Goal: Communication & Community: Answer question/provide support

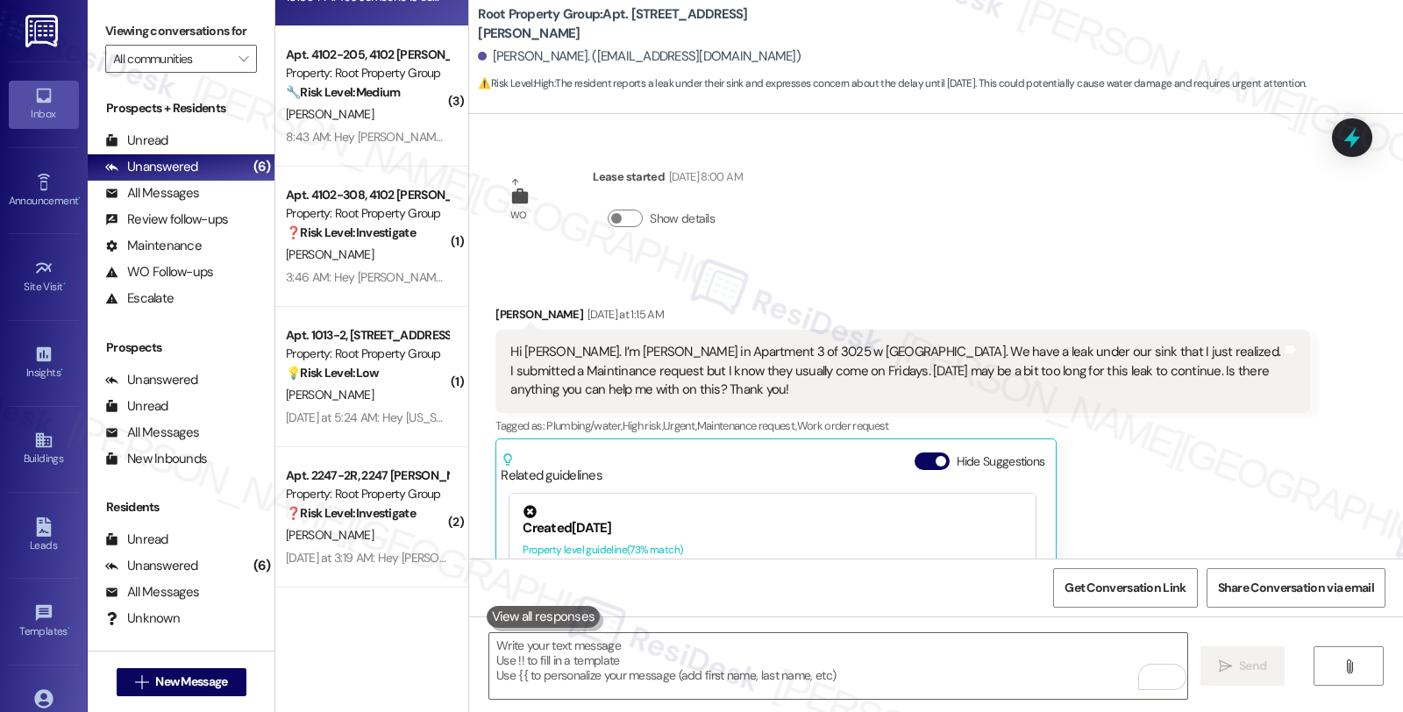
scroll to position [641, 0]
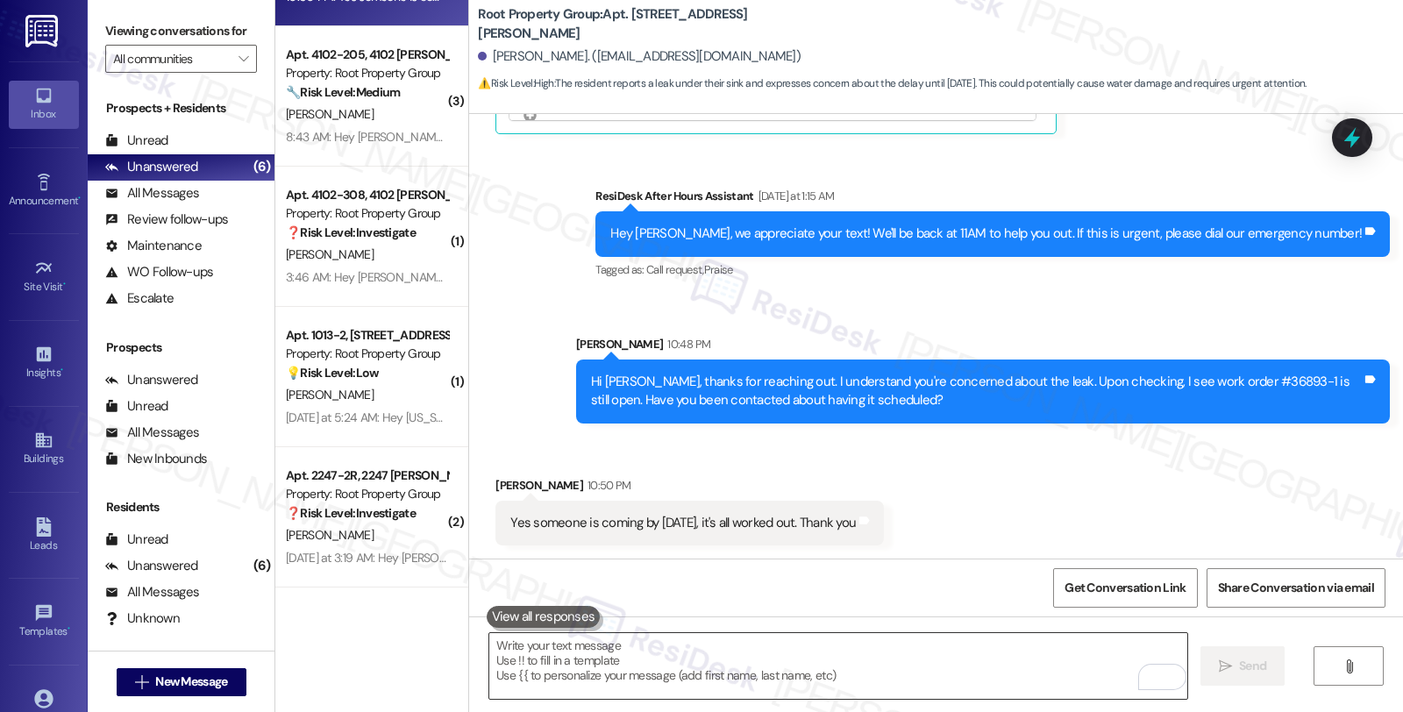
click at [628, 654] on textarea "To enrich screen reader interactions, please activate Accessibility in Grammarl…" at bounding box center [838, 666] width 698 height 66
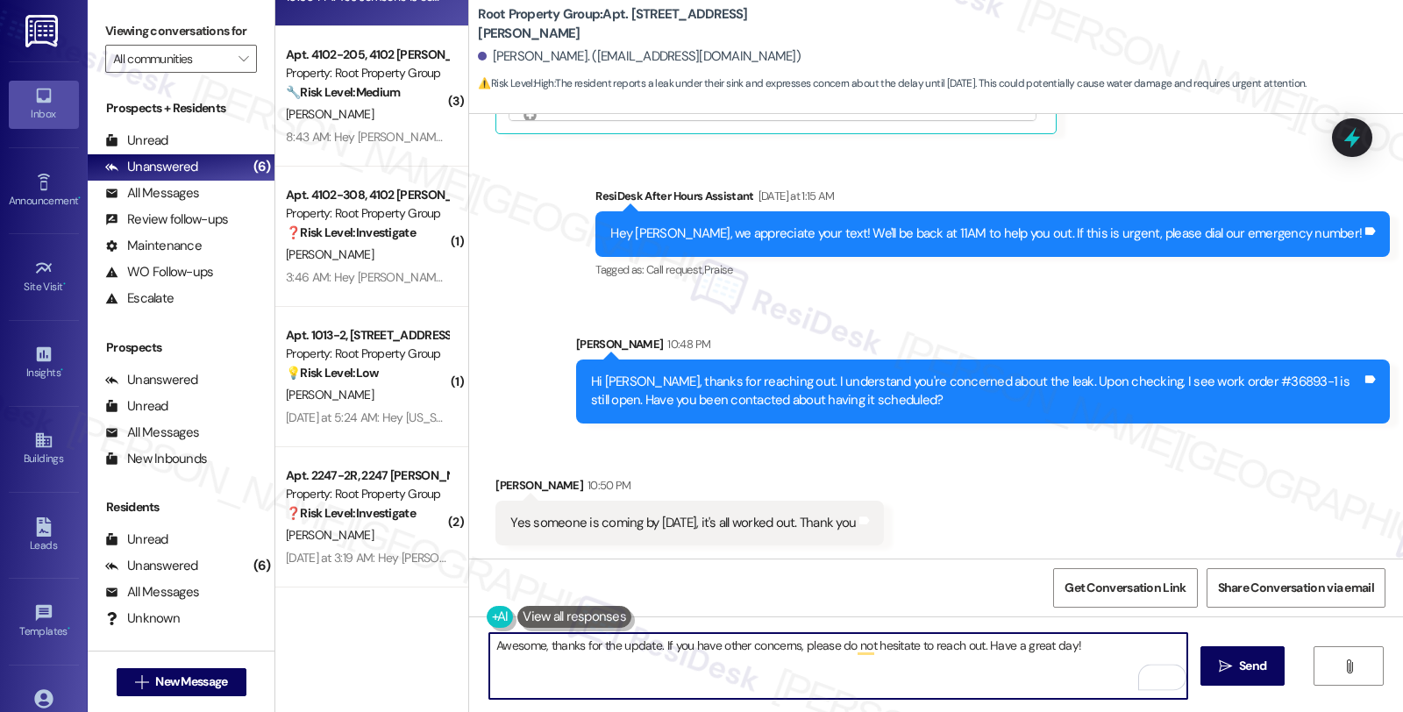
type textarea "Awesome, thanks for the update. If you have other concerns, please do not hesit…"
click at [967, 644] on textarea "Awesome, thanks for the update. If you have other concerns, please do not hesit…" at bounding box center [838, 666] width 698 height 66
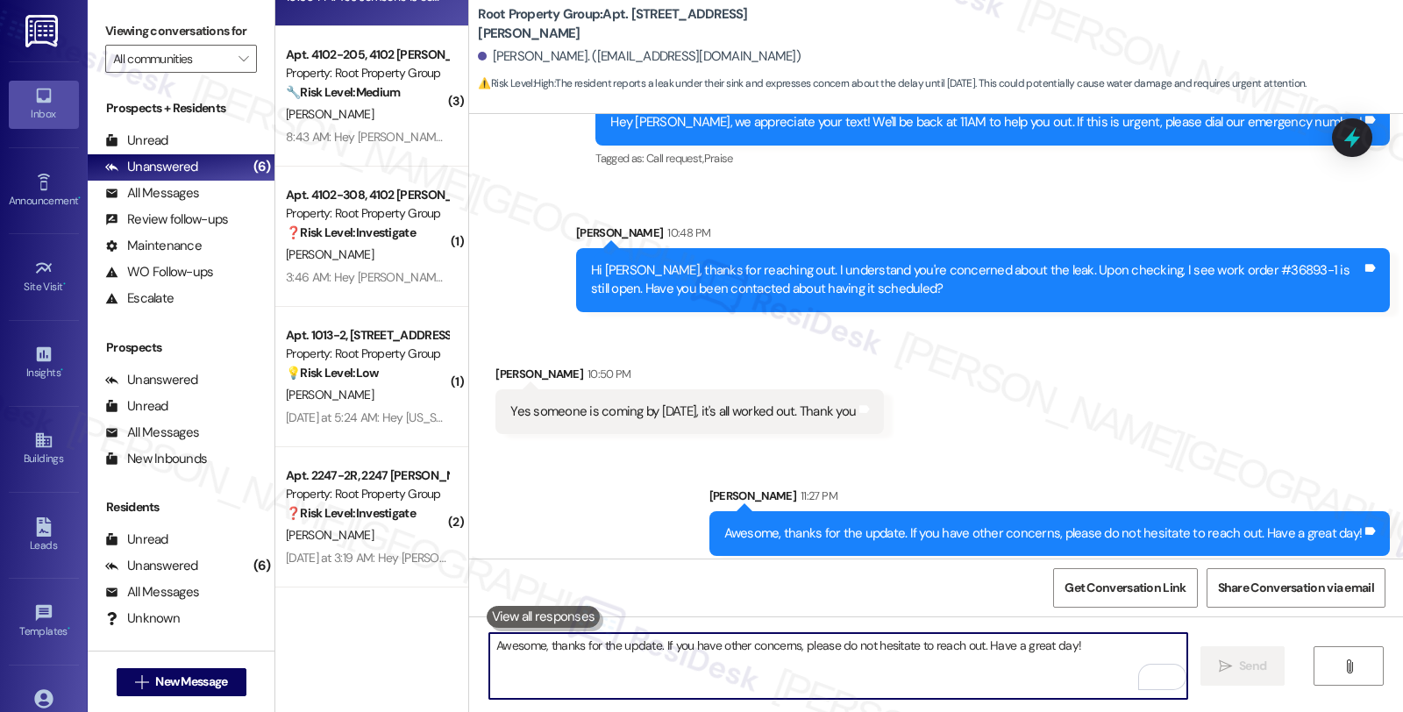
scroll to position [764, 0]
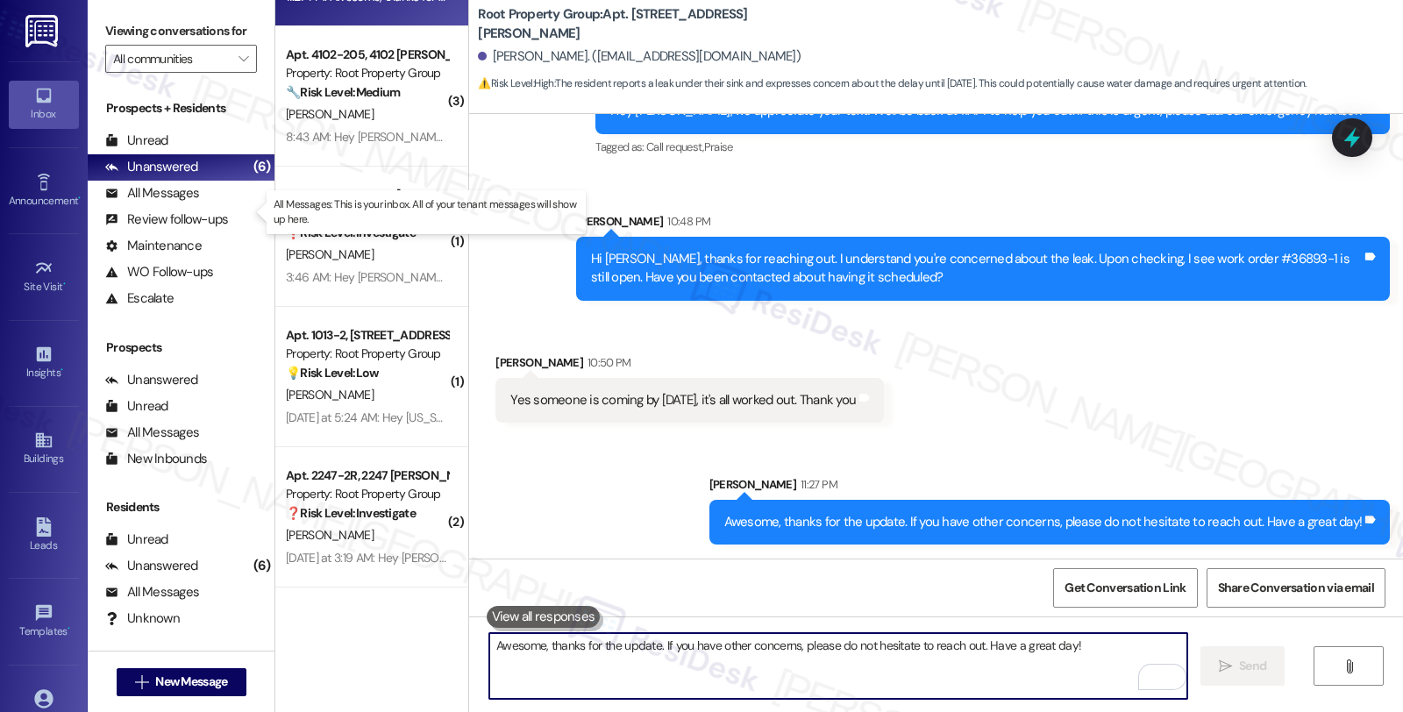
drag, startPoint x: 181, startPoint y: 217, endPoint x: 272, endPoint y: 195, distance: 93.8
click at [181, 203] on div "All Messages" at bounding box center [152, 193] width 94 height 18
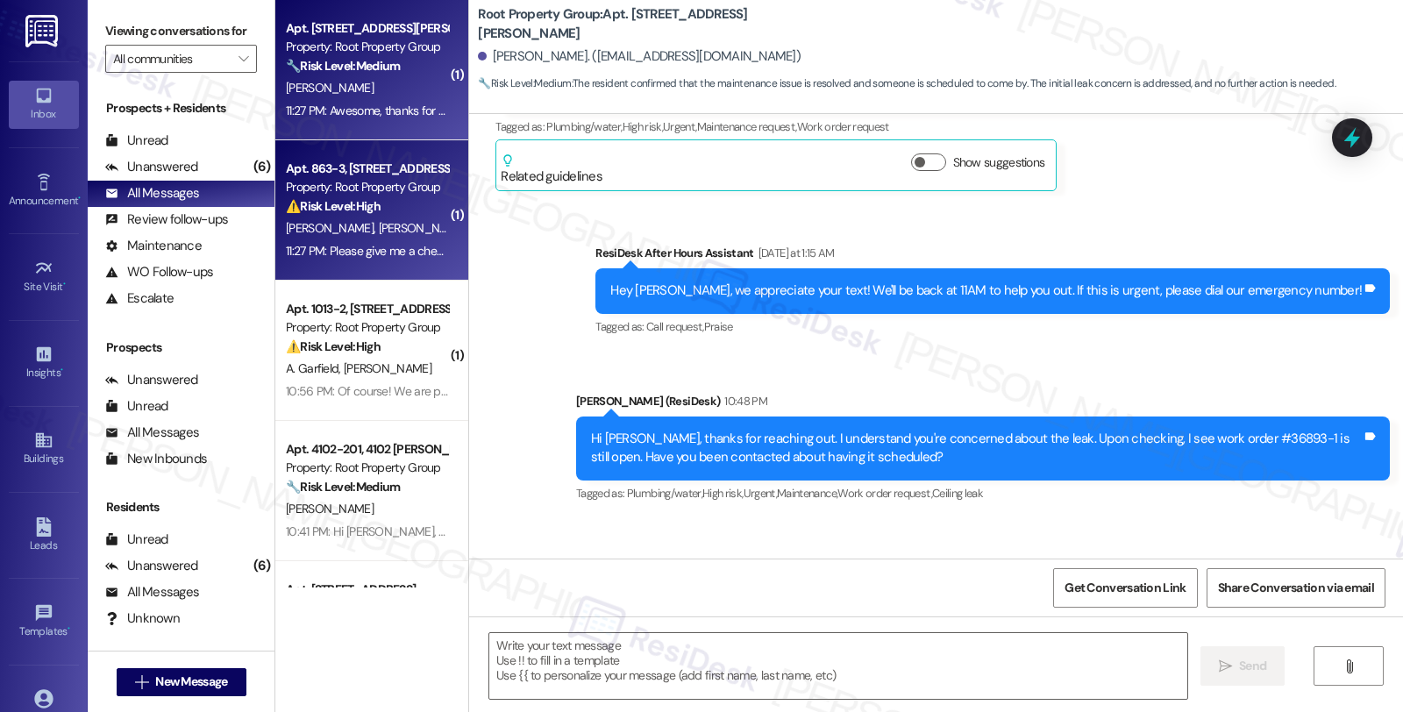
type textarea "Fetching suggested responses. Please feel free to read through the conversation…"
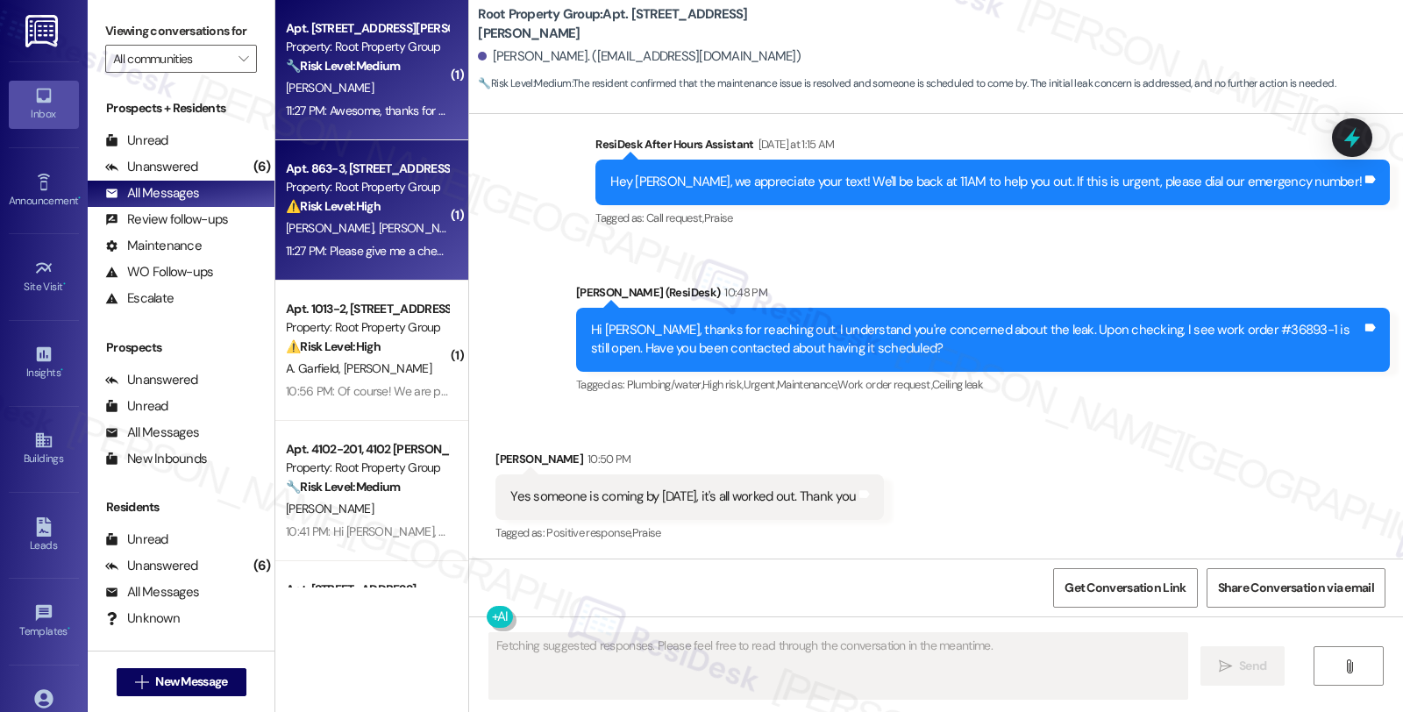
click at [422, 219] on div "J. Thompson J. Parker Voss" at bounding box center [367, 228] width 166 height 22
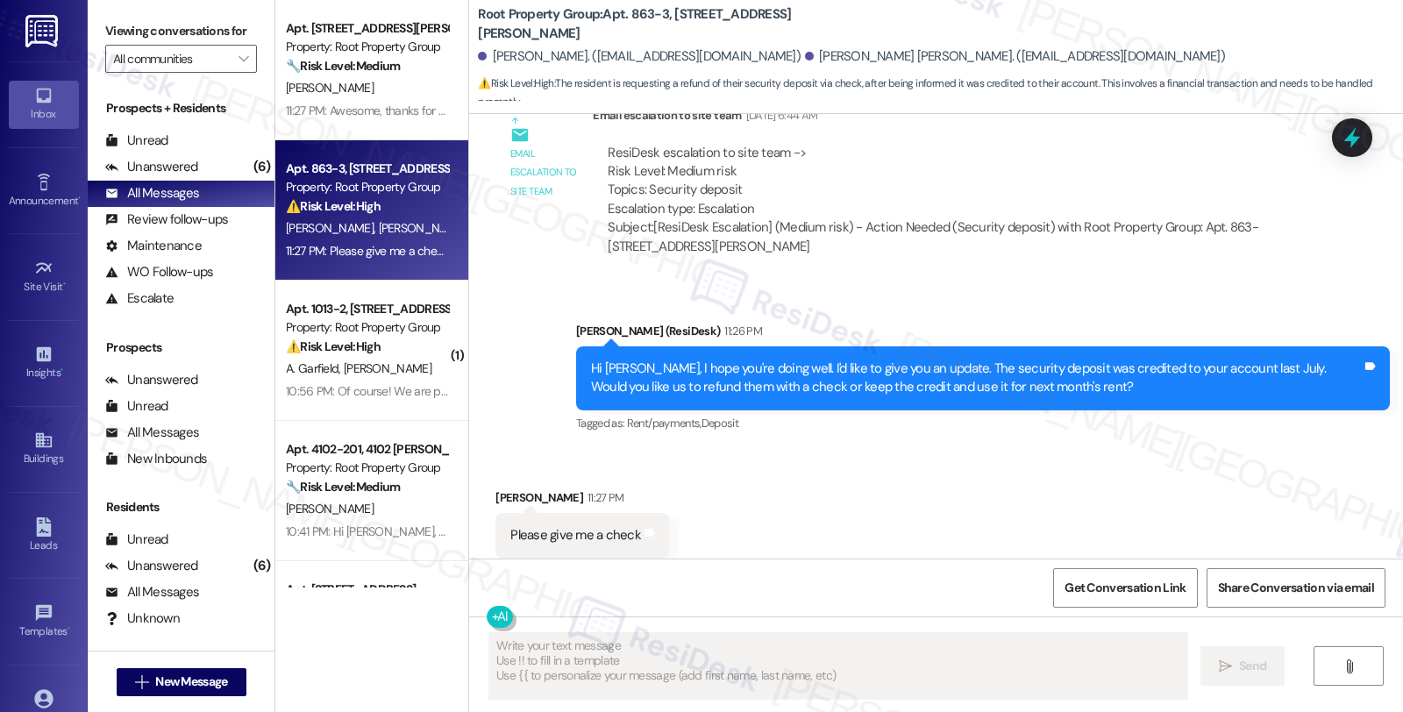
scroll to position [1418, 0]
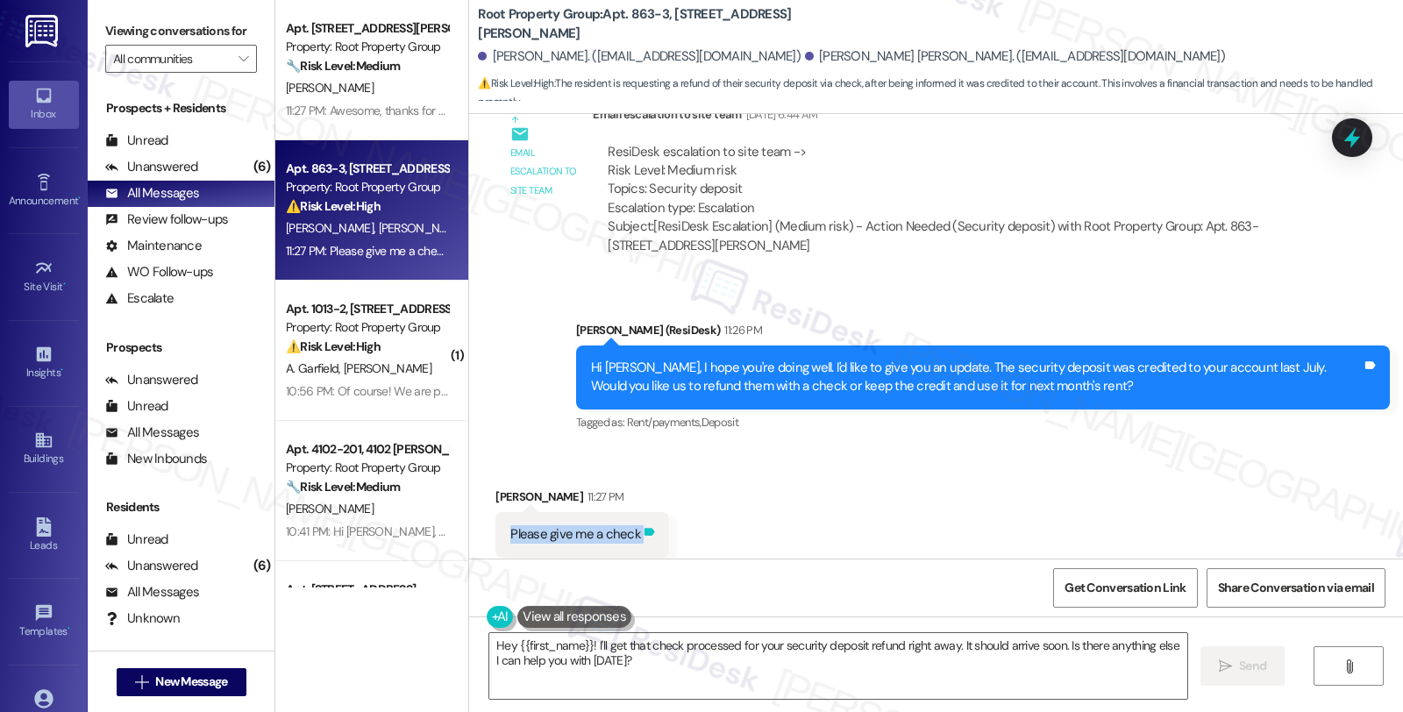
drag, startPoint x: 496, startPoint y: 503, endPoint x: 634, endPoint y: 505, distance: 137.7
click at [634, 512] on div "Please give me a check Tags and notes" at bounding box center [582, 534] width 174 height 45
copy div "Please give me a check Tags and notes"
click at [673, 668] on textarea "Hey {{first_name}}! I'll get that check processed for your security deposit ref…" at bounding box center [838, 666] width 698 height 66
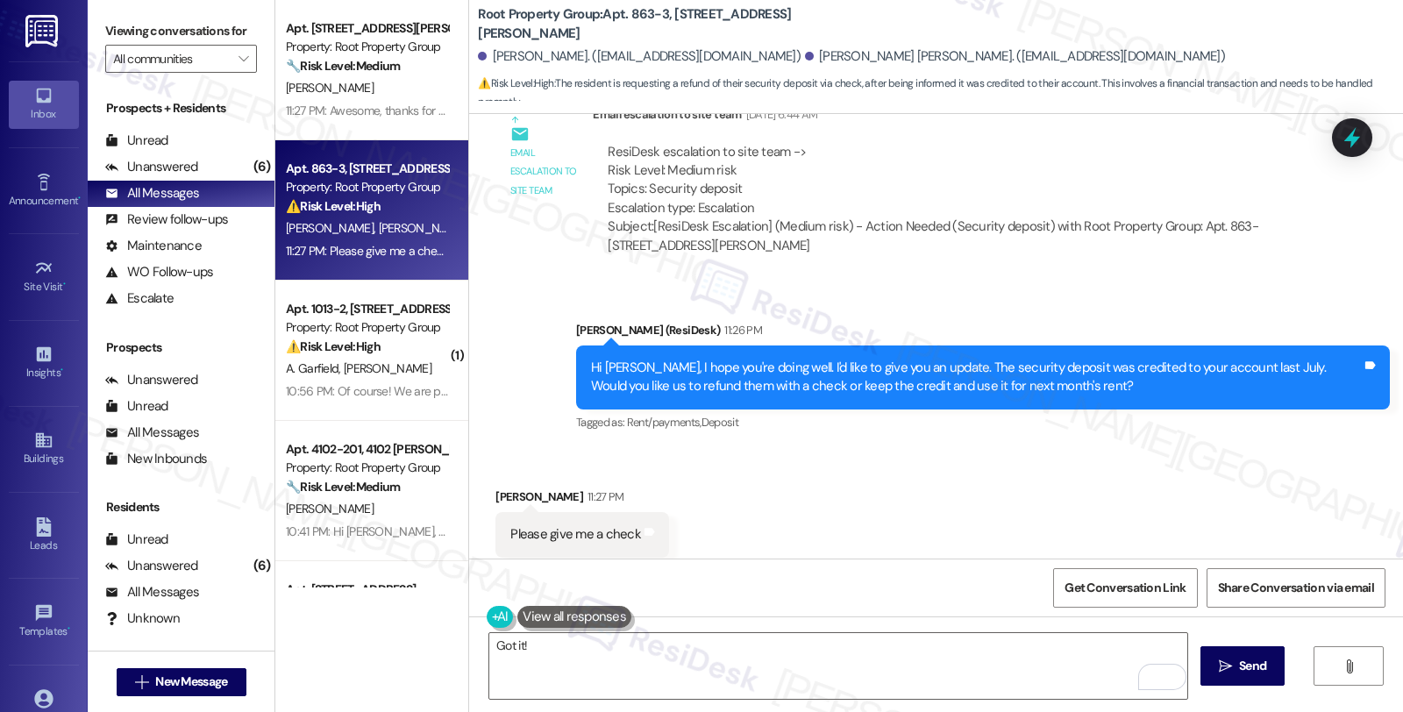
click at [1122, 470] on div "Received via SMS John Thompson 11:27 PM Please give me a check Tags and notes T…" at bounding box center [936, 522] width 934 height 148
click at [581, 649] on textarea "Got it!" at bounding box center [838, 666] width 698 height 66
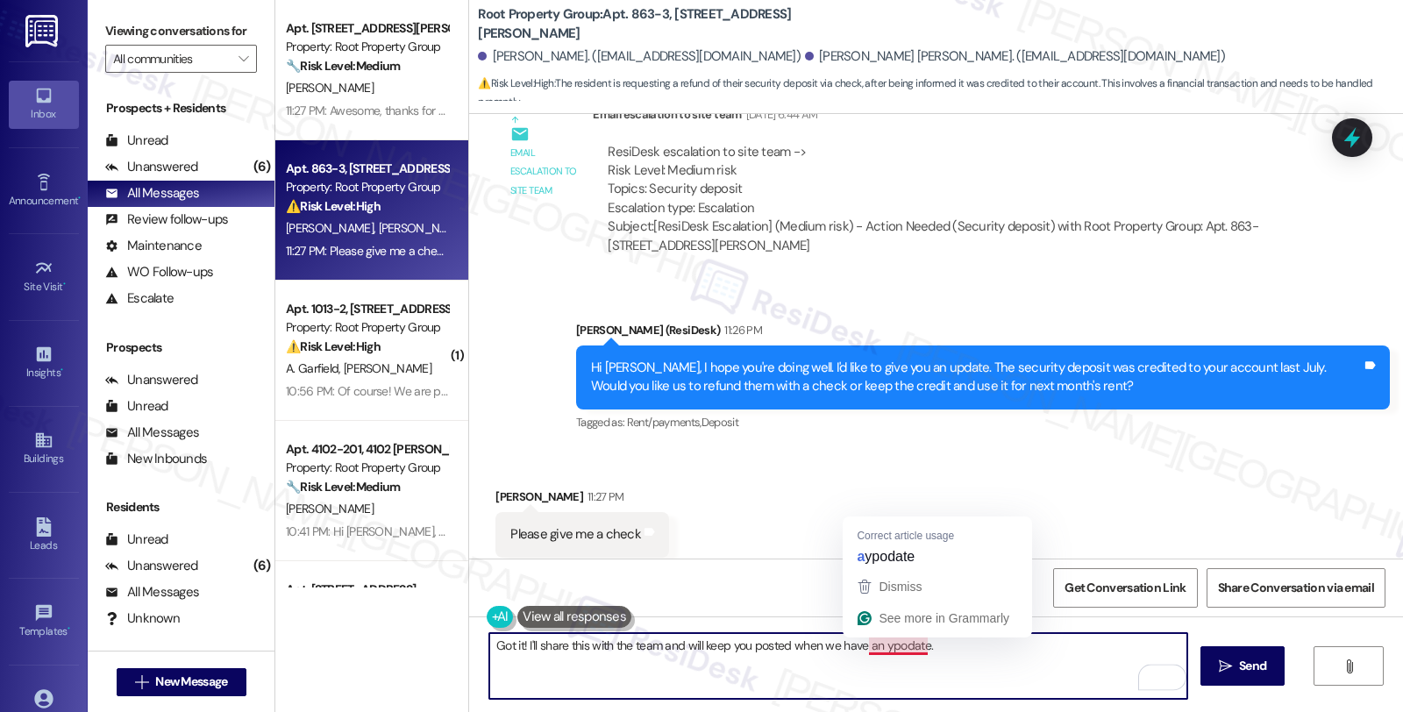
click at [886, 660] on textarea "Got it! I'll share this with the team and will keep you posted when we have an …" at bounding box center [838, 666] width 698 height 66
click at [887, 658] on textarea "Got it! I'll share this with the team and will keep you posted when we have an …" at bounding box center [838, 666] width 698 height 66
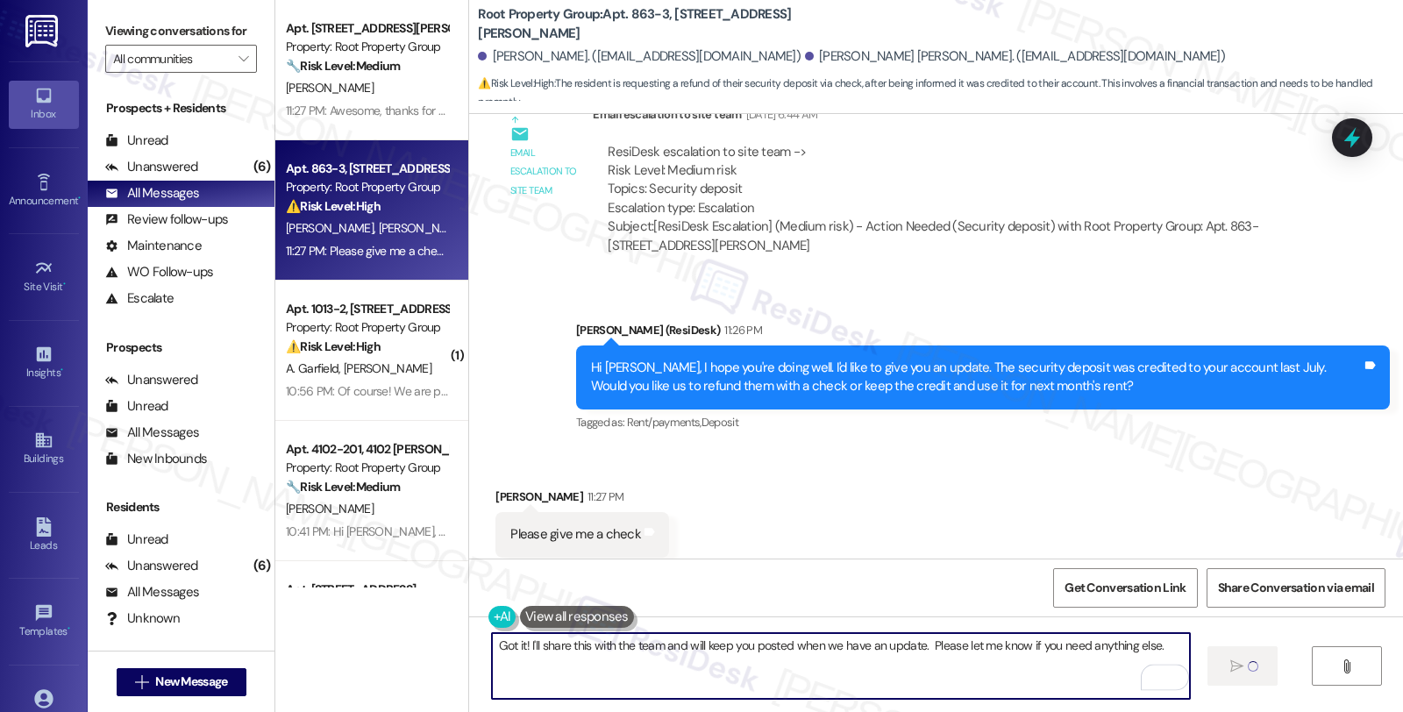
type textarea "Got it! I'll share this with the team and will keep you posted when we have an …"
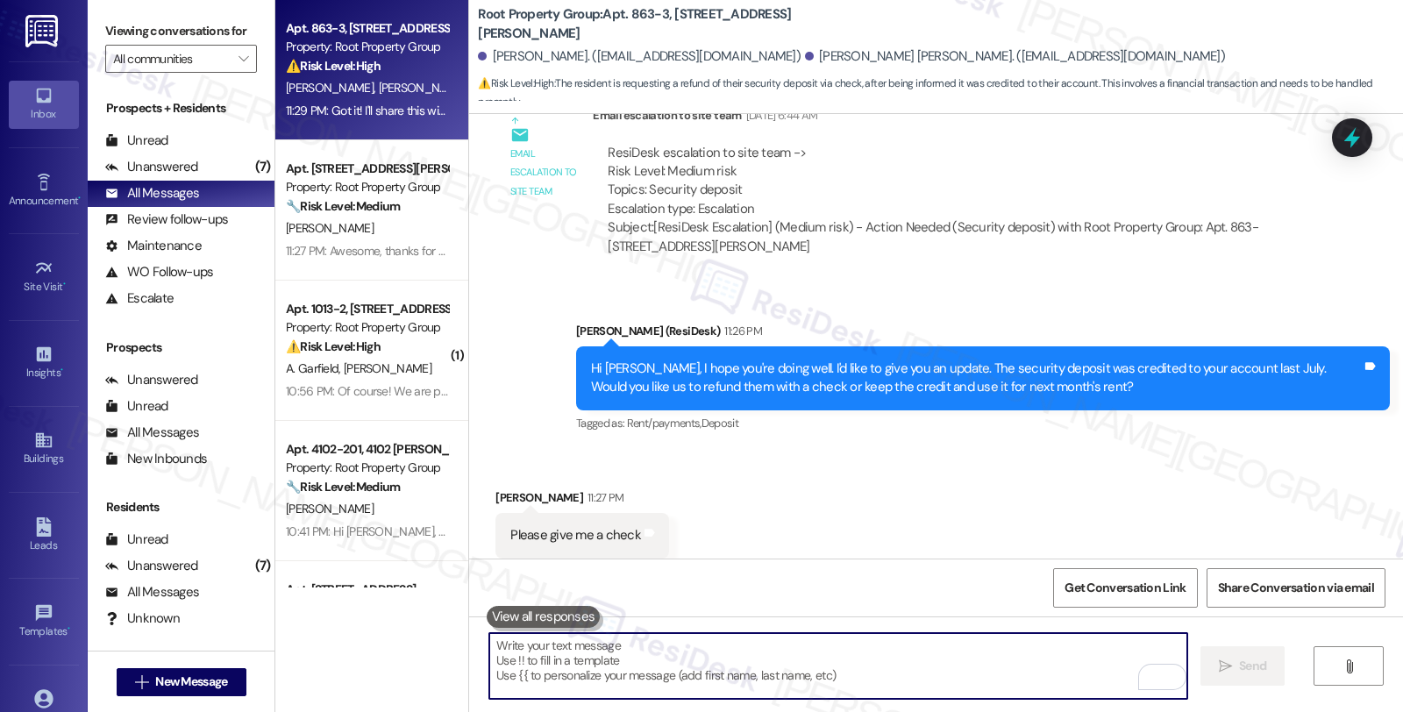
scroll to position [1539, 0]
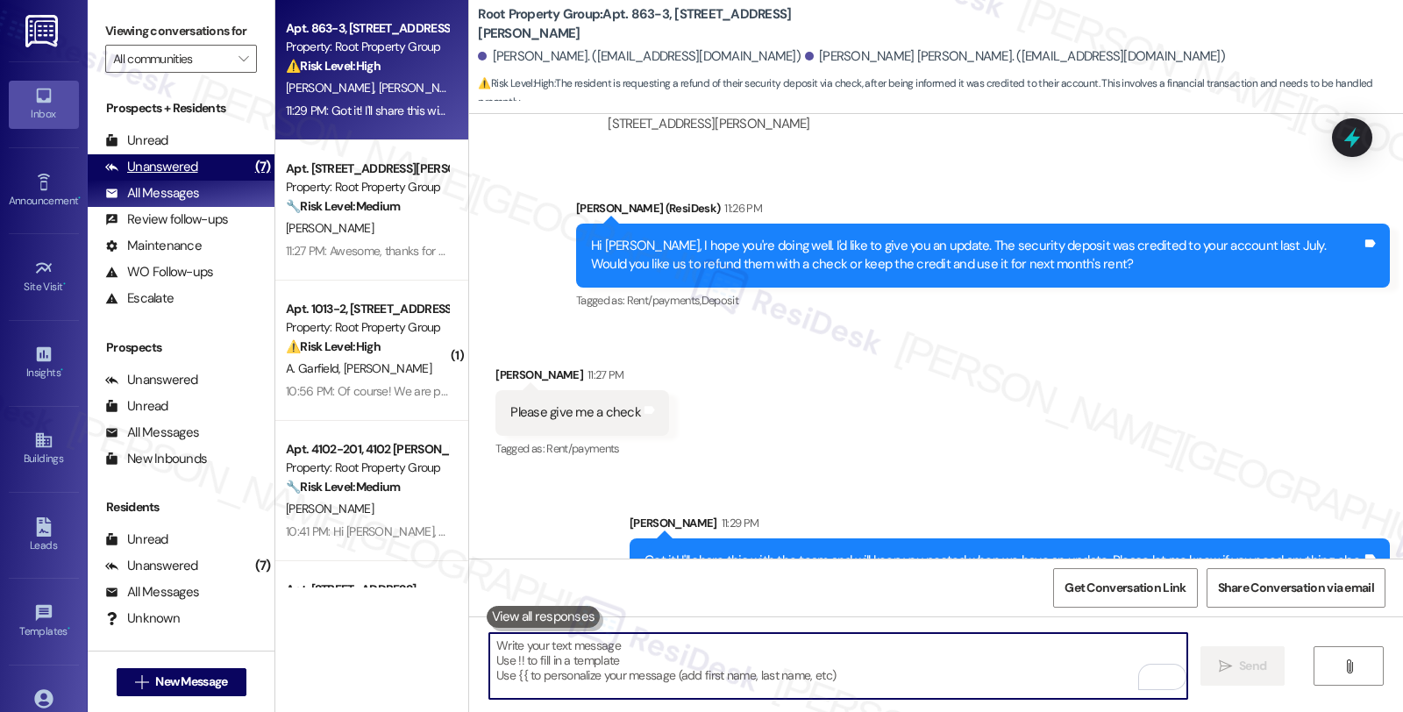
click at [206, 181] on div "Unanswered (7)" at bounding box center [181, 167] width 187 height 26
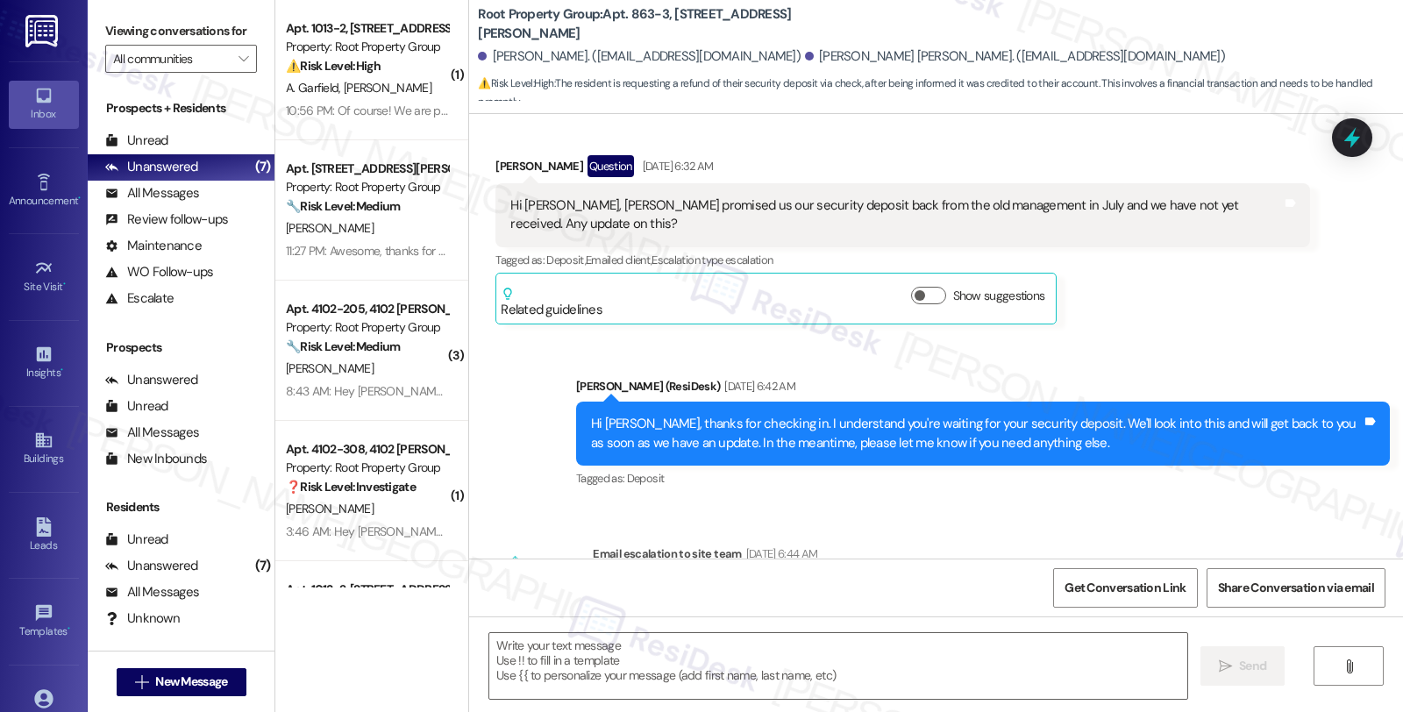
click at [358, 46] on div "Property: Root Property Group" at bounding box center [367, 47] width 162 height 18
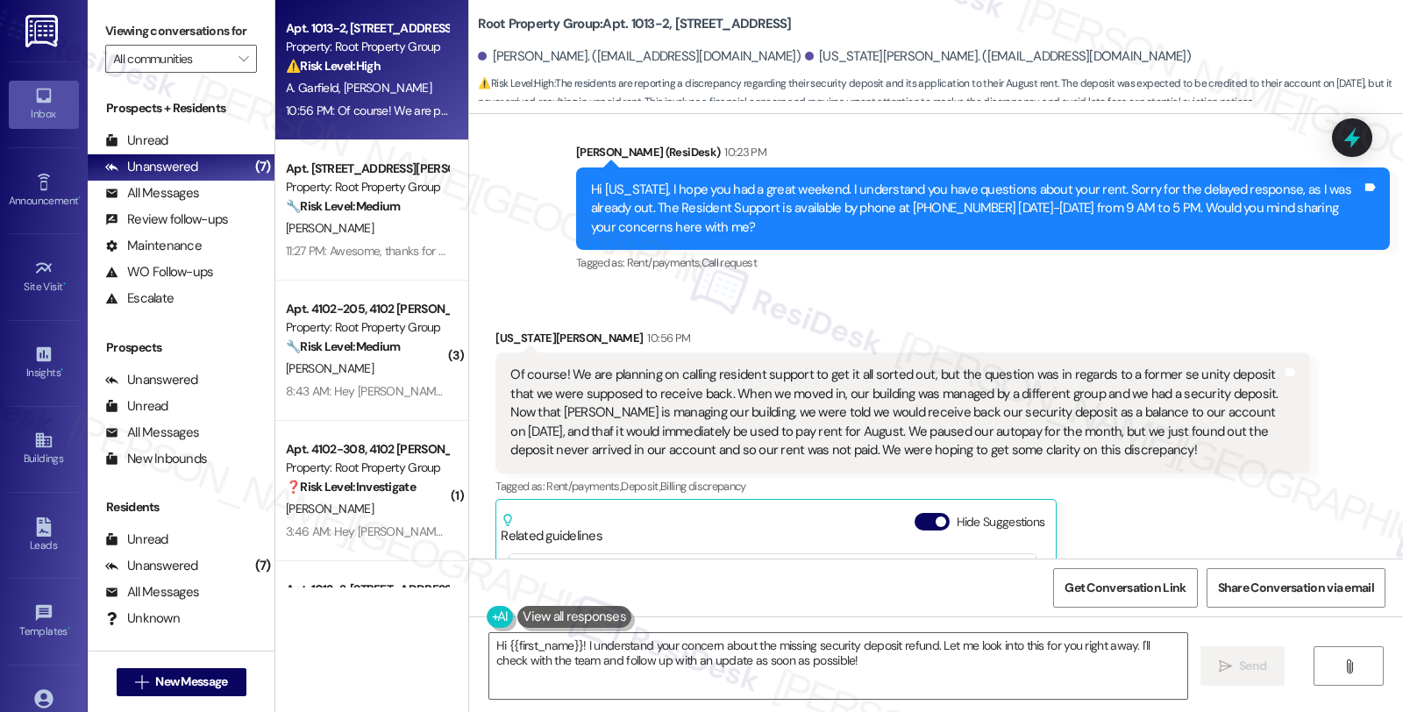
scroll to position [878, 0]
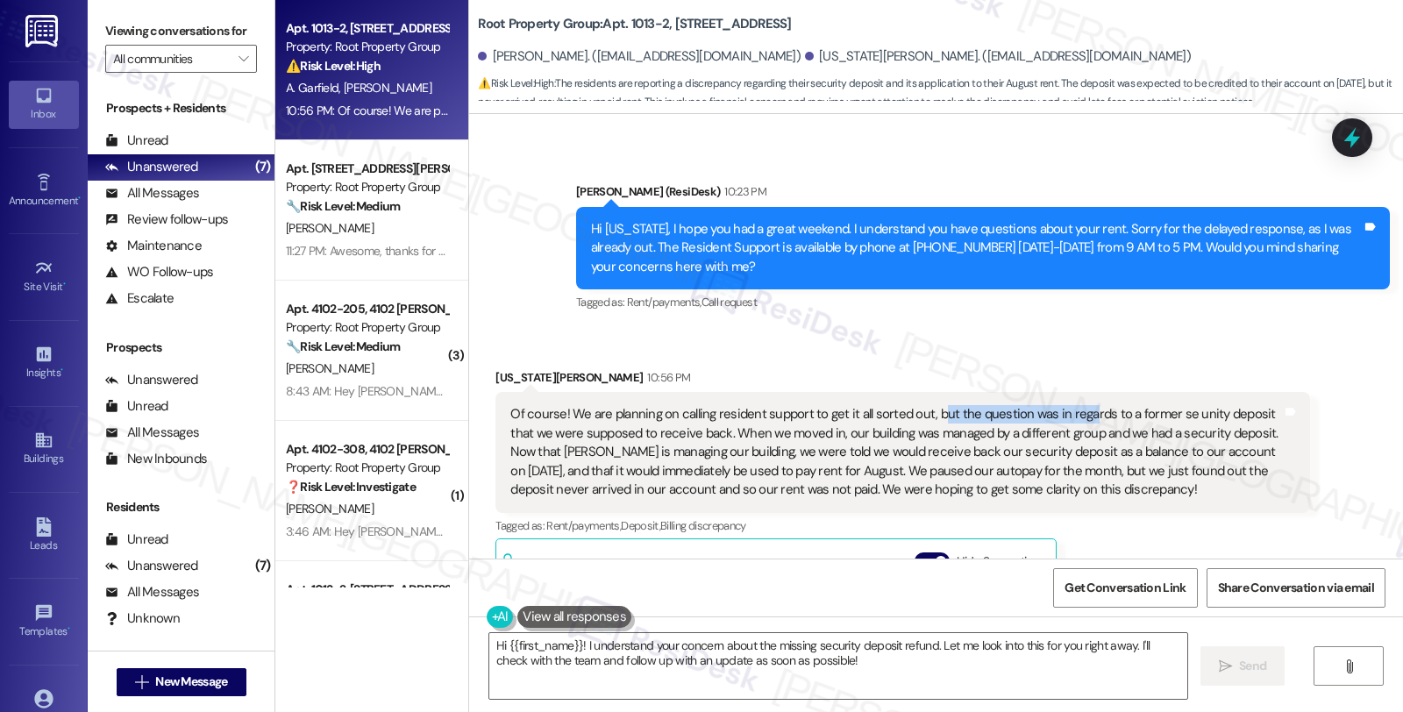
drag, startPoint x: 927, startPoint y: 378, endPoint x: 1072, endPoint y: 378, distance: 145.5
click at [1072, 405] on div "Of course! We are planning on calling resident support to get it all sorted out…" at bounding box center [895, 452] width 771 height 94
click at [489, 643] on textarea "Hi {{first_name}}! I understand your concern about the missing security deposit…" at bounding box center [838, 666] width 698 height 66
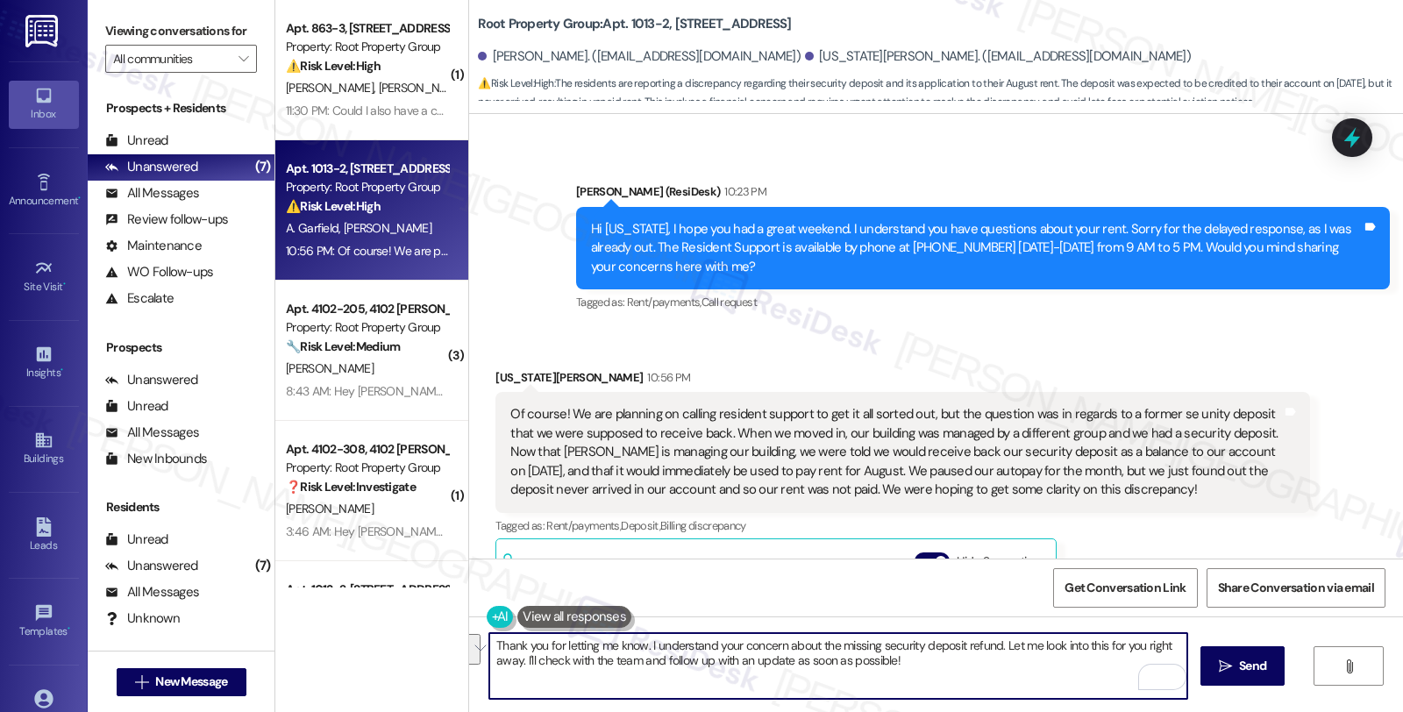
drag, startPoint x: 1138, startPoint y: 643, endPoint x: 506, endPoint y: 662, distance: 632.4
click at [506, 662] on textarea "Thank you for letting me know. I understand your concern about the missing secu…" at bounding box center [838, 666] width 698 height 66
click at [587, 665] on textarea "Thank you for letting me know. I understand your concern about the missing secu…" at bounding box center [838, 666] width 698 height 66
drag, startPoint x: 483, startPoint y: 665, endPoint x: 764, endPoint y: 686, distance: 281.3
click at [764, 686] on textarea "Thank you for letting me know. I understand your concern about the missing secu…" at bounding box center [838, 666] width 698 height 66
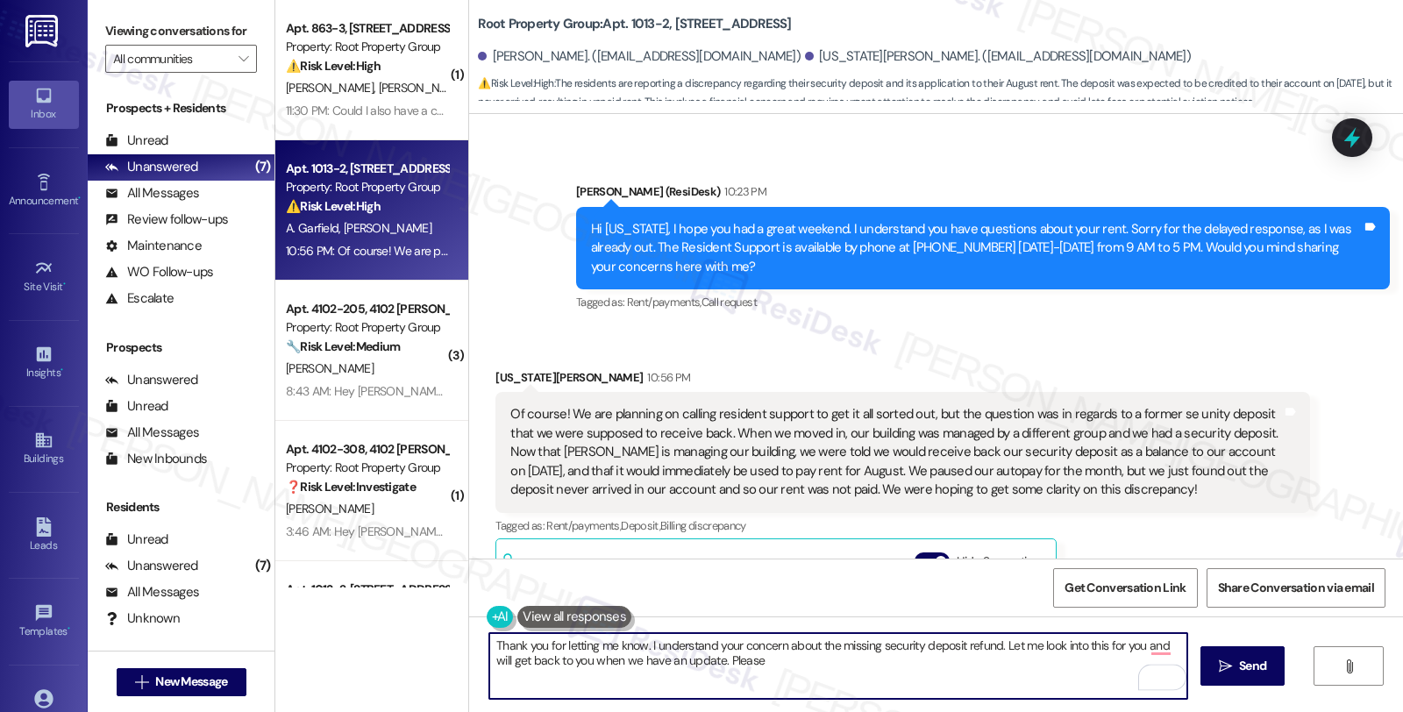
click at [748, 664] on textarea "Thank you for letting me know. I understand your concern about the missing secu…" at bounding box center [838, 666] width 698 height 66
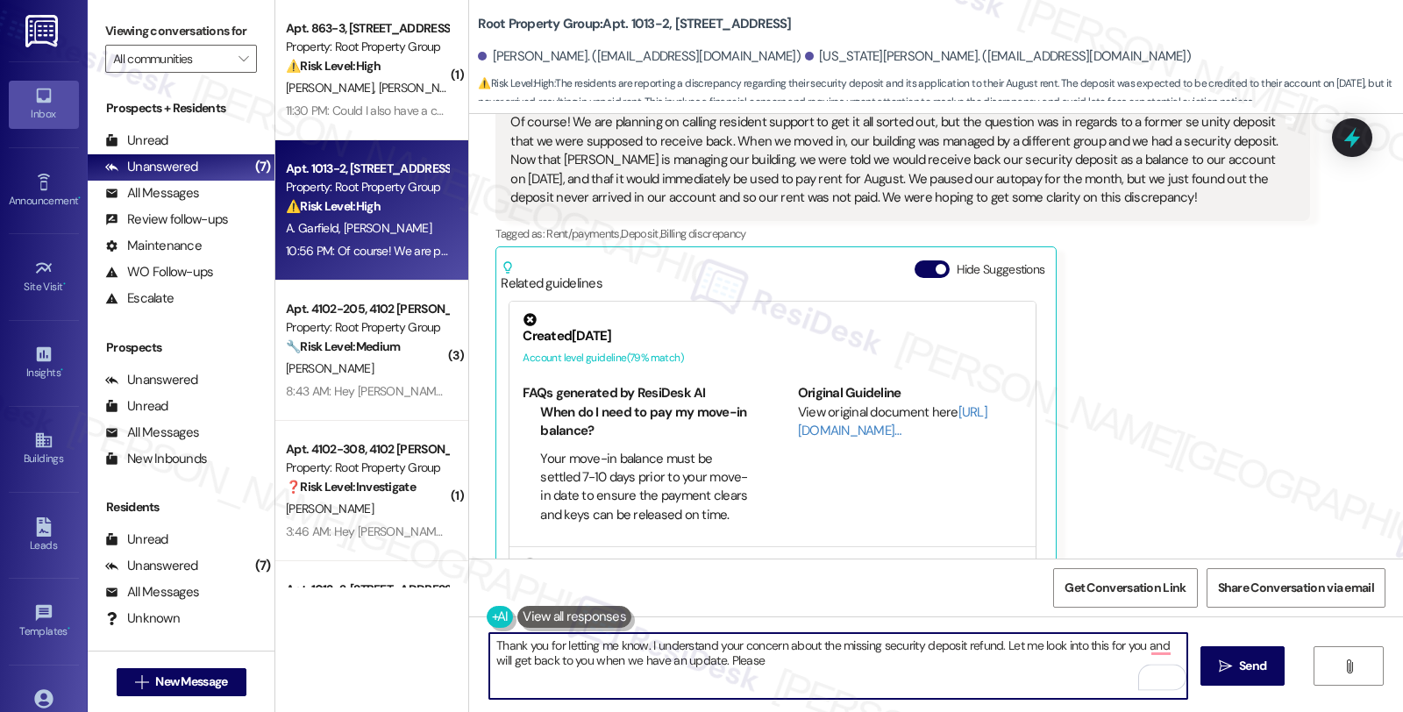
scroll to position [389, 0]
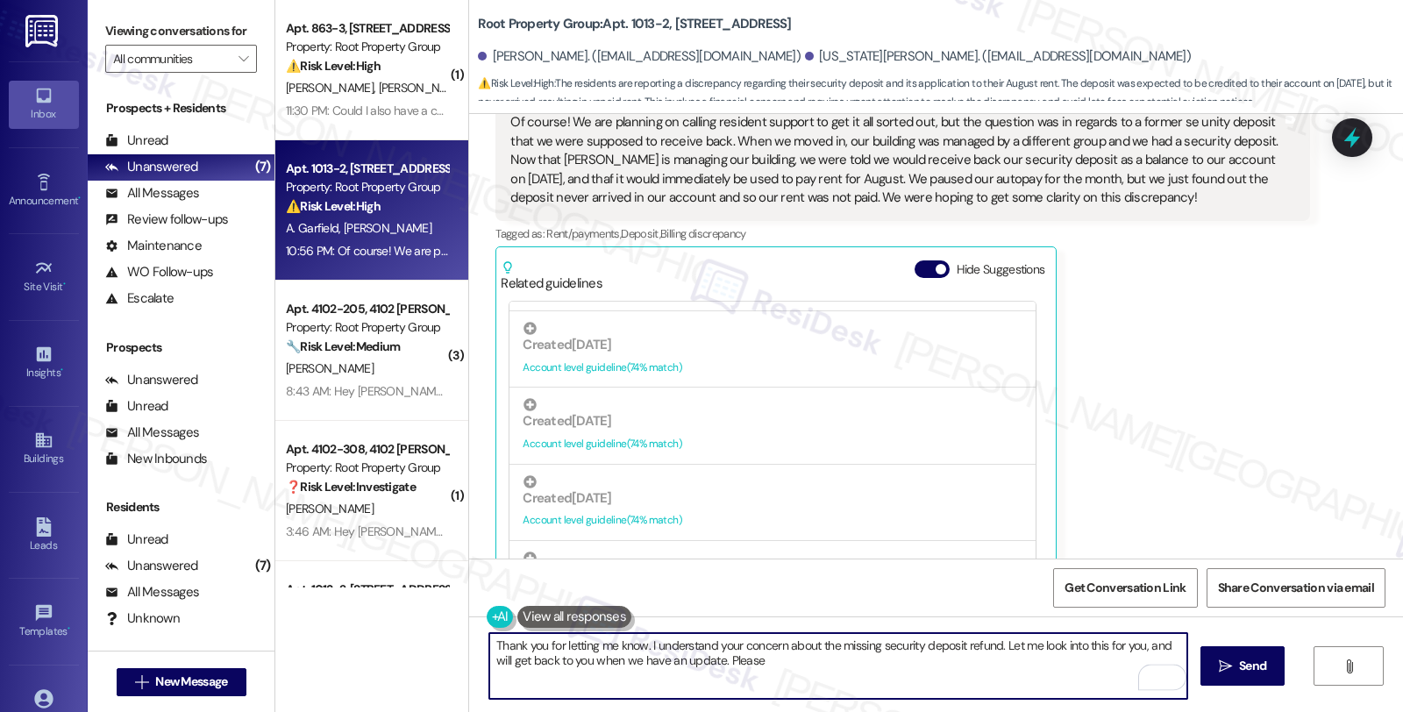
click at [840, 662] on textarea "Thank you for letting me know. I understand your concern about the missing secu…" at bounding box center [838, 666] width 698 height 66
type textarea "Thank you for letting me know. I understand your concern about the missing secu…"
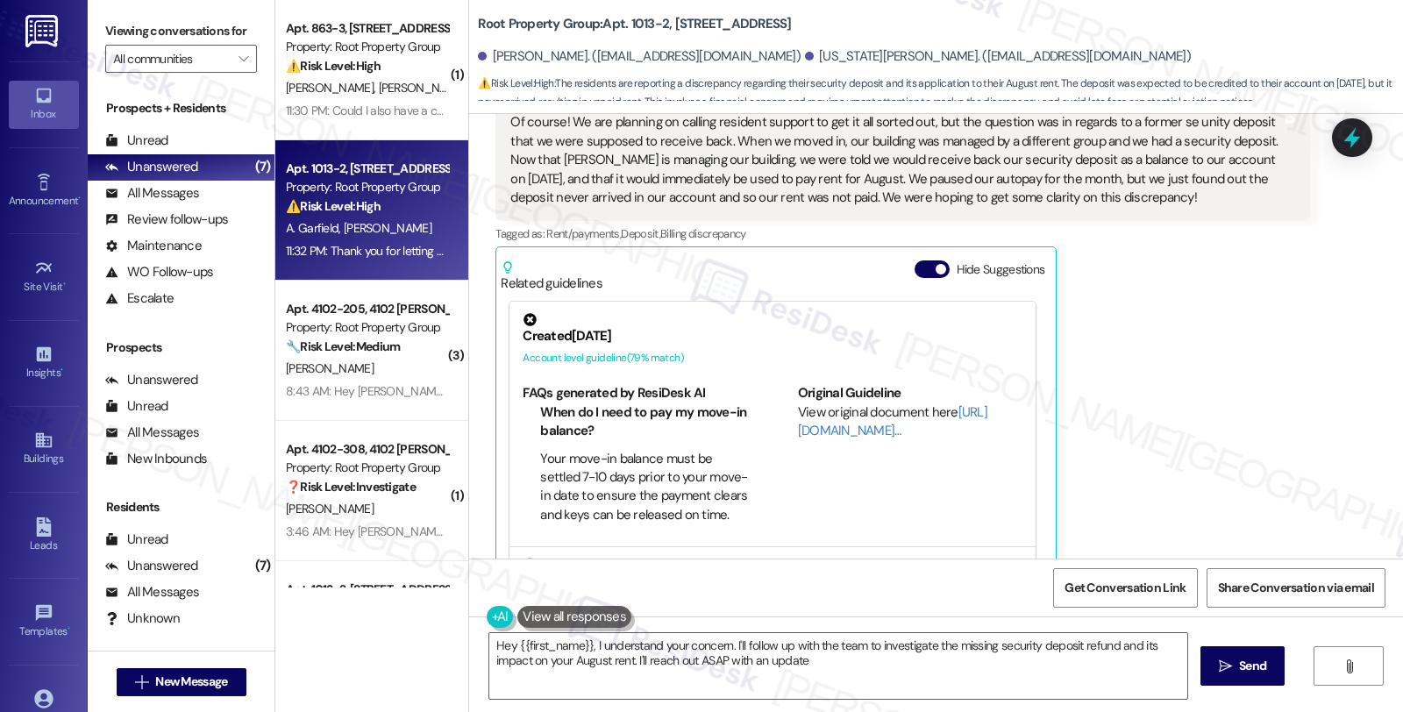
type textarea "Hey {{first_name}}, I understand your concern. I'll follow up with the team to …"
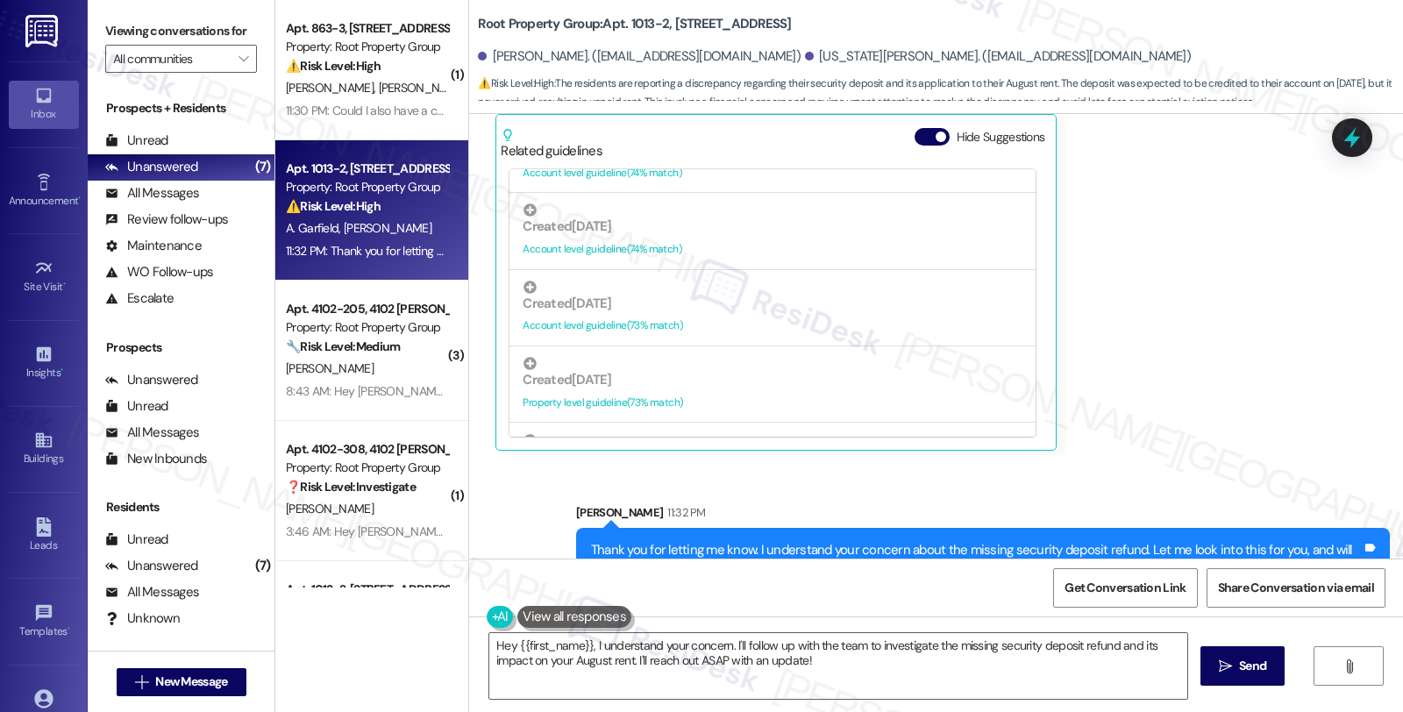
scroll to position [1311, 0]
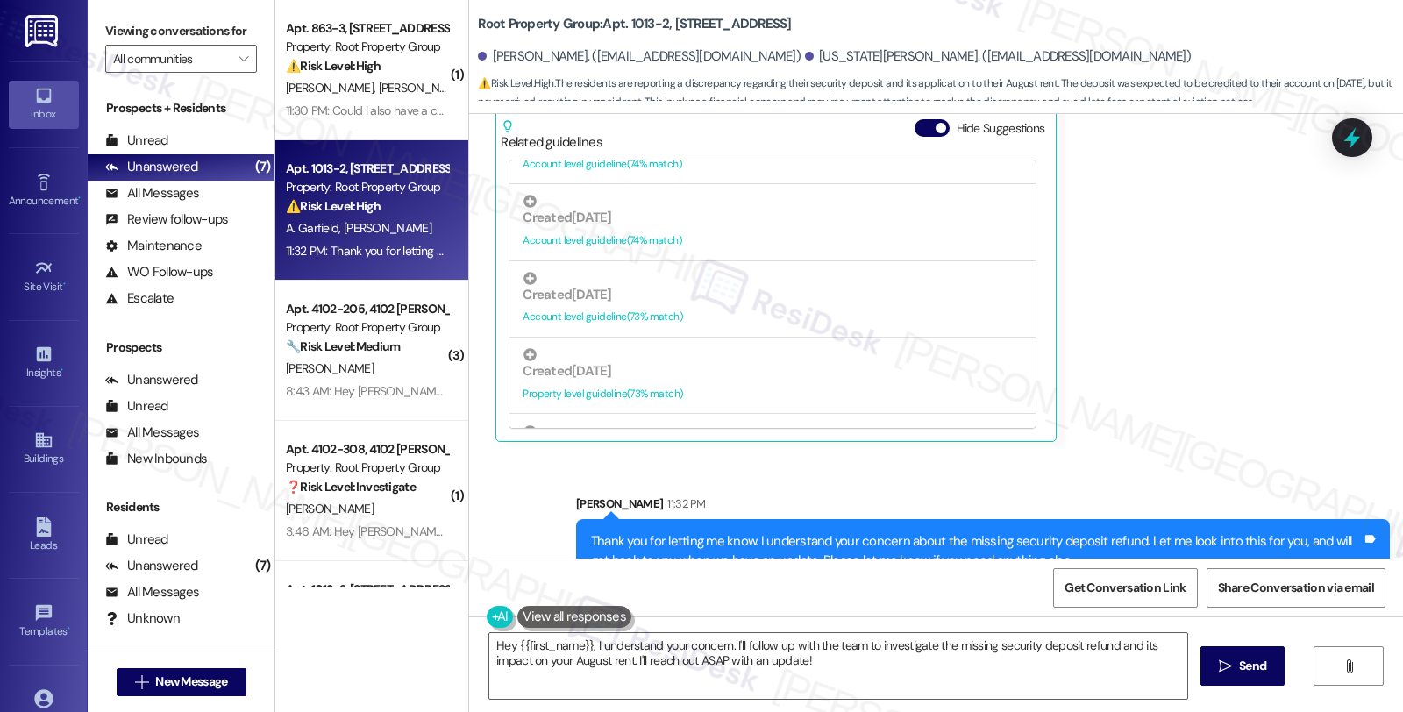
click at [1188, 372] on div "Virginia Wise 10:56 PM Of course! We are planning on calling resident support t…" at bounding box center [902, 189] width 814 height 508
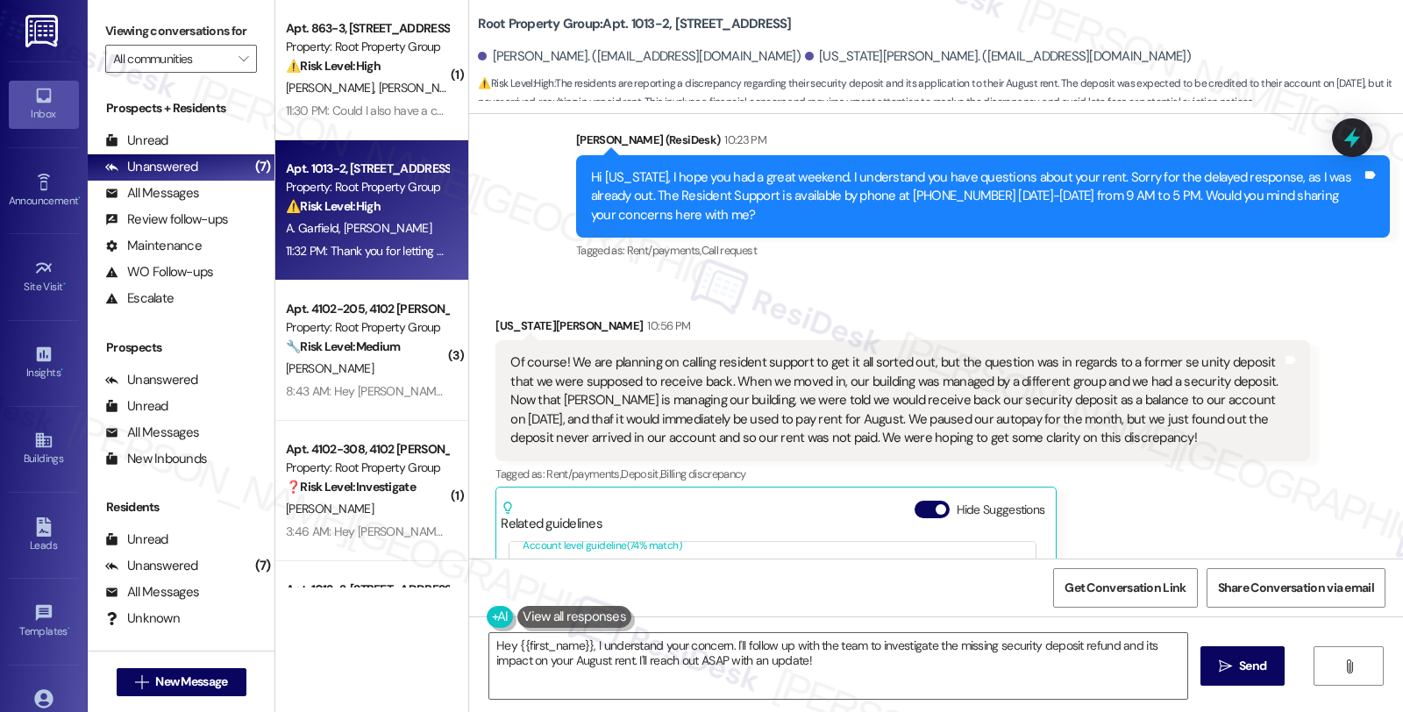
scroll to position [824, 0]
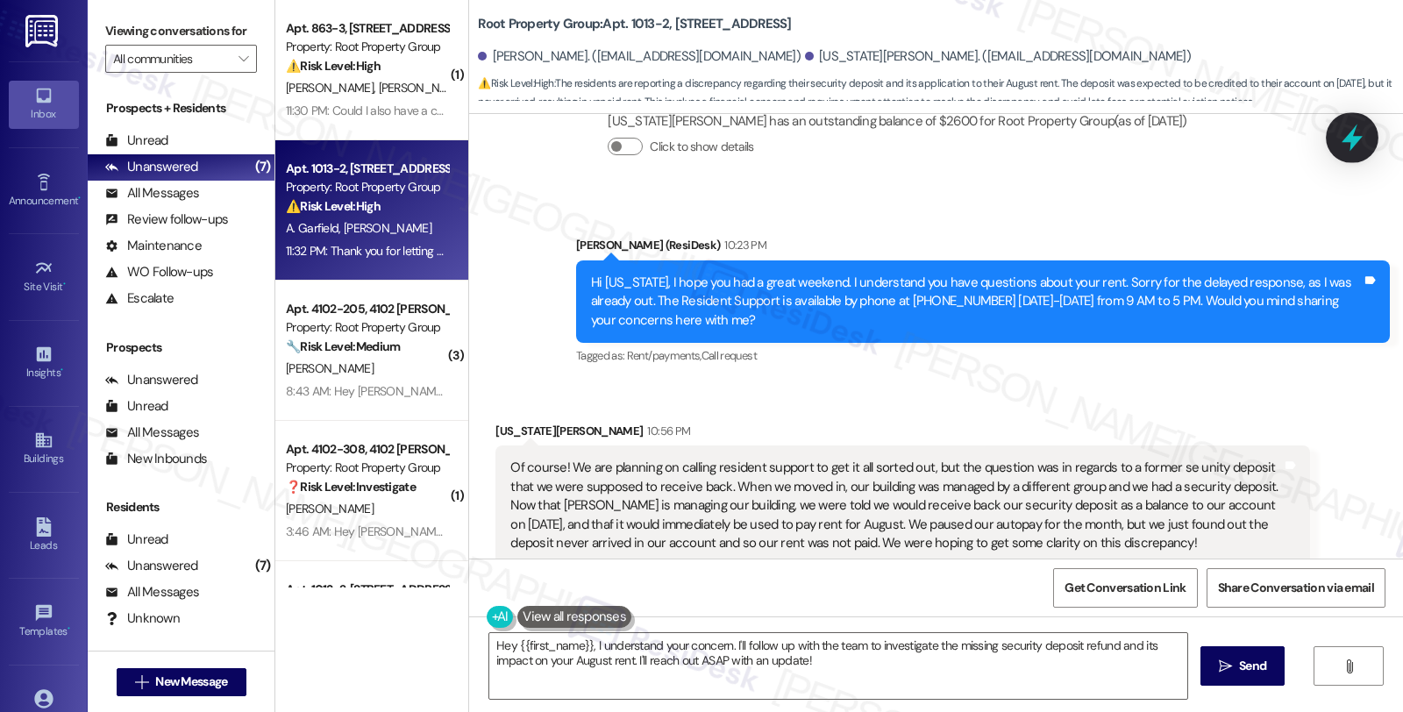
click at [1345, 116] on div at bounding box center [1352, 137] width 53 height 50
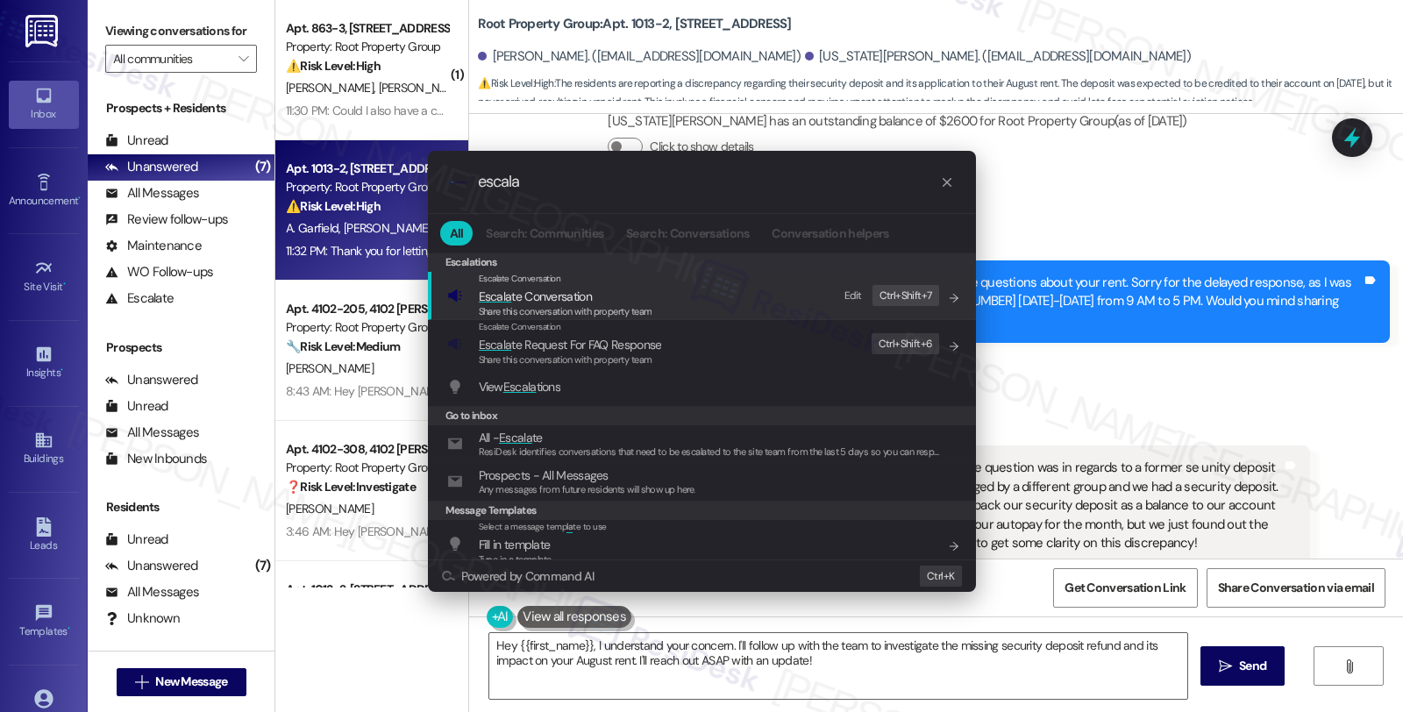
type input "escala"
click at [548, 300] on span "Escala te Conversation" at bounding box center [535, 296] width 113 height 16
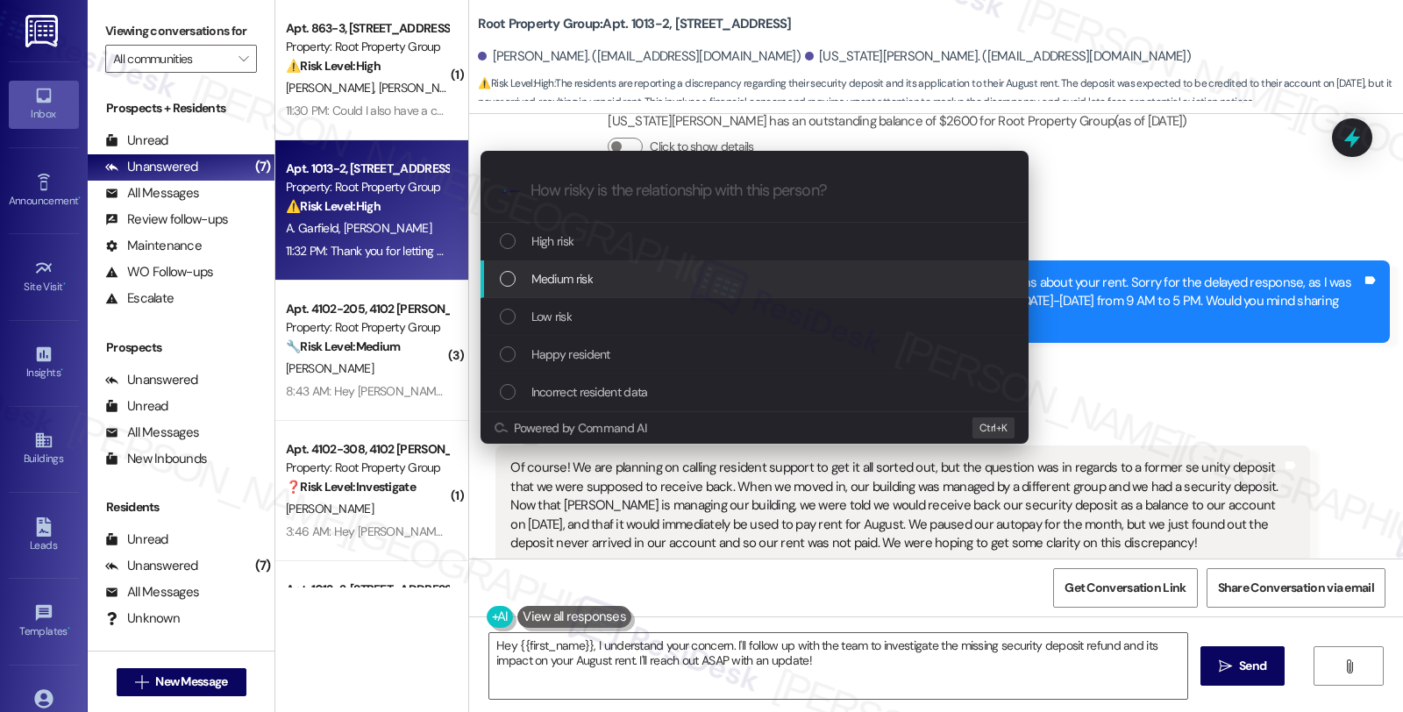
click at [626, 273] on div "Medium risk" at bounding box center [756, 278] width 513 height 19
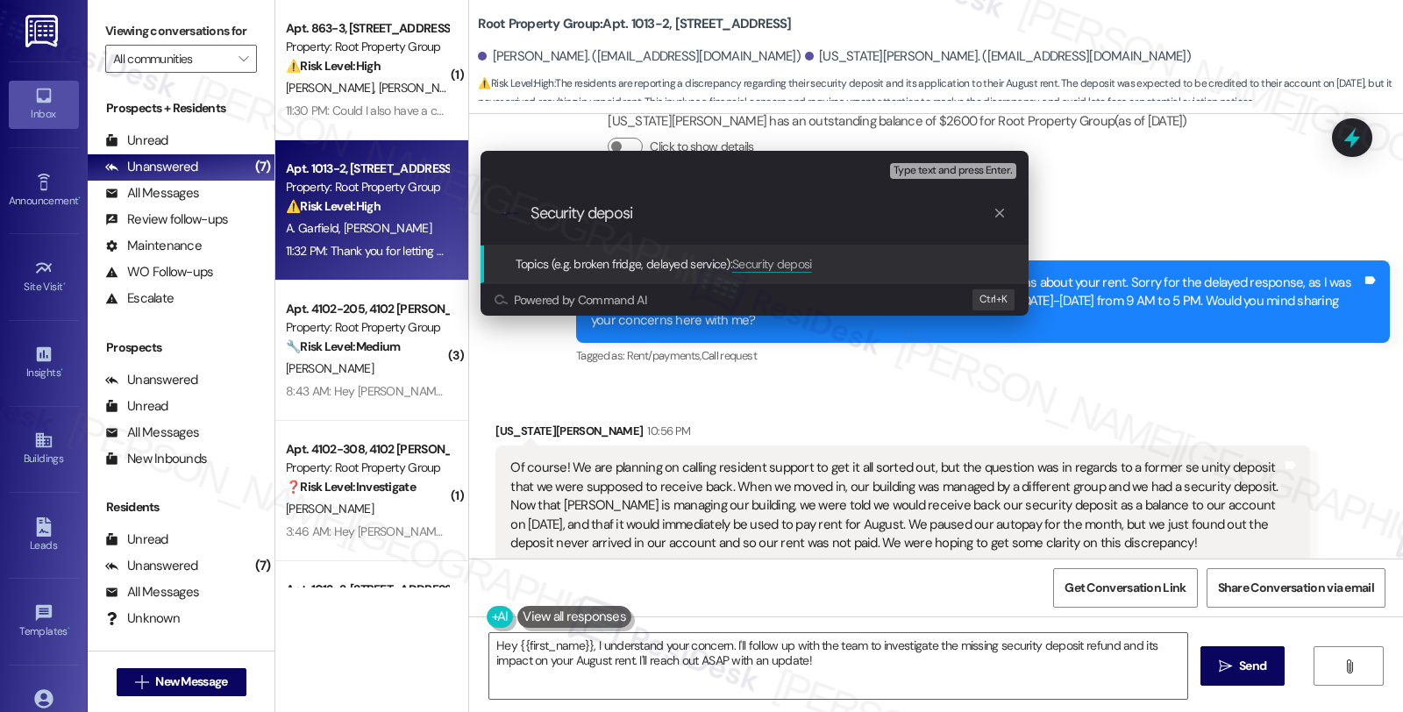
type input "Security deposit"
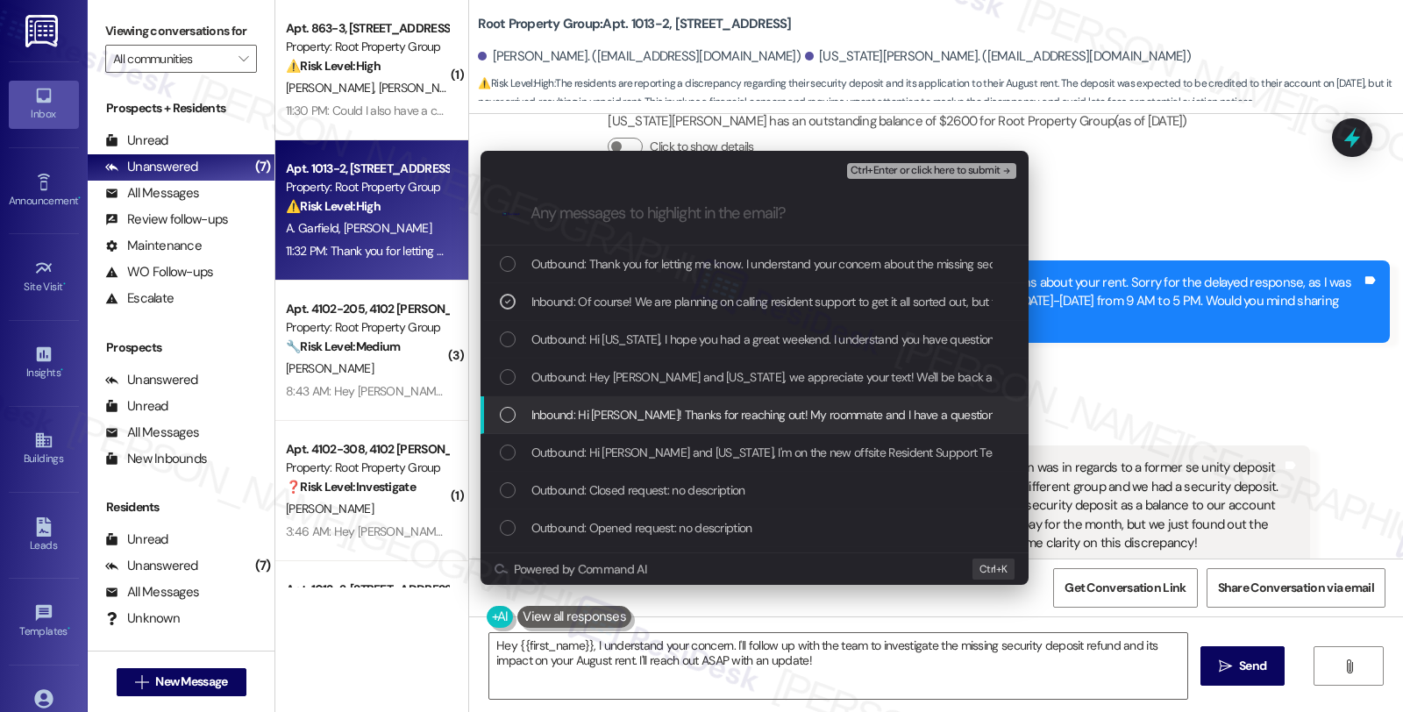
click at [632, 410] on span "Inbound: Hi Sarah! Thanks for reaching out! My roommate and I have a question a…" at bounding box center [978, 414] width 895 height 19
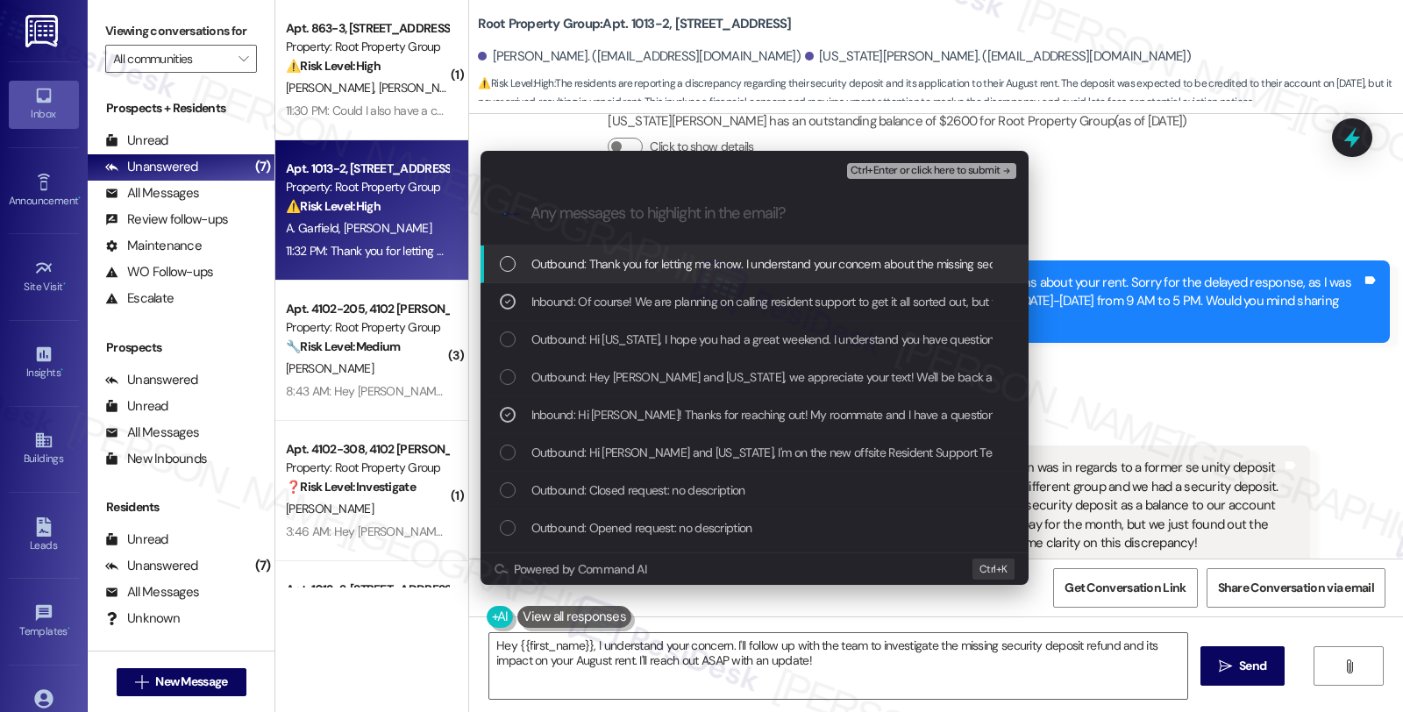
click at [929, 169] on span "Ctrl+Enter or click here to submit" at bounding box center [925, 171] width 150 height 12
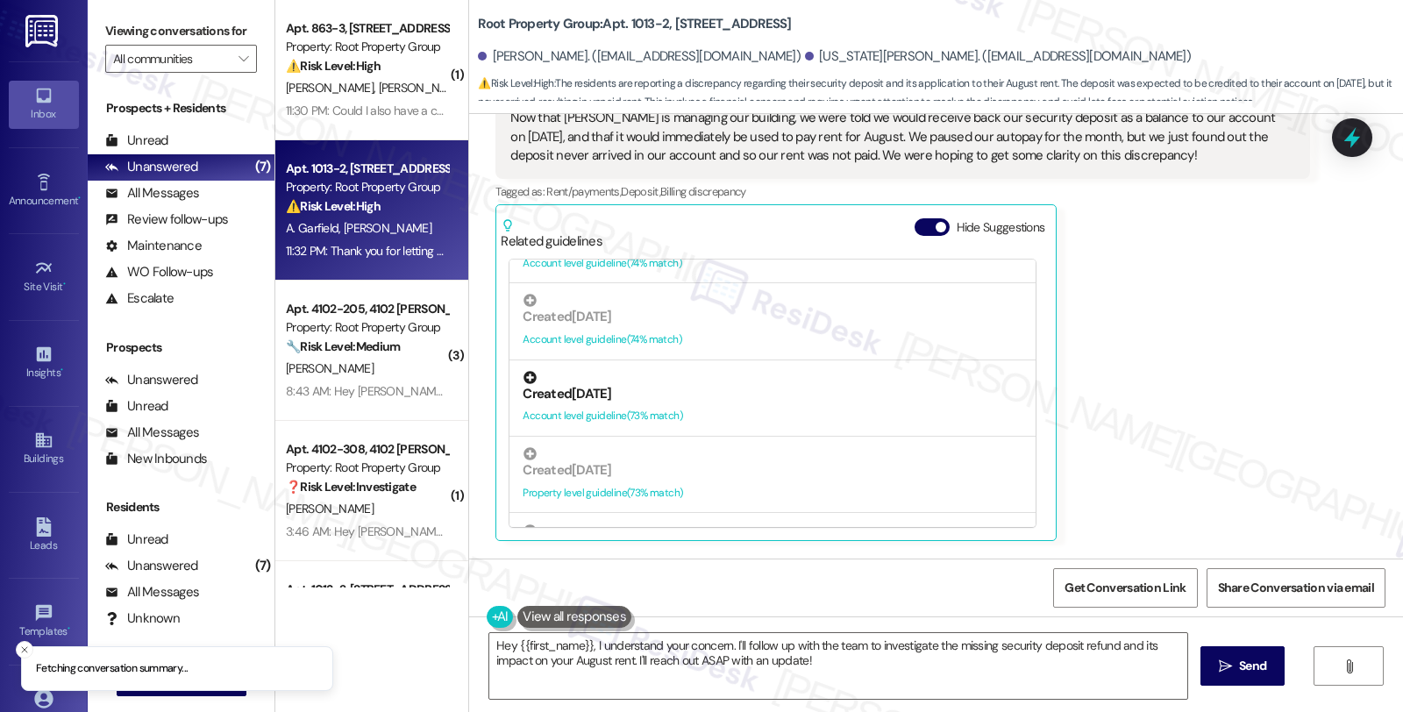
scroll to position [1213, 0]
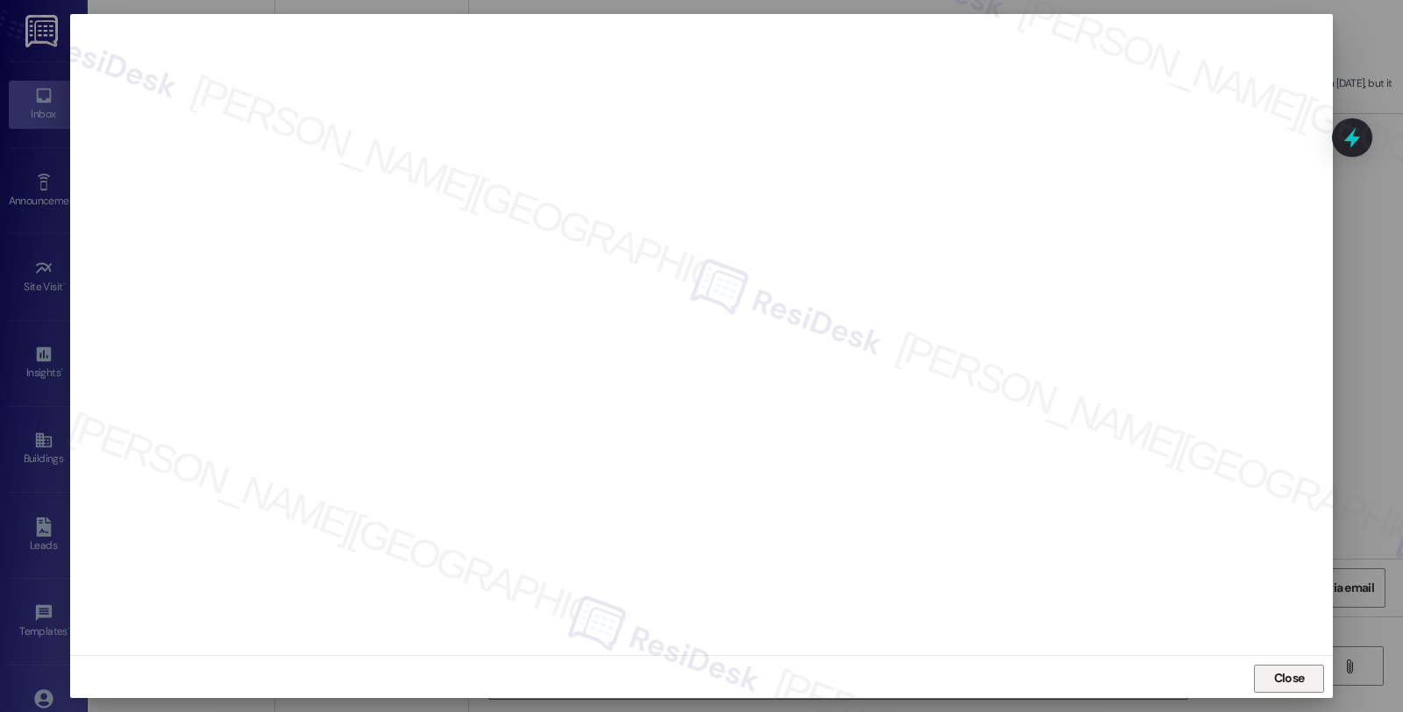
click at [1285, 669] on span "Close" at bounding box center [1289, 678] width 31 height 18
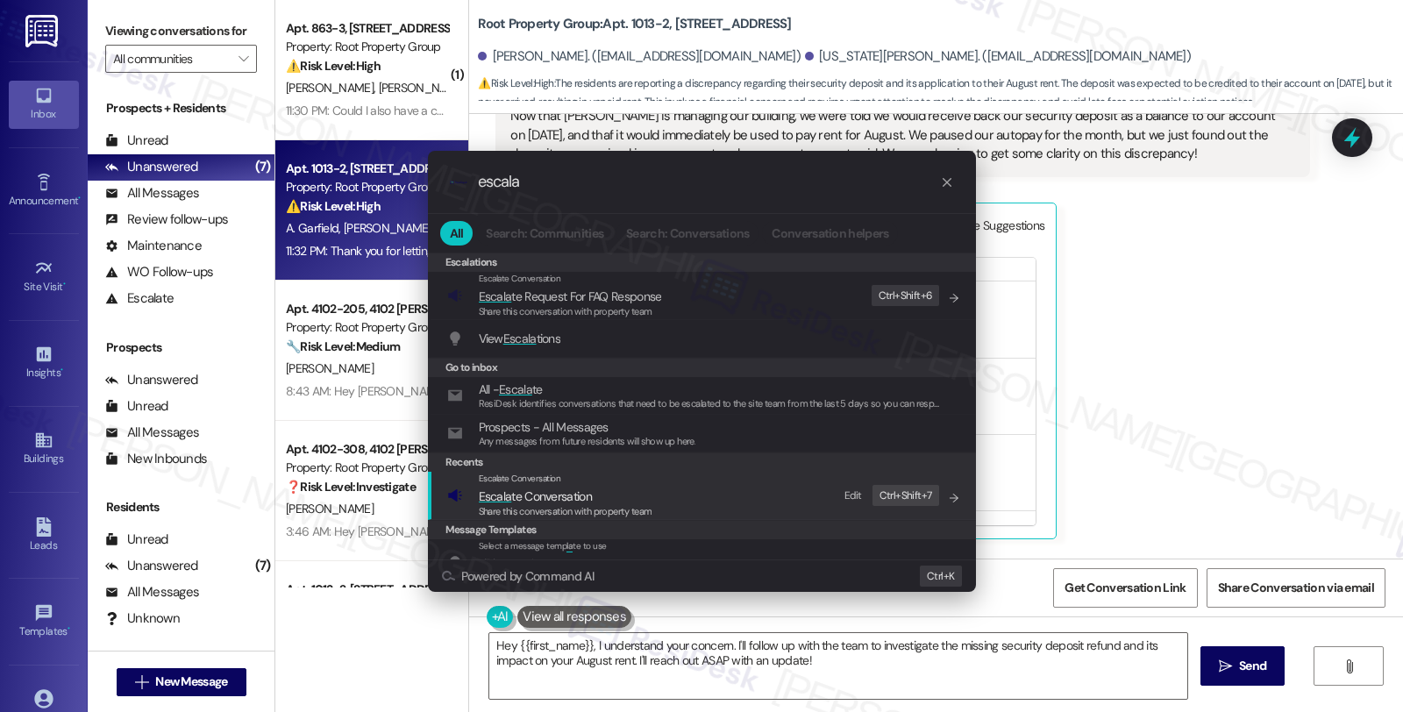
type input "escala"
click at [689, 487] on div "Escalate Conversation Escala te Conversation Share this conversation with prope…" at bounding box center [703, 495] width 513 height 47
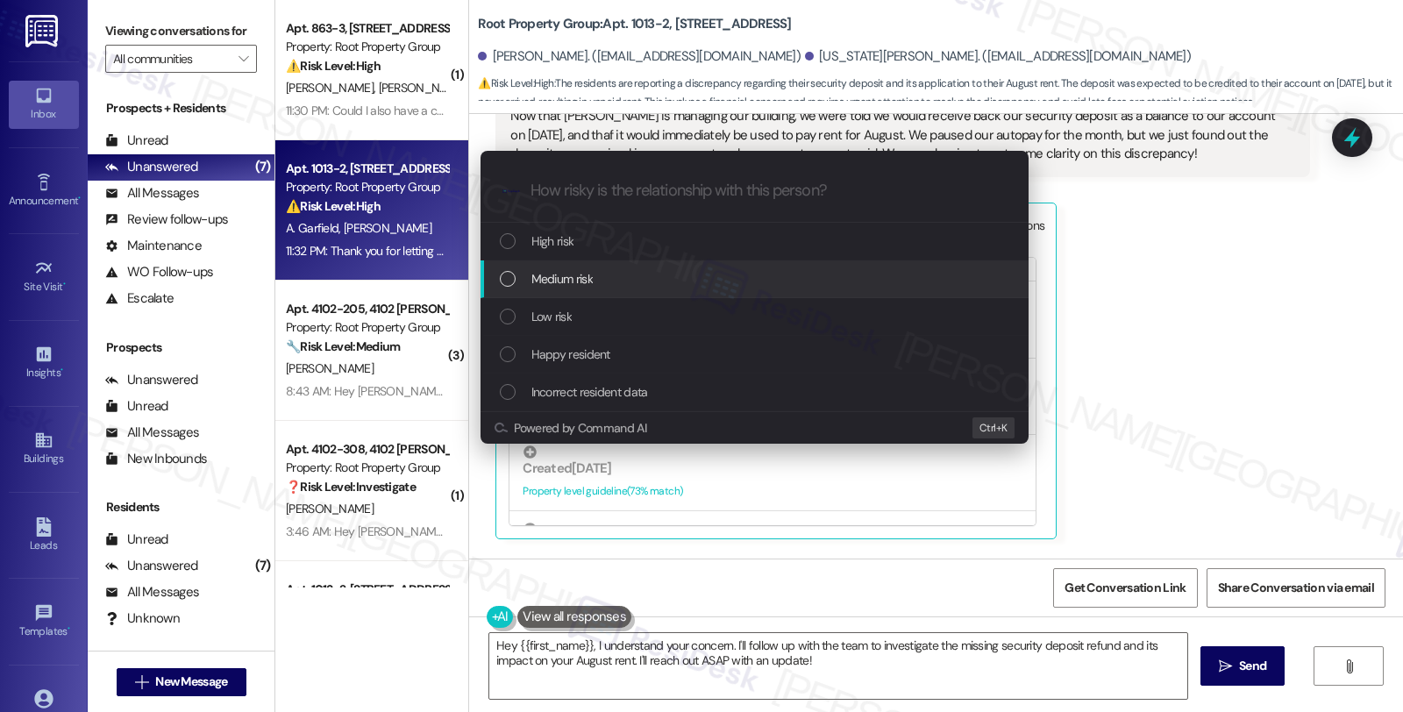
click at [681, 288] on div "Medium risk" at bounding box center [756, 278] width 513 height 19
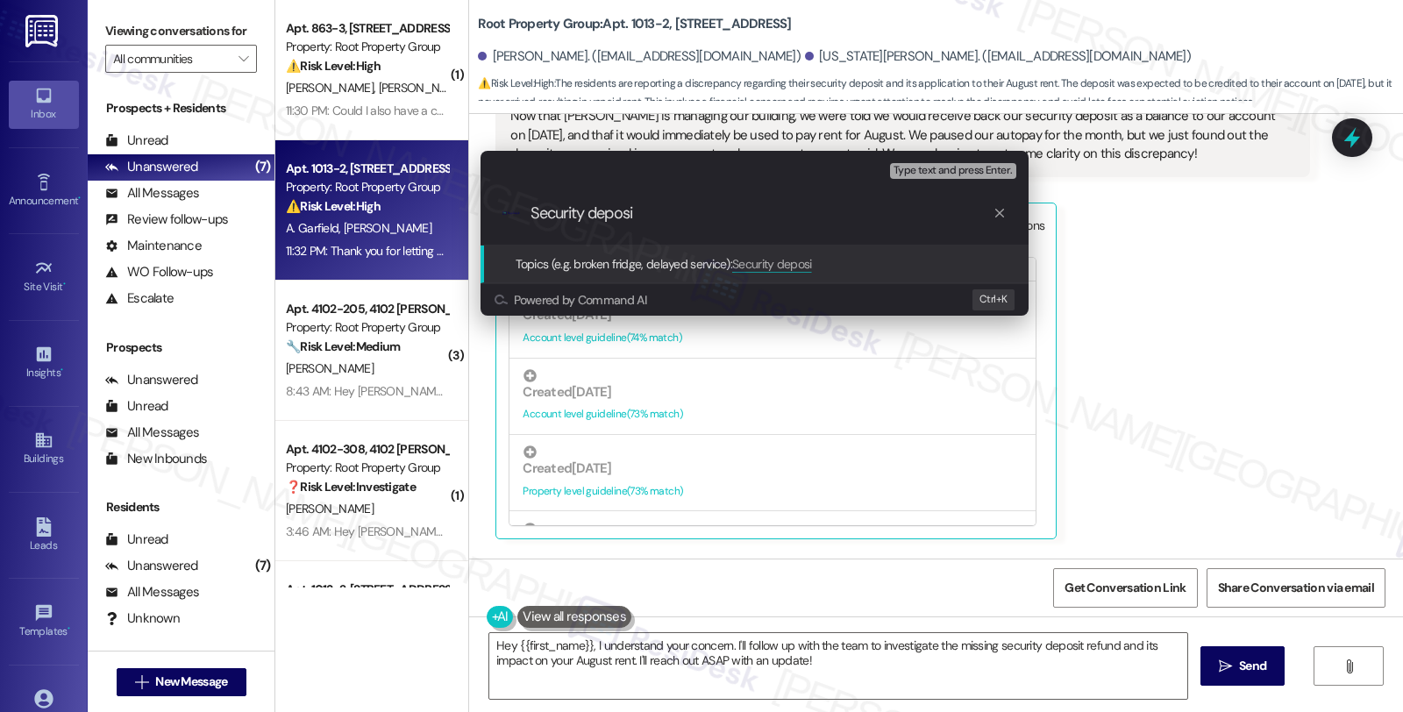
type input "Security deposit"
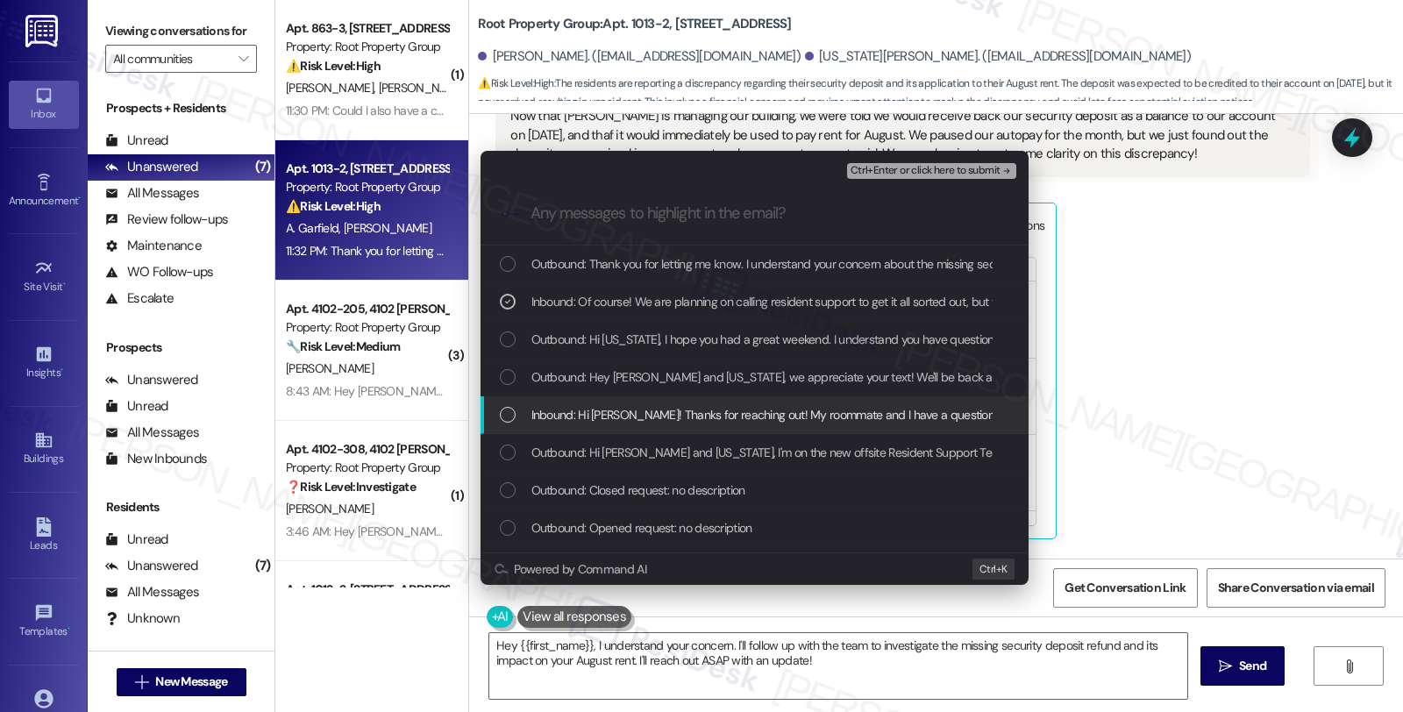
click at [676, 399] on div "Inbound: Hi Sarah! Thanks for reaching out! My roommate and I have a question a…" at bounding box center [754, 415] width 548 height 38
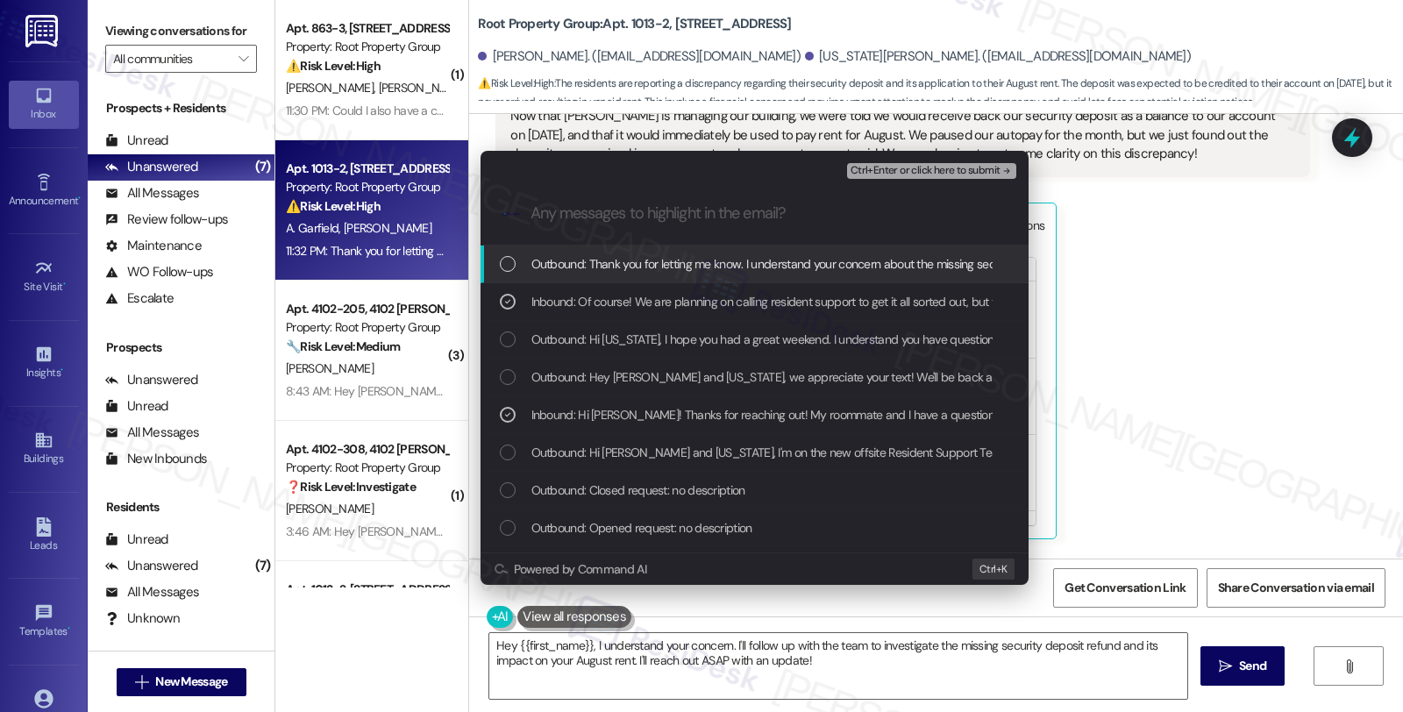
click at [908, 167] on span "Ctrl+Enter or click here to submit" at bounding box center [925, 171] width 150 height 12
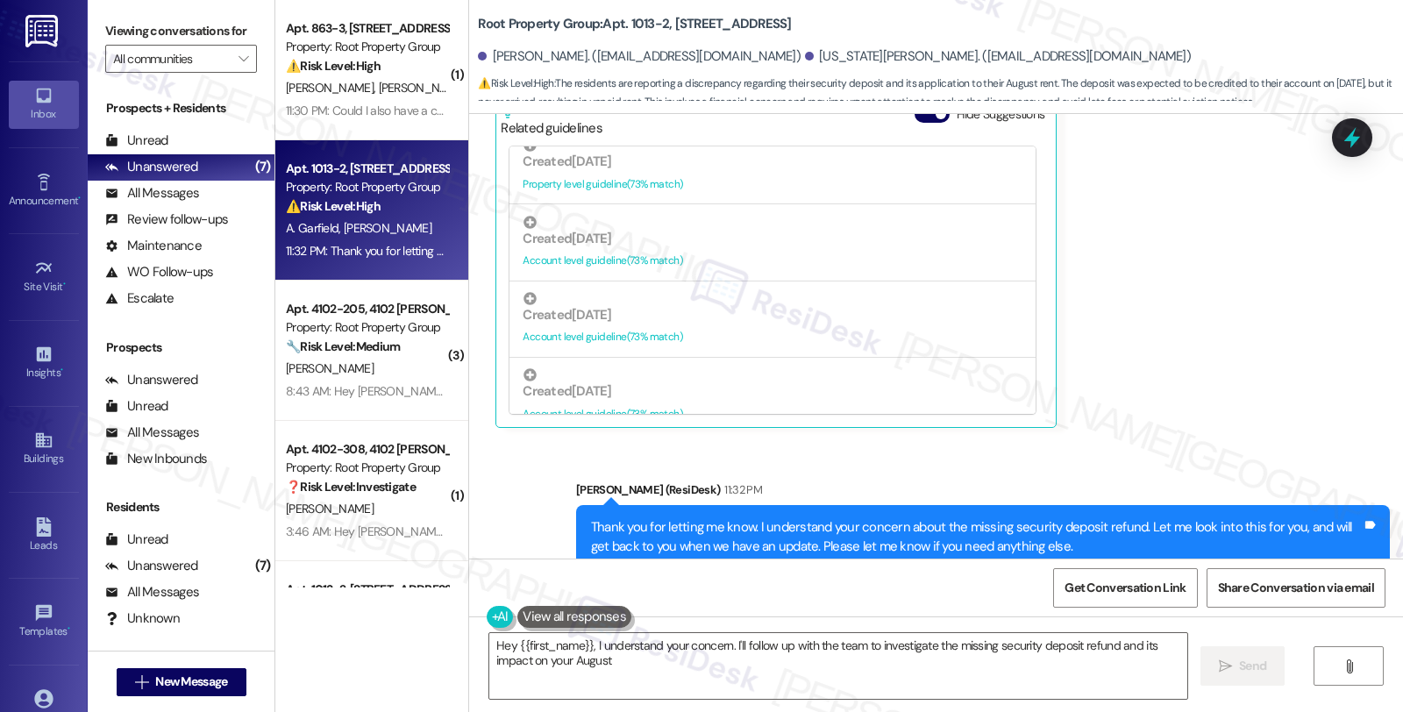
scroll to position [1337, 0]
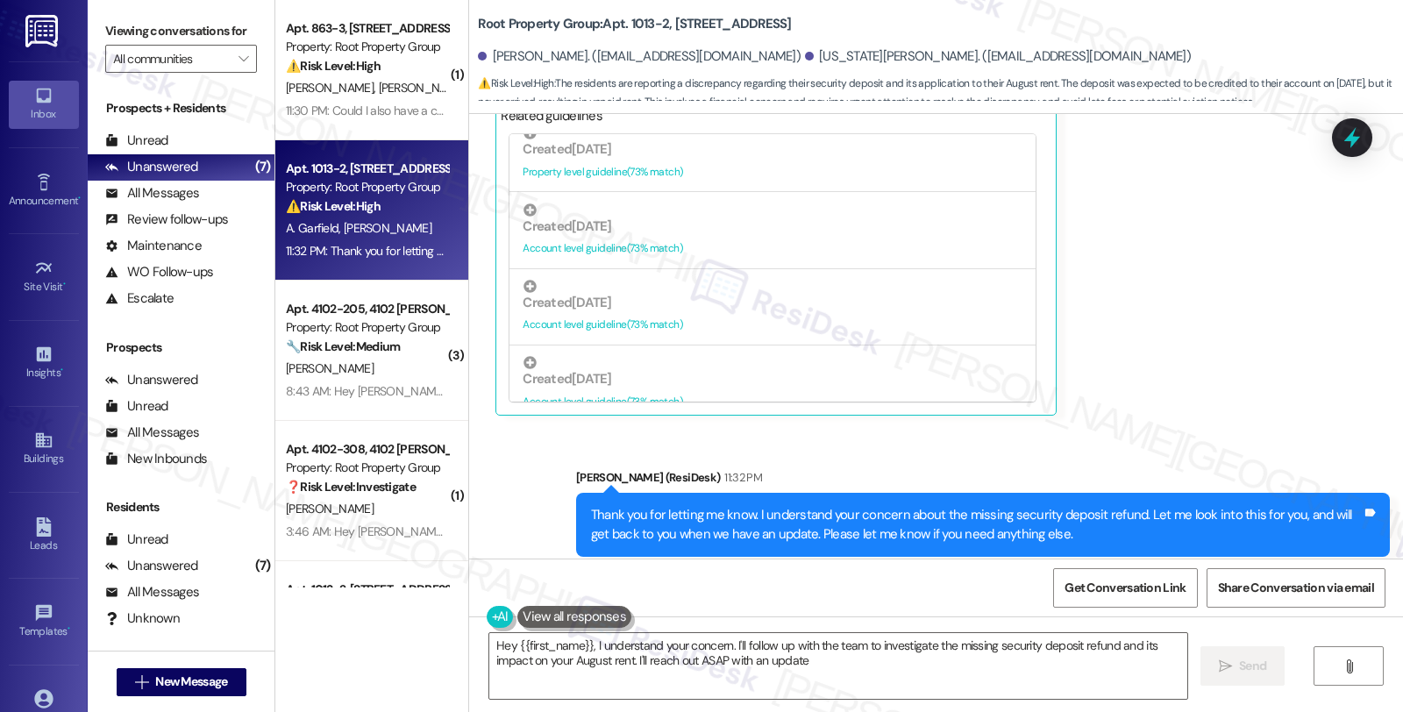
type textarea "Hey {{first_name}}, I understand your concern. I'll follow up with the team to …"
click at [203, 207] on div "All Messages (undefined)" at bounding box center [181, 194] width 187 height 26
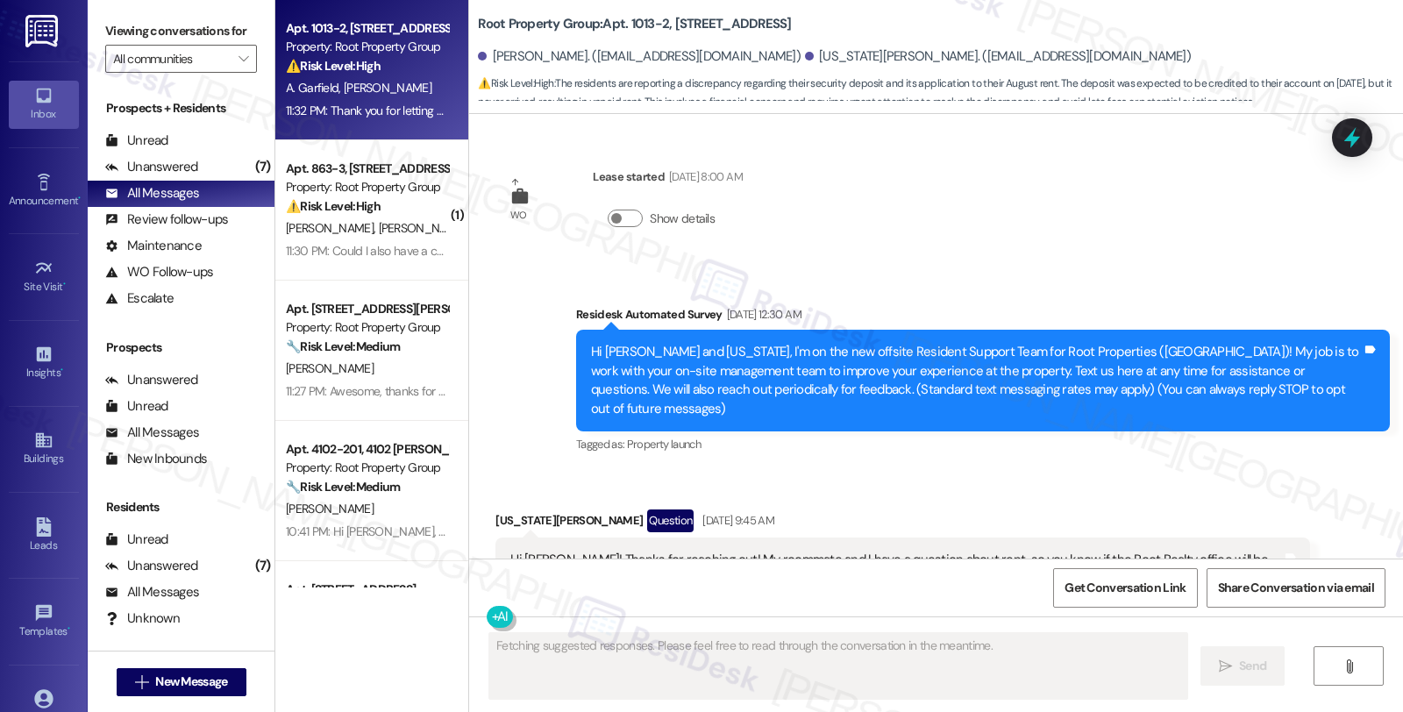
type textarea "Fetching suggested responses. Please feel free to read through the conversation…"
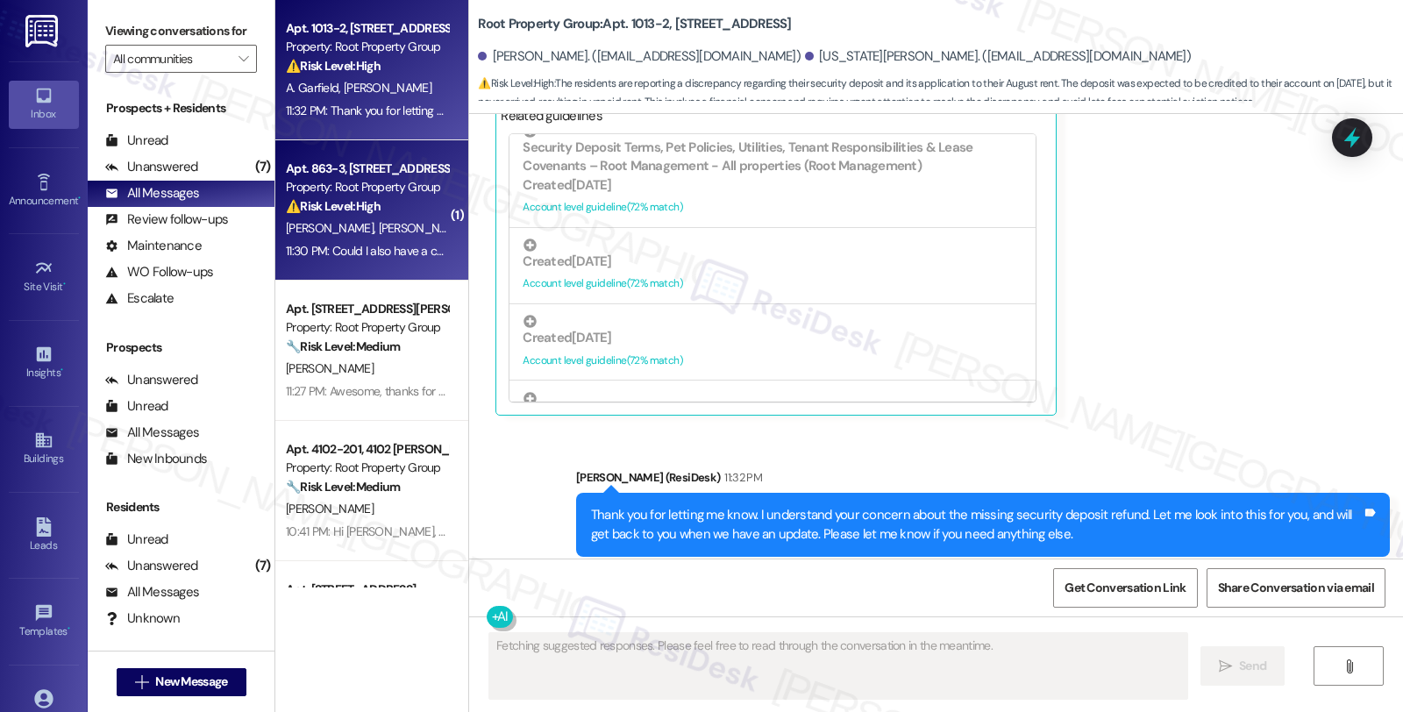
click at [399, 237] on div "J. Thompson J. Parker Voss" at bounding box center [367, 228] width 166 height 22
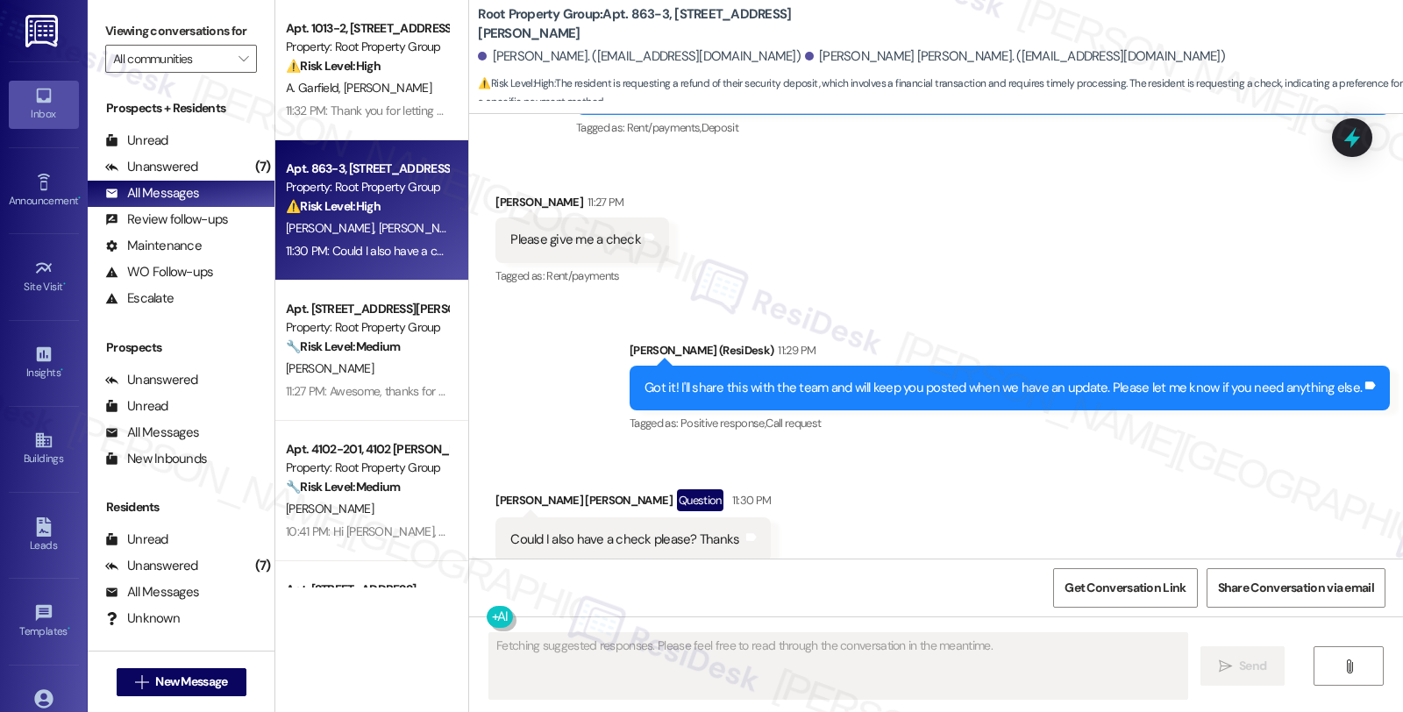
scroll to position [1717, 0]
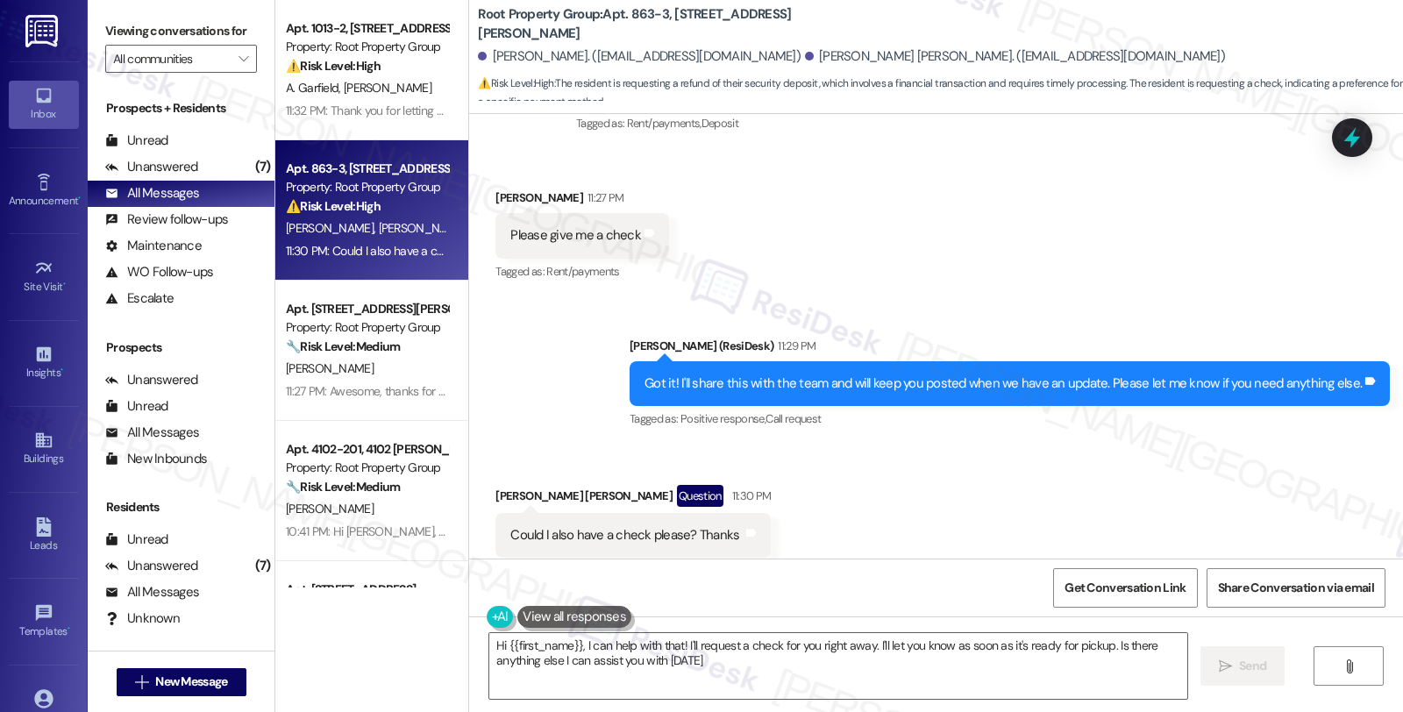
type textarea "Hi {{first_name}}, I can help with that! I'll request a check for you right awa…"
click at [1206, 452] on div "Received via SMS John Parker Voss Question 11:30 PM Could I also have a check p…" at bounding box center [936, 521] width 934 height 152
click at [1197, 493] on div "Received via SMS John Parker Voss Question 11:30 PM Could I also have a check p…" at bounding box center [936, 521] width 934 height 152
click at [203, 181] on div "Unanswered (7)" at bounding box center [181, 167] width 187 height 26
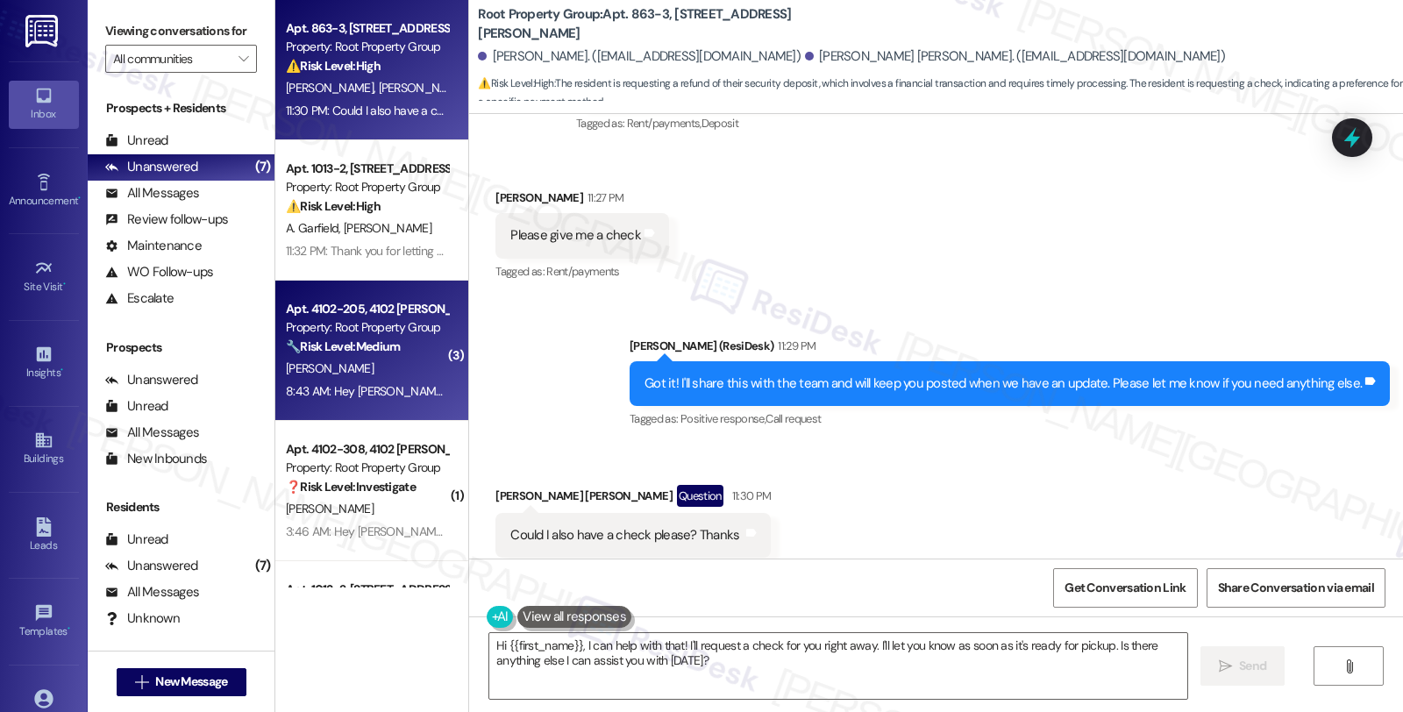
click at [423, 359] on div "[PERSON_NAME]" at bounding box center [367, 369] width 166 height 22
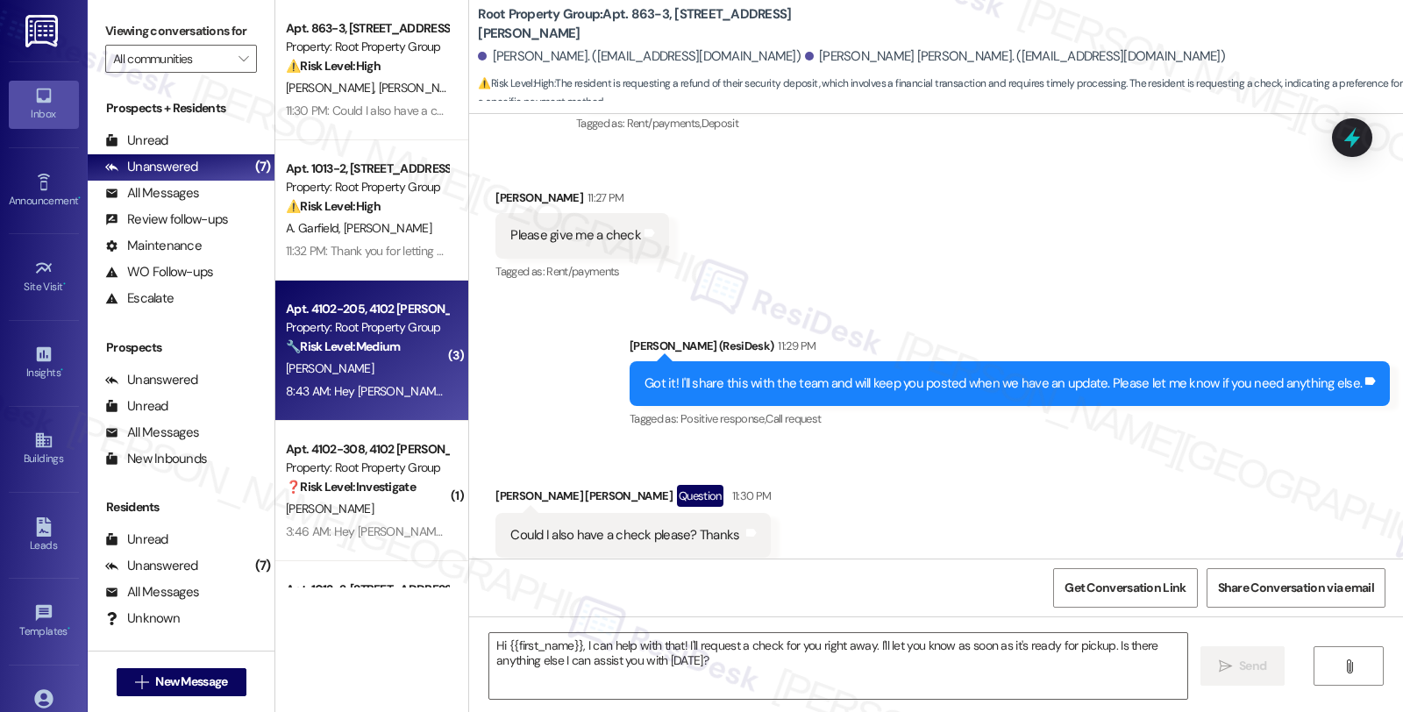
type textarea "Fetching suggested responses. Please feel free to read through the conversation…"
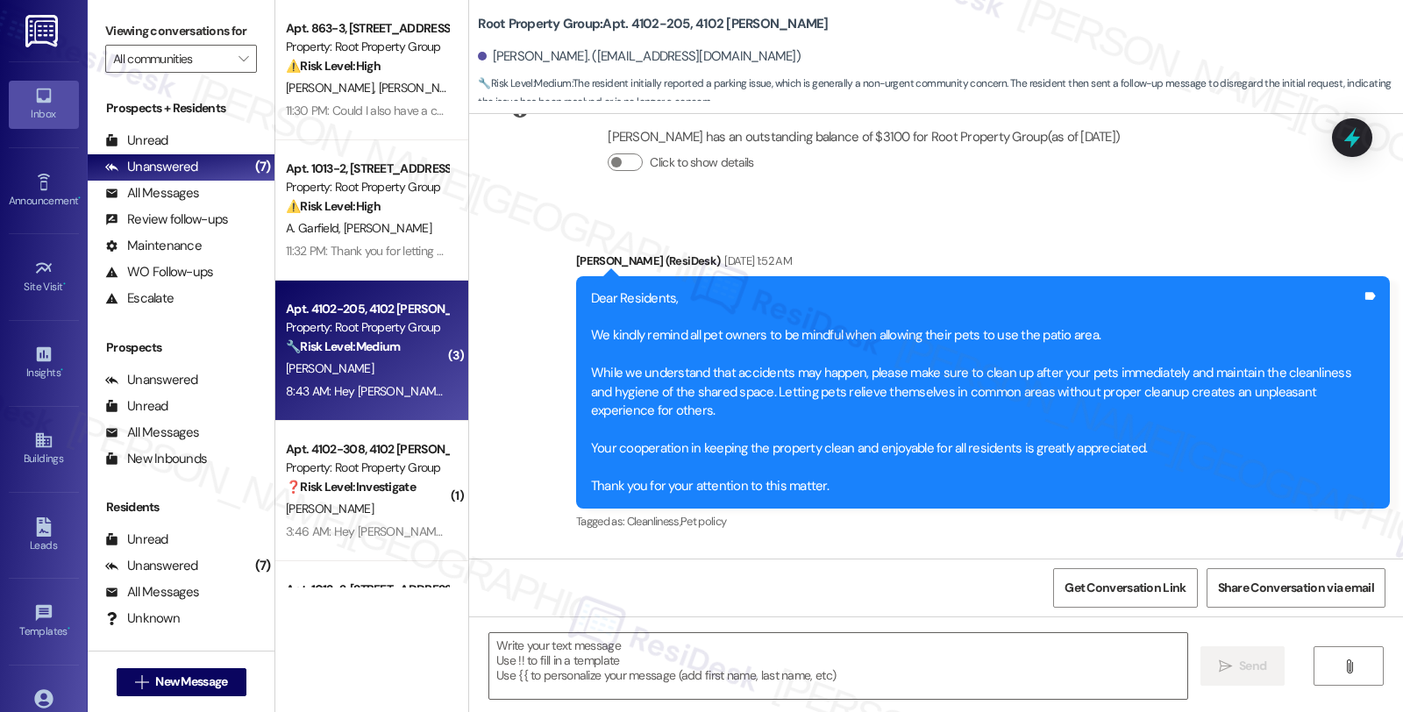
type textarea "Fetching suggested responses. Please feel free to read through the conversation…"
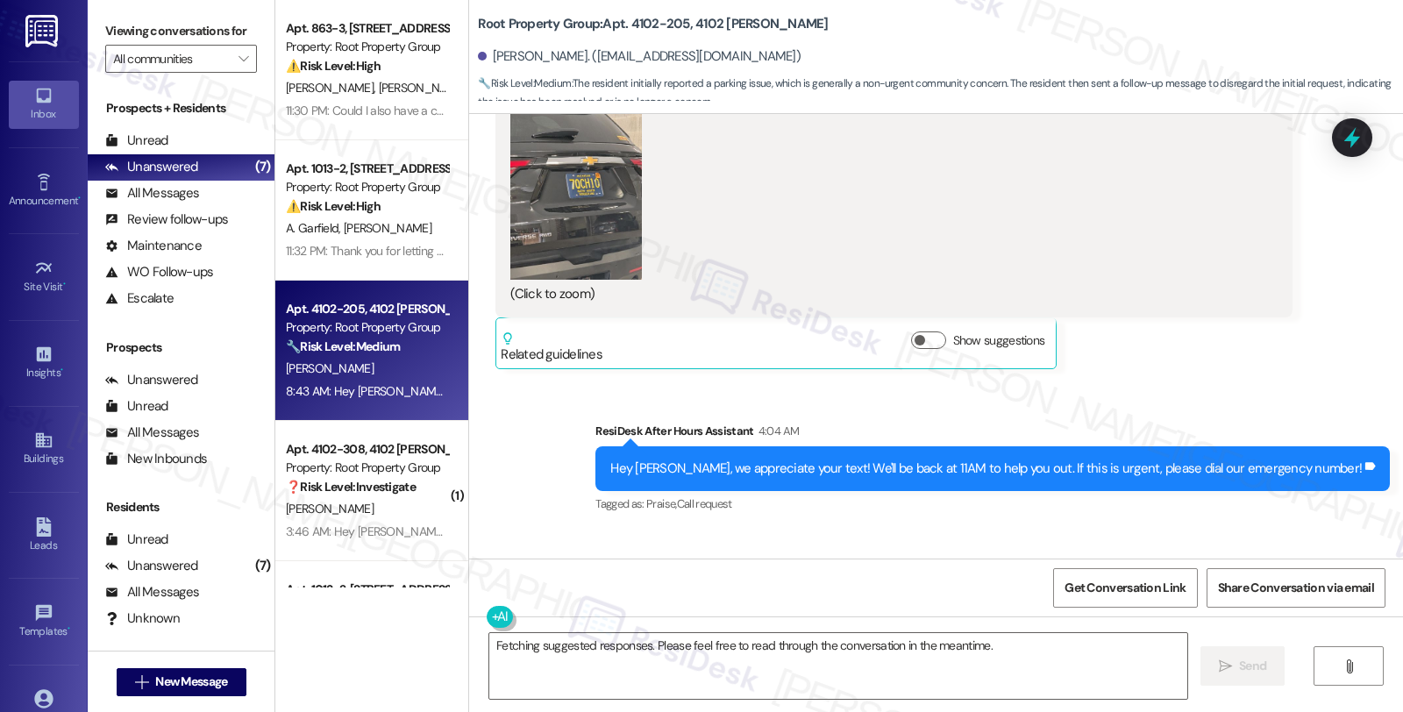
scroll to position [1506, 0]
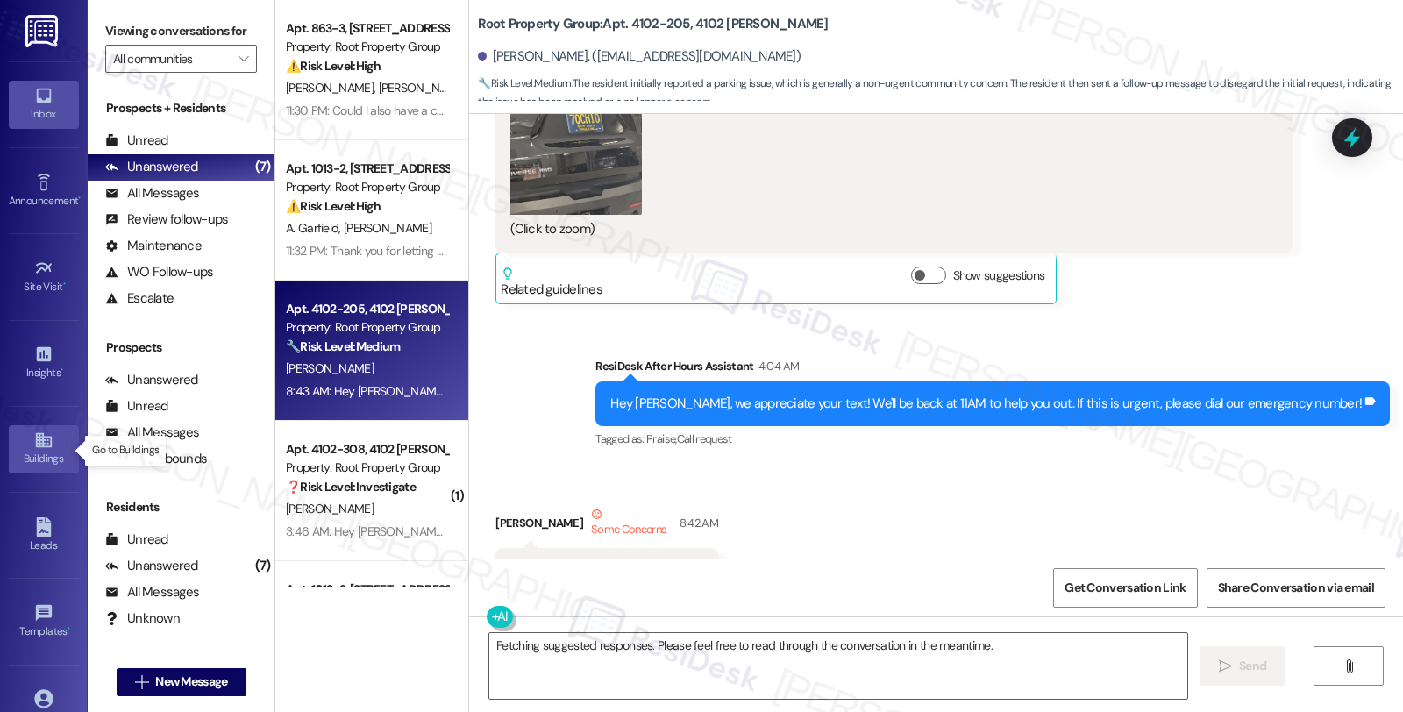
click at [45, 431] on icon at bounding box center [43, 439] width 19 height 19
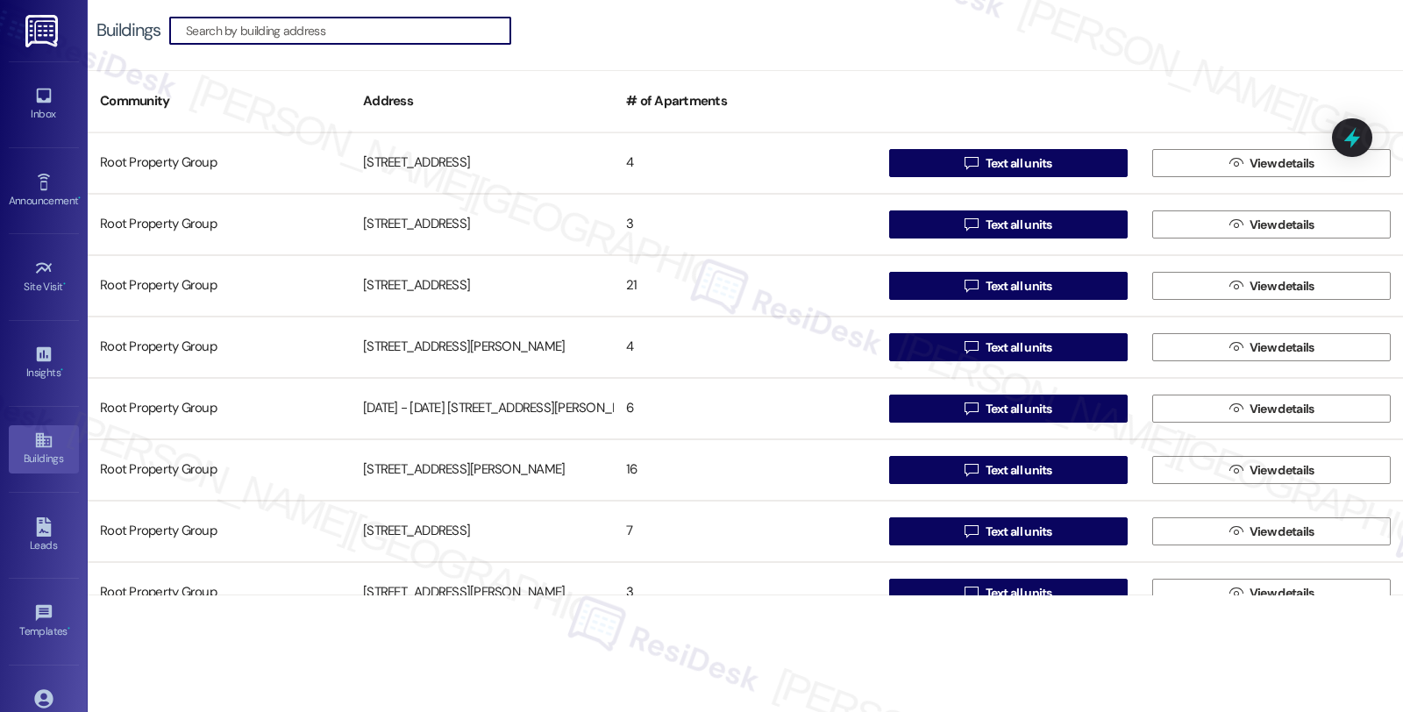
click at [440, 30] on input at bounding box center [348, 30] width 324 height 25
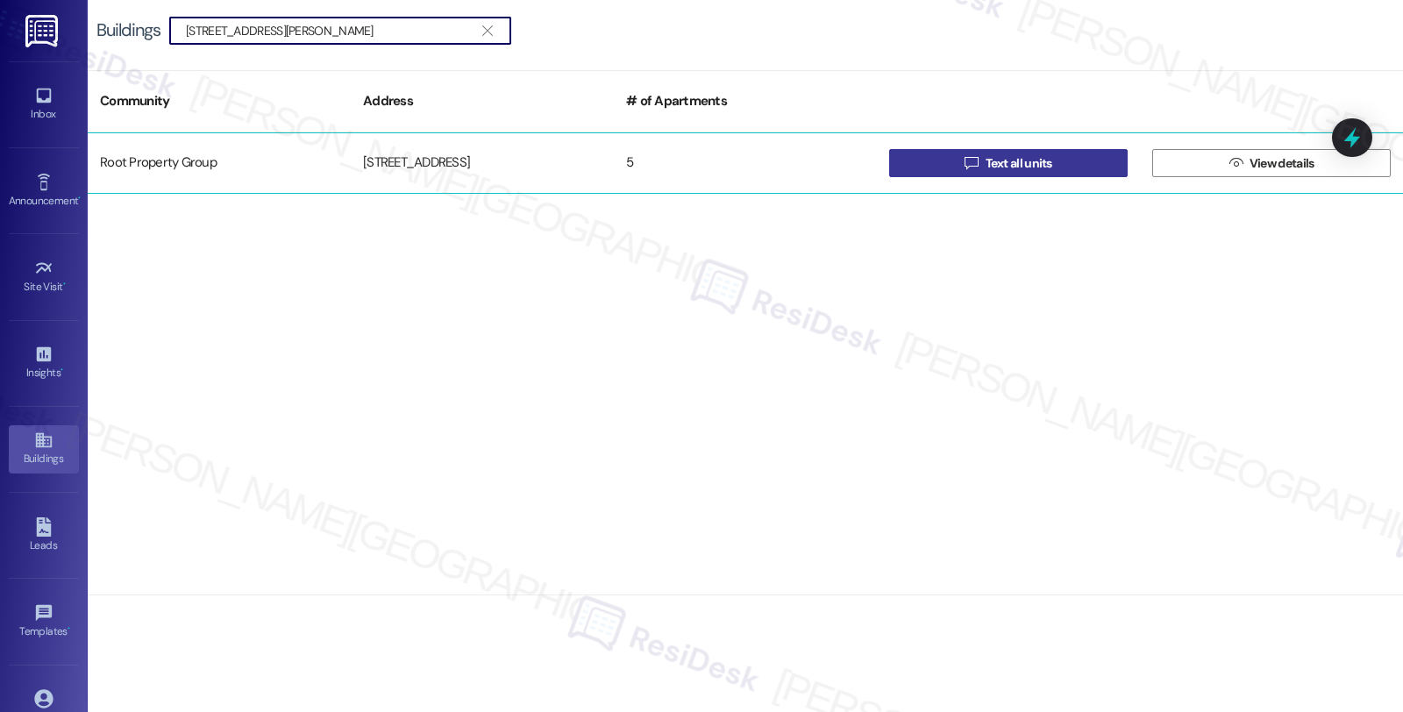
type input "2155 W. Belmon"
click at [965, 160] on icon "" at bounding box center [970, 163] width 13 height 14
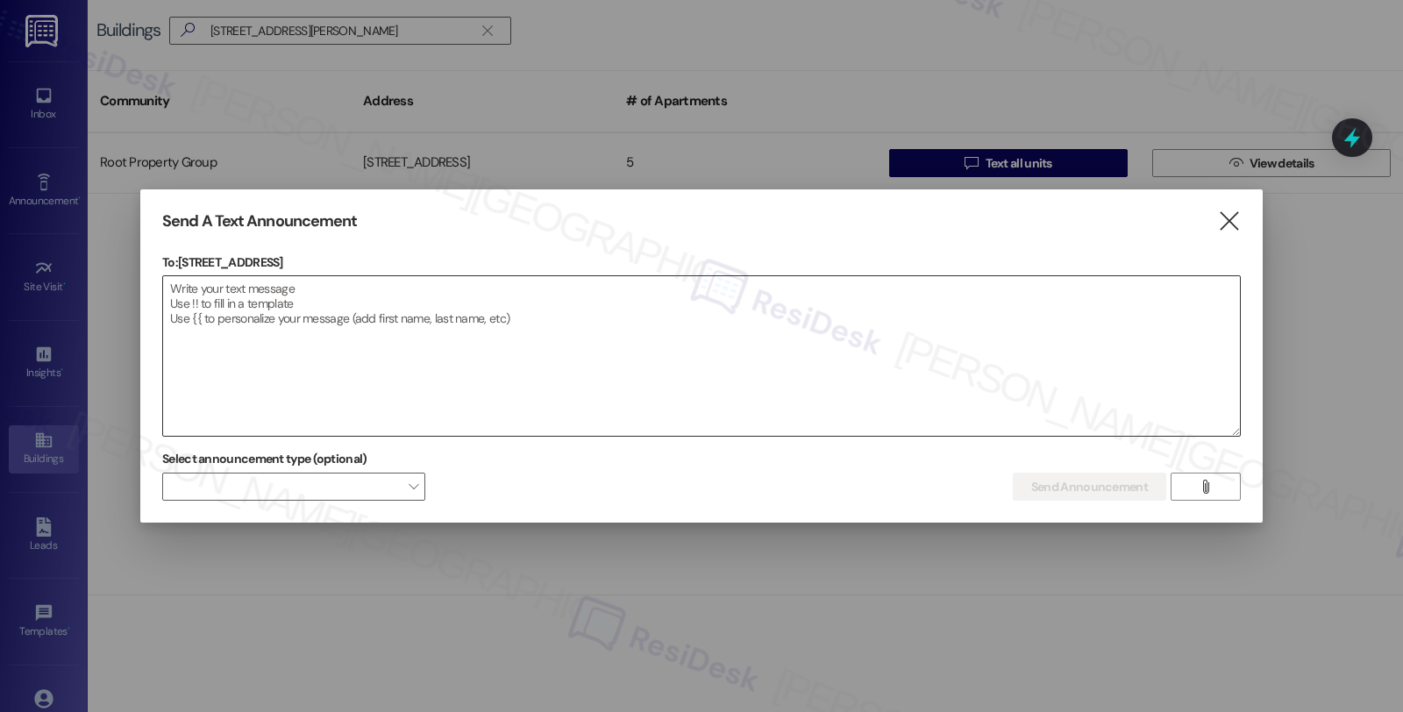
drag, startPoint x: 1109, startPoint y: 330, endPoint x: 1092, endPoint y: 338, distance: 18.8
click at [1109, 330] on textarea at bounding box center [701, 356] width 1077 height 160
click at [671, 338] on textarea "To enrich screen reader interactions, please activate Accessibility in Grammarl…" at bounding box center [701, 356] width 1077 height 160
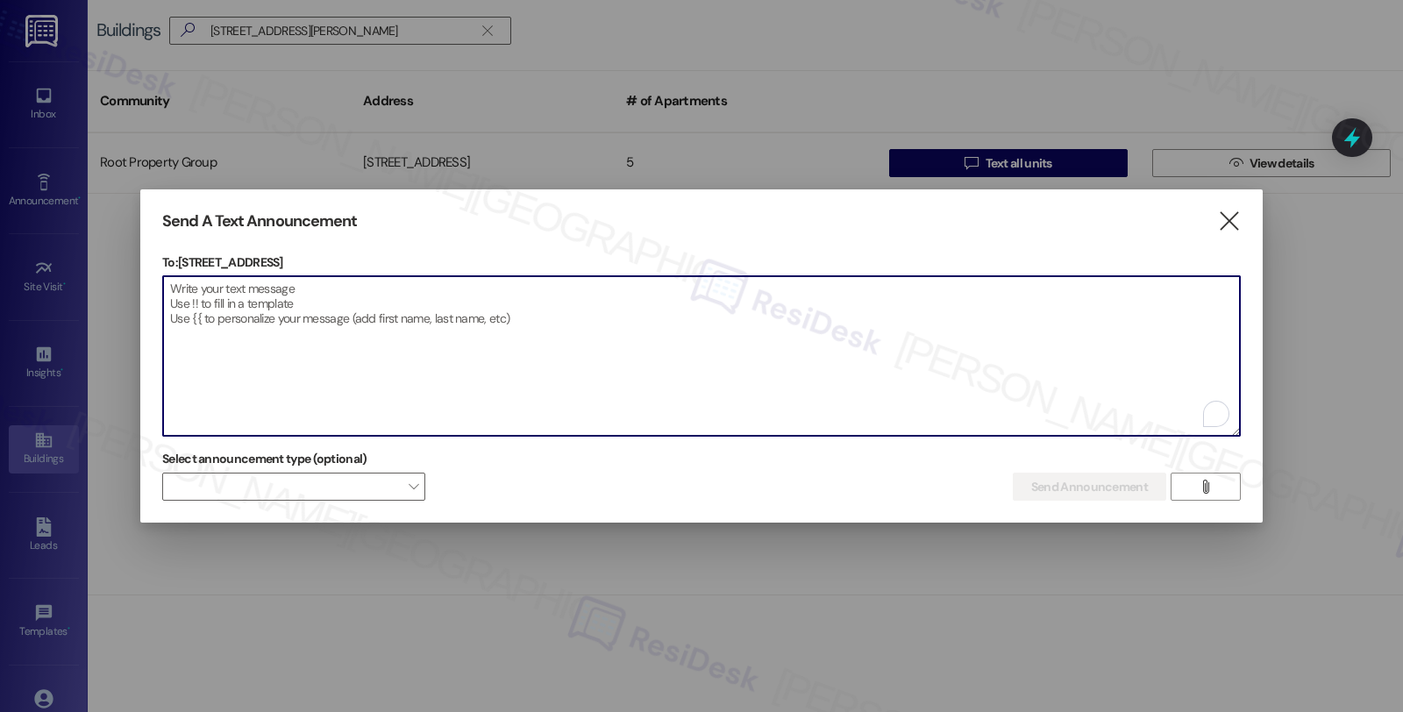
paste textarea "Hi {{first_name}}, Please be advised that there will be an Insurance Inspection…"
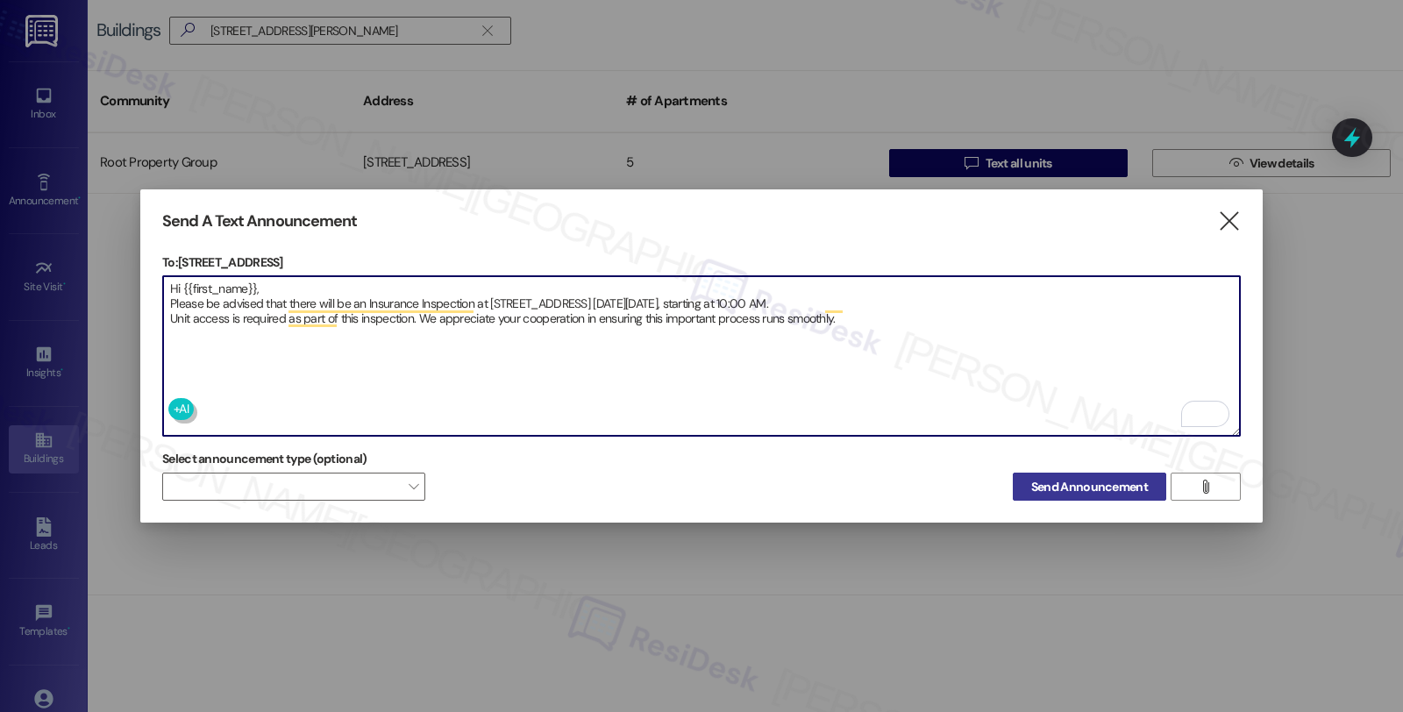
type textarea "Hi {{first_name}}, Please be advised that there will be an Insurance Inspection…"
click at [1107, 478] on span "Send Announcement" at bounding box center [1089, 487] width 117 height 18
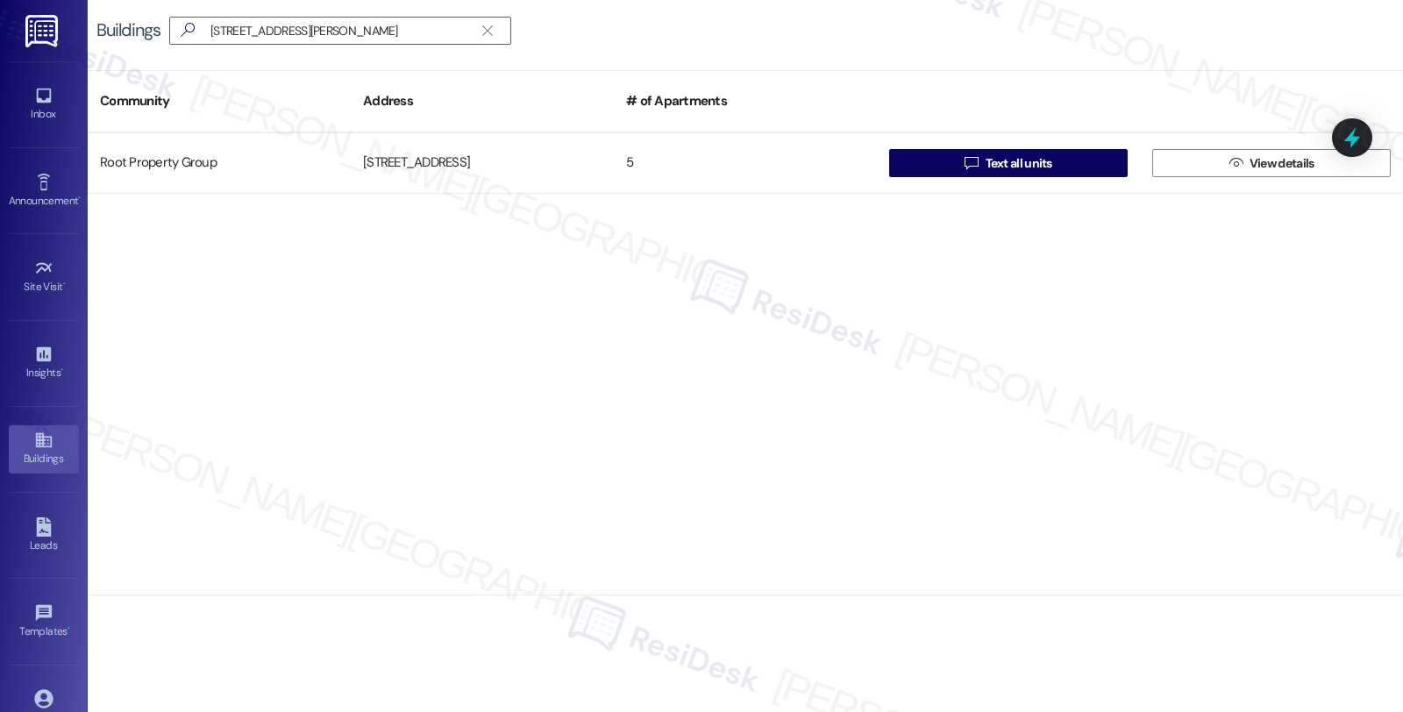
click at [1160, 331] on div "Root Property Group 2155 W. Belmont Avenue 5  Text all units  View details" at bounding box center [745, 363] width 1315 height 463
click at [53, 98] on link "Inbox" at bounding box center [44, 104] width 70 height 47
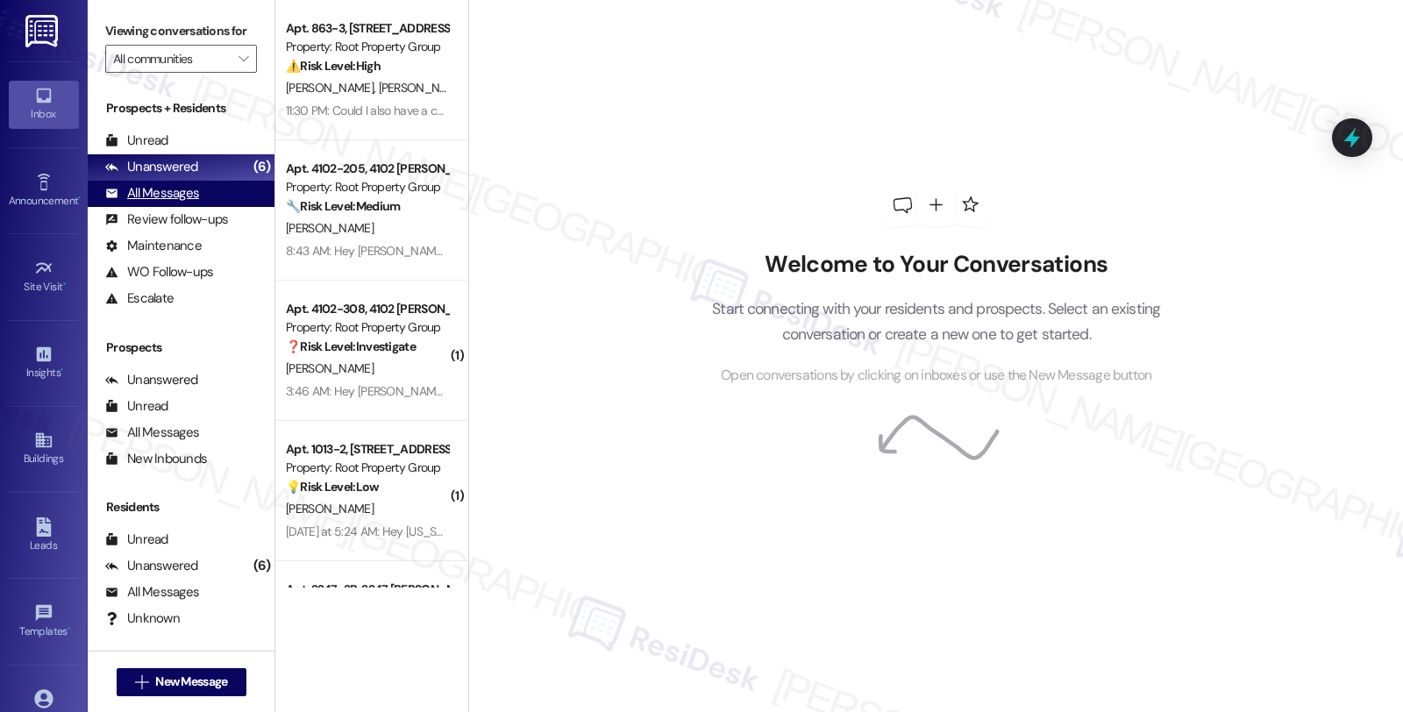
click at [177, 203] on div "All Messages" at bounding box center [152, 193] width 94 height 18
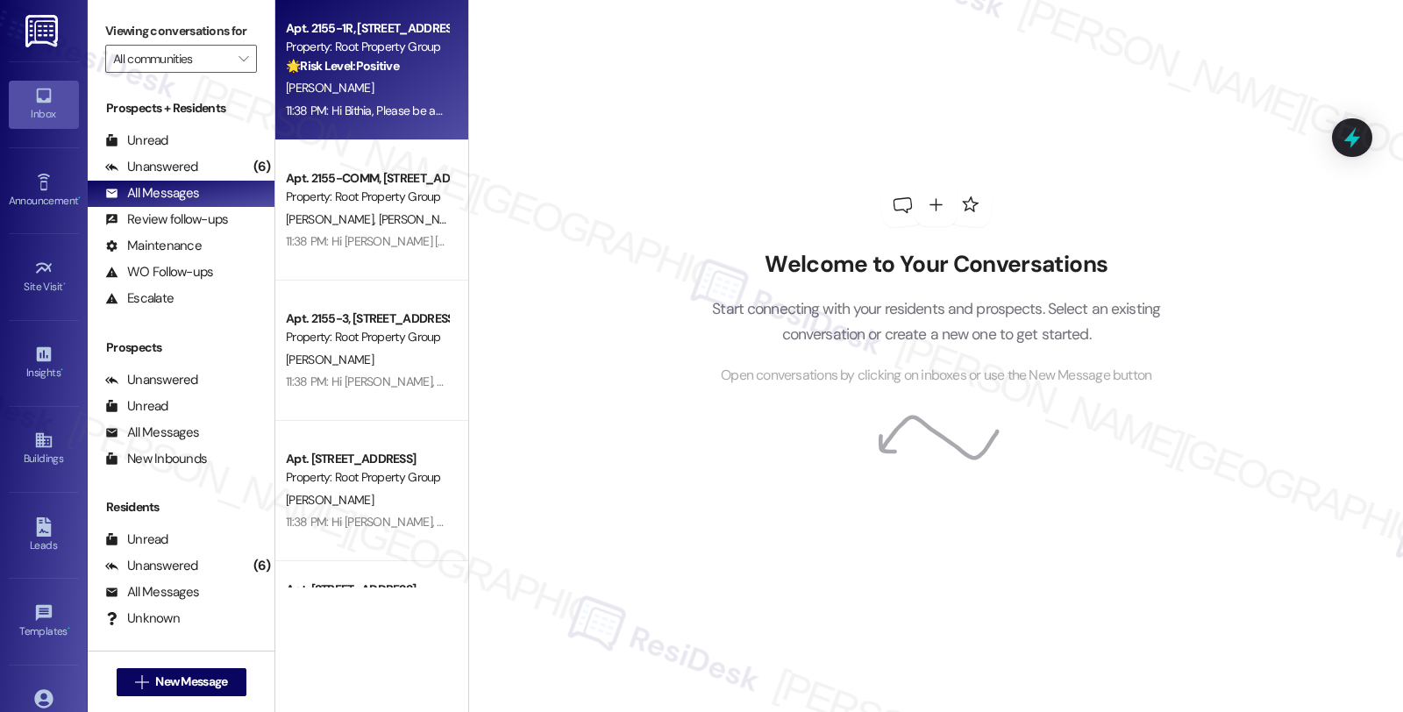
click at [409, 103] on div "11:38 PM: Hi Bithia, Please be advised that there will be an Insurance Inspecti…" at bounding box center [964, 111] width 1356 height 16
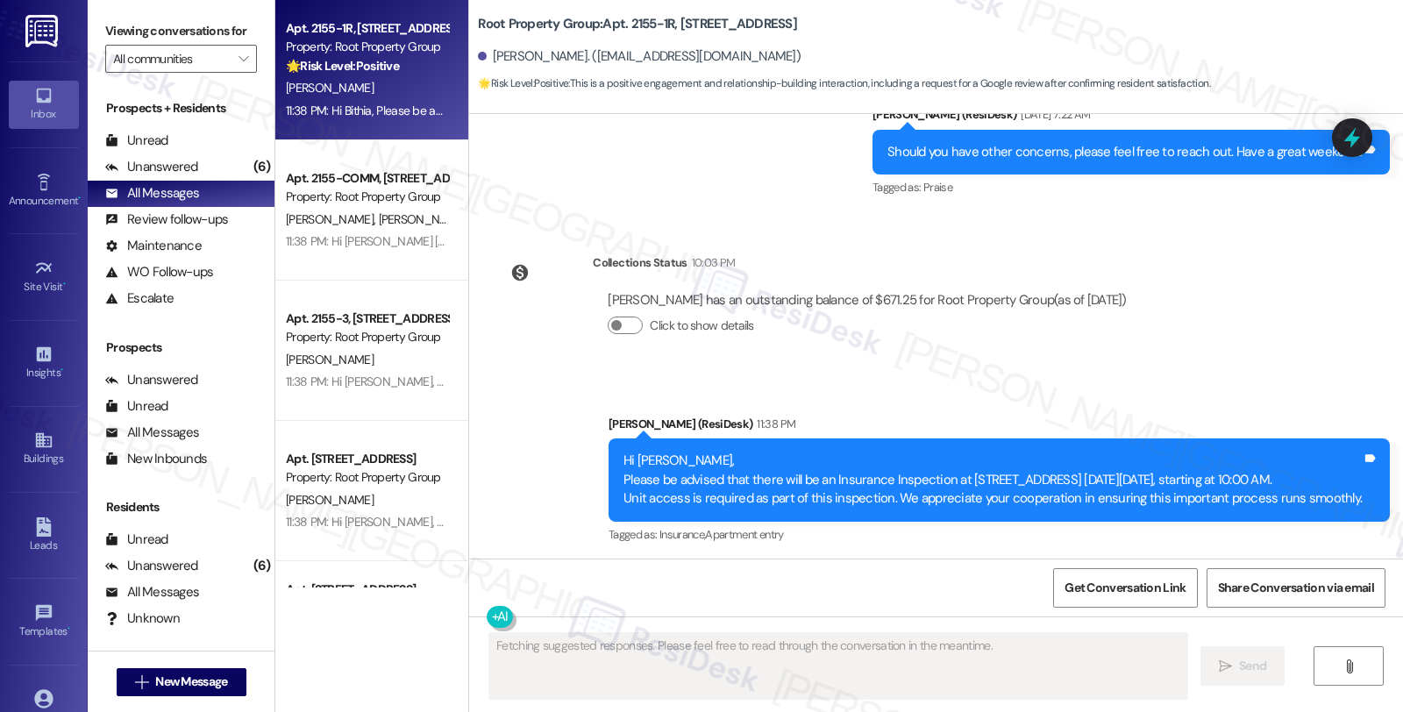
scroll to position [1094, 0]
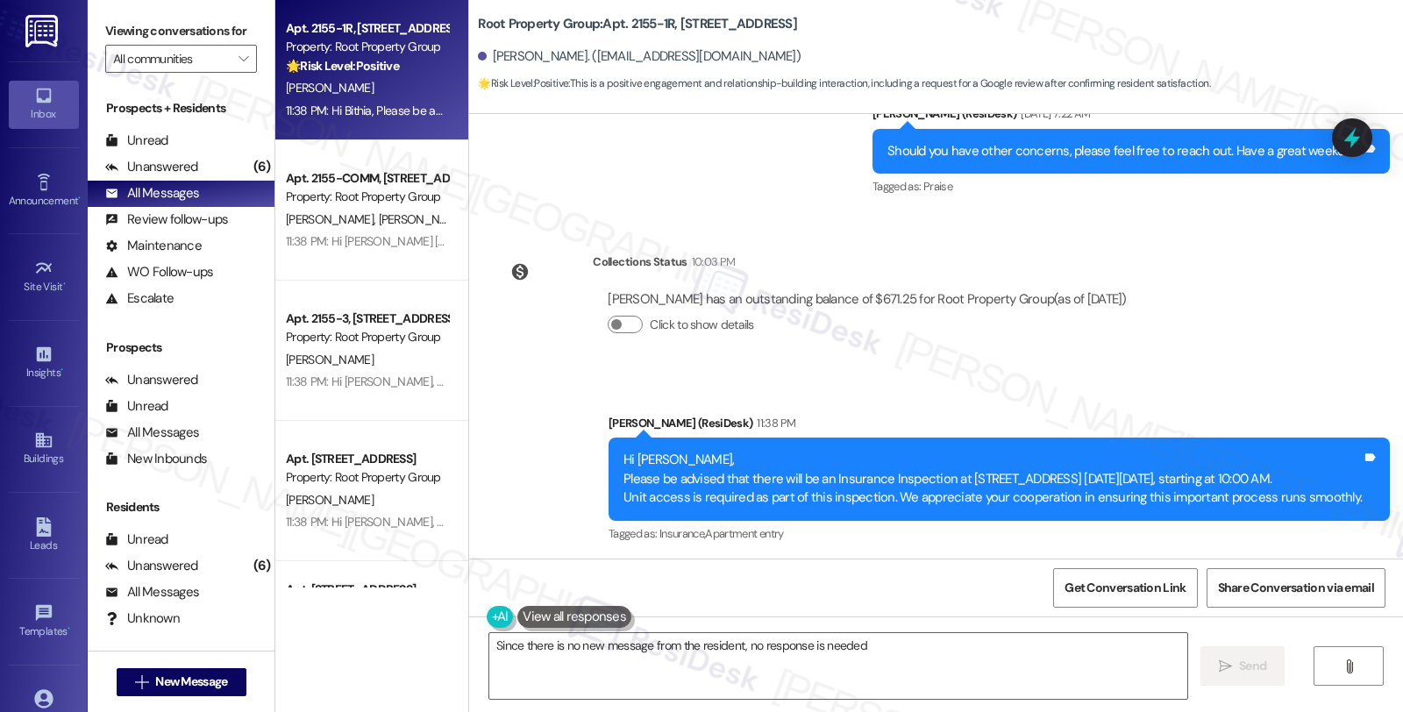
type textarea "Since there is no new message from the resident, no response is needed."
click at [1303, 281] on div "Lease started Dec 01, 2019 at 8:00 AM Survey, sent via SMS Residesk Automated S…" at bounding box center [936, 336] width 934 height 444
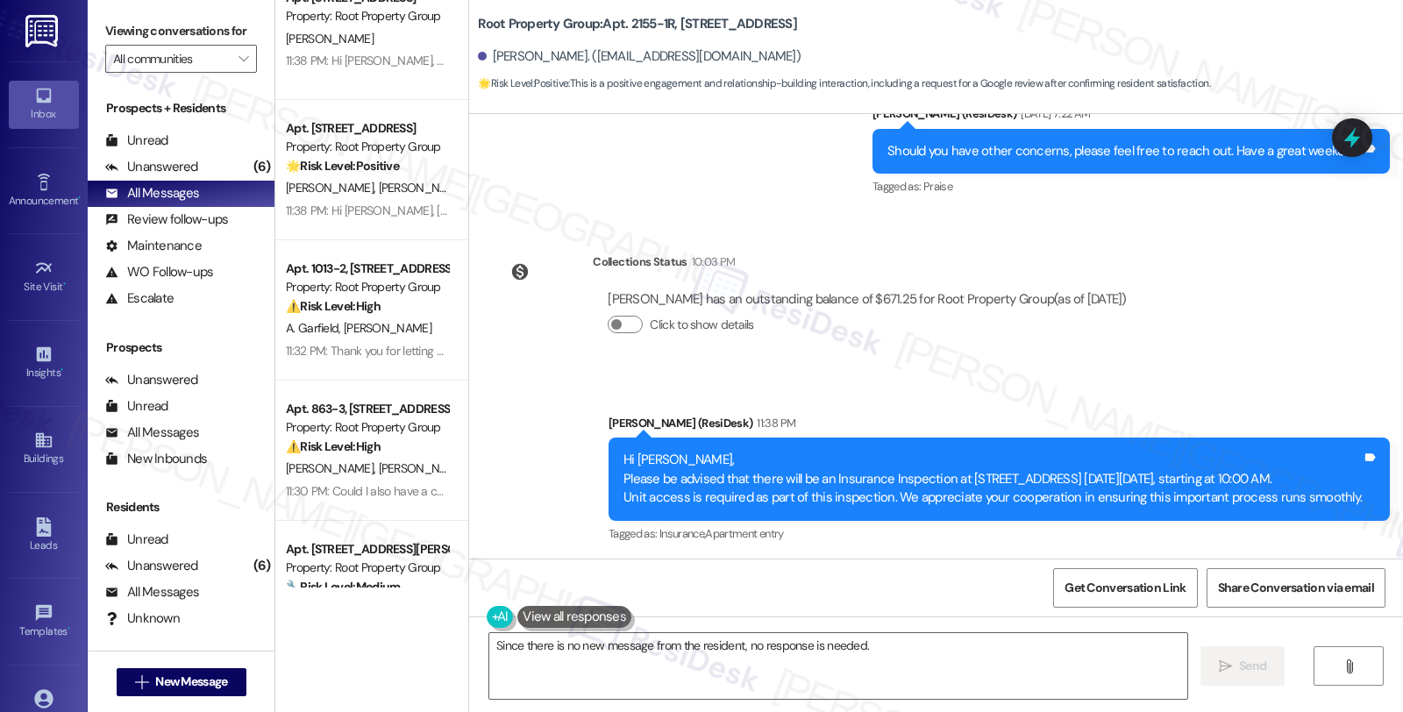
scroll to position [487, 0]
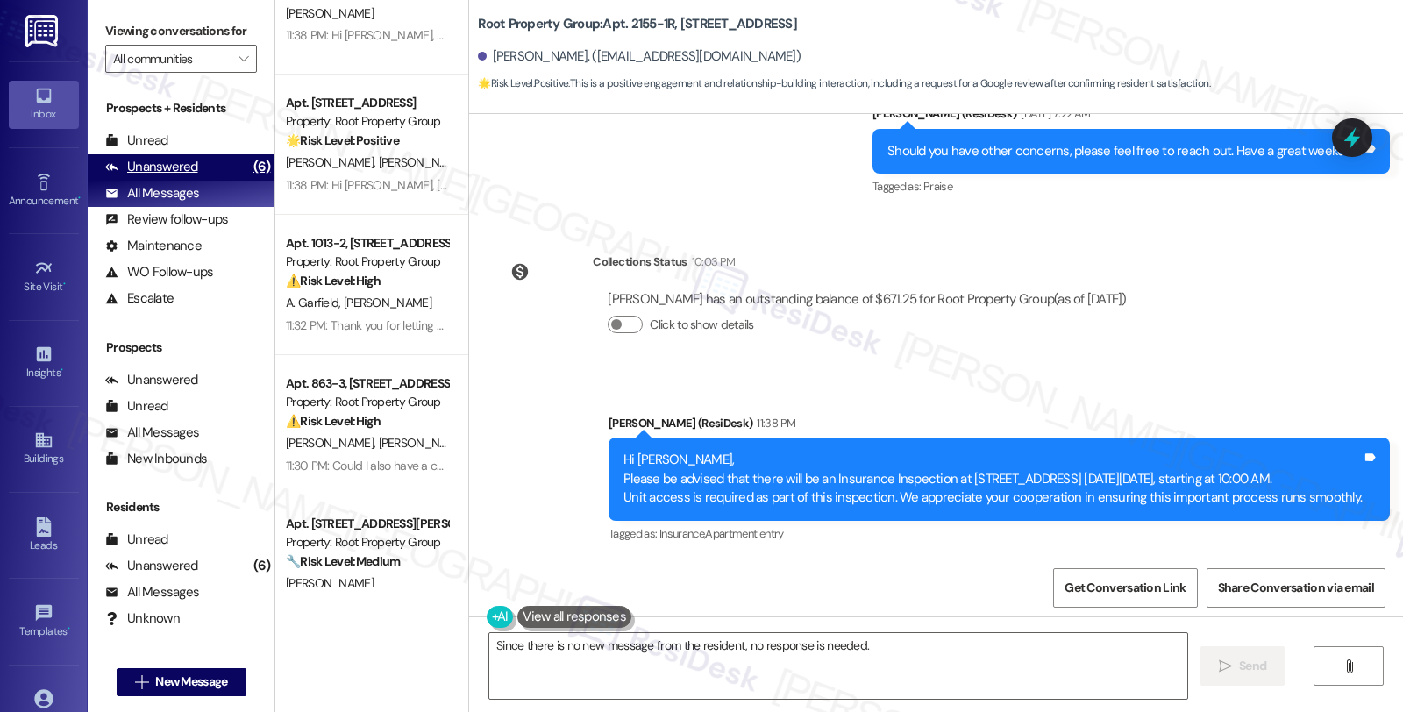
click at [203, 175] on div "Unanswered (6)" at bounding box center [181, 167] width 187 height 26
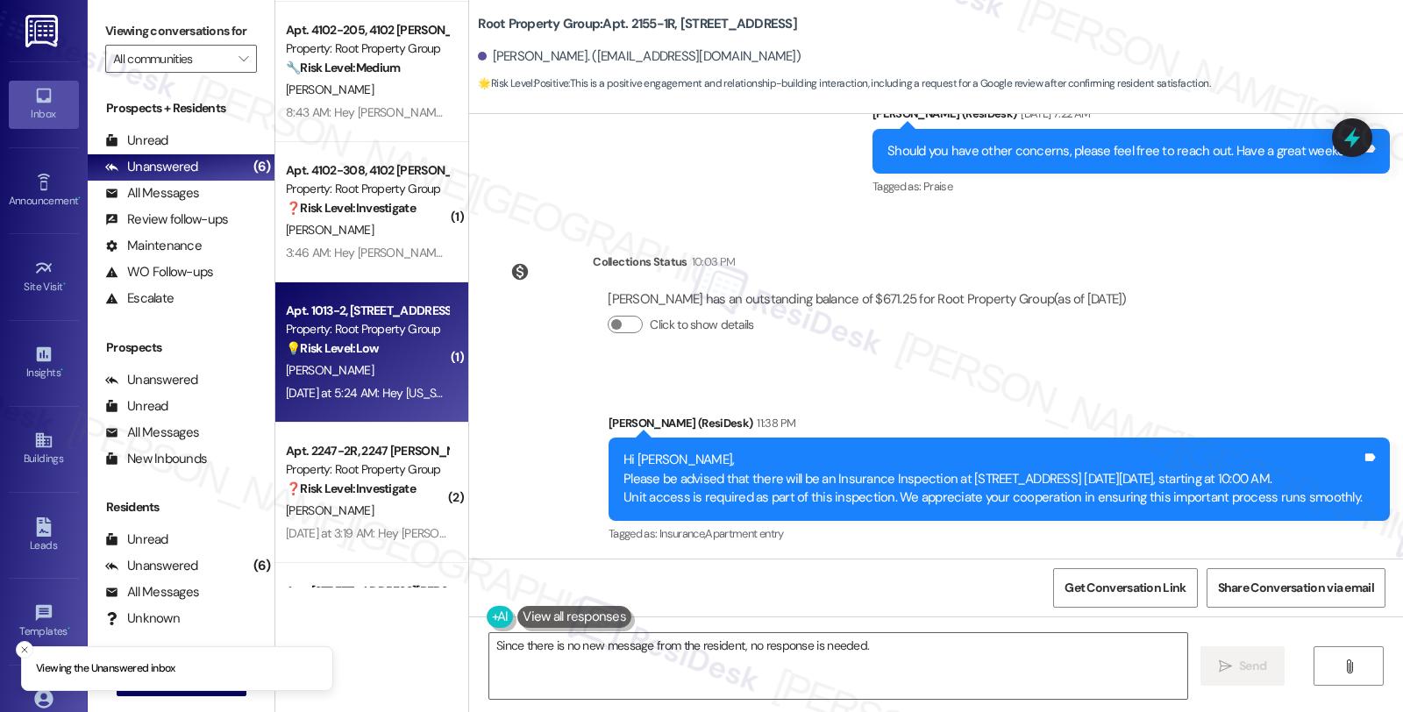
scroll to position [0, 0]
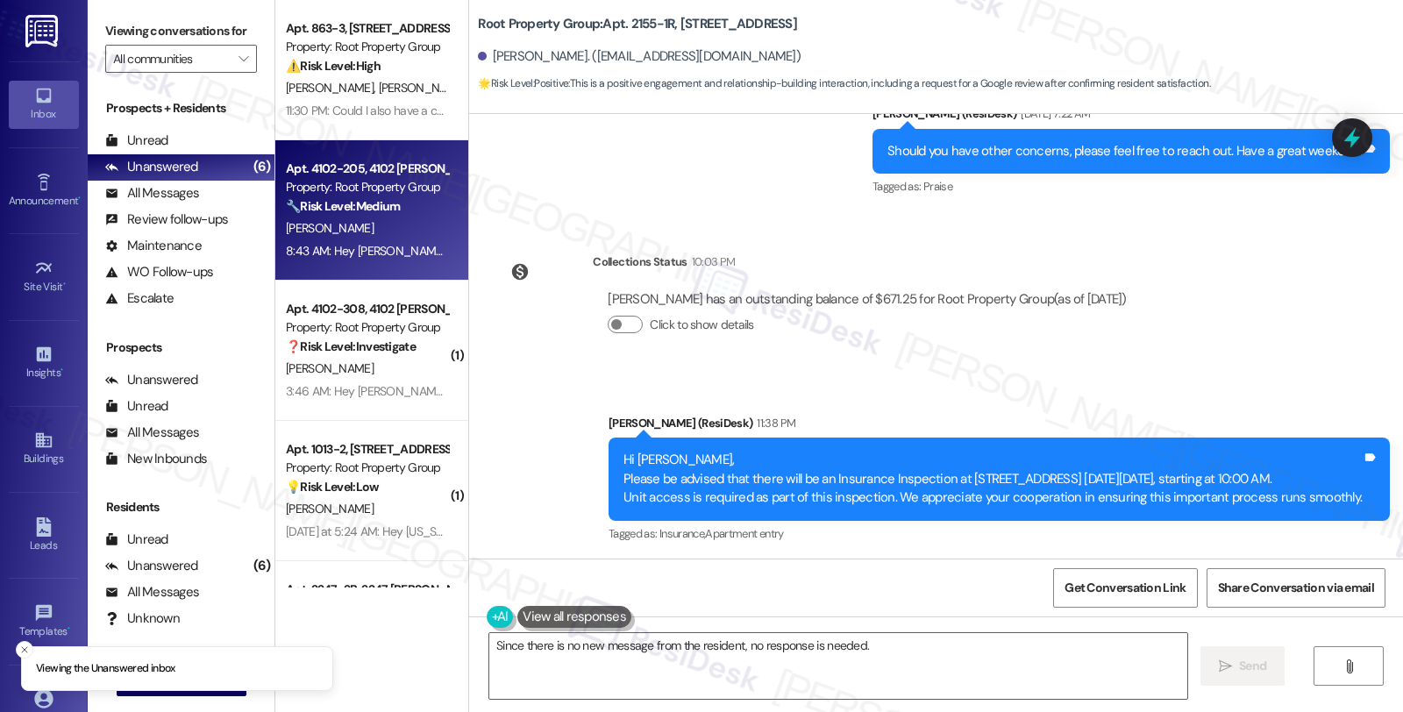
click at [372, 224] on div "[PERSON_NAME]" at bounding box center [367, 228] width 166 height 22
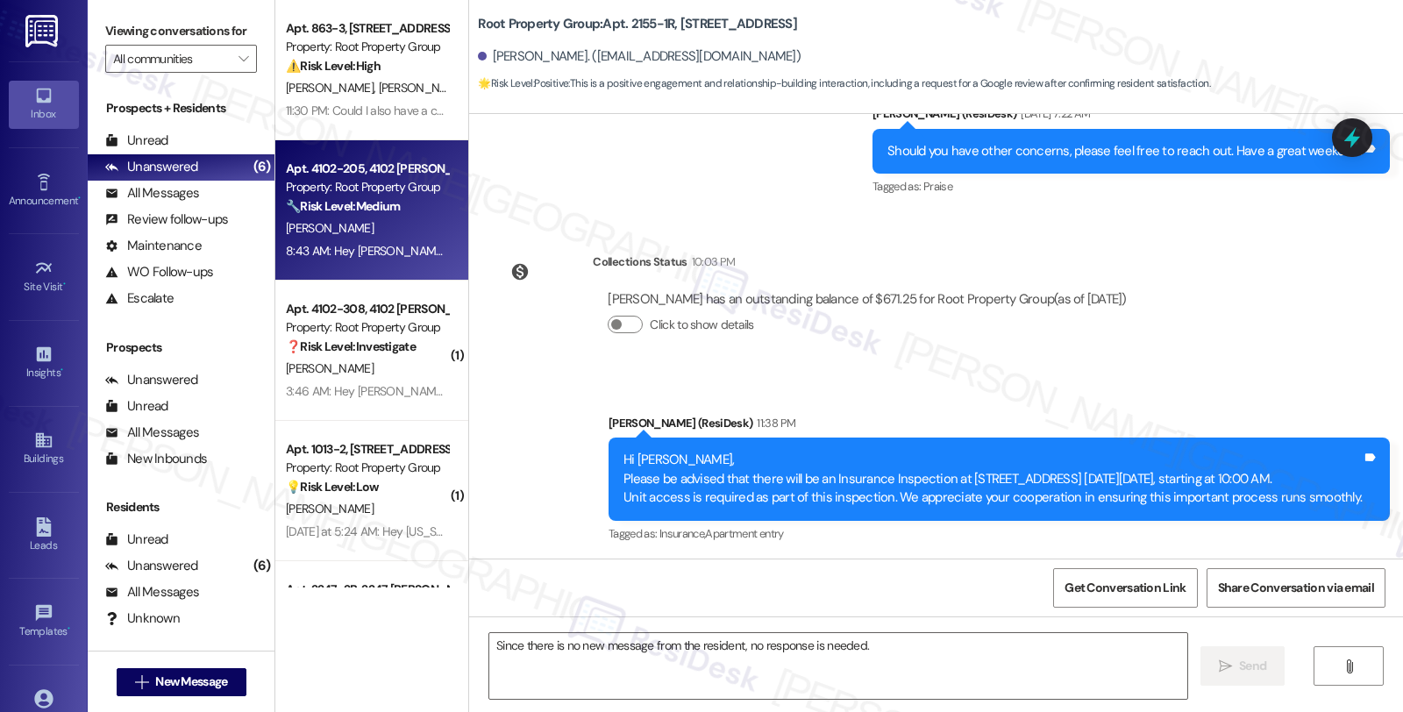
type textarea "Fetching suggested responses. Please feel free to read through the conversation…"
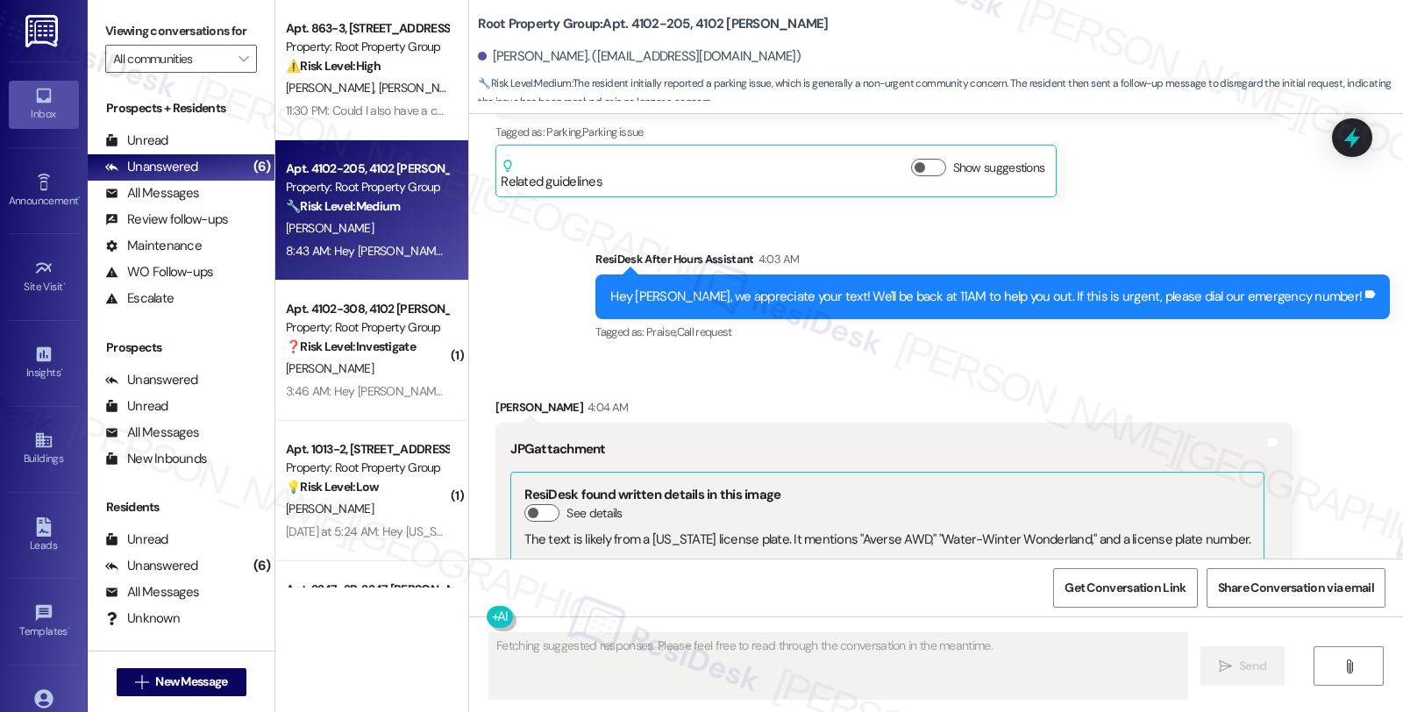
scroll to position [825, 0]
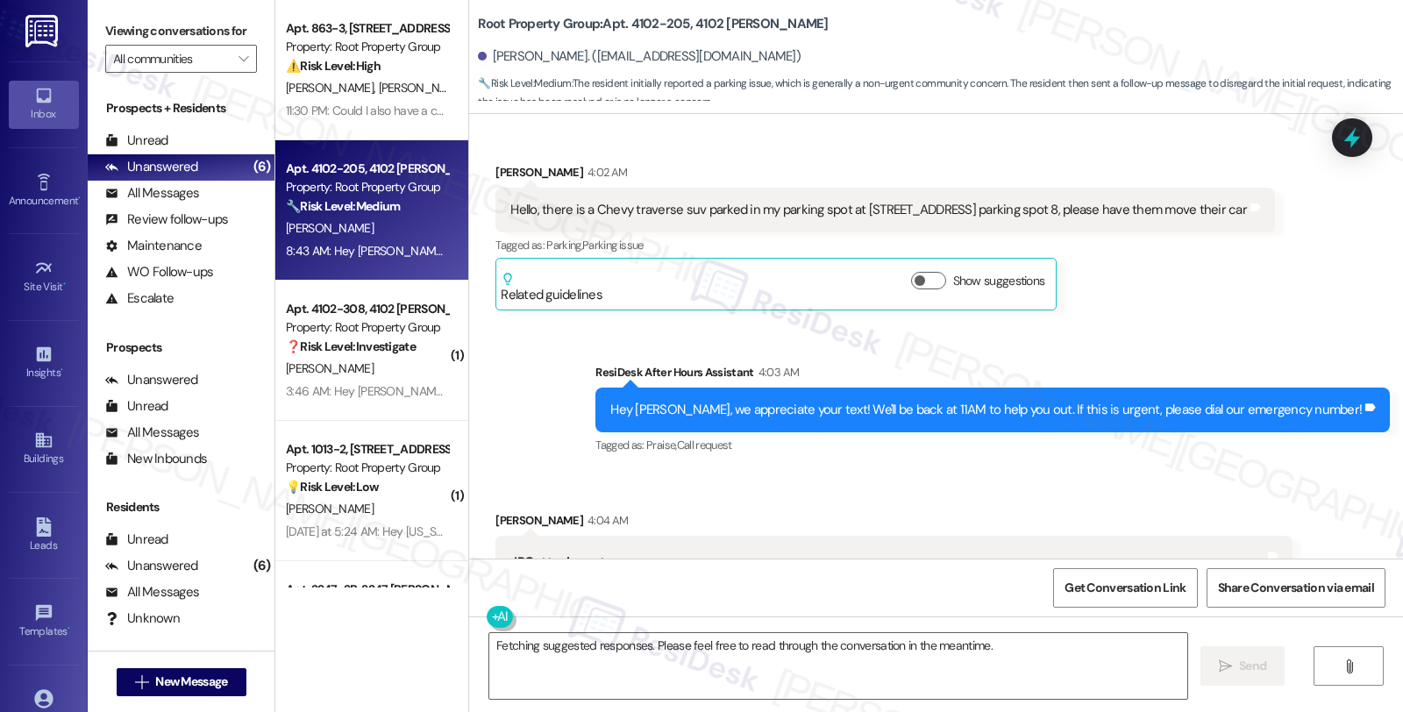
click at [505, 167] on div "Scott Kelly 4:02 AM" at bounding box center [884, 175] width 779 height 25
copy div "Scott"
click at [489, 643] on textarea "Fetching suggested responses. Please feel free to read through the conversation…" at bounding box center [838, 666] width 698 height 66
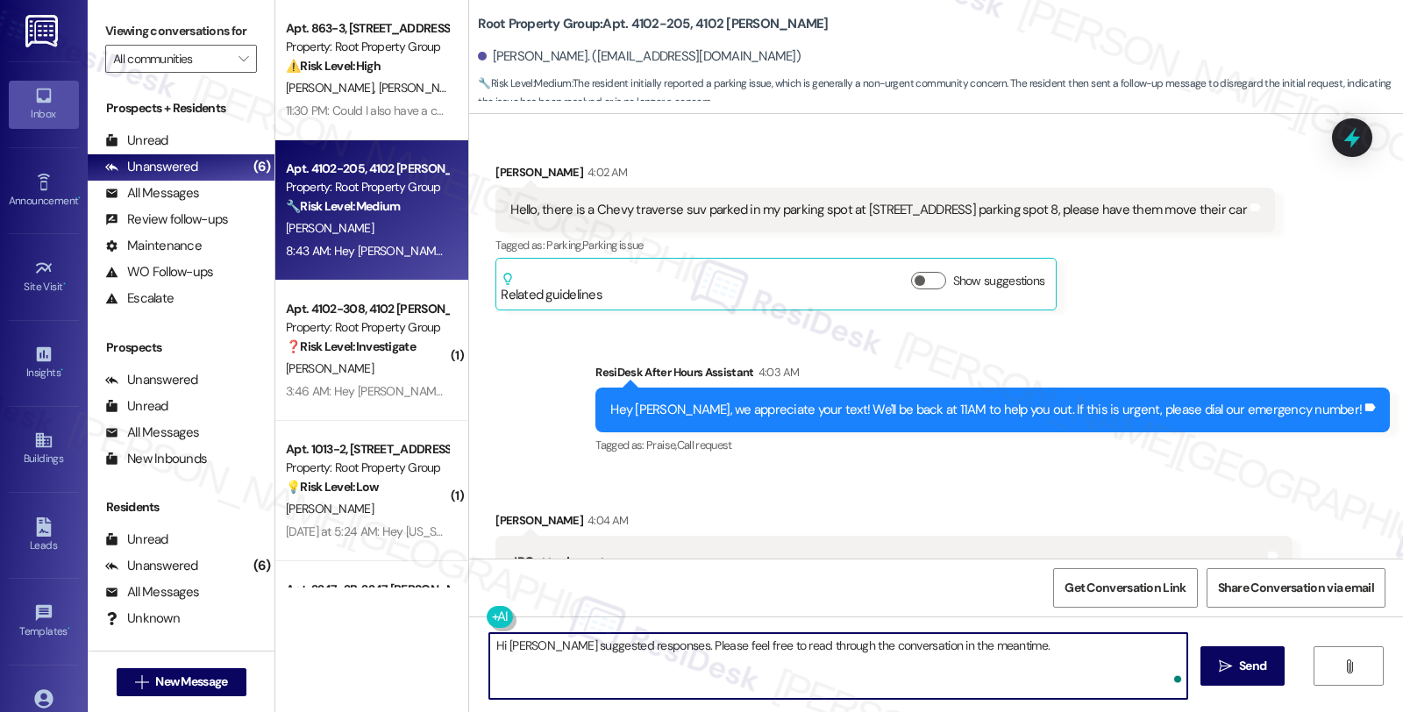
paste textarea "Scott"
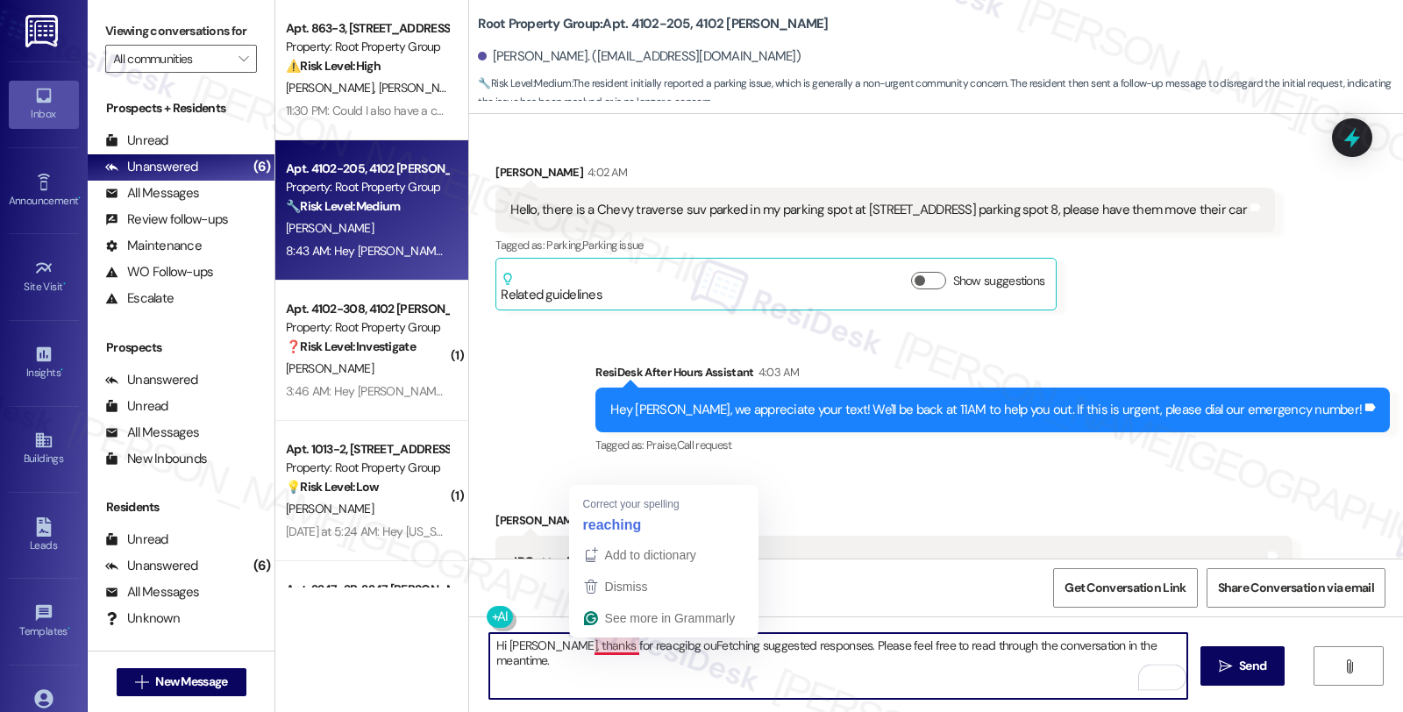
click at [579, 647] on textarea "Hi Scott, thanks for reacgibg ouFetching suggested responses. Please feel free …" at bounding box center [838, 666] width 698 height 66
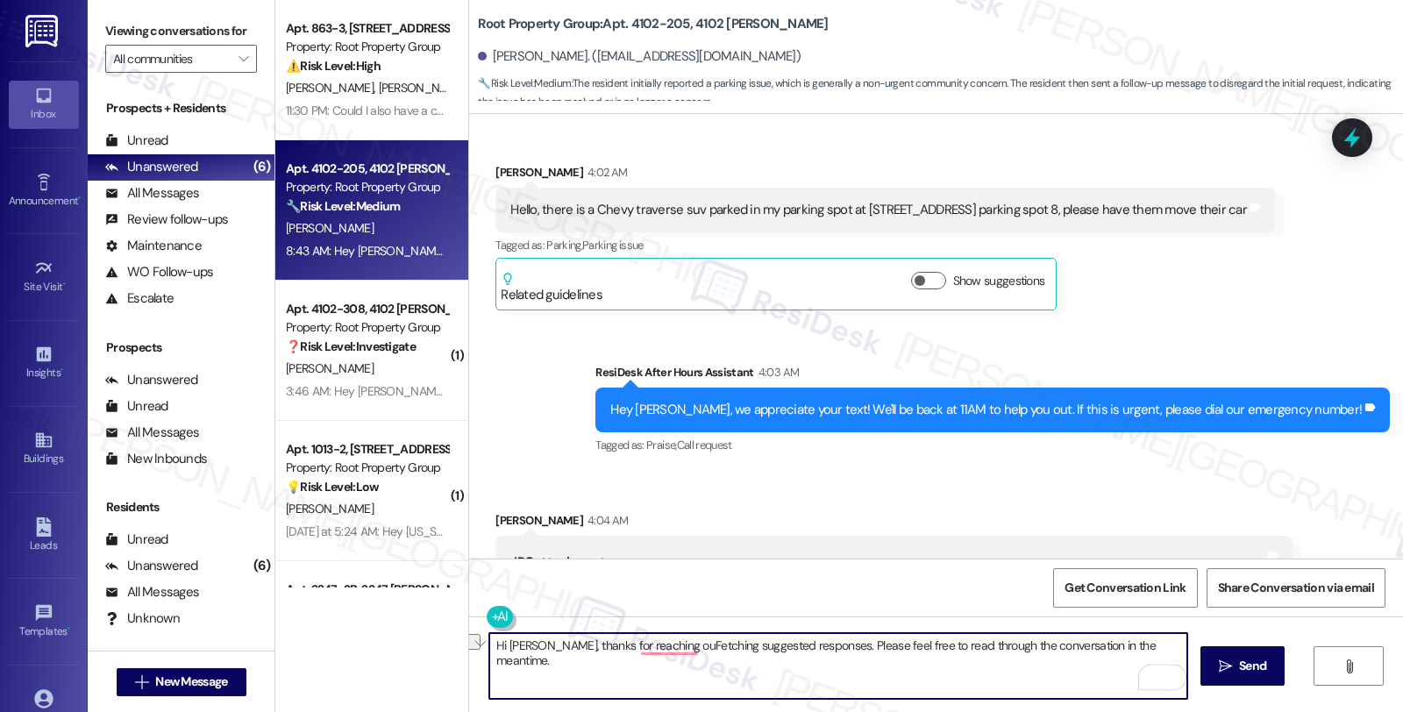
drag, startPoint x: 642, startPoint y: 644, endPoint x: 1160, endPoint y: 649, distance: 518.1
click at [1160, 649] on textarea "Hi Scott, thanks for reaching ouFetching suggested responses. Please feel free …" at bounding box center [838, 666] width 698 height 66
type textarea "Hi Scott, thanks for reaching out. I see"
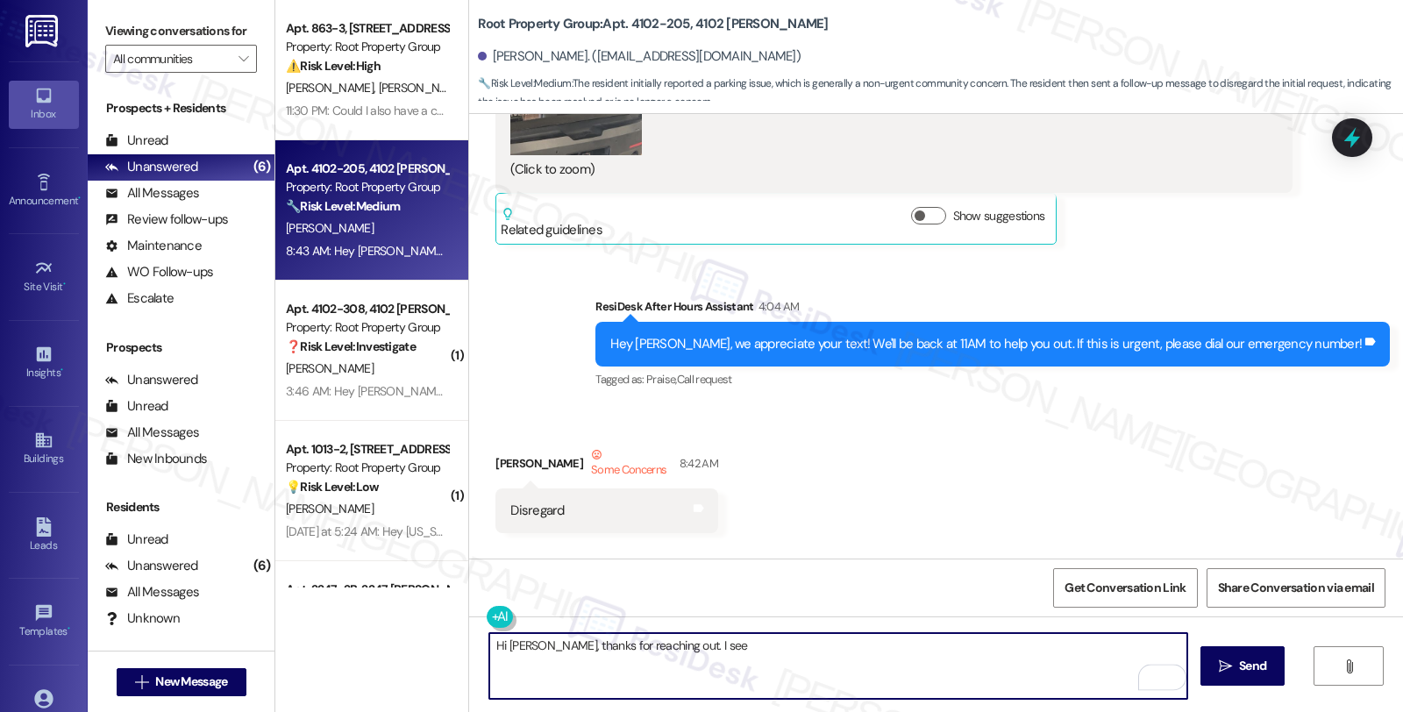
scroll to position [1702, 0]
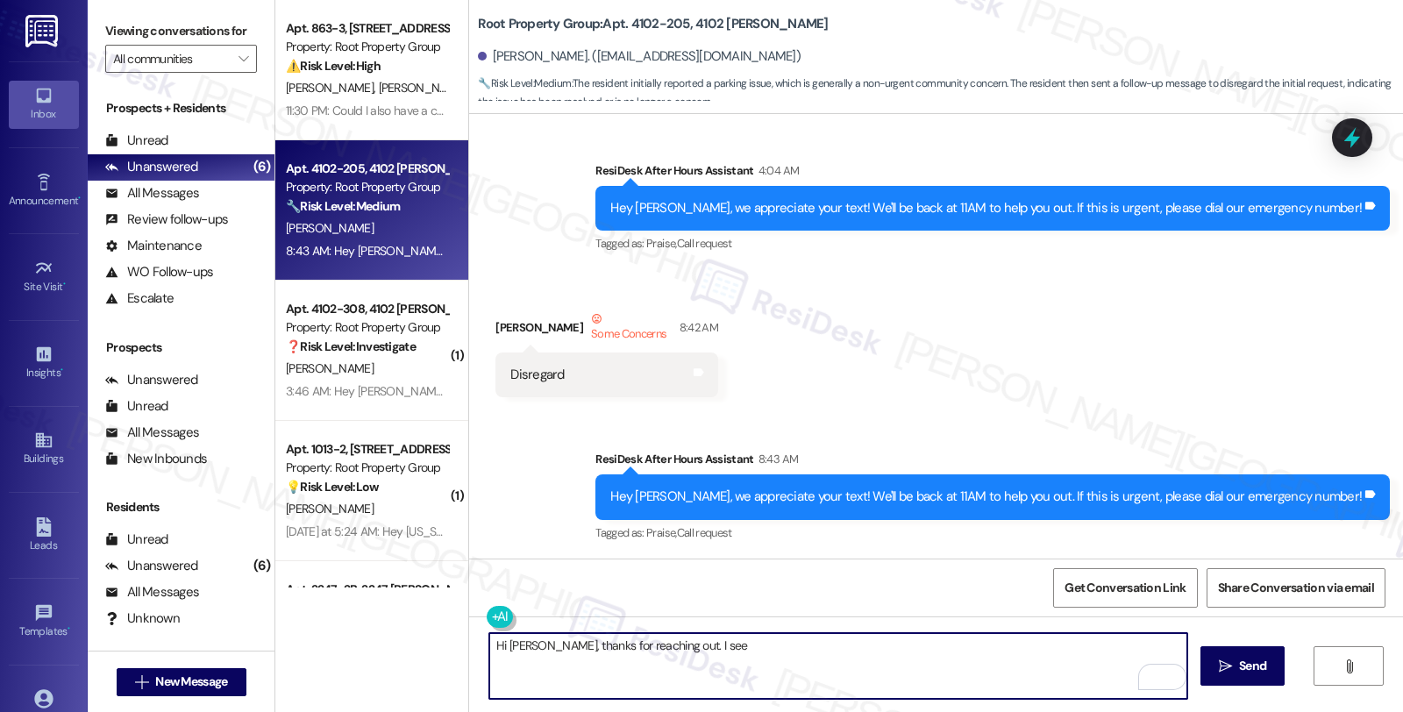
drag, startPoint x: 655, startPoint y: 642, endPoint x: 775, endPoint y: 642, distance: 120.1
click at [775, 642] on textarea "Hi Scott, thanks for reaching out. I see" at bounding box center [838, 666] width 698 height 66
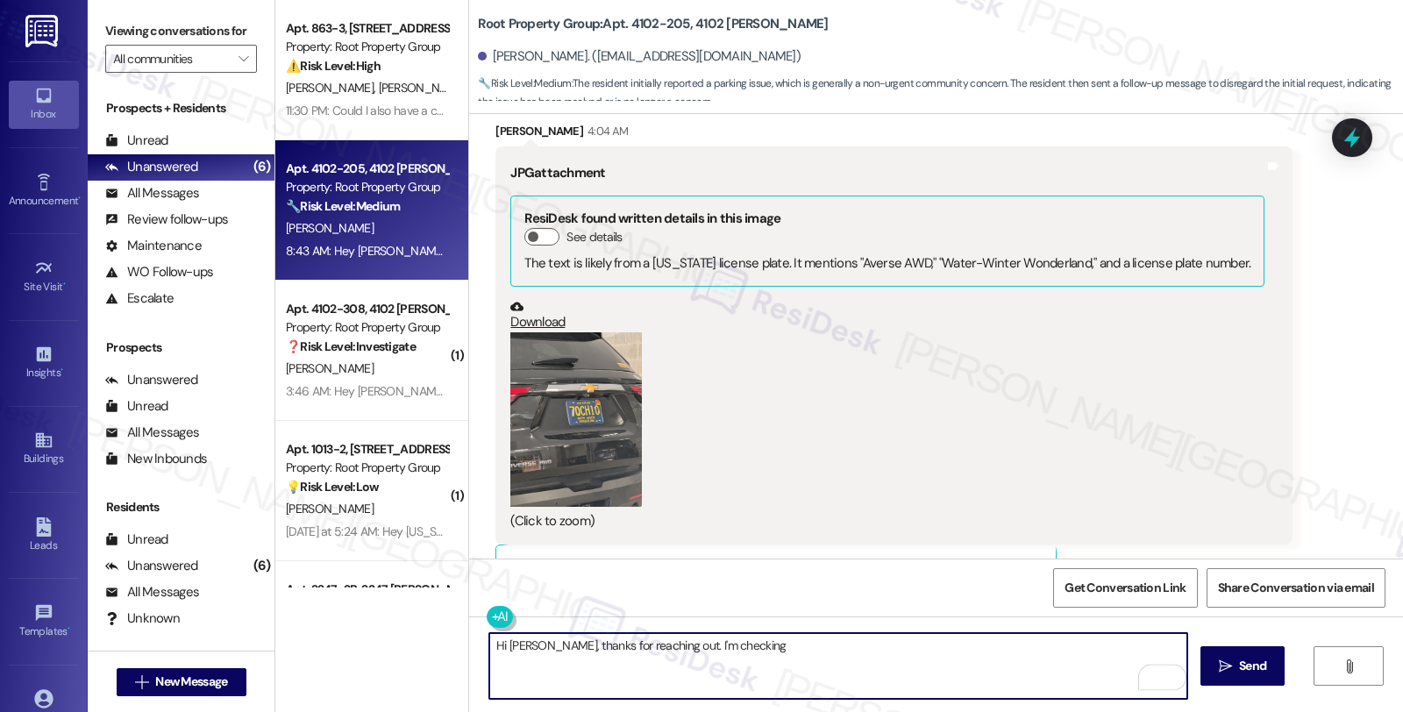
scroll to position [825, 0]
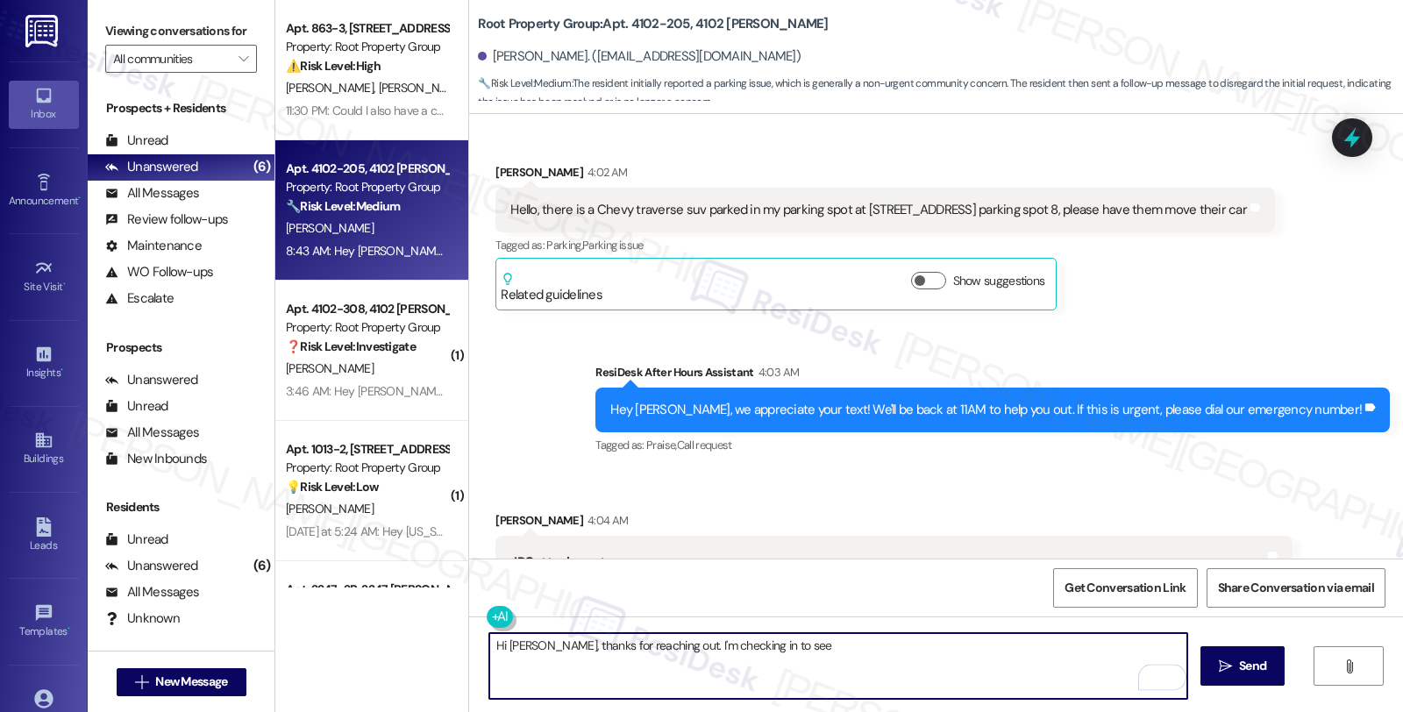
click at [652, 643] on textarea "Hi Scott, thanks for reaching out. I'm checking in to see" at bounding box center [838, 666] width 698 height 66
click at [979, 647] on textarea "Hi Scott, thanks for reaching out. I just saw your message to disregard your in…" at bounding box center [838, 666] width 698 height 66
type textarea "Hi Scott, thanks for reaching out. I just saw your message to disregard your in…"
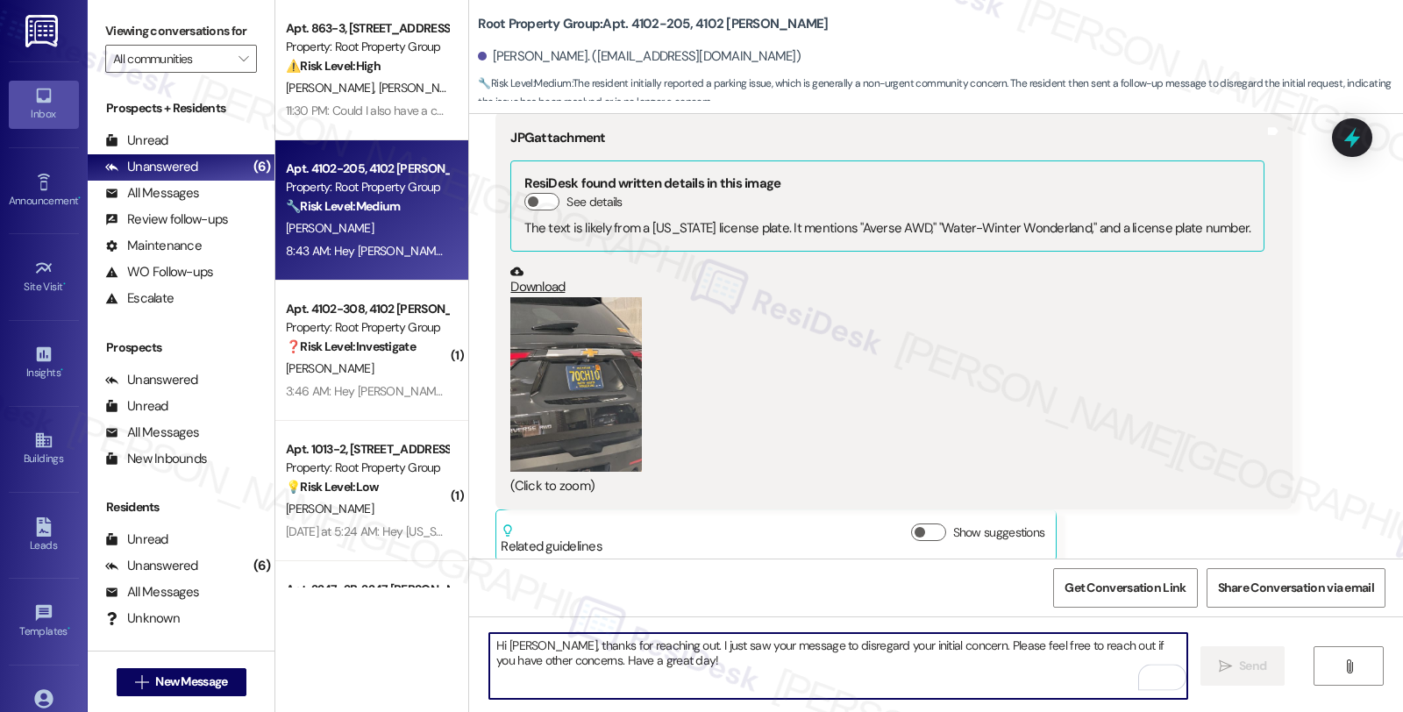
scroll to position [1554, 0]
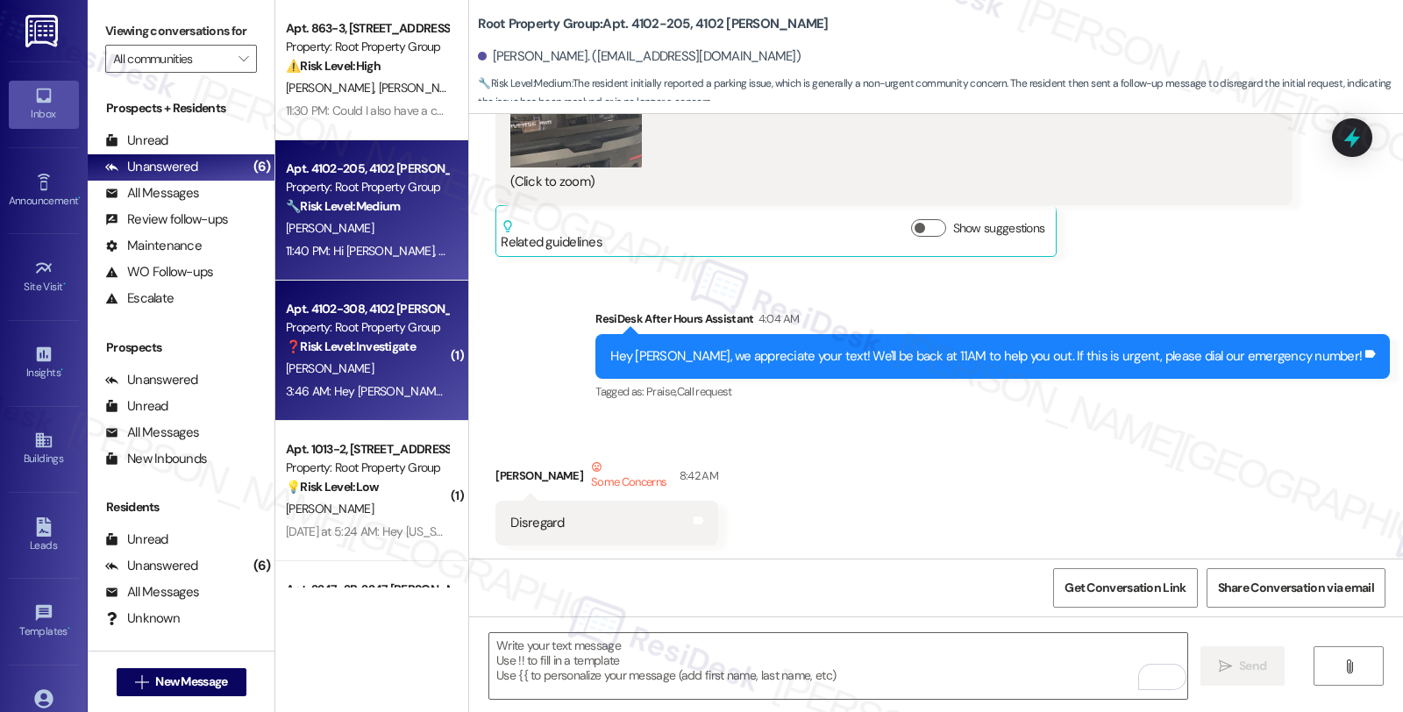
click at [404, 364] on div "[PERSON_NAME]" at bounding box center [367, 369] width 166 height 22
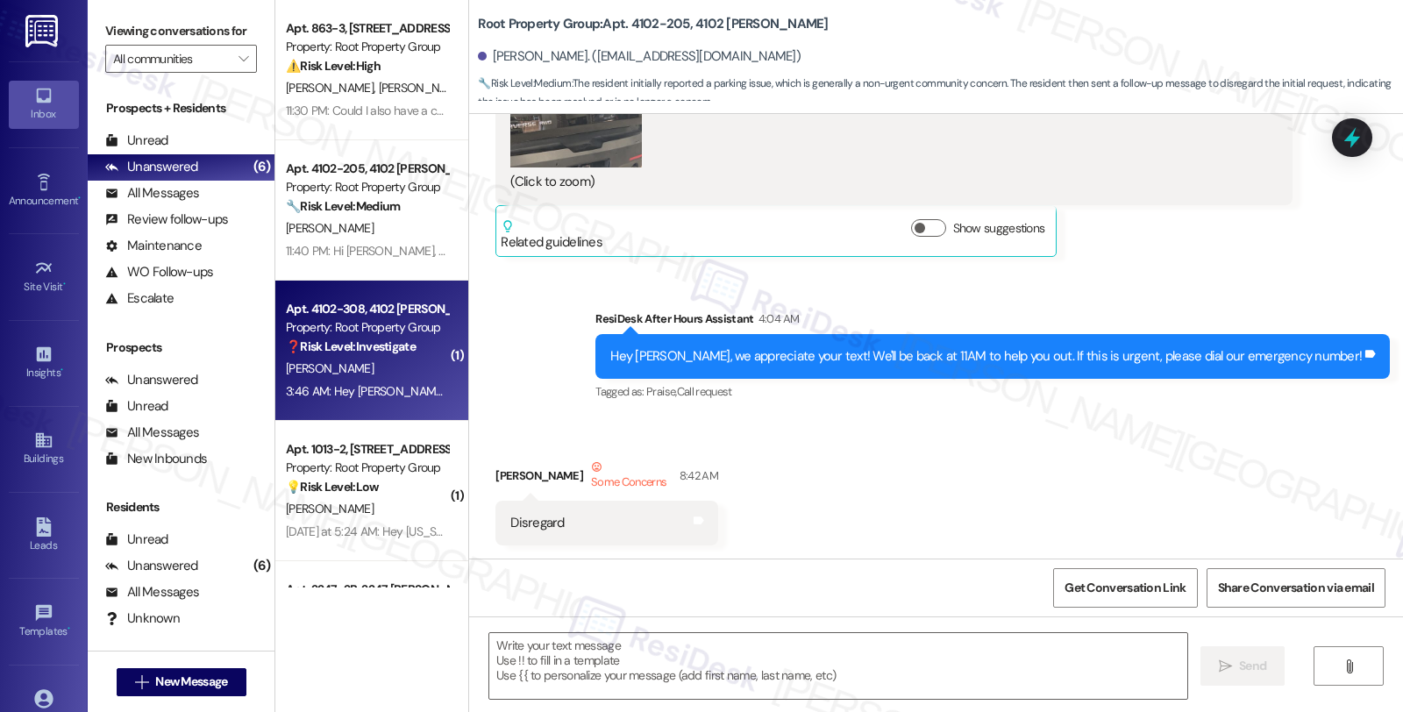
type textarea "Fetching suggested responses. Please feel free to read through the conversation…"
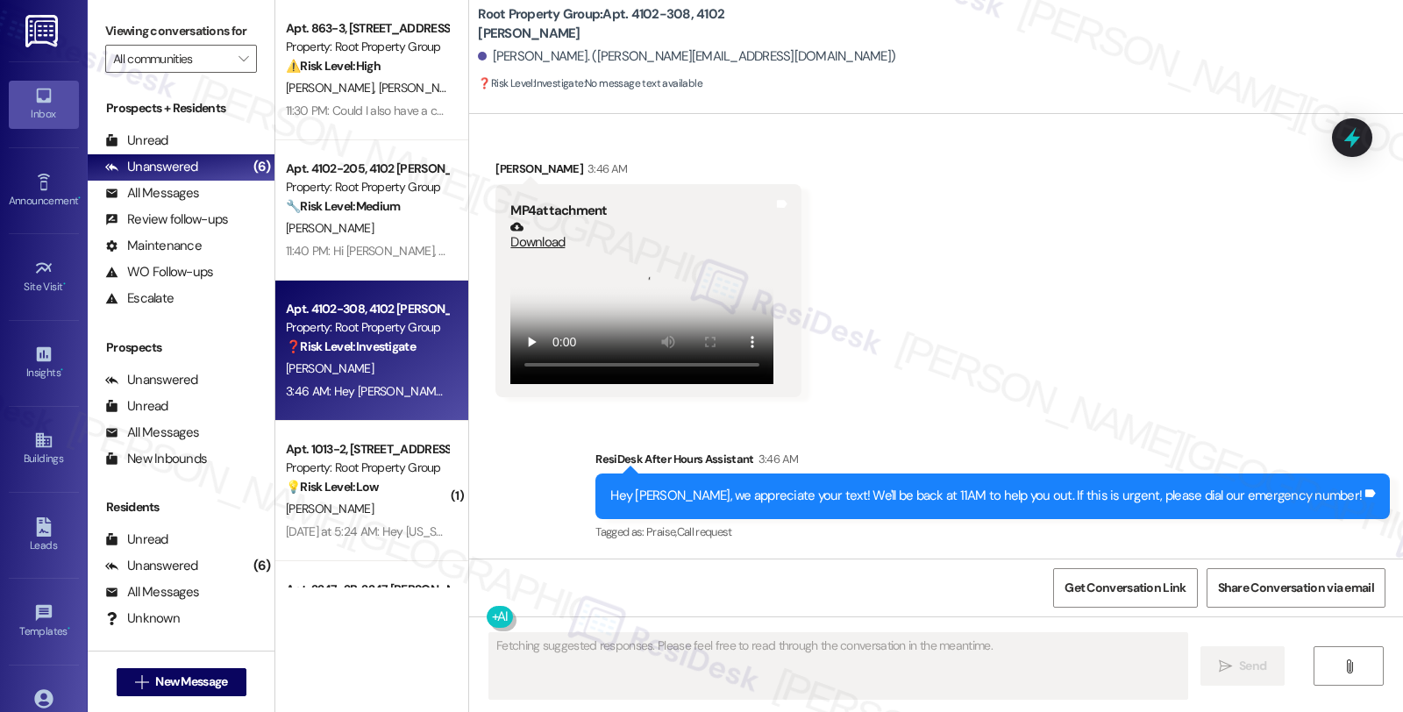
scroll to position [4324, 0]
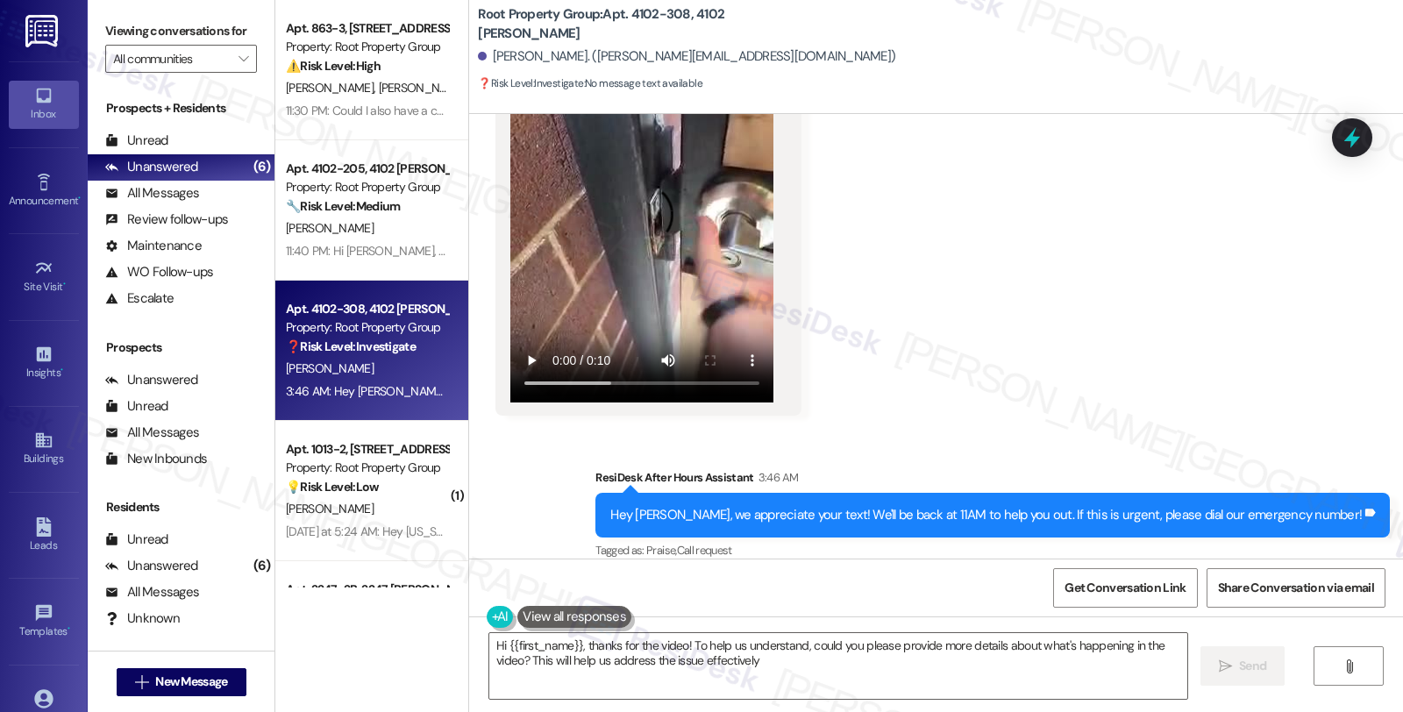
type textarea "Hi {{first_name}}, thanks for the video! To help us understand, could you pleas…"
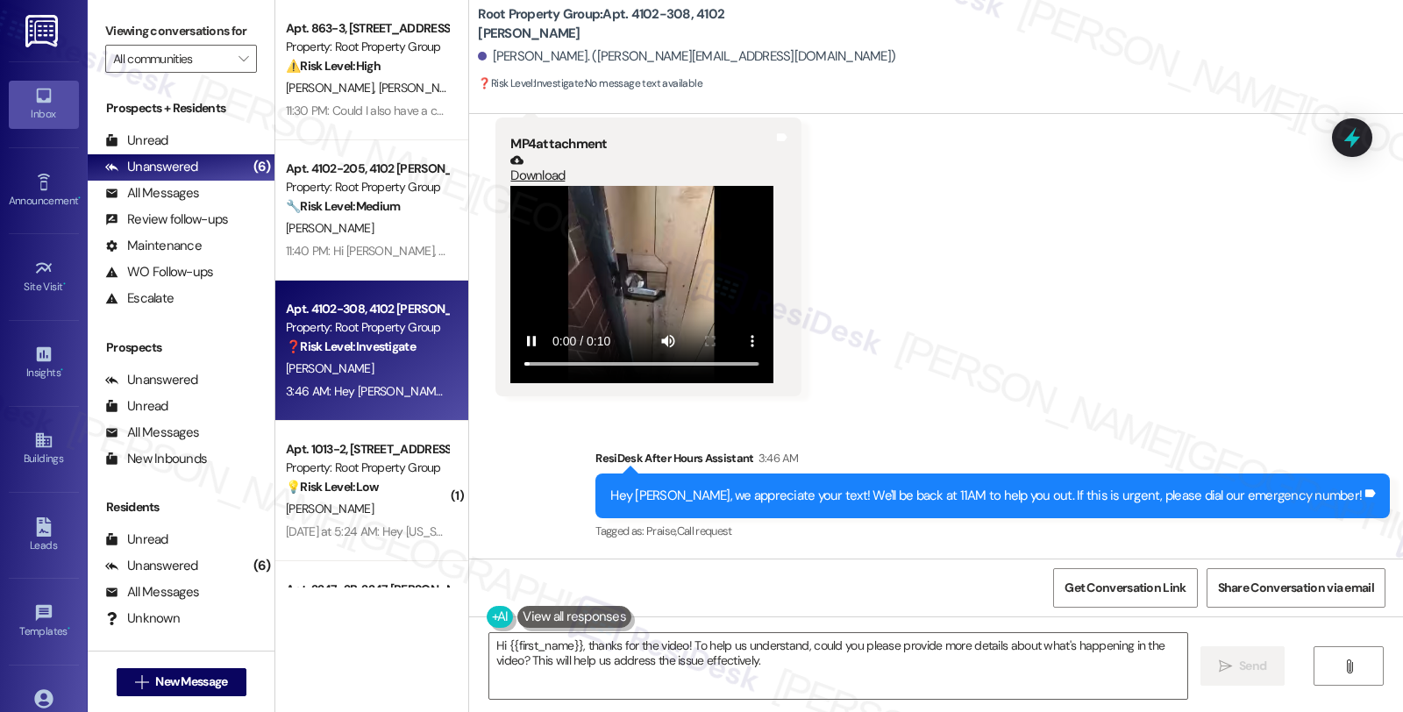
scroll to position [4166, 0]
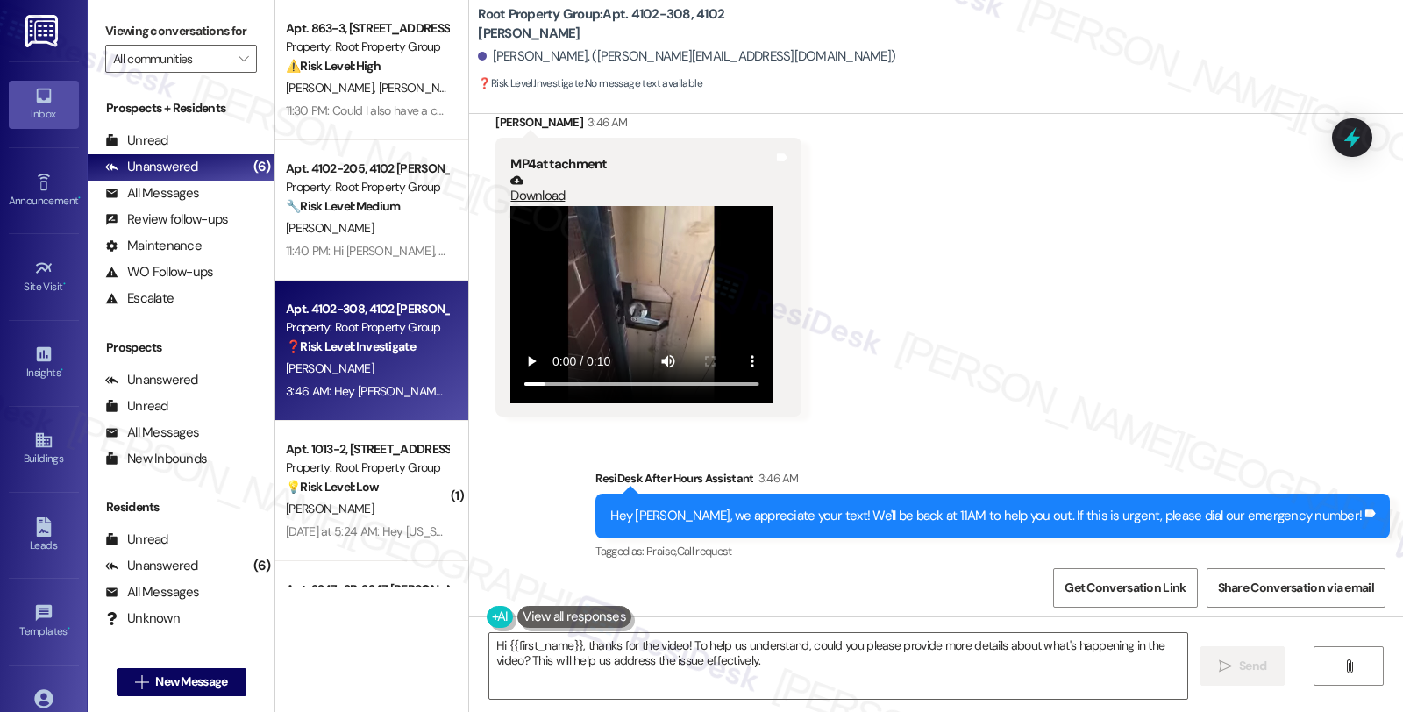
click at [547, 177] on link "Download" at bounding box center [641, 189] width 263 height 31
click at [1215, 275] on div "Received via SMS Hassan Althuwaini 3:46 AM MP4 attachment Download Tags and not…" at bounding box center [936, 252] width 934 height 356
drag, startPoint x: 484, startPoint y: 60, endPoint x: 579, endPoint y: 63, distance: 95.6
click at [579, 63] on div "[PERSON_NAME]. ([PERSON_NAME][EMAIL_ADDRESS][DOMAIN_NAME])" at bounding box center [686, 56] width 417 height 18
copy div "assan Althuwaini"
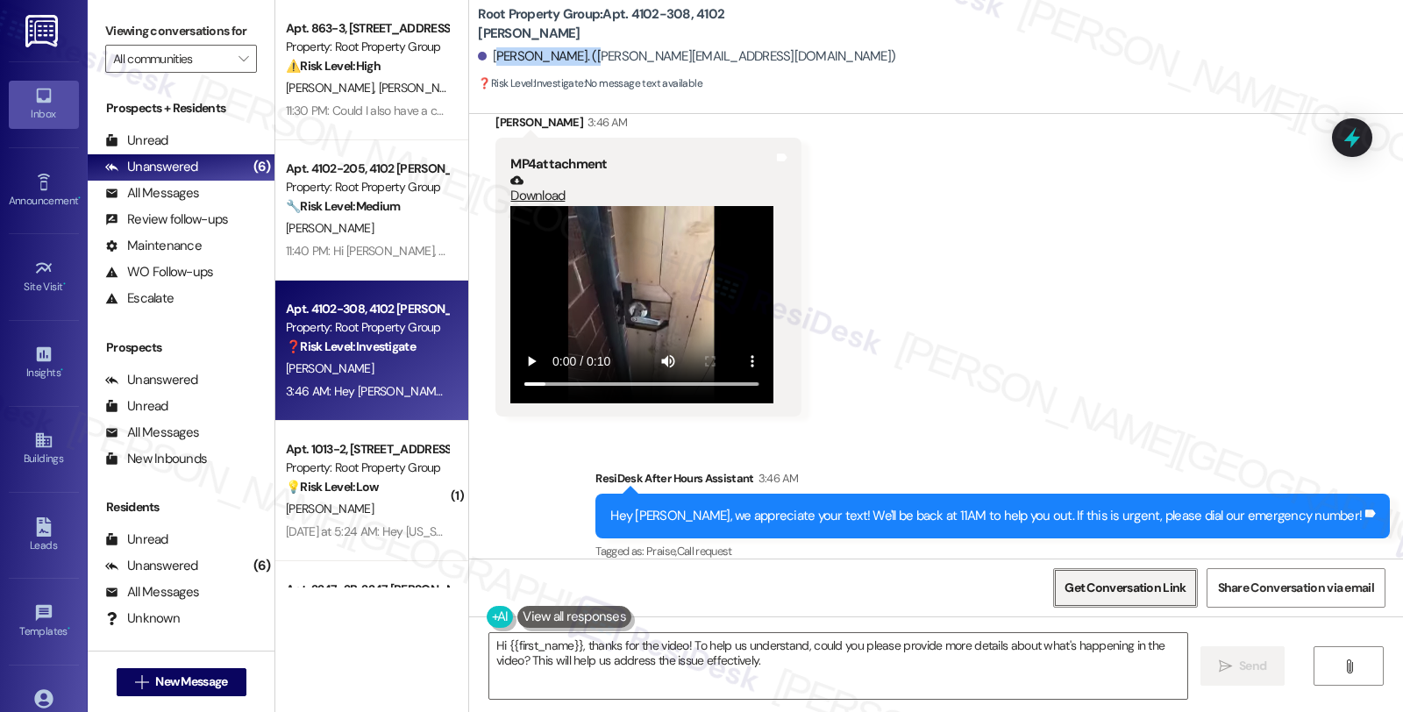
click at [1155, 596] on span "Get Conversation Link" at bounding box center [1124, 588] width 121 height 18
drag, startPoint x: 535, startPoint y: 178, endPoint x: 520, endPoint y: 175, distance: 15.1
click at [520, 175] on link "Download" at bounding box center [641, 189] width 263 height 31
click at [576, 643] on textarea "Hi {{first_name}}, thanks for the video! To help us understand, could you pleas…" at bounding box center [838, 666] width 698 height 66
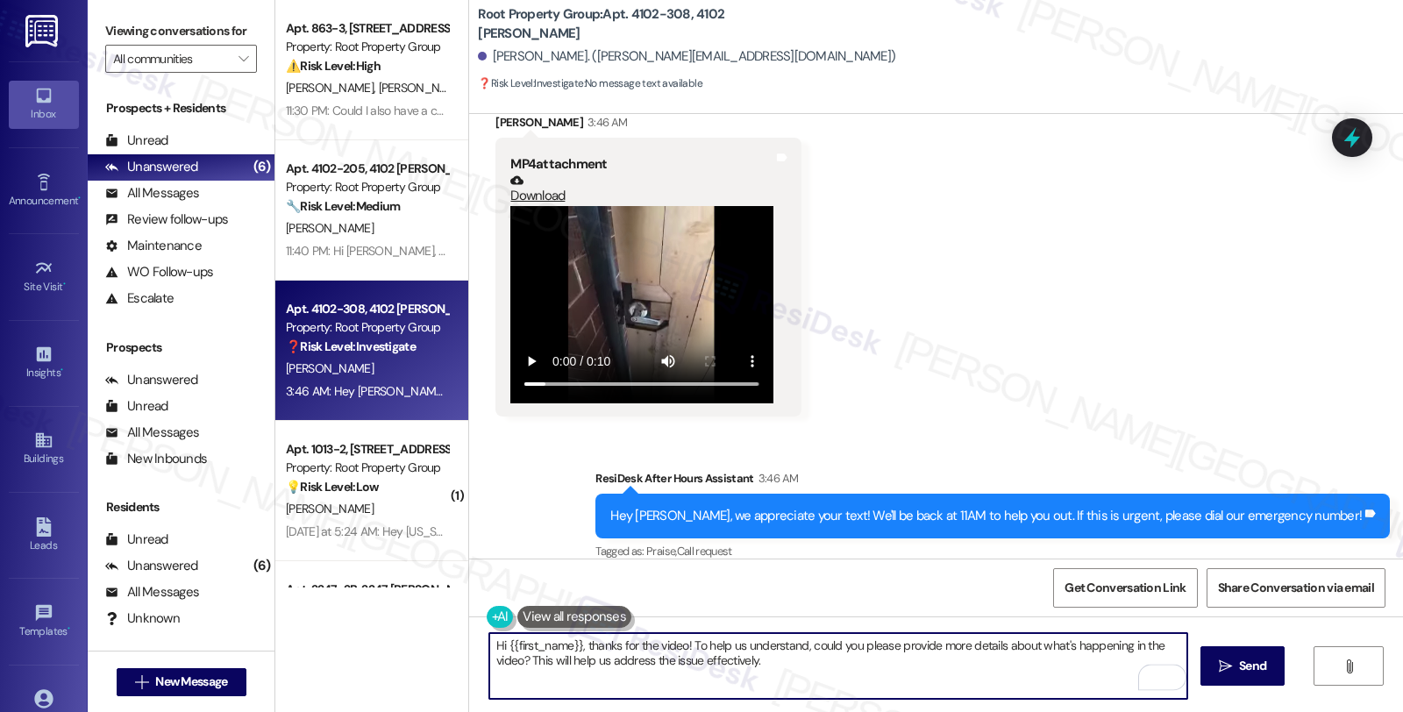
click at [629, 644] on textarea "Hi {{first_name}}, thanks for the video! To help us understand, could you pleas…" at bounding box center [838, 666] width 698 height 66
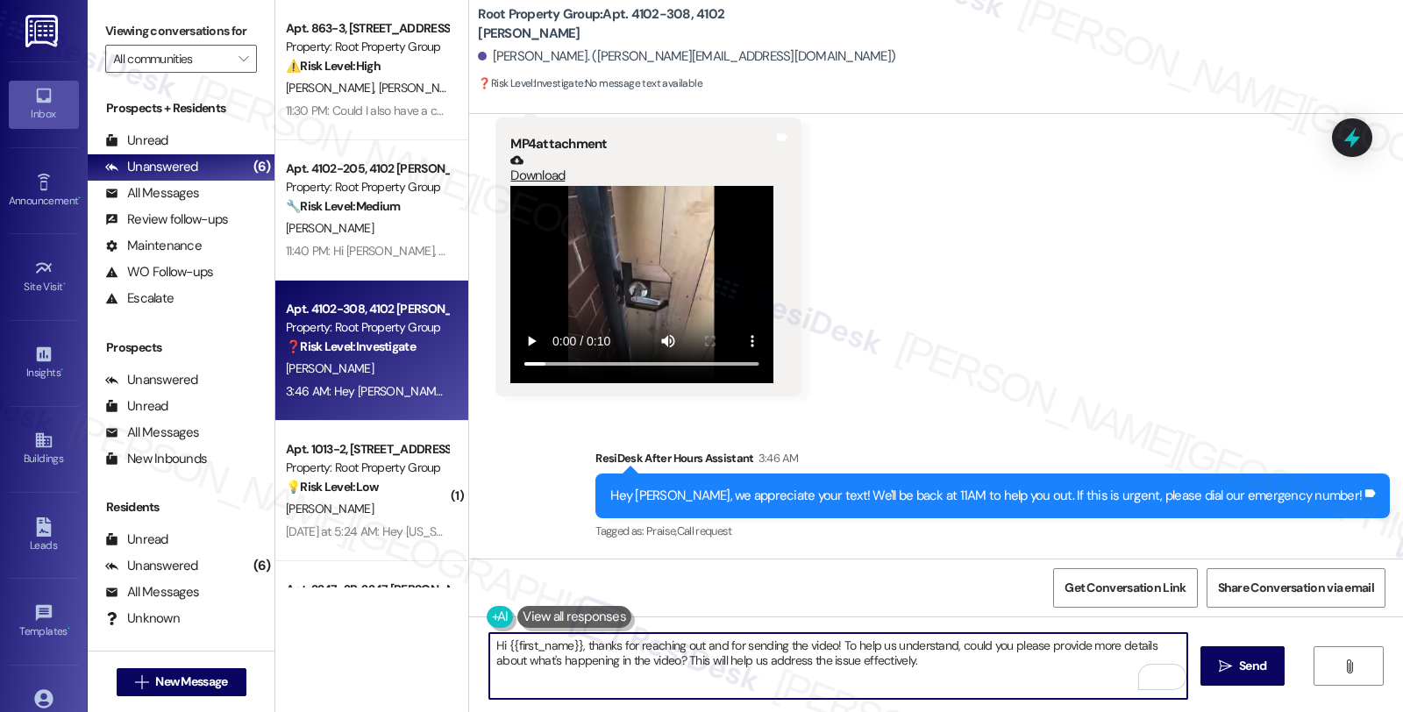
scroll to position [4324, 0]
click at [821, 645] on textarea "Hi {{first_name}}, thanks for reaching out and for sending the video! To help u…" at bounding box center [838, 666] width 698 height 66
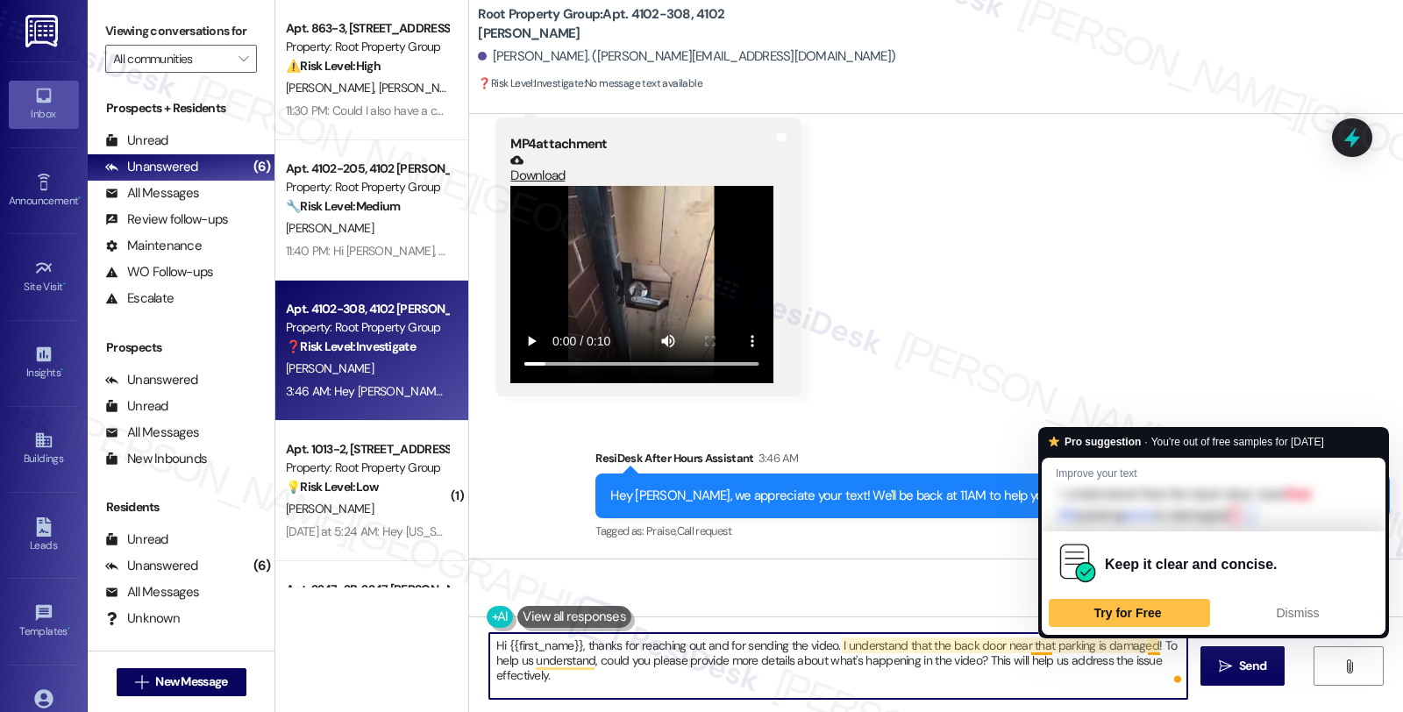
click at [1146, 645] on textarea "Hi {{first_name}}, thanks for reaching out and for sending the video. I underst…" at bounding box center [838, 666] width 698 height 66
drag, startPoint x: 1141, startPoint y: 645, endPoint x: 1157, endPoint y: 669, distance: 28.4
click at [1157, 669] on textarea "Hi {{first_name}}, thanks for reaching out and for sending the video. I underst…" at bounding box center [838, 666] width 698 height 66
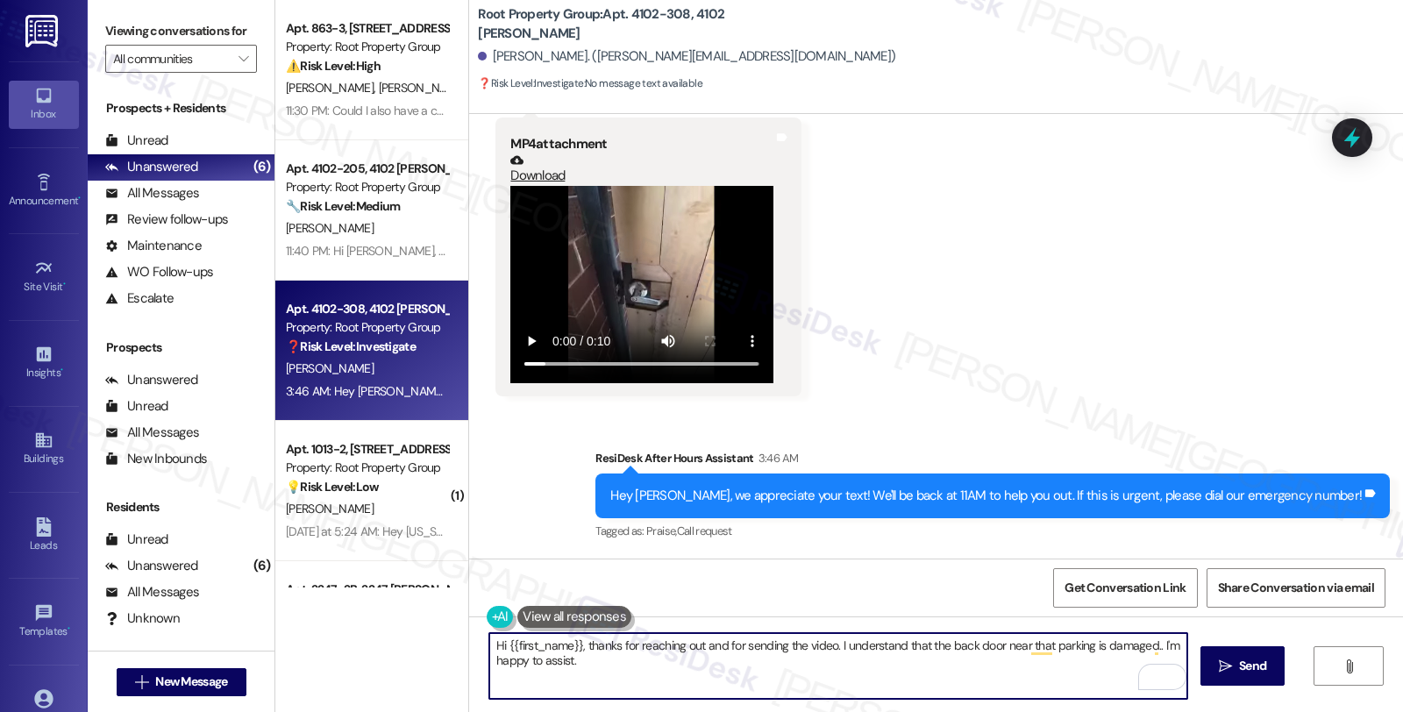
paste textarea "AppFolio needs residents to submit work orders directly so maintenance gets not…"
click at [1063, 663] on textarea "Hi {{first_name}}, thanks for reaching out and for sending the video. I underst…" at bounding box center [838, 666] width 698 height 66
type textarea "Hi {{first_name}}, thanks for reaching out and for sending the video. I underst…"
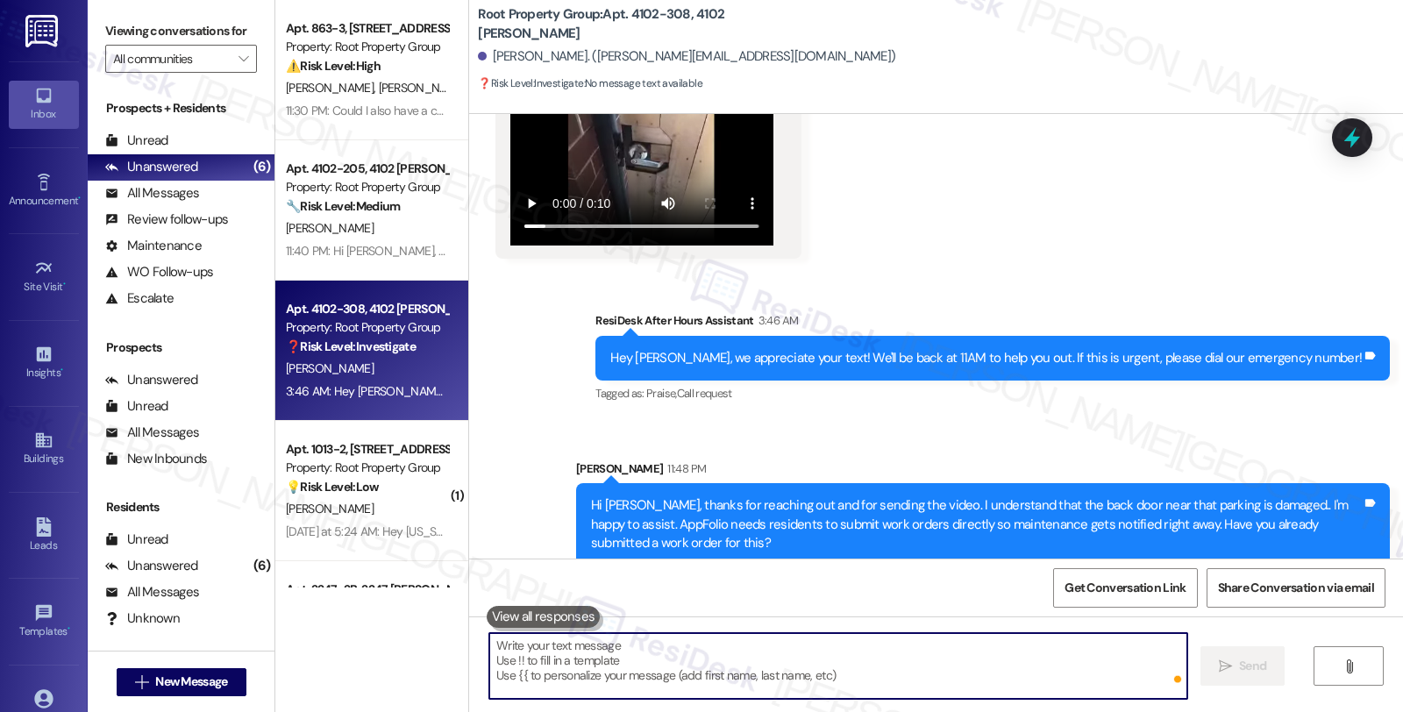
scroll to position [4175, 0]
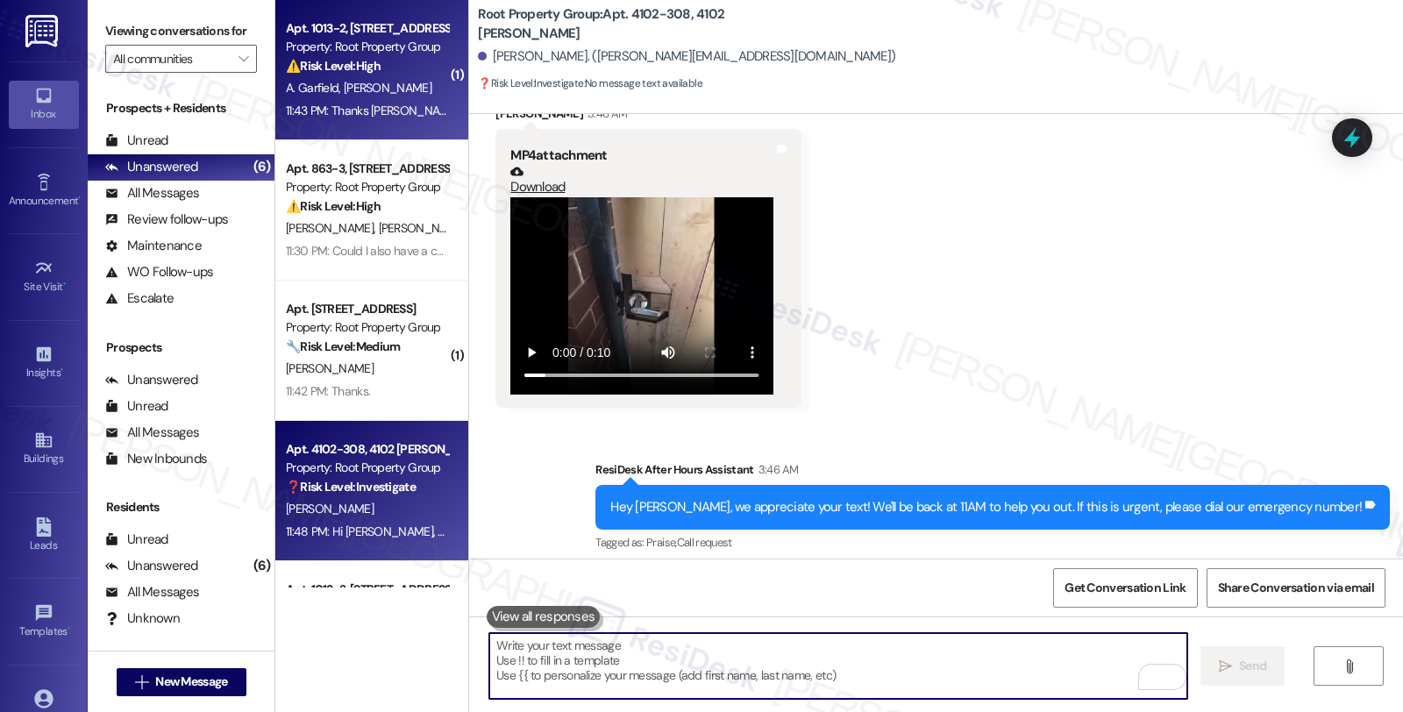
click at [404, 83] on div "A. Garfield V. Wise" at bounding box center [367, 88] width 166 height 22
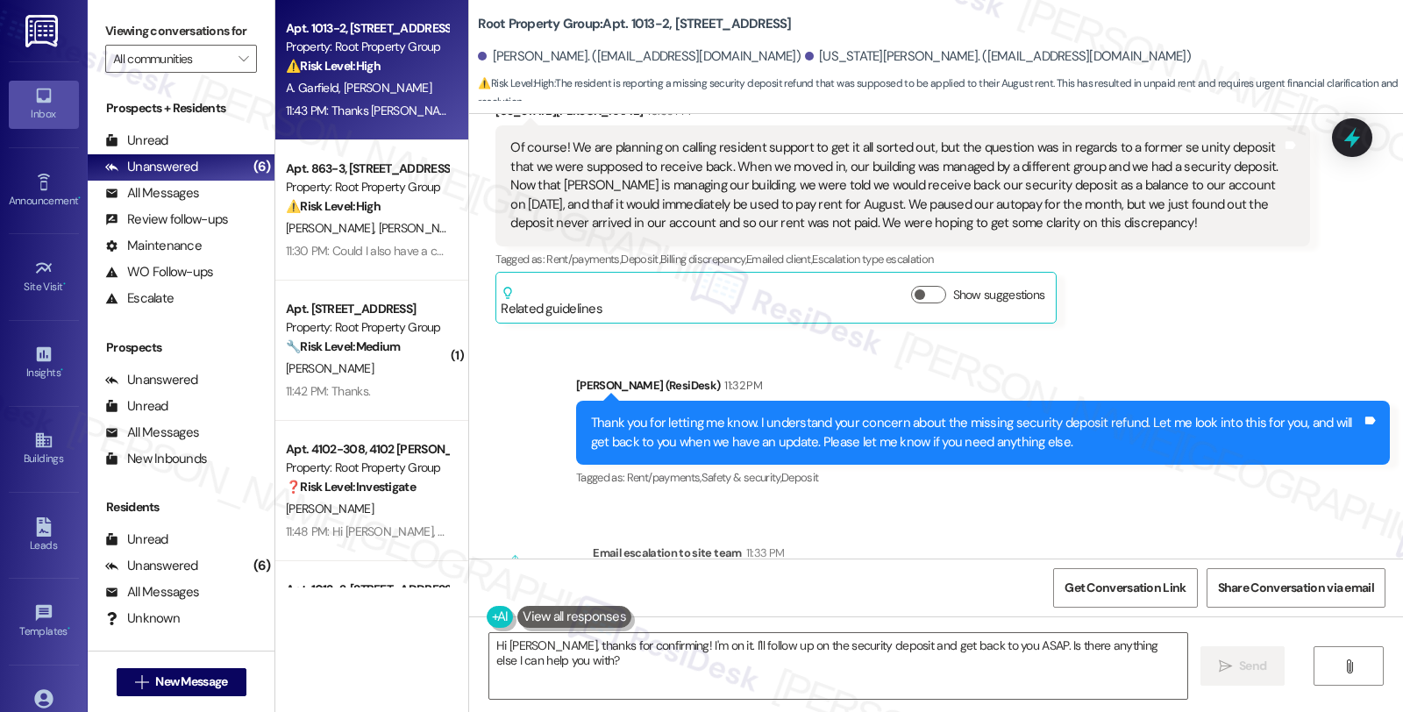
scroll to position [1416, 0]
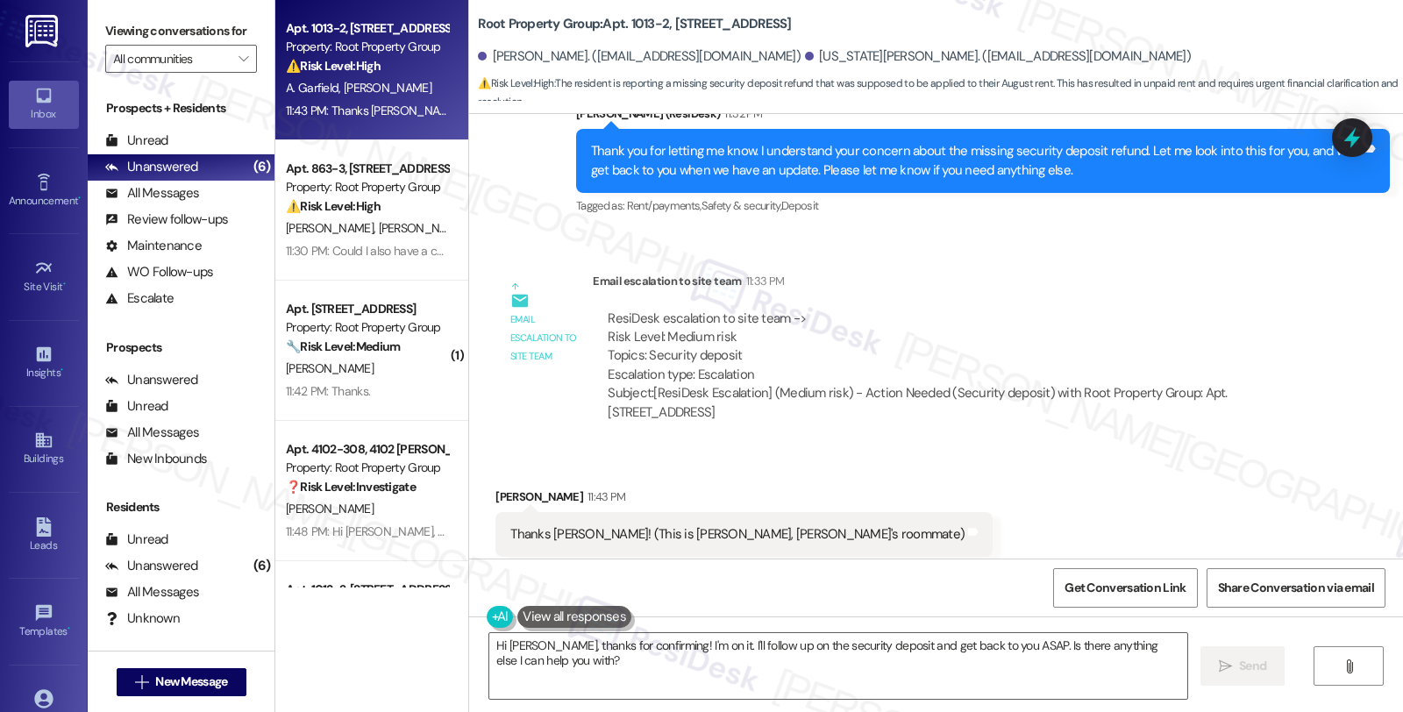
click at [497, 487] on div "Allison Garfield 11:43 PM" at bounding box center [743, 499] width 497 height 25
copy div "Allison"
click at [489, 647] on textarea "Hi Allison, thanks for confirming! I'm on it. I'll follow up on the security de…" at bounding box center [838, 666] width 698 height 66
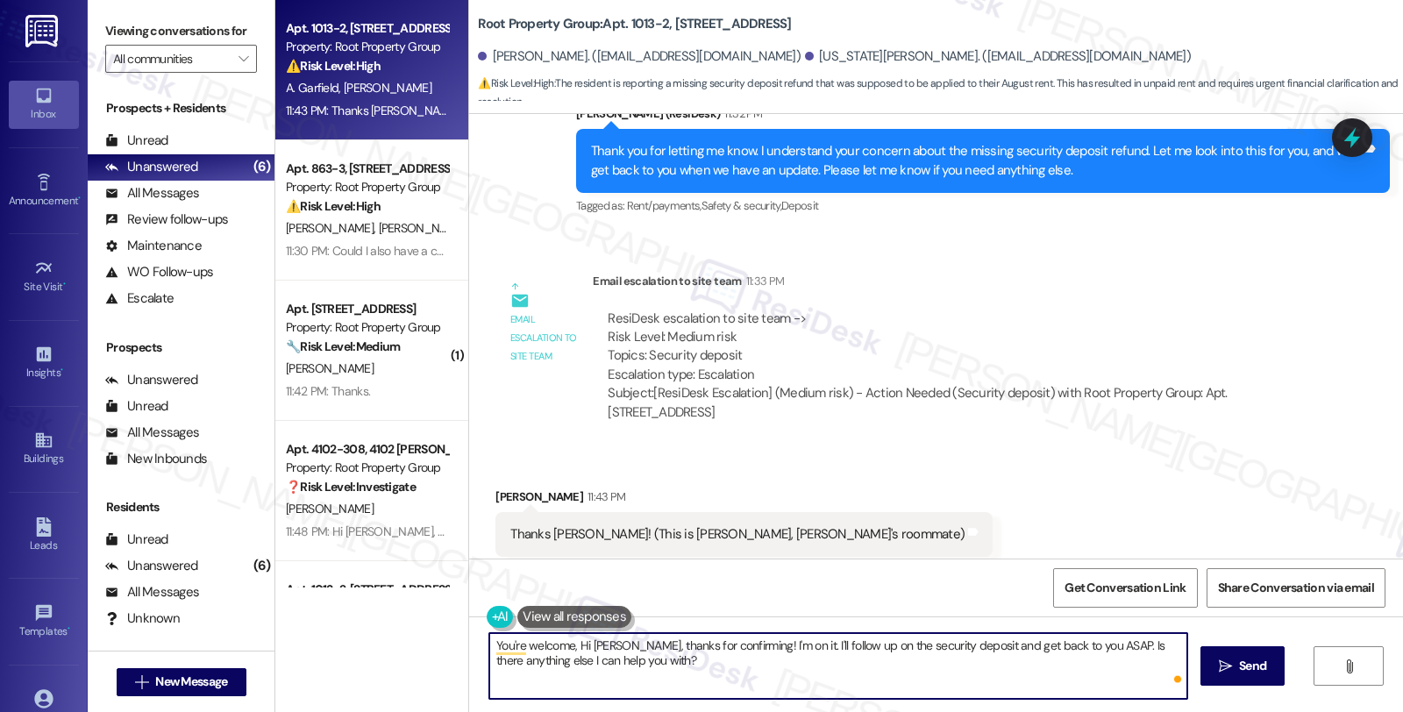
paste textarea "Allison"
click at [600, 647] on textarea "You're welcome, Allison on, thanks for confirming! I'm on it. I'll follow up on…" at bounding box center [838, 666] width 698 height 66
type textarea "You're welcome, Allison. Is there anything else I can assist with in the meanti…"
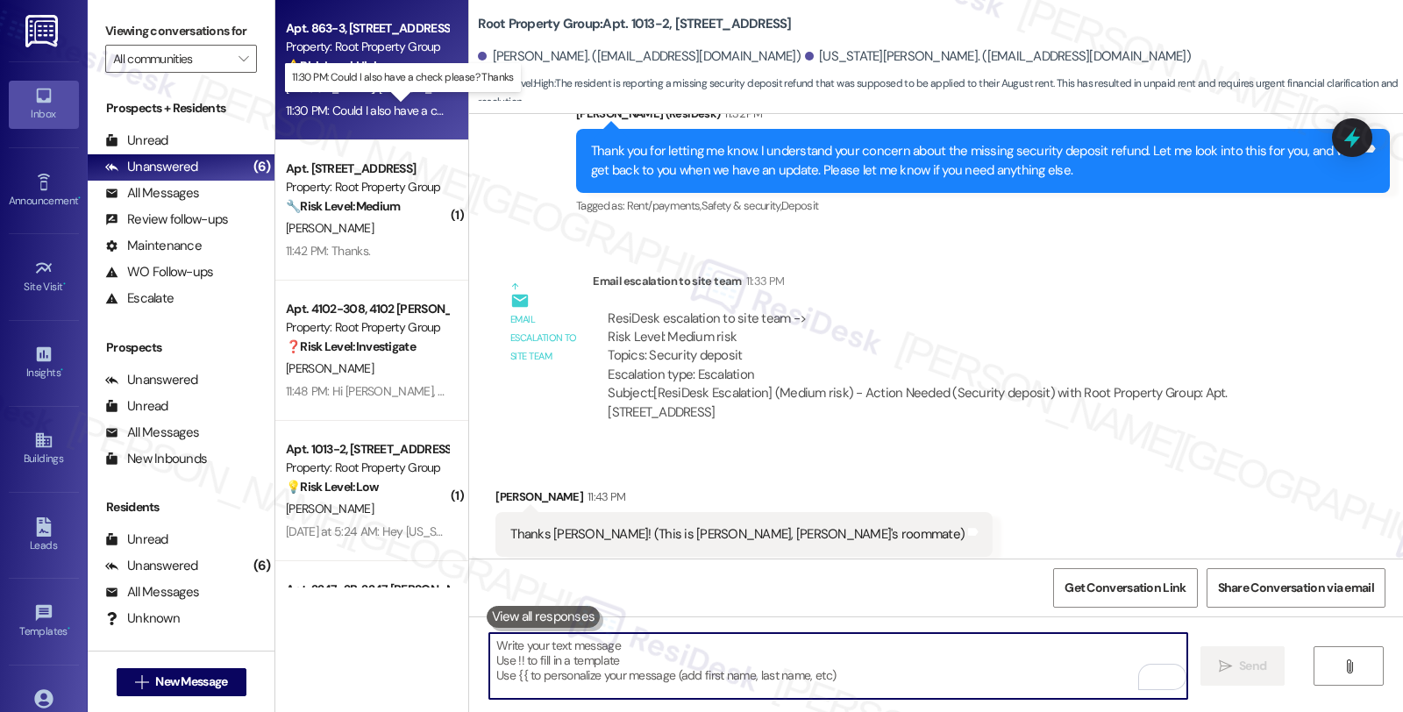
click at [423, 103] on div "11:30 PM: Could I also have a check please? Thanks 11:30 PM: Could I also have …" at bounding box center [415, 111] width 258 height 16
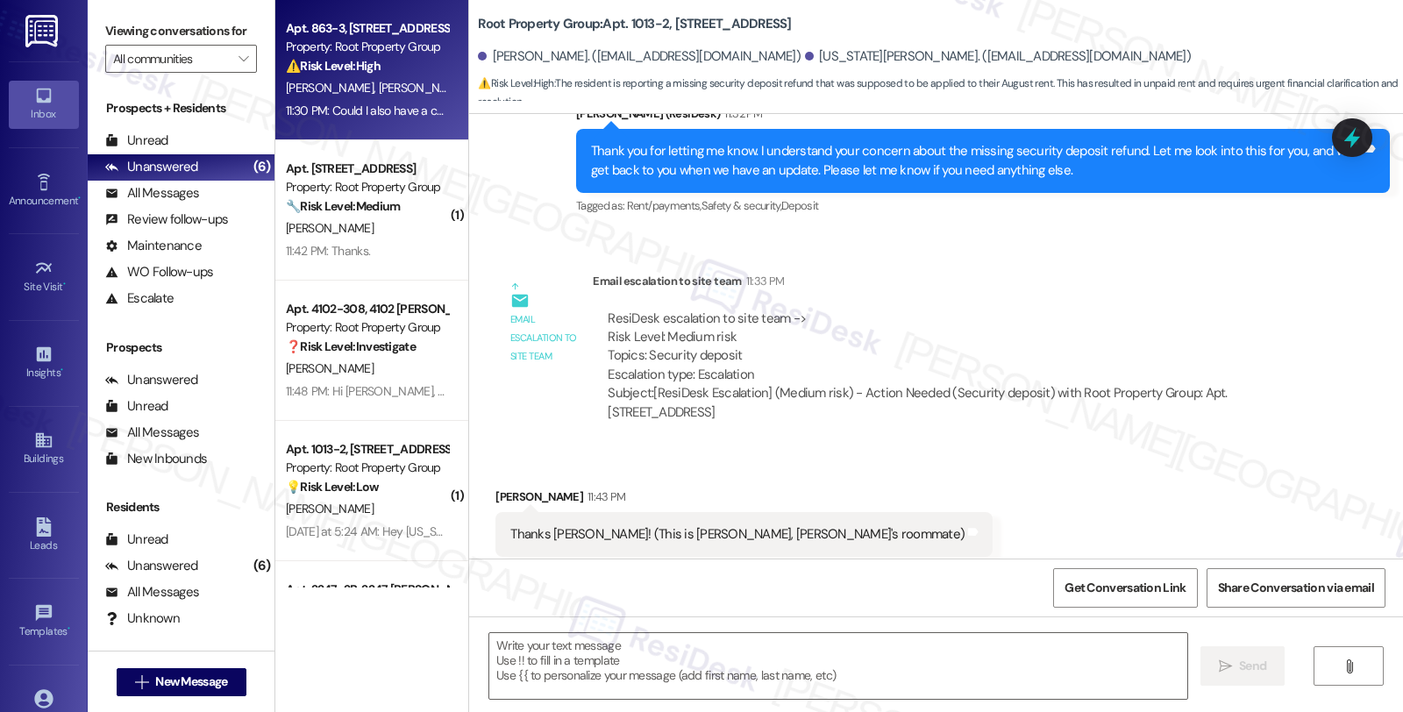
type textarea "Fetching suggested responses. Please feel free to read through the conversation…"
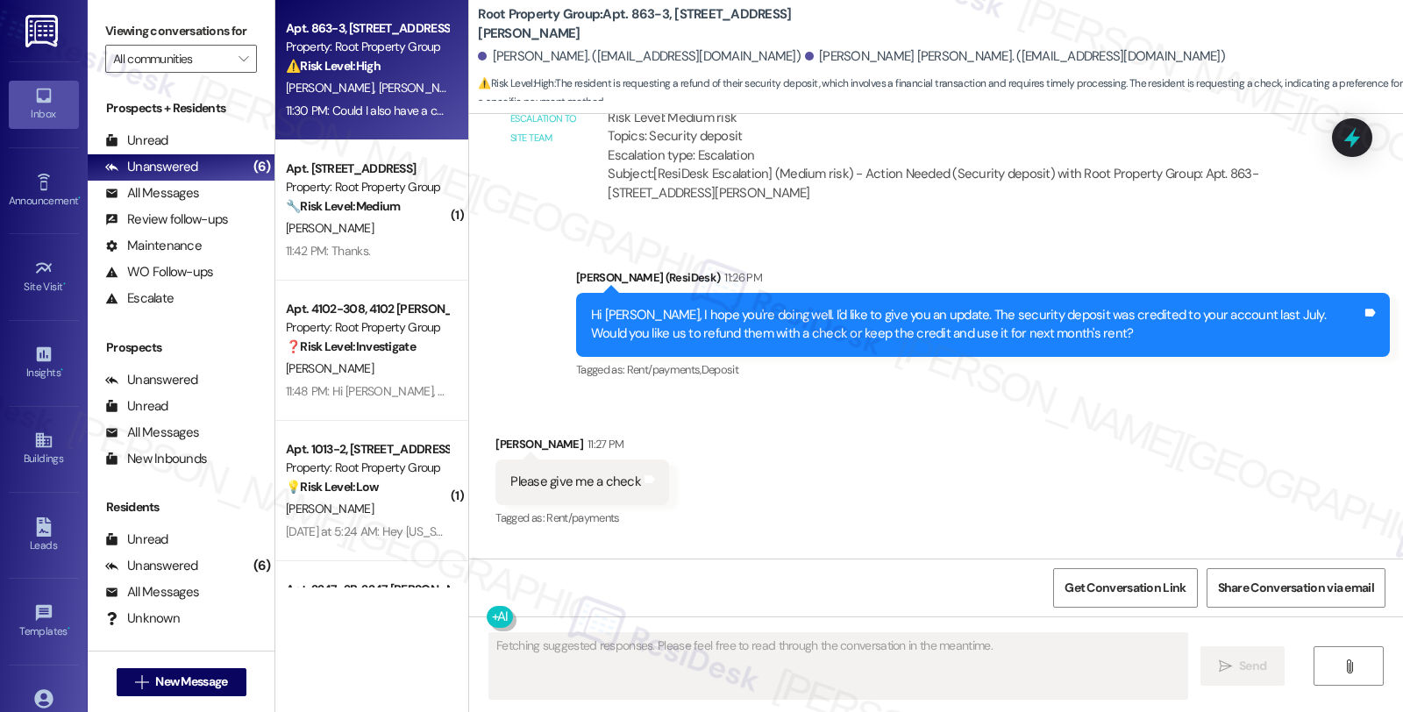
scroll to position [1717, 0]
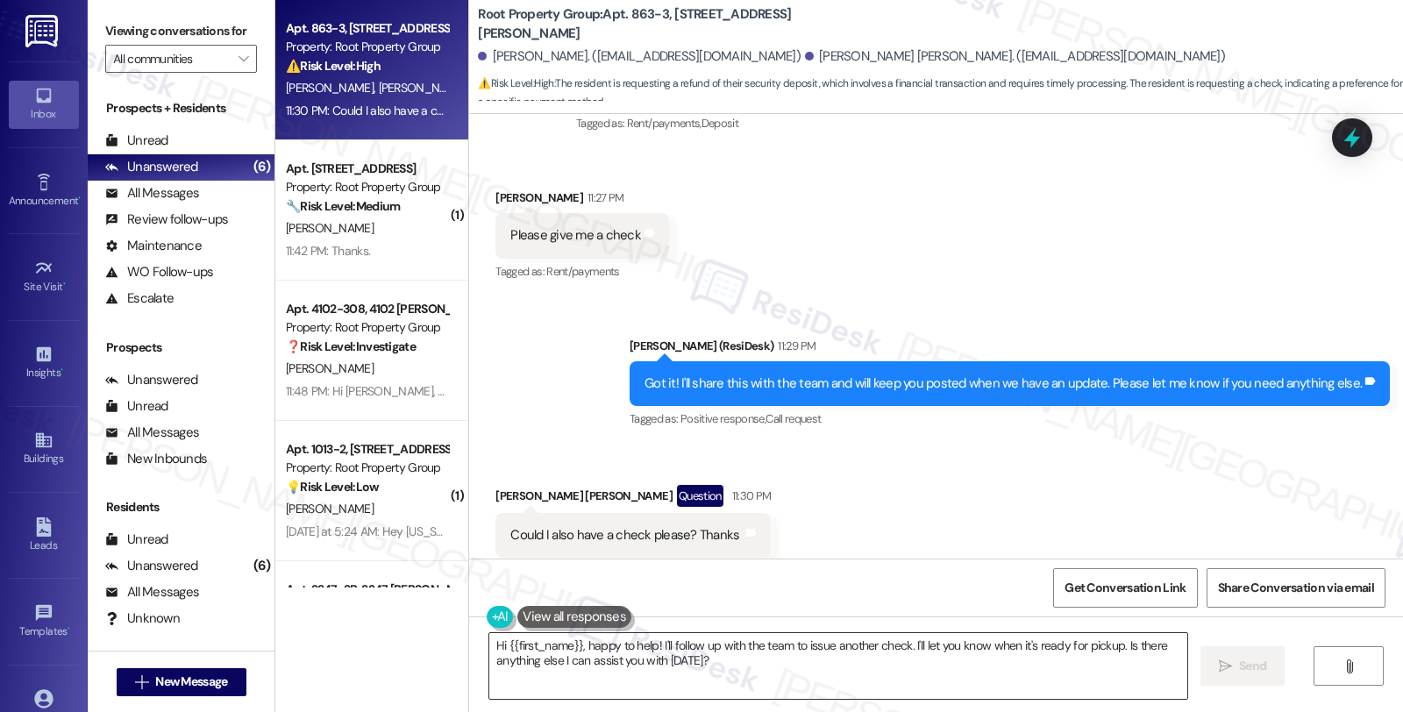
click at [489, 645] on textarea "Hi {{first_name}}, happy to help! I'll follow up with the team to issue another…" at bounding box center [838, 666] width 698 height 66
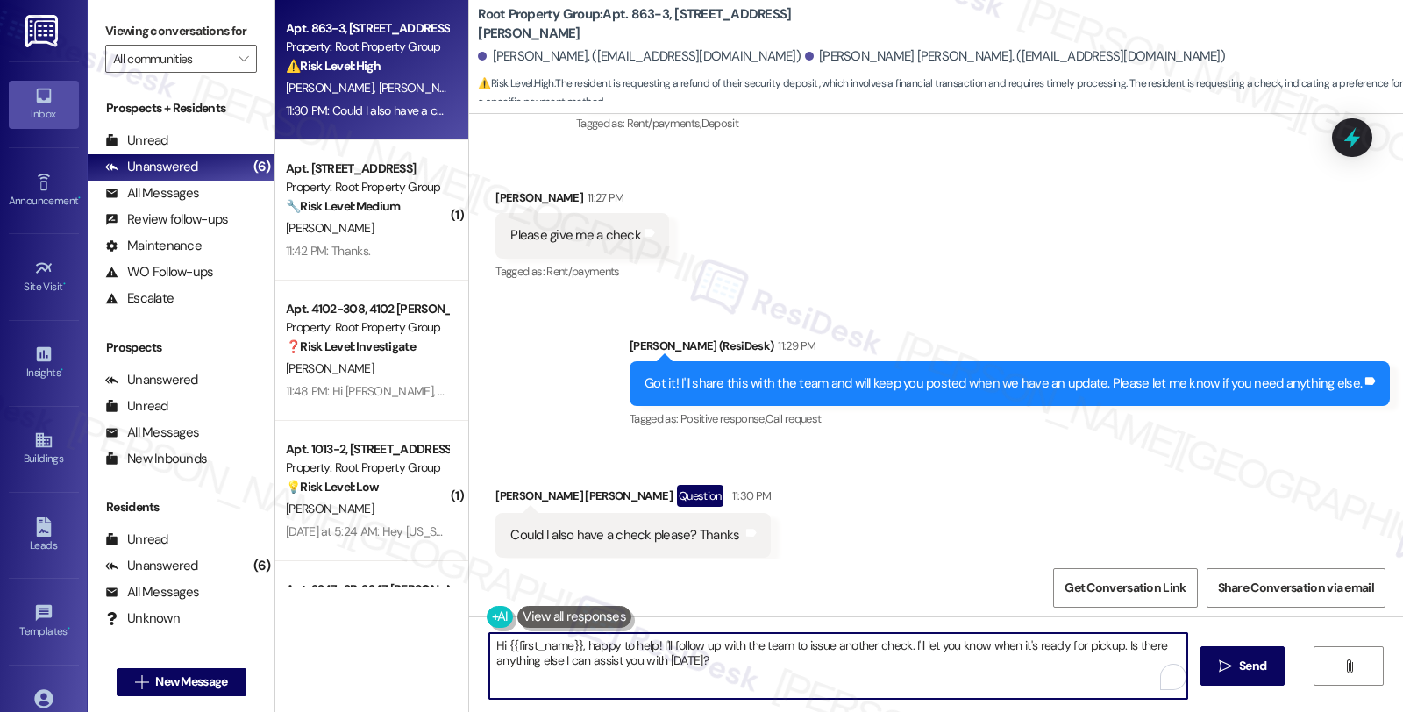
click at [489, 645] on textarea "Hi {{first_name}}, happy to help! I'll follow up with the team to issue another…" at bounding box center [838, 666] width 698 height 66
click at [505, 485] on div "John Parker Voss Question 11:30 PM" at bounding box center [632, 499] width 275 height 28
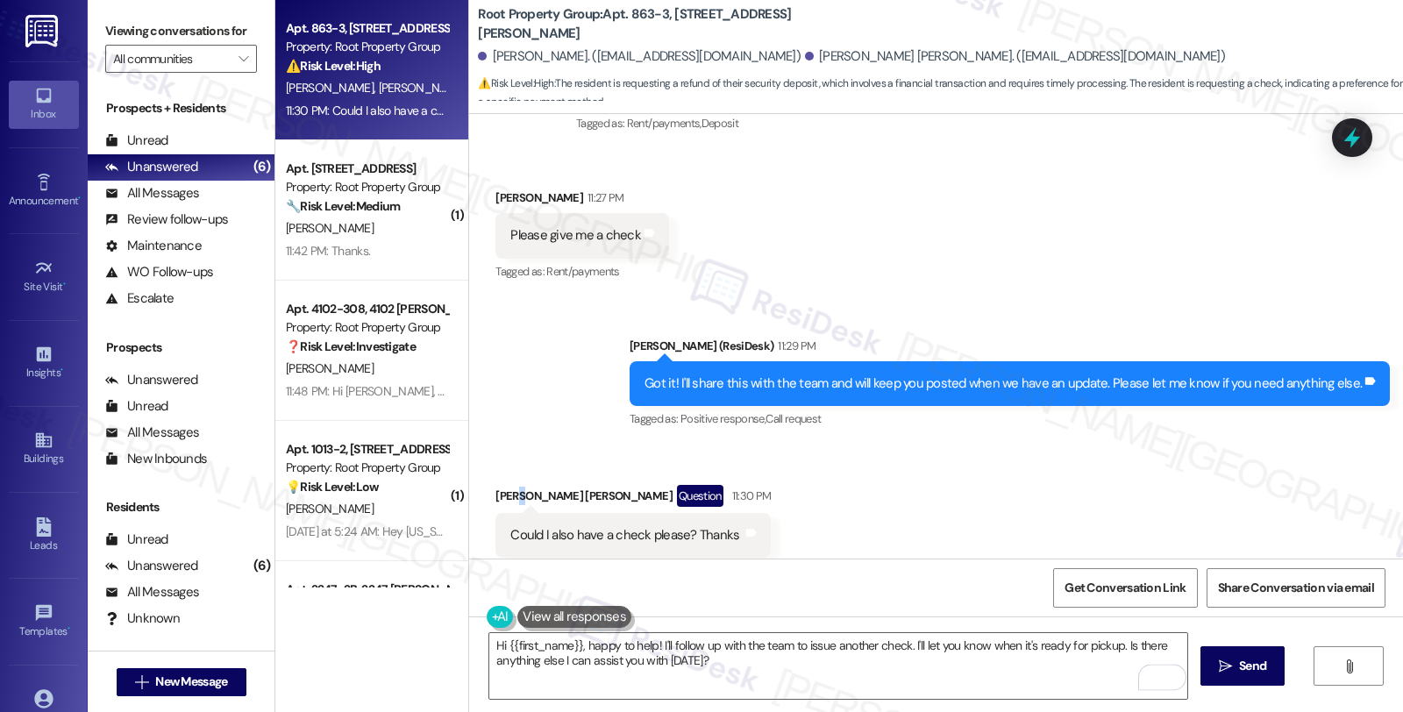
click at [505, 485] on div "John Parker Voss Question 11:30 PM" at bounding box center [632, 499] width 275 height 28
click at [495, 485] on div "John Parker Voss Question 11:30 PM" at bounding box center [632, 499] width 275 height 28
copy div "John"
click at [497, 644] on textarea "Hi {{first_name}}, happy to help! I'll follow up with the team to issue another…" at bounding box center [838, 666] width 698 height 66
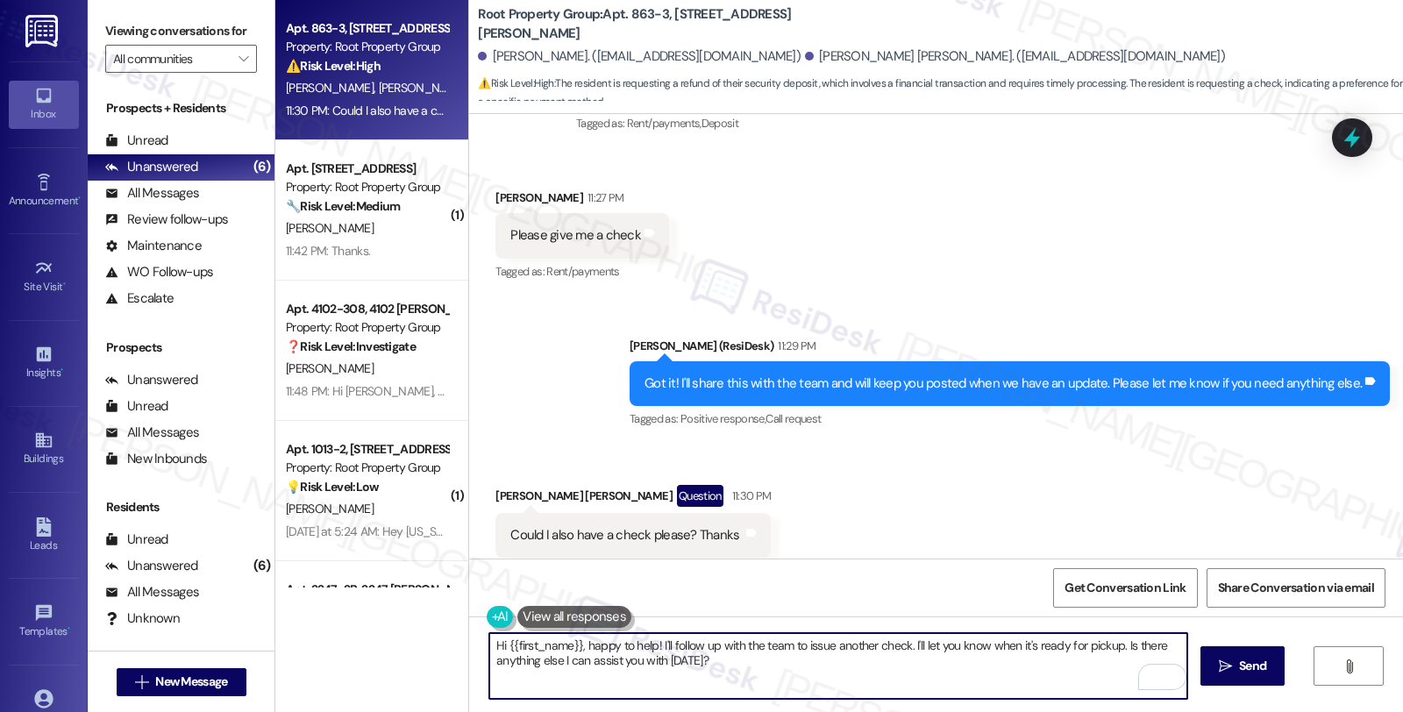
paste textarea "John"
click at [527, 652] on textarea "Hi John, I pass this along to our team and {{first_name}}, happy to help! I'll …" at bounding box center [838, 666] width 698 height 66
click at [530, 644] on textarea "Hi John, I pass this along to our team and {{first_name}}, happy to help! I'll …" at bounding box center [838, 666] width 698 height 66
type textarea "Hi John, I understadn you also pefere to have a chacek. pass this along to our …"
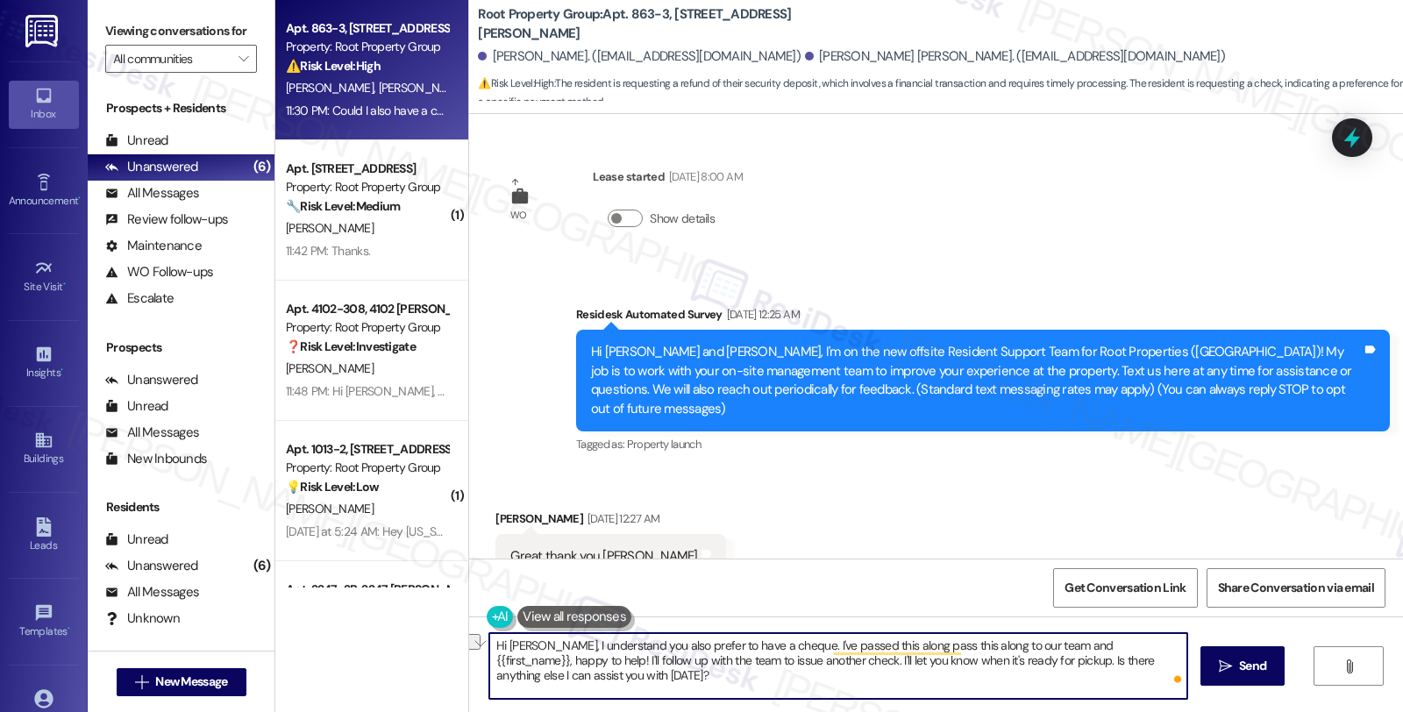
scroll to position [1717, 0]
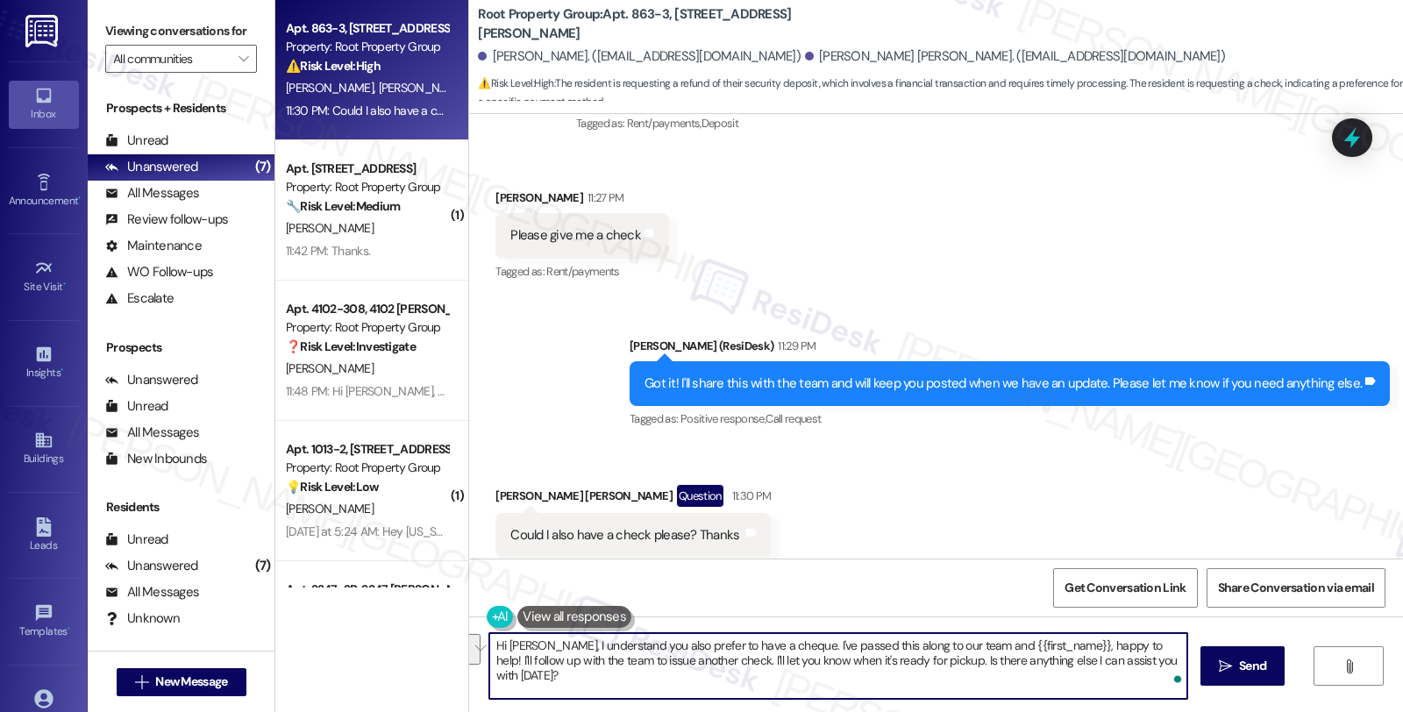
drag, startPoint x: 957, startPoint y: 646, endPoint x: 1275, endPoint y: 696, distance: 321.3
click at [1275, 696] on div "Hi [PERSON_NAME], I understand you also prefer to have a cheque. I've passed th…" at bounding box center [936, 682] width 934 height 132
type textarea "Hi [PERSON_NAME], I understand you also prefer to have a cheque. I've passed th…"
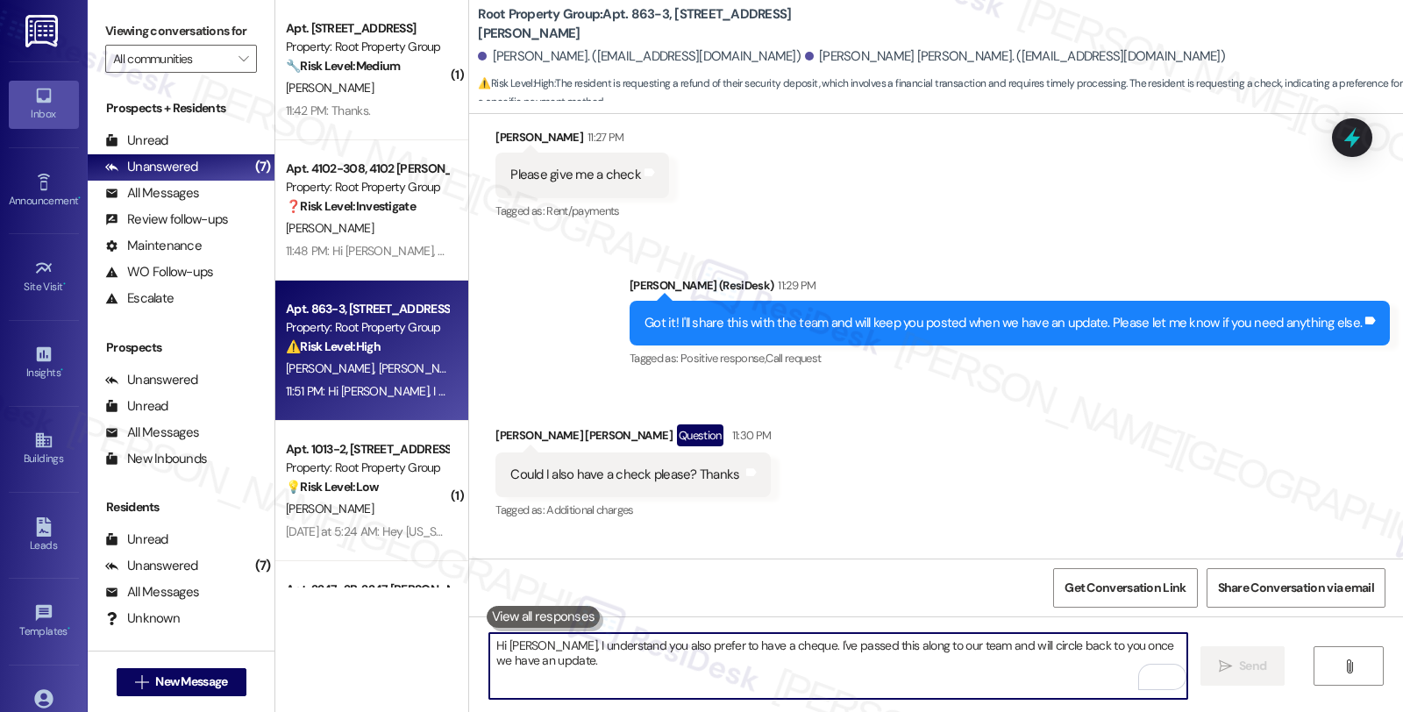
scroll to position [1838, 0]
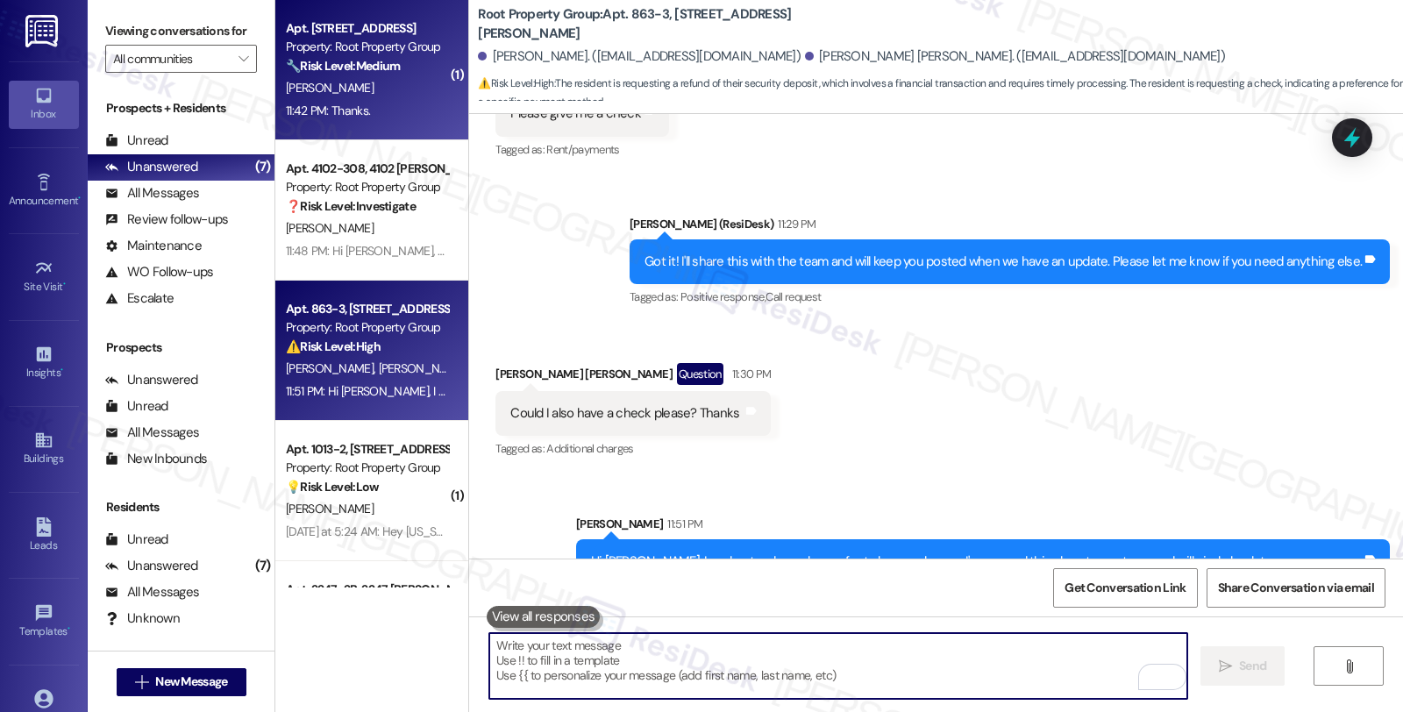
click at [426, 102] on div "11:42 PM: Thanks. 11:42 PM: Thanks." at bounding box center [367, 111] width 166 height 22
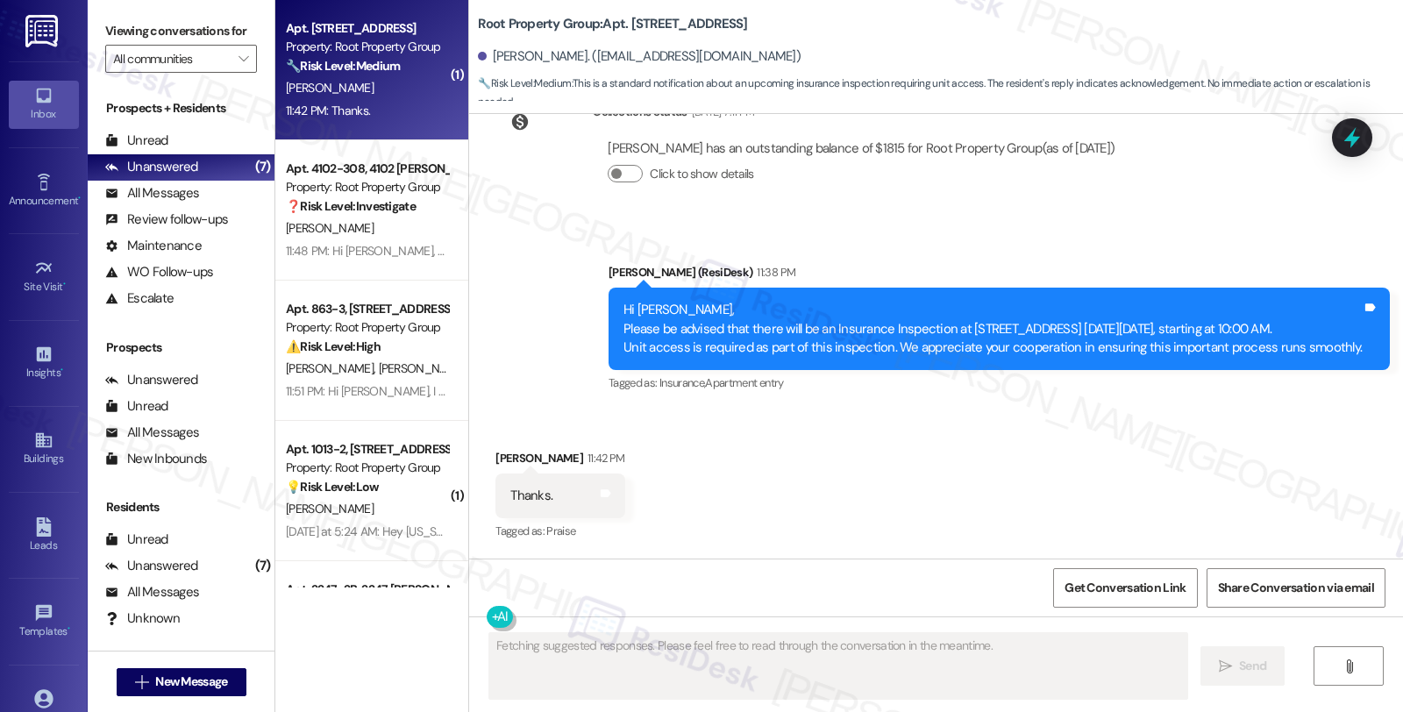
scroll to position [352, 0]
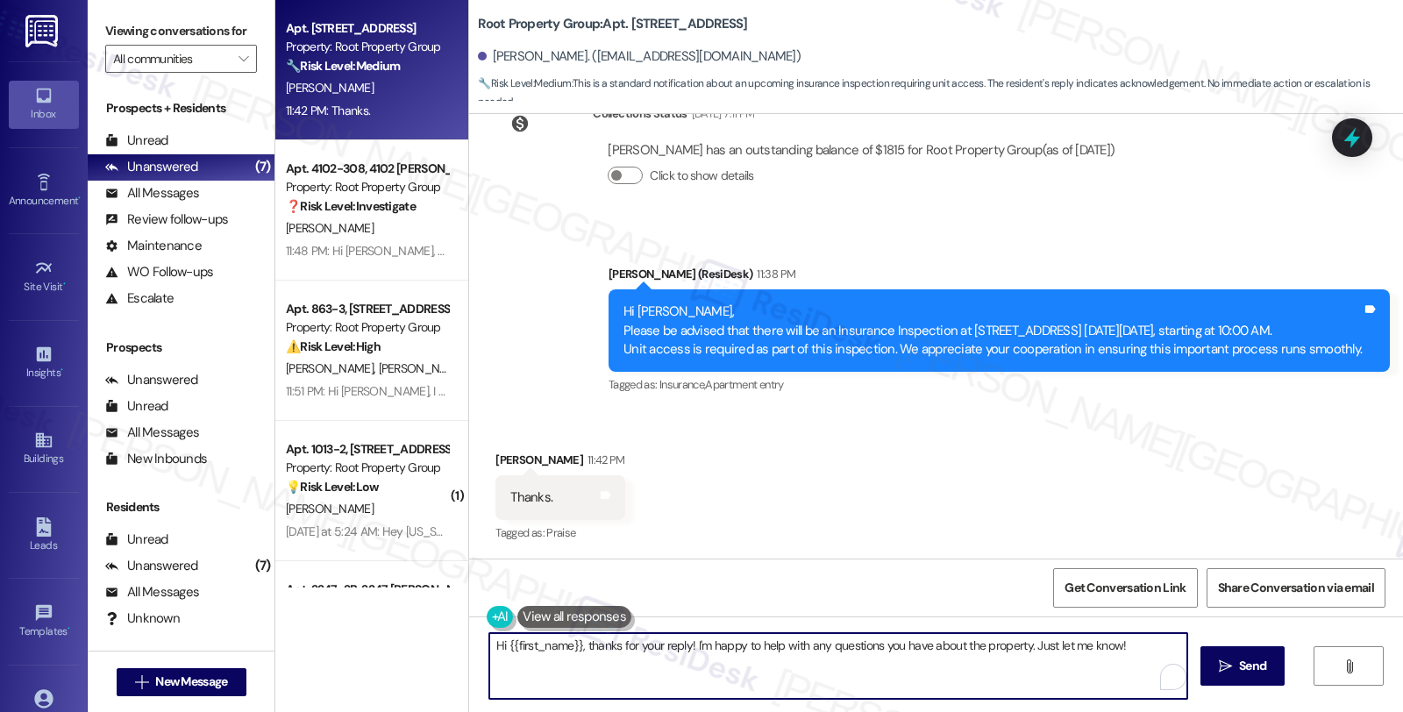
drag, startPoint x: 572, startPoint y: 638, endPoint x: 1167, endPoint y: 698, distance: 598.3
click at [1167, 698] on textarea "Hi {{first_name}}, thanks for your reply! I'm happy to help with any questions …" at bounding box center [838, 666] width 698 height 66
click at [711, 649] on textarea "Hi {{first_name}}, you're welcome." at bounding box center [838, 666] width 698 height 66
click at [587, 606] on button at bounding box center [574, 617] width 114 height 22
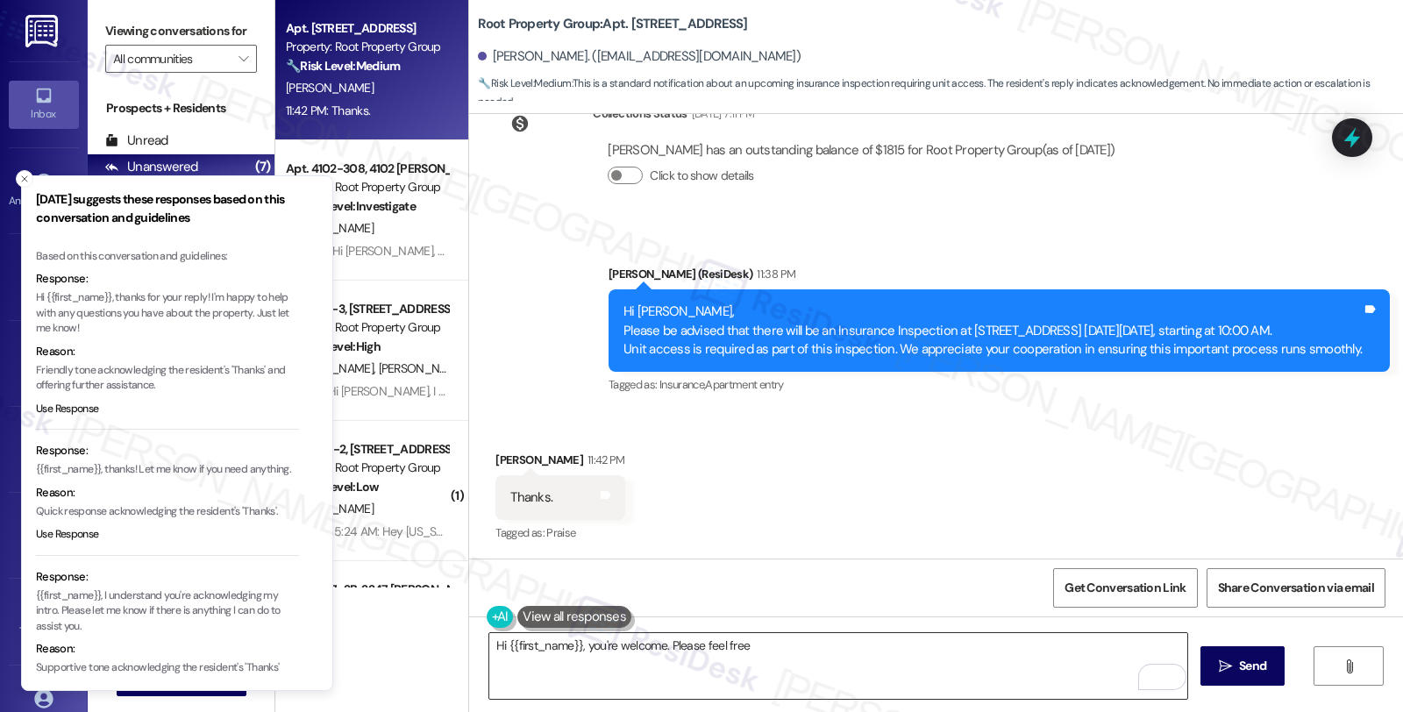
click at [761, 652] on textarea "Hi {{first_name}}, you're welcome. Please feel free" at bounding box center [838, 666] width 698 height 66
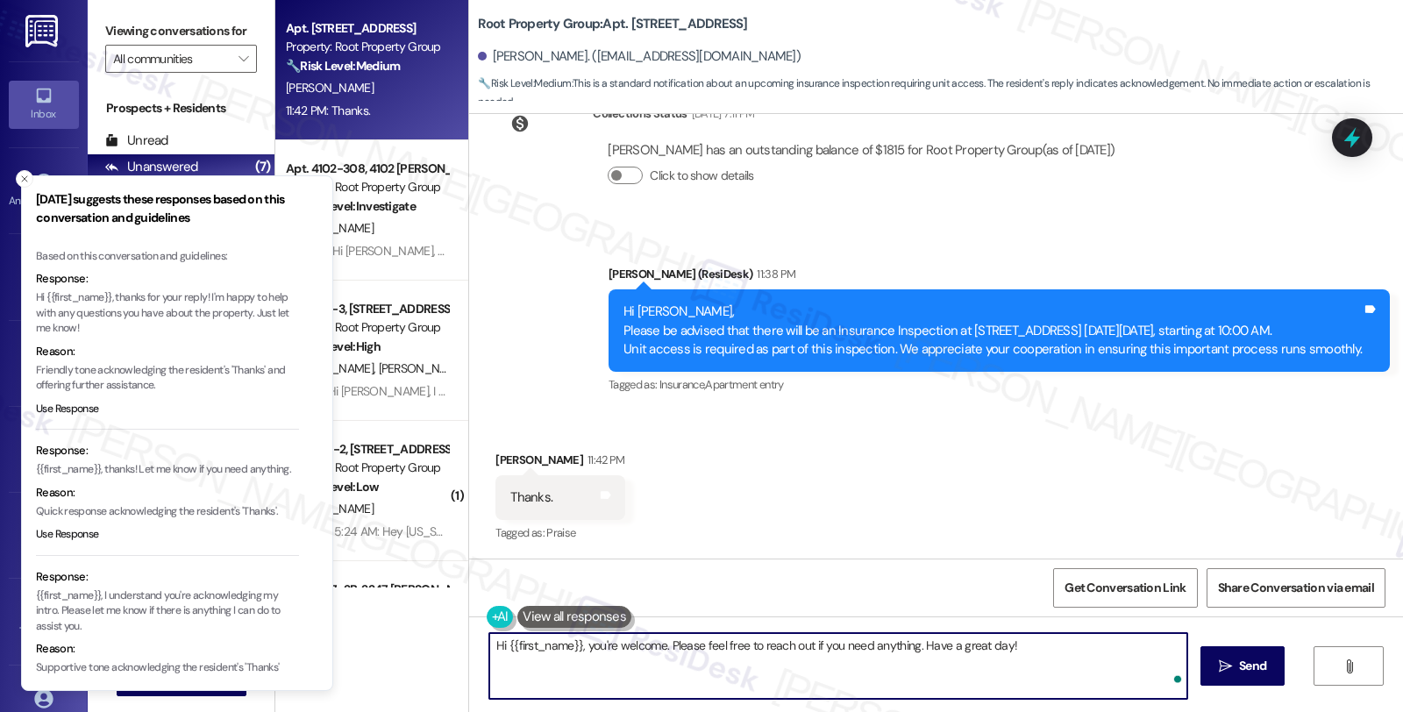
type textarea "Hi {{first_name}}, you're welcome. Please feel free to reach out if you need an…"
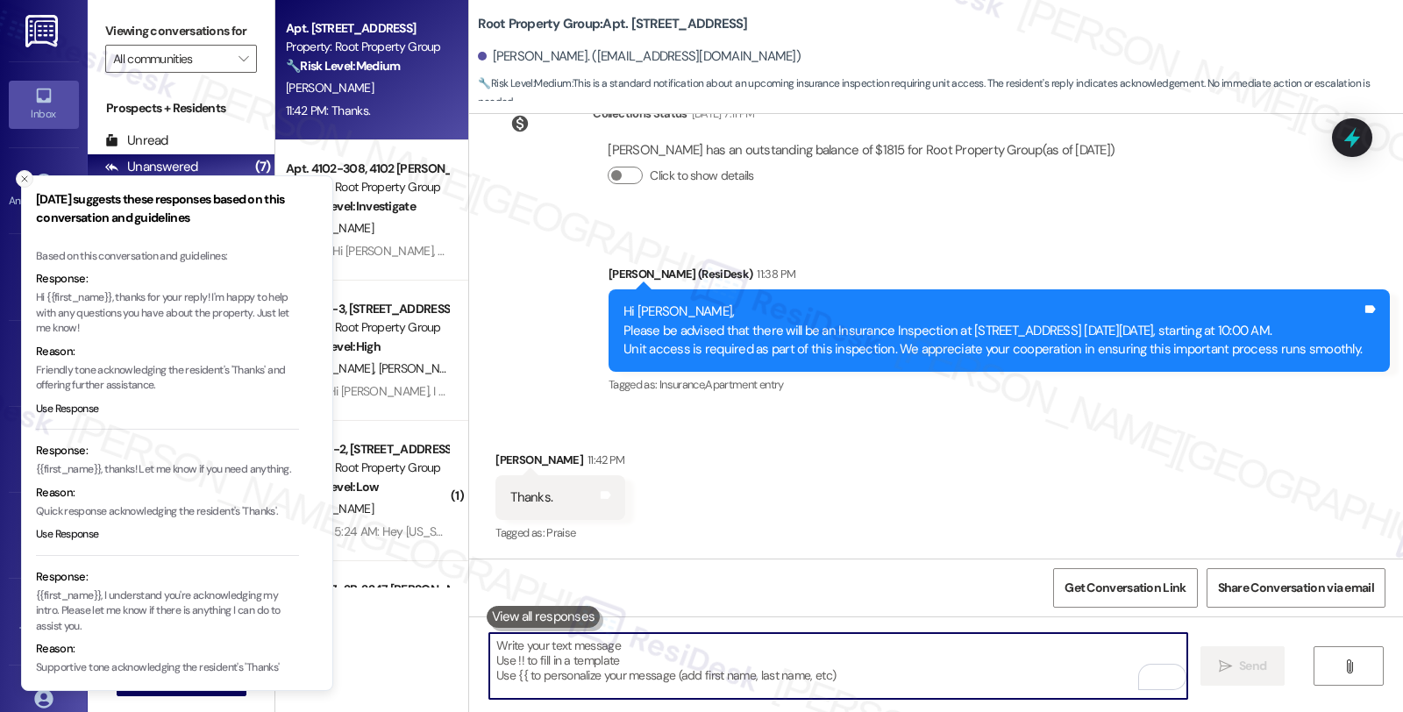
click at [26, 181] on line "Close toast" at bounding box center [24, 178] width 5 height 5
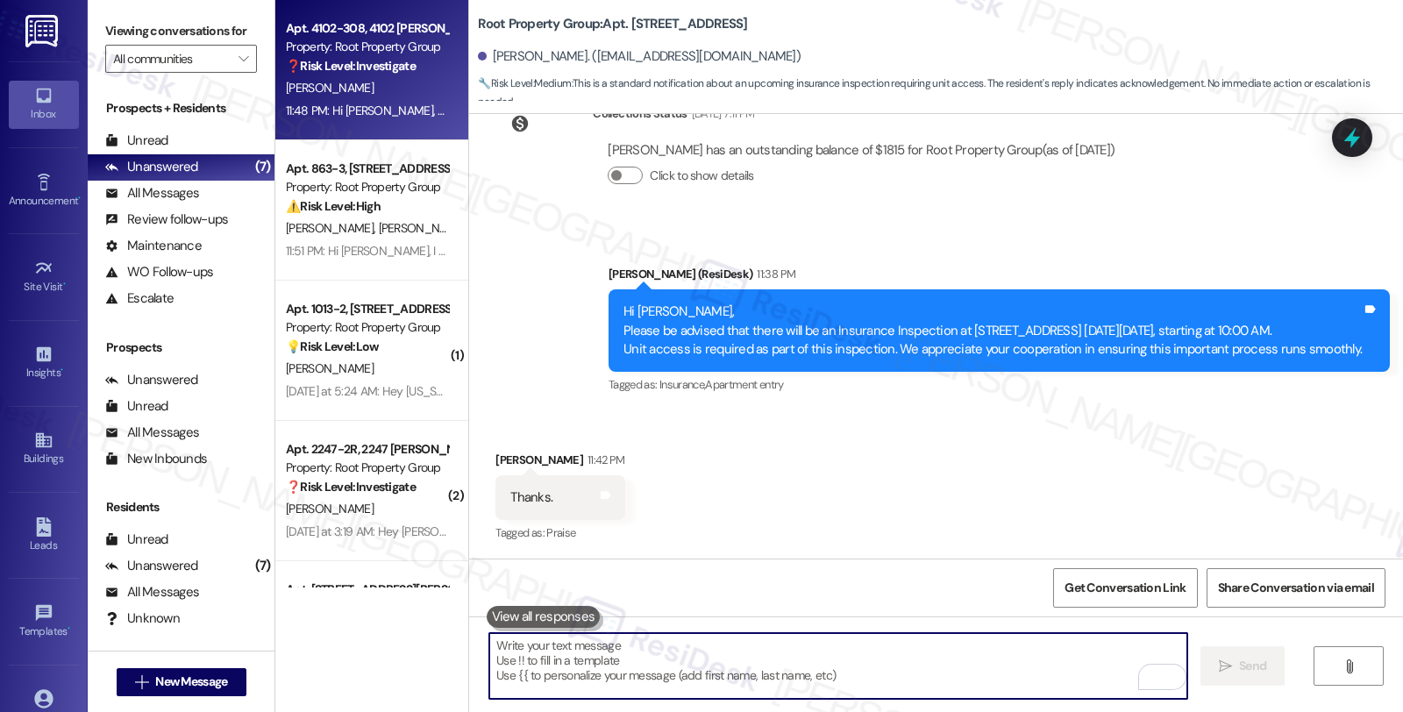
click at [415, 66] on div "❓ Risk Level: Investigate No message text available" at bounding box center [367, 66] width 162 height 18
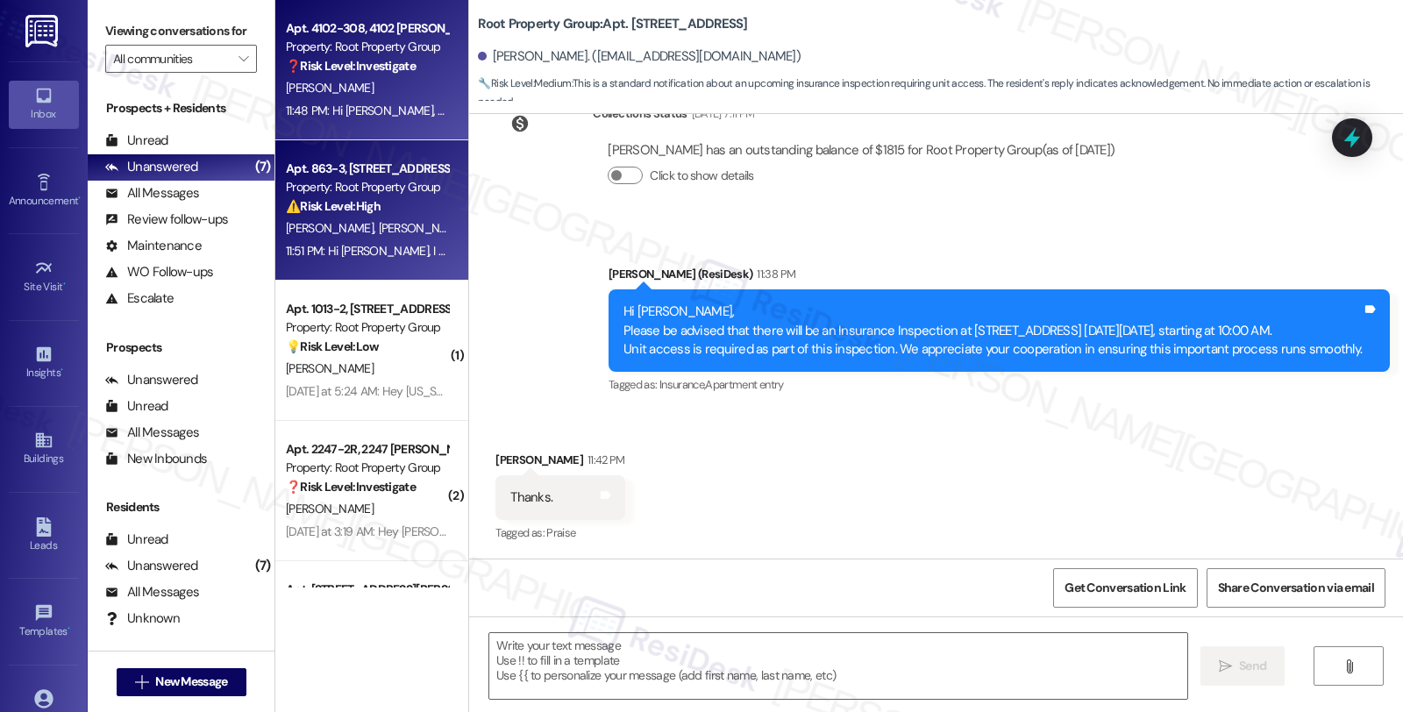
type textarea "Fetching suggested responses. Please feel free to read through the conversation…"
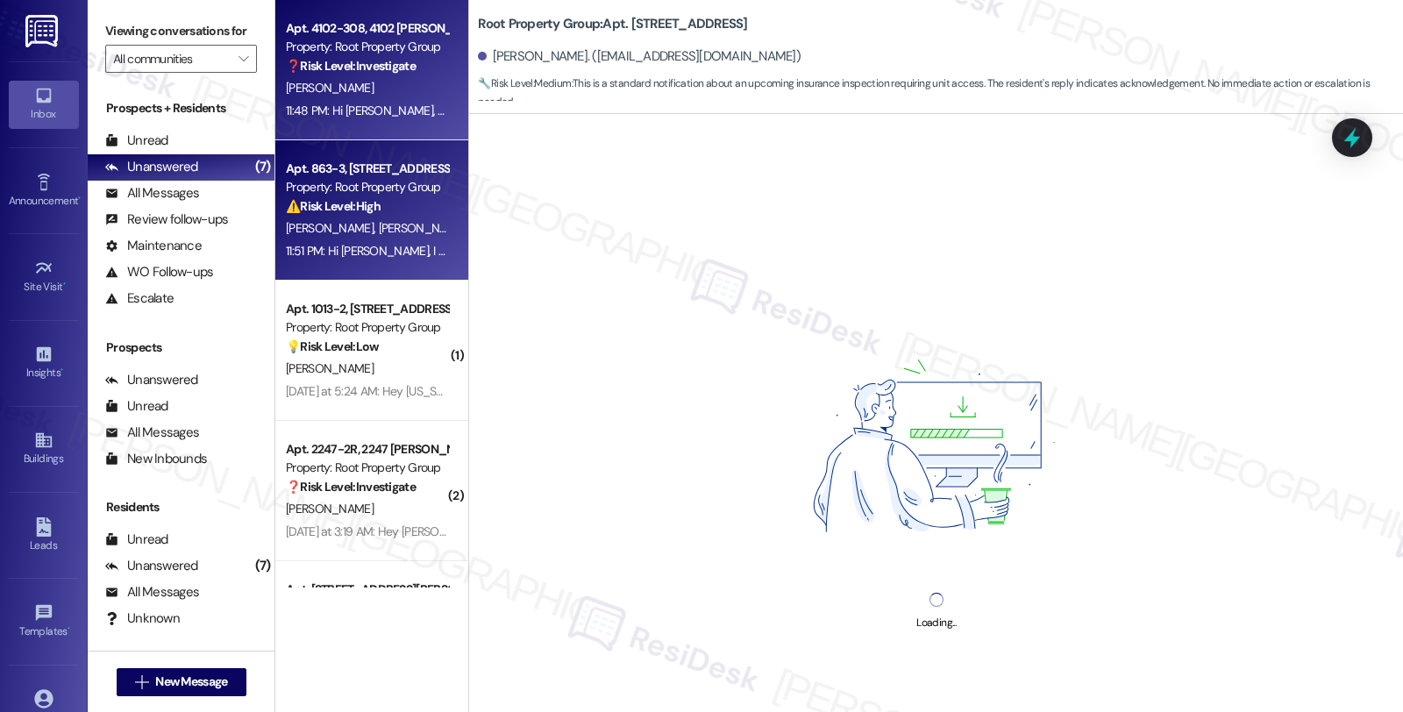
click at [379, 176] on div "Apt. 863-3, [STREET_ADDRESS][PERSON_NAME]" at bounding box center [367, 169] width 162 height 18
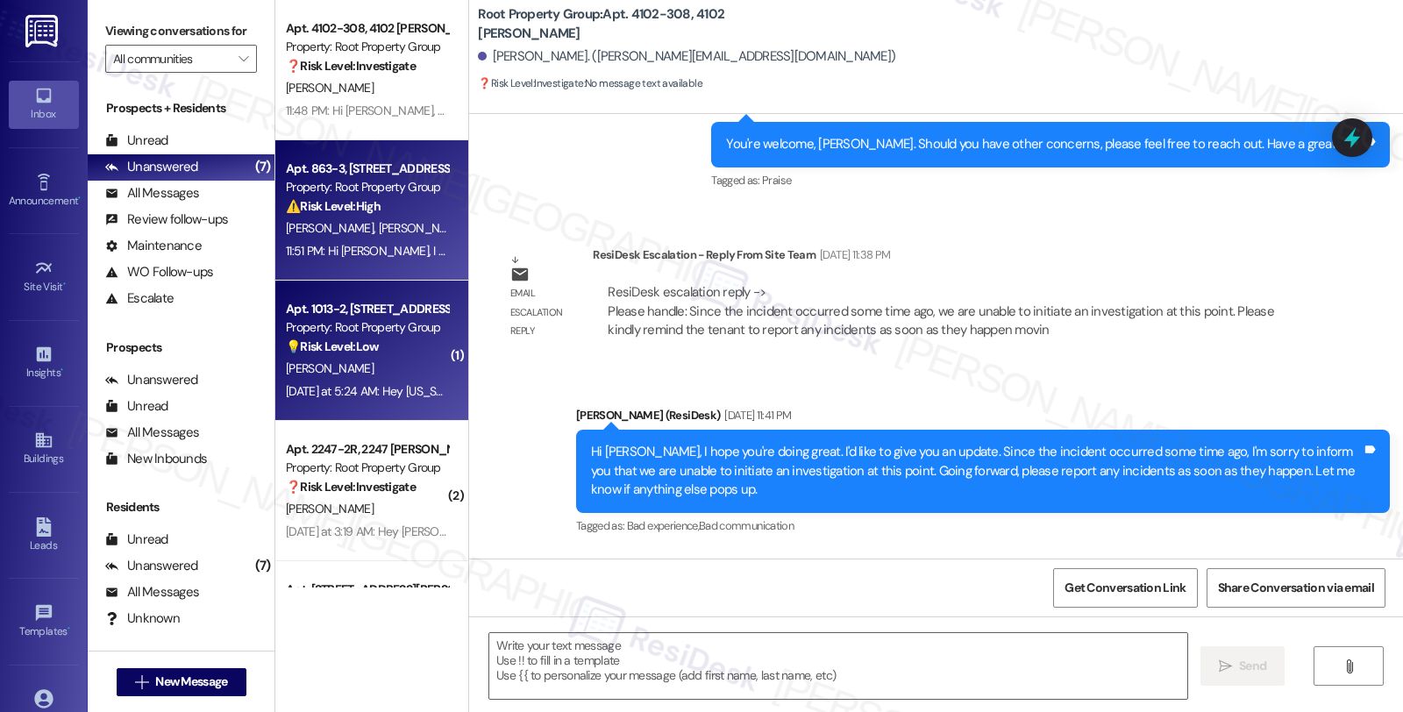
type textarea "Fetching suggested responses. Please feel free to read through the conversation…"
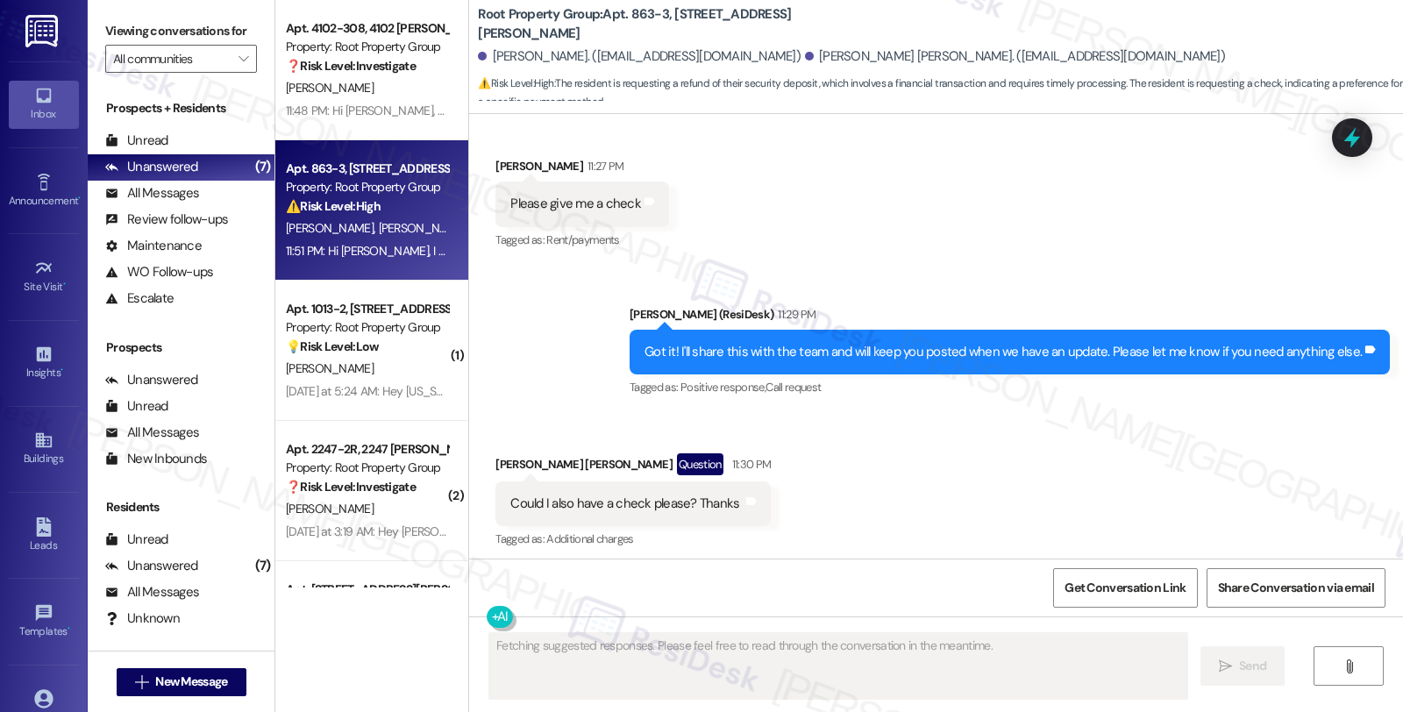
scroll to position [1717, 0]
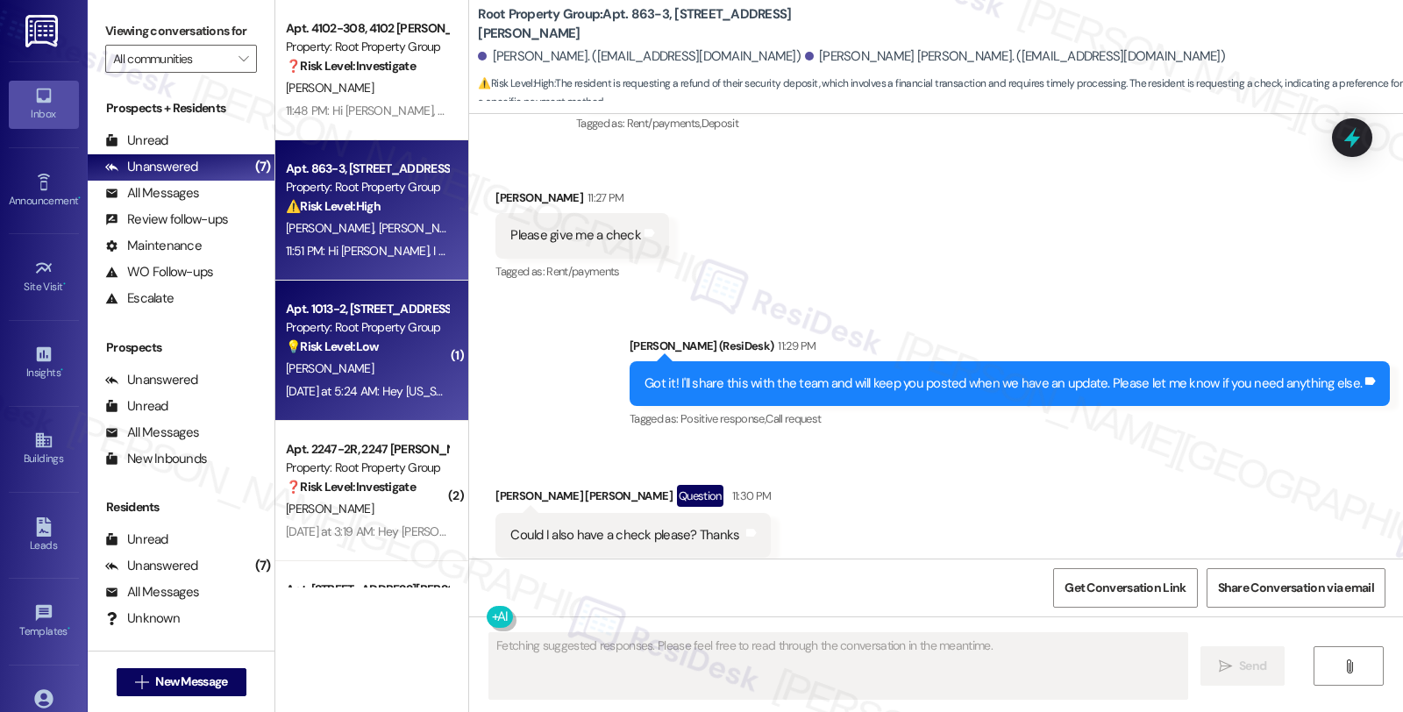
click at [401, 335] on div "Property: Root Property Group" at bounding box center [367, 327] width 162 height 18
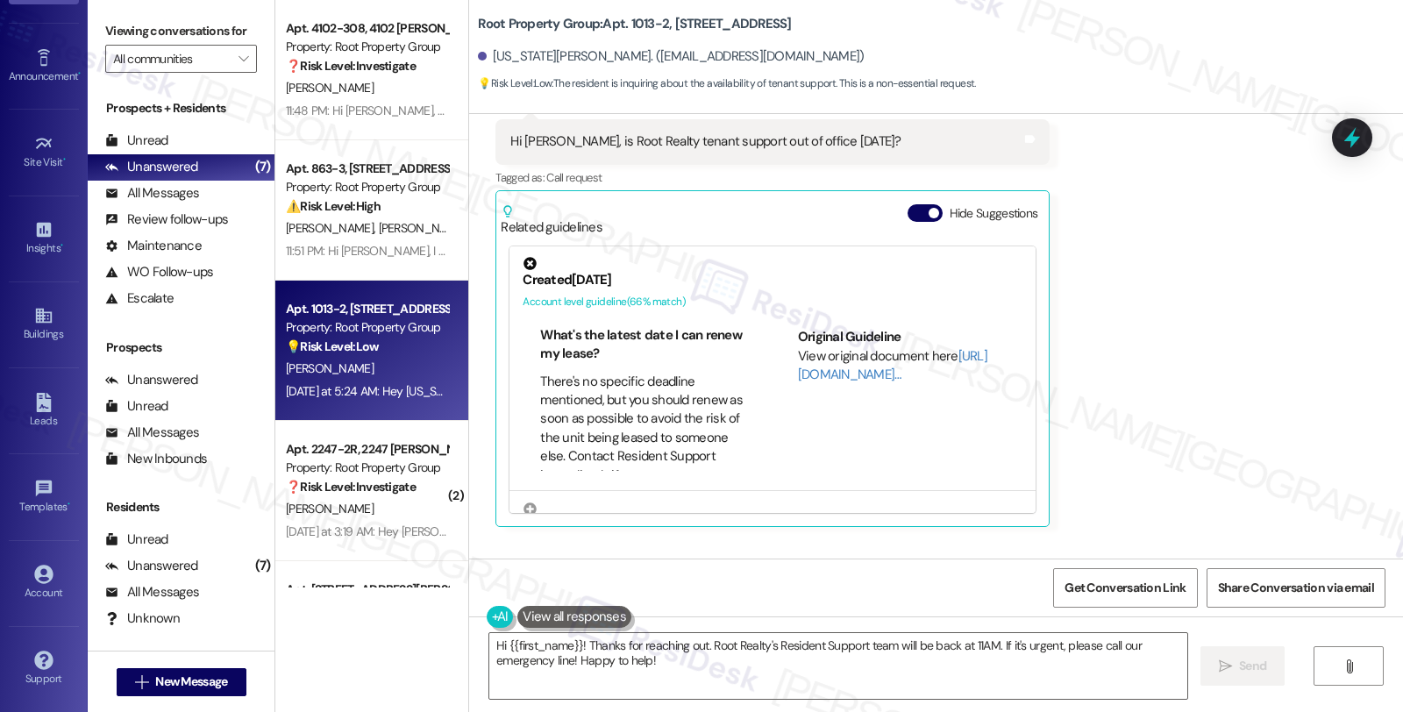
scroll to position [1325, 0]
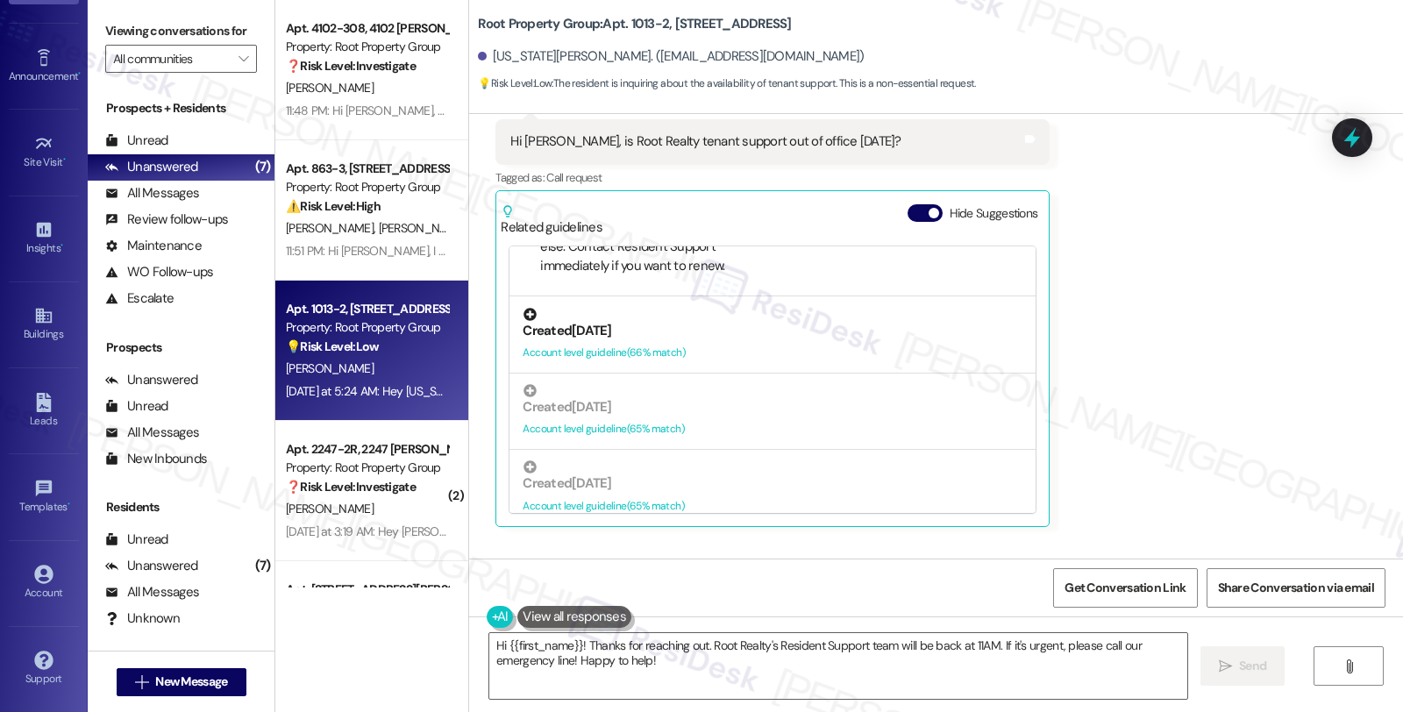
click at [579, 344] on div "Account level guideline ( 66 % match)" at bounding box center [773, 353] width 500 height 18
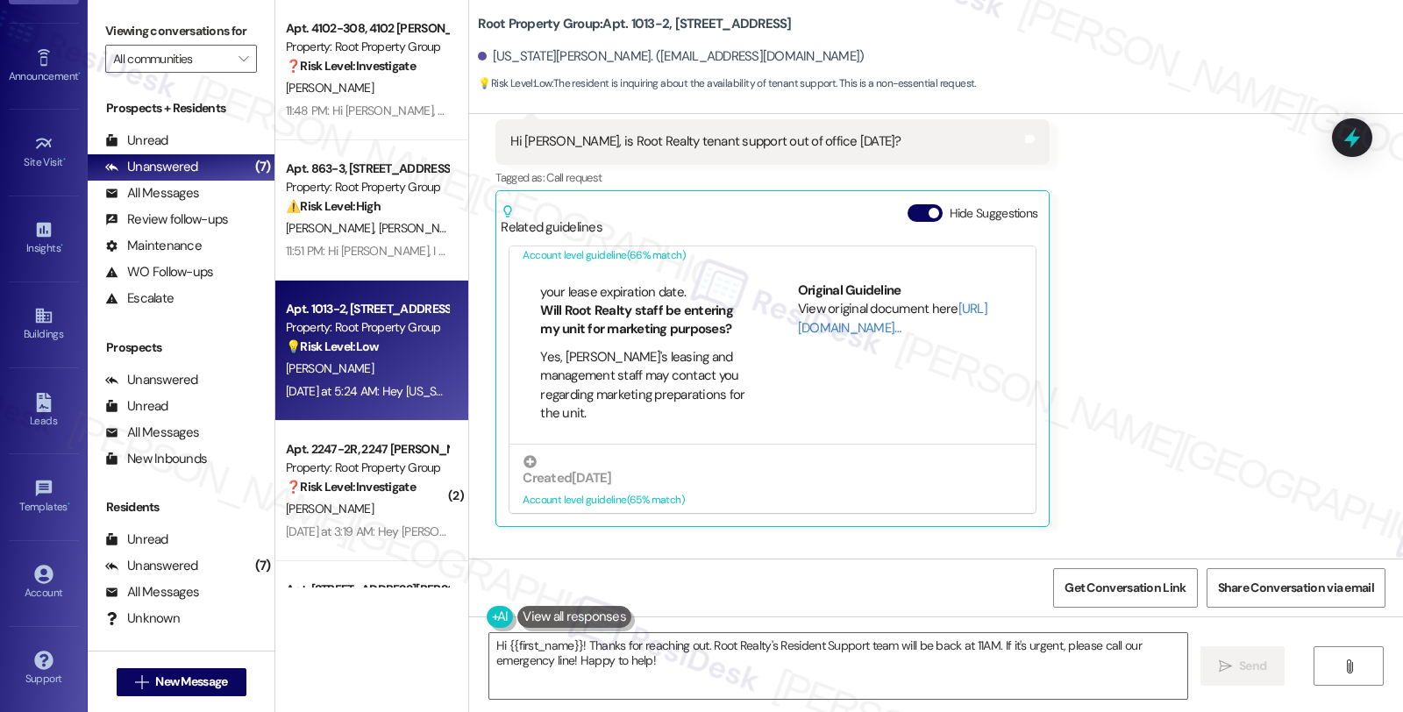
scroll to position [1118, 0]
click at [642, 486] on div "Created [DATE]" at bounding box center [773, 478] width 500 height 18
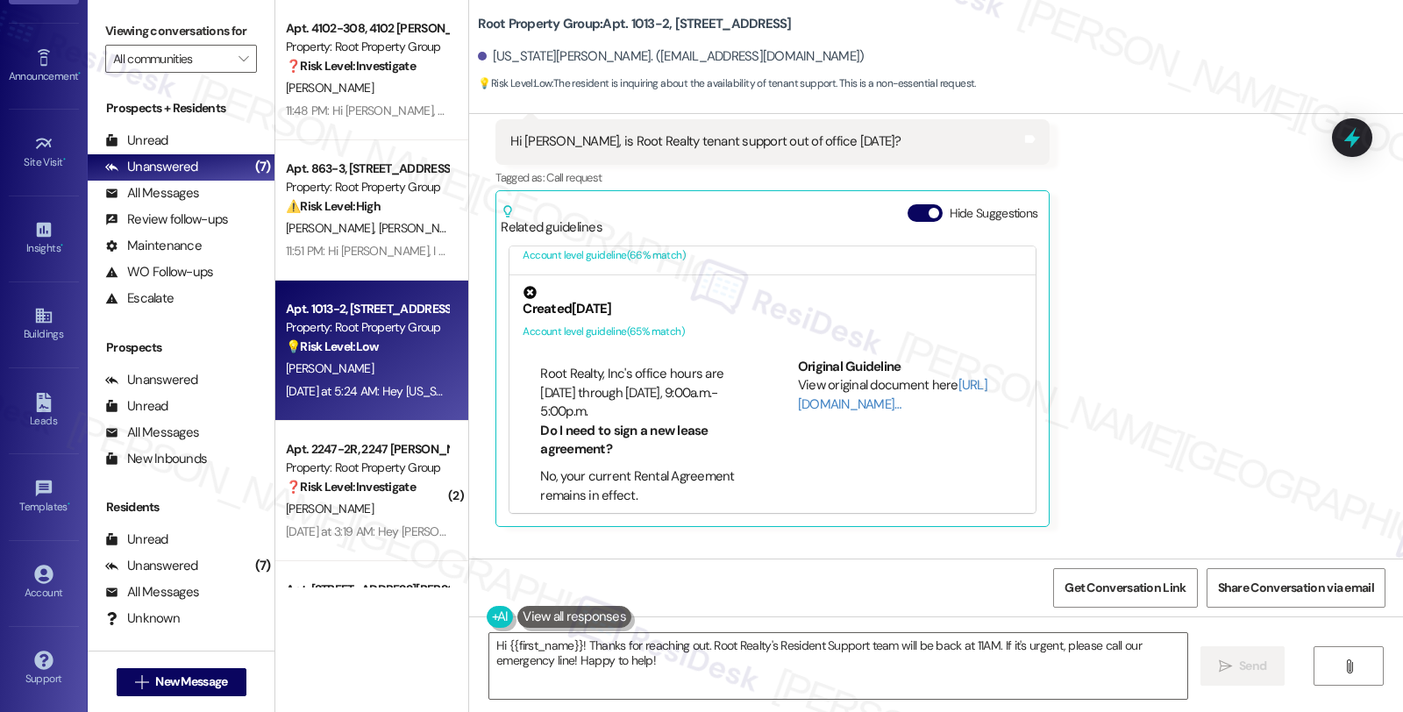
scroll to position [484, 0]
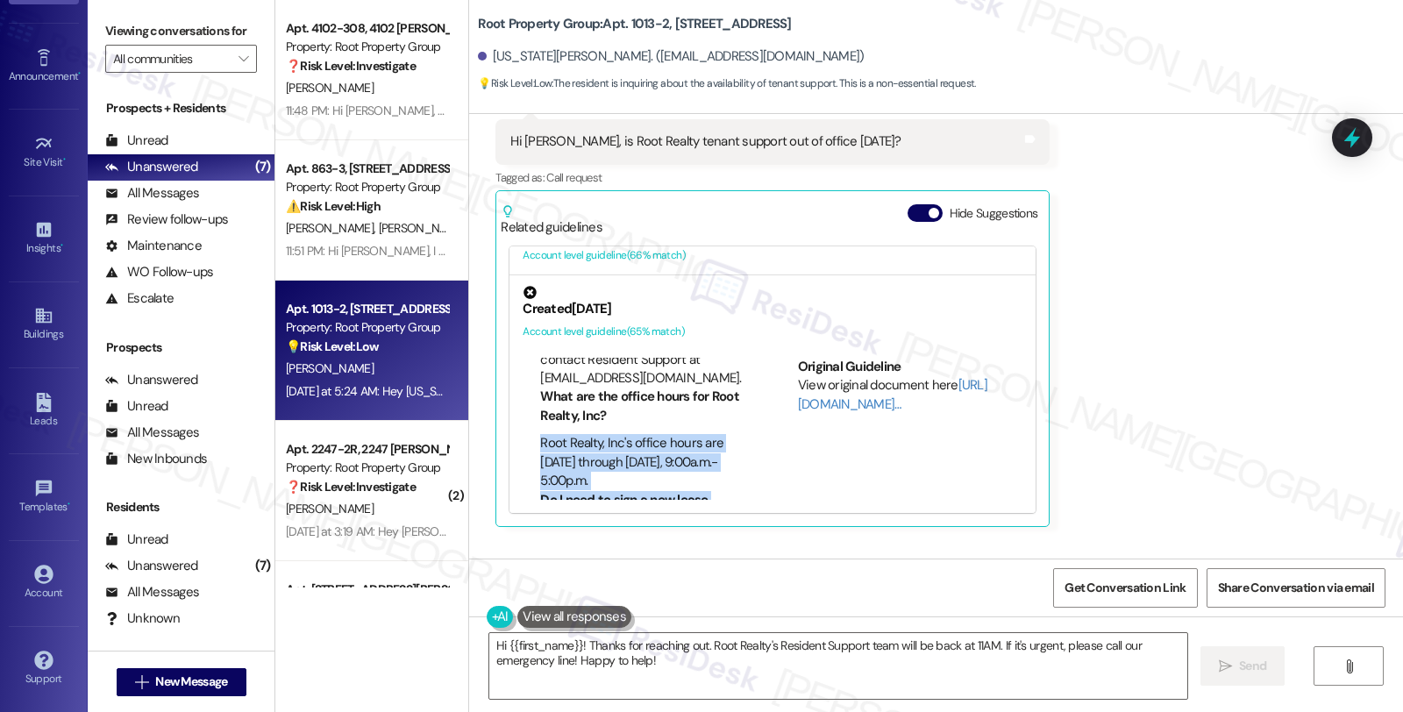
drag, startPoint x: 530, startPoint y: 471, endPoint x: 565, endPoint y: 480, distance: 37.0
click at [567, 480] on div "FAQs generated by ResiDesk AI What is the phone number for routine and emergenc…" at bounding box center [635, 429] width 225 height 142
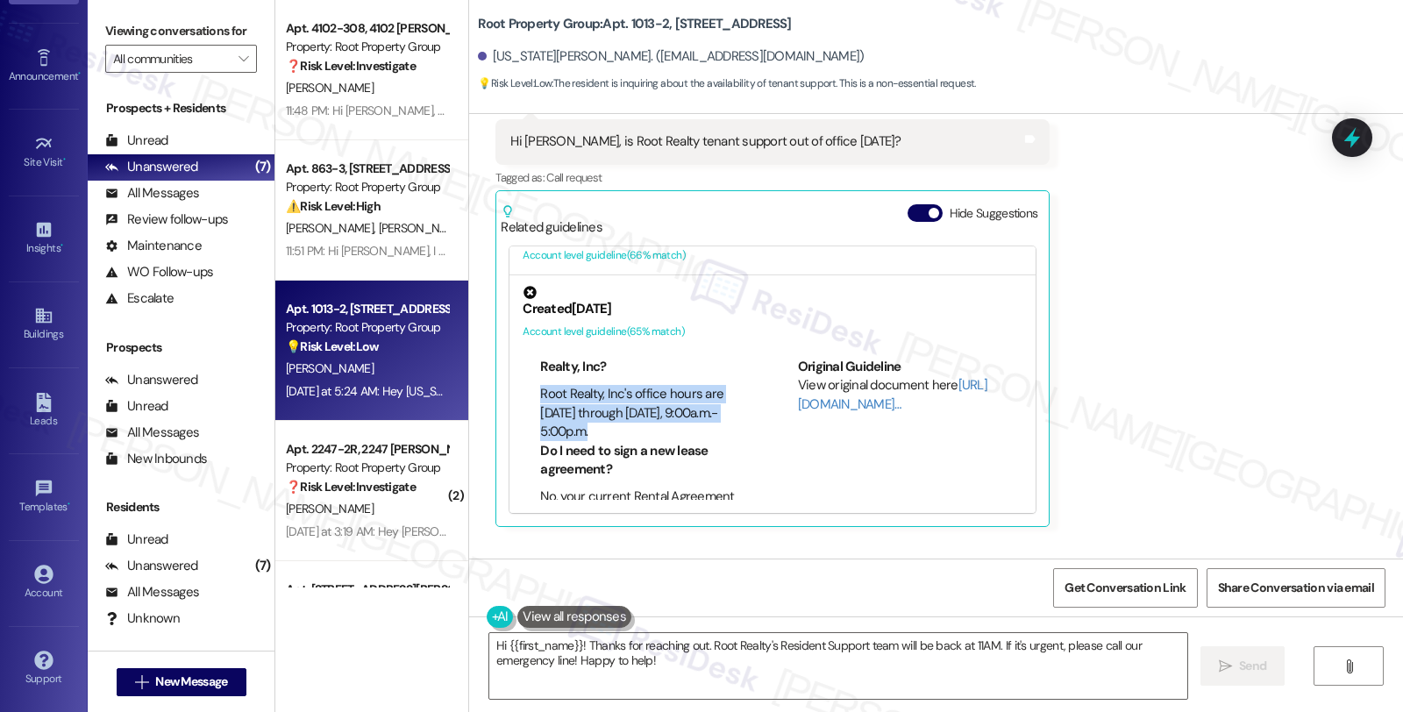
click at [589, 430] on li "Root Realty, Inc's office hours are [DATE] through [DATE], 9:00a.m.- 5:00p.m." at bounding box center [644, 413] width 208 height 56
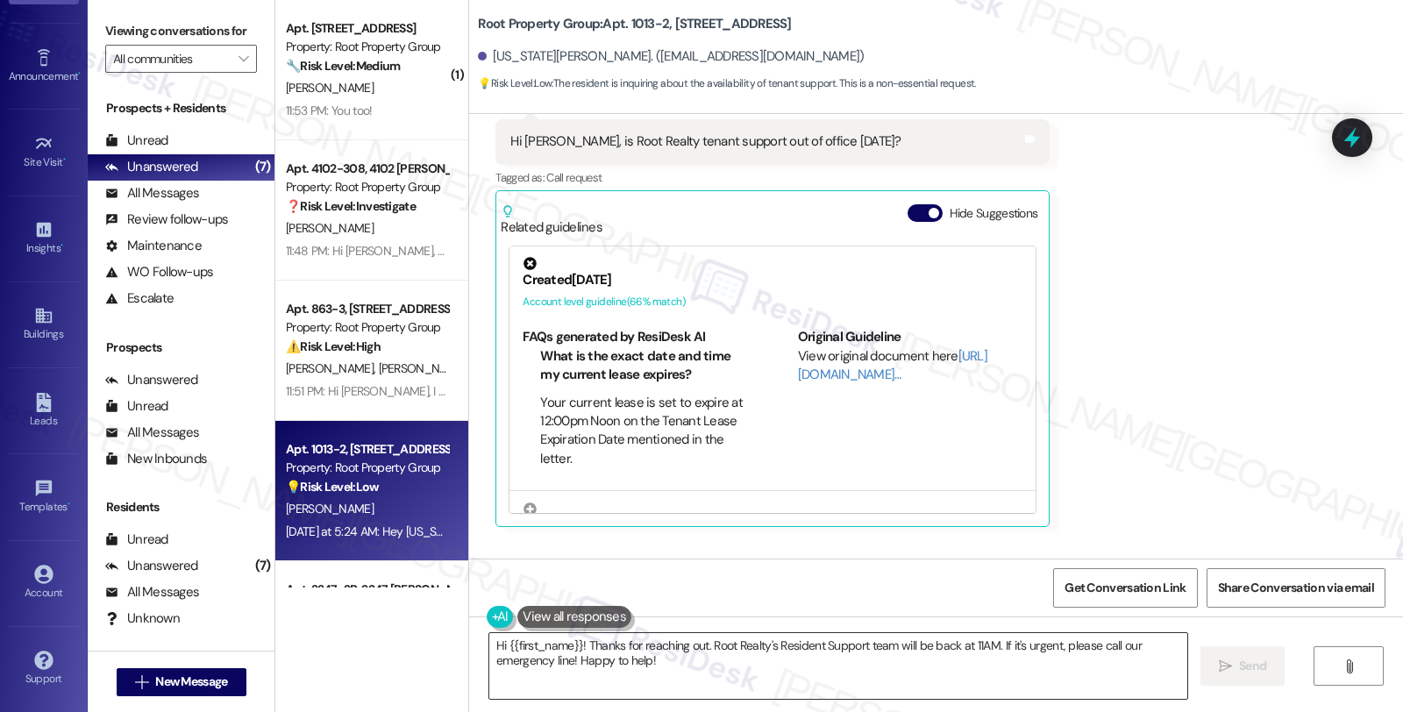
click at [572, 643] on textarea "Hi {{first_name}}! Thanks for reaching out. Root Realty's Resident Support team…" at bounding box center [838, 666] width 698 height 66
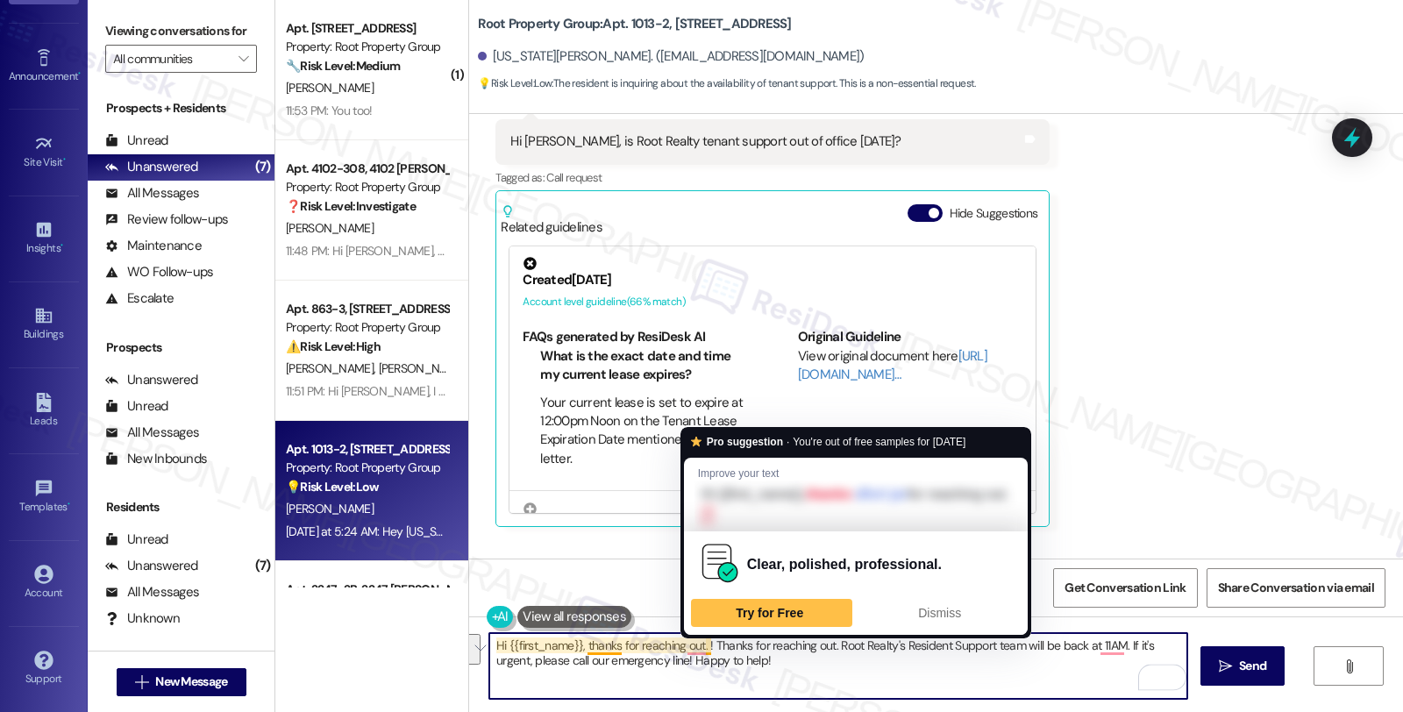
drag, startPoint x: 697, startPoint y: 640, endPoint x: 793, endPoint y: 671, distance: 101.2
click at [793, 671] on textarea "Hi {{first_name}}, thanks for reaching out. ! Thanks for reaching out. Root Rea…" at bounding box center [838, 666] width 698 height 66
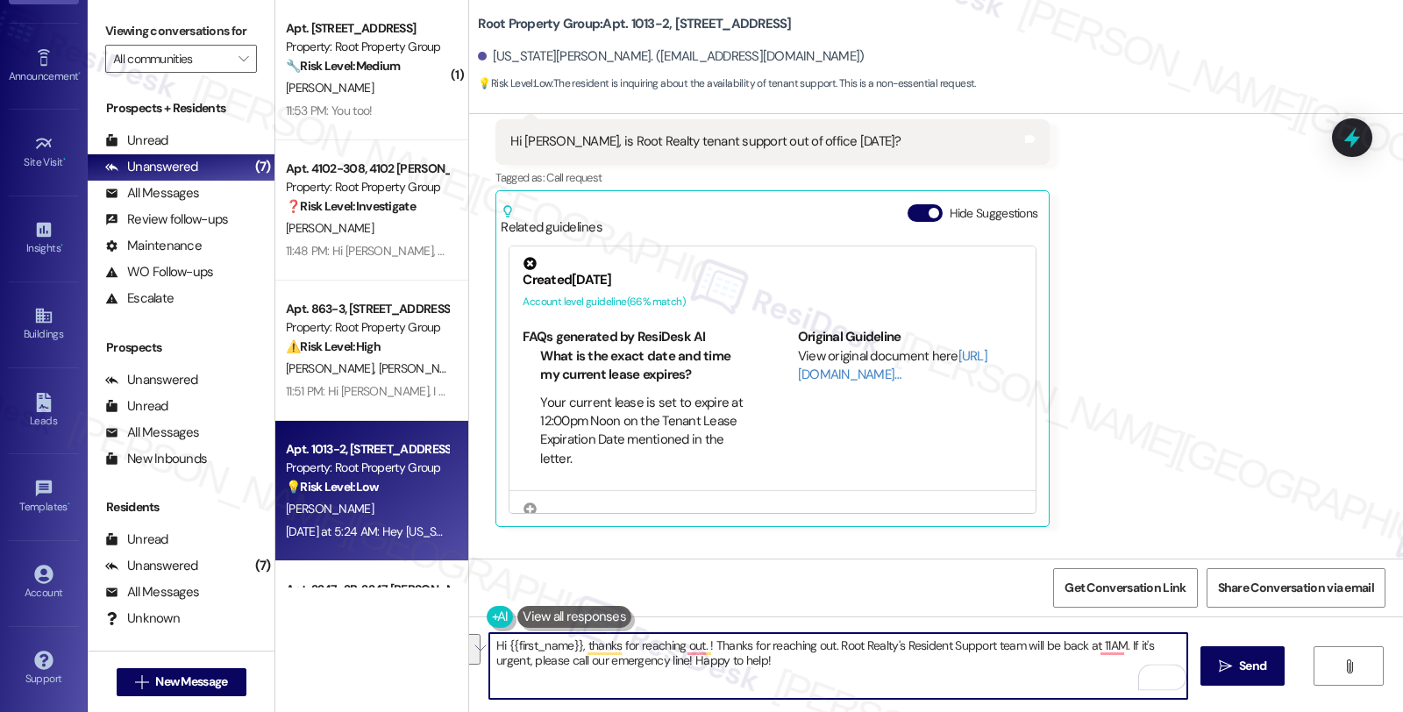
paste textarea "Root Realty, Inc's office hours are [DATE] through [DATE], 9:00a.m.- 5:00p.m."
click at [700, 644] on textarea "Hi {{first_name}}, thanks for reaching out. Root Realty, Inc's office hours are…" at bounding box center [838, 666] width 698 height 66
click at [696, 643] on textarea "Hi {{first_name}}, thanks for reaching out. Root Realty, Inc's office hours are…" at bounding box center [838, 666] width 698 height 66
click at [1124, 646] on textarea "Hi {{first_name}}, thanks for reaching out. The Root Realty, Inc's office hours…" at bounding box center [838, 666] width 698 height 66
click at [658, 656] on textarea "Hi {{first_name}}, thanks for reaching out. The Root Realty, Inc's office hours…" at bounding box center [838, 666] width 698 height 66
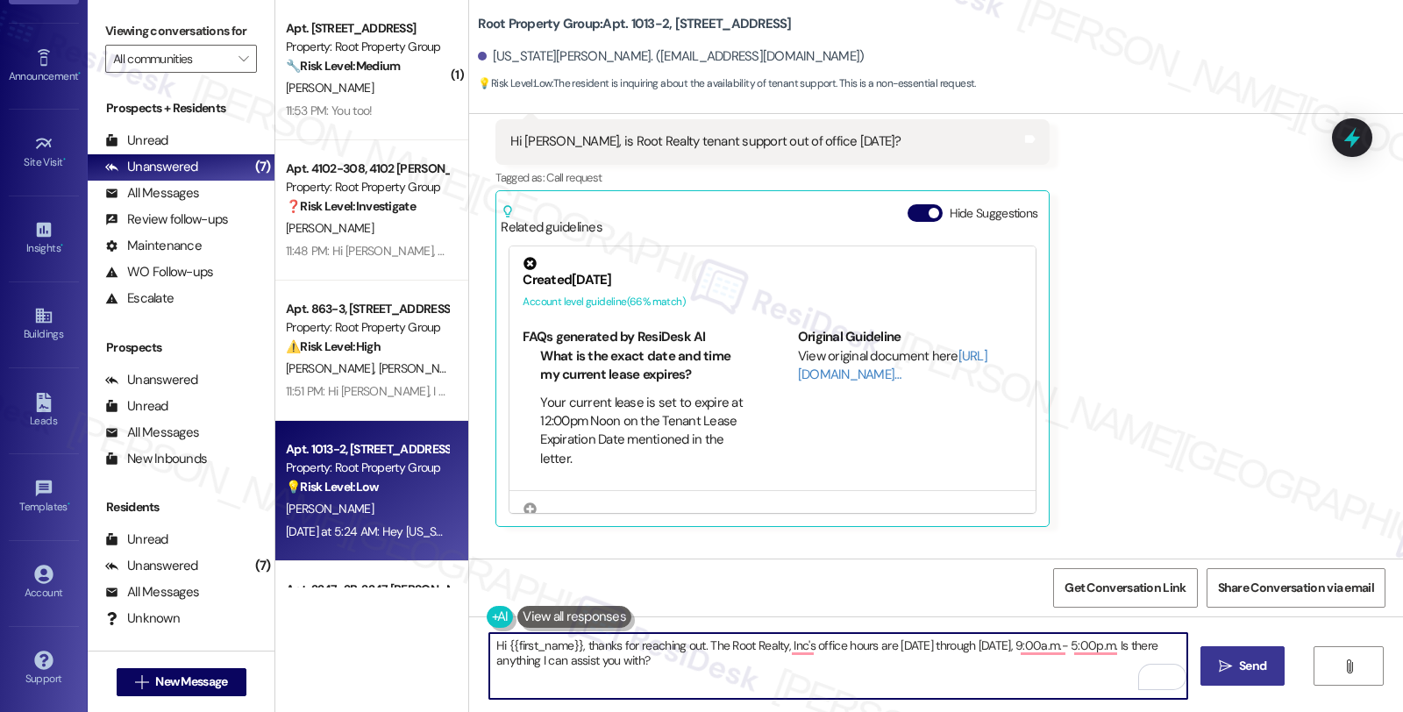
type textarea "Hi {{first_name}}, thanks for reaching out. The Root Realty, Inc's office hours…"
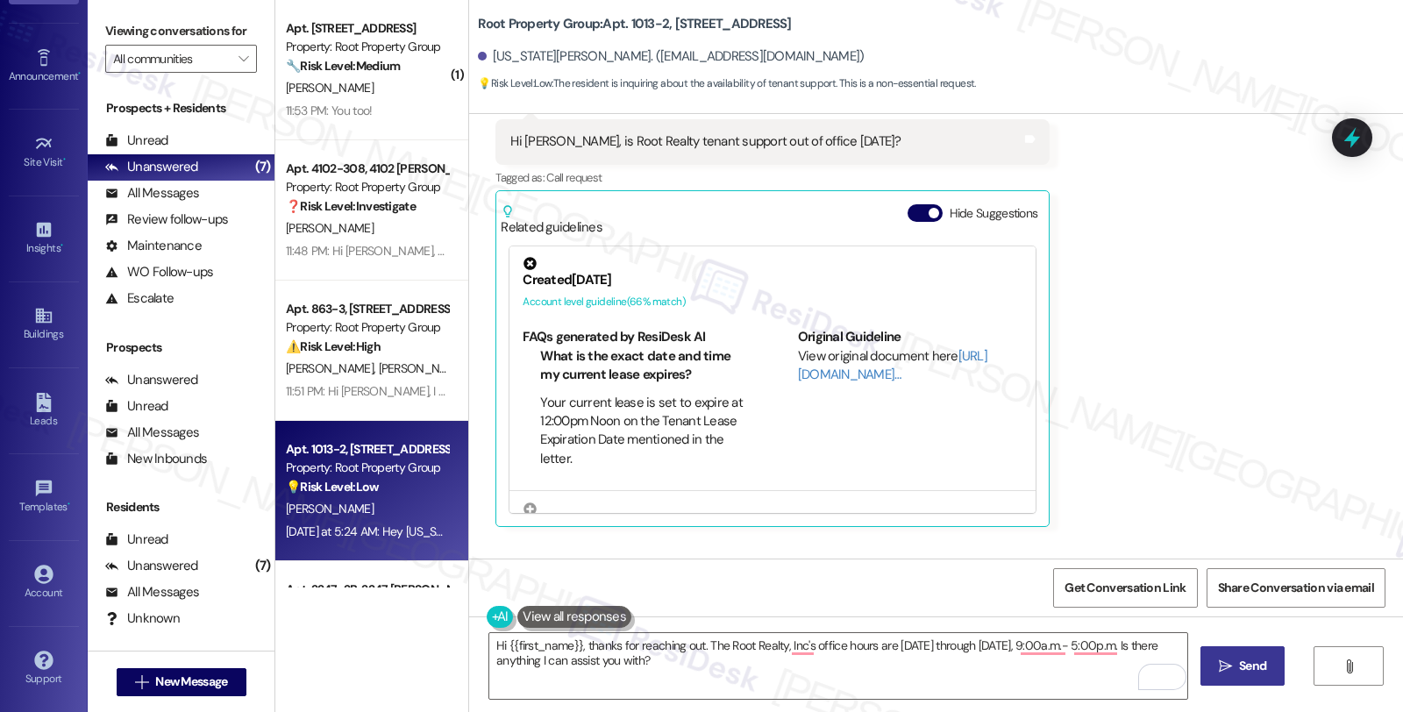
click at [1212, 660] on button " Send" at bounding box center [1242, 665] width 85 height 39
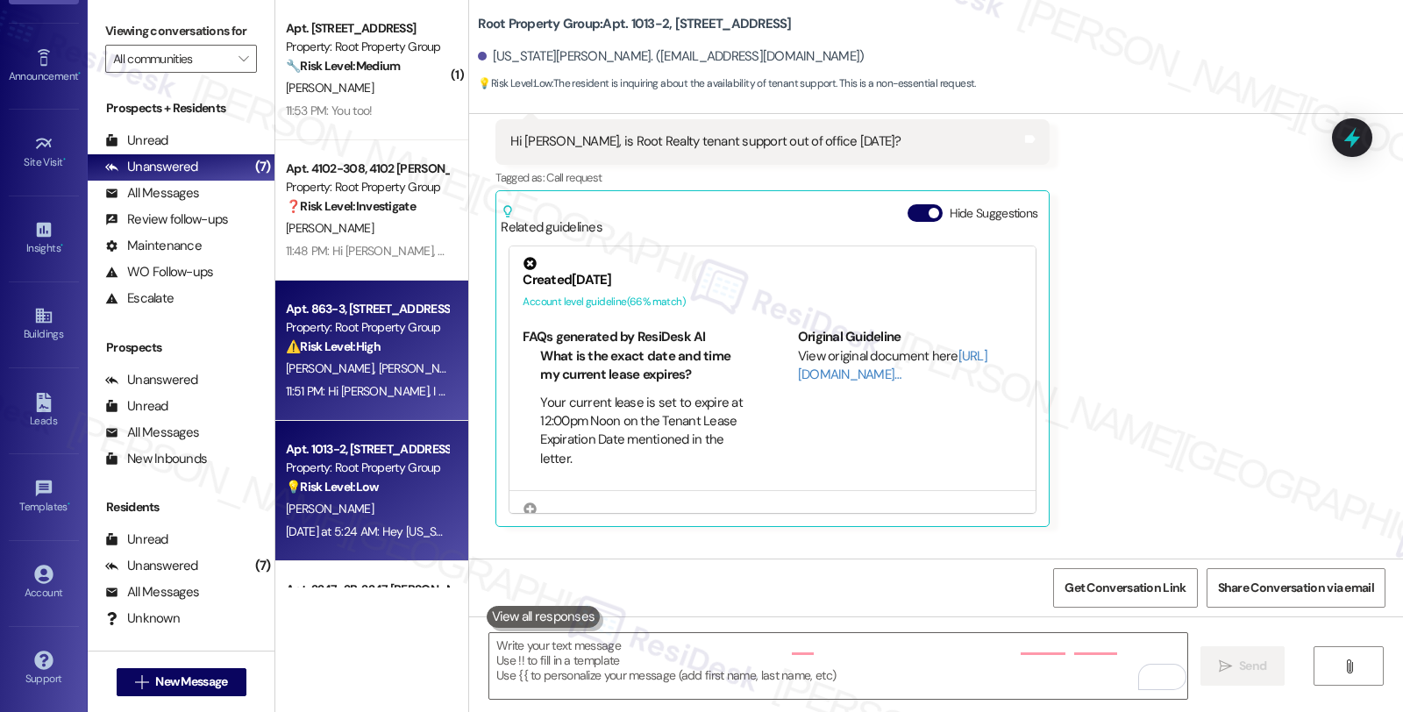
scroll to position [196, 0]
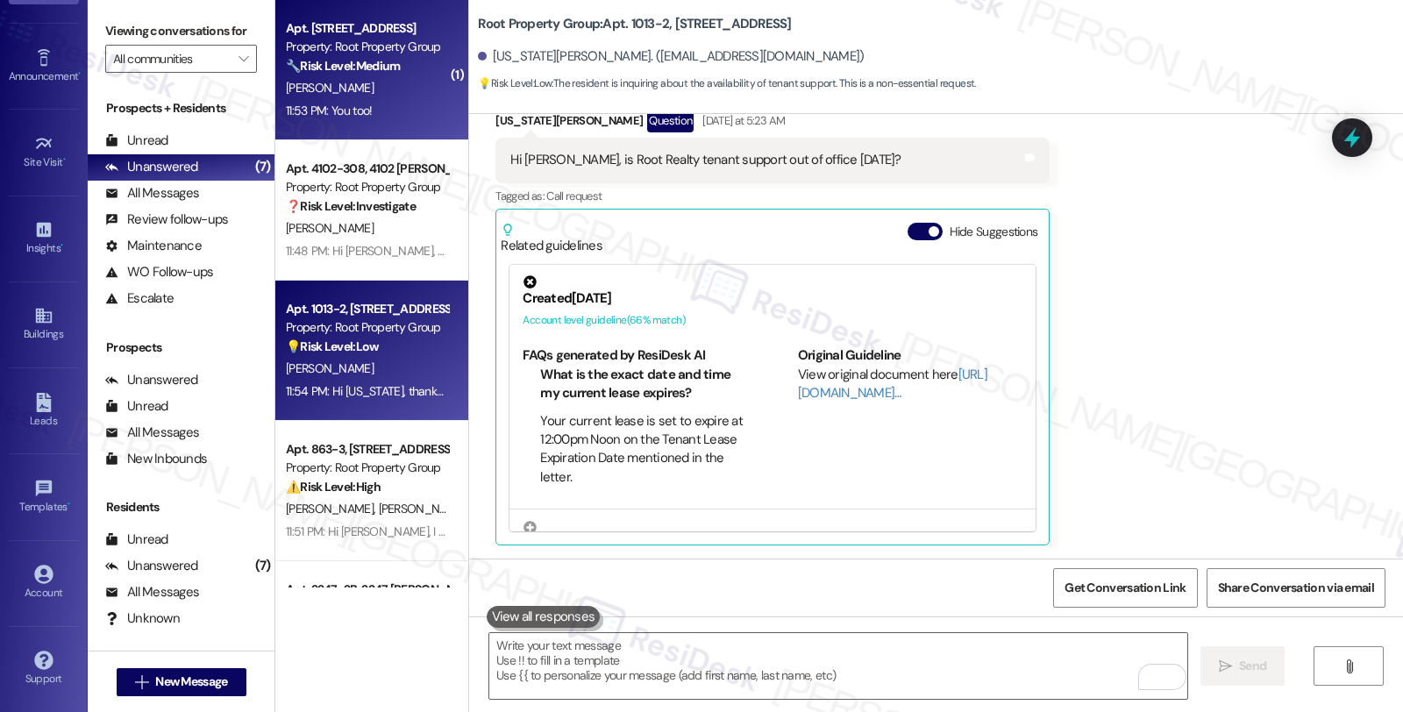
click at [395, 108] on div "11:53 PM: You too! 11:53 PM: You too!" at bounding box center [367, 111] width 166 height 22
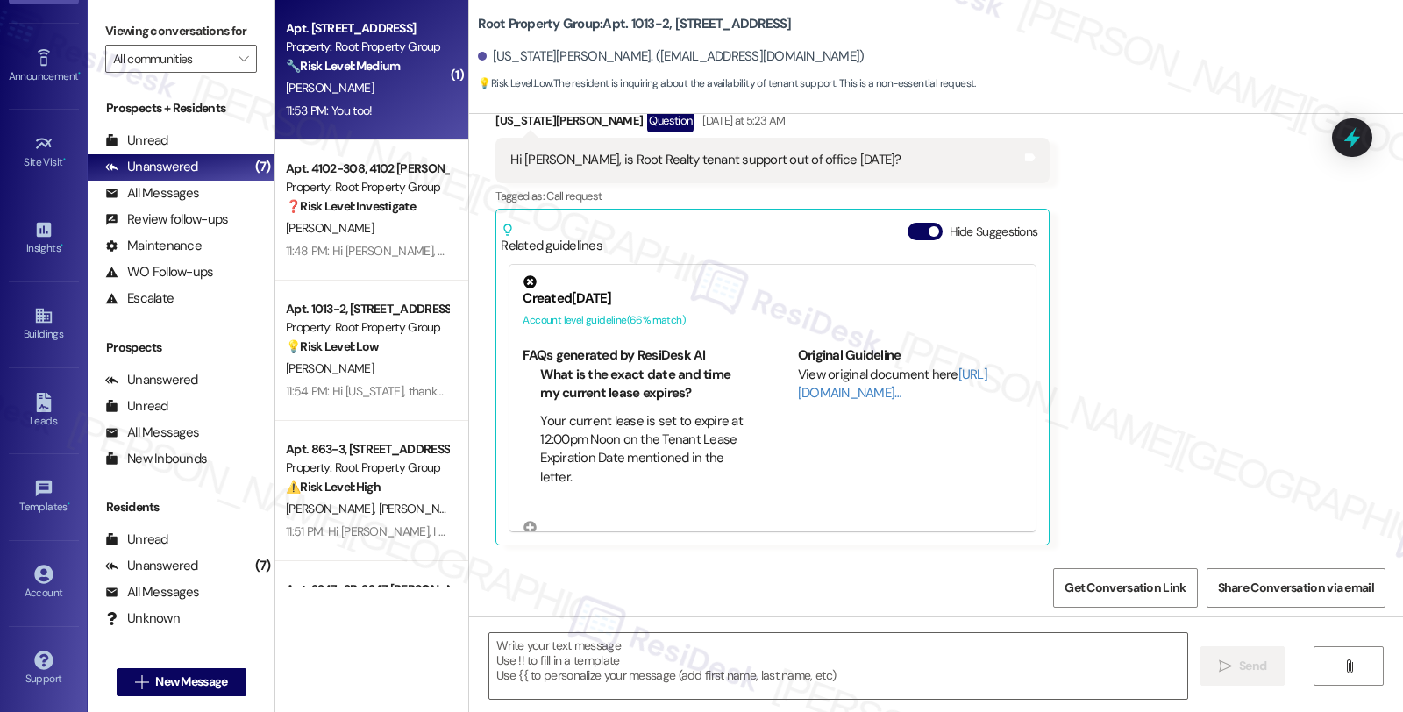
type textarea "Fetching suggested responses. Please feel free to read through the conversation…"
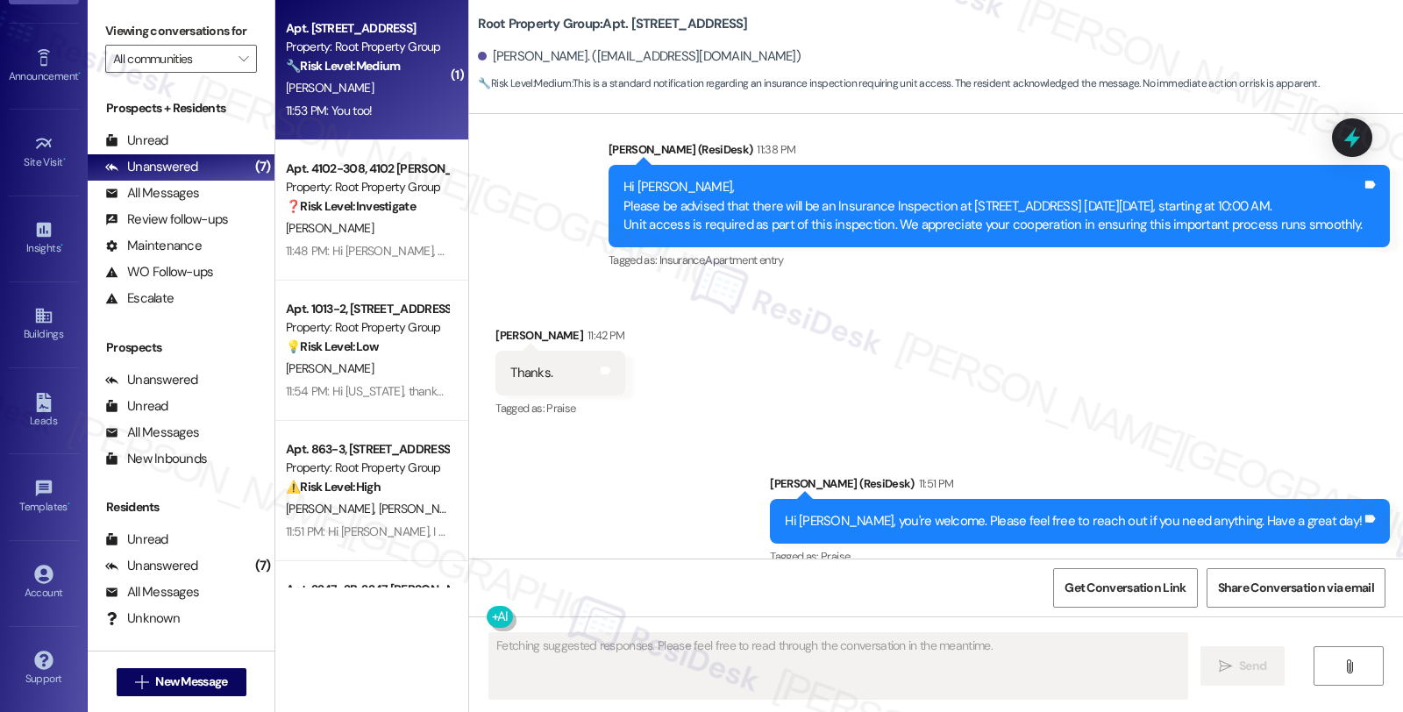
scroll to position [649, 0]
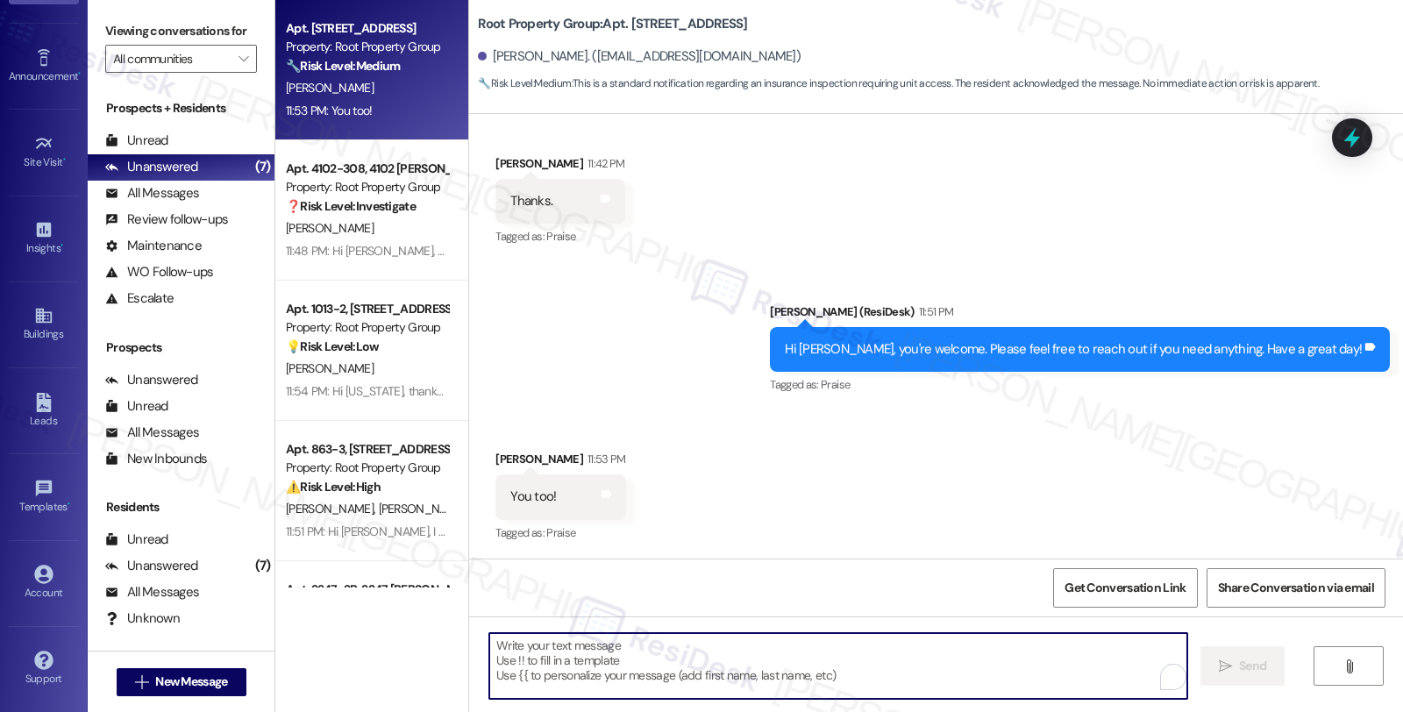
click at [830, 669] on textarea "To enrich screen reader interactions, please activate Accessibility in Grammarl…" at bounding box center [838, 666] width 698 height 66
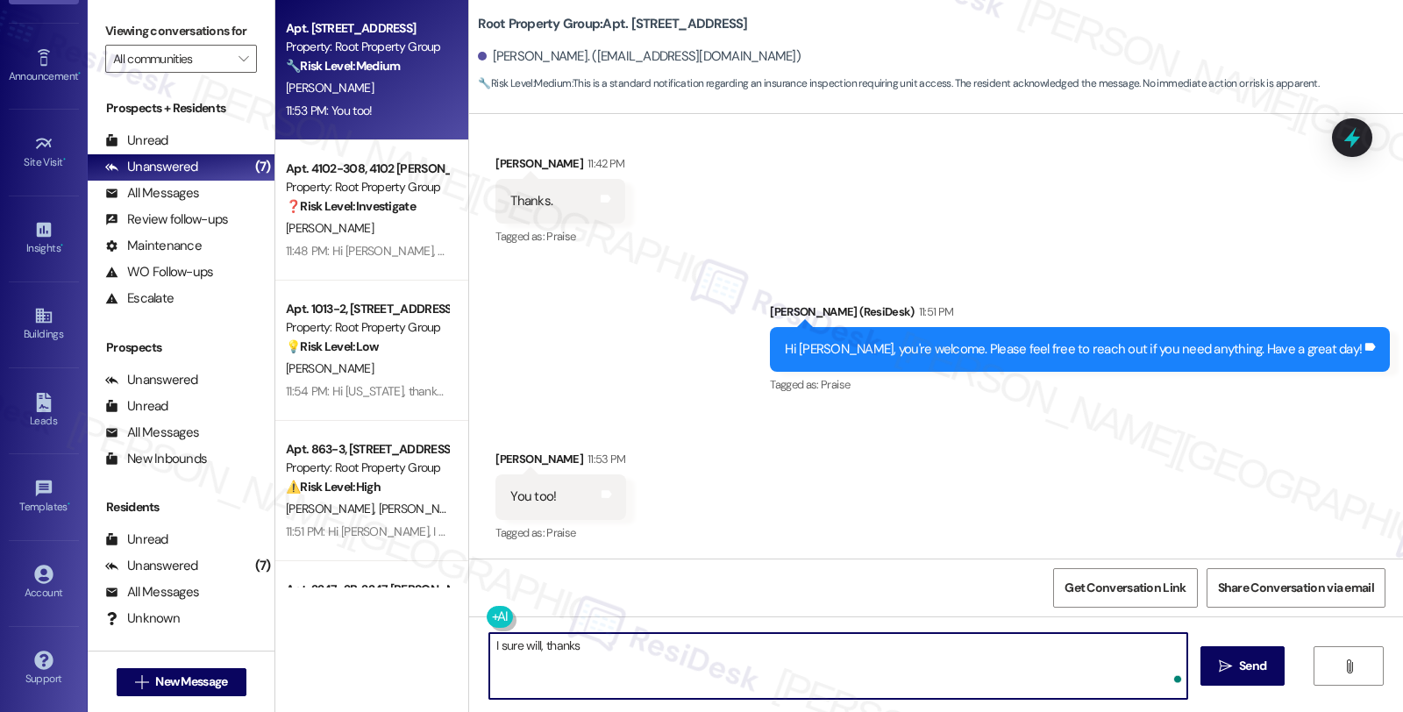
type textarea "I sure will, thanks!"
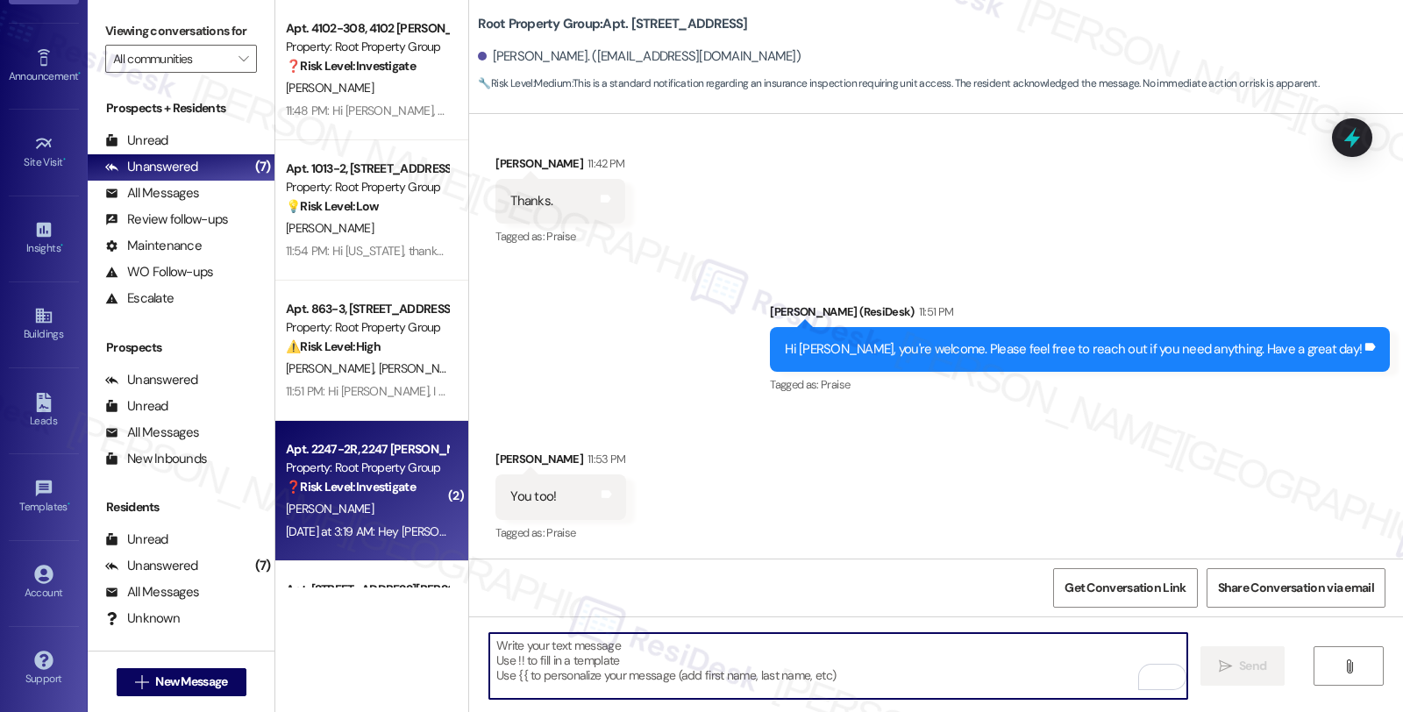
click at [370, 475] on div "Property: Root Property Group" at bounding box center [367, 468] width 162 height 18
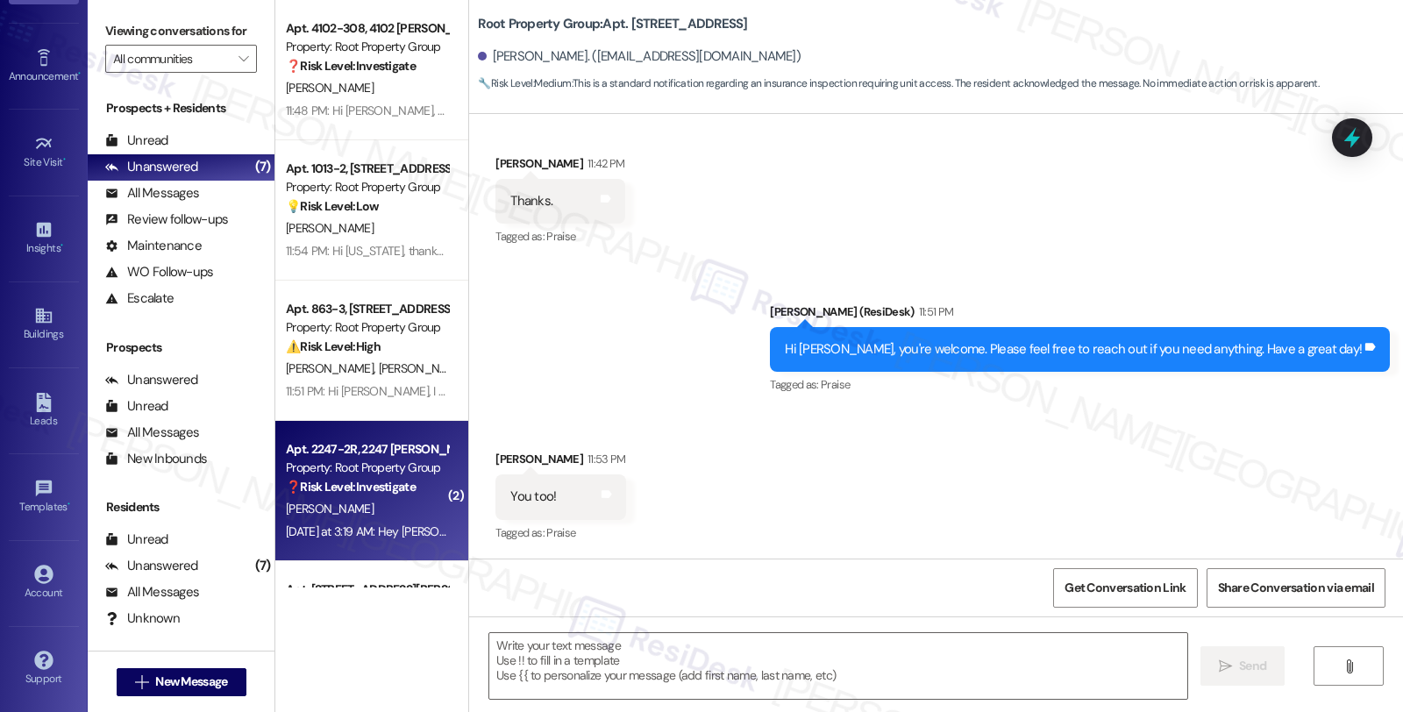
type textarea "Fetching suggested responses. Please feel free to read through the conversation…"
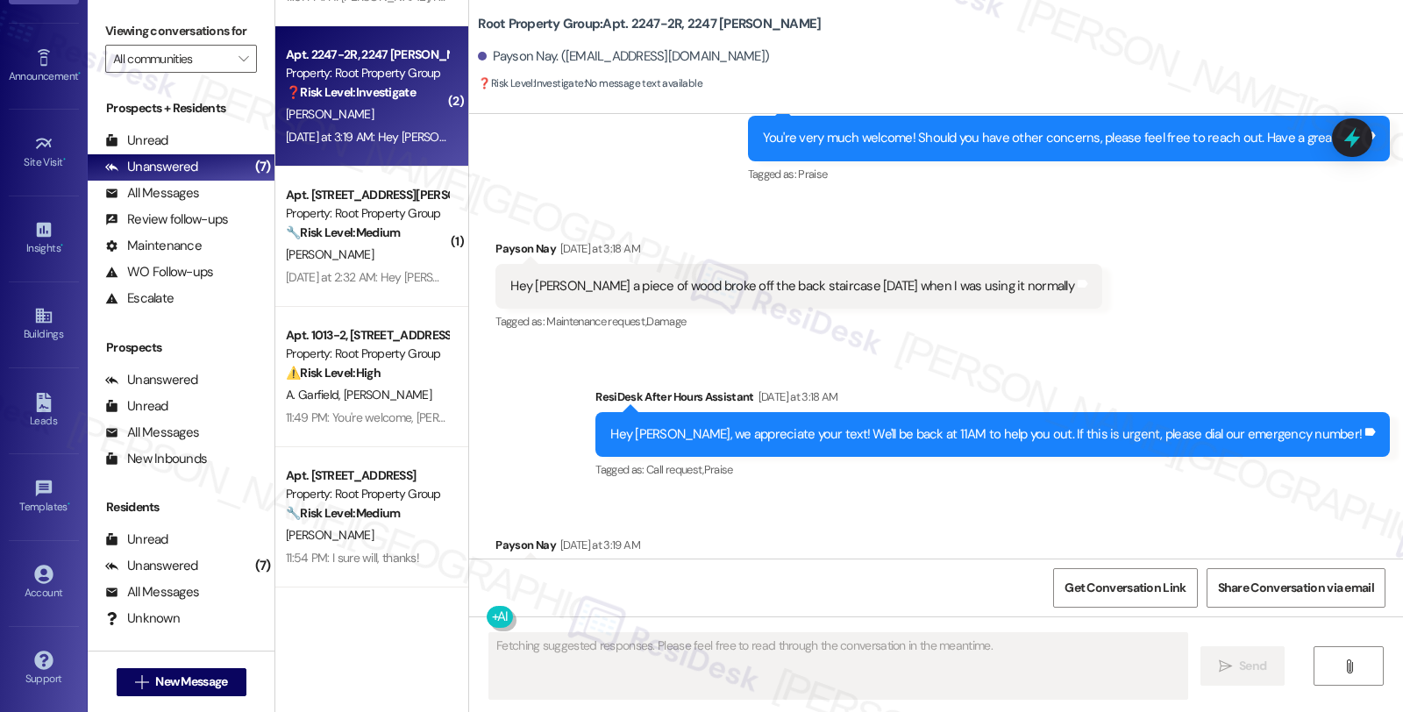
scroll to position [2669, 0]
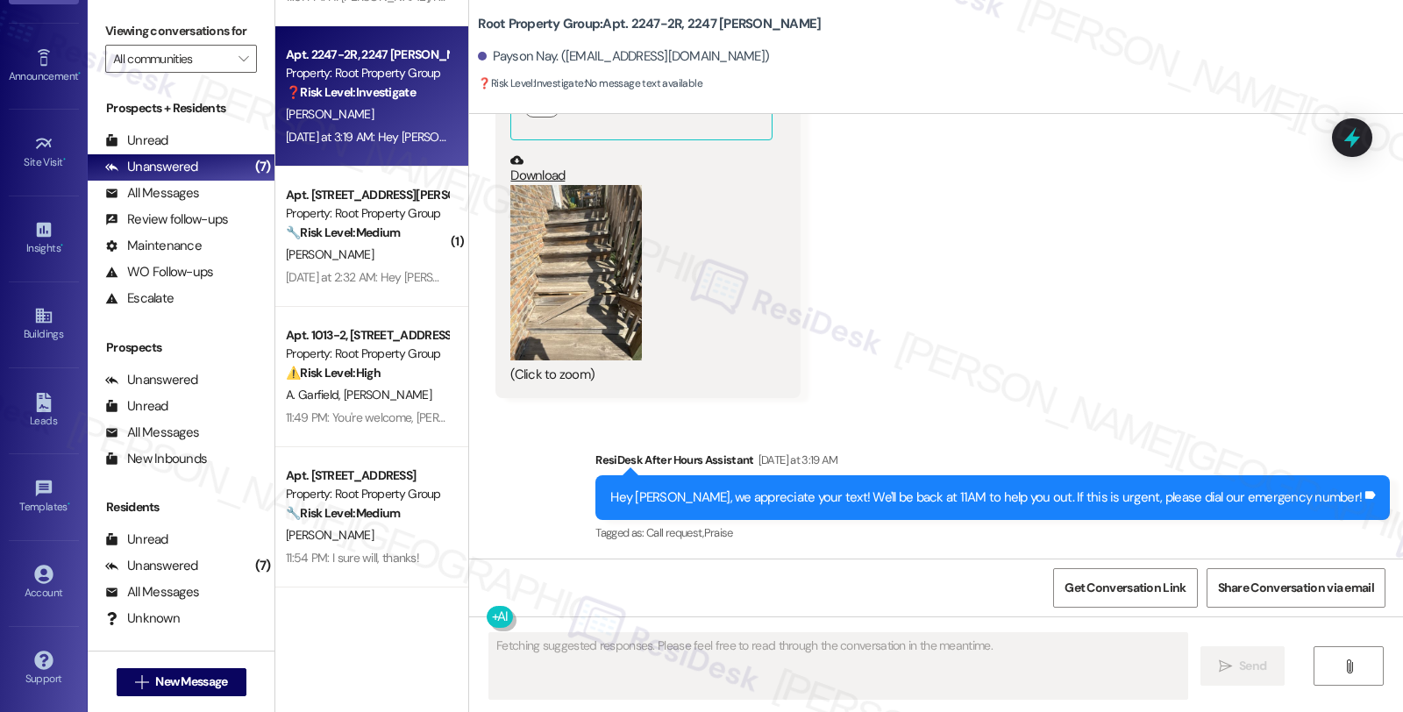
click at [555, 272] on button "Zoom image" at bounding box center [576, 272] width 132 height 175
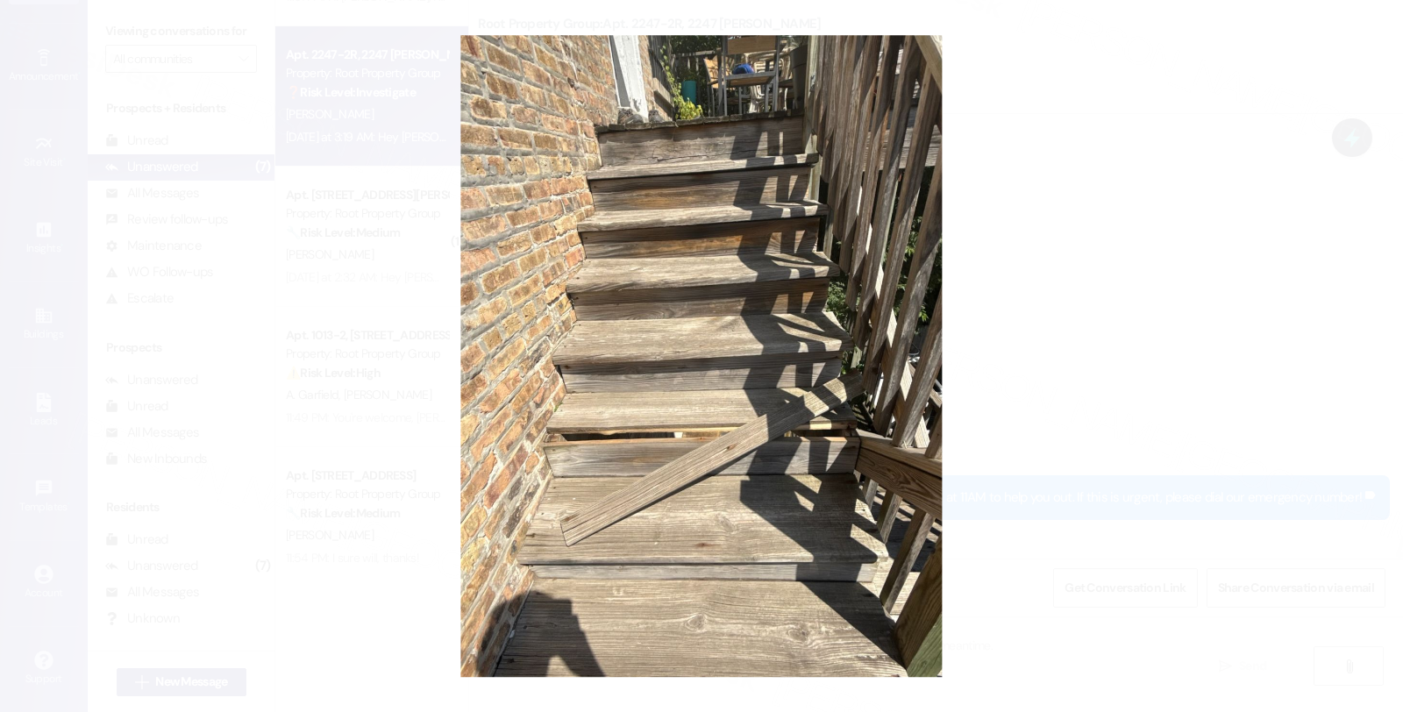
click at [1184, 391] on button "Unzoom image" at bounding box center [701, 356] width 1403 height 712
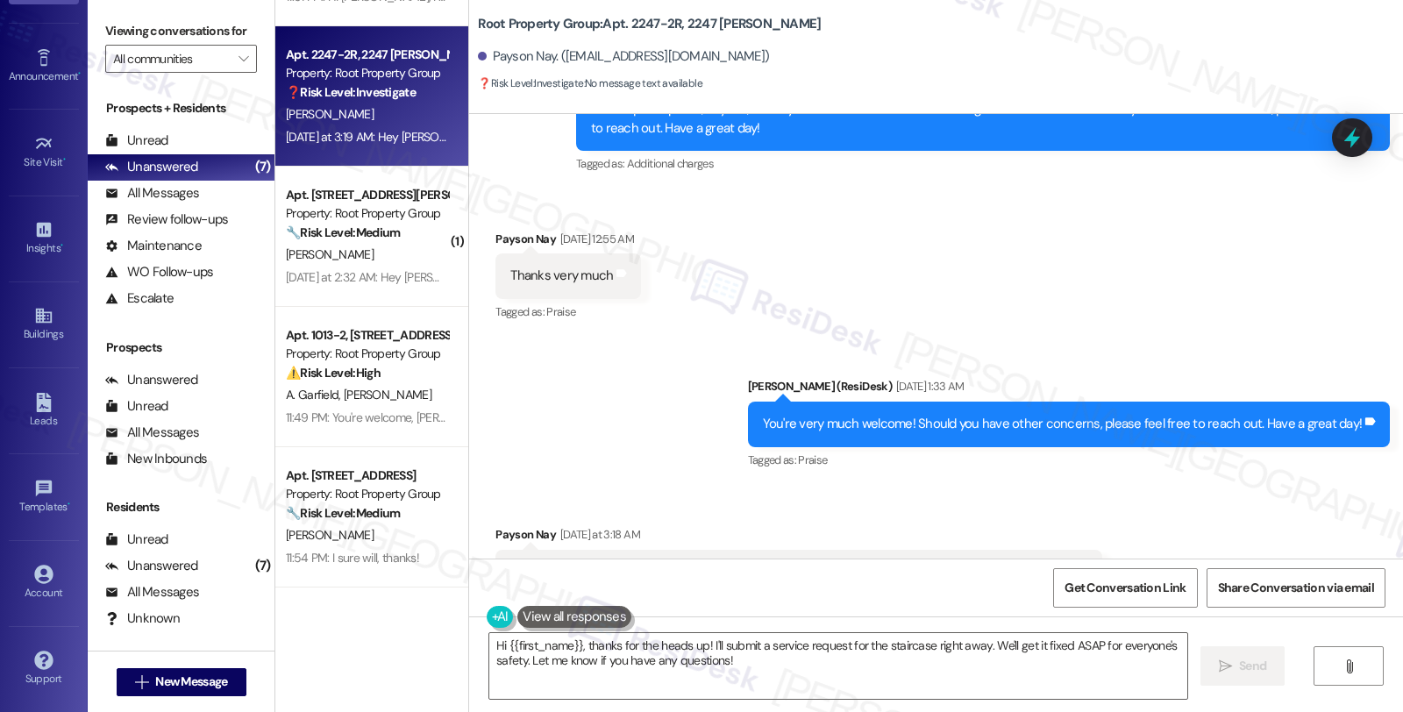
scroll to position [1597, 0]
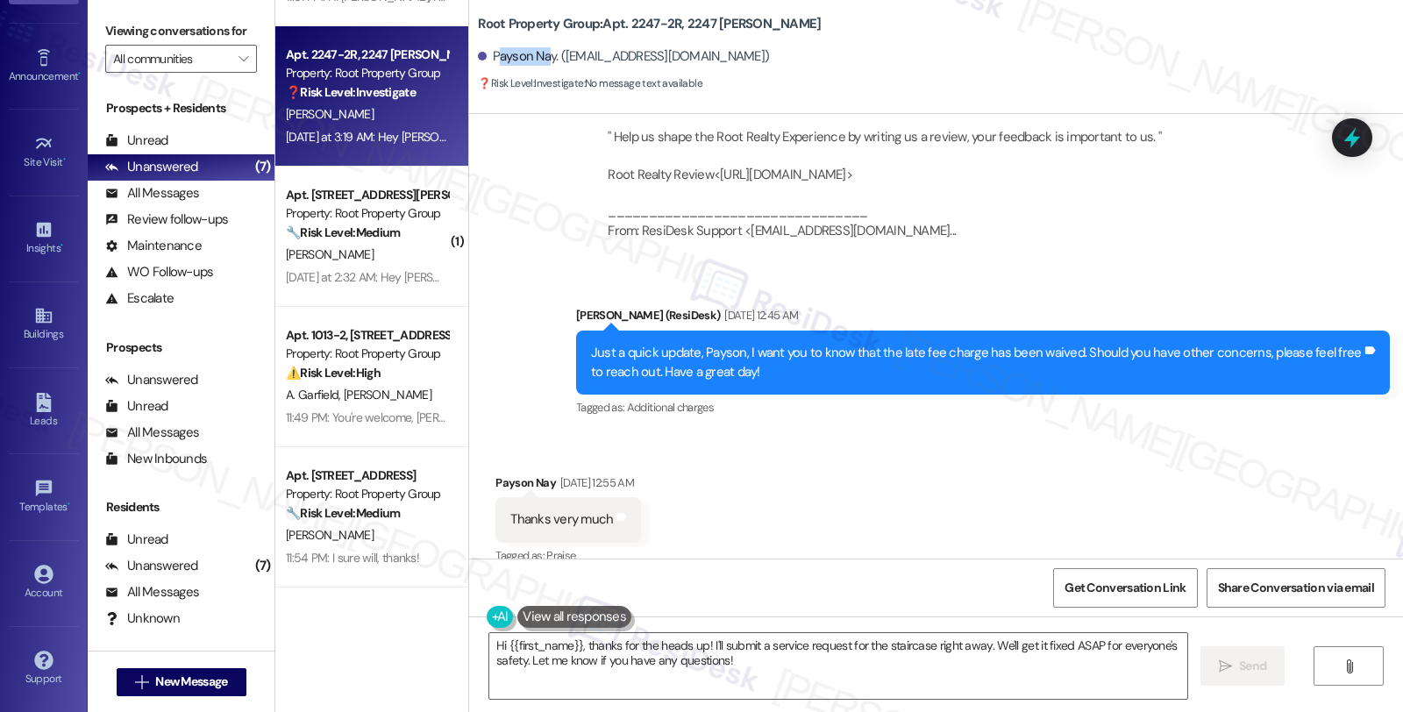
drag, startPoint x: 484, startPoint y: 57, endPoint x: 533, endPoint y: 60, distance: 49.2
click at [533, 60] on div "Payson Nay. ([EMAIL_ADDRESS][DOMAIN_NAME])" at bounding box center [623, 56] width 291 height 18
click at [526, 63] on div "Payson Nay. ([EMAIL_ADDRESS][DOMAIN_NAME])" at bounding box center [623, 56] width 291 height 18
drag, startPoint x: 480, startPoint y: 54, endPoint x: 539, endPoint y: 54, distance: 59.6
click at [539, 54] on div "Payson Nay. (paysonnay@gmail.com)" at bounding box center [623, 56] width 291 height 18
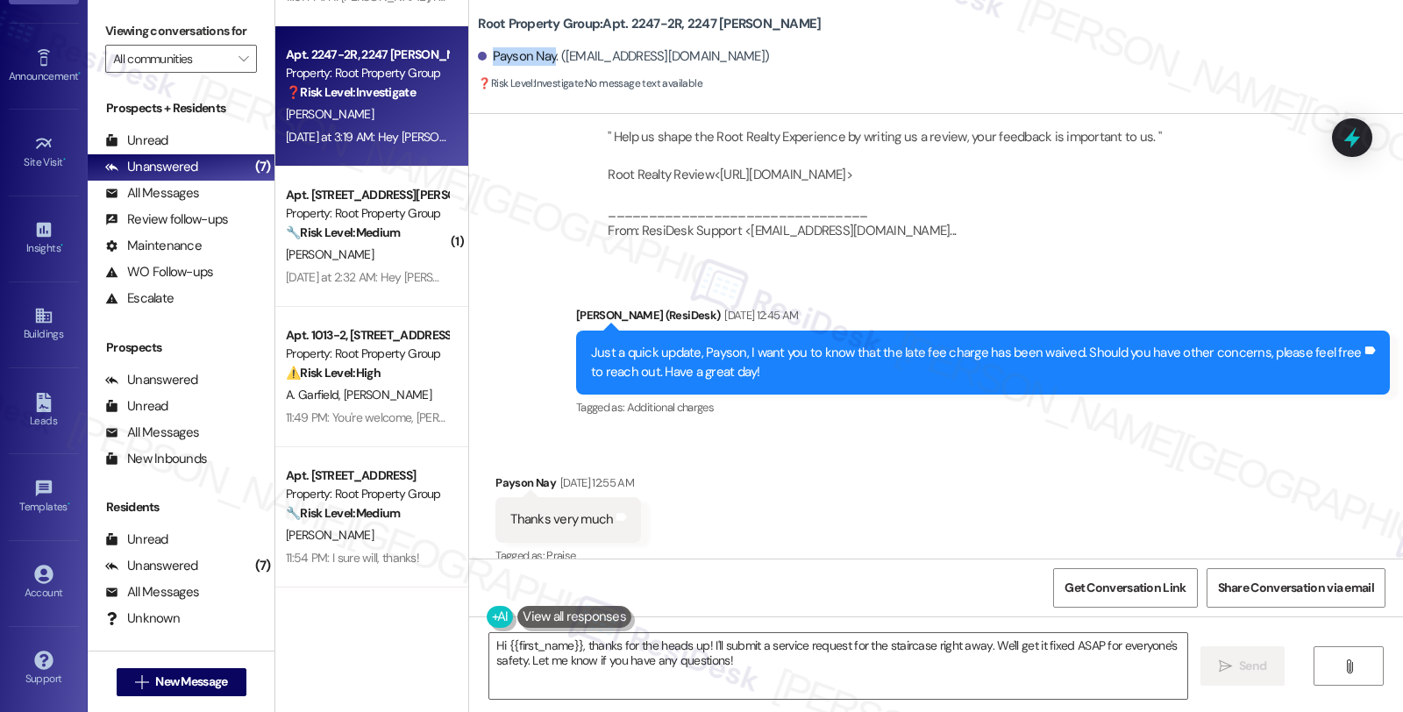
copy div "Payson Nay"
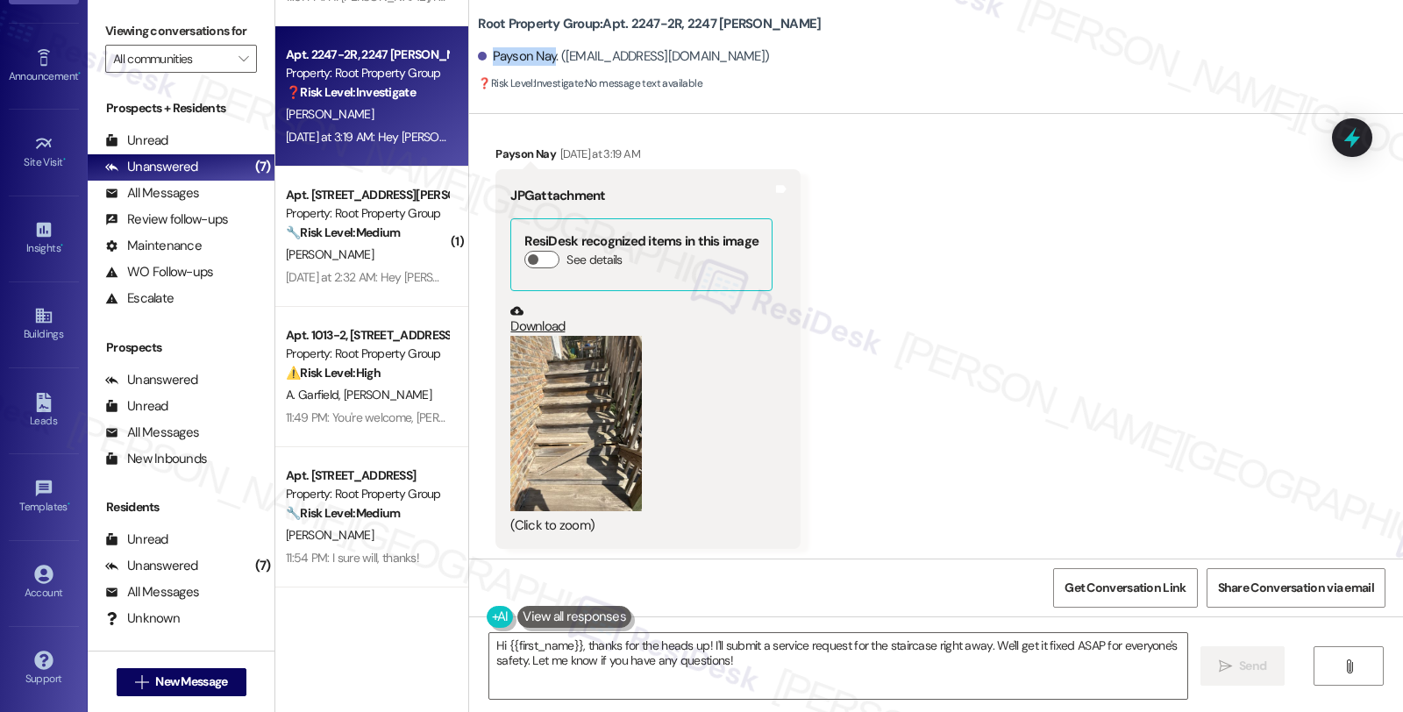
scroll to position [2669, 0]
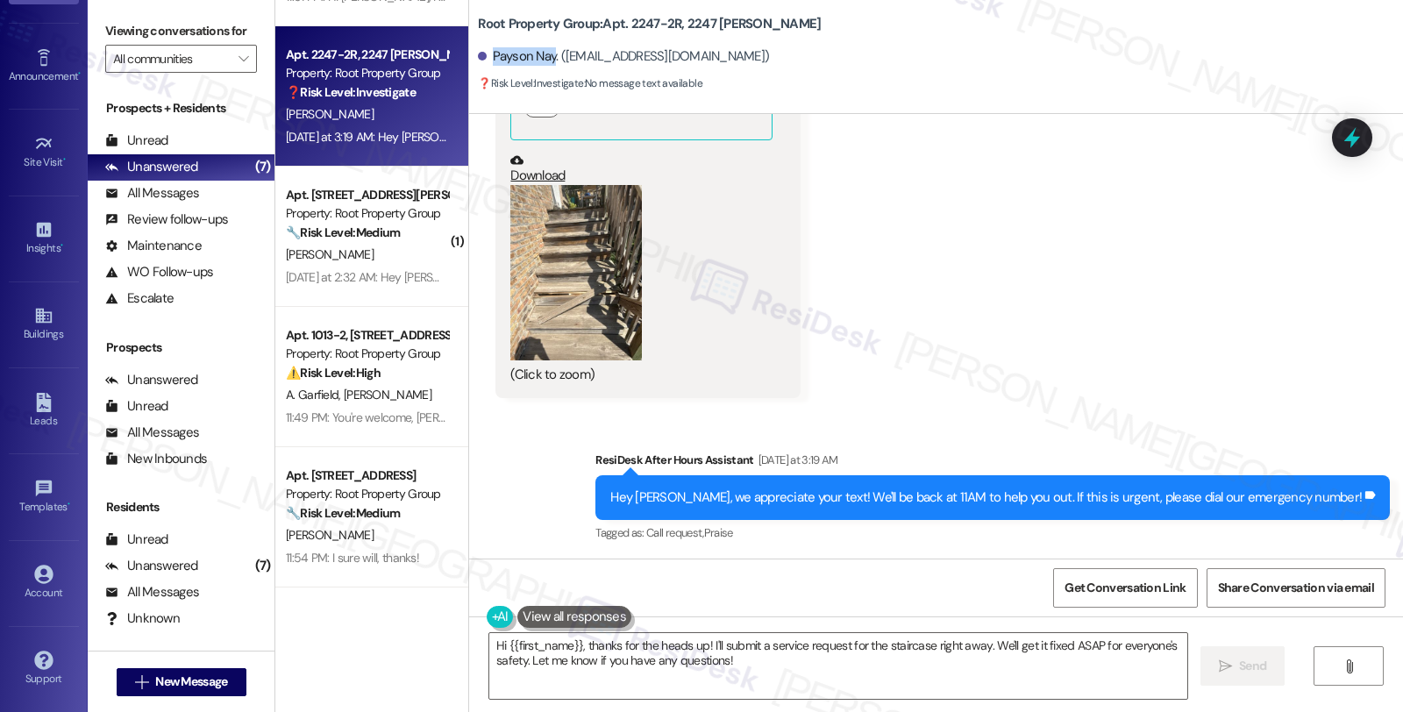
click at [572, 309] on button "Zoom image" at bounding box center [576, 272] width 132 height 175
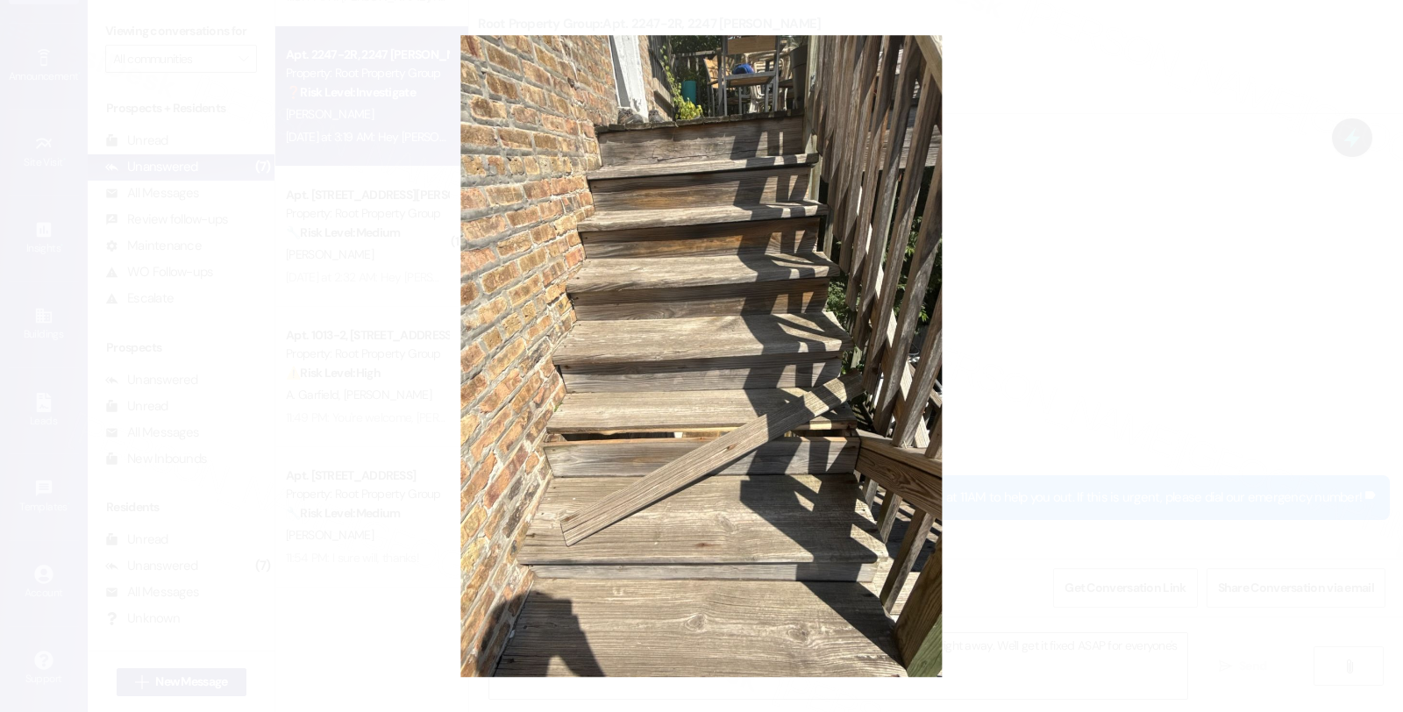
click at [1049, 349] on button "Unzoom image" at bounding box center [701, 356] width 1403 height 712
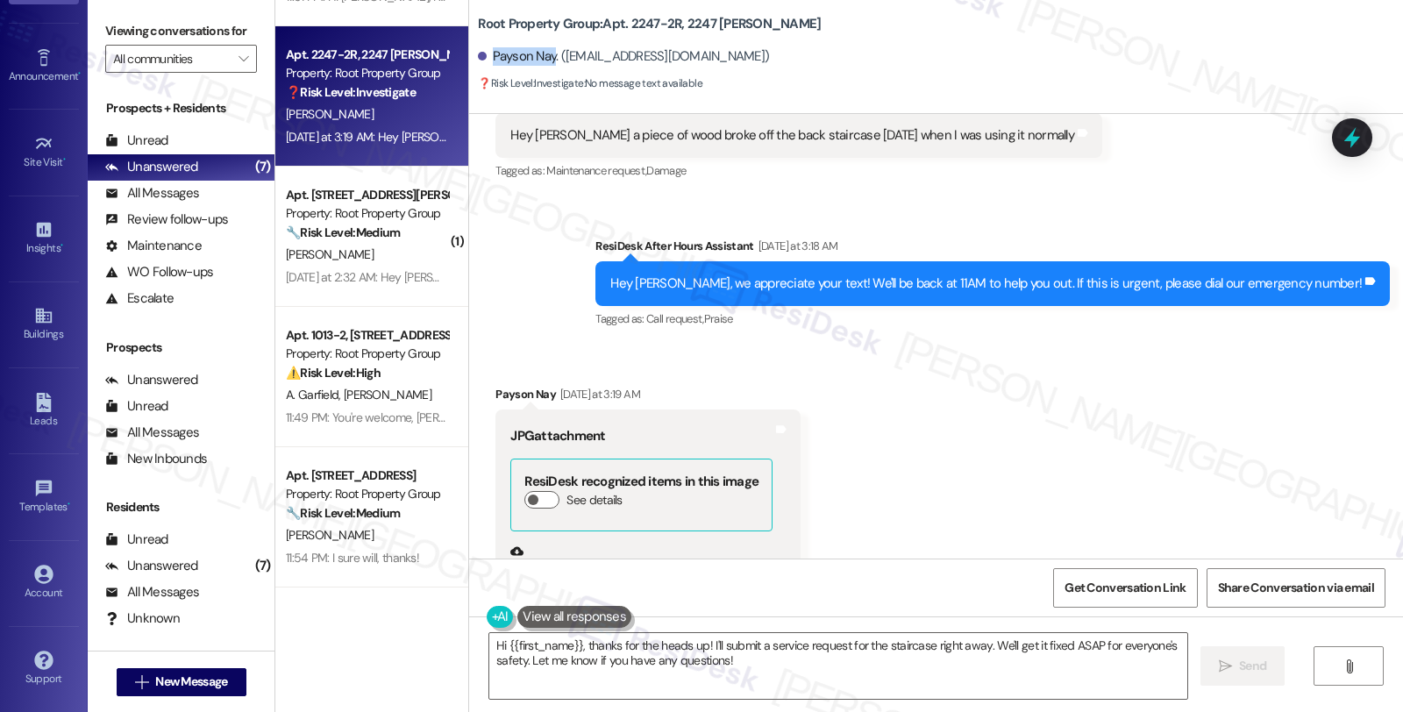
scroll to position [2279, 0]
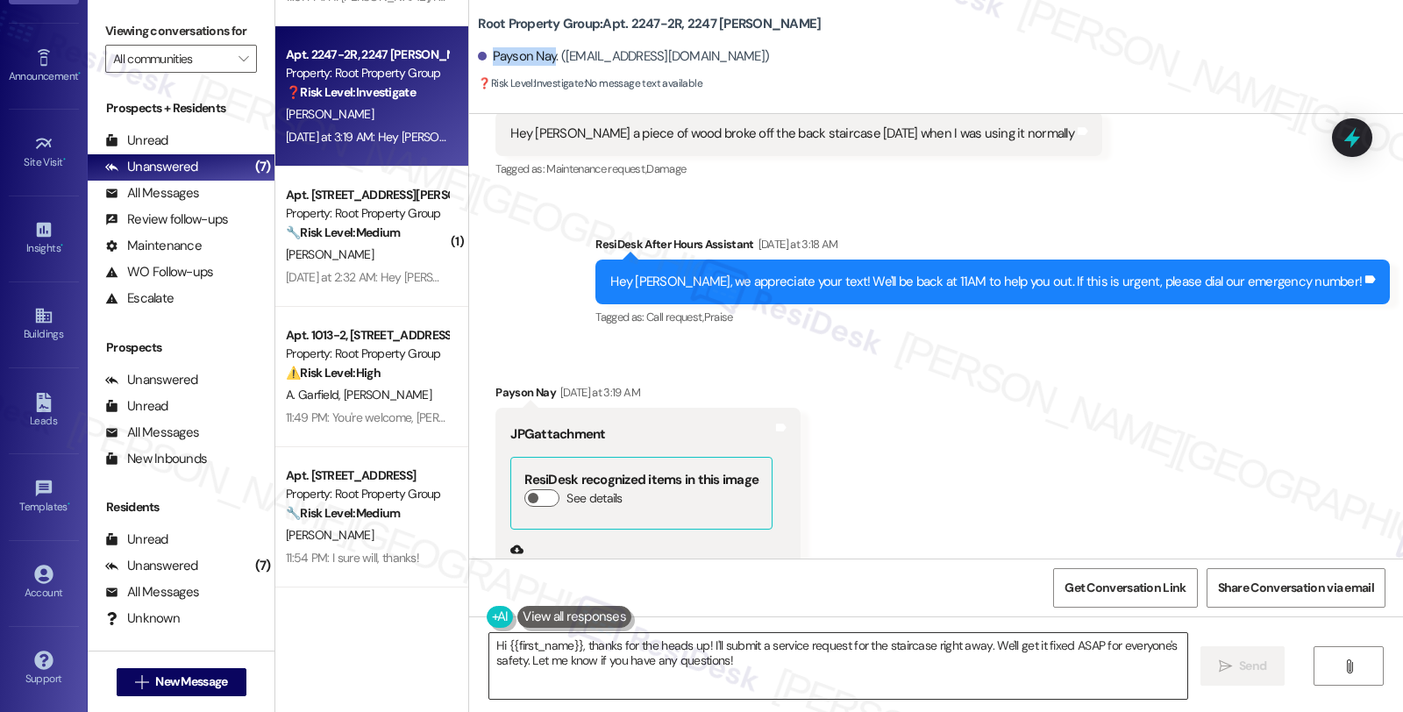
click at [627, 645] on textarea "Hi {{first_name}}, thanks for the heads up! I'll submit a service request for t…" at bounding box center [838, 666] width 698 height 66
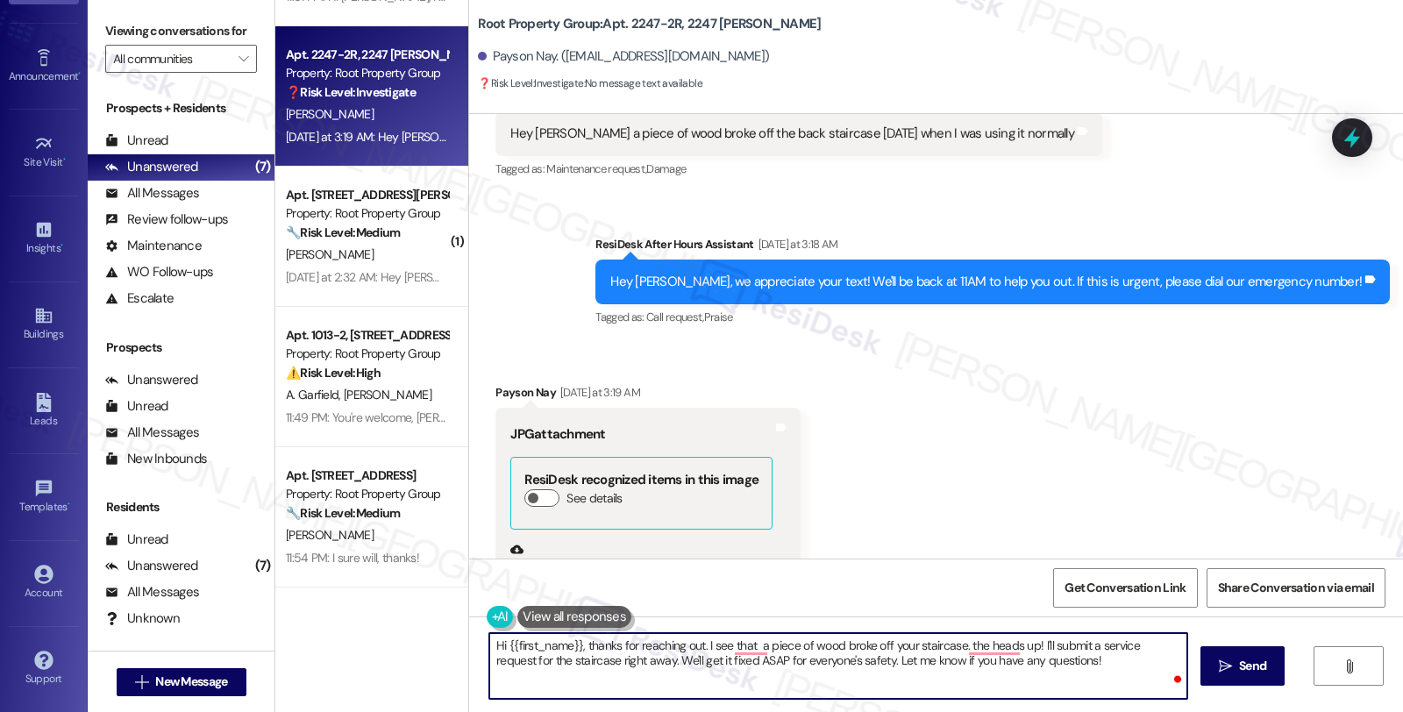
type textarea "Hi {{first_name}}, thanks for reaching out. I see that a piece of wood broke of…"
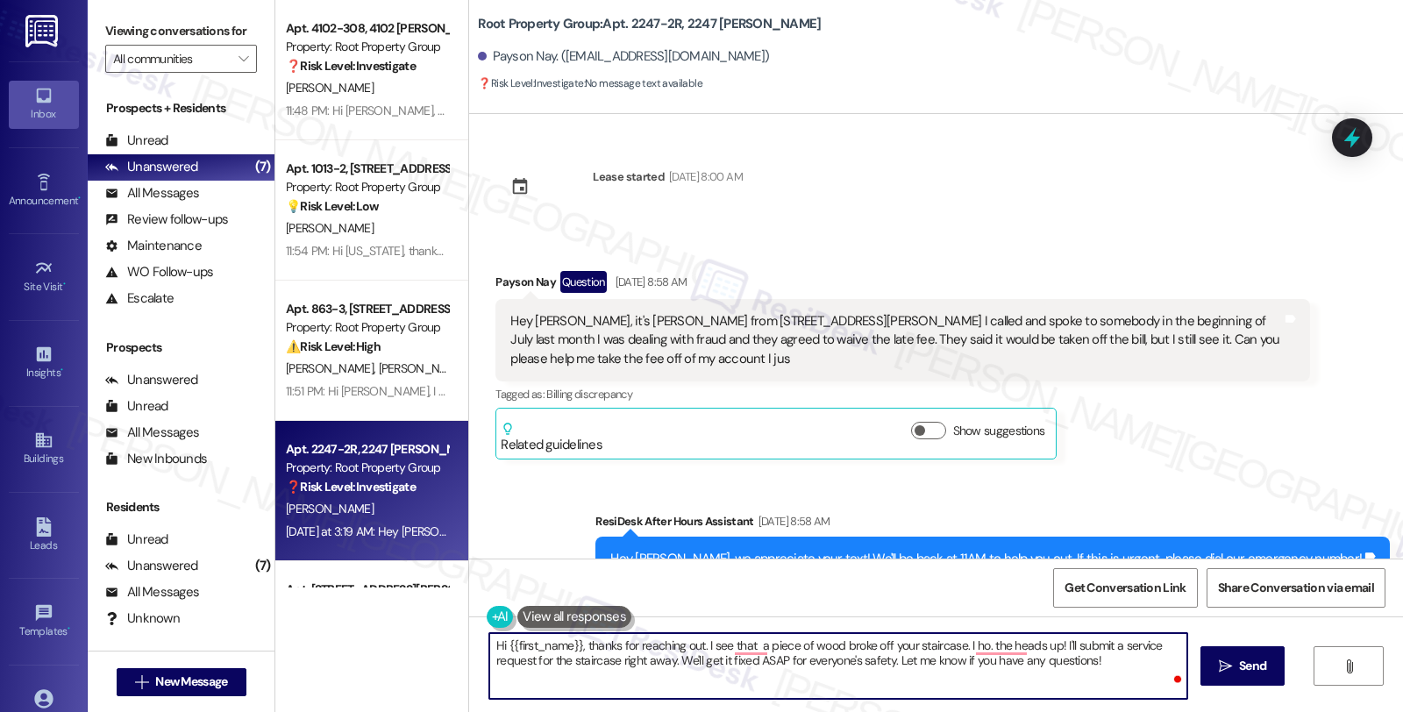
scroll to position [2279, 0]
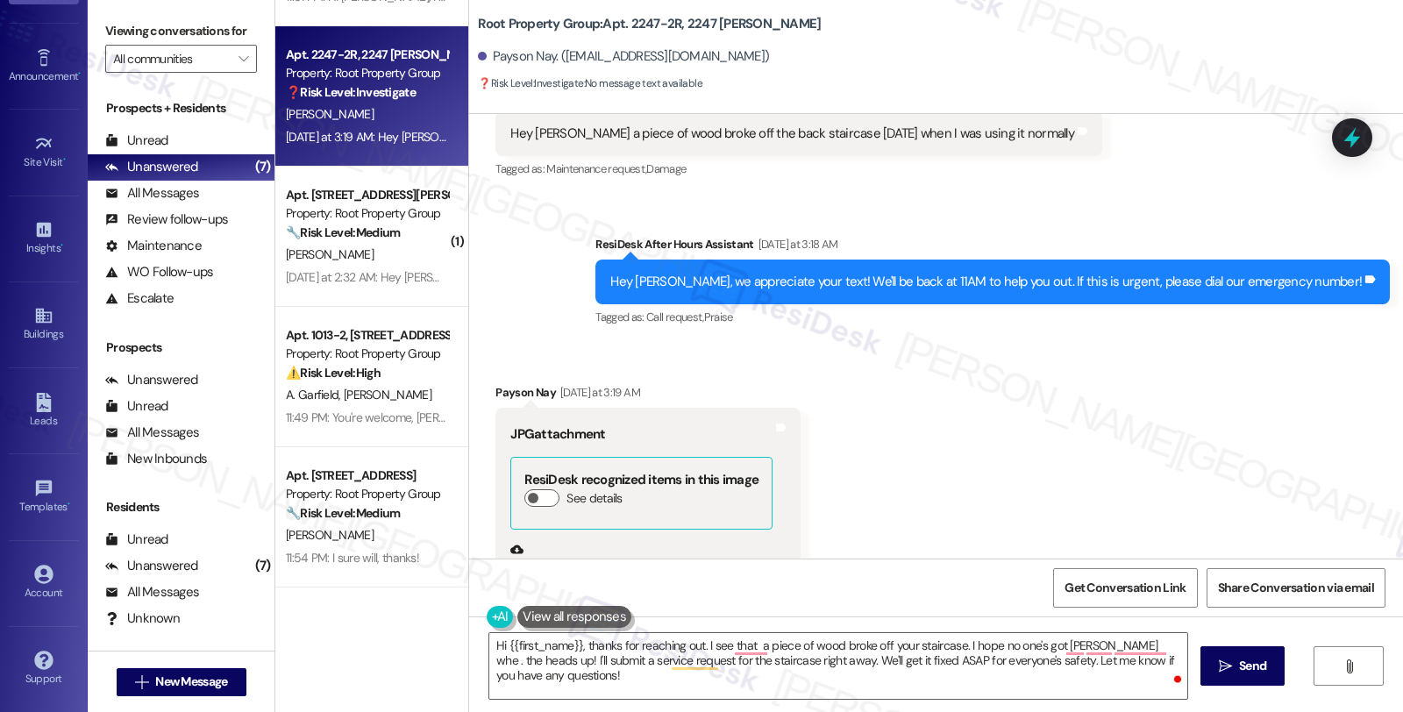
click at [1298, 466] on div "Received via SMS Payson Nay Yesterday at 3:19 AM JPG attachment ResiDesk recogn…" at bounding box center [936, 572] width 934 height 457
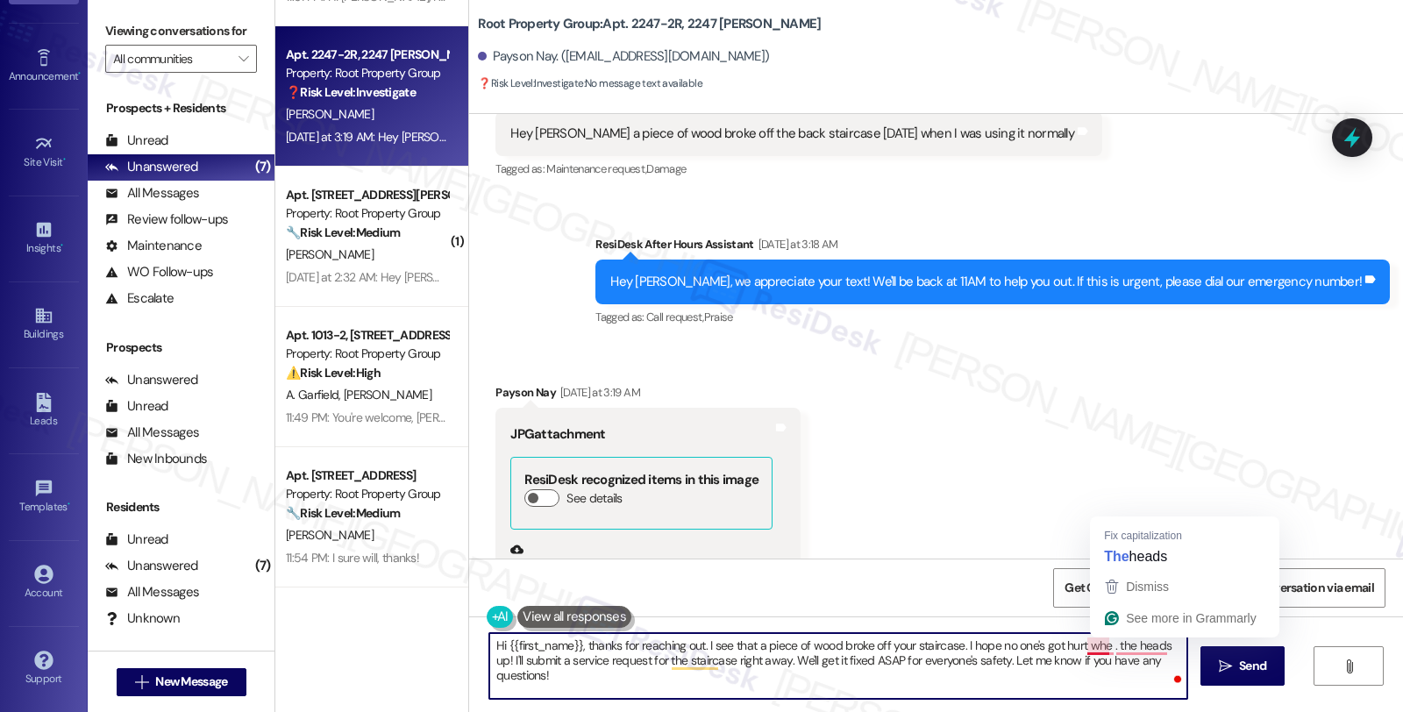
click at [1097, 642] on textarea "Hi {{first_name}}, thanks for reaching out. I see that a piece of wood broke of…" at bounding box center [838, 666] width 698 height 66
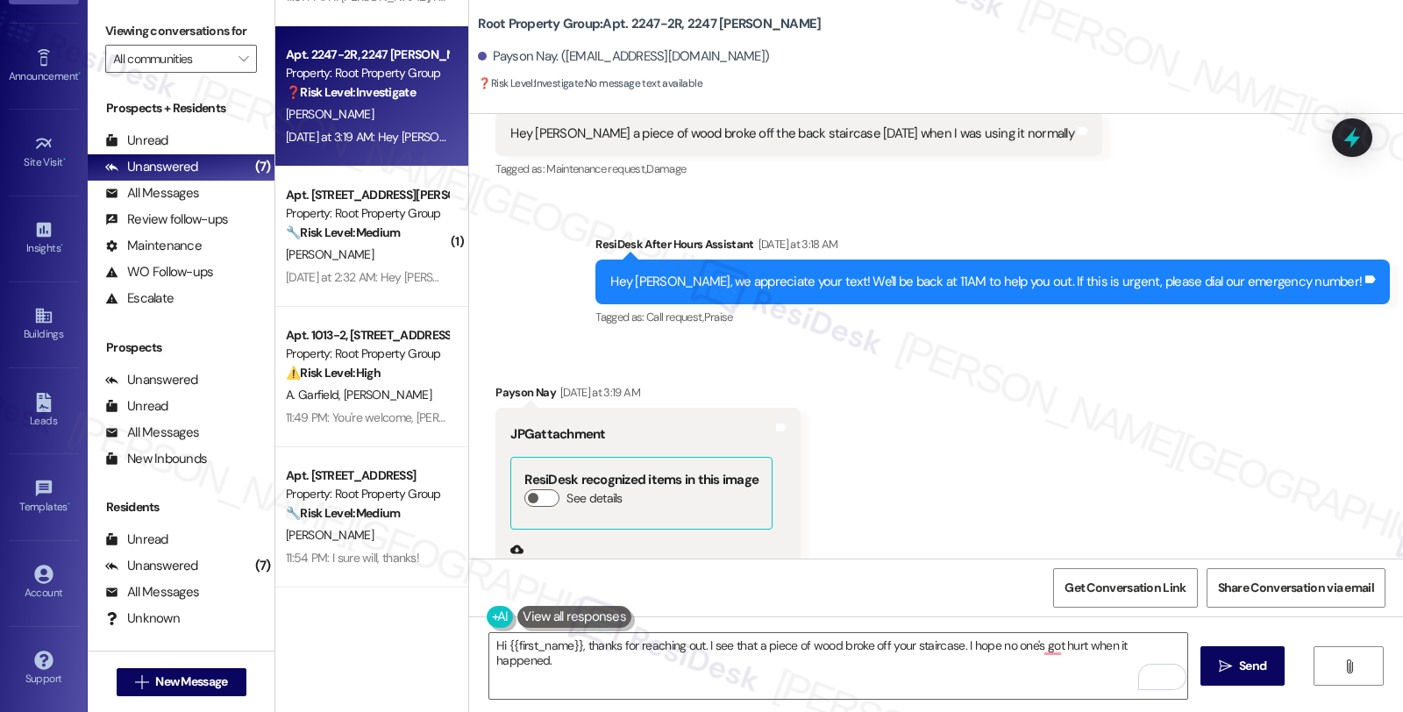
drag, startPoint x: 1366, startPoint y: 407, endPoint x: 1258, endPoint y: 529, distance: 162.7
click at [1366, 407] on div "Received via SMS Payson Nay Yesterday at 3:19 AM JPG attachment ResiDesk recogn…" at bounding box center [936, 572] width 934 height 457
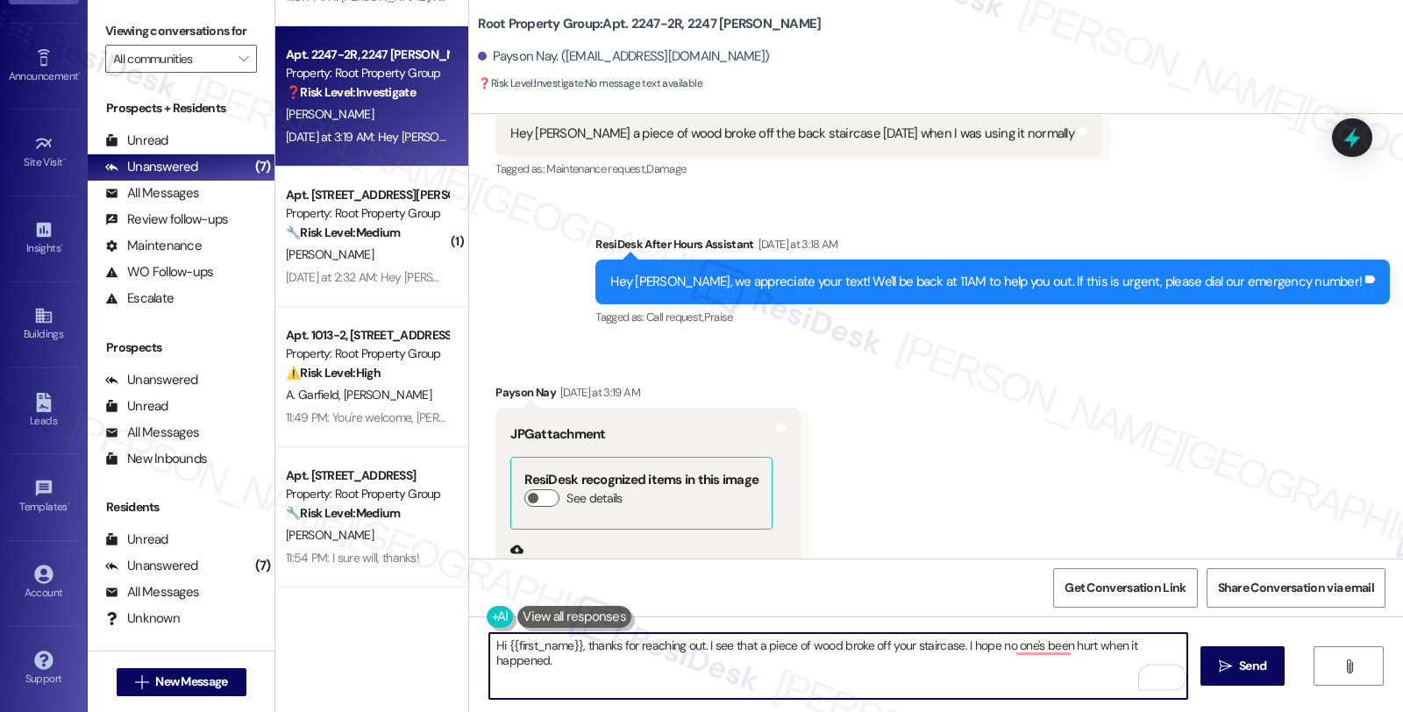
click at [579, 668] on textarea "Hi {{first_name}}, thanks for reaching out. I see that a piece of wood broke of…" at bounding box center [838, 666] width 698 height 66
click at [1177, 647] on textarea "Hi {{first_name}}, thanks for reaching out. I see that a piece of wood broke of…" at bounding box center [838, 666] width 698 height 66
paste textarea "#36896-1"
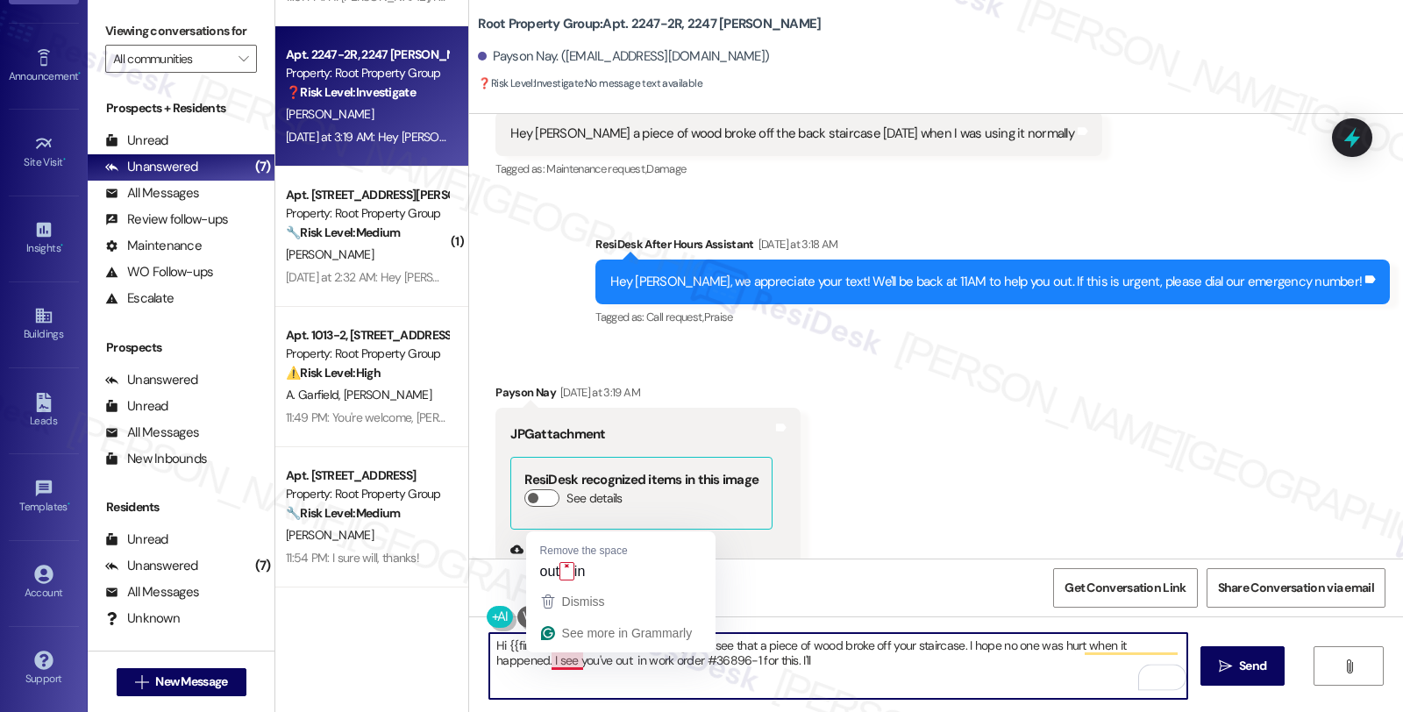
click at [545, 656] on textarea "Hi {{first_name}}, thanks for reaching out. I see that a piece of wood broke of…" at bounding box center [838, 666] width 698 height 66
click at [757, 662] on textarea "Hi {{first_name}}, thanks for reaching out. I see that a piece of wood broke of…" at bounding box center [838, 666] width 698 height 66
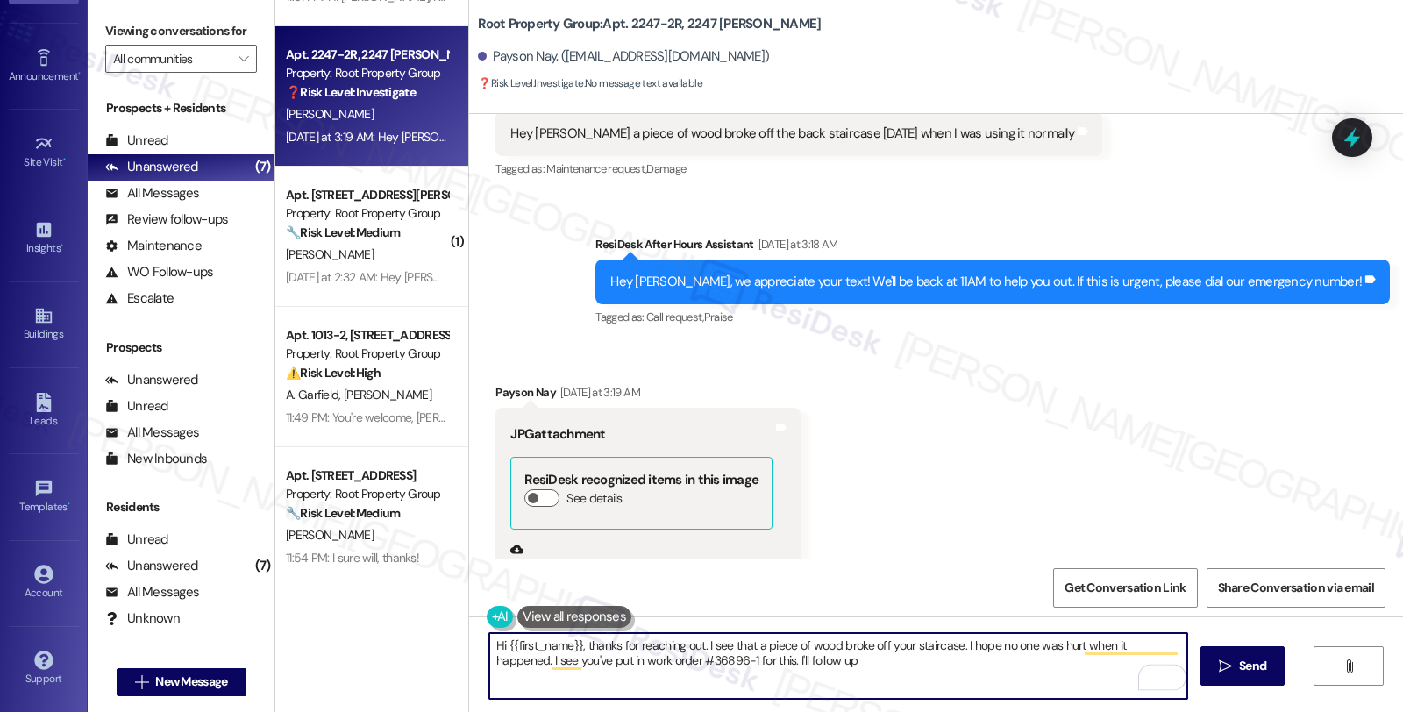
type textarea "Hi {{first_name}}, thanks for reaching out. I see that a piece of wood broke of…"
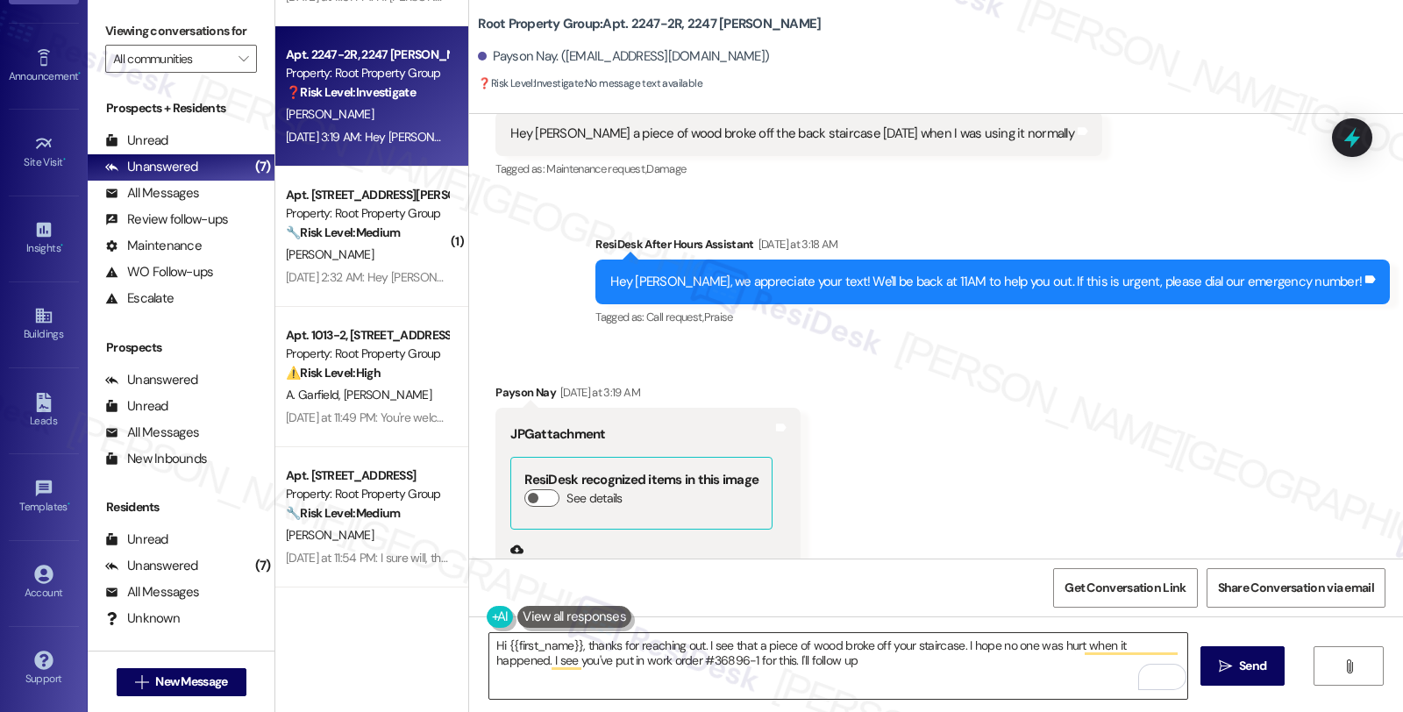
click at [821, 665] on textarea "Hi {{first_name}}, thanks for reaching out. I see that a piece of wood broke of…" at bounding box center [838, 666] width 698 height 66
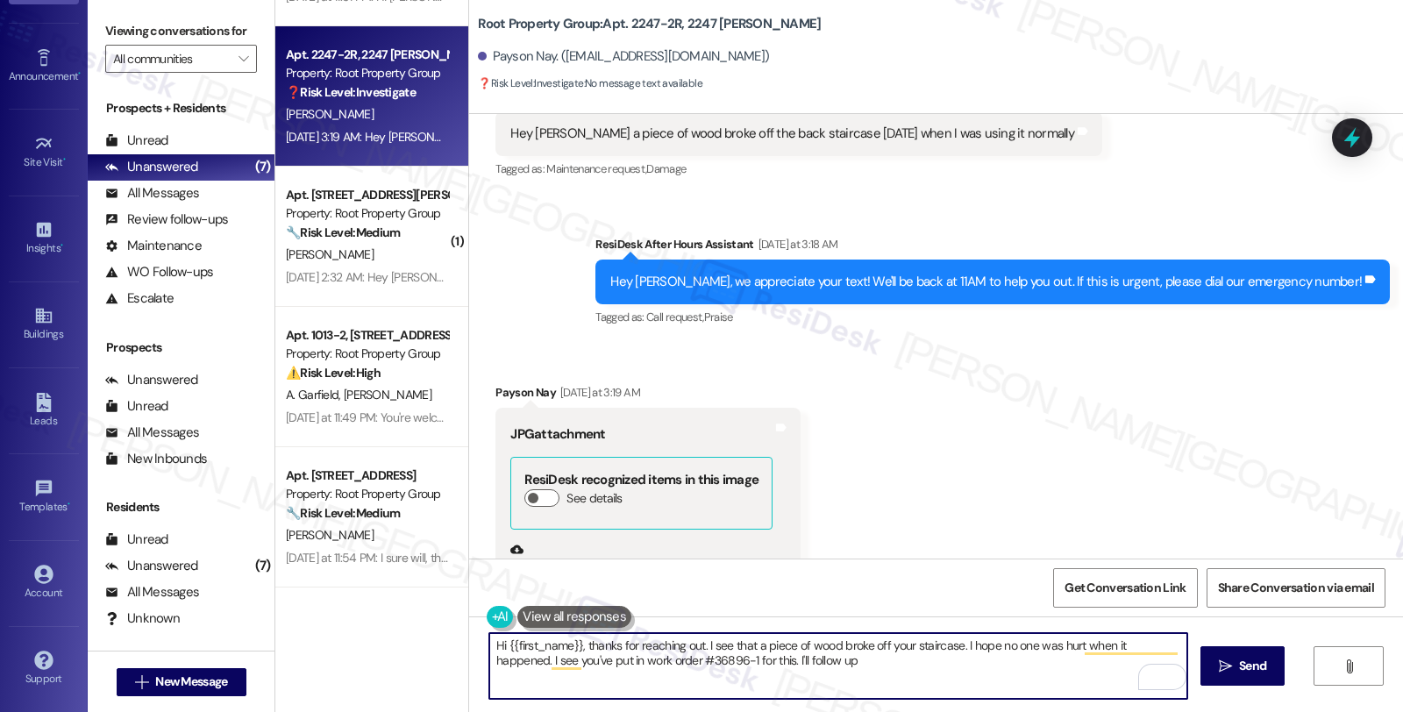
click at [725, 662] on textarea "Hi {{first_name}}, thanks for reaching out. I see that a piece of wood broke of…" at bounding box center [838, 666] width 698 height 66
click at [864, 665] on textarea "Hi {{first_name}}, thanks for reaching out. I see that a piece of wood broke of…" at bounding box center [838, 666] width 698 height 66
click at [872, 666] on textarea "Hi {{first_name}}, thanks for reaching out. I see that a piece of wood broke of…" at bounding box center [838, 666] width 698 height 66
click at [1063, 670] on textarea "Hi {{first_name}}, thanks for reaching out. I see that a piece of wood broke of…" at bounding box center [838, 666] width 698 height 66
click at [1160, 658] on textarea "Hi {{first_name}}, thanks for reaching out. I see that a piece of wood broke of…" at bounding box center [838, 666] width 698 height 66
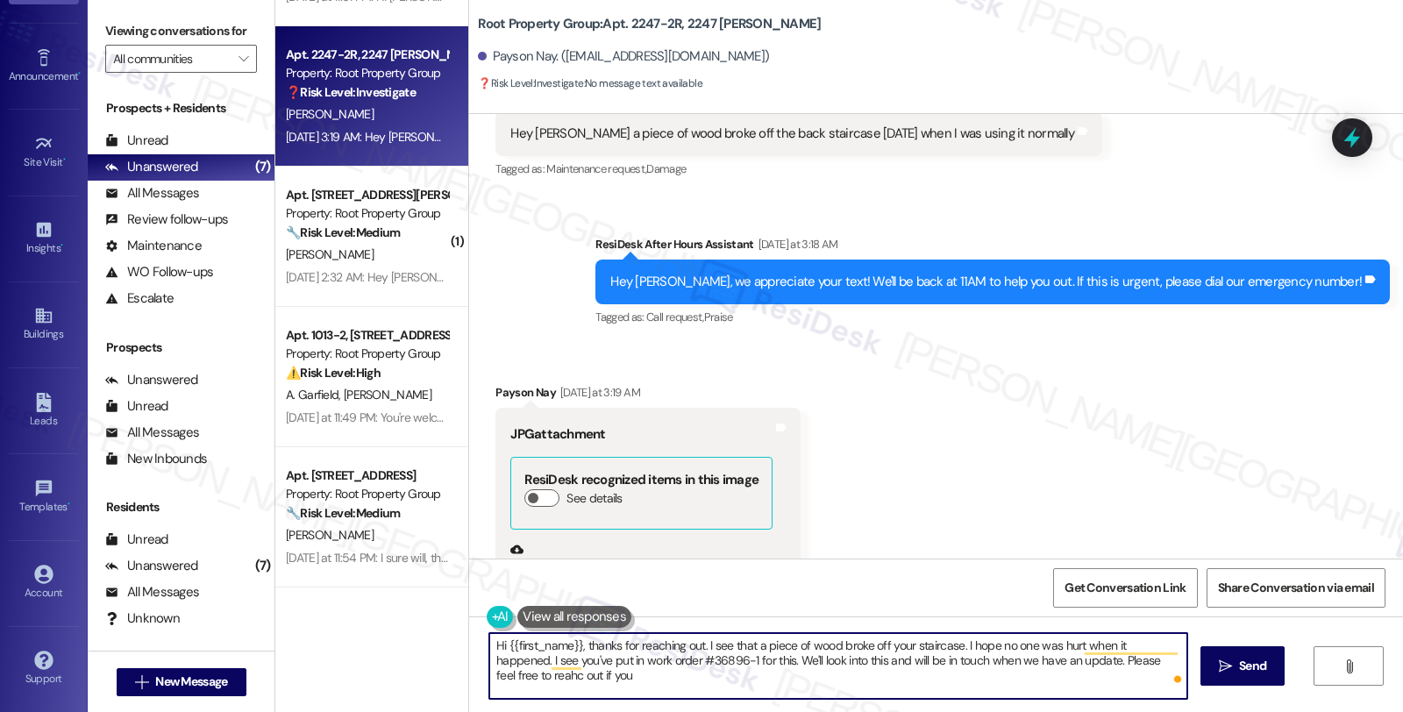
click at [1160, 658] on textarea "Hi {{first_name}}, thanks for reaching out. I see that a piece of wood broke of…" at bounding box center [838, 666] width 698 height 66
click at [681, 686] on textarea "Hi {{first_name}}, thanks for reaching out. I see that a piece of wood broke of…" at bounding box center [838, 666] width 698 height 66
type textarea "Hi {{first_name}}, thanks for reaching out. I see that a piece of wood broke of…"
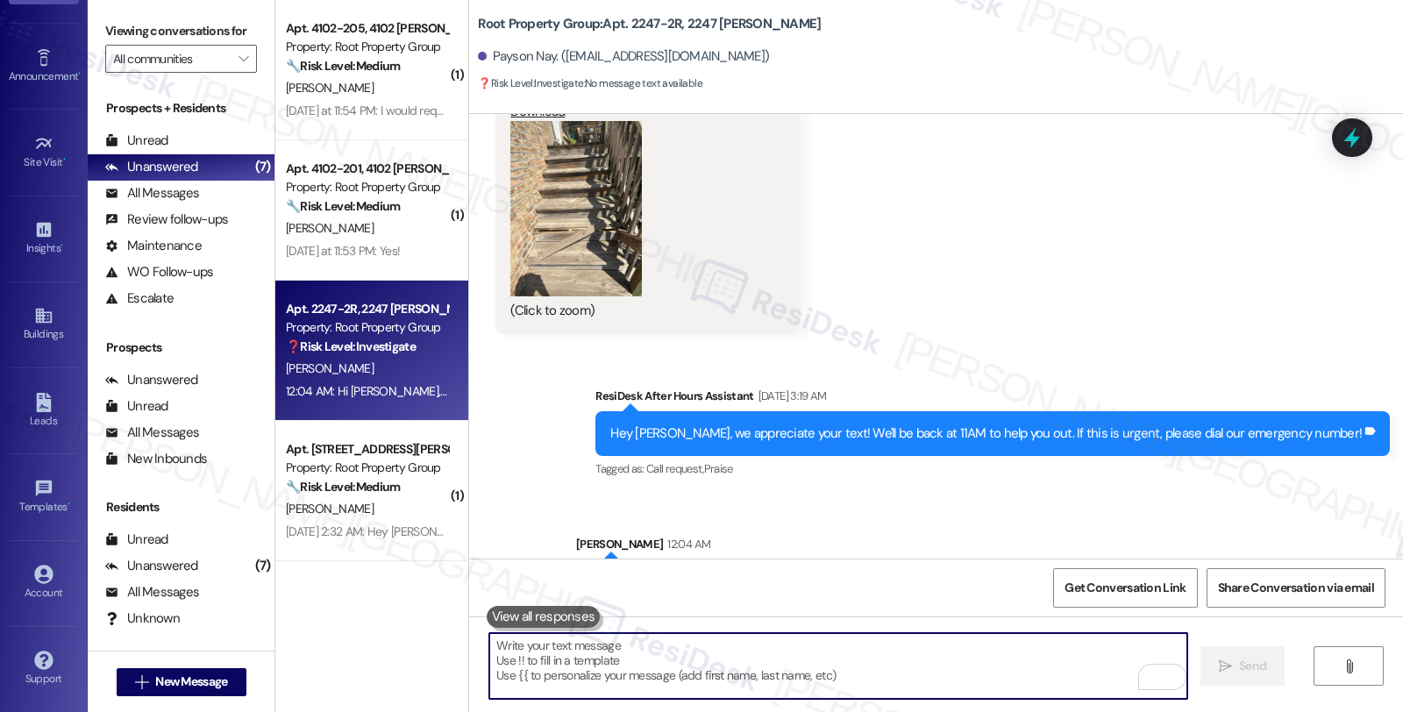
scroll to position [2828, 0]
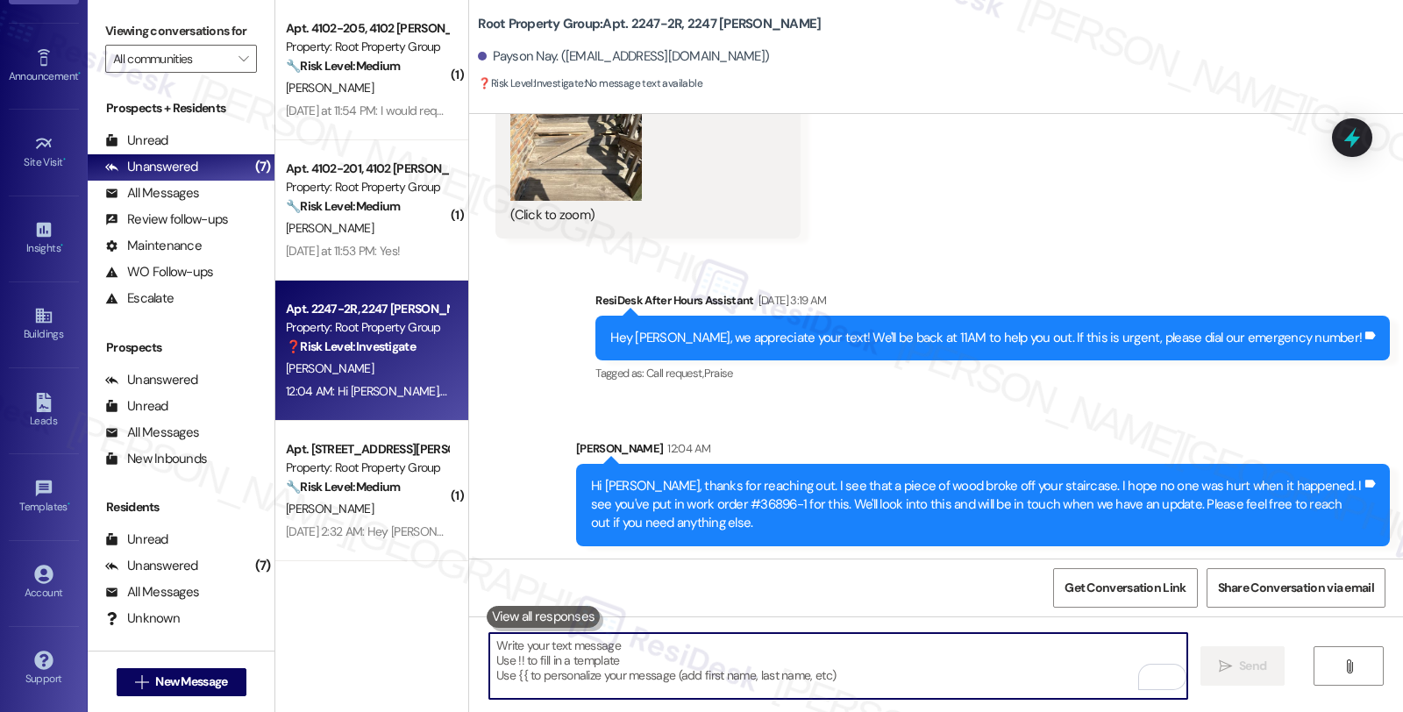
click at [1350, 141] on icon at bounding box center [1352, 137] width 16 height 21
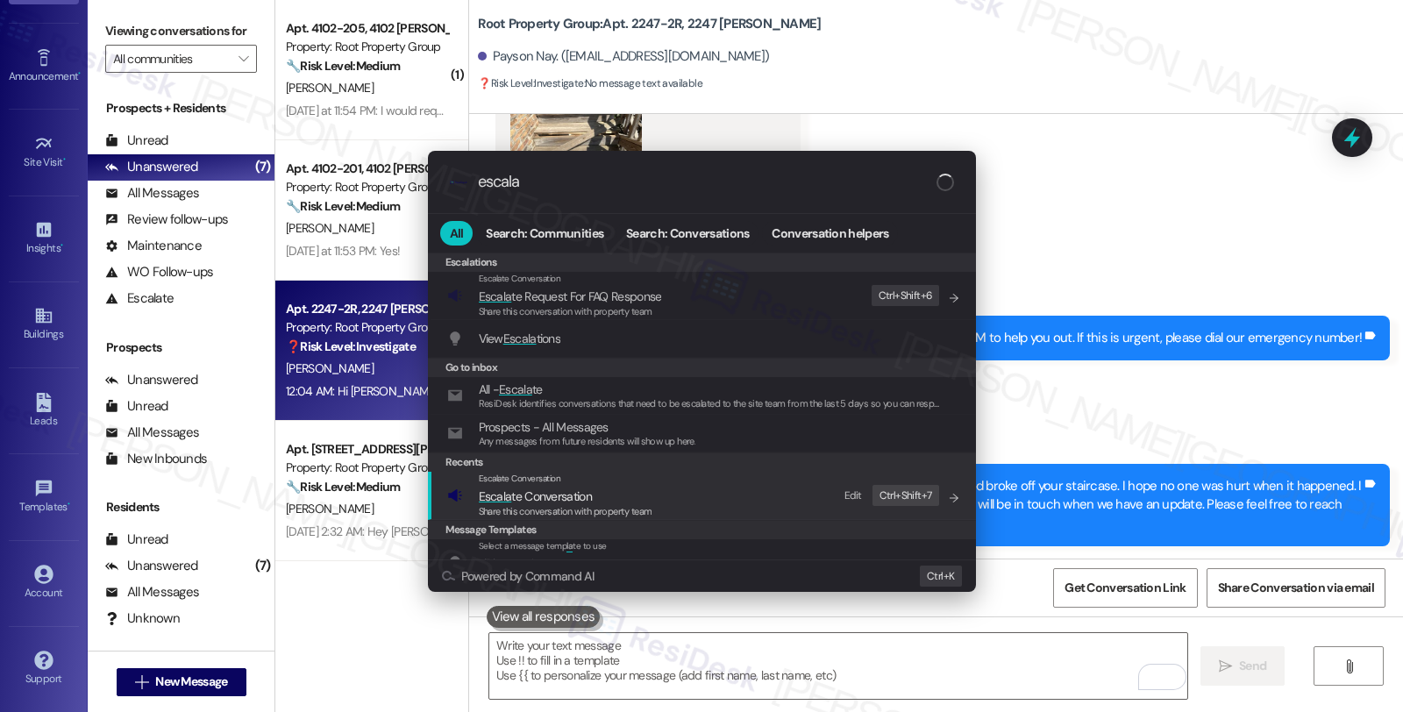
type input "escala"
click at [528, 498] on span "Escala te Conversation" at bounding box center [535, 496] width 113 height 16
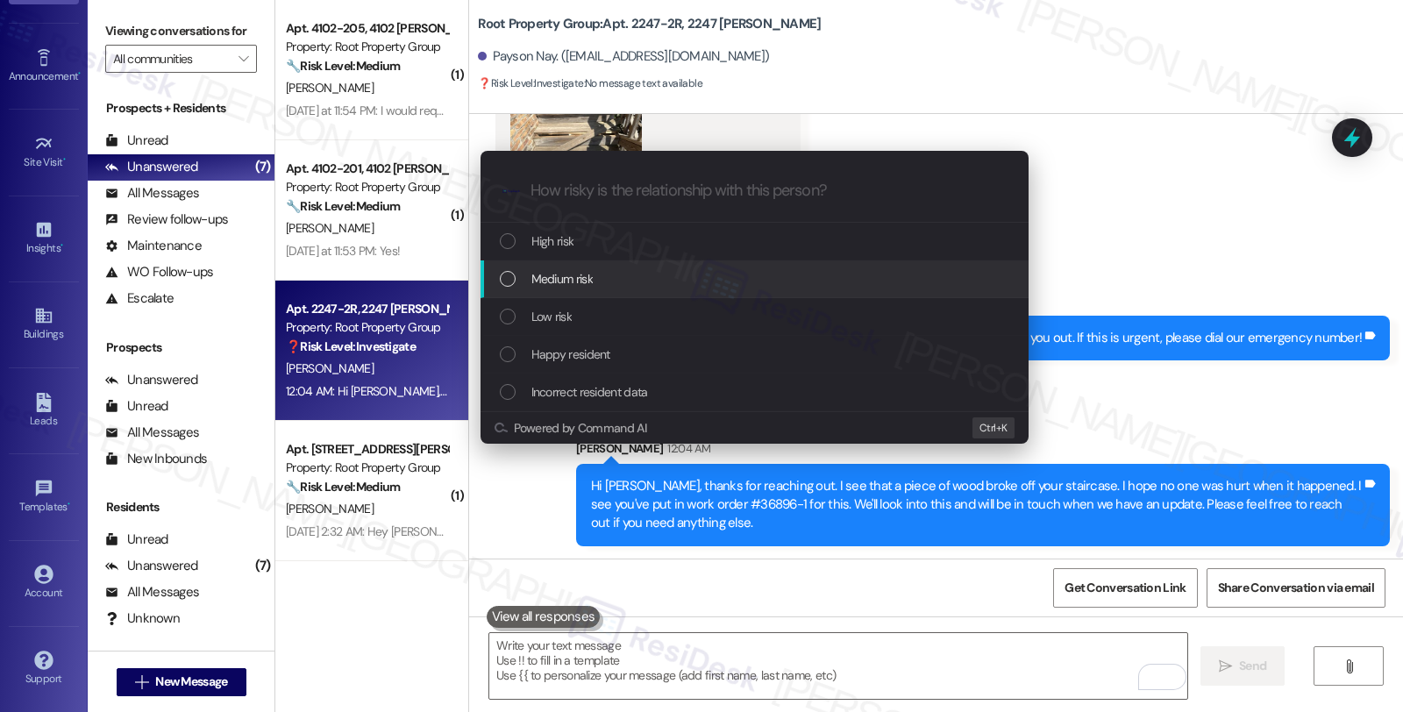
click at [549, 275] on span "Medium risk" at bounding box center [561, 278] width 61 height 19
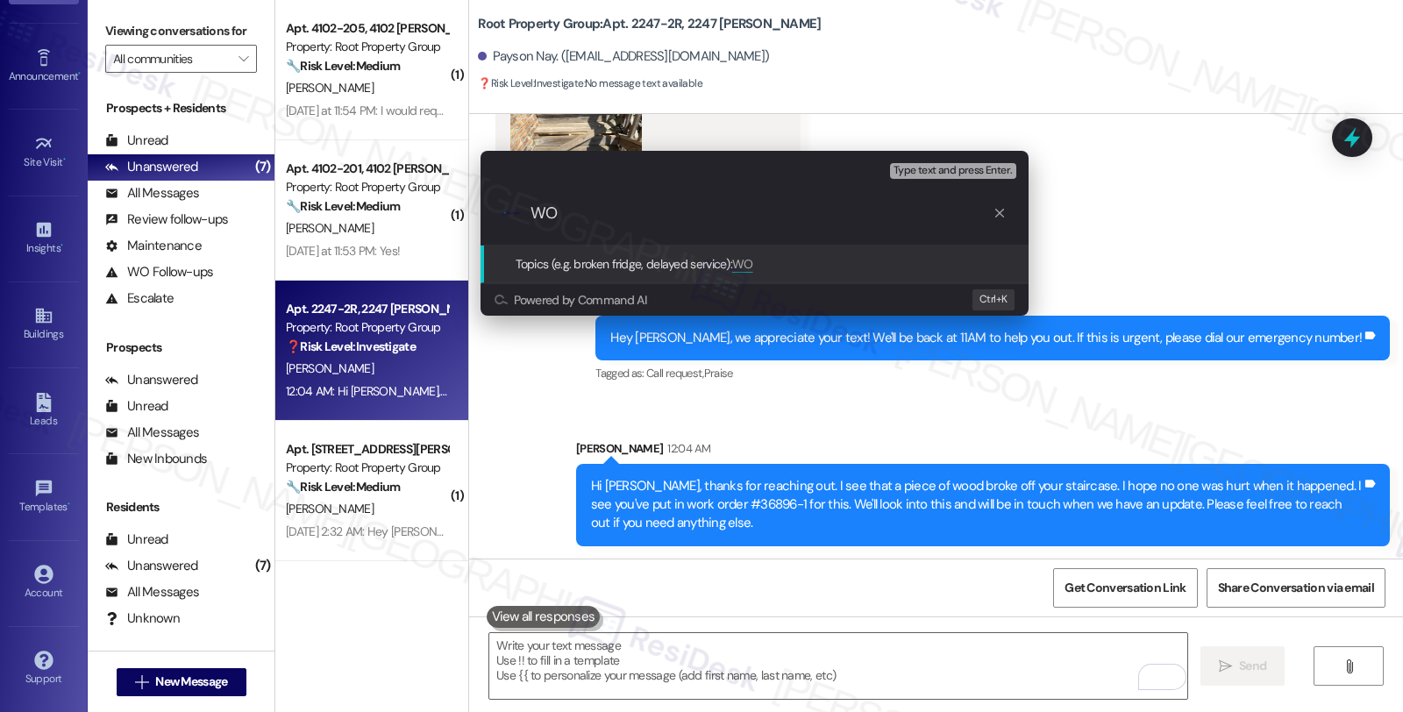
paste input "#36896-1"
click at [629, 215] on input "WO #36896-1 stairs)" at bounding box center [761, 213] width 462 height 18
click at [691, 215] on input "WO #36896-1 (stairs)" at bounding box center [761, 213] width 462 height 18
type input "WO #36896-1 (stairs) submitted by the resident"
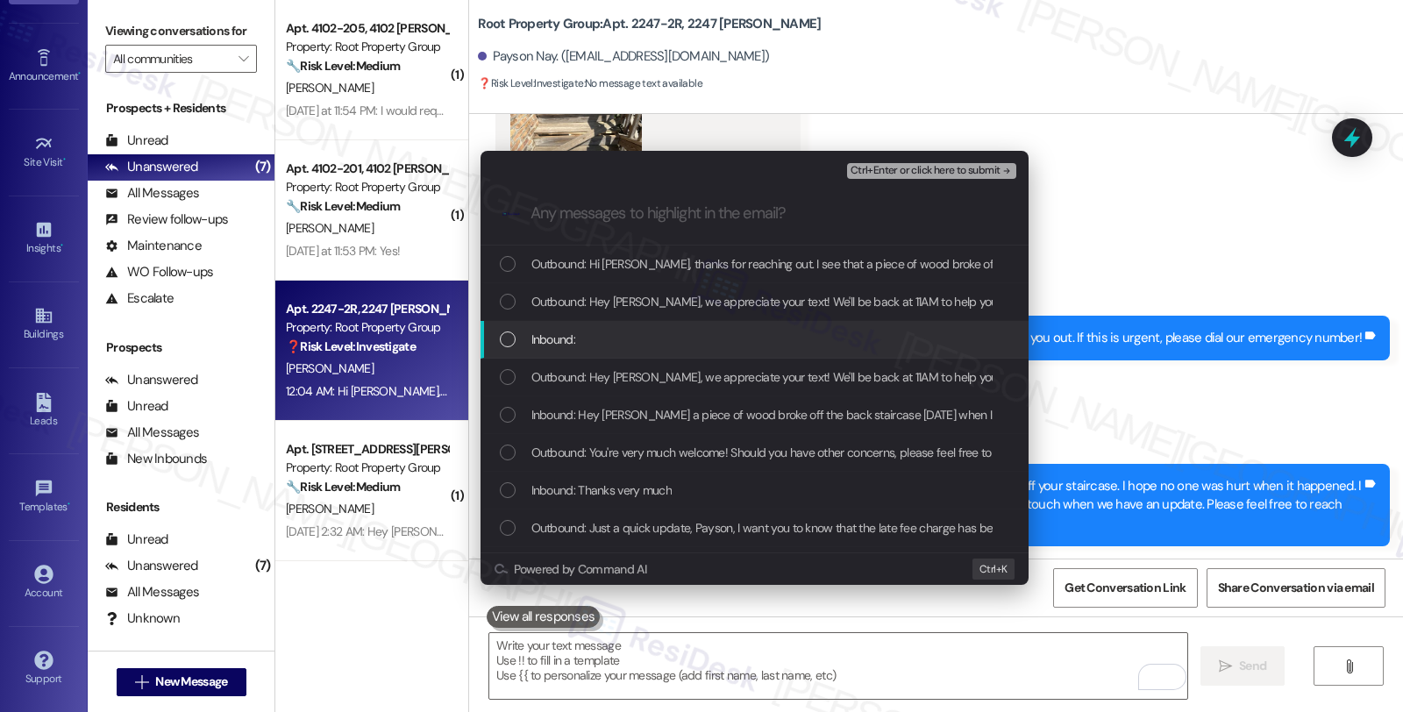
click at [574, 325] on div "Inbound:" at bounding box center [754, 340] width 548 height 38
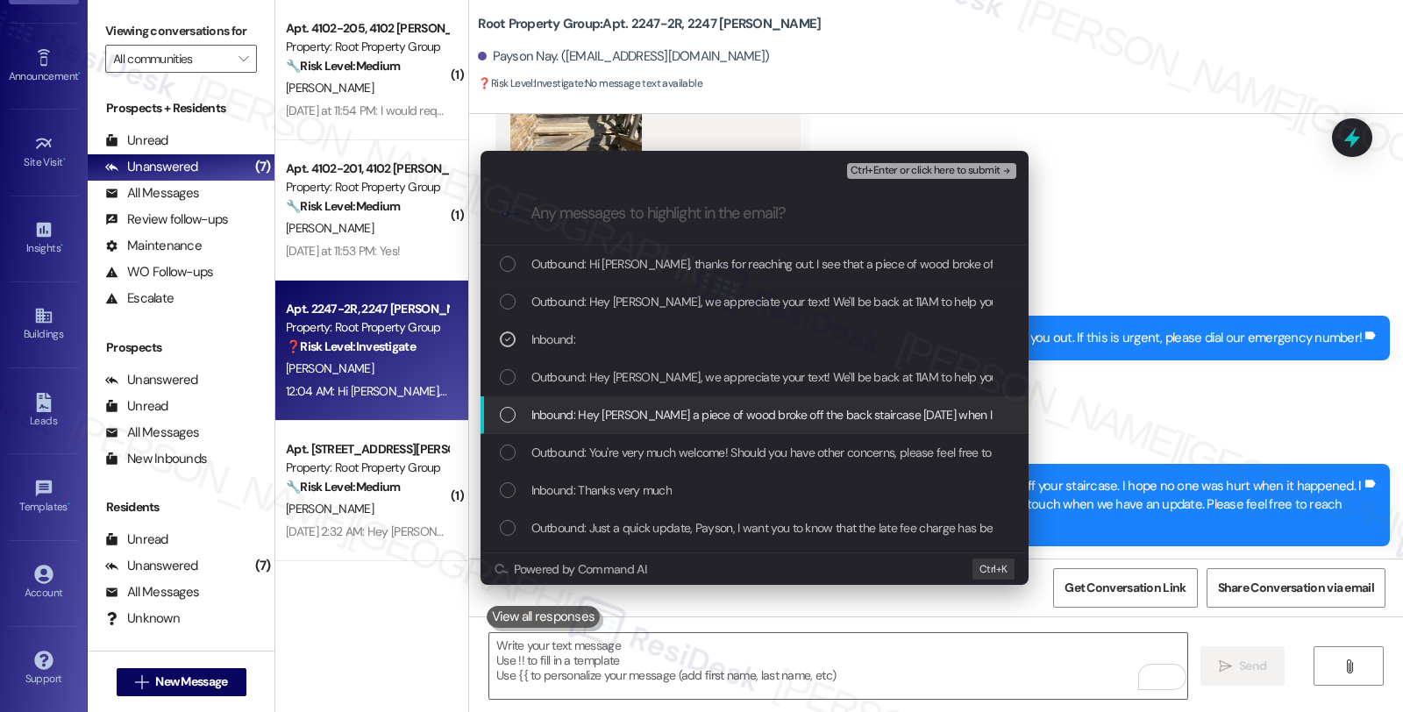
click at [574, 412] on span "Inbound: Hey Sarah a piece of wood broke off the back staircase today when I wa…" at bounding box center [815, 414] width 569 height 19
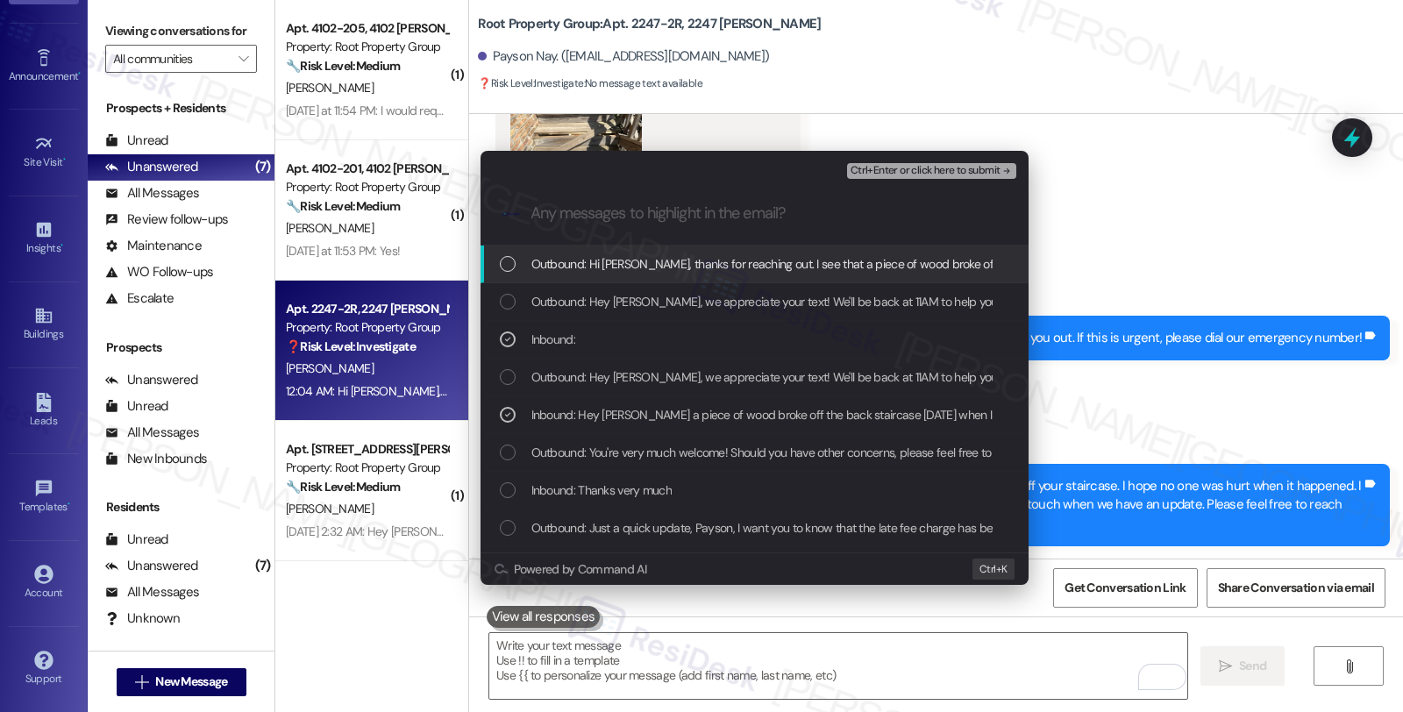
click at [947, 170] on span "Ctrl+Enter or click here to submit" at bounding box center [925, 171] width 150 height 12
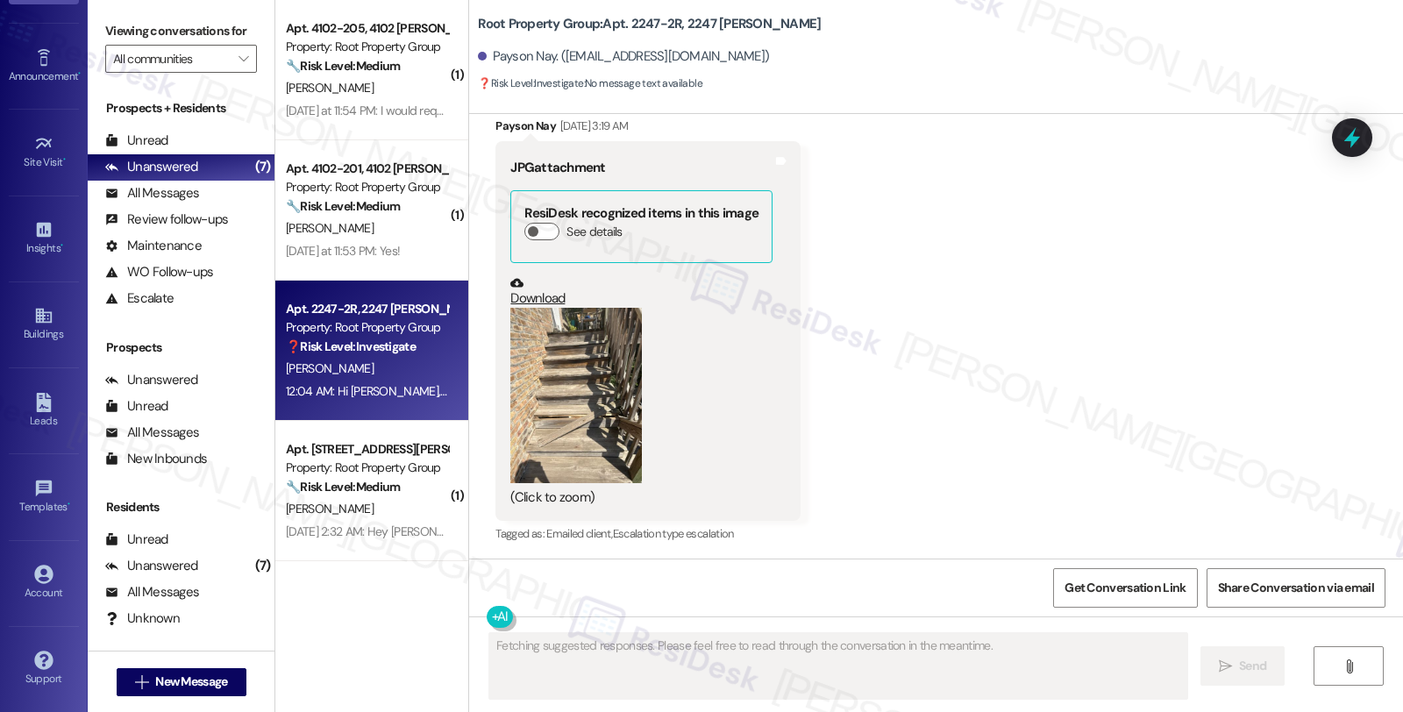
scroll to position [2880, 0]
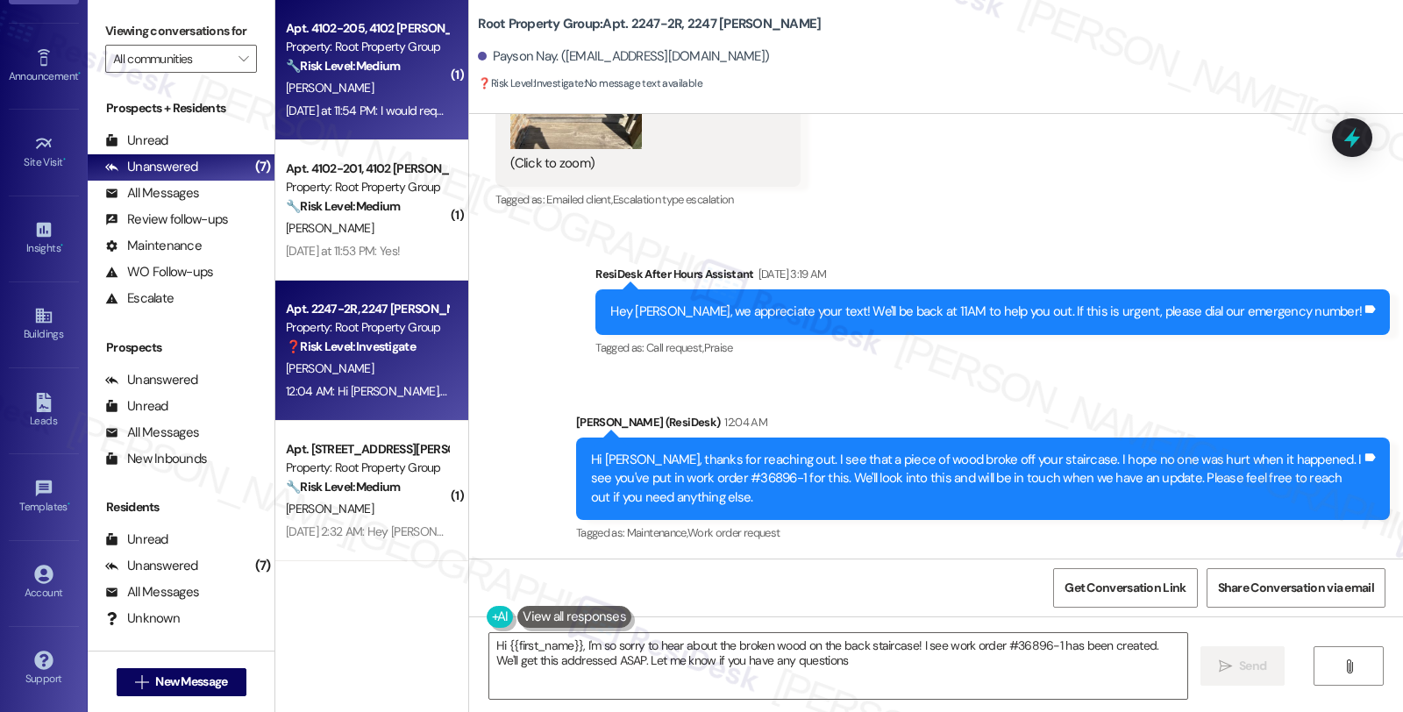
type textarea "Hi {{first_name}}, I'm so sorry to hear about the broken wood on the back stair…"
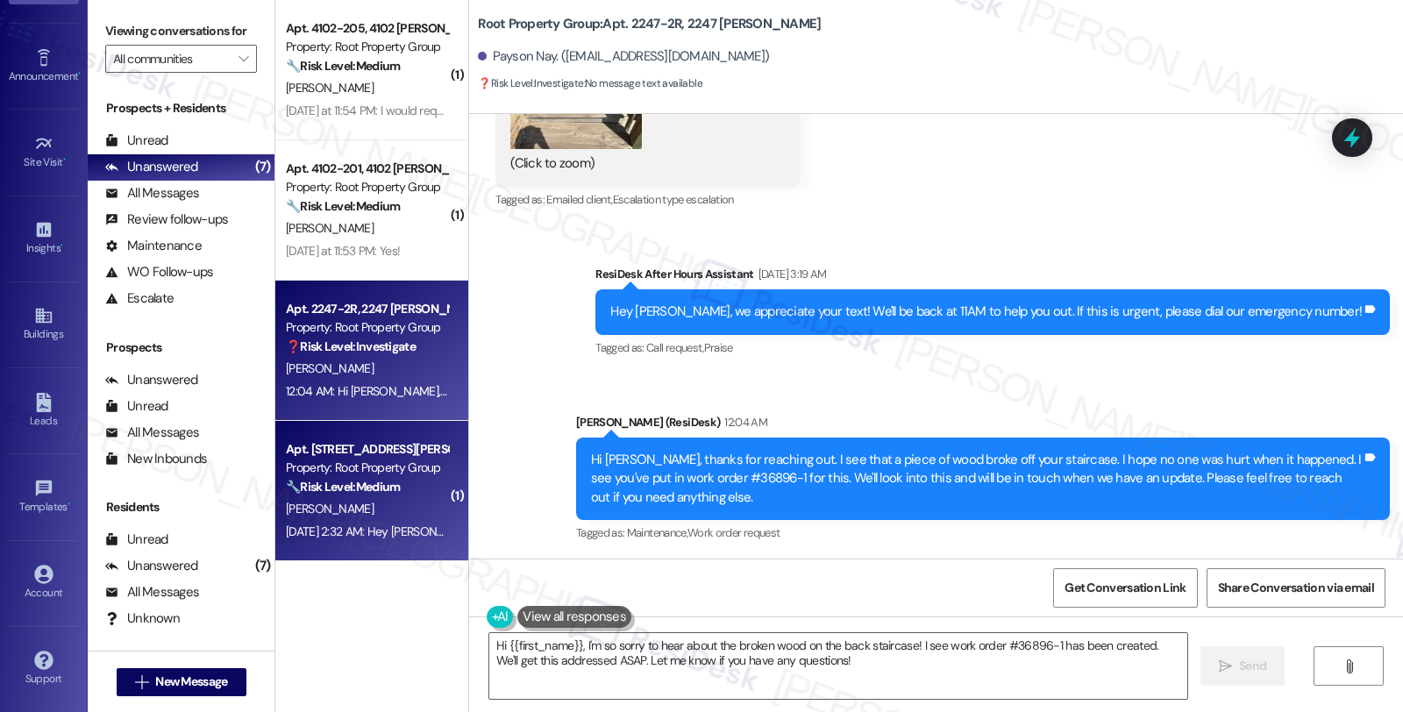
click at [403, 501] on div "[PERSON_NAME]" at bounding box center [367, 509] width 166 height 22
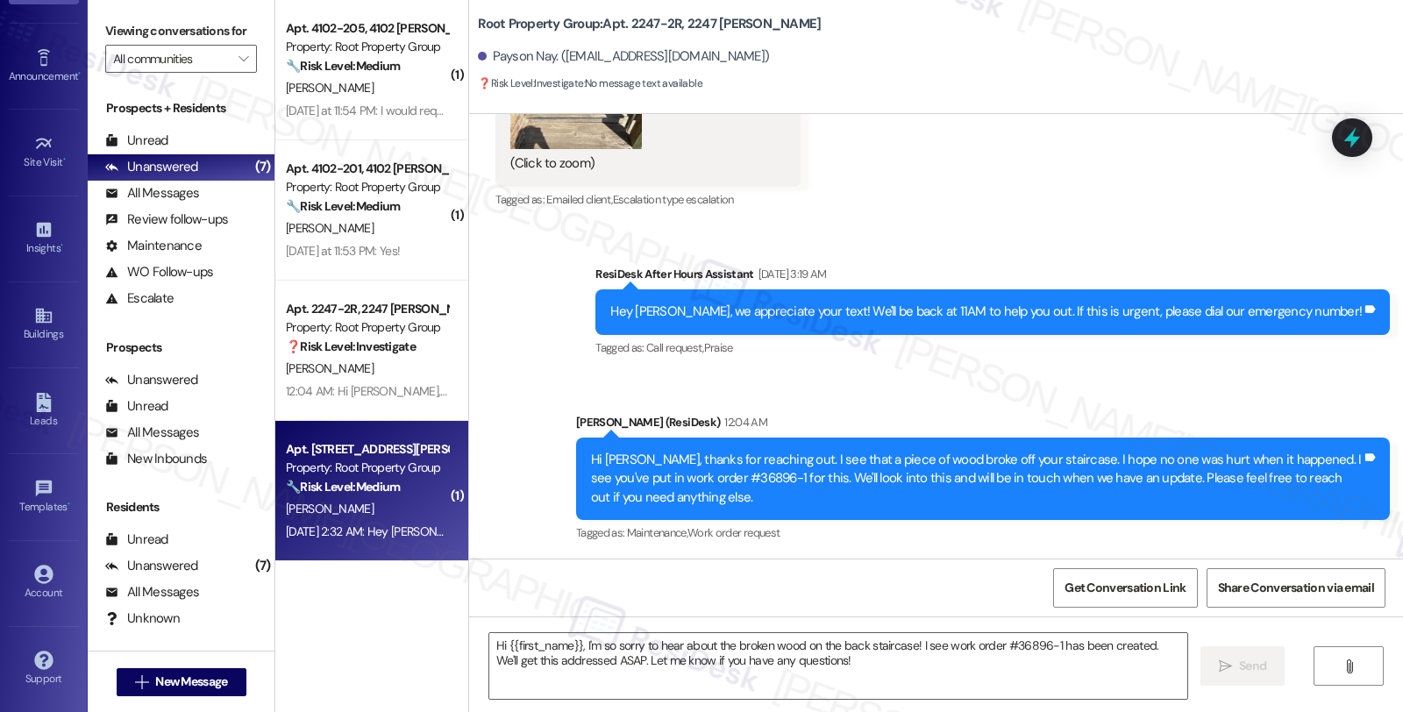
type textarea "Fetching suggested responses. Please feel free to read through the conversation…"
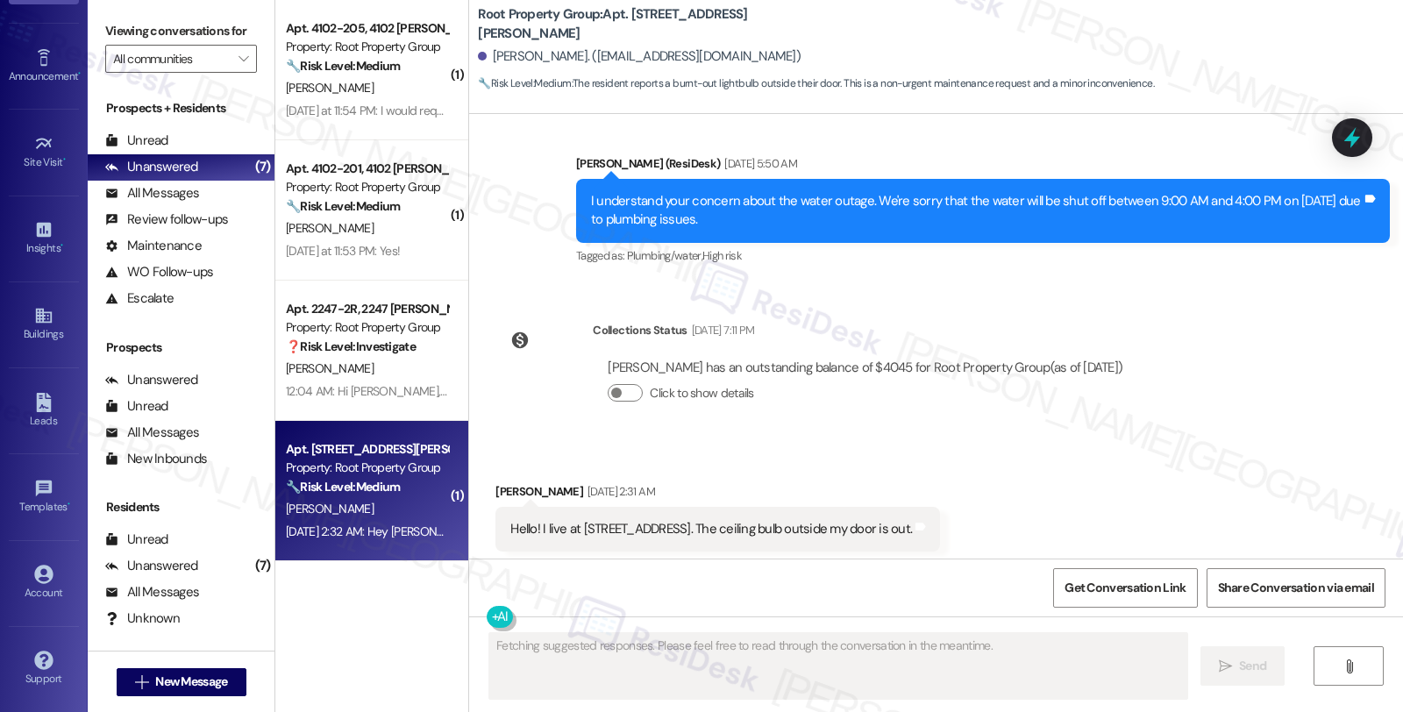
scroll to position [1458, 0]
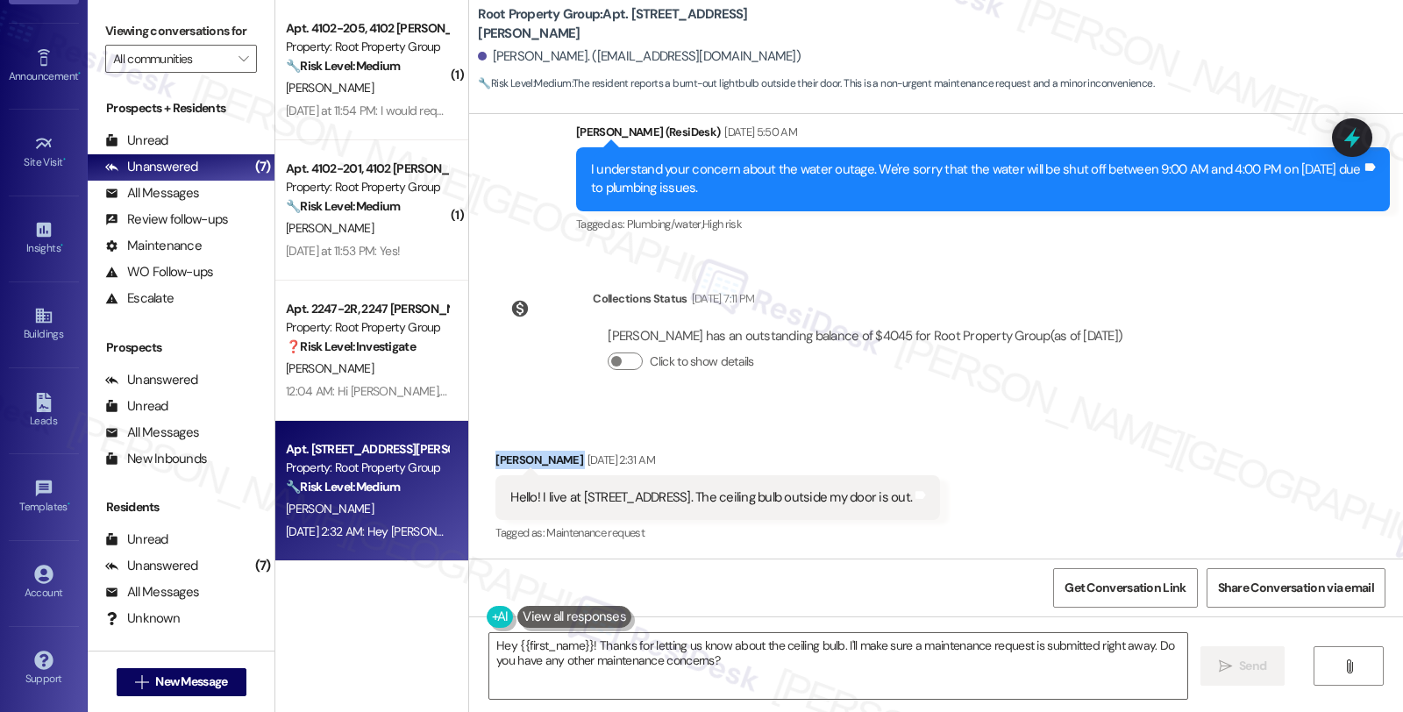
drag, startPoint x: 486, startPoint y: 451, endPoint x: 558, endPoint y: 458, distance: 72.2
click at [558, 458] on div "Received via SMS Elizabeth Oyer Aug 10, 2025 at 2:31 AM Hello! I live at 3220 N…" at bounding box center [717, 498] width 471 height 122
copy div "Elizabeth Oyer"
click at [489, 643] on textarea "Hey {{first_name}}! Thanks for letting us know about the ceiling bulb. I'll mak…" at bounding box center [838, 666] width 698 height 66
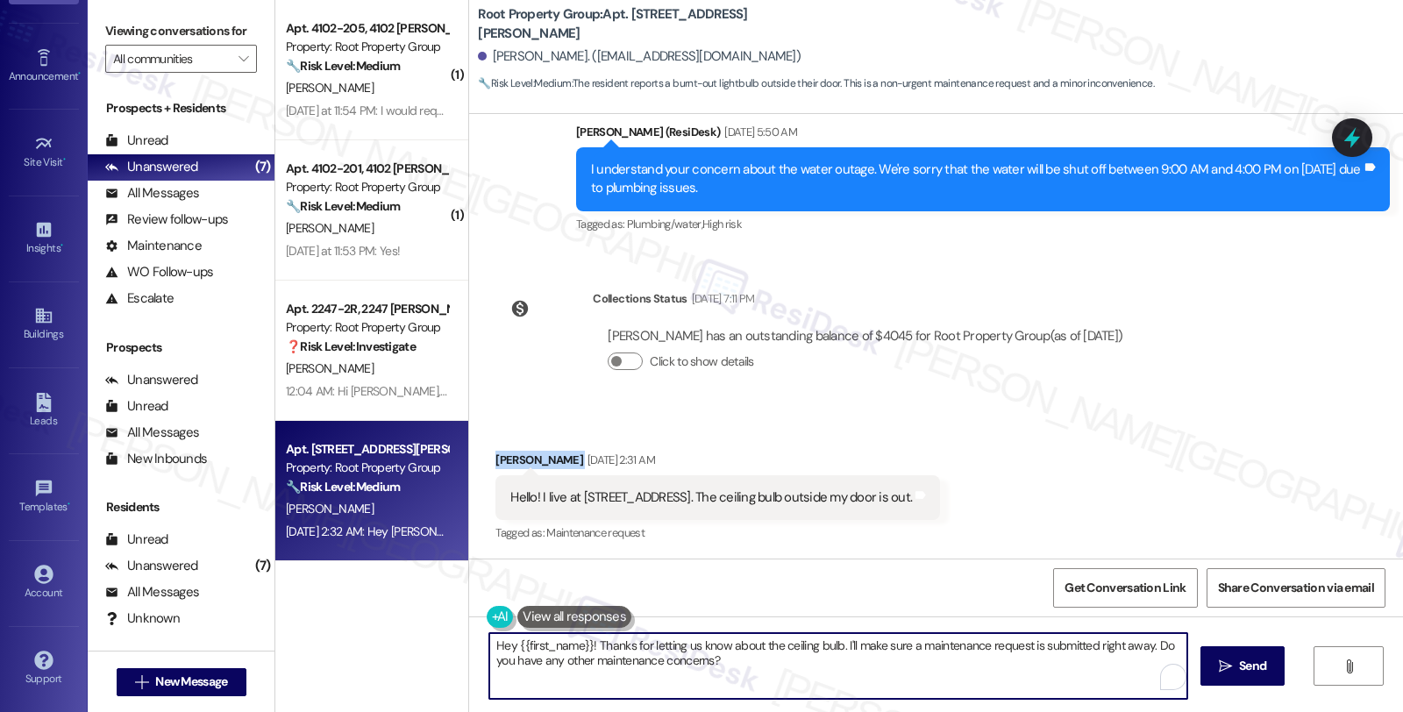
click at [489, 643] on textarea "Hey {{first_name}}! Thanks for letting us know about the ceiling bulb. I'll mak…" at bounding box center [838, 666] width 698 height 66
click at [572, 645] on textarea "Hi {{first_name}}! Thanks for letting us know about the ceiling bulb. I'll make…" at bounding box center [838, 666] width 698 height 66
drag, startPoint x: 625, startPoint y: 647, endPoint x: 672, endPoint y: 647, distance: 47.3
click at [672, 647] on textarea "Hi {{first_name}}, thanks fior ! Thanks for letting us know about the ceiling b…" at bounding box center [838, 666] width 698 height 66
click at [880, 688] on textarea "Hi {{first_name}}, thanks for letting us know about the ceiling bulb. I'll make…" at bounding box center [838, 666] width 698 height 66
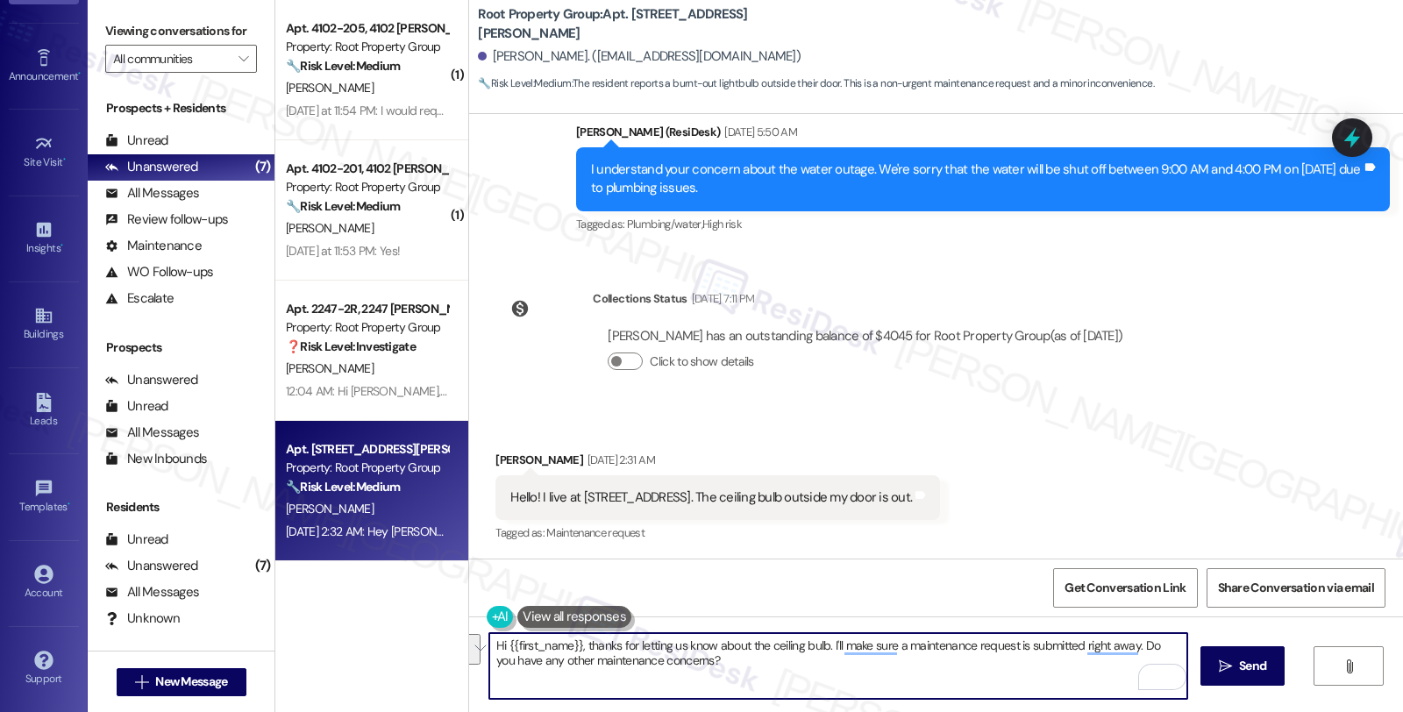
drag, startPoint x: 821, startPoint y: 643, endPoint x: 1055, endPoint y: 672, distance: 236.0
click at [1055, 672] on textarea "Hi {{first_name}}, thanks for letting us know about the ceiling bulb. I'll make…" at bounding box center [838, 666] width 698 height 66
type textarea "Hi {{first_name}}, thanks for letting us know about the ceiling bulb. I'll make…"
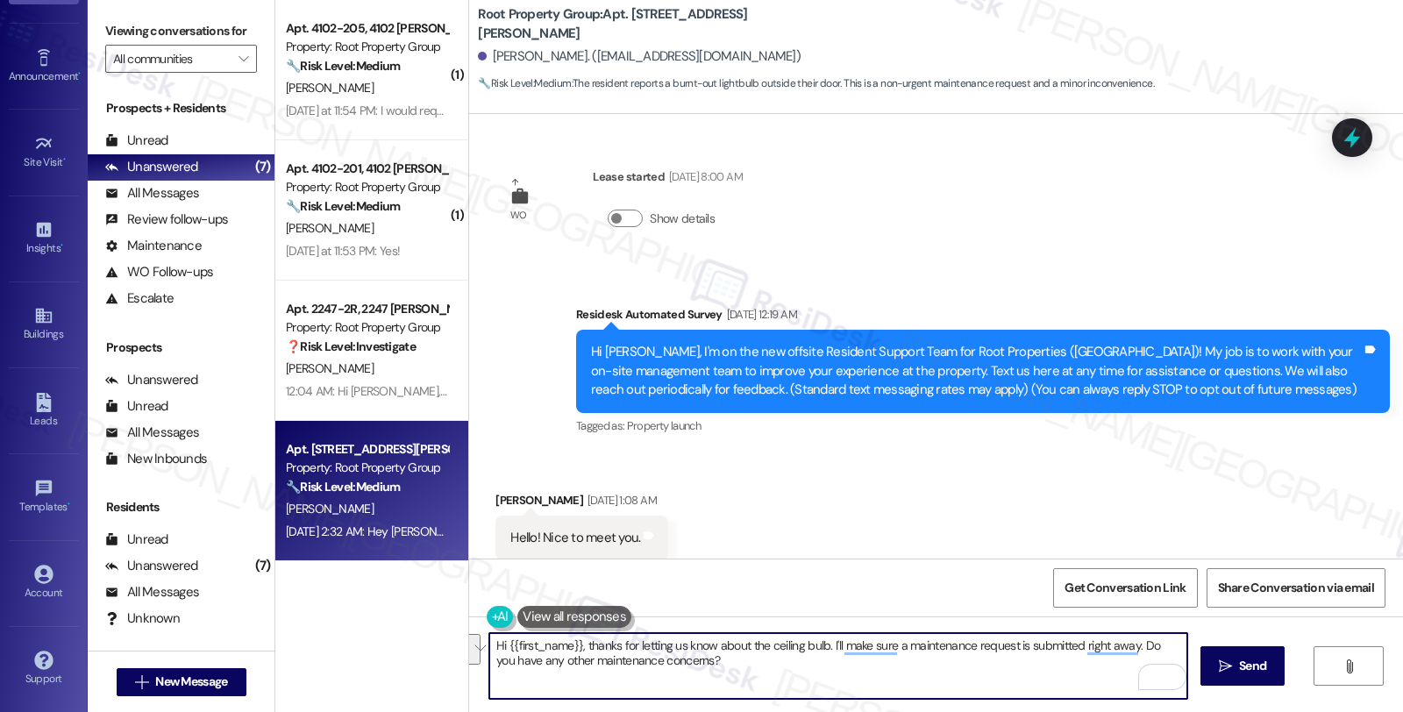
scroll to position [1458, 0]
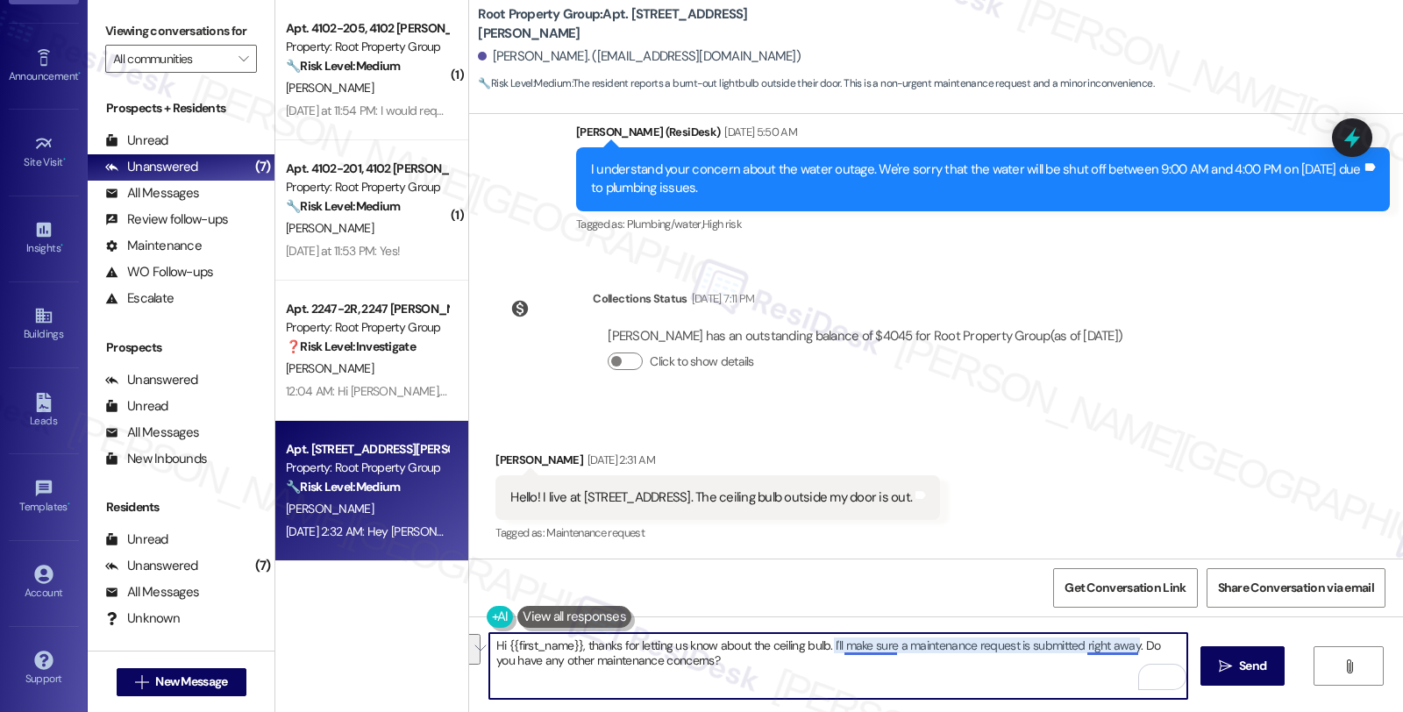
paste textarea "> AppFolio needs residents to submit work orders directly so maintenance gets n…"
click at [501, 679] on textarea "Hi {{first_name}}, thanks for letting us know about the ceiling bulb. > AppFoli…" at bounding box center [838, 666] width 698 height 66
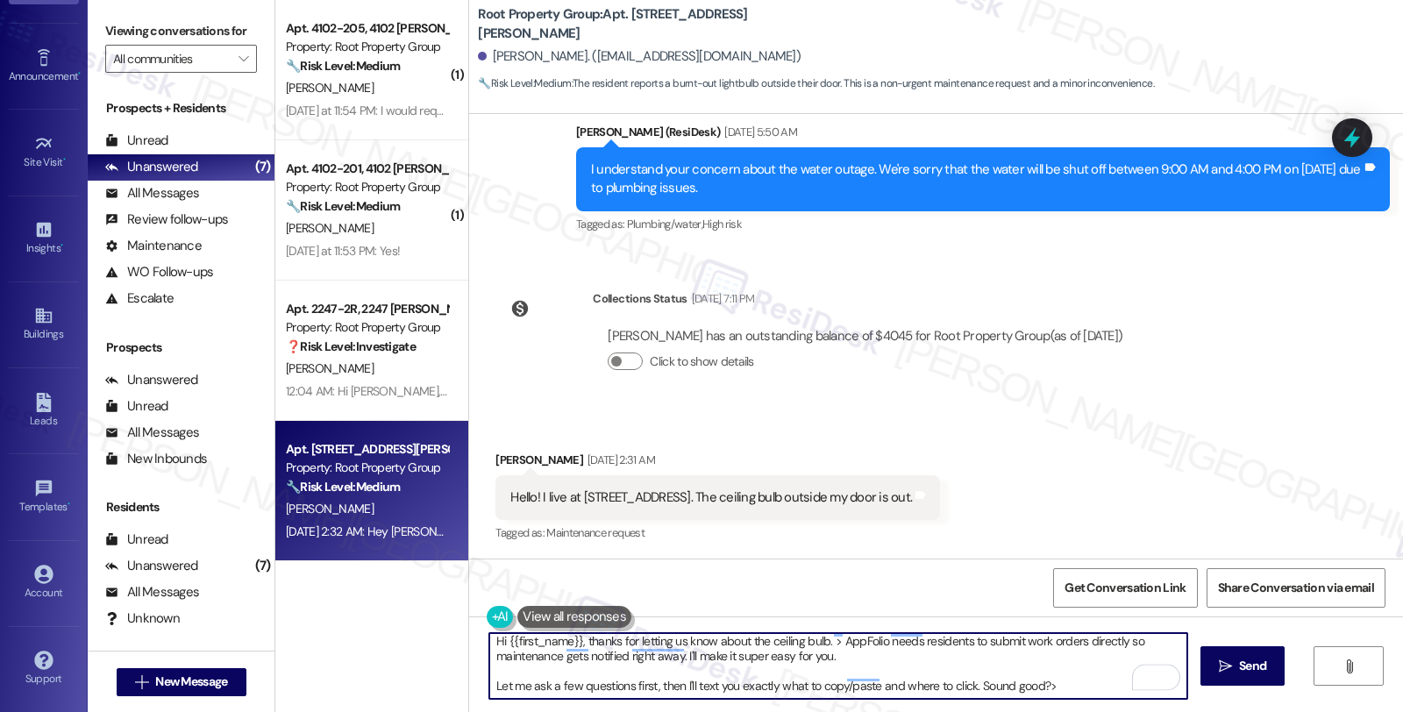
scroll to position [4, 0]
type textarea "Hi {{first_name}}, thanks for letting us know about the ceiling bulb. > AppFoli…"
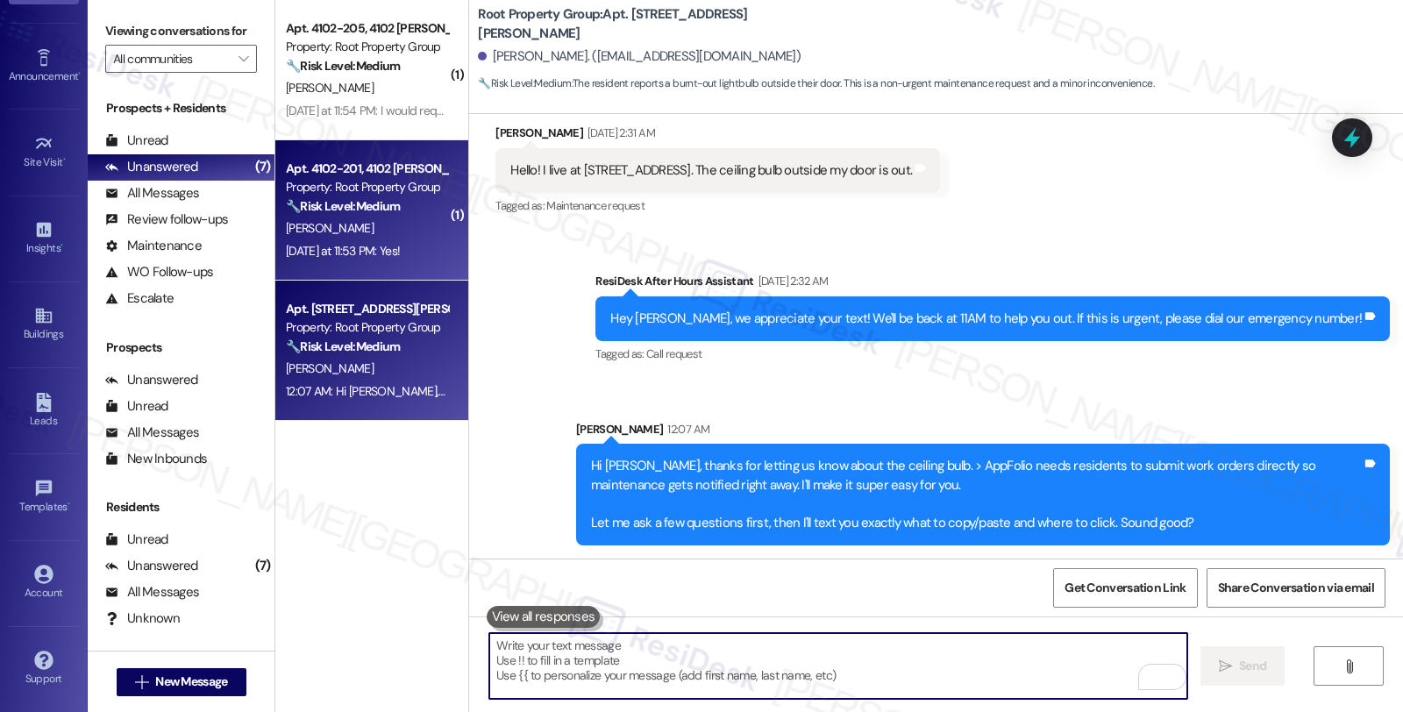
click at [366, 229] on span "[PERSON_NAME]" at bounding box center [330, 228] width 88 height 16
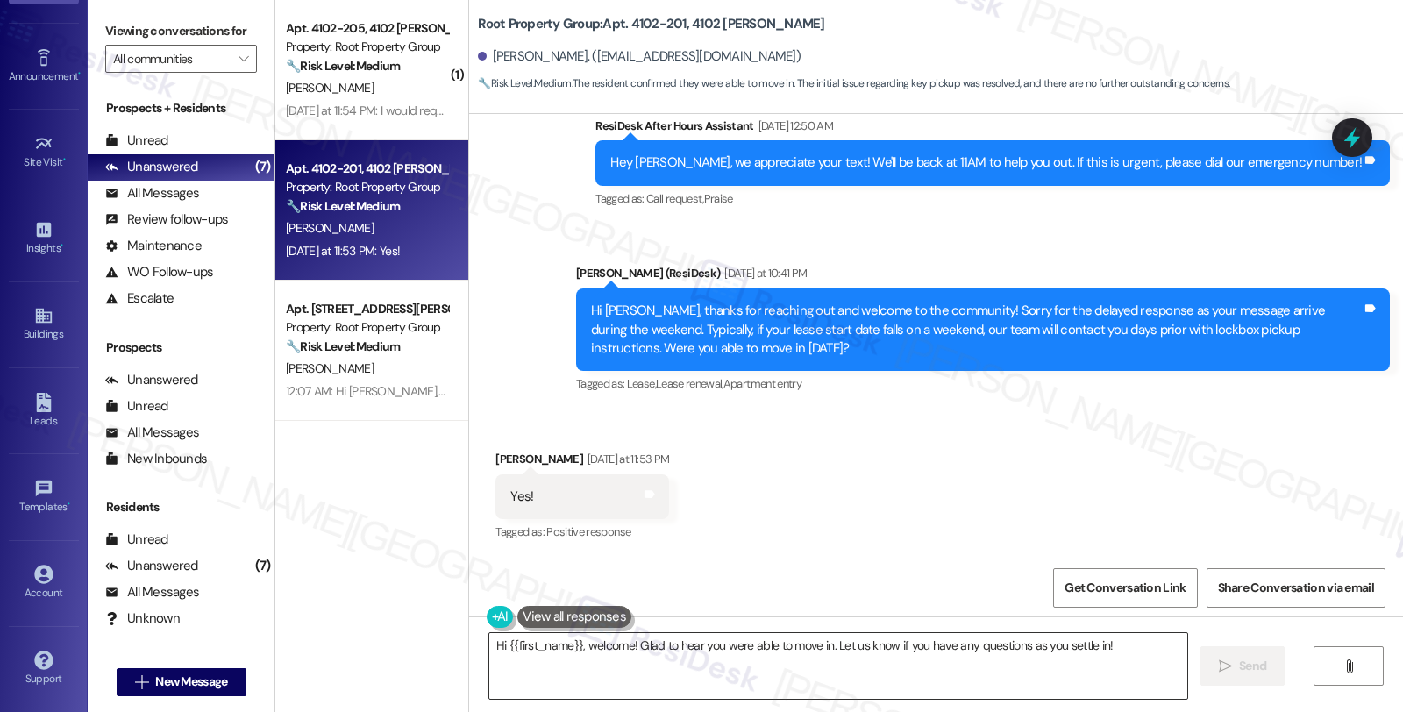
click at [489, 643] on textarea "Hi {{first_name}}, welcome! Glad to hear you were able to move in. Let us know …" at bounding box center [838, 666] width 698 height 66
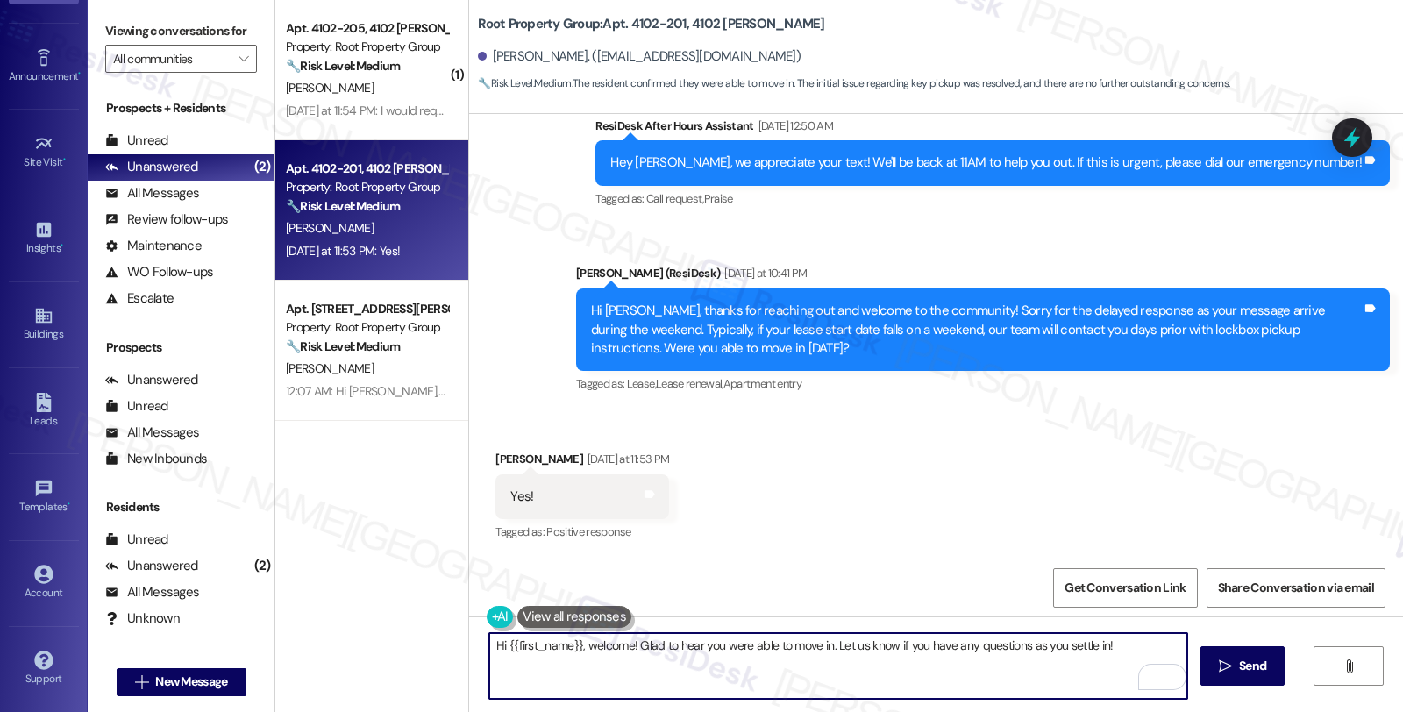
click at [626, 642] on textarea "Hi {{first_name}}, welcome! Glad to hear you were able to move in. Let us know …" at bounding box center [838, 666] width 698 height 66
click at [1084, 651] on textarea "Awesome! Glad to hear you were able to move in. Let us know if you have any que…" at bounding box center [838, 666] width 698 height 66
type textarea "Awesome! Glad to hear you were able to move in. Let us know if you have any que…"
click at [1229, 652] on button " Send" at bounding box center [1242, 665] width 85 height 39
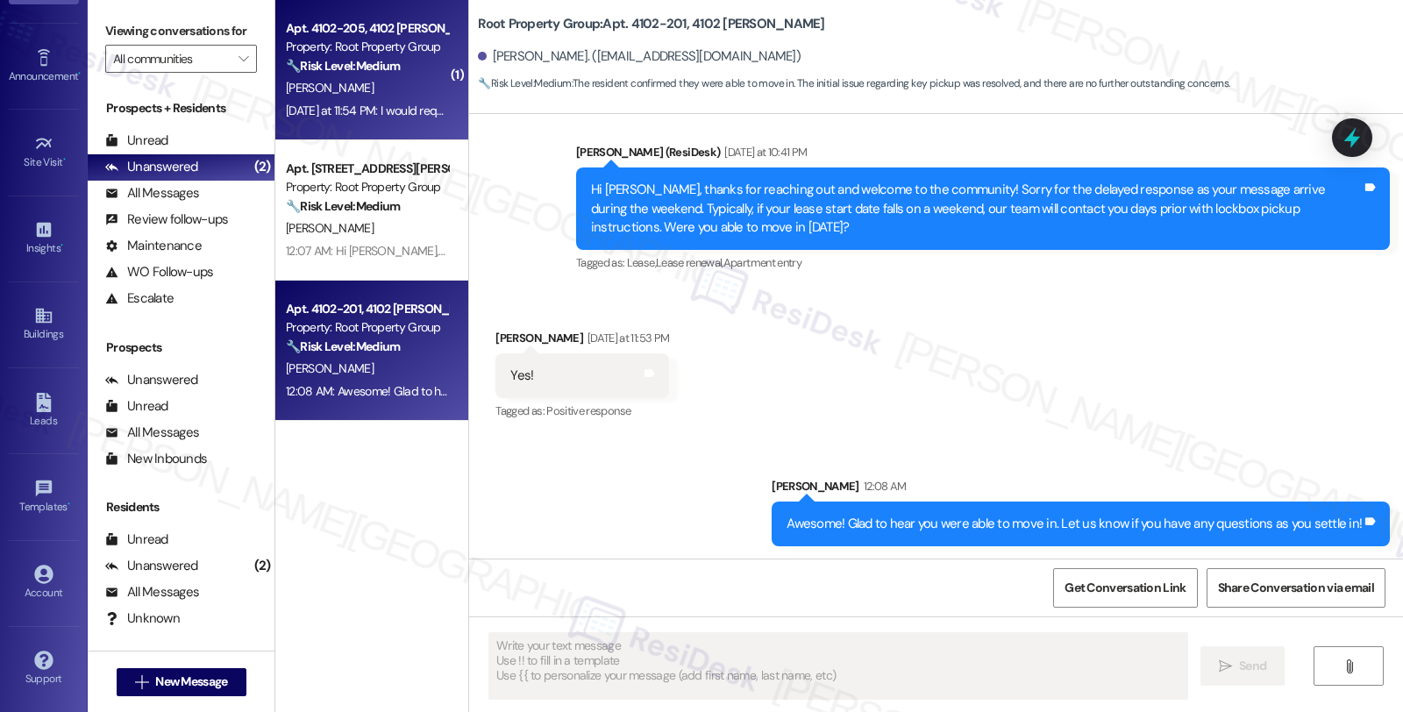
click at [393, 100] on div "Yesterday at 11:54 PM: I would request that an email/text be sent to the reside…" at bounding box center [367, 111] width 166 height 22
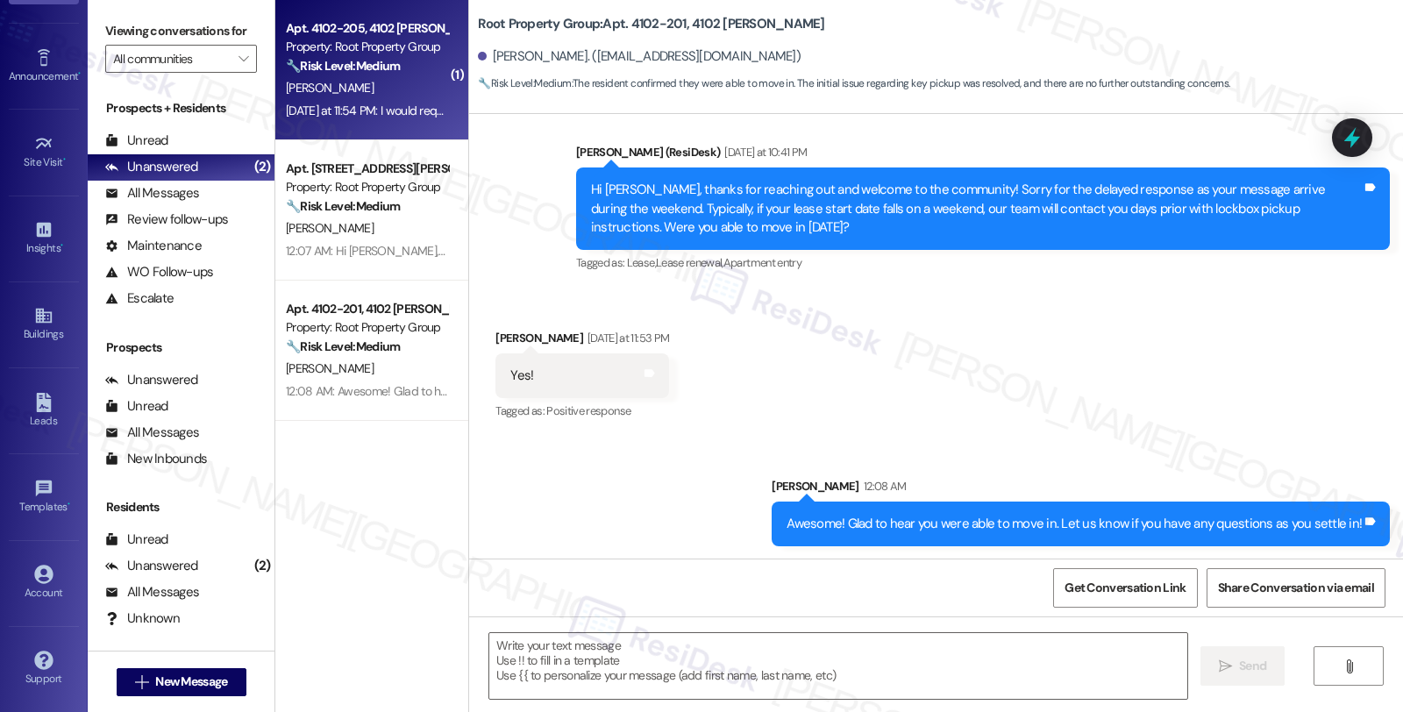
type textarea "Fetching suggested responses. Please feel free to read through the conversation…"
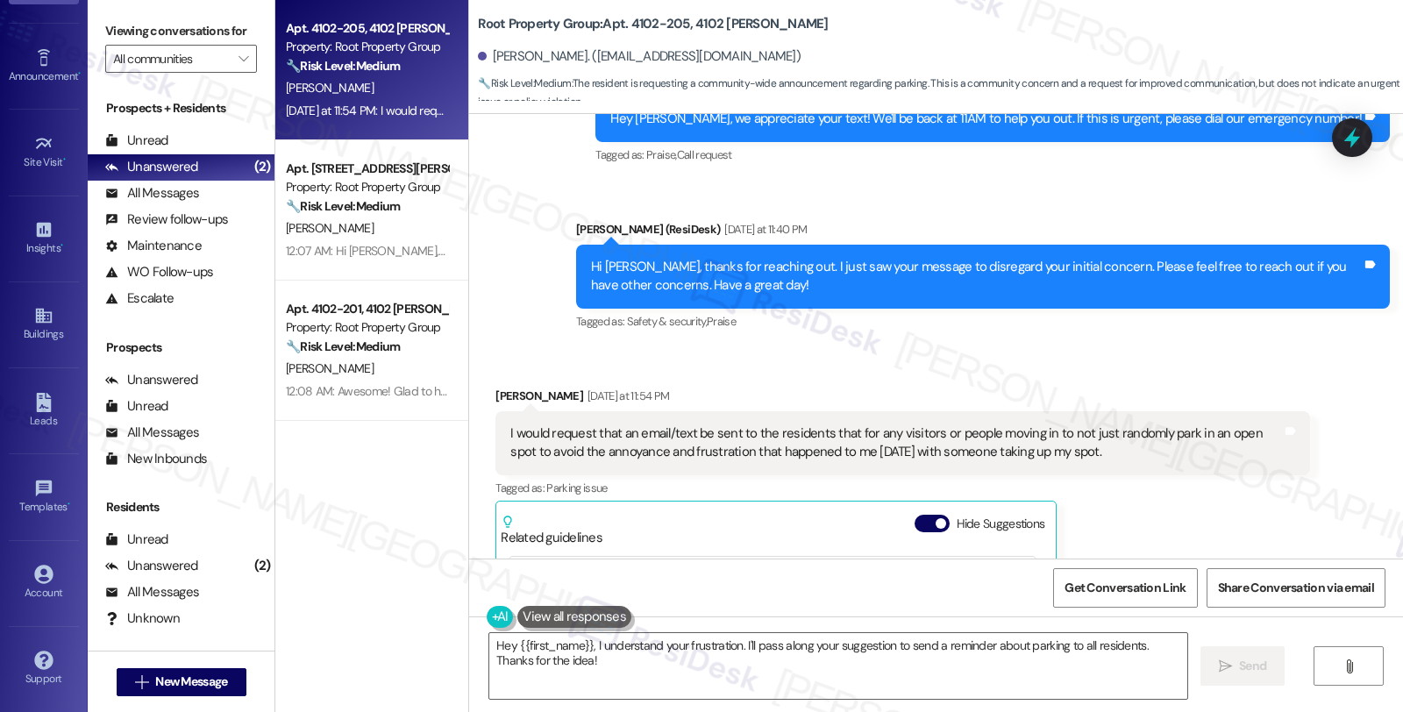
scroll to position [2371, 0]
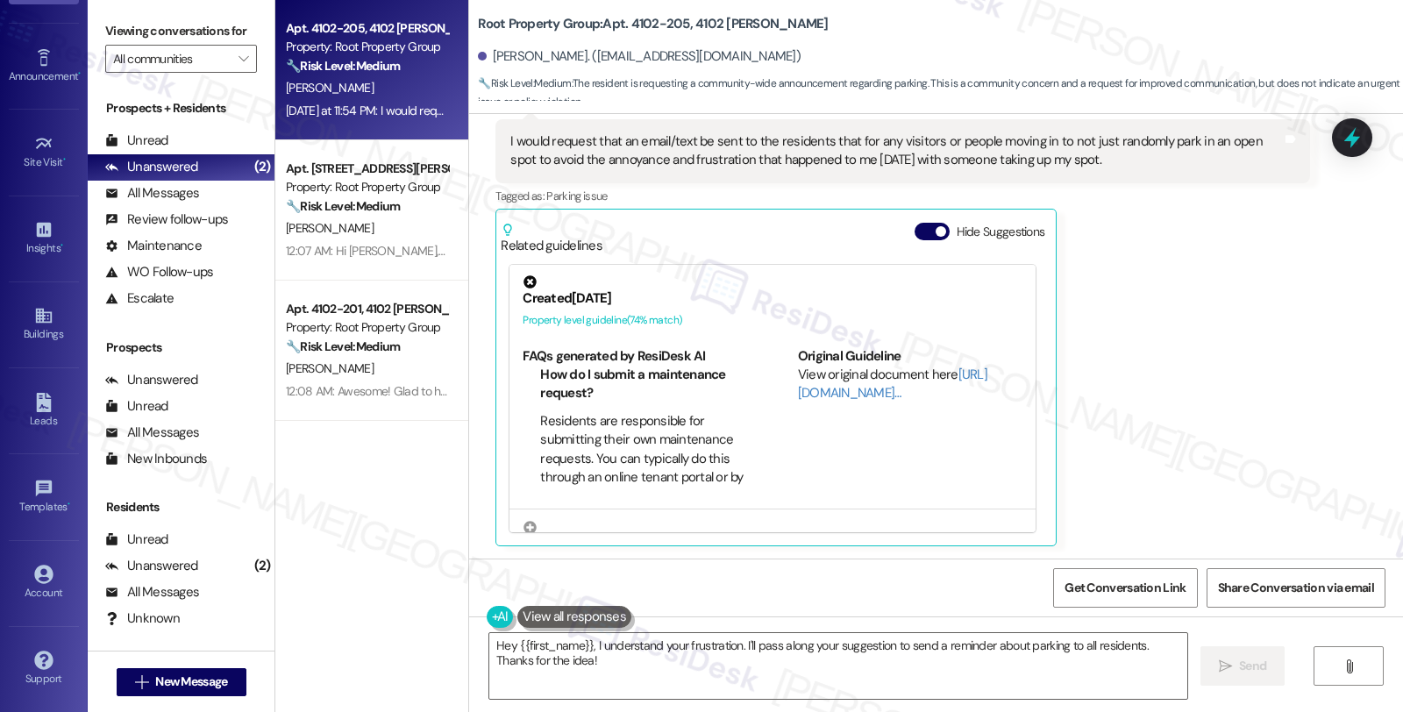
click at [1275, 331] on div "Scott Kelly Yesterday at 11:54 PM I would request that an email/text be sent to…" at bounding box center [902, 320] width 814 height 451
click at [1255, 302] on div "Scott Kelly Yesterday at 11:54 PM I would request that an email/text be sent to…" at bounding box center [902, 320] width 814 height 451
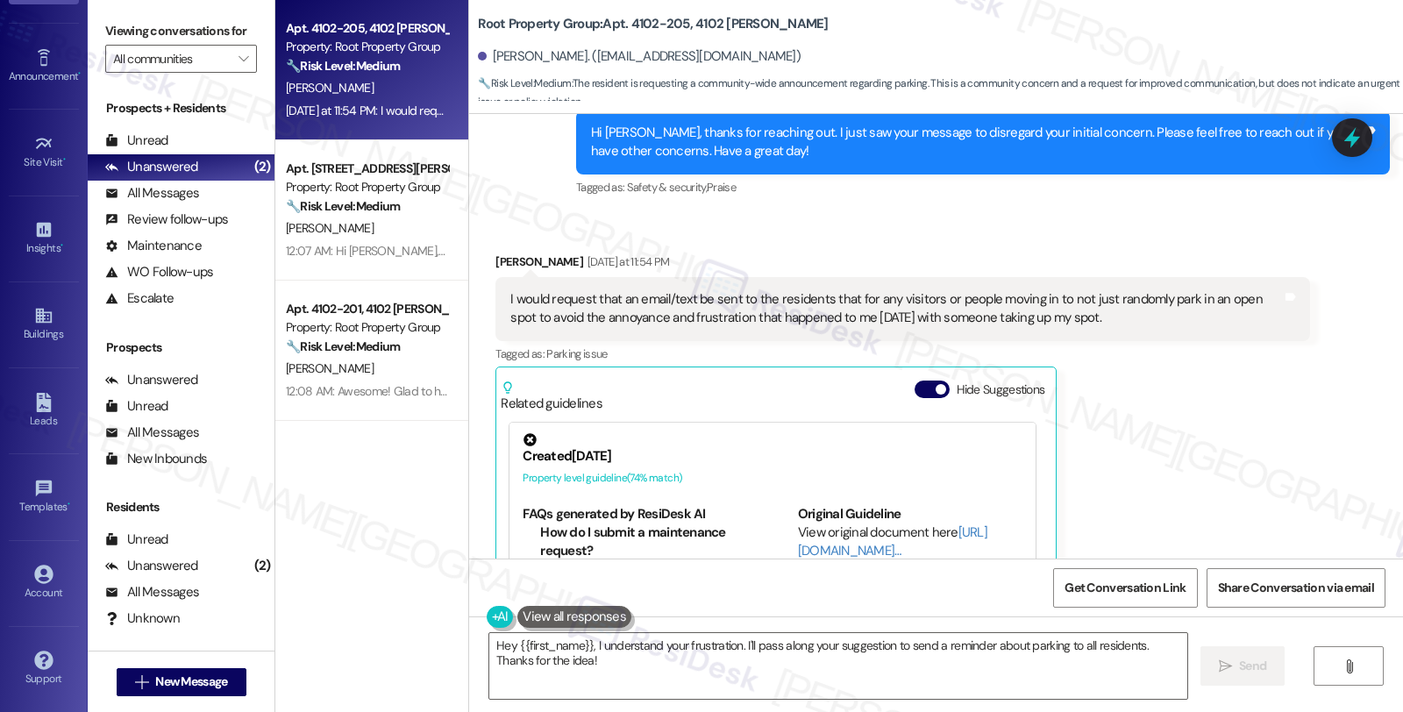
scroll to position [2177, 0]
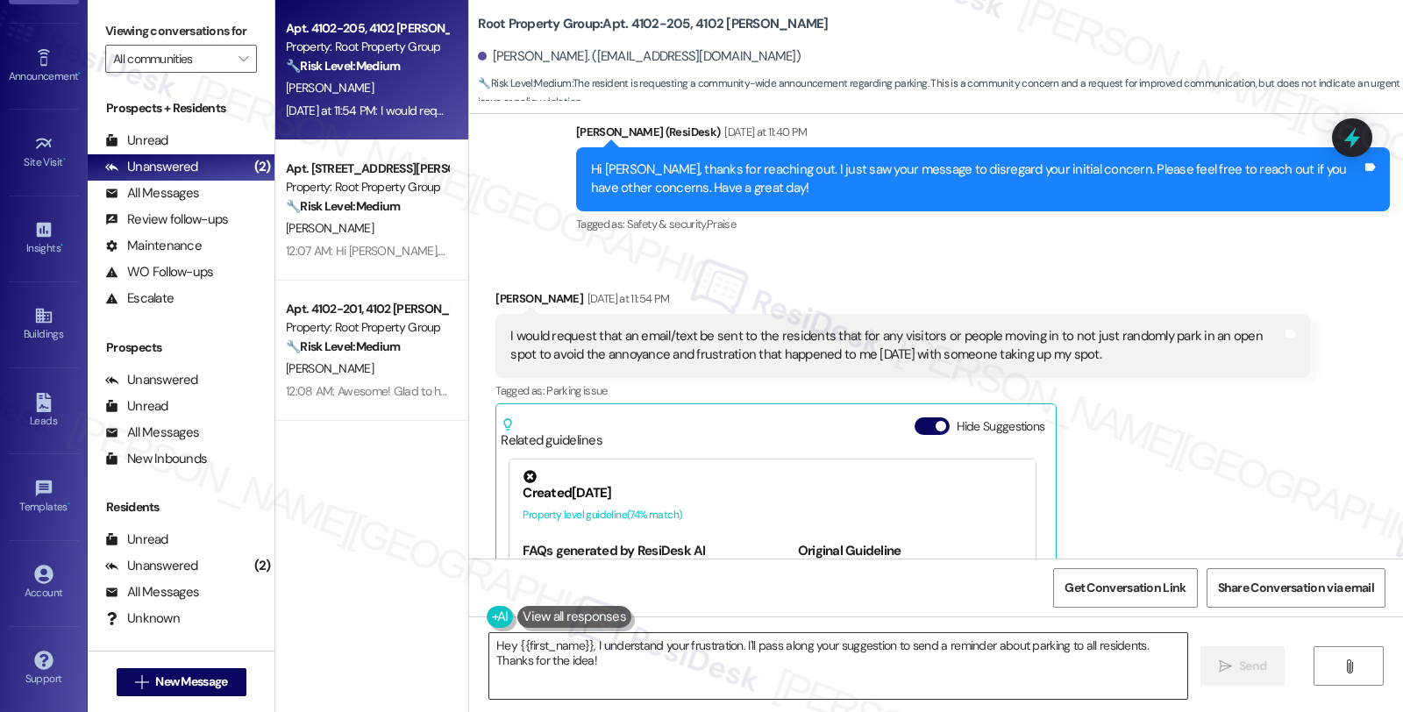
click at [489, 642] on textarea "Hey {{first_name}}, I understand your frustration. I'll pass along your suggest…" at bounding box center [838, 666] width 698 height 66
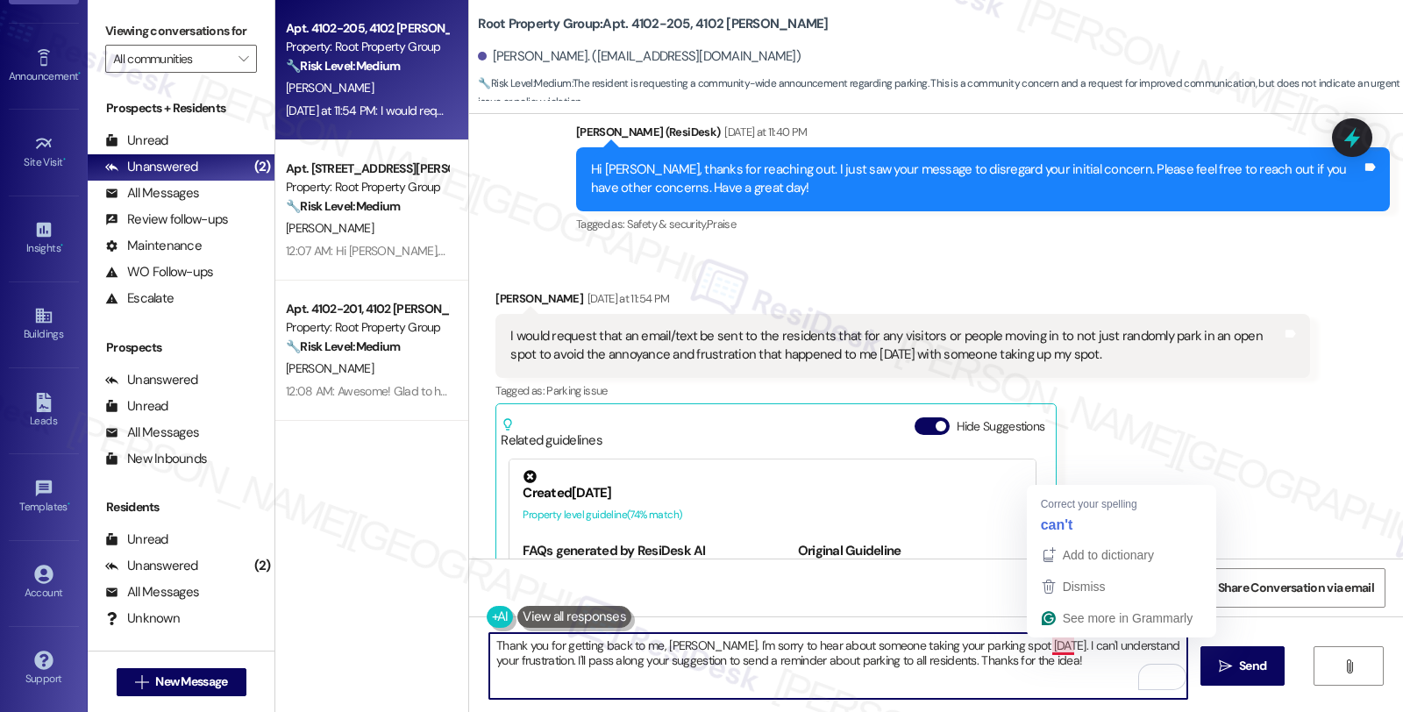
click at [1052, 645] on textarea "Thank you for getting back to me, Scott. I'm sorry to hear about someone taking…" at bounding box center [838, 666] width 698 height 66
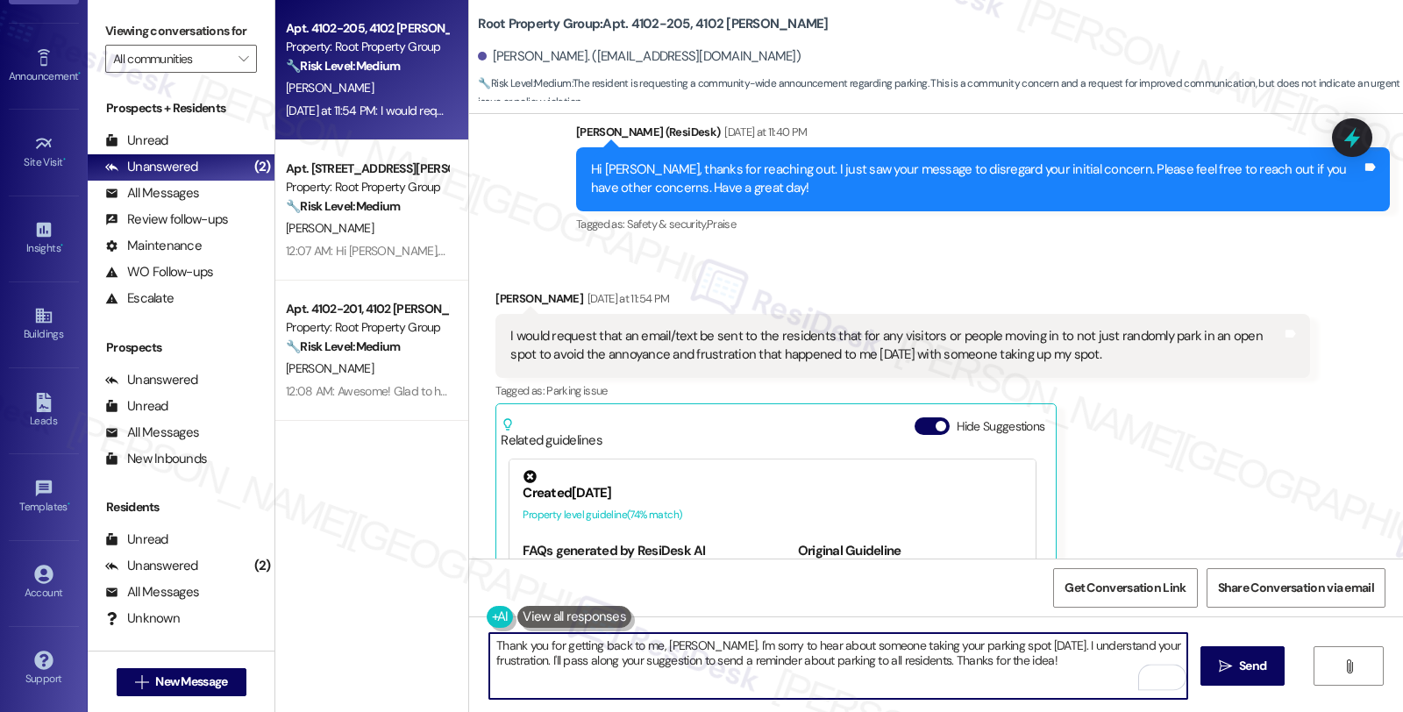
click at [1106, 646] on textarea "Thank you for getting back to me, Scott. I'm sorry to hear about someone taking…" at bounding box center [838, 666] width 698 height 66
click at [1128, 646] on textarea "Thank you for getting back to me, Scott. I'm sorry to hear about someone taking…" at bounding box center [838, 666] width 698 height 66
click at [601, 658] on textarea "Thank you for getting back to me, Scott. I'm sorry to hear about someone taking…" at bounding box center [838, 666] width 698 height 66
click at [605, 660] on textarea "Thank you for getting back to me, Scott. I'm sorry to hear about someone taking…" at bounding box center [838, 666] width 698 height 66
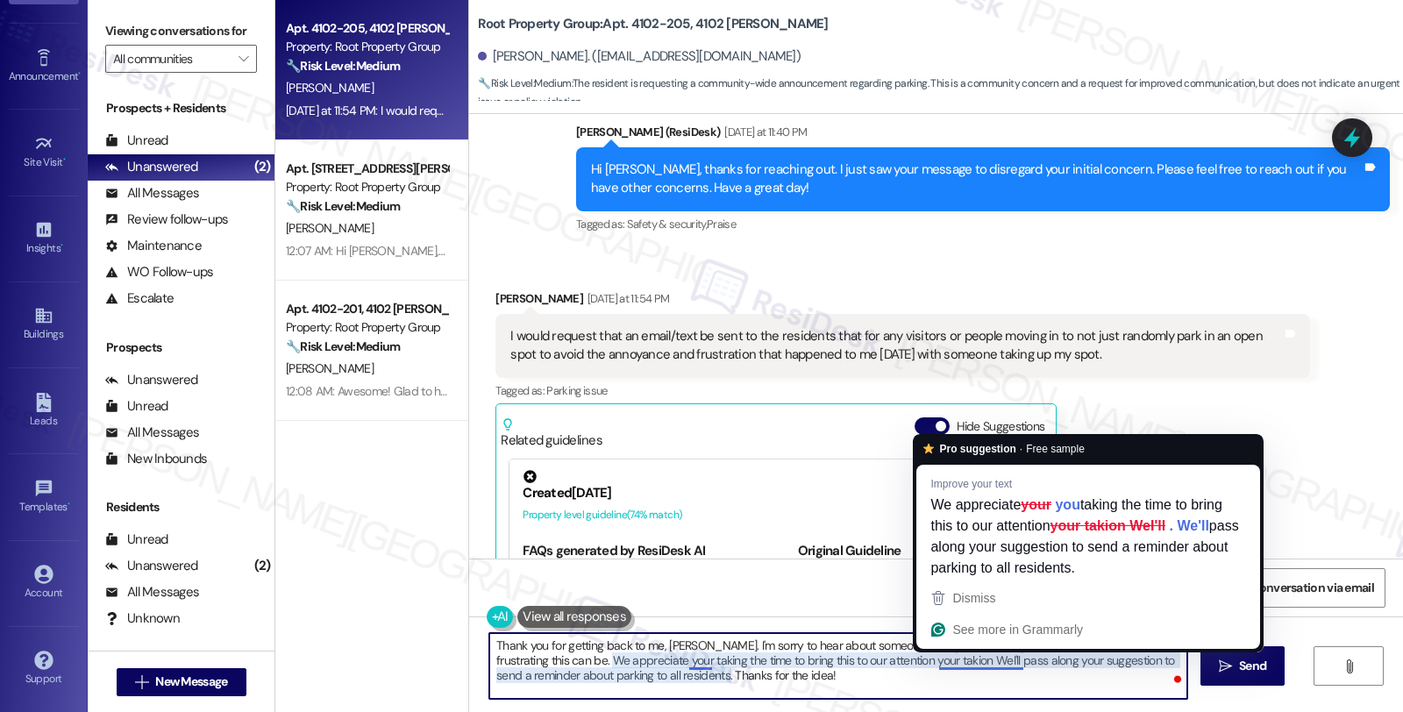
click at [931, 659] on textarea "Thank you for getting back to me, Scott. I'm sorry to hear about someone taking…" at bounding box center [838, 666] width 698 height 66
click at [928, 663] on textarea "Thank you for getting back to me, Scott. I'm sorry to hear about someone taking…" at bounding box center [838, 666] width 698 height 66
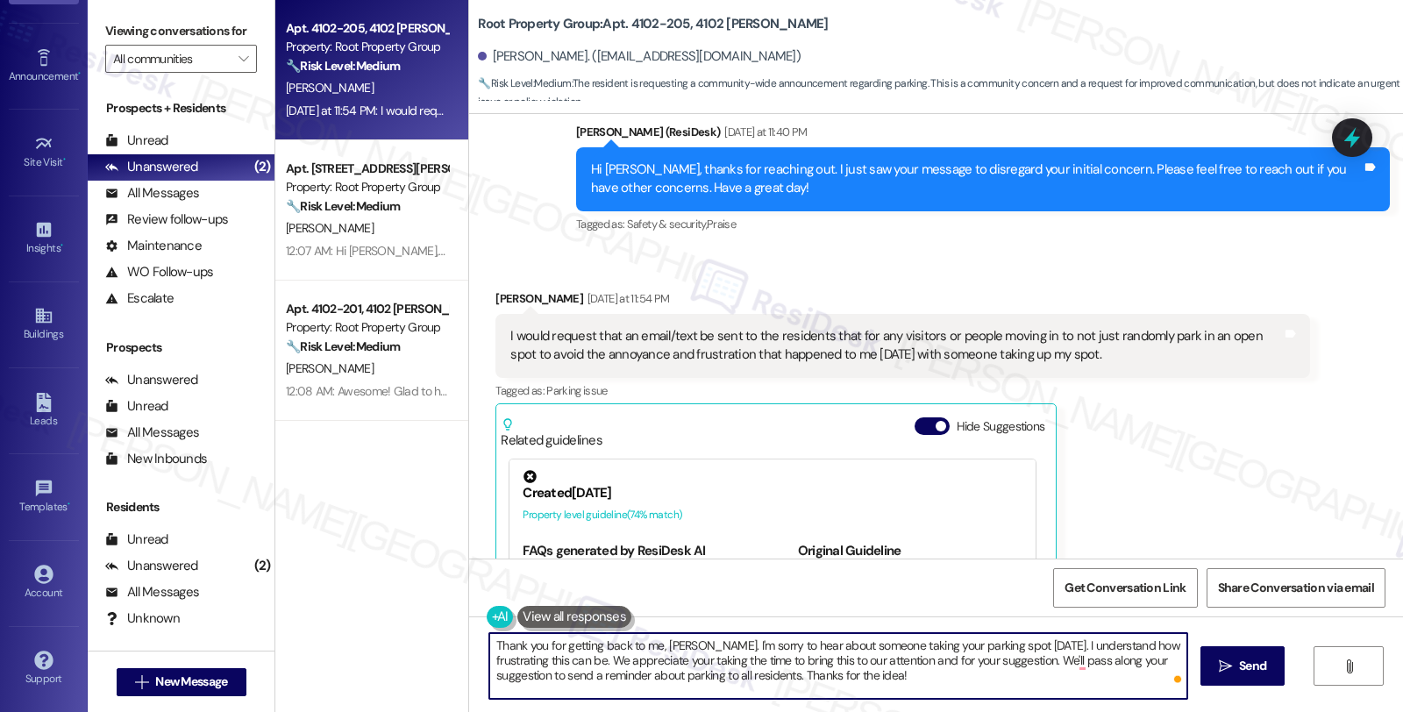
click at [1088, 663] on textarea "Thank you for getting back to me, Scott. I'm sorry to hear about someone taking…" at bounding box center [838, 666] width 698 height 66
drag, startPoint x: 923, startPoint y: 662, endPoint x: 1044, endPoint y: 661, distance: 121.0
click at [1044, 661] on textarea "Thank you for getting back to me, Scott. I'm sorry to hear about someone taking…" at bounding box center [838, 666] width 698 height 66
click at [954, 663] on textarea "Thank you for getting back to me, Scott. I'm sorry to hear about someone taking…" at bounding box center [838, 666] width 698 height 66
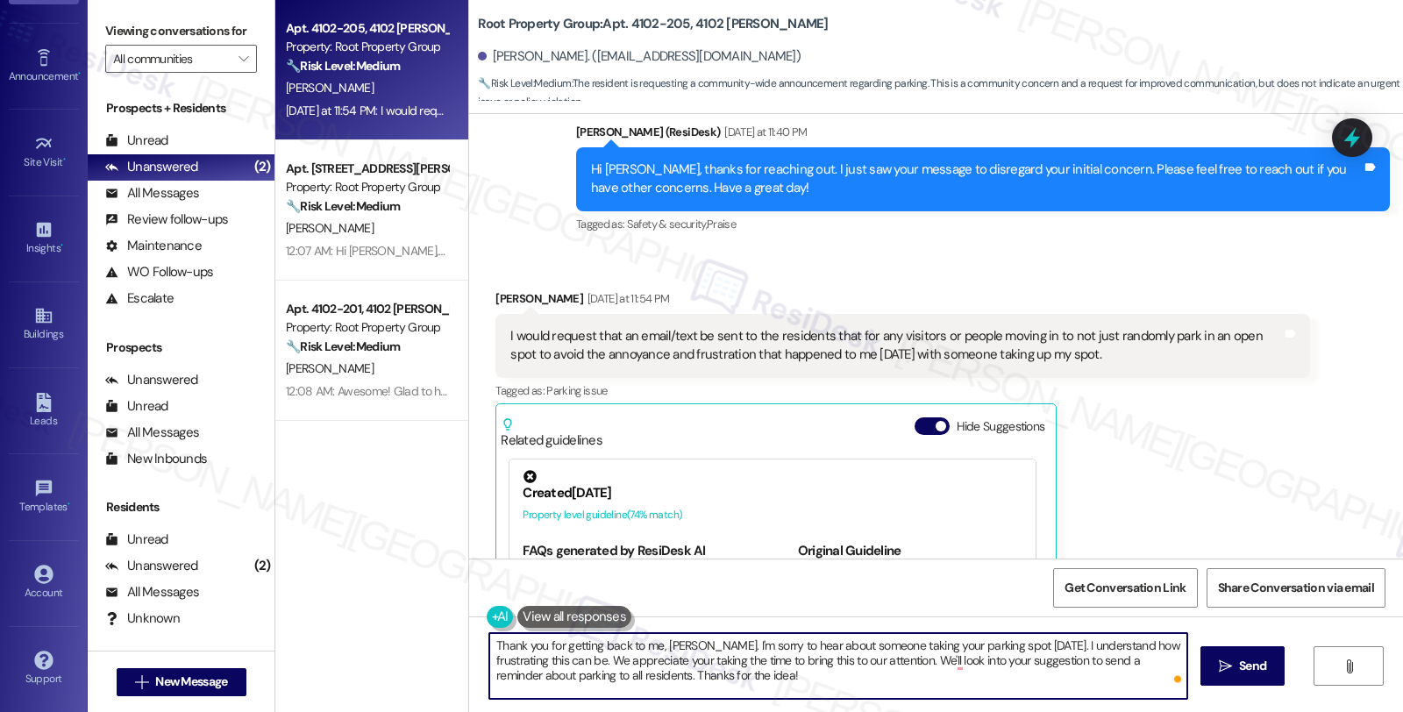
click at [1126, 655] on textarea "Thank you for getting back to me, Scott. I'm sorry to hear about someone taking…" at bounding box center [838, 666] width 698 height 66
click at [938, 662] on textarea "Thank you for getting back to me, Scott. I'm sorry to hear about someone taking…" at bounding box center [838, 666] width 698 height 66
click at [859, 684] on textarea "Thank you for getting back to me, Scott. I'm sorry to hear about someone taking…" at bounding box center [838, 666] width 698 height 66
click at [803, 672] on textarea "Thank you for getting back to me, Scott. I'm sorry to hear about someone taking…" at bounding box center [838, 666] width 698 height 66
drag, startPoint x: 679, startPoint y: 672, endPoint x: 878, endPoint y: 686, distance: 199.4
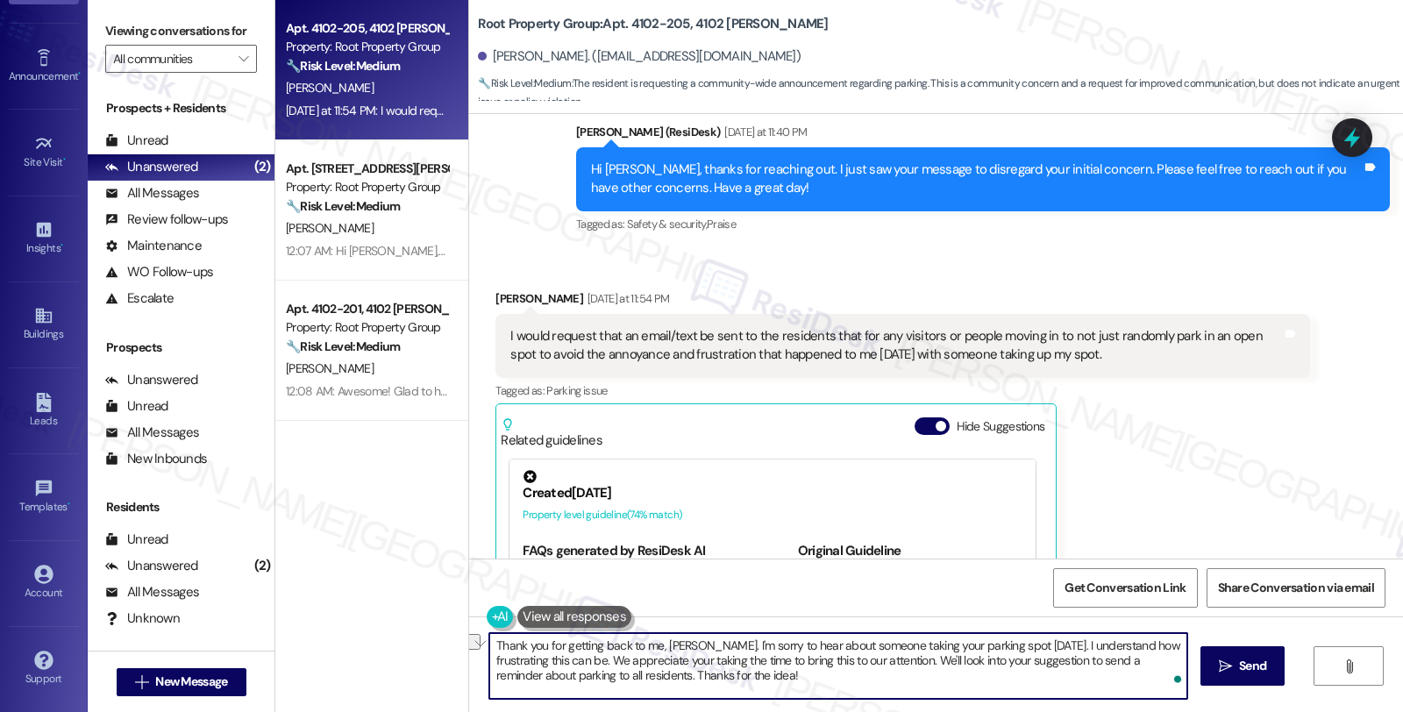
click at [878, 686] on textarea "Thank you for getting back to me, Scott. I'm sorry to hear about someone taking…" at bounding box center [838, 666] width 698 height 66
drag, startPoint x: 684, startPoint y: 676, endPoint x: 906, endPoint y: 694, distance: 222.6
click at [906, 694] on textarea "Thank you for getting back to me, Scott. I'm sorry to hear about someone taking…" at bounding box center [838, 666] width 698 height 66
click at [829, 676] on textarea "Thank you for getting back to me, Scott. I'm sorry to hear about someone taking…" at bounding box center [838, 666] width 698 height 66
click at [845, 677] on textarea "Thank you for getting back to me, Scott. I'm sorry to hear about someone taking…" at bounding box center [838, 666] width 698 height 66
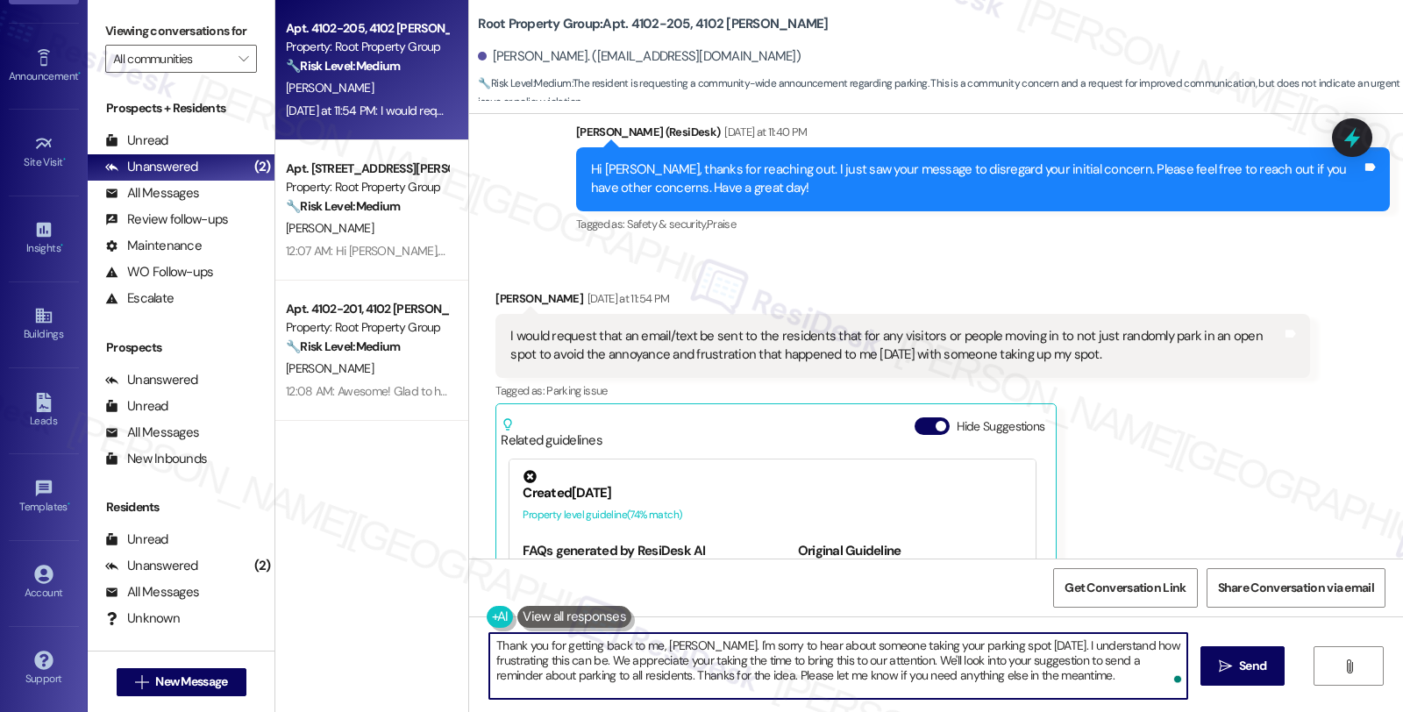
type textarea "Thank you for getting back to me, Scott. I'm sorry to hear about someone taking…"
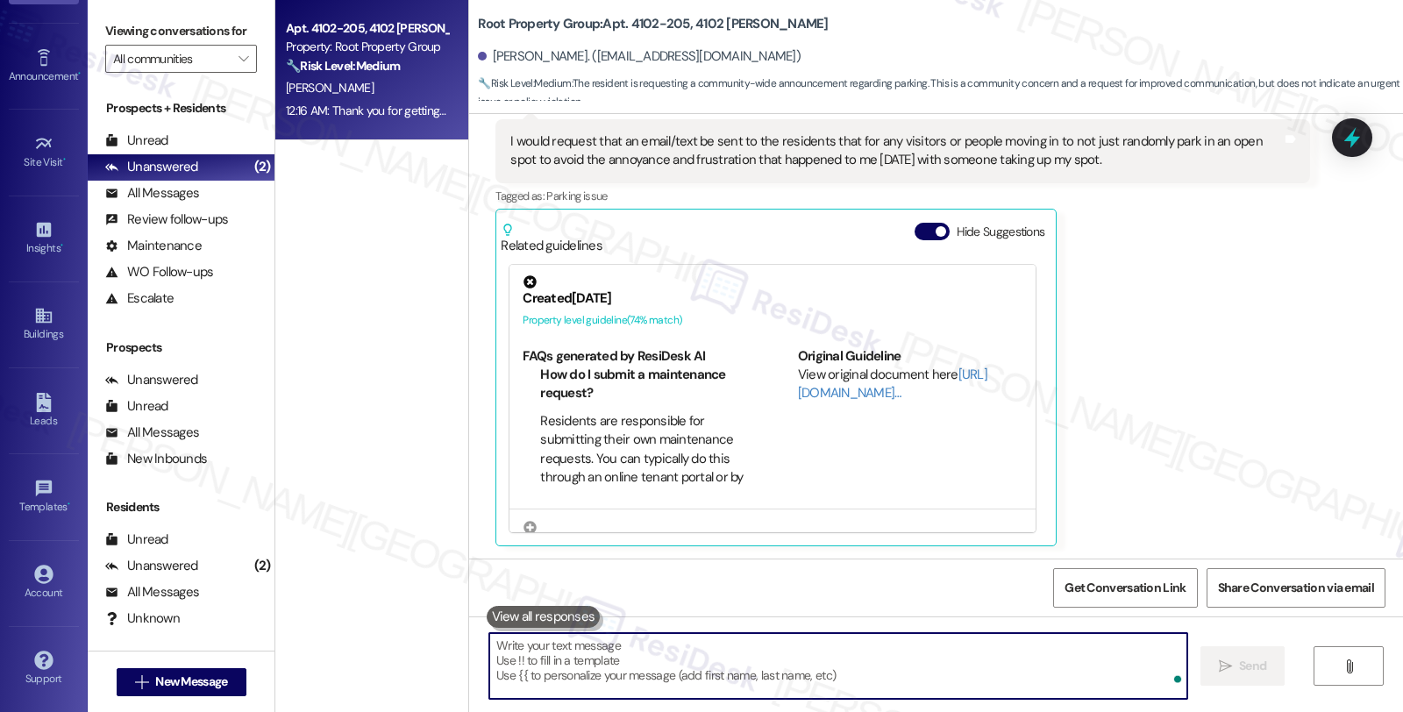
scroll to position [2531, 0]
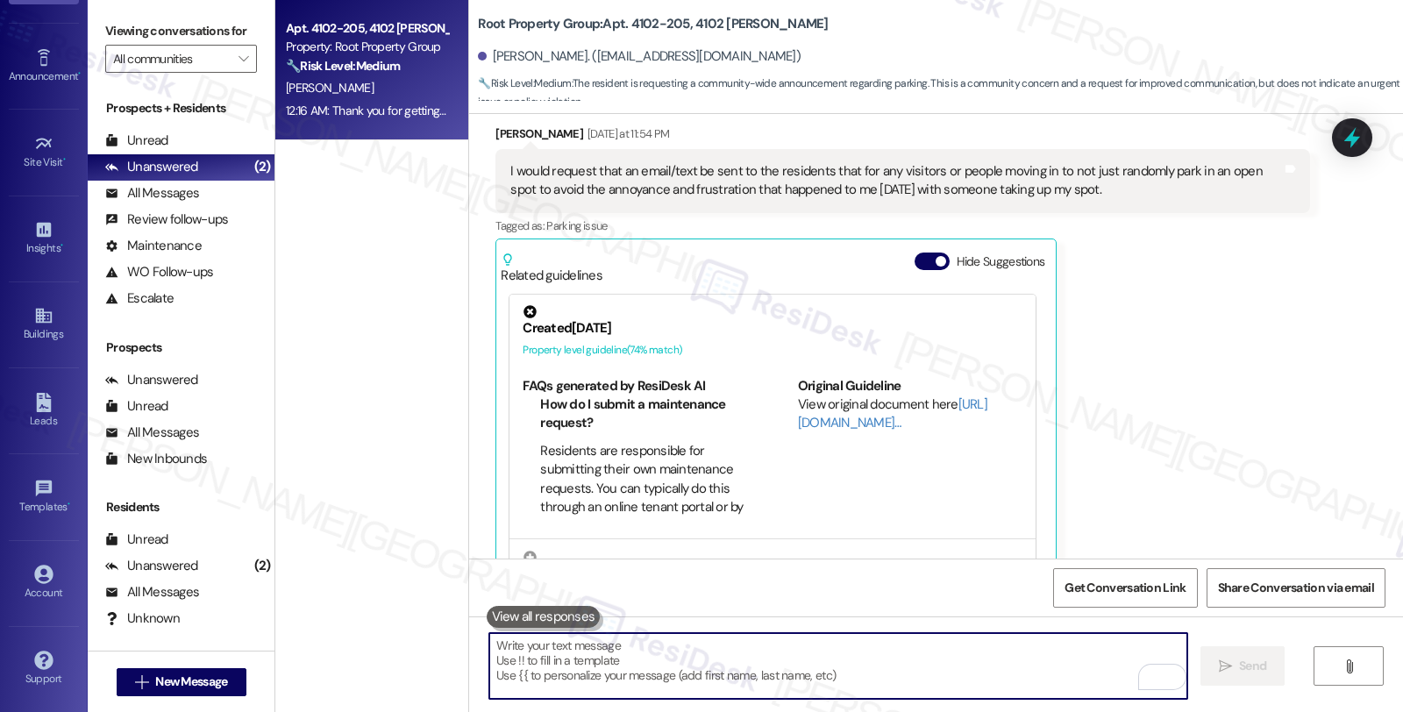
scroll to position [2336, 0]
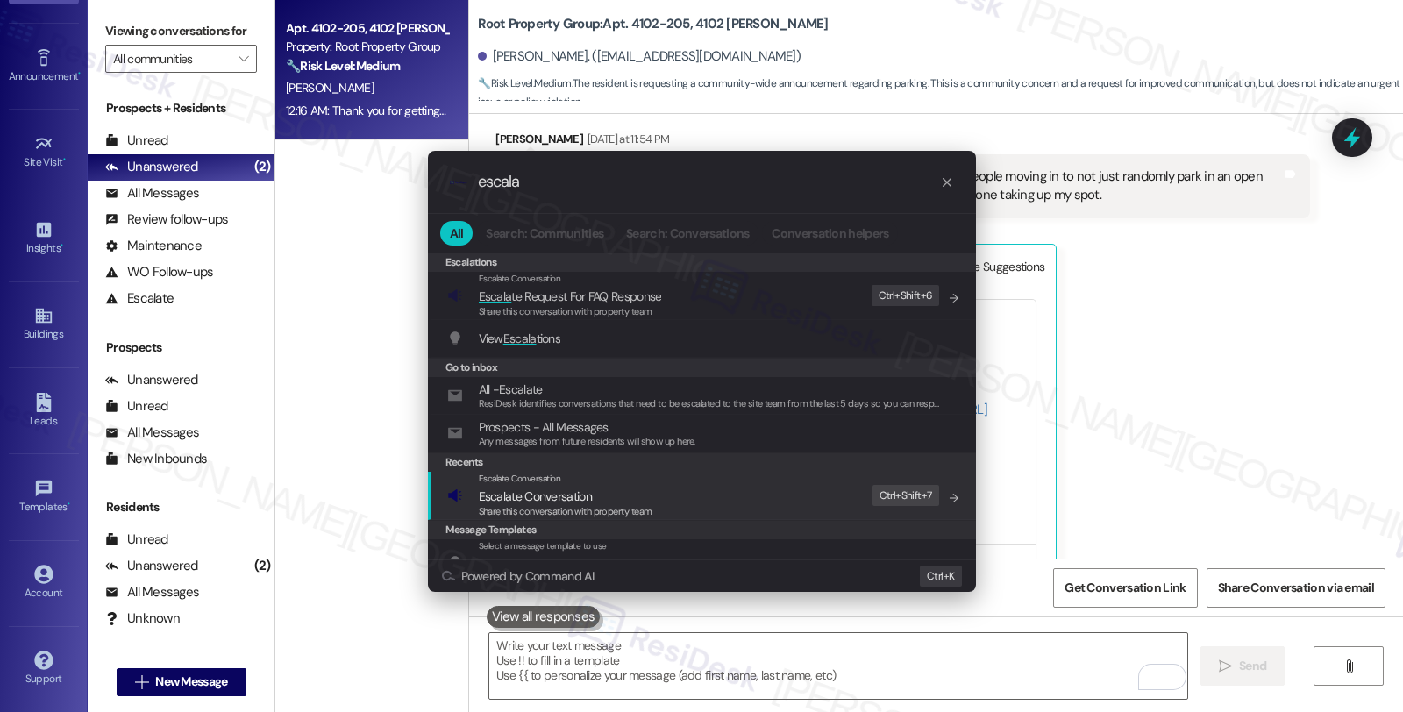
type input "escala"
click at [747, 494] on div "Escalate Conversation Escala te Conversation Share this conversation with prope…" at bounding box center [703, 495] width 513 height 47
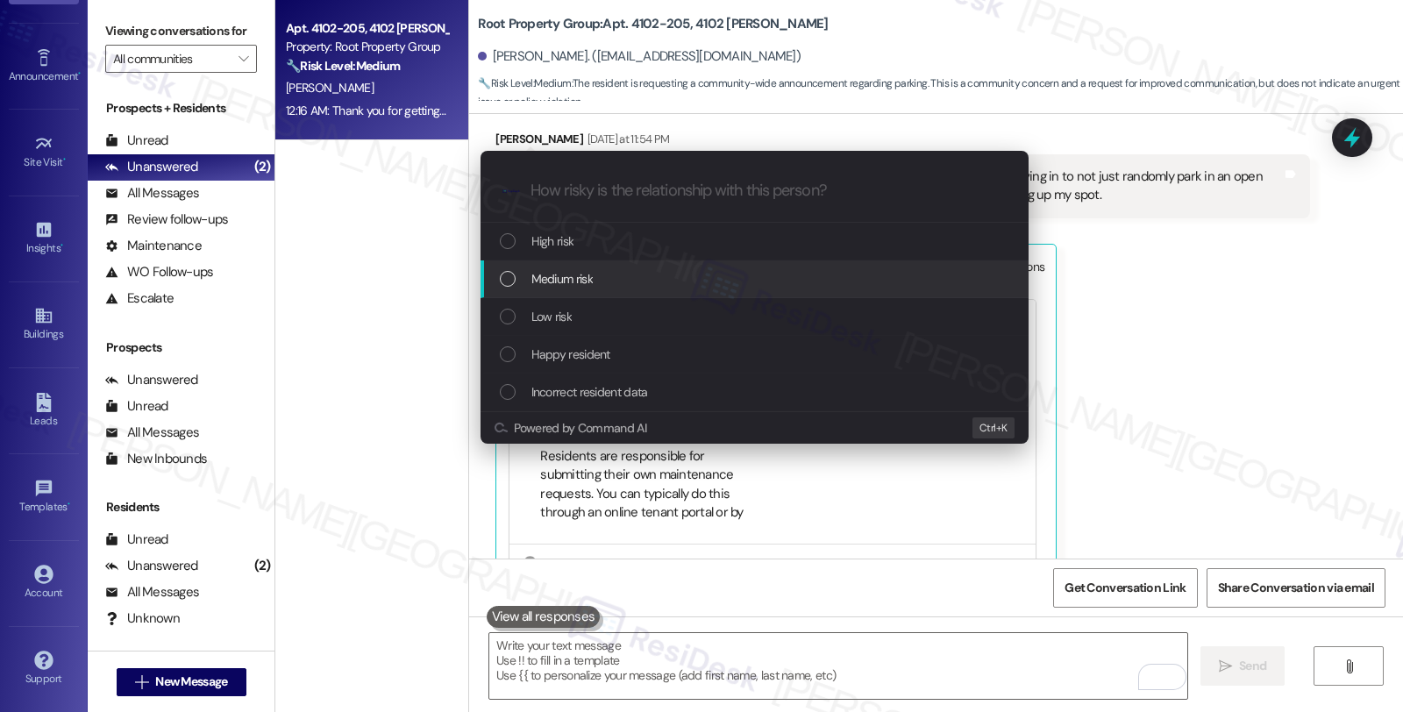
click at [669, 286] on div "Medium risk" at bounding box center [756, 278] width 513 height 19
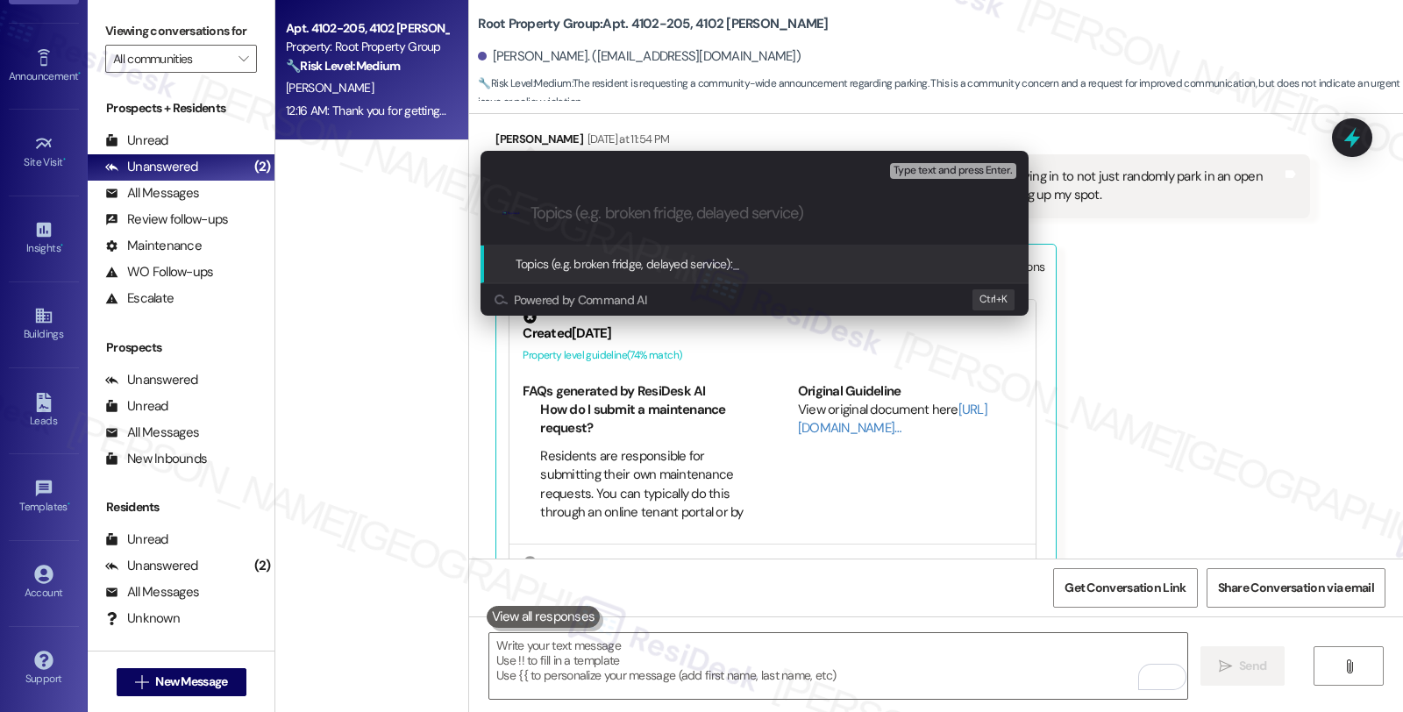
click at [1146, 329] on div "Escalate Conversation Medium risk Topics (e.g. broken fridge, delayed service) …" at bounding box center [701, 356] width 1403 height 712
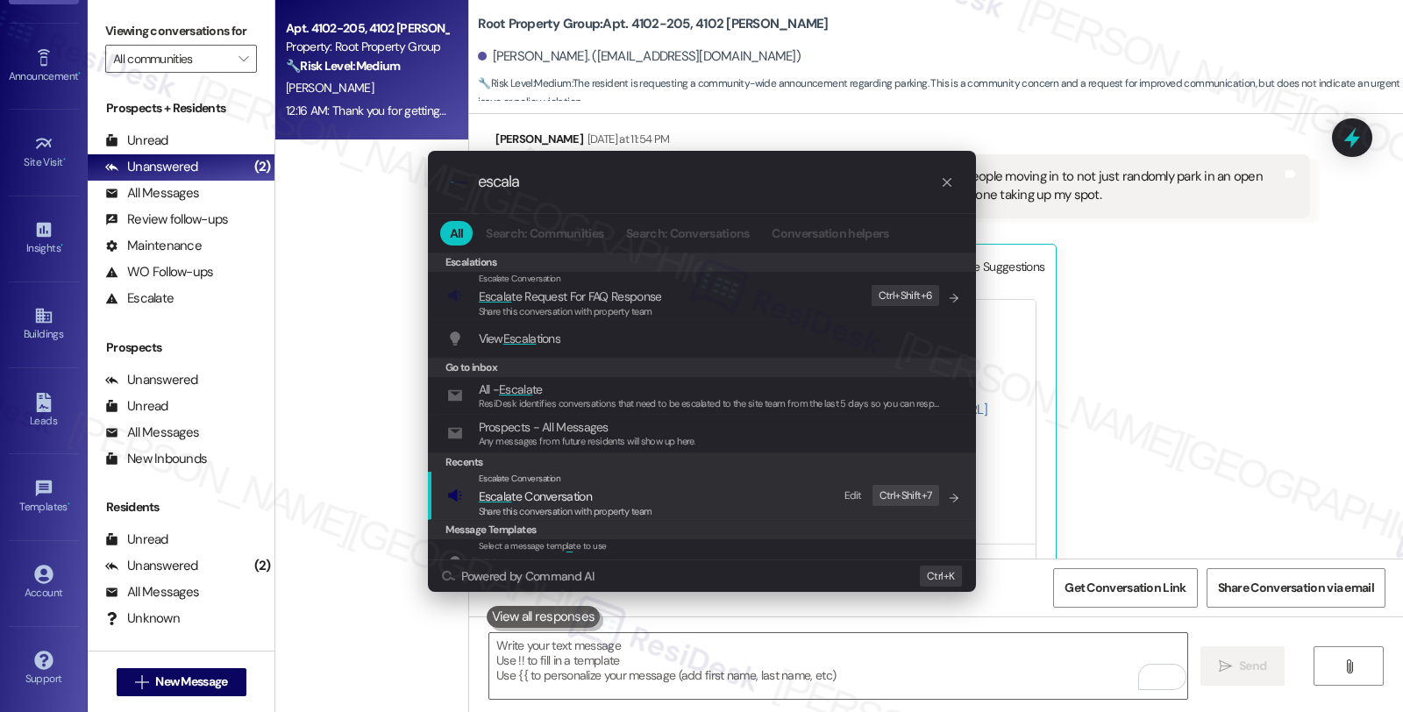
type input "escala"
click at [615, 493] on span "Escala te Conversation" at bounding box center [566, 496] width 174 height 19
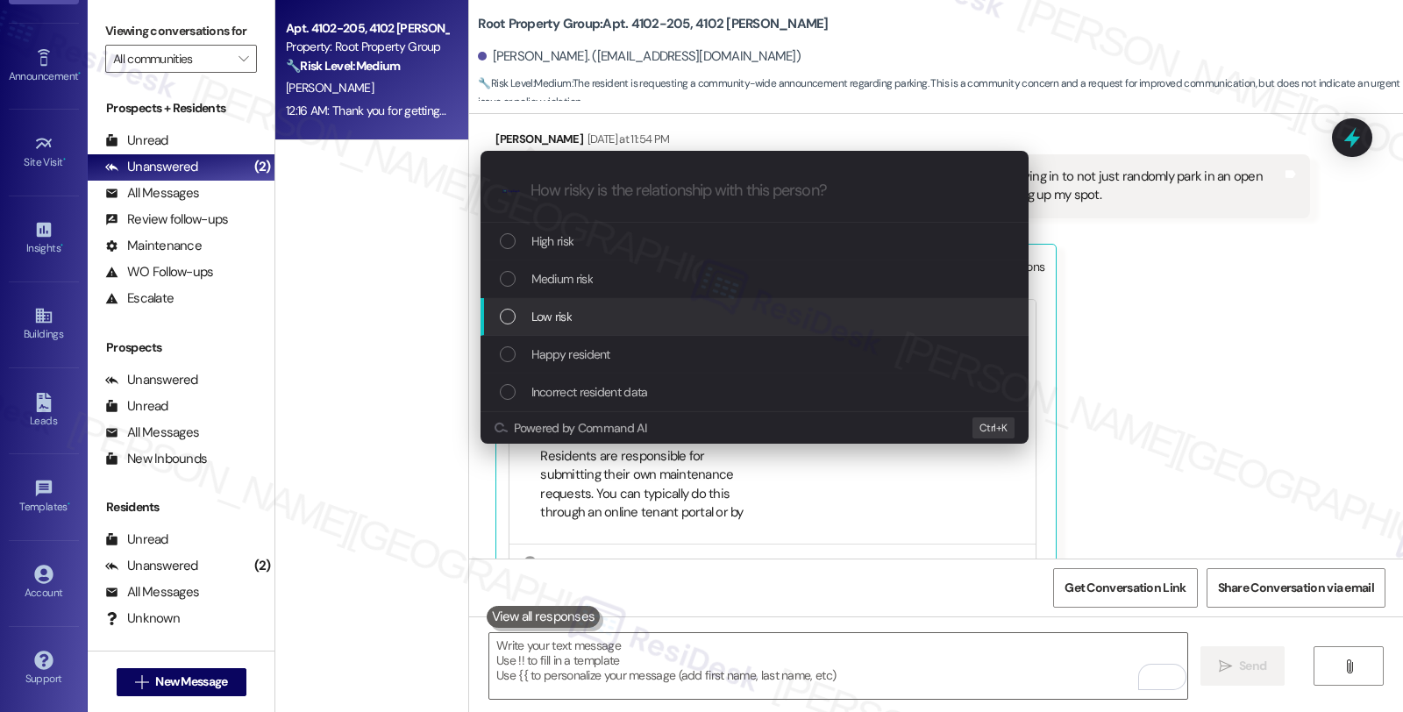
click at [603, 323] on div "Low risk" at bounding box center [756, 316] width 513 height 19
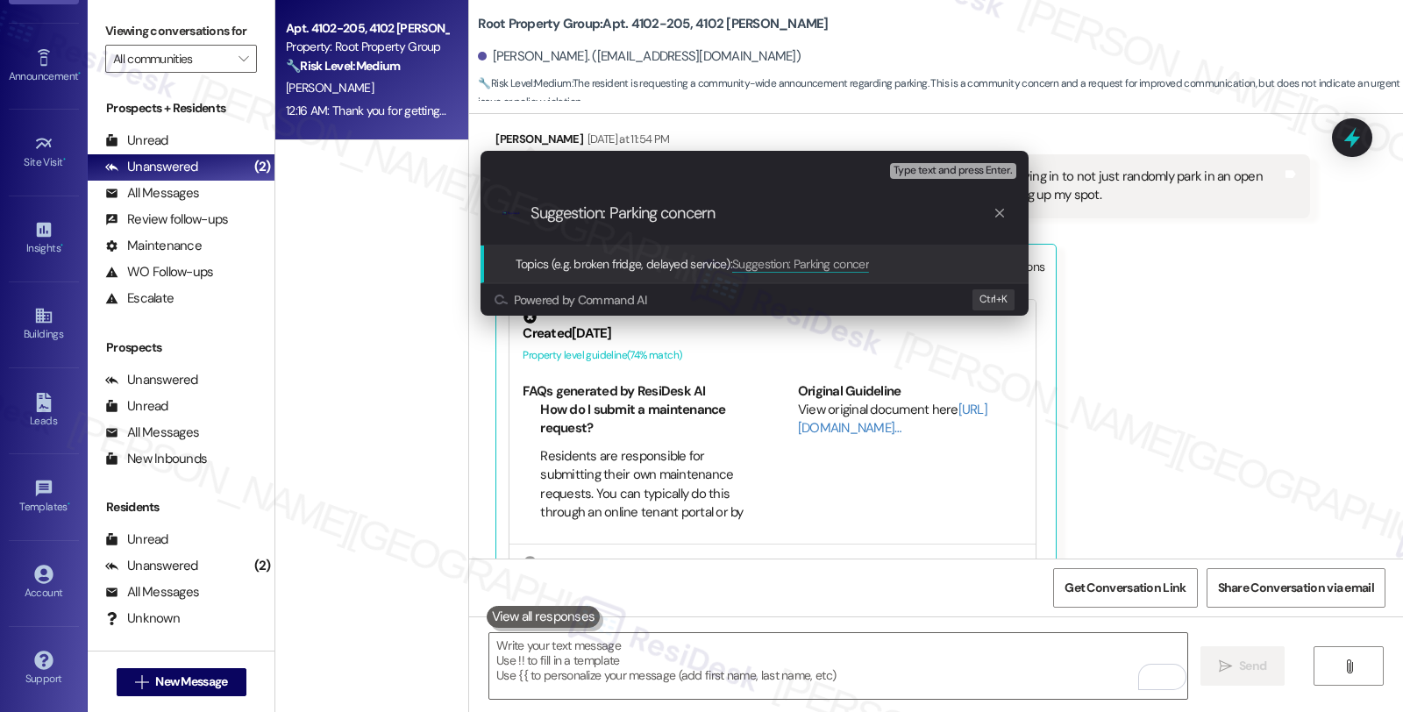
type input "Suggestion: Parking concerns"
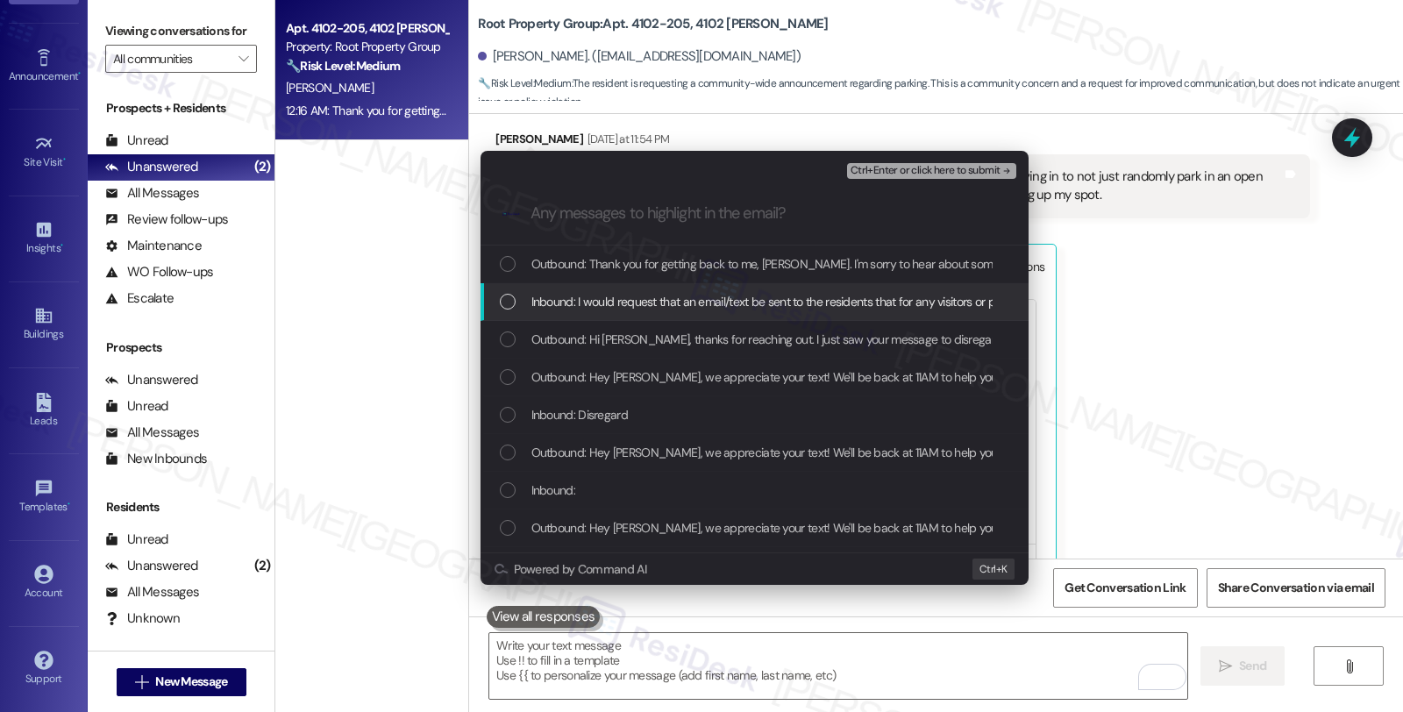
click at [606, 287] on div "Inbound: I would request that an email/text be sent to the residents that for a…" at bounding box center [754, 302] width 548 height 38
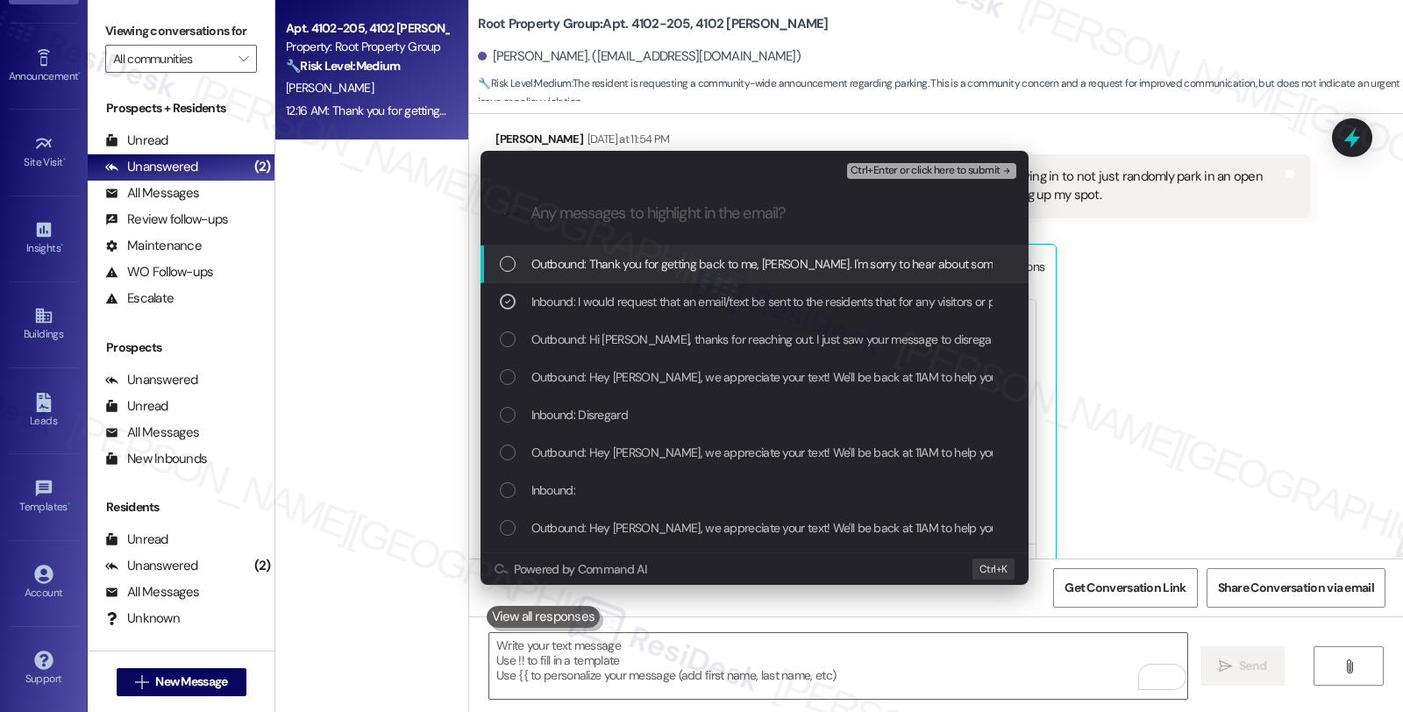
click at [941, 170] on span "Ctrl+Enter or click here to submit" at bounding box center [925, 171] width 150 height 12
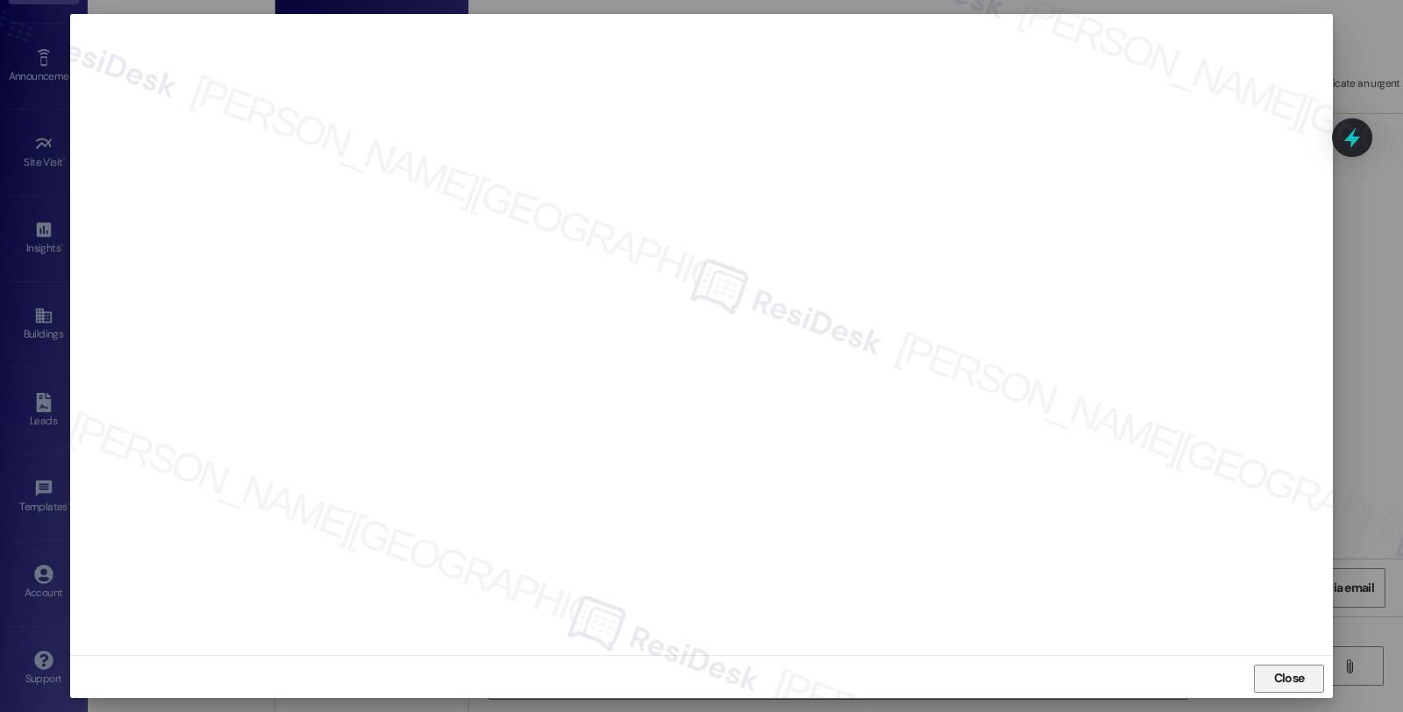
click at [1270, 678] on span "Close" at bounding box center [1289, 678] width 38 height 18
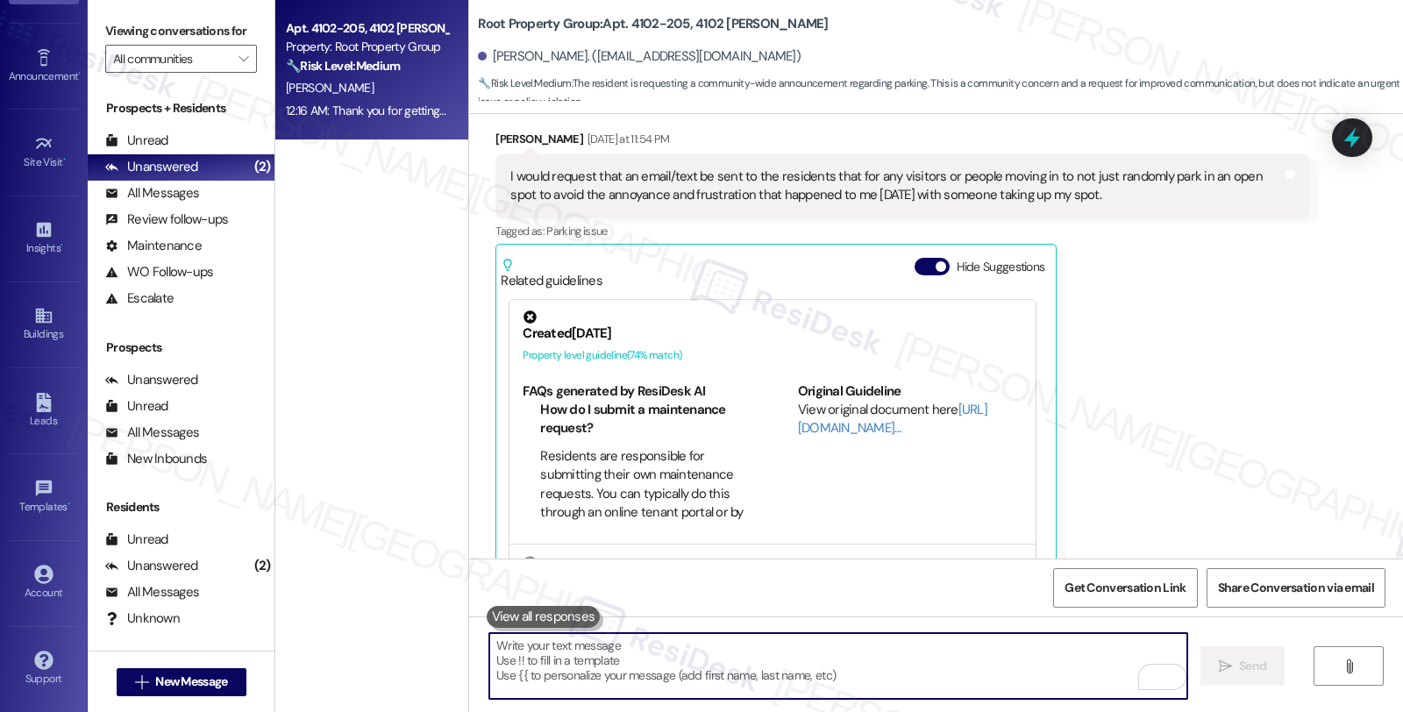
click at [1345, 133] on icon at bounding box center [1351, 137] width 23 height 23
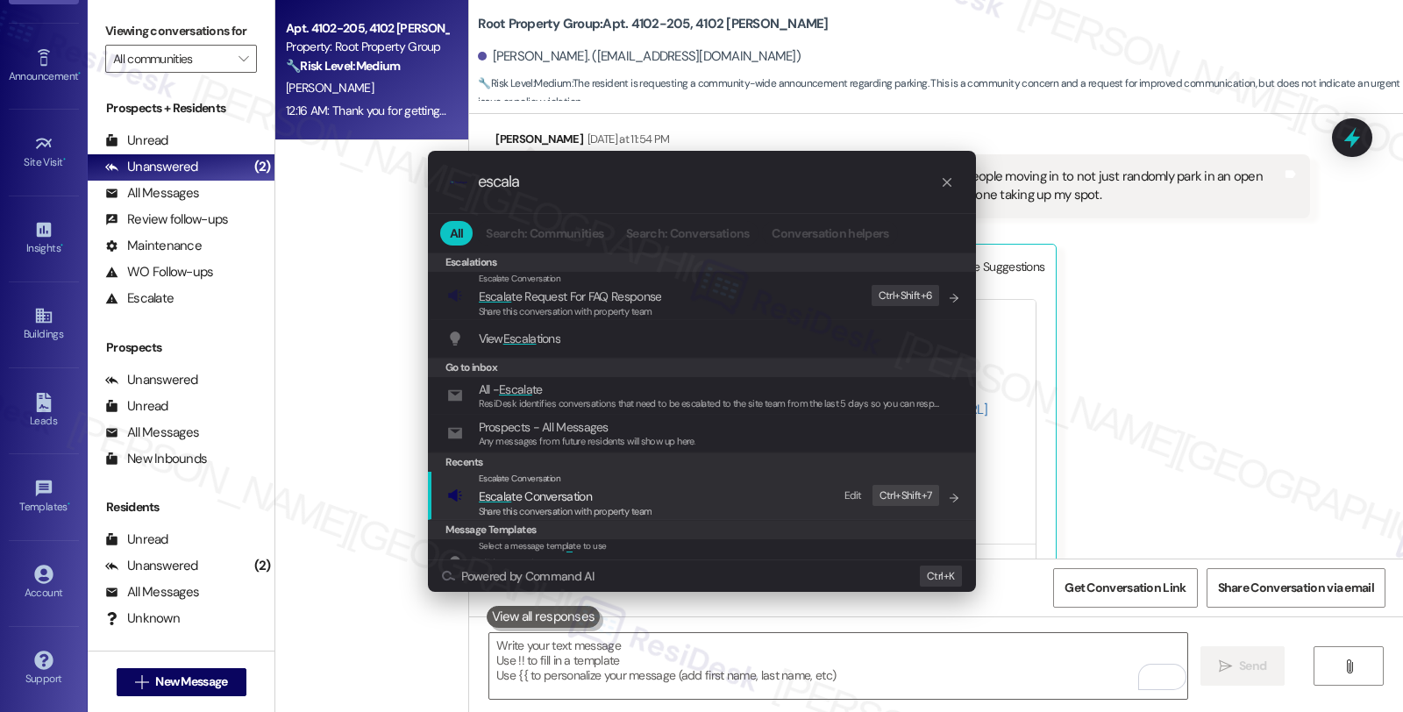
type input "escala"
click at [658, 497] on div "Escalate Conversation Escala te Conversation Share this conversation with prope…" at bounding box center [703, 495] width 513 height 47
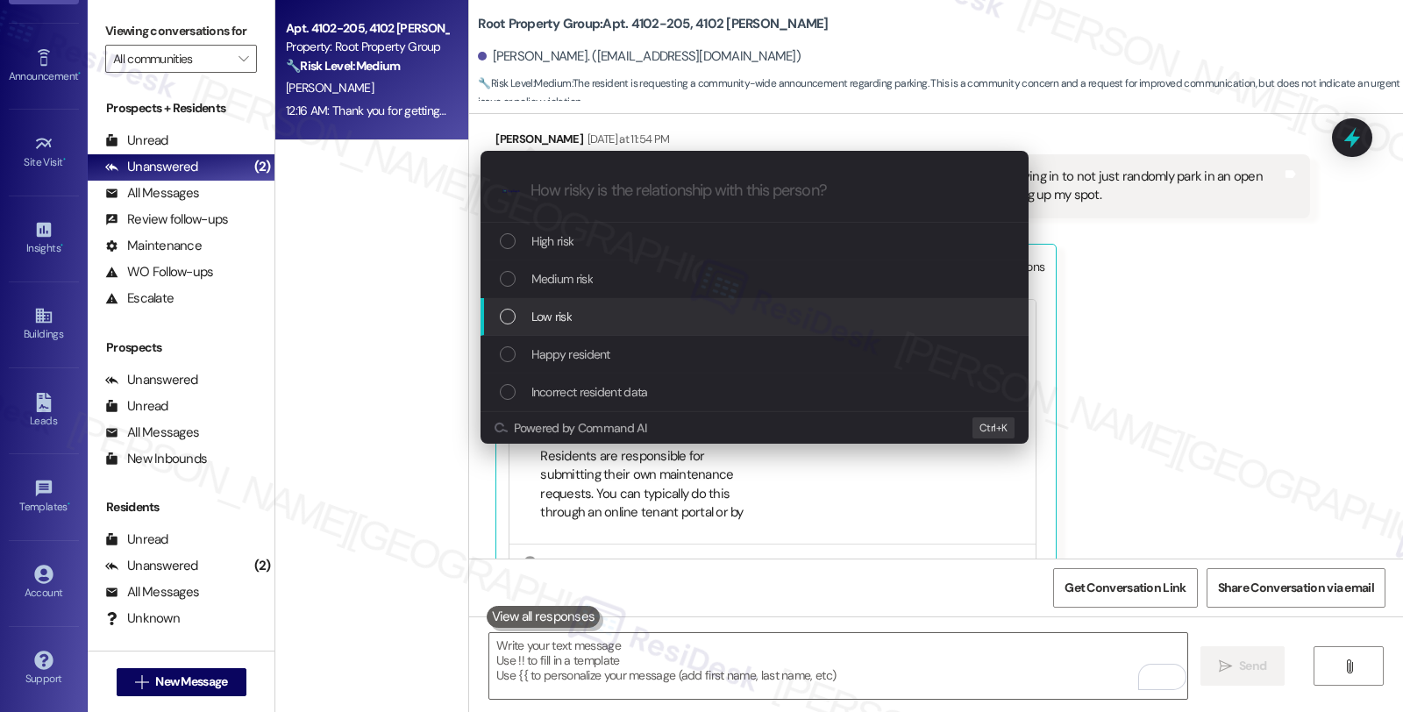
click at [615, 323] on div "Low risk" at bounding box center [756, 316] width 513 height 19
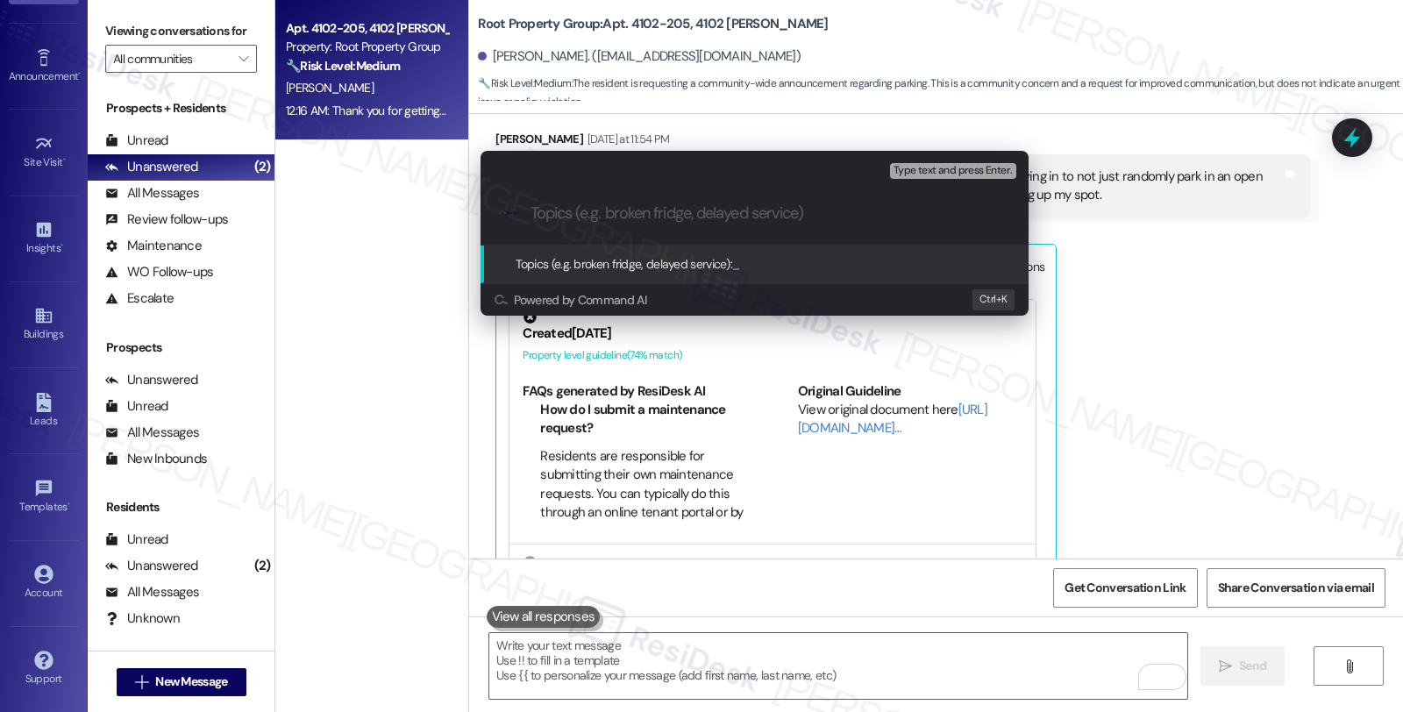
paste input "Suggestion: Parking concerns"
type input "Suggestion: Parking concerns"
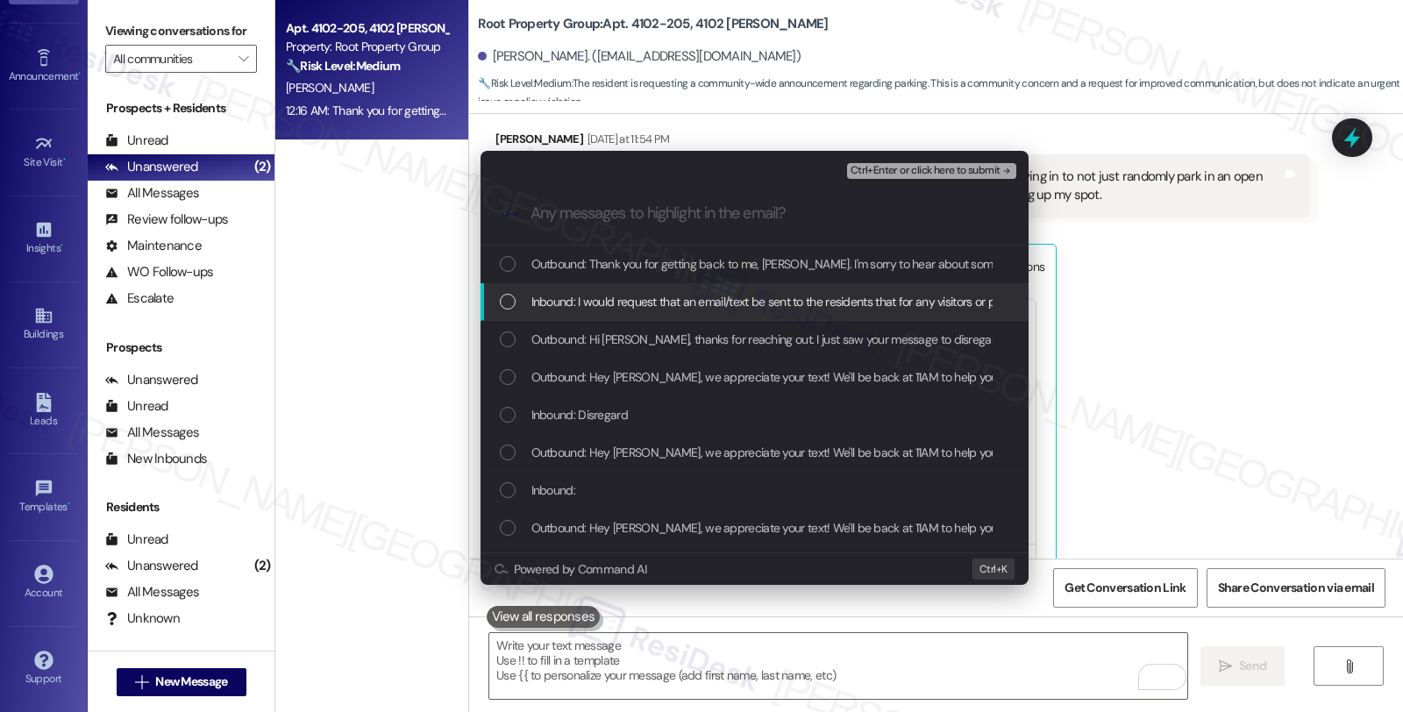
click at [644, 304] on span "Inbound: I would request that an email/text be sent to the residents that for a…" at bounding box center [1169, 301] width 1276 height 19
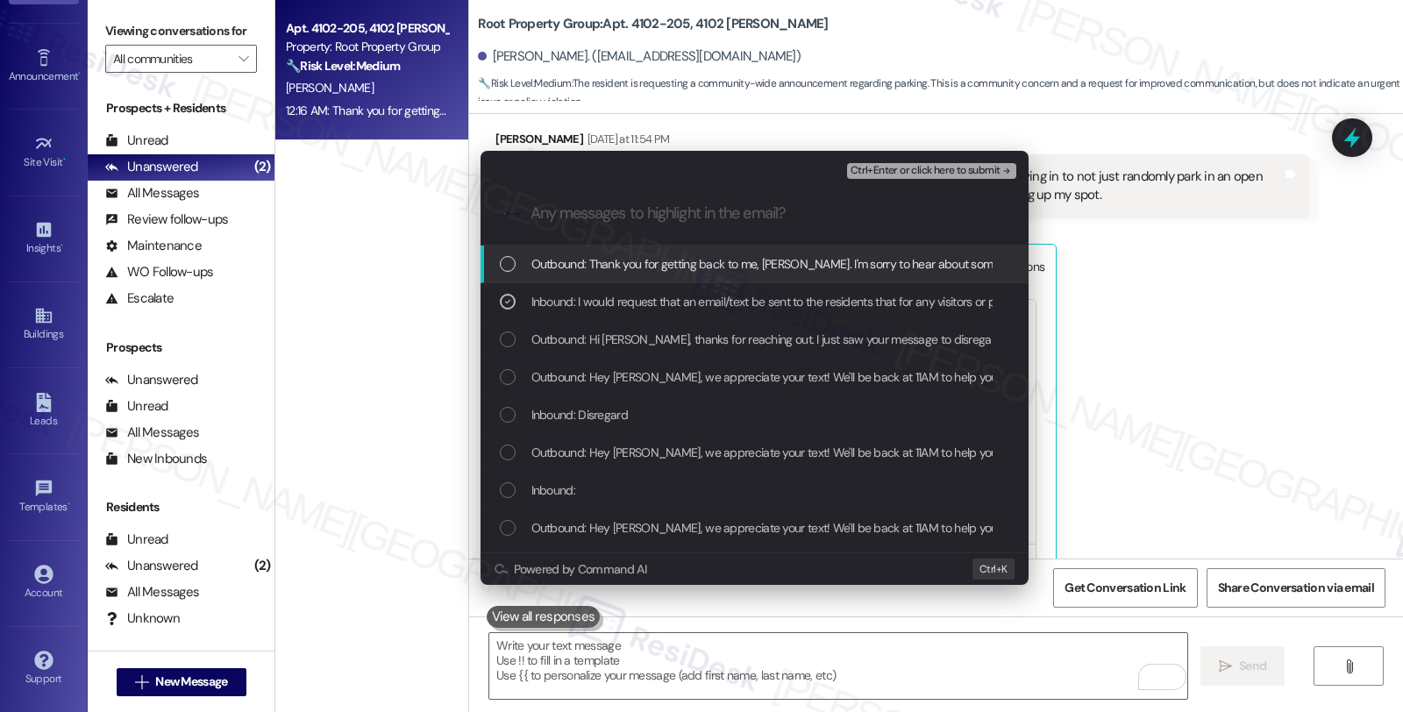
click at [916, 167] on span "Ctrl+Enter or click here to submit" at bounding box center [925, 171] width 150 height 12
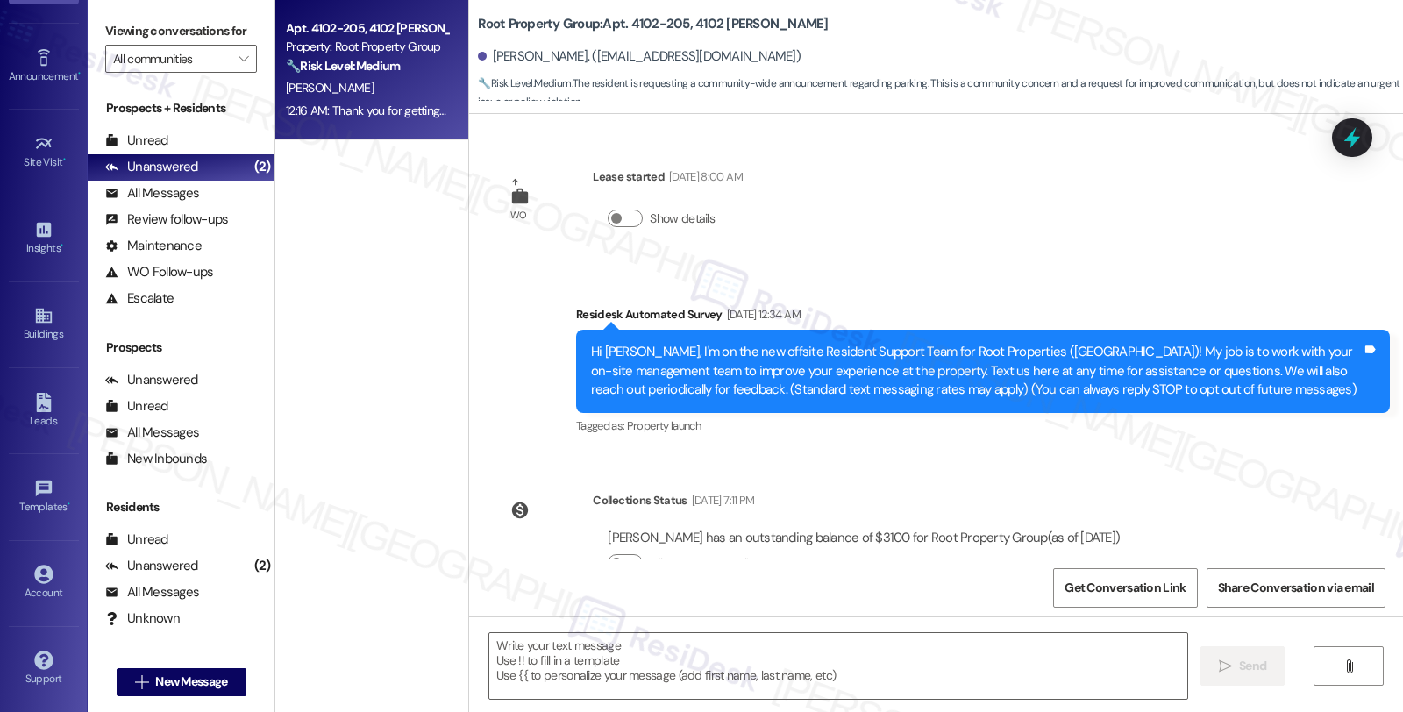
scroll to position [2371, 0]
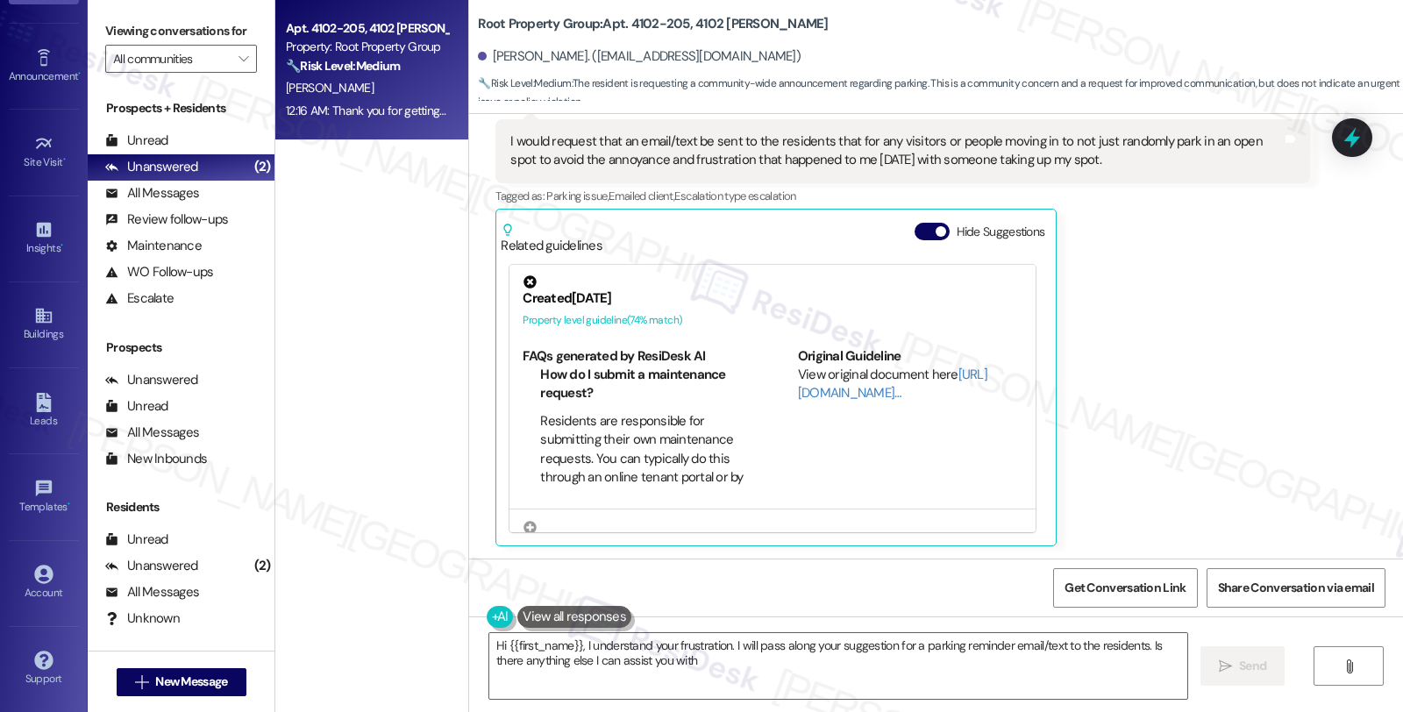
type textarea "Hi {{first_name}}, I understand your frustration. I will pass along your sugges…"
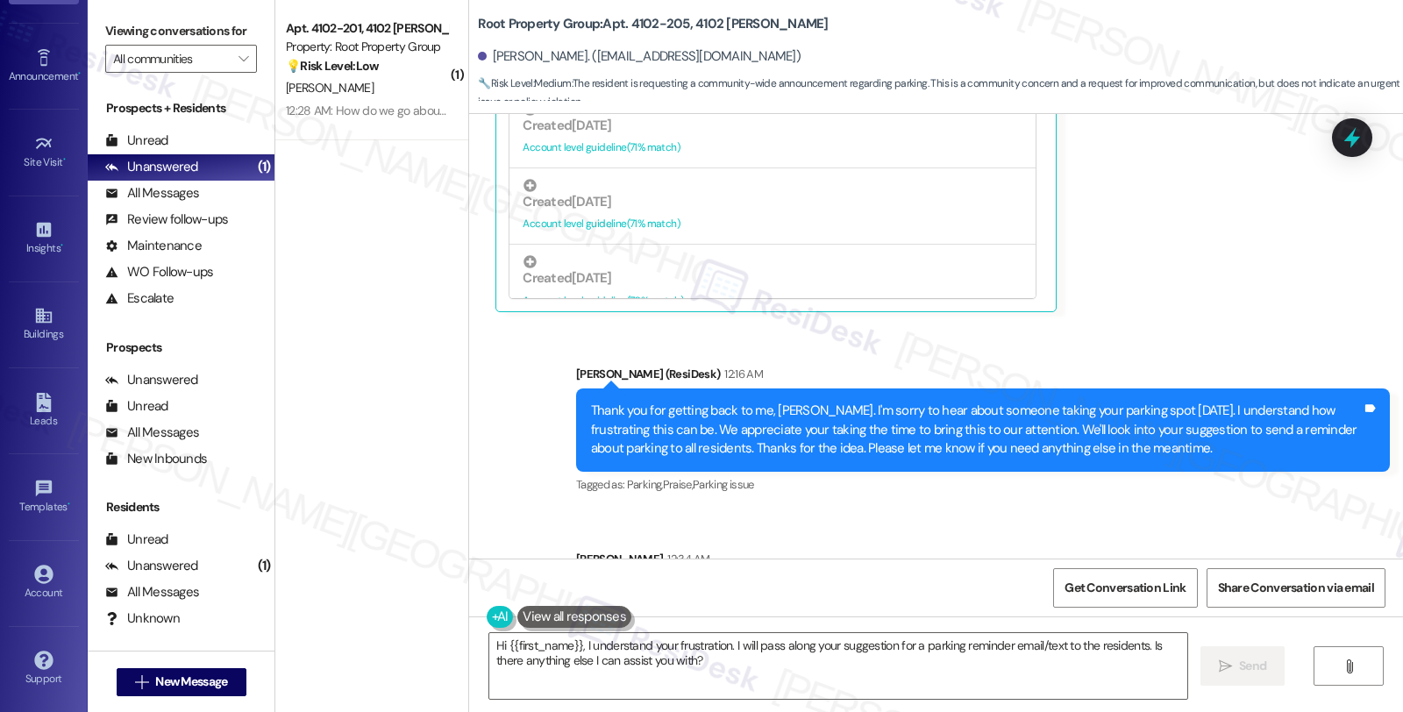
scroll to position [2698, 0]
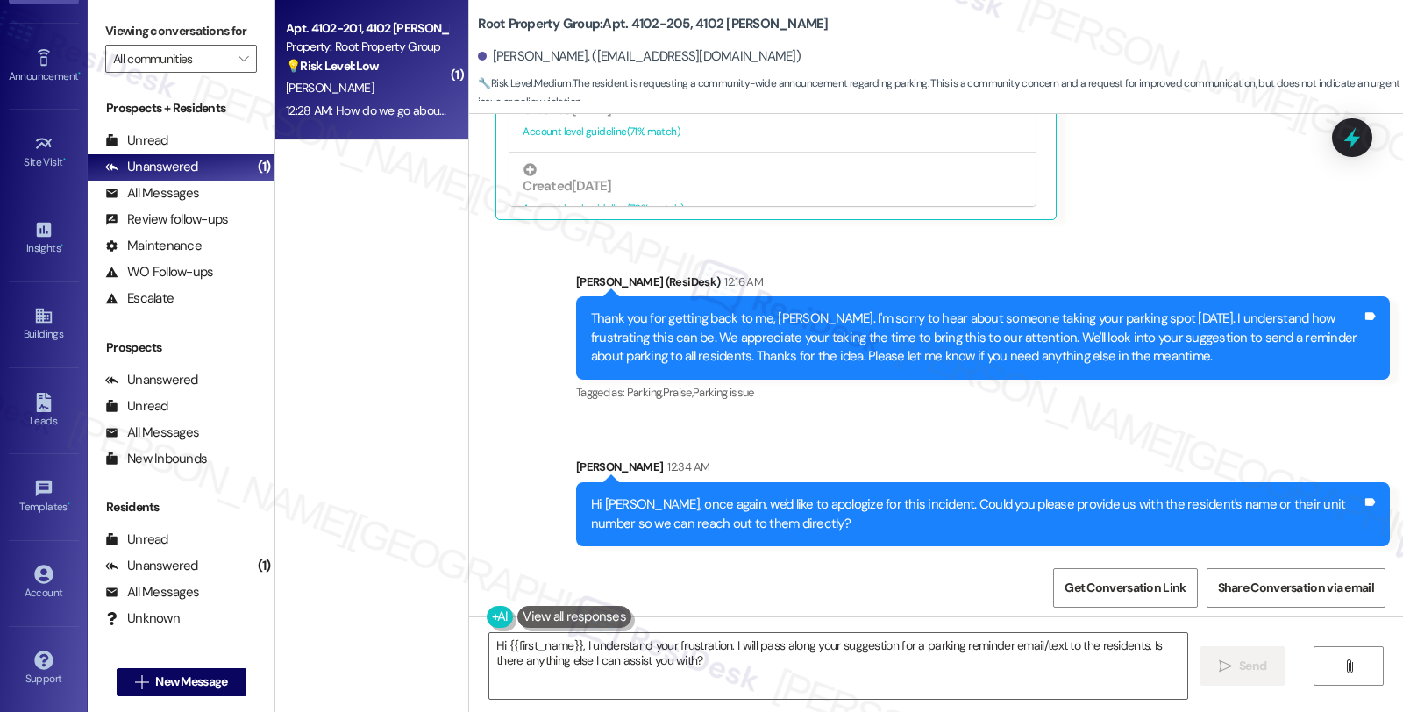
click at [337, 85] on span "[PERSON_NAME]" at bounding box center [330, 88] width 88 height 16
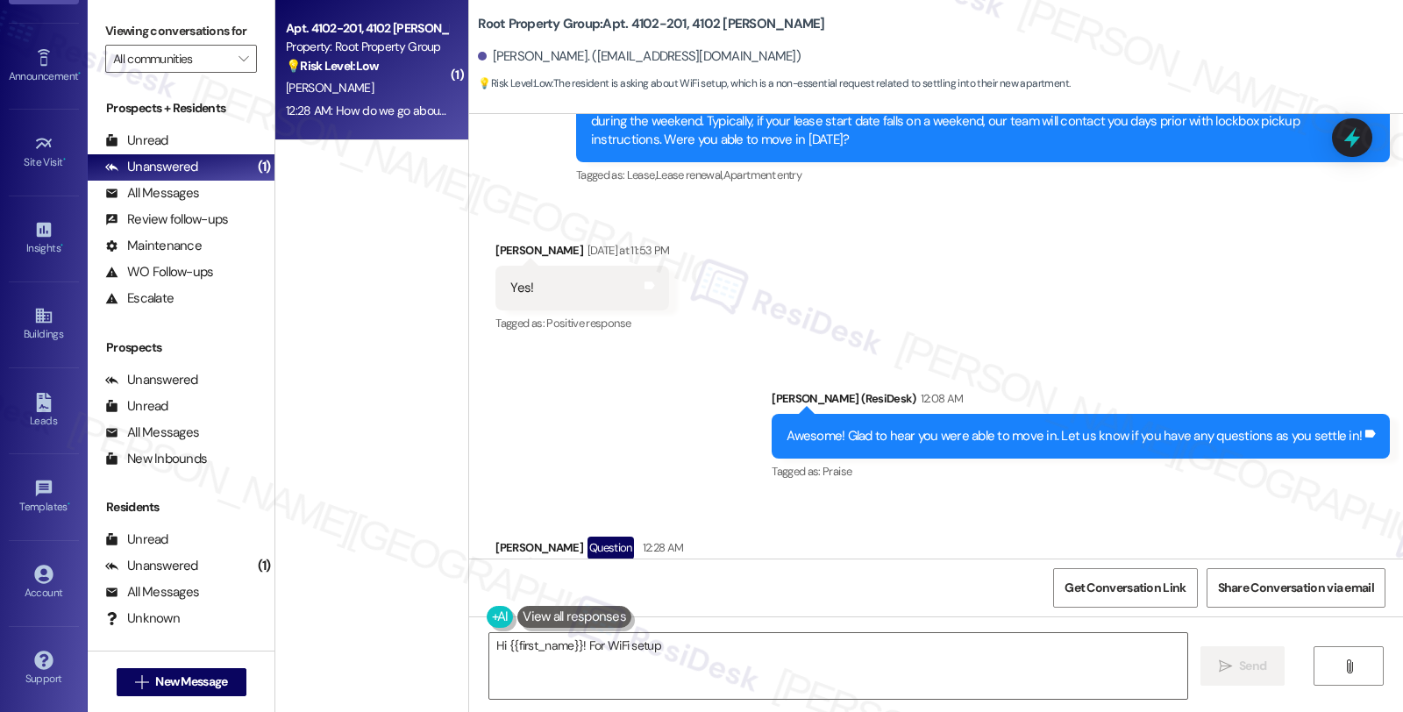
scroll to position [676, 0]
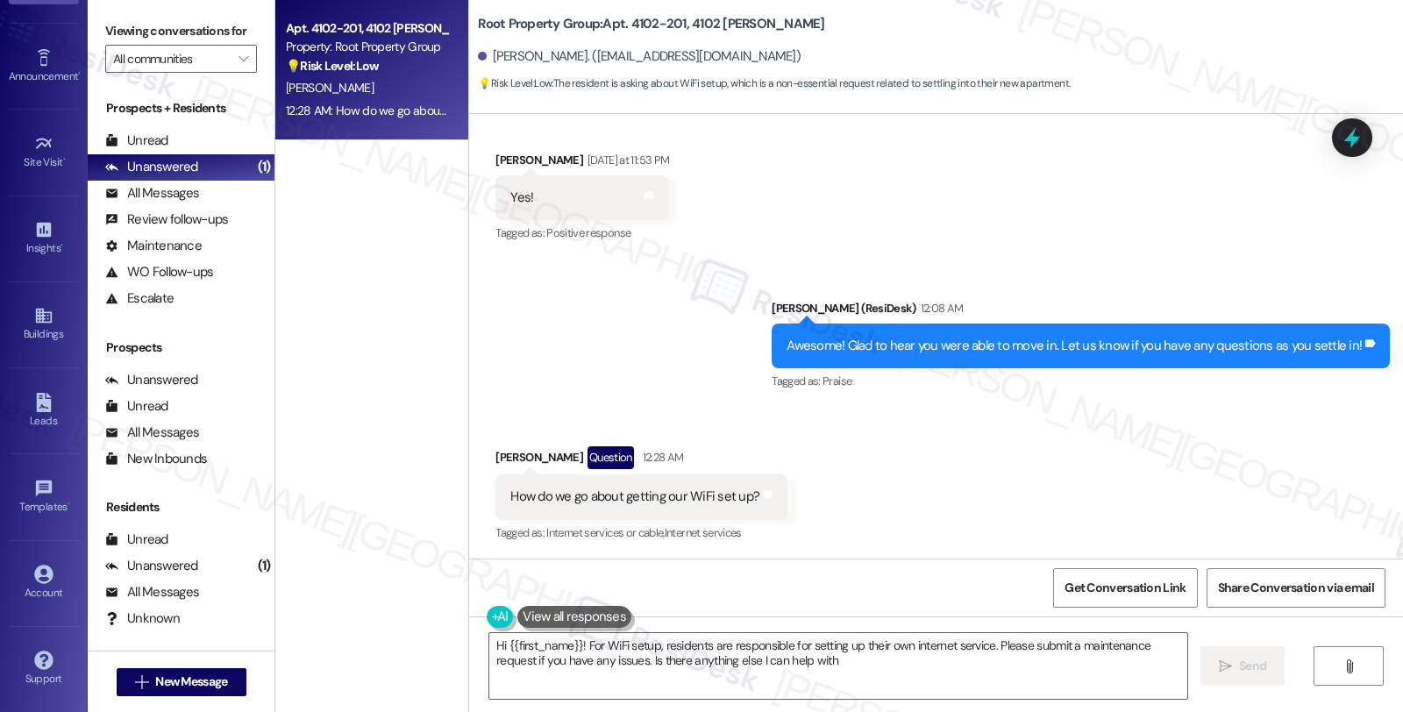
type textarea "Hi {{first_name}}! For WiFi setup, residents are responsible for setting up the…"
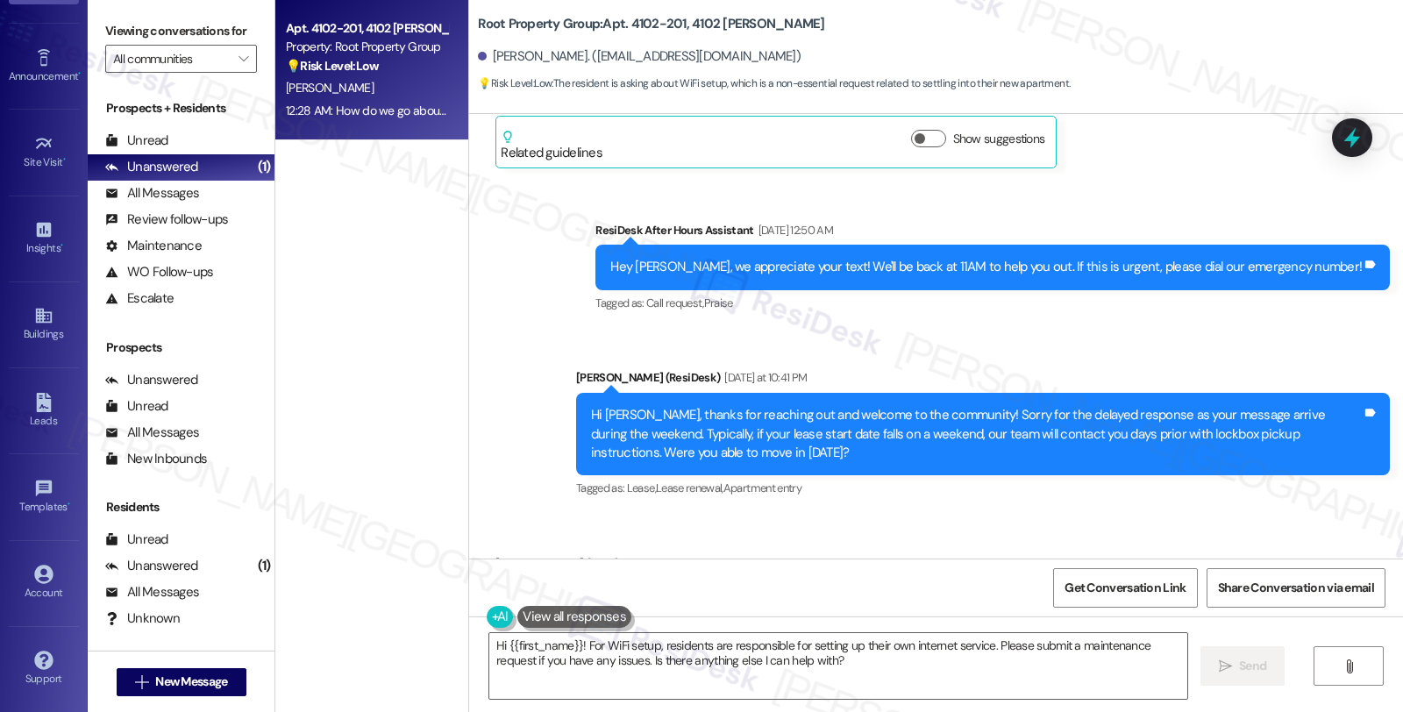
scroll to position [0, 0]
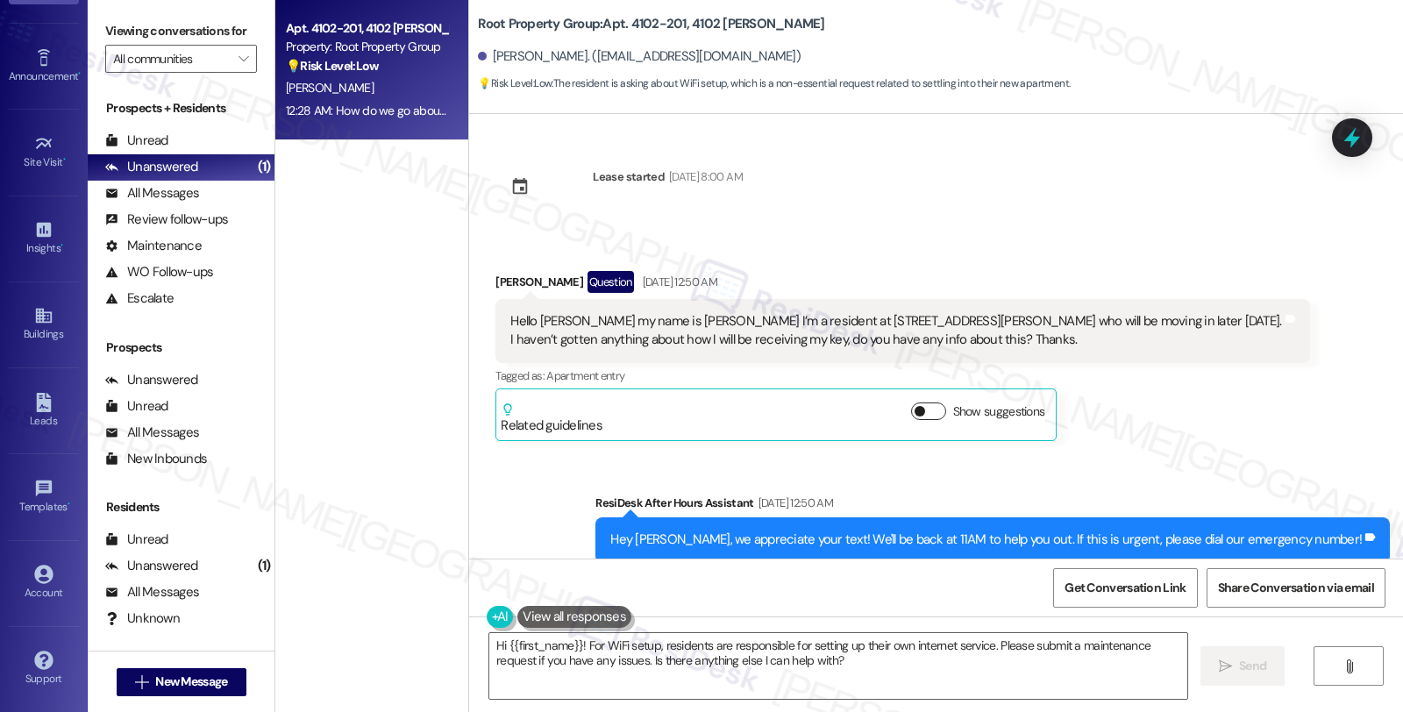
click at [911, 404] on button "Show suggestions" at bounding box center [928, 411] width 35 height 18
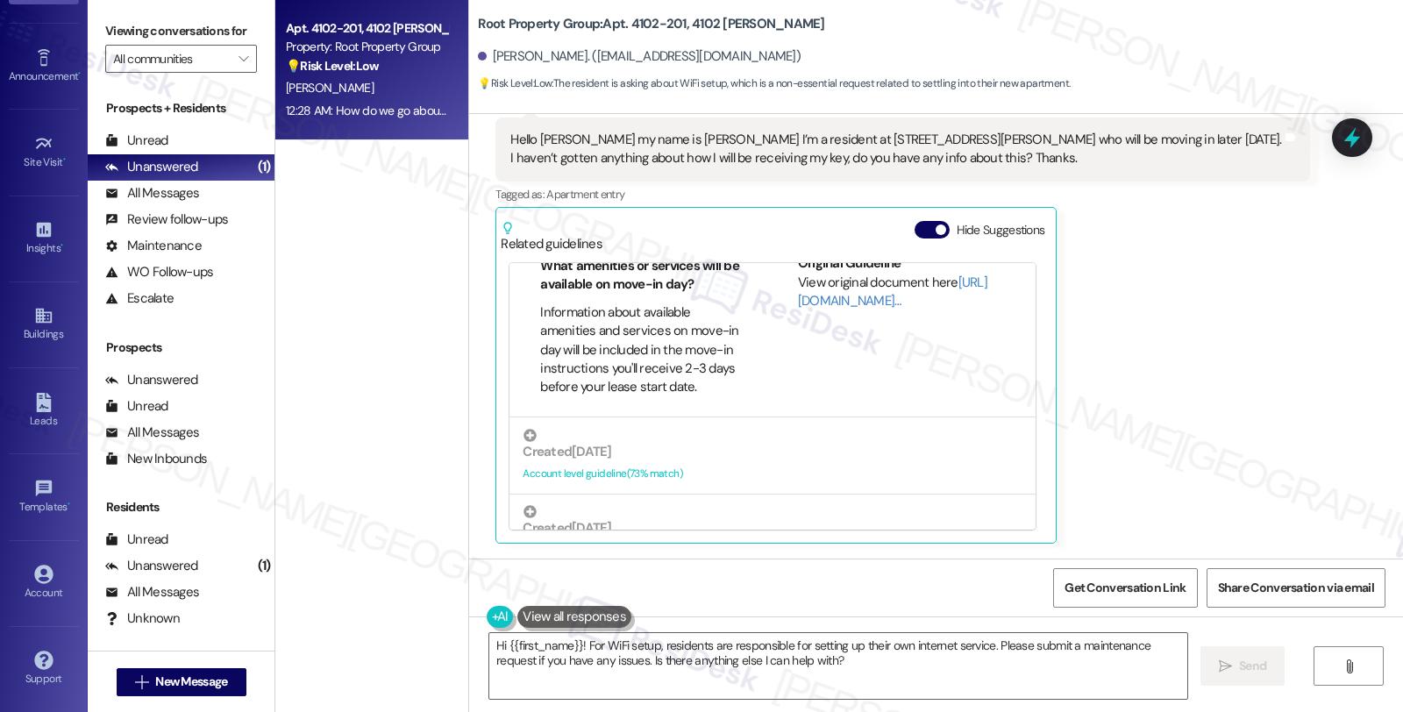
scroll to position [195, 0]
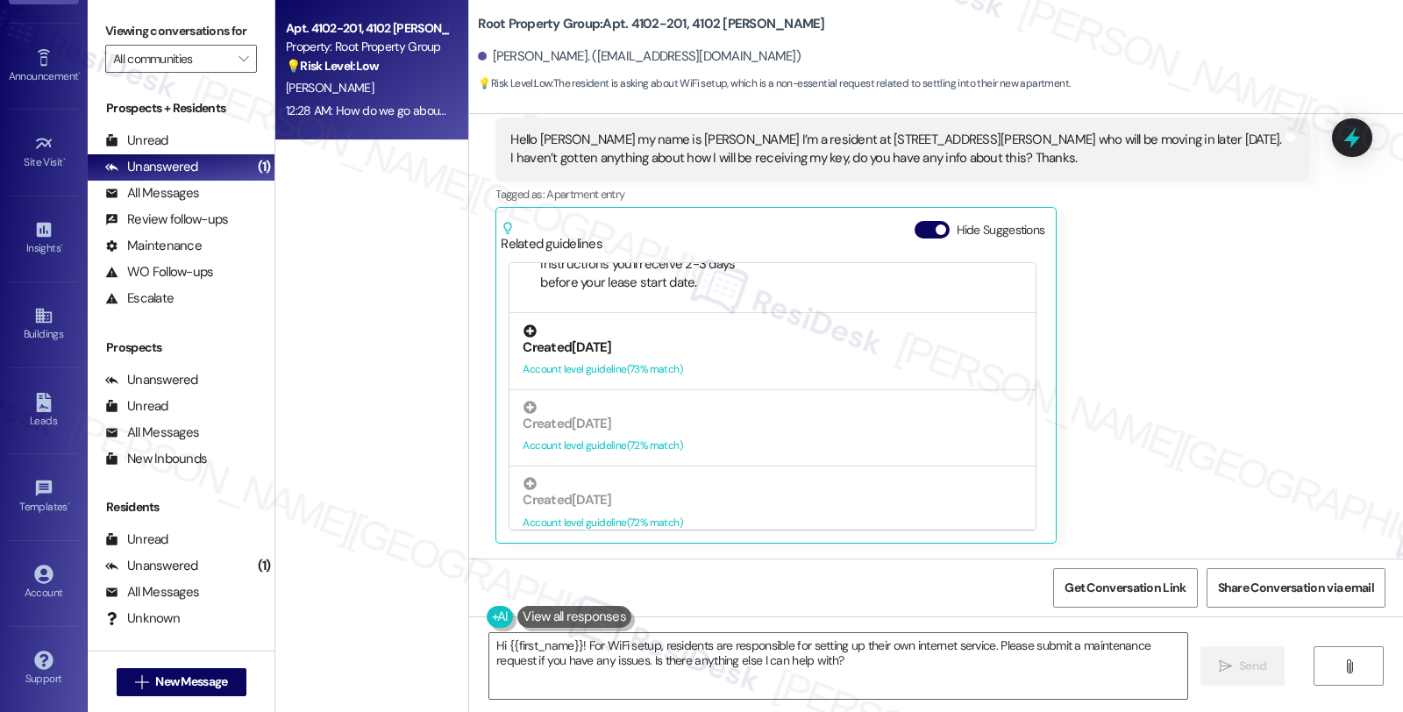
click at [649, 366] on div "Account level guideline ( 73 % match)" at bounding box center [773, 369] width 500 height 18
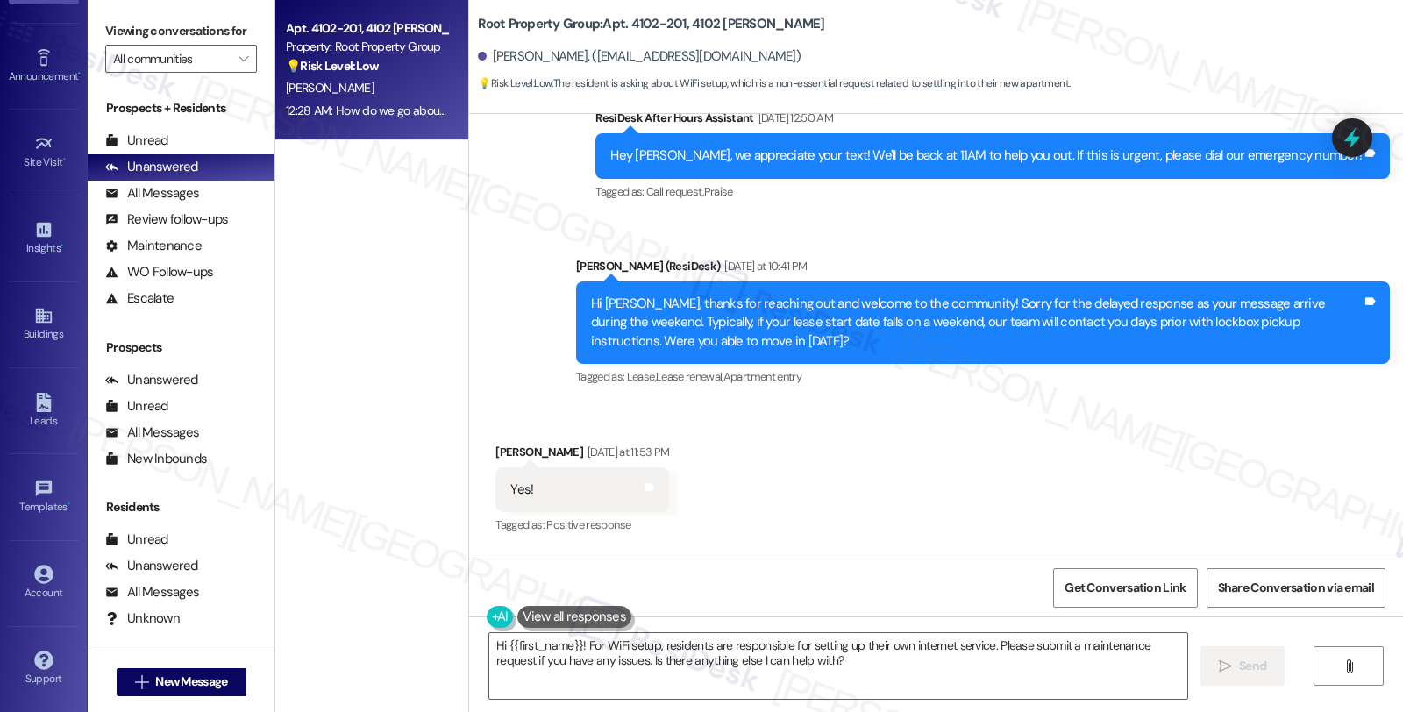
scroll to position [961, 0]
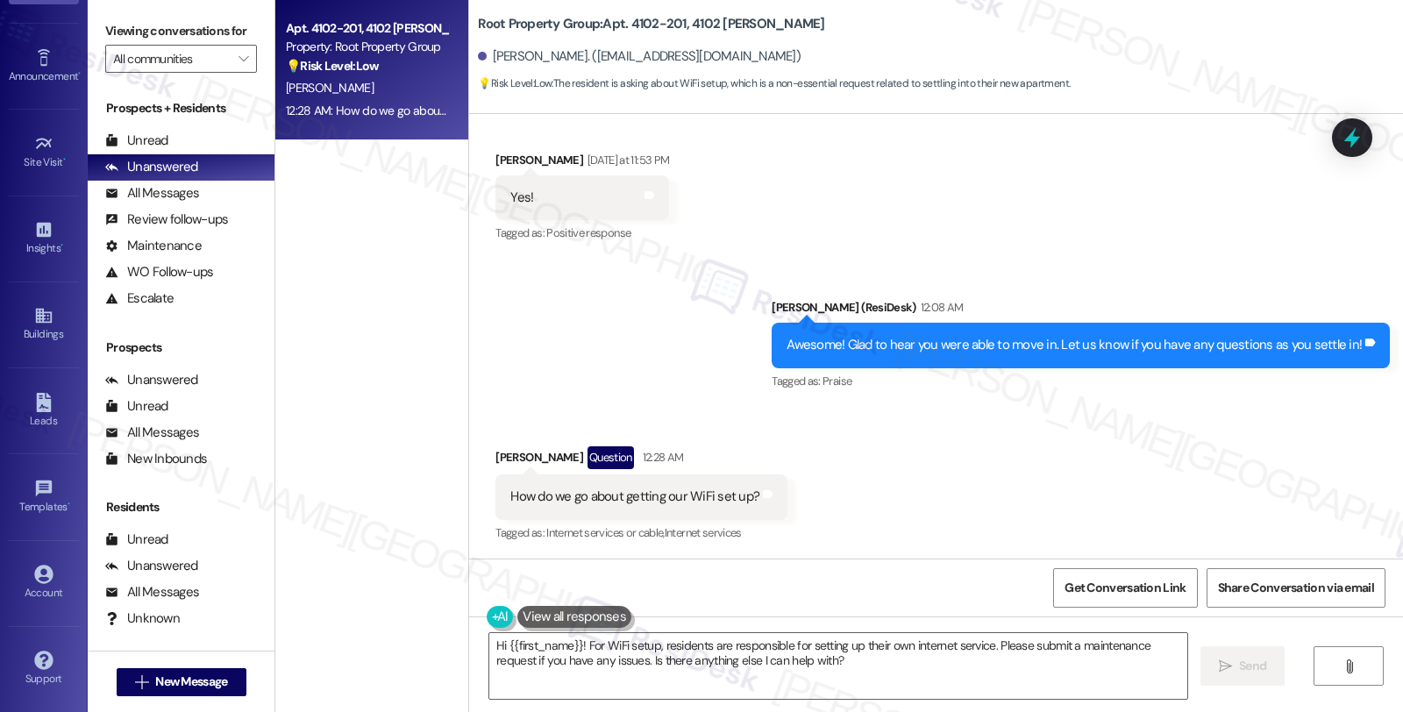
click at [1256, 475] on div "Received via SMS Tucker Van Regenmorter Question 12:28 AM How do we go about ge…" at bounding box center [936, 483] width 934 height 152
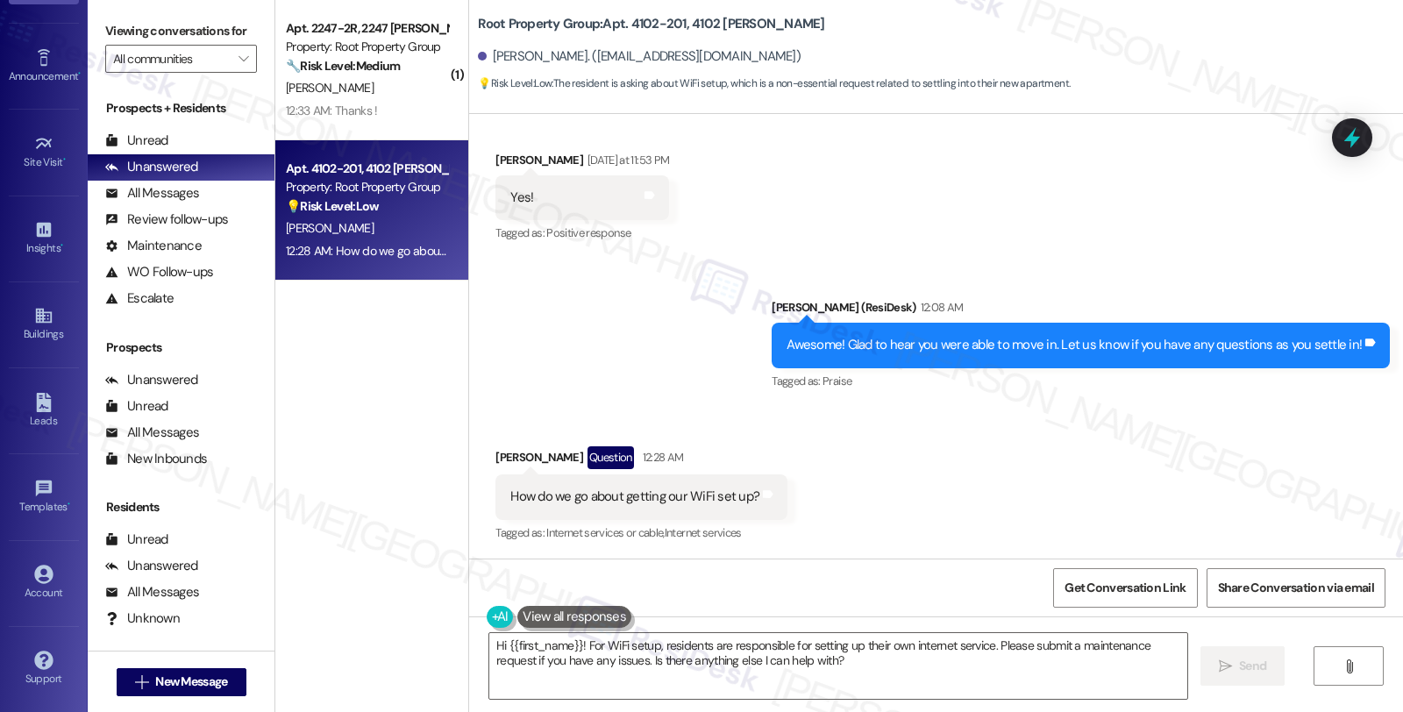
click at [1193, 443] on div "Received via SMS Tucker Van Regenmorter Question 12:28 AM How do we go about ge…" at bounding box center [936, 483] width 934 height 152
click at [489, 643] on textarea "Hi {{first_name}}! For WiFi setup, residents are responsible for setting up the…" at bounding box center [838, 666] width 698 height 66
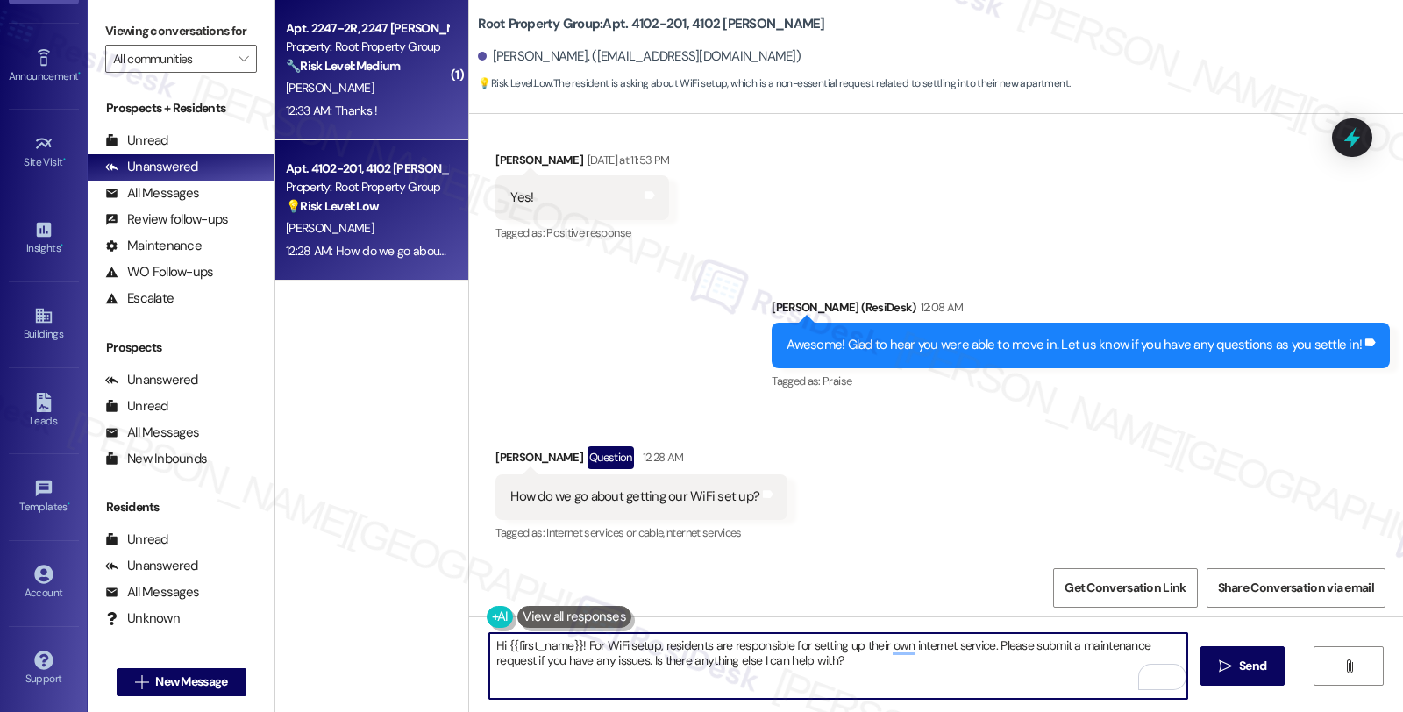
click at [295, 106] on div "12:33 AM: Thanks ! 12:33 AM: Thanks !" at bounding box center [331, 111] width 91 height 16
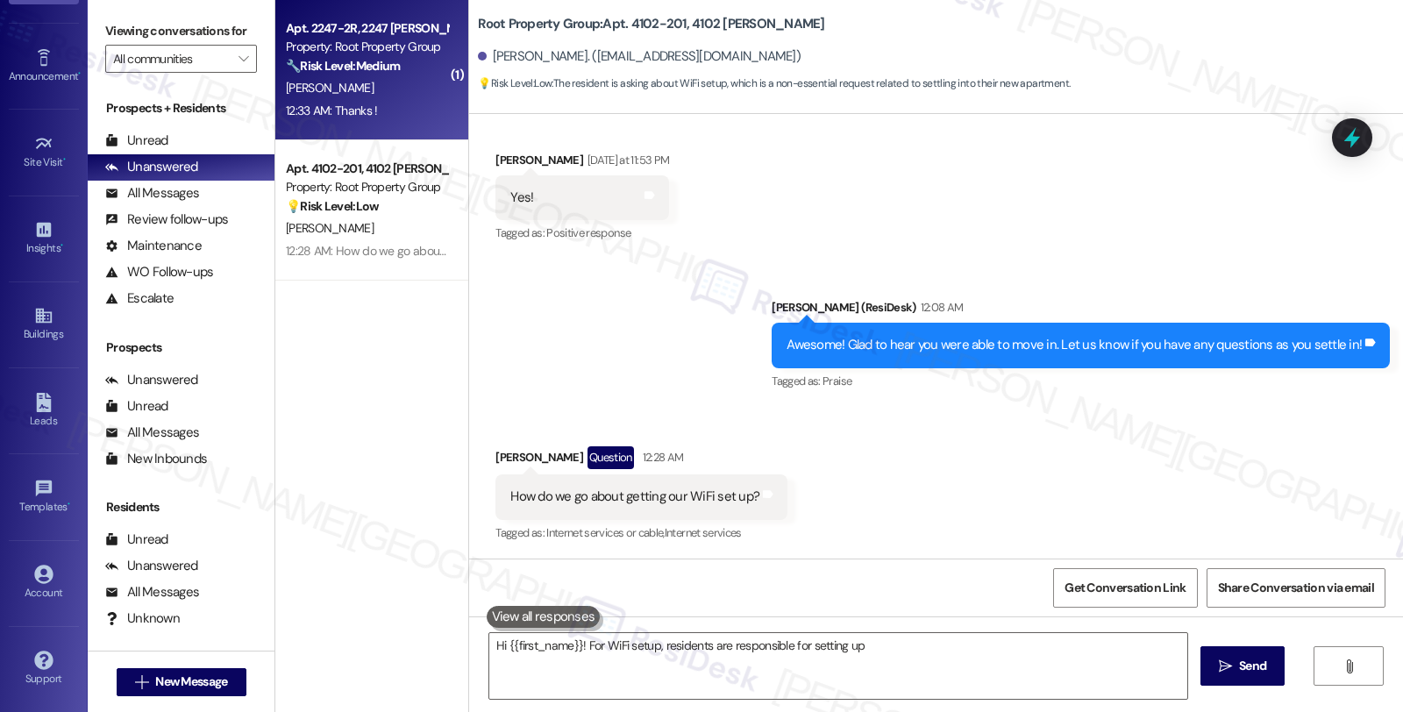
type textarea "Hi {{first_name}}! For WiFi setup, residents are responsible for setting up the…"
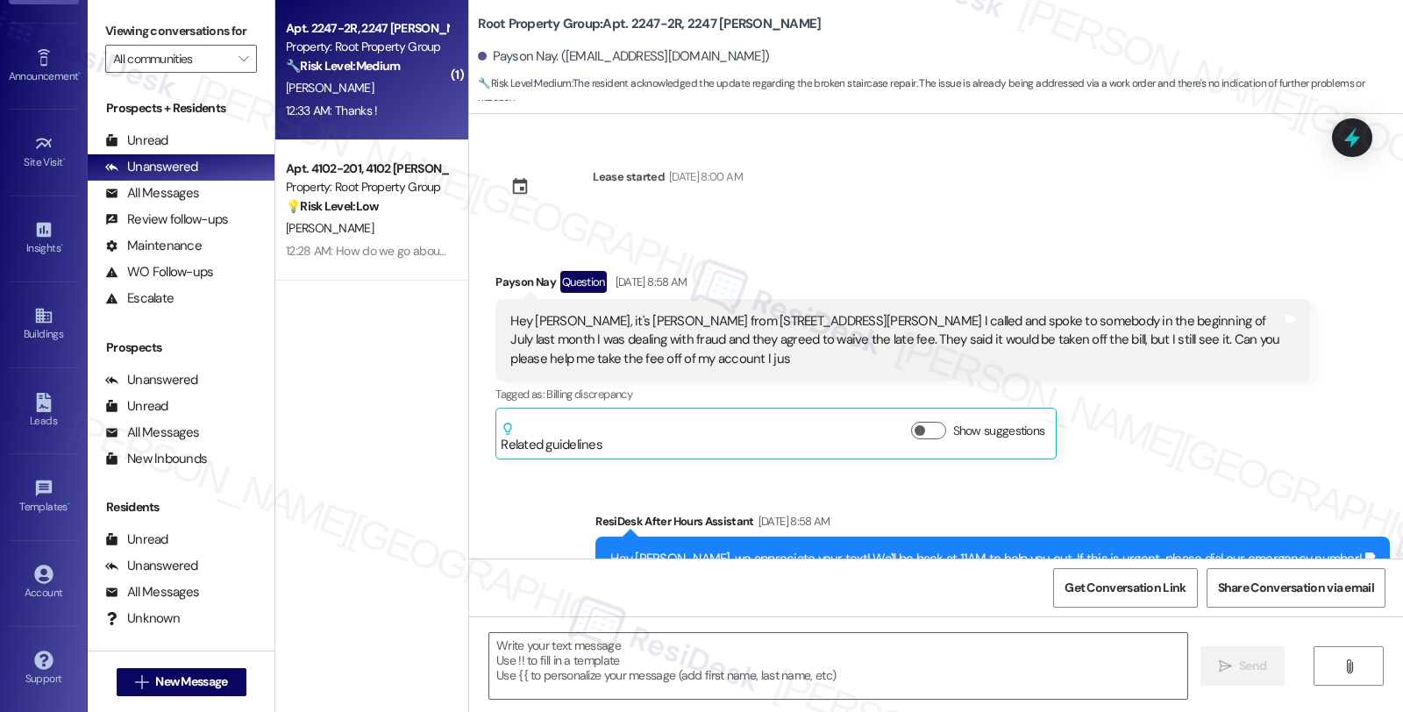
scroll to position [3570, 0]
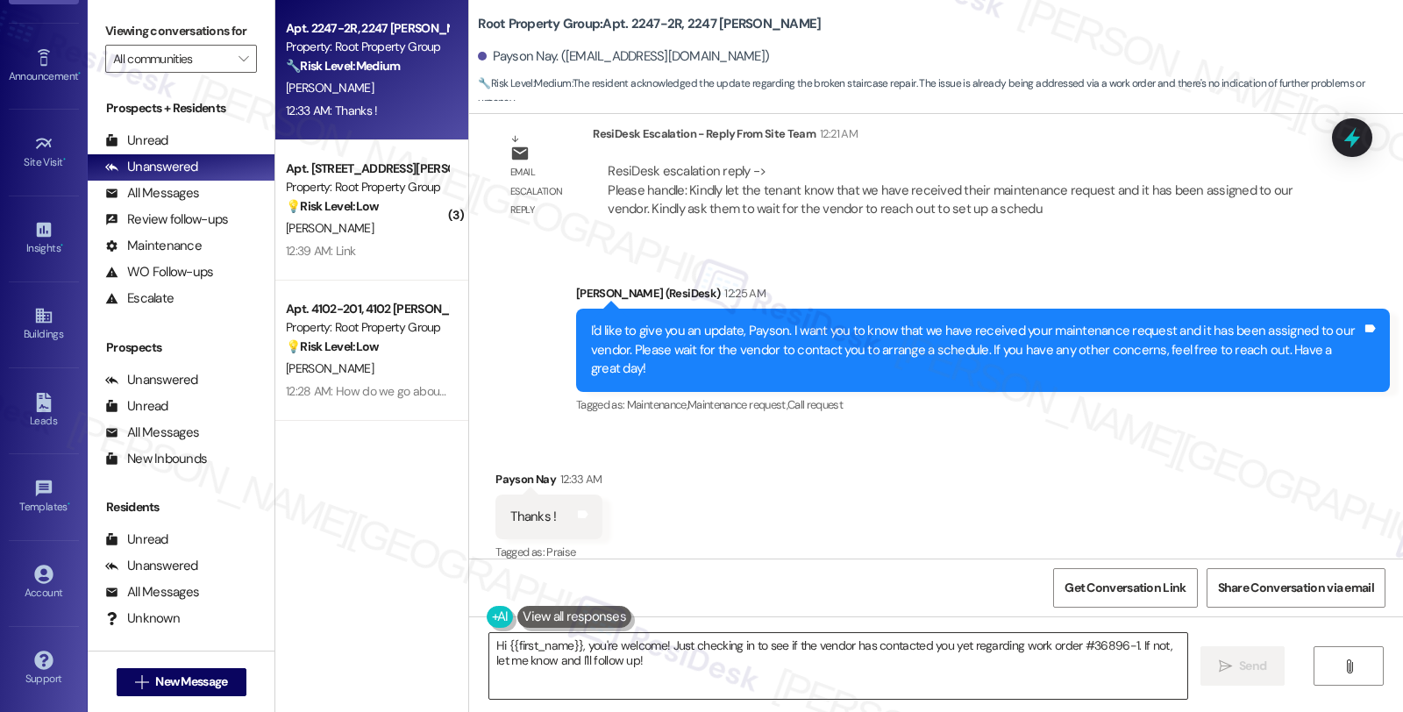
click at [636, 659] on textarea "Hi {{first_name}}, you're welcome! Just checking in to see if the vendor has co…" at bounding box center [838, 666] width 698 height 66
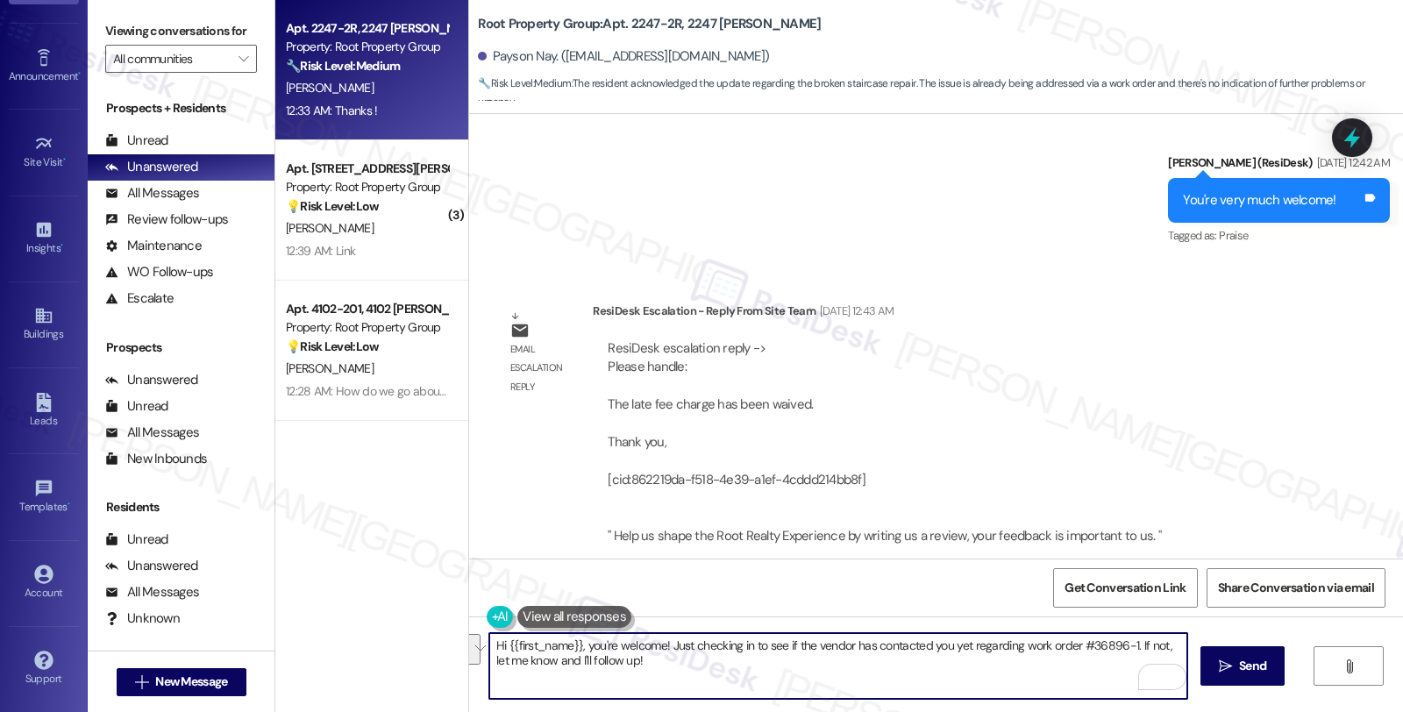
scroll to position [940, 0]
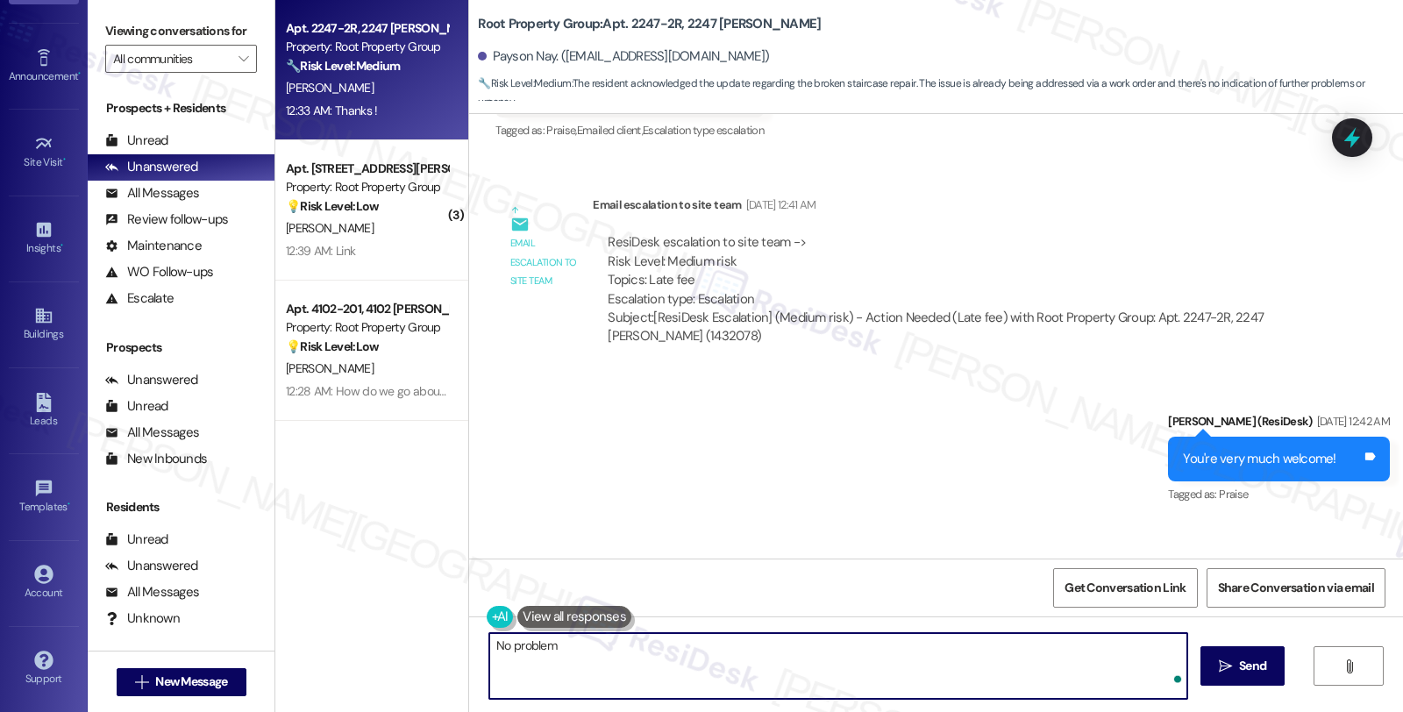
type textarea "No problem!"
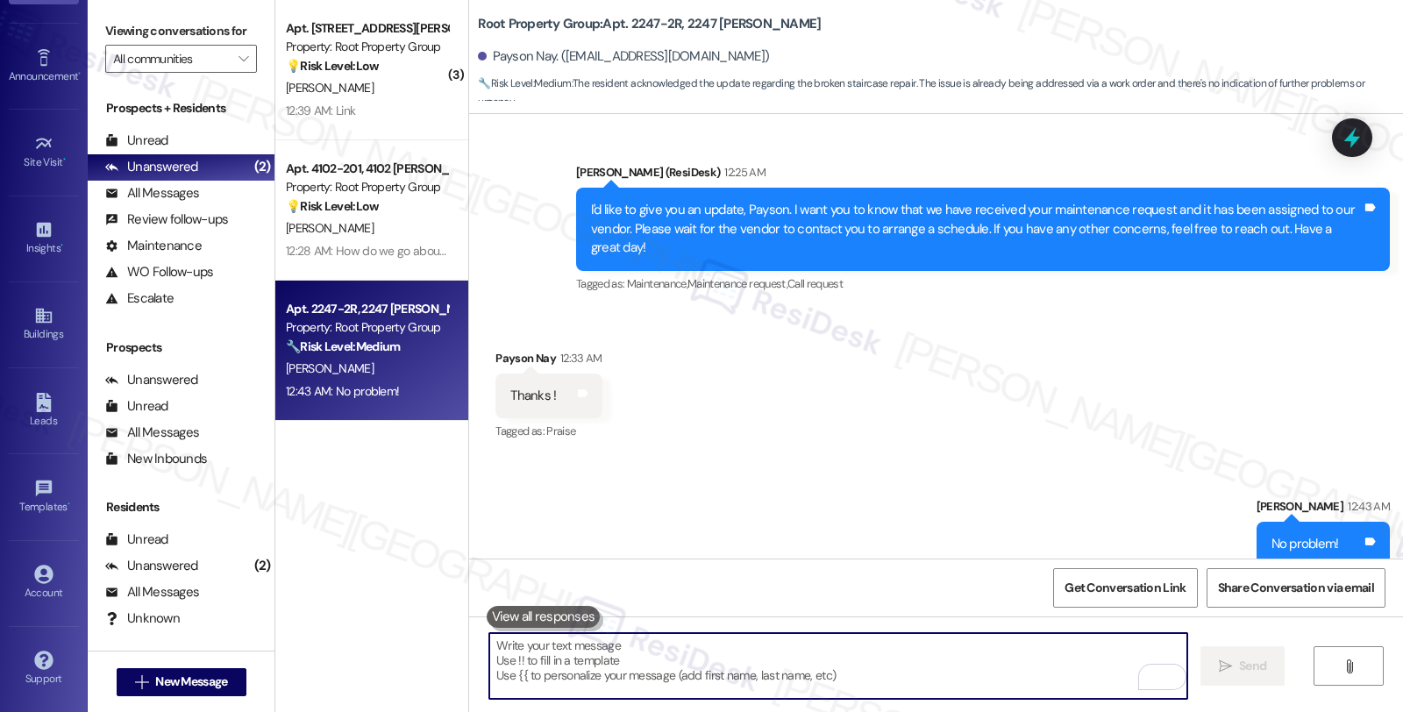
scroll to position [3693, 0]
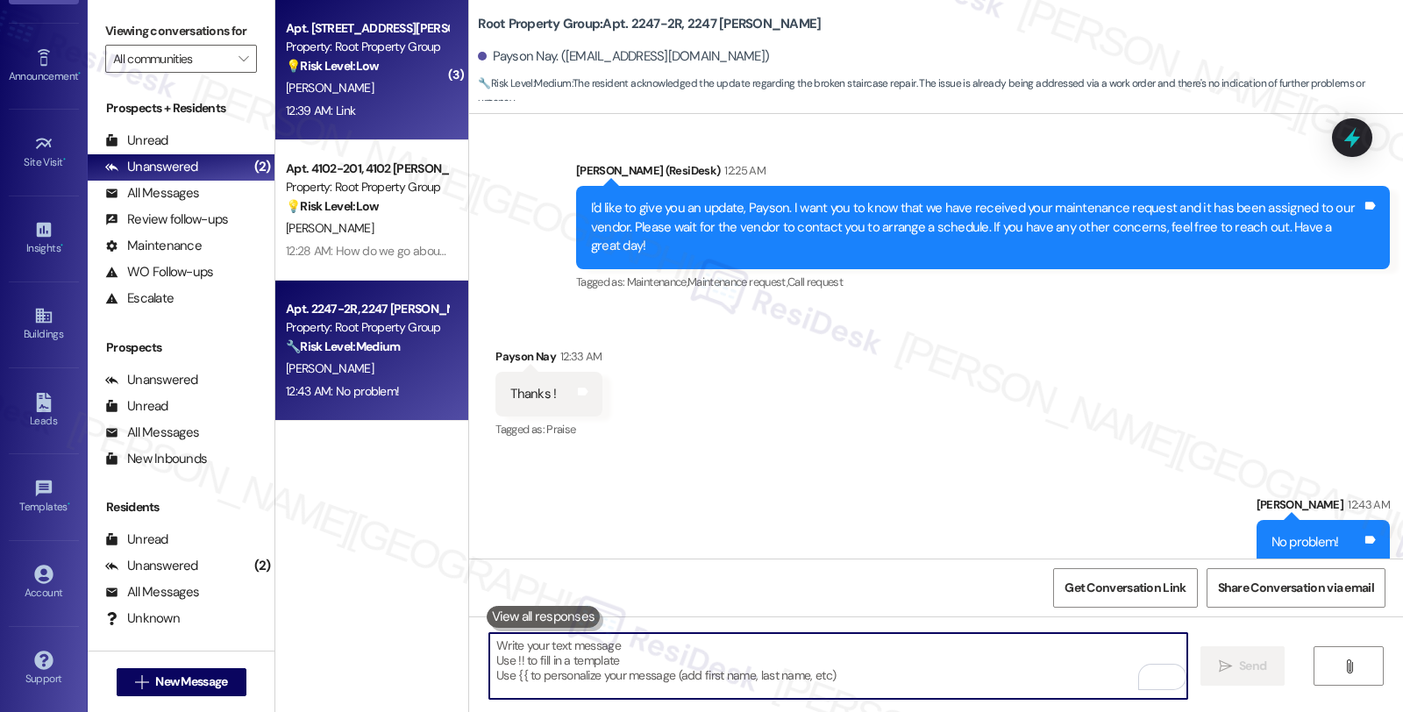
click at [387, 96] on div "[PERSON_NAME]" at bounding box center [367, 88] width 166 height 22
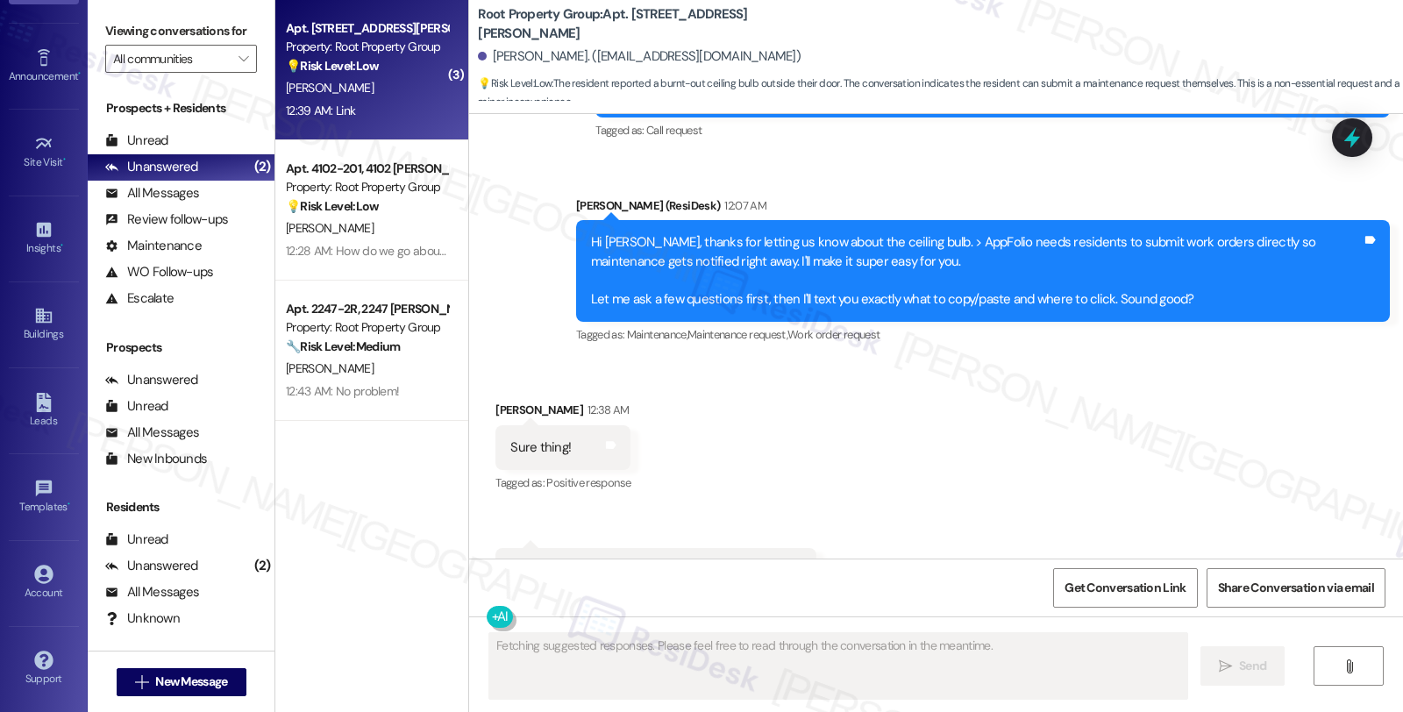
scroll to position [2179, 0]
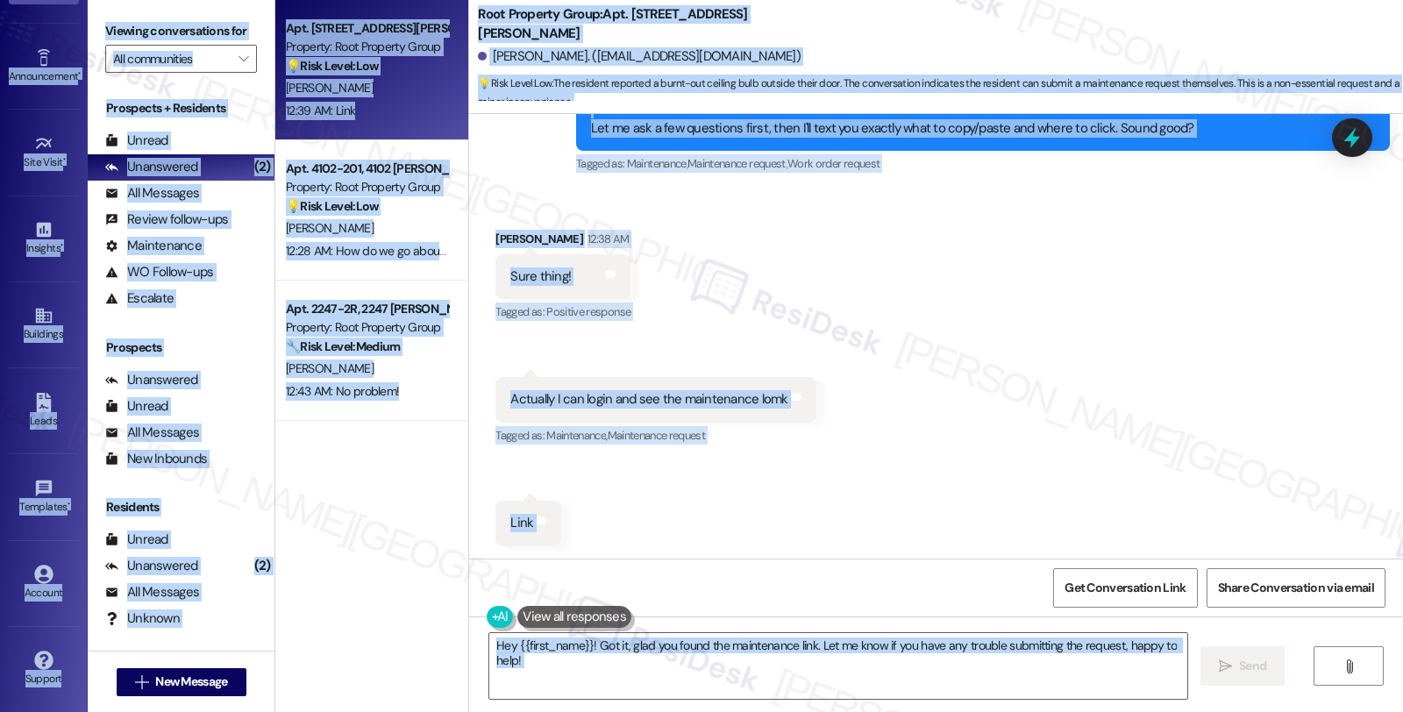
click at [945, 397] on div "Received via SMS Elizabeth Oyer 12:38 AM Sure thing! Tags and notes Tagged as: …" at bounding box center [936, 374] width 934 height 369
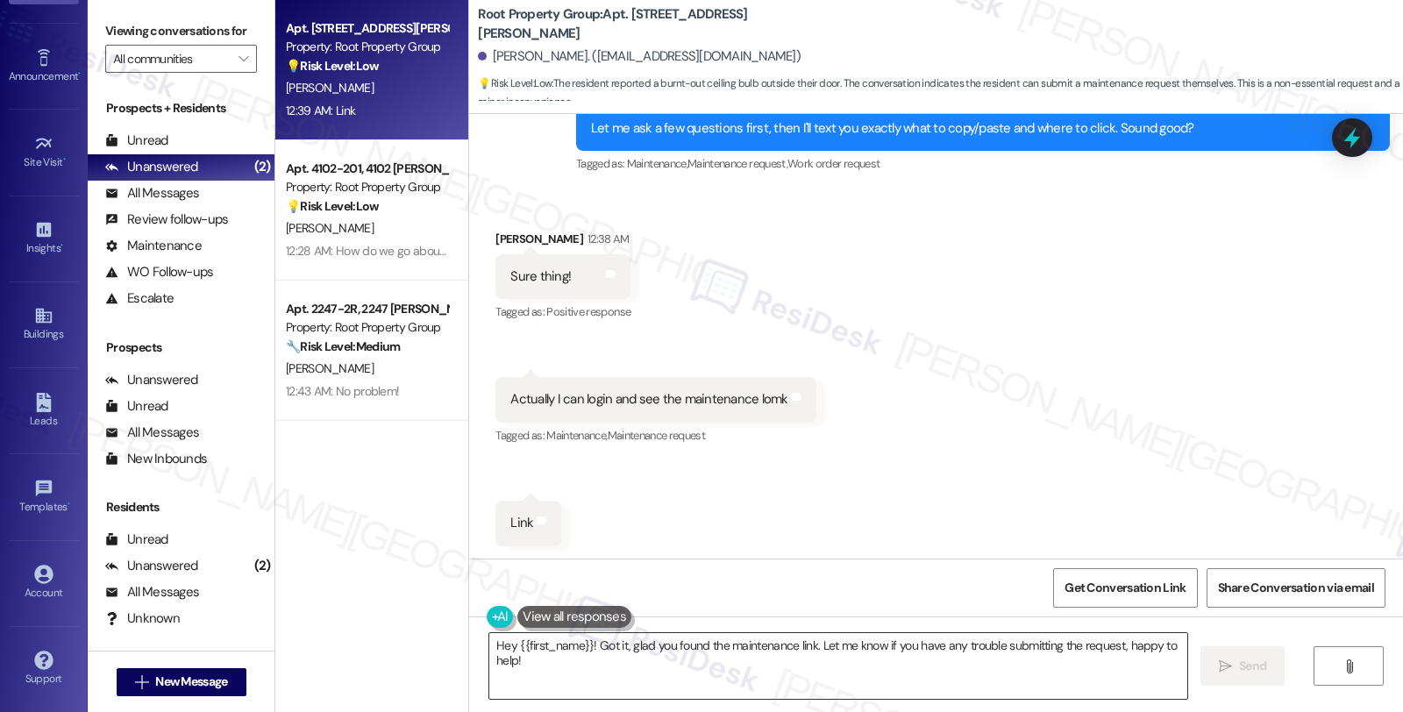
click at [637, 672] on textarea "Hey {{first_name}}! Got it, glad you found the maintenance link. Let me know if…" at bounding box center [838, 666] width 698 height 66
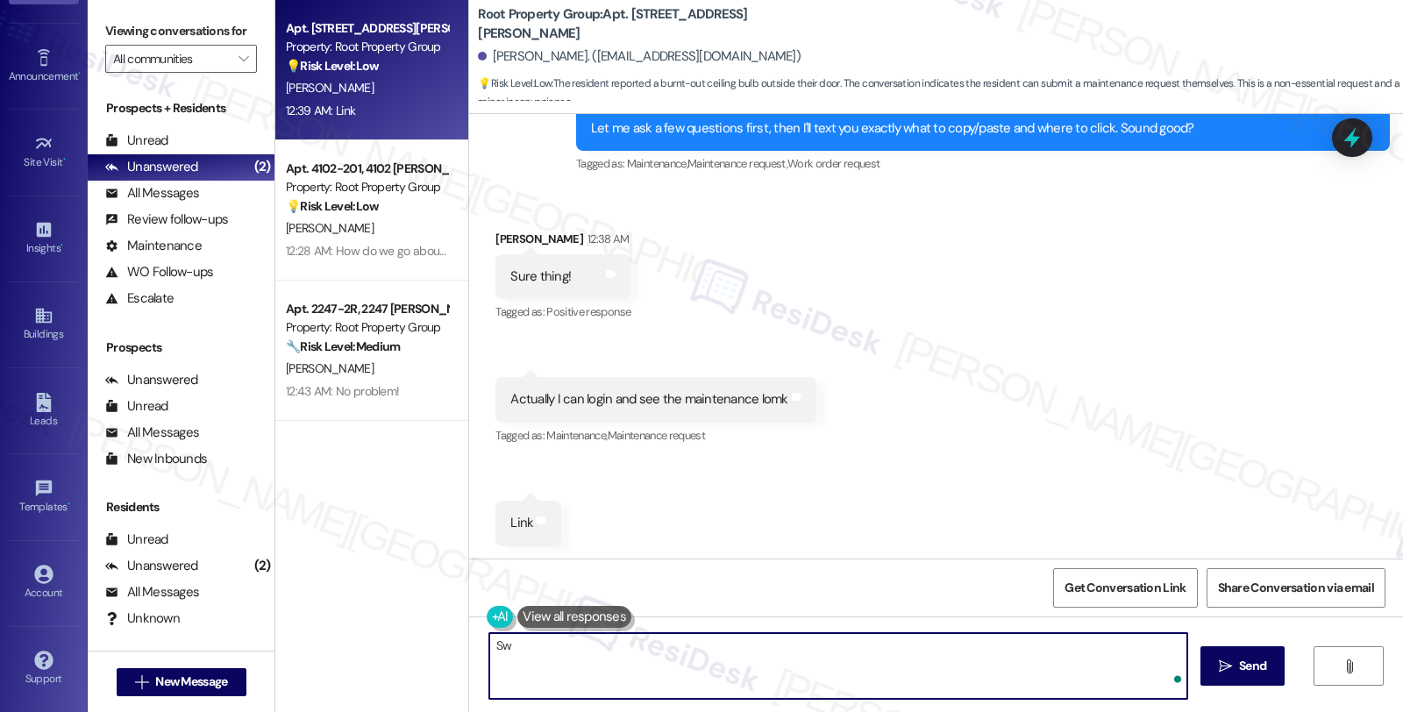
type textarea "S"
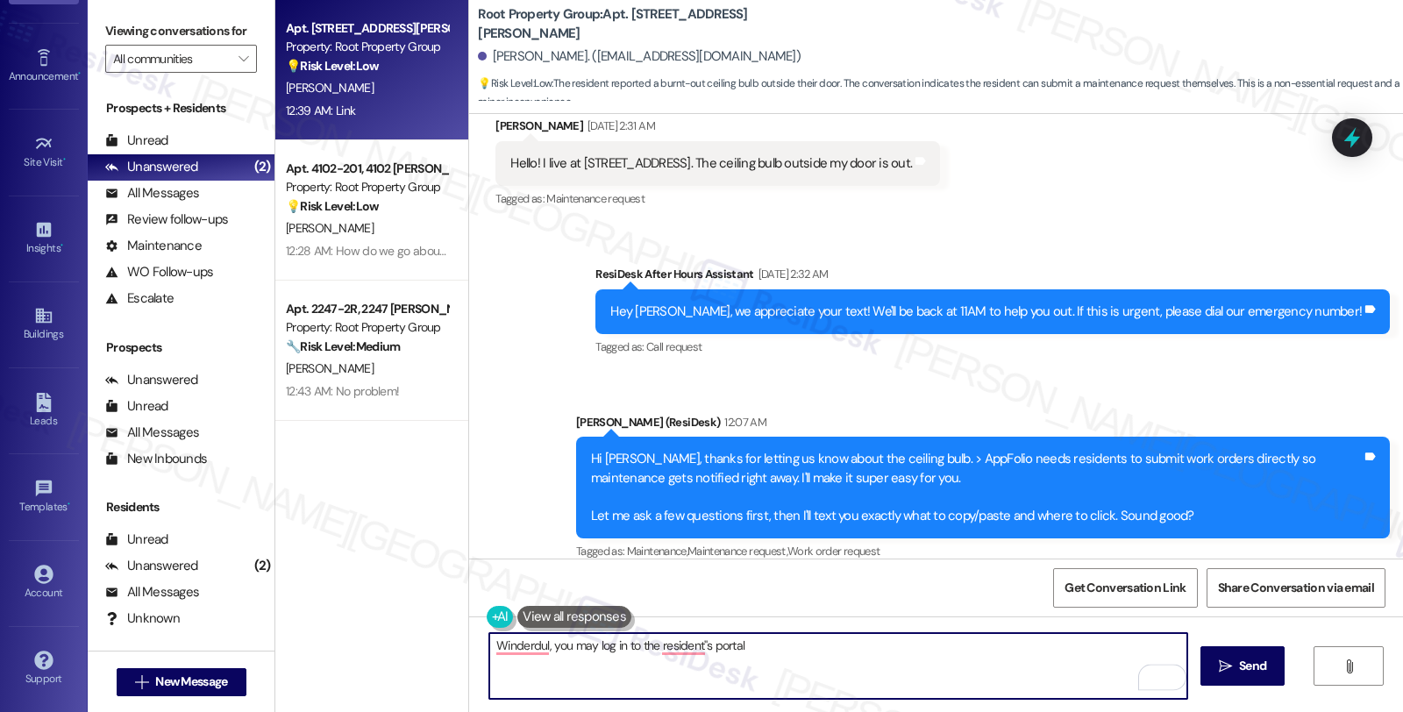
scroll to position [1790, 0]
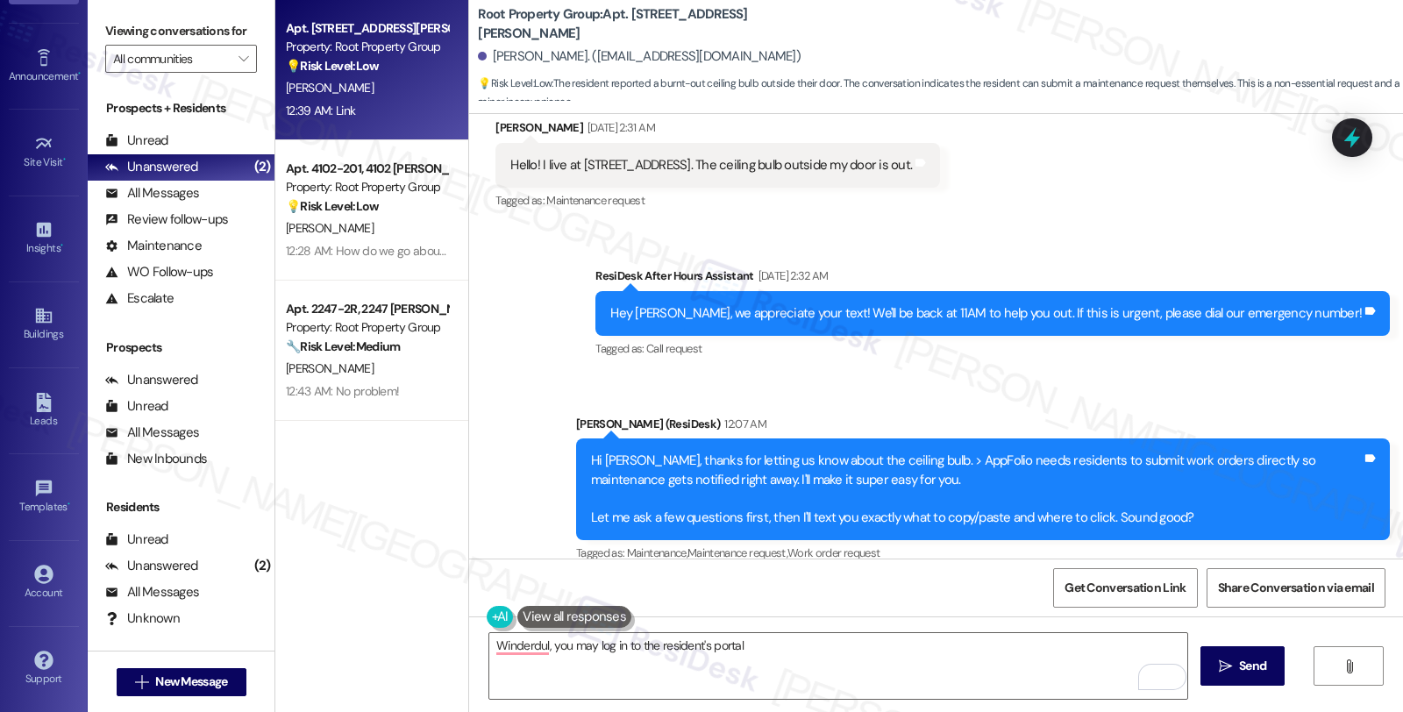
drag, startPoint x: 1163, startPoint y: 353, endPoint x: 984, endPoint y: 479, distance: 219.1
click at [1163, 353] on div "Tagged as: Call request Click to highlight conversations about Call request" at bounding box center [992, 348] width 794 height 25
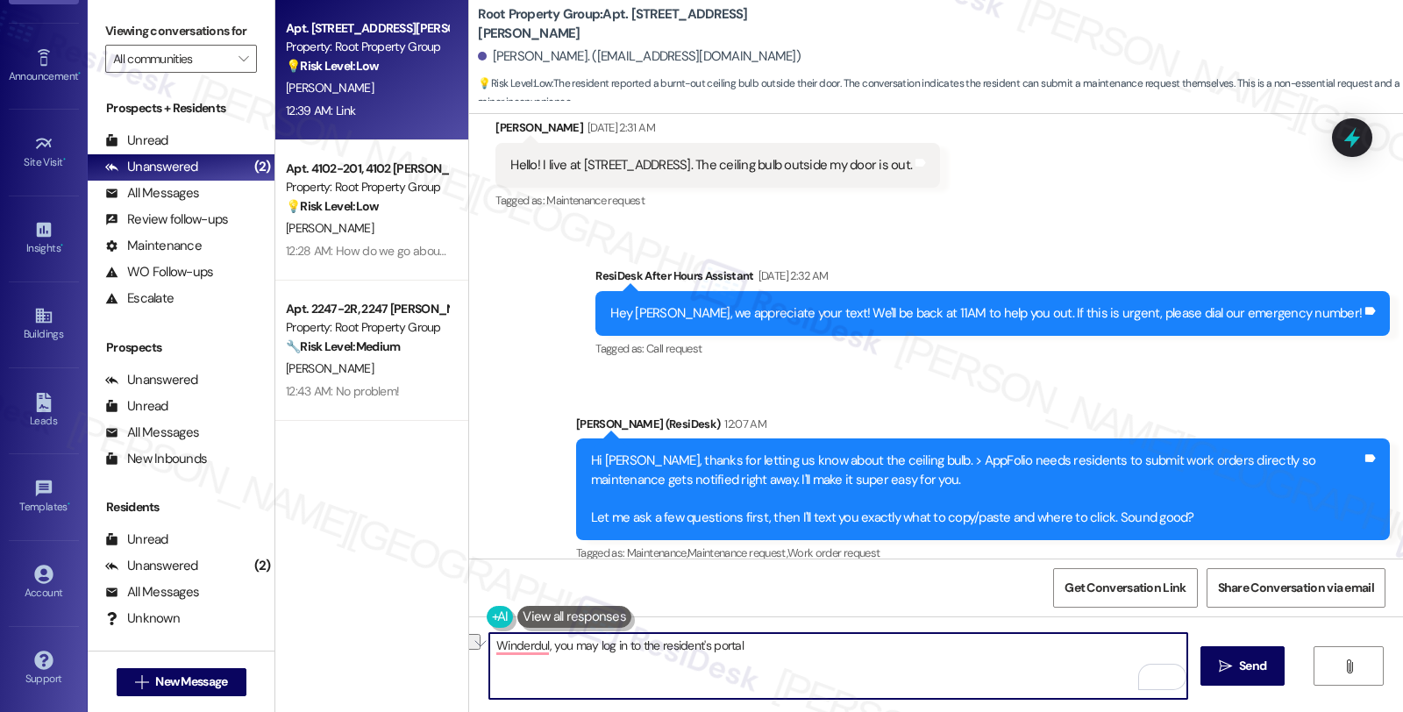
drag, startPoint x: 748, startPoint y: 654, endPoint x: 486, endPoint y: 637, distance: 262.7
click at [489, 637] on textarea "Winderdul, you may log in to the resident's portal" at bounding box center [838, 666] width 698 height 66
paste textarea "Kindly log in to the AppFolio portal and click on New Service Request. -For per…"
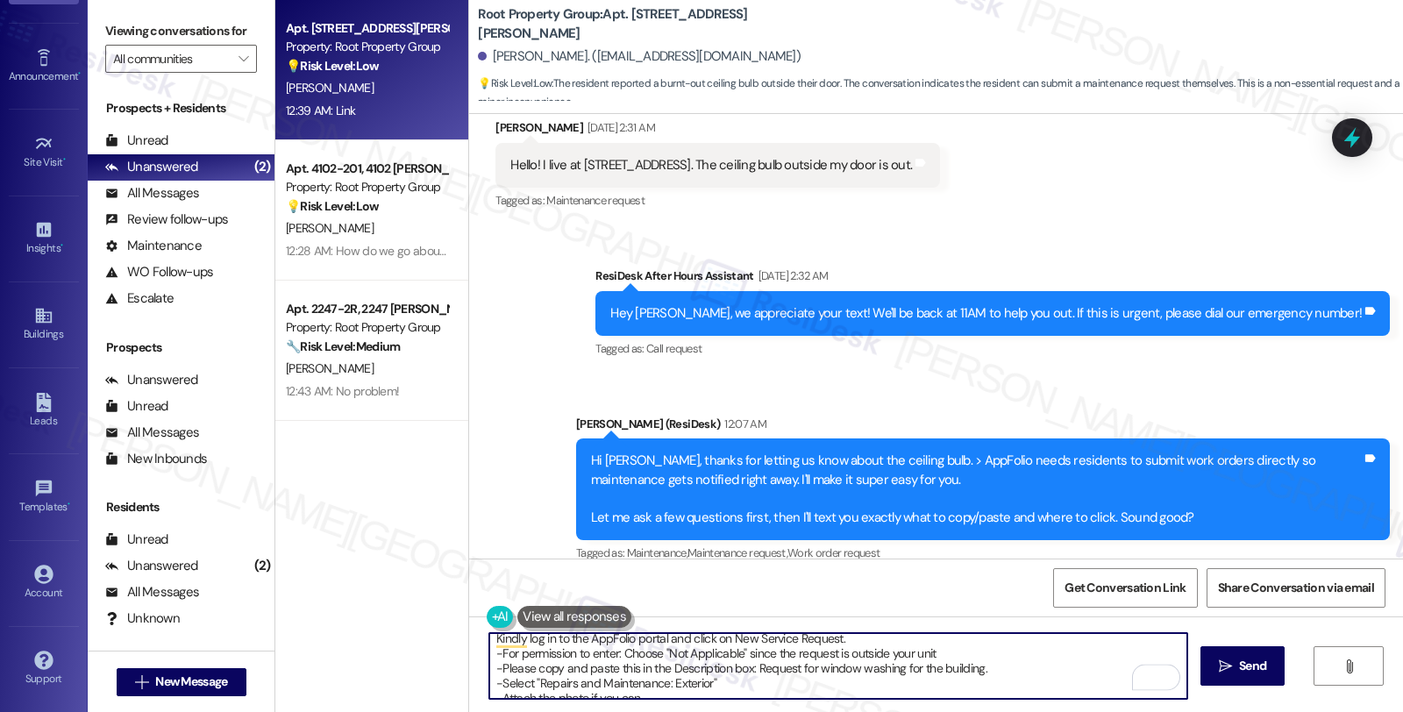
scroll to position [0, 0]
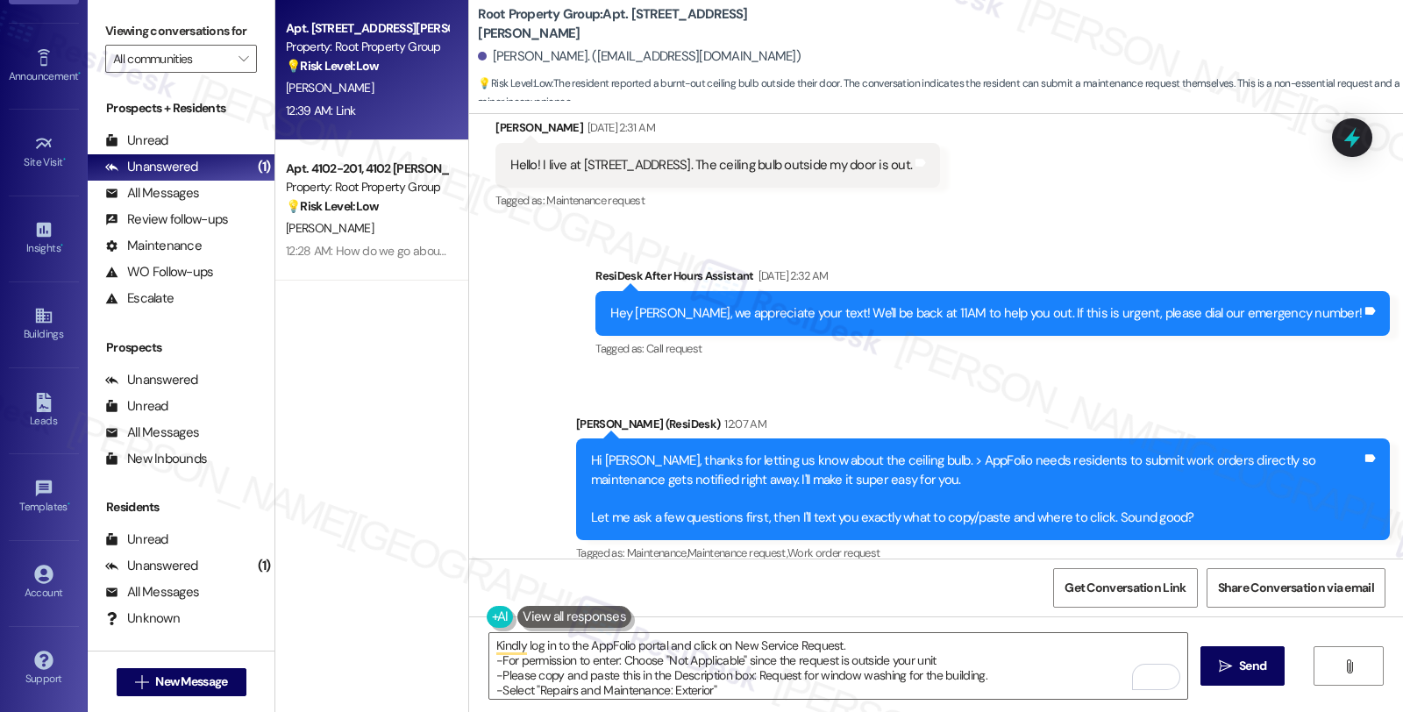
drag, startPoint x: 717, startPoint y: 167, endPoint x: 923, endPoint y: 176, distance: 206.2
click at [923, 176] on div "Hello! I live at 3220 N Lincoln Ave #202. The ceiling bulb outside my door is o…" at bounding box center [717, 165] width 444 height 45
copy div "he ceiling bulb outside my door is out"
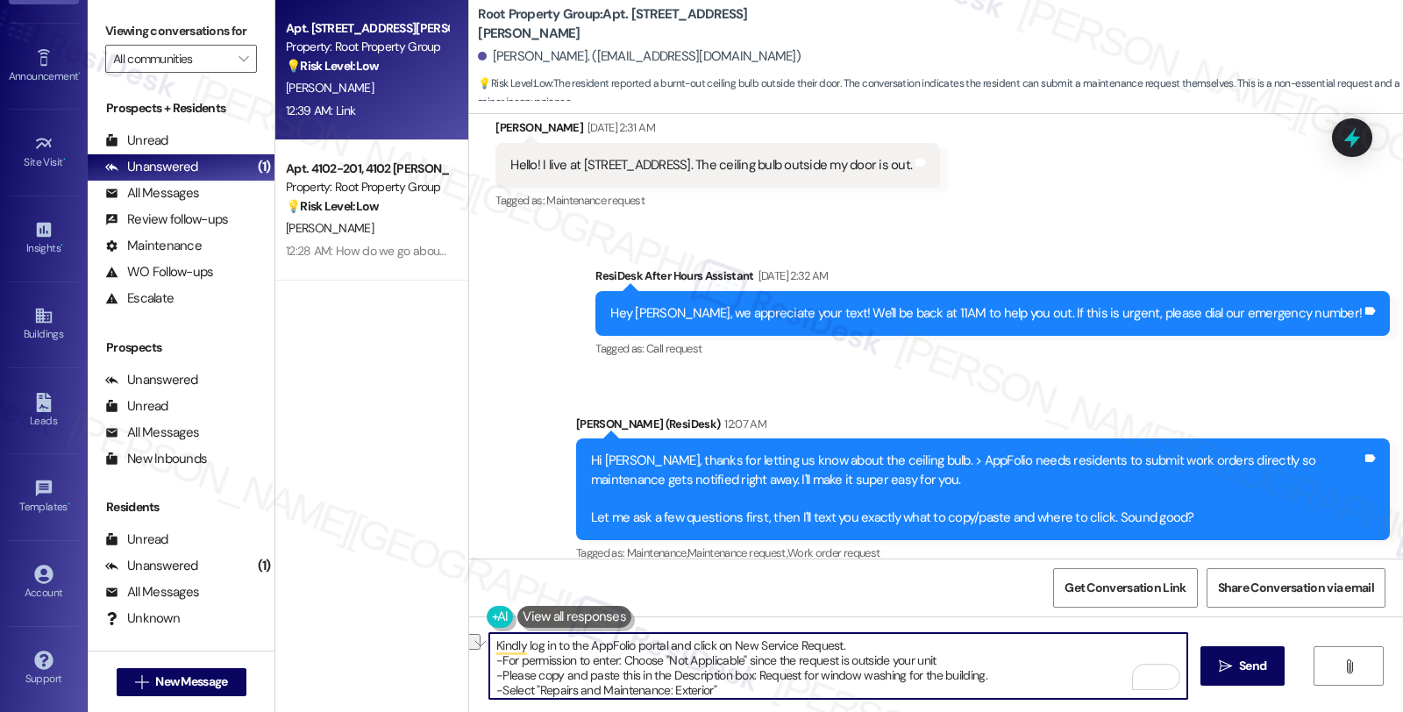
drag, startPoint x: 745, startPoint y: 673, endPoint x: 968, endPoint y: 675, distance: 222.7
click at [968, 675] on textarea "Kindly log in to the AppFolio portal and click on New Service Request. -For per…" at bounding box center [838, 666] width 698 height 66
paste textarea "he ceiling bulb outside my door is out"
drag, startPoint x: 743, startPoint y: 672, endPoint x: 755, endPoint y: 675, distance: 11.9
click at [745, 672] on textarea "Kindly log in to the AppFolio portal and click on New Service Request. -For per…" at bounding box center [838, 666] width 698 height 66
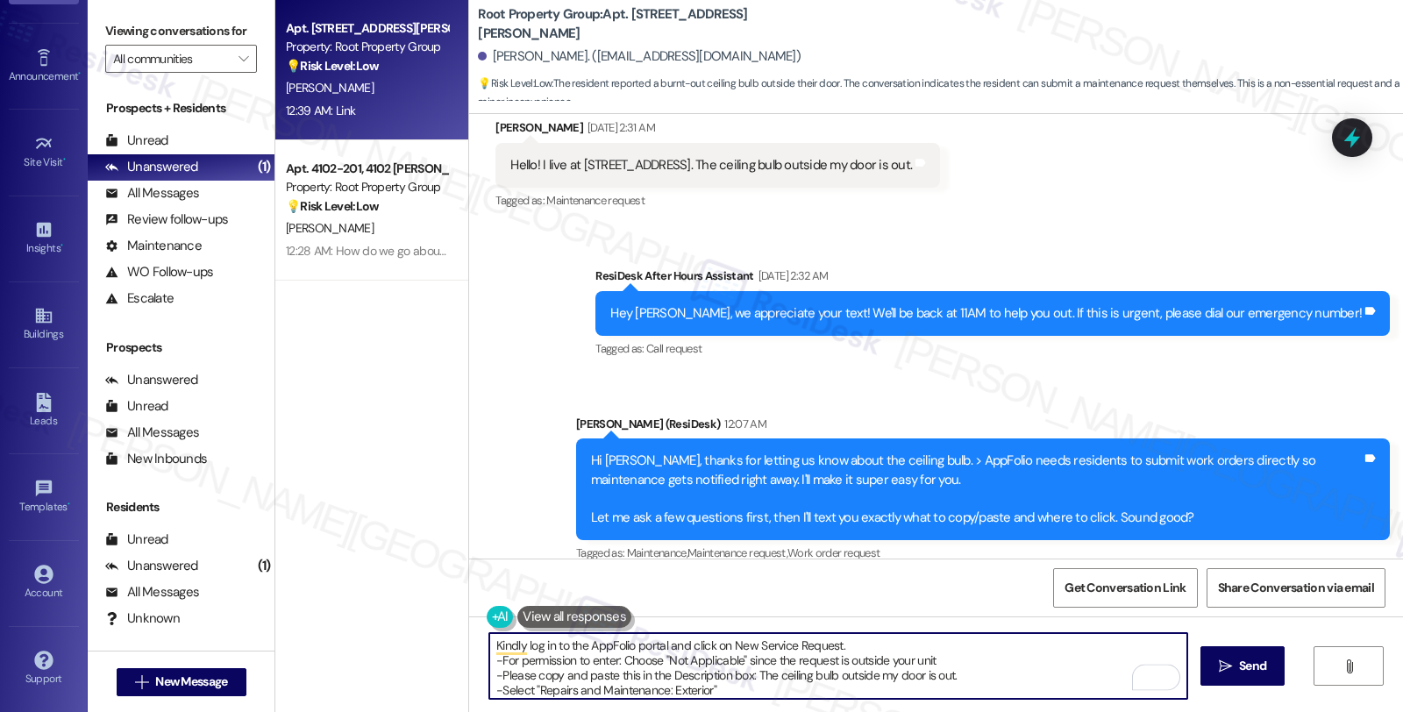
click at [493, 659] on textarea "Kindly log in to the AppFolio portal and click on New Service Request. -For per…" at bounding box center [838, 666] width 698 height 66
drag, startPoint x: 677, startPoint y: 659, endPoint x: 1061, endPoint y: 663, distance: 384.0
click at [1061, 663] on textarea "Kindly log in to the AppFolio portal and click on New Service Request. -Please …" at bounding box center [838, 666] width 698 height 66
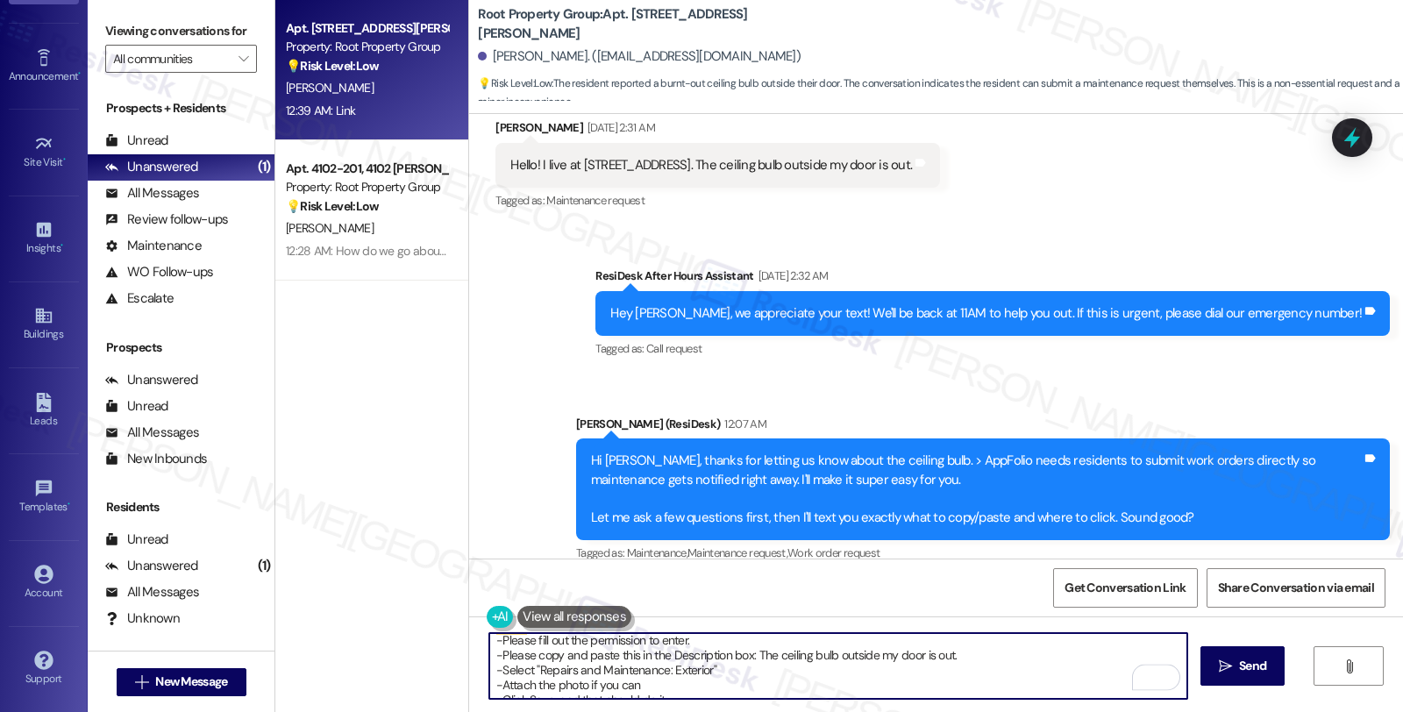
scroll to position [33, 0]
drag, startPoint x: 530, startPoint y: 652, endPoint x: 614, endPoint y: 656, distance: 83.4
click at [614, 656] on textarea "Kindly log in to the AppFolio portal and click on New Service Request. -Please …" at bounding box center [838, 666] width 698 height 66
click at [531, 658] on textarea "Kindly log in to the AppFolio portal and click on New Service Request. -Please …" at bounding box center [838, 666] width 698 height 66
drag, startPoint x: 528, startPoint y: 654, endPoint x: 699, endPoint y: 661, distance: 171.1
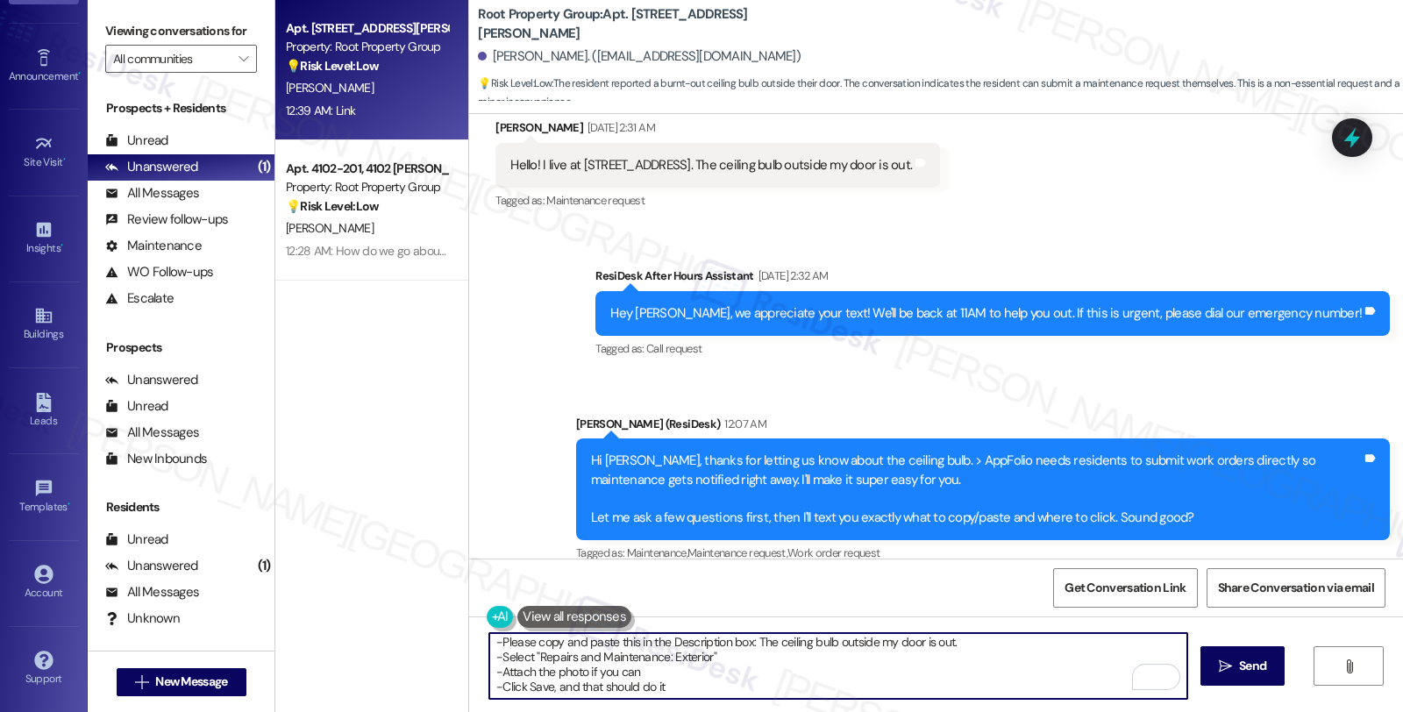
click at [699, 661] on textarea "Kindly log in to the AppFolio portal and click on New Service Request. -Please …" at bounding box center [838, 666] width 698 height 66
click at [693, 655] on textarea "Kindly log in to the AppFolio portal and click on New Service Request. -Please …" at bounding box center [838, 666] width 698 height 66
click at [672, 691] on textarea "Kindly log in to the AppFolio portal and click on New Service Request. -Please …" at bounding box center [838, 666] width 698 height 66
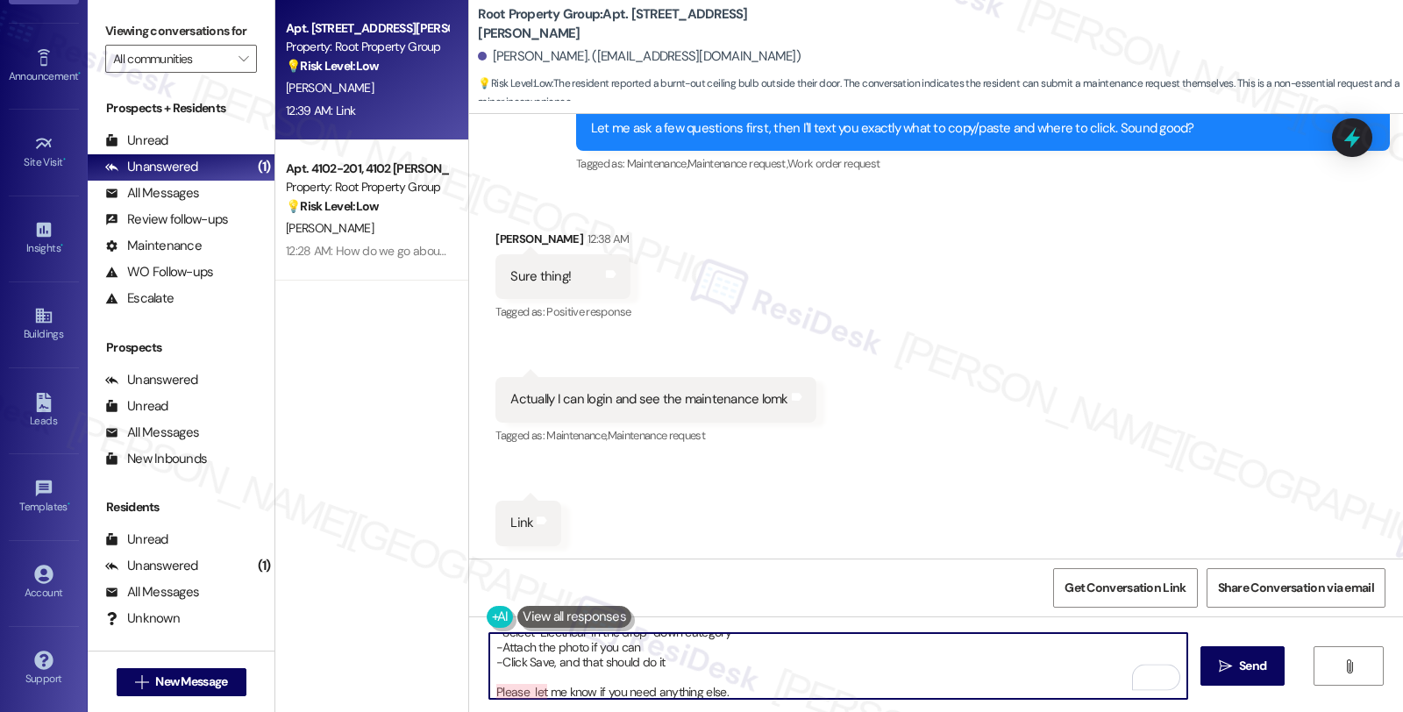
scroll to position [63, 0]
type textarea "Kindly log in to the AppFolio portal and click on New Service Request. -Please …"
click at [1273, 665] on button " Send" at bounding box center [1242, 665] width 85 height 39
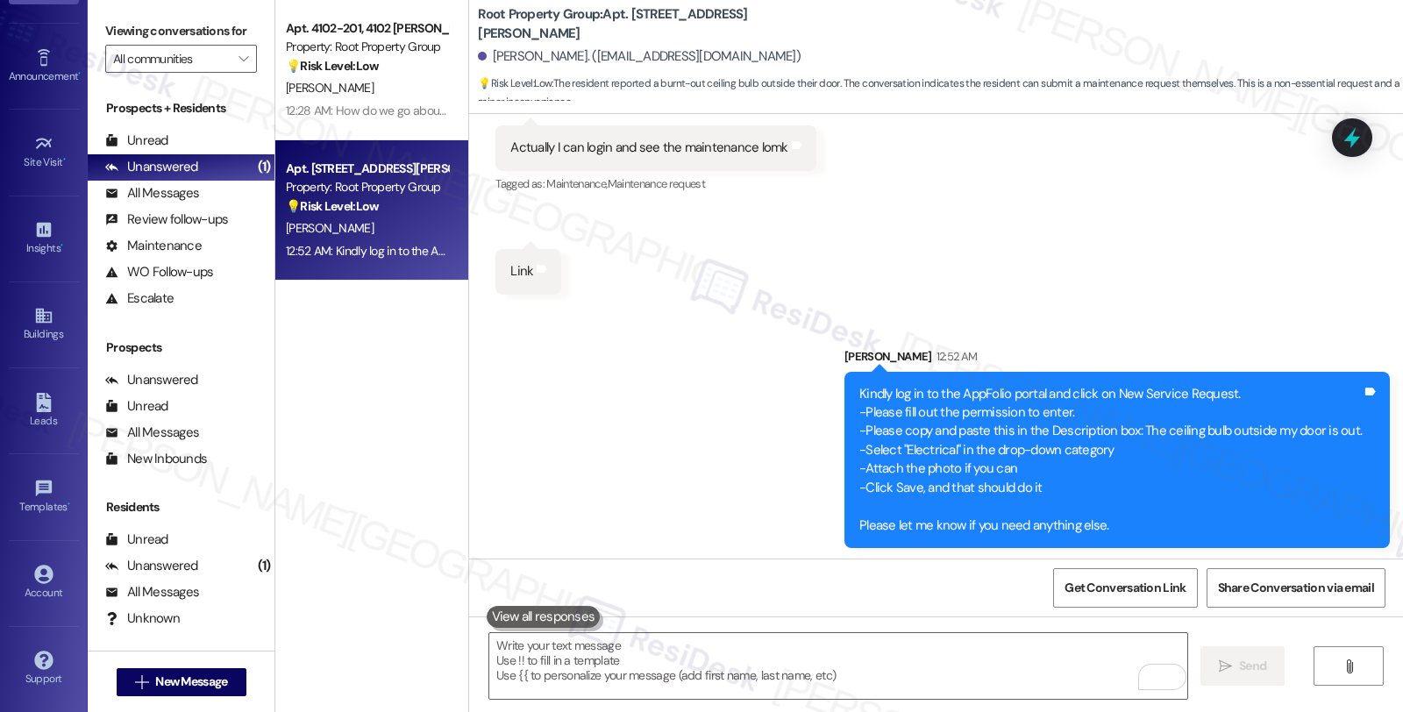
scroll to position [2433, 0]
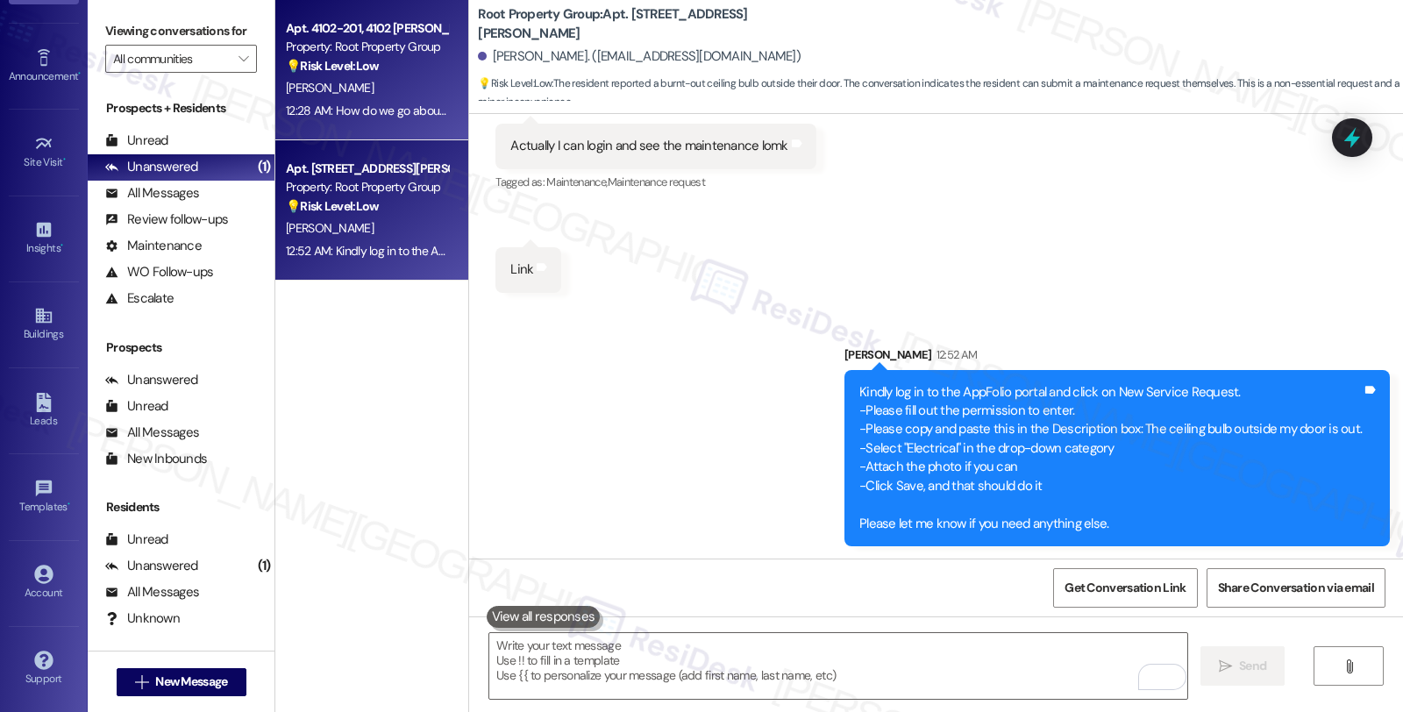
click at [409, 49] on div "Property: Root Property Group" at bounding box center [367, 47] width 162 height 18
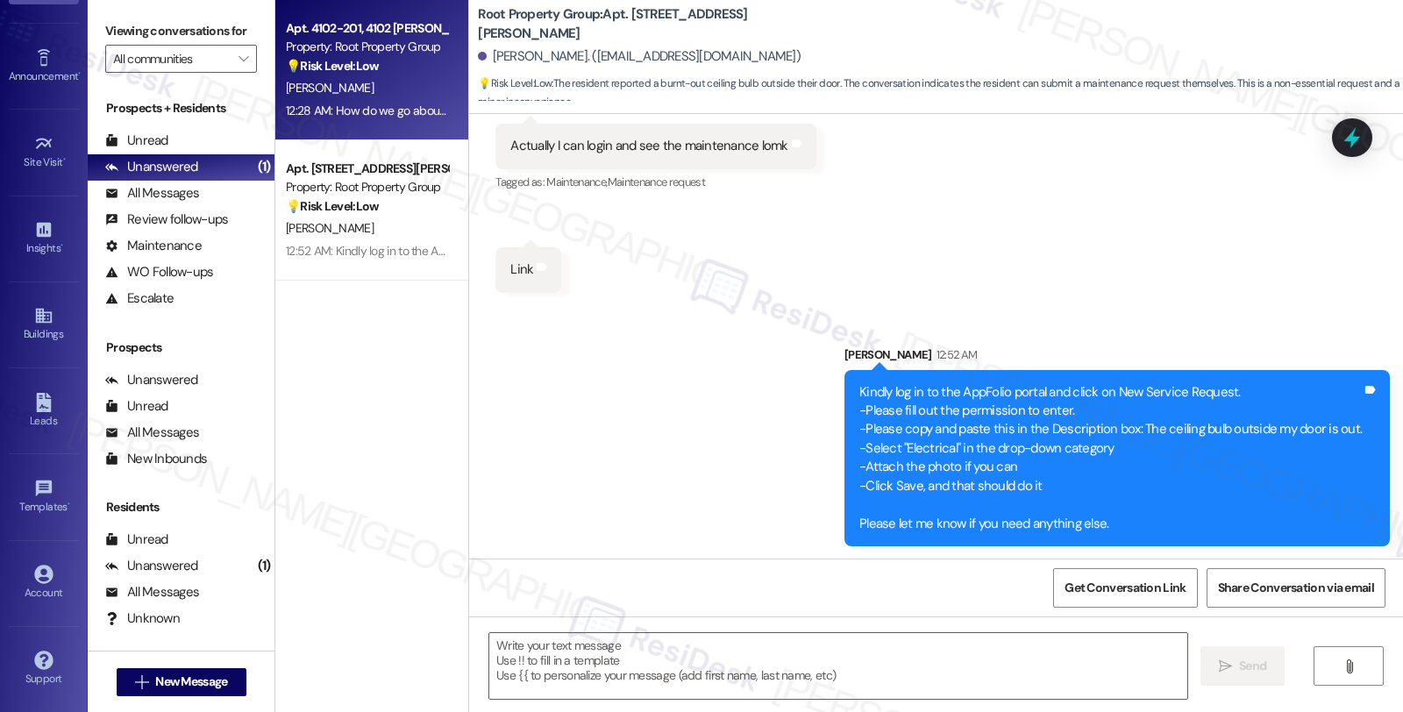
type textarea "Fetching suggested responses. Please feel free to read through the conversation…"
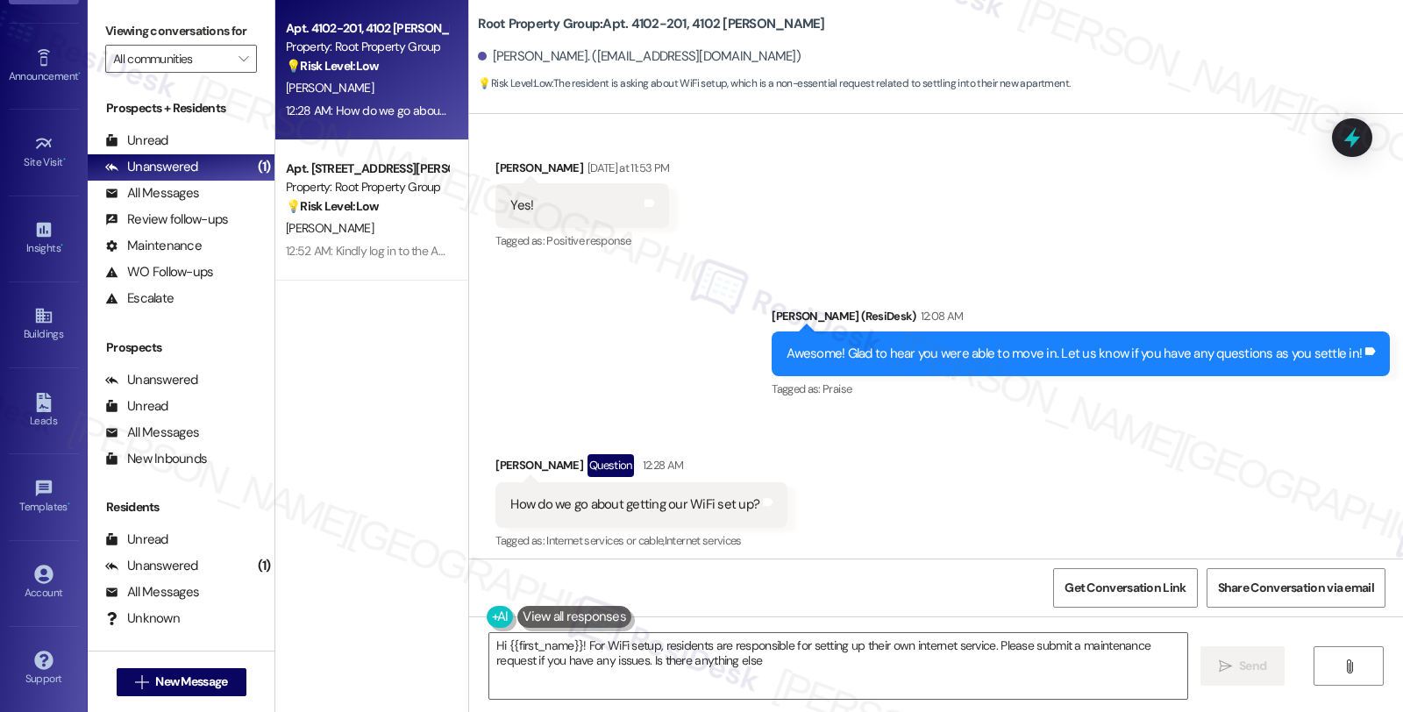
scroll to position [676, 0]
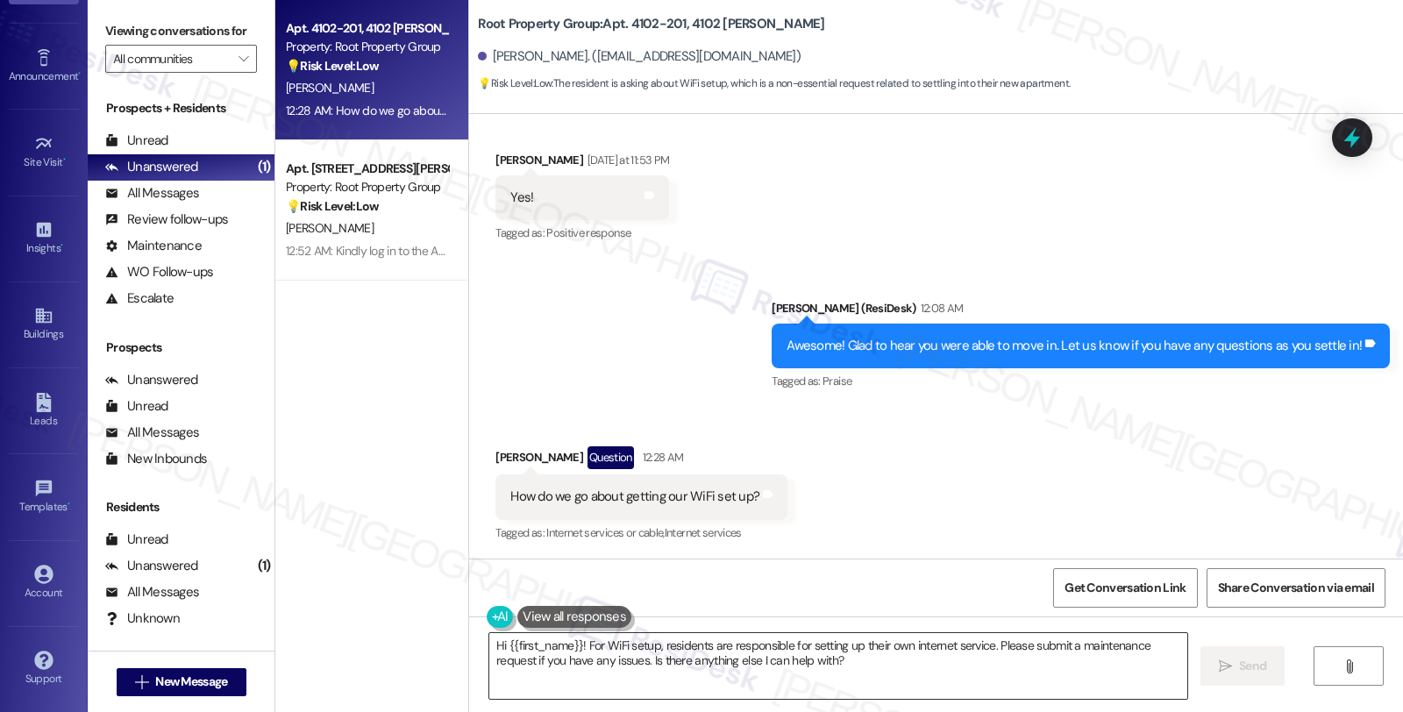
click at [489, 641] on textarea "Hi {{first_name}}! For WiFi setup, residents are responsible for setting up the…" at bounding box center [838, 666] width 698 height 66
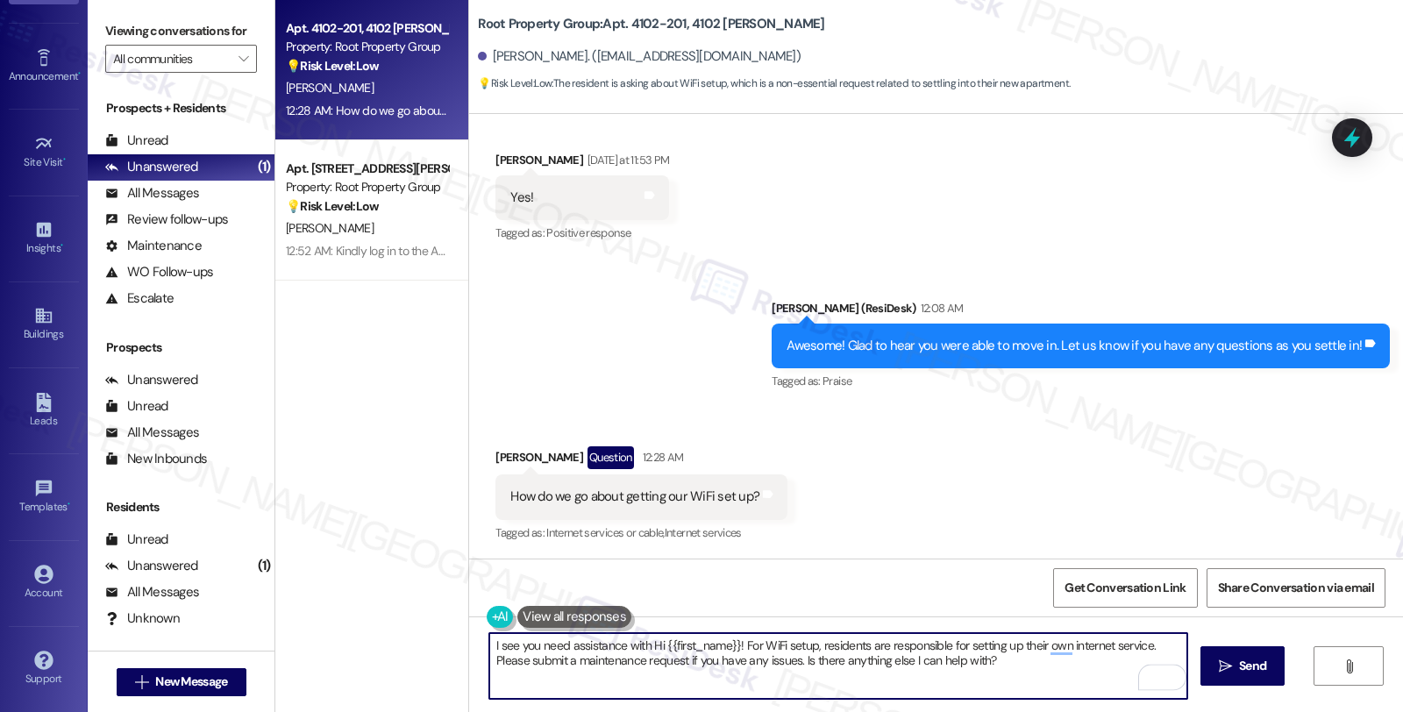
click at [643, 649] on textarea "I see you need assistance with Hi {{first_name}}! For WiFi setup, residents are…" at bounding box center [838, 666] width 698 height 66
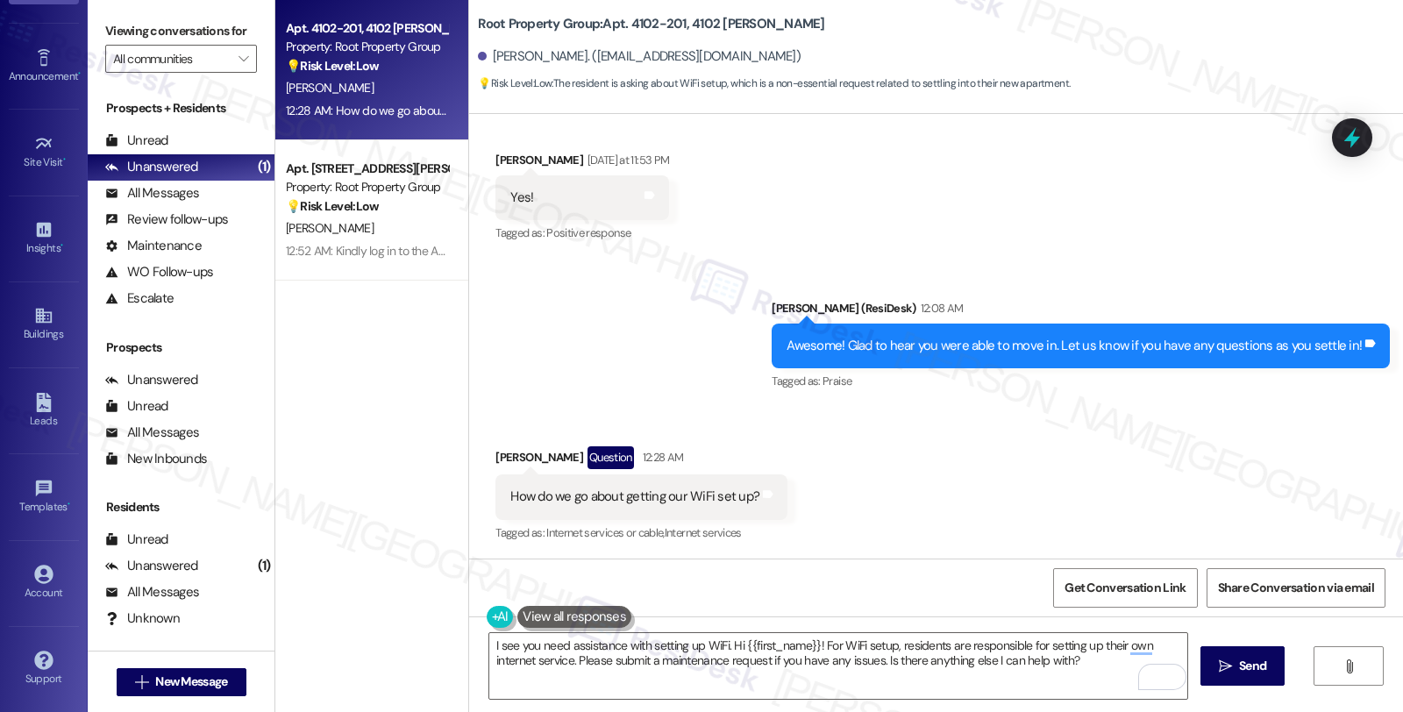
click at [1147, 406] on div "Sent via SMS Sarah (ResiDesk) 12:08 AM Awesome! Glad to hear you were able to m…" at bounding box center [1080, 347] width 644 height 122
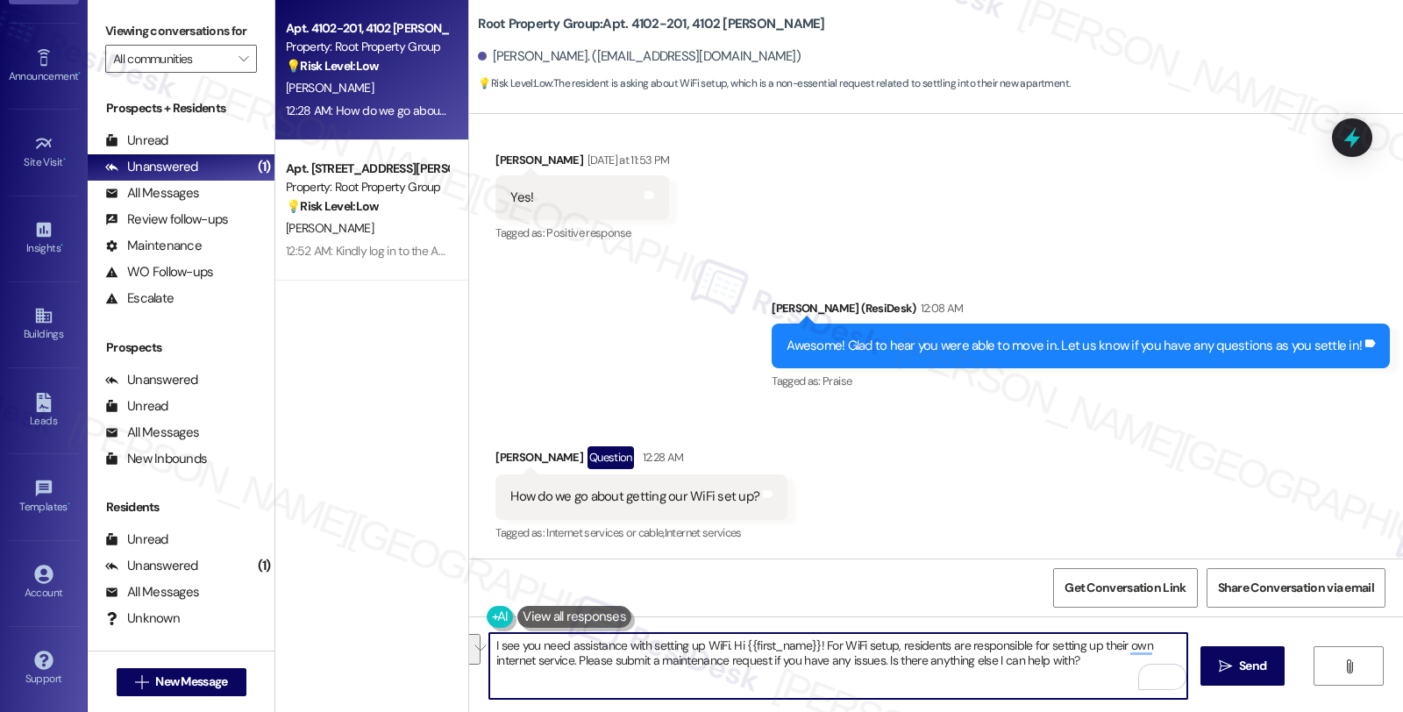
drag, startPoint x: 730, startPoint y: 643, endPoint x: 1088, endPoint y: 684, distance: 360.0
click at [1088, 684] on textarea "I see you need assistance with setting up WiFi. Hi {{first_name}}! For WiFi set…" at bounding box center [838, 666] width 698 height 66
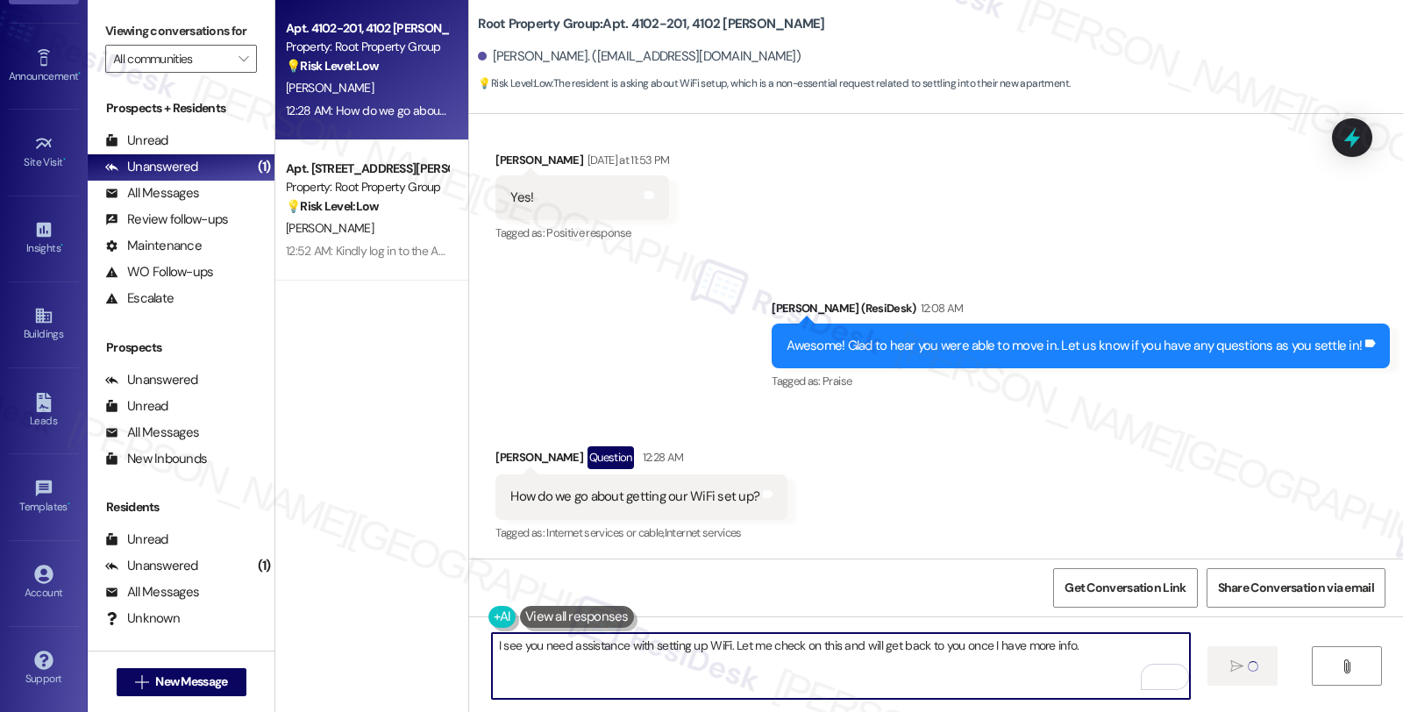
type textarea "I see you need assistance with setting up WiFi. Let me check on this and will g…"
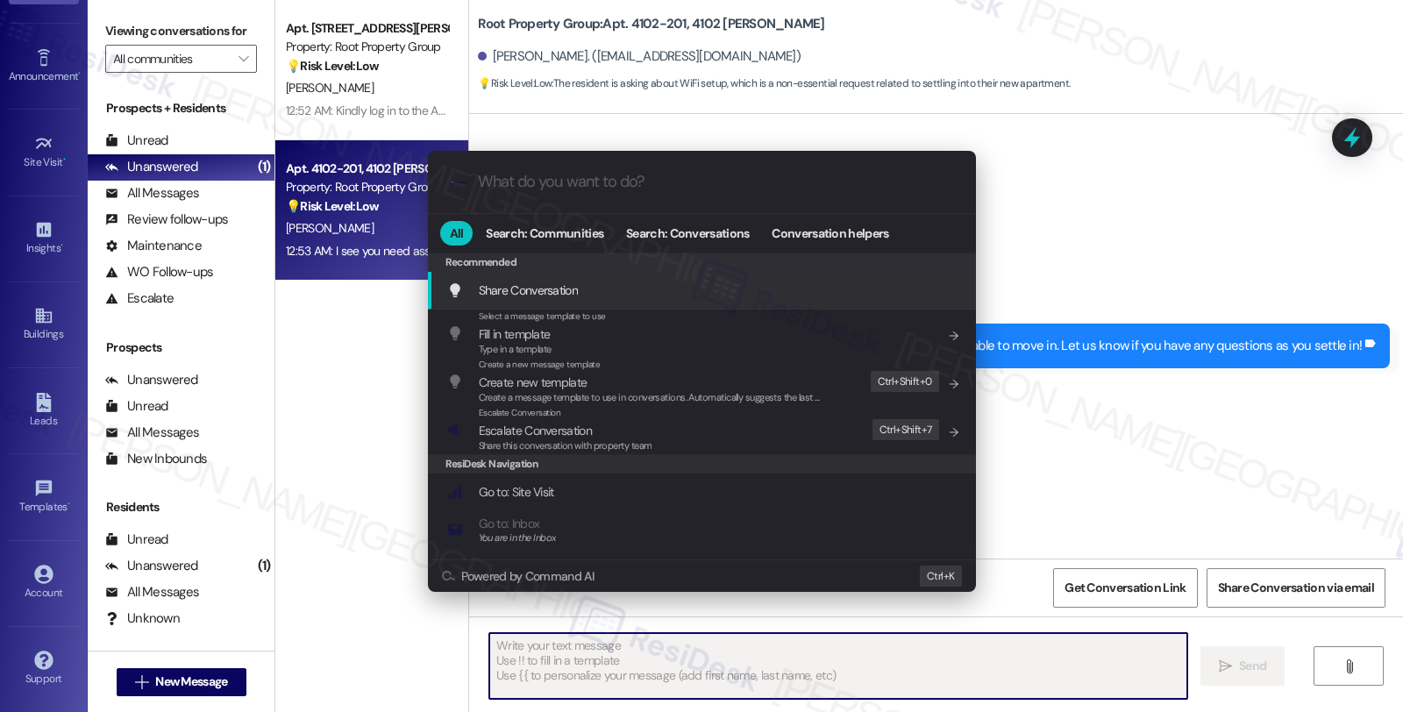
click at [1153, 206] on div ".cls-1{fill:#0a055f;}.cls-2{fill:#0cc4c4;} resideskLogoBlueOrange All Search: C…" at bounding box center [701, 356] width 1403 height 712
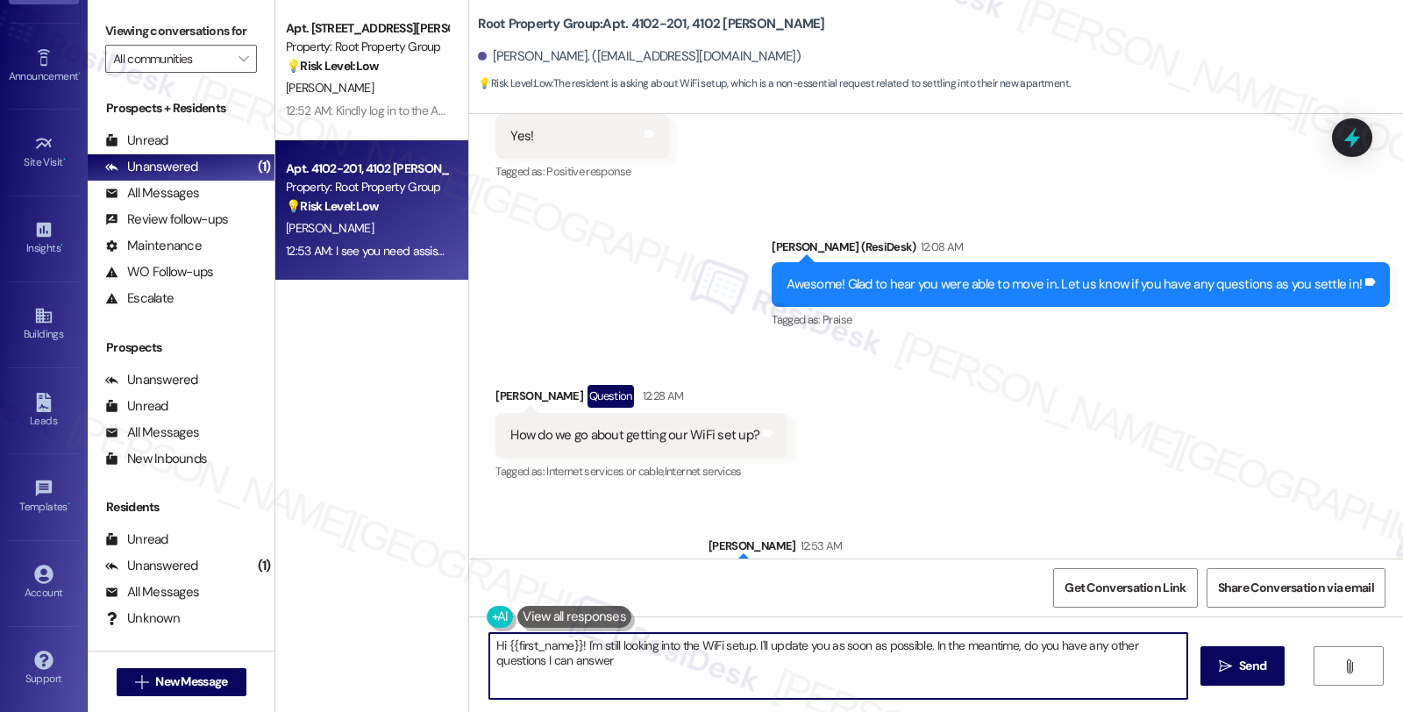
type textarea "Hi {{first_name}}! I'm still looking into the WiFi setup. I'll update you as so…"
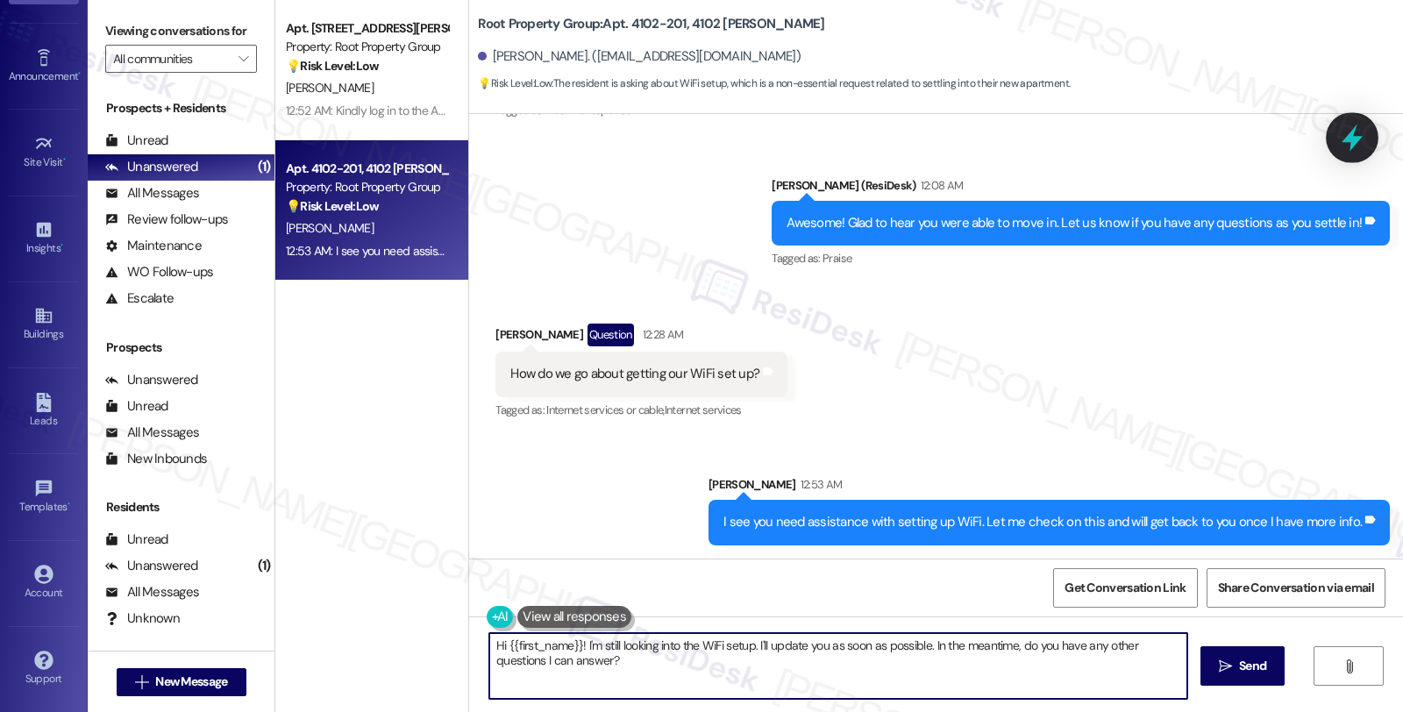
click at [1351, 126] on icon at bounding box center [1352, 138] width 30 height 30
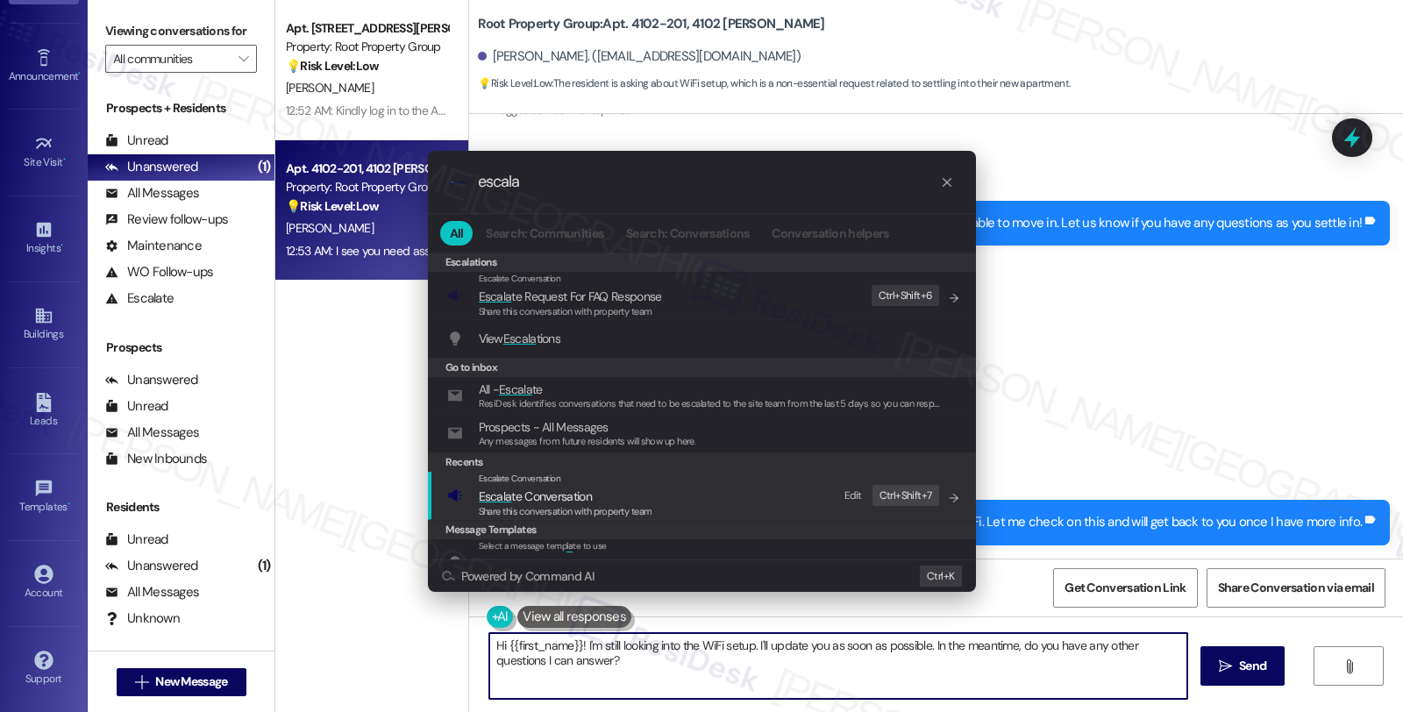
type input "escala"
click at [572, 500] on span "Escala te Conversation" at bounding box center [535, 496] width 113 height 16
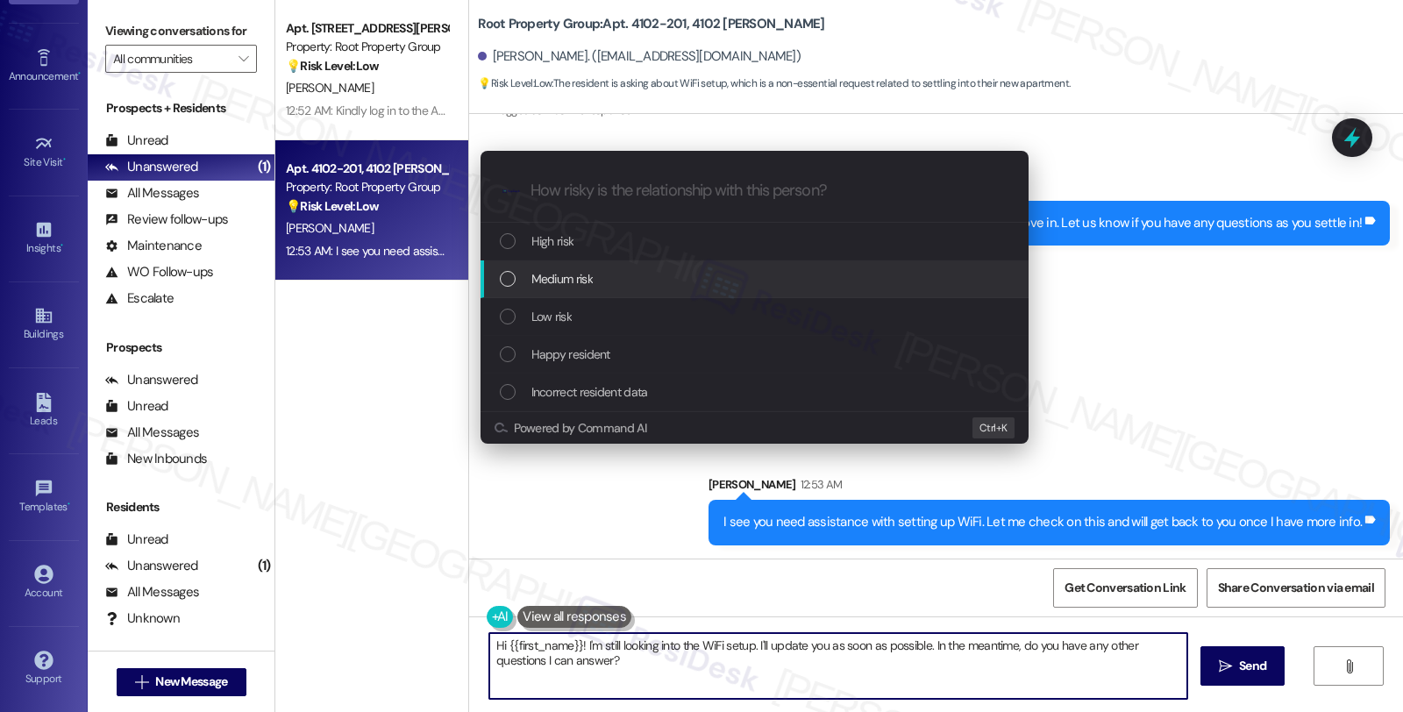
click at [601, 277] on div "Medium risk" at bounding box center [756, 278] width 513 height 19
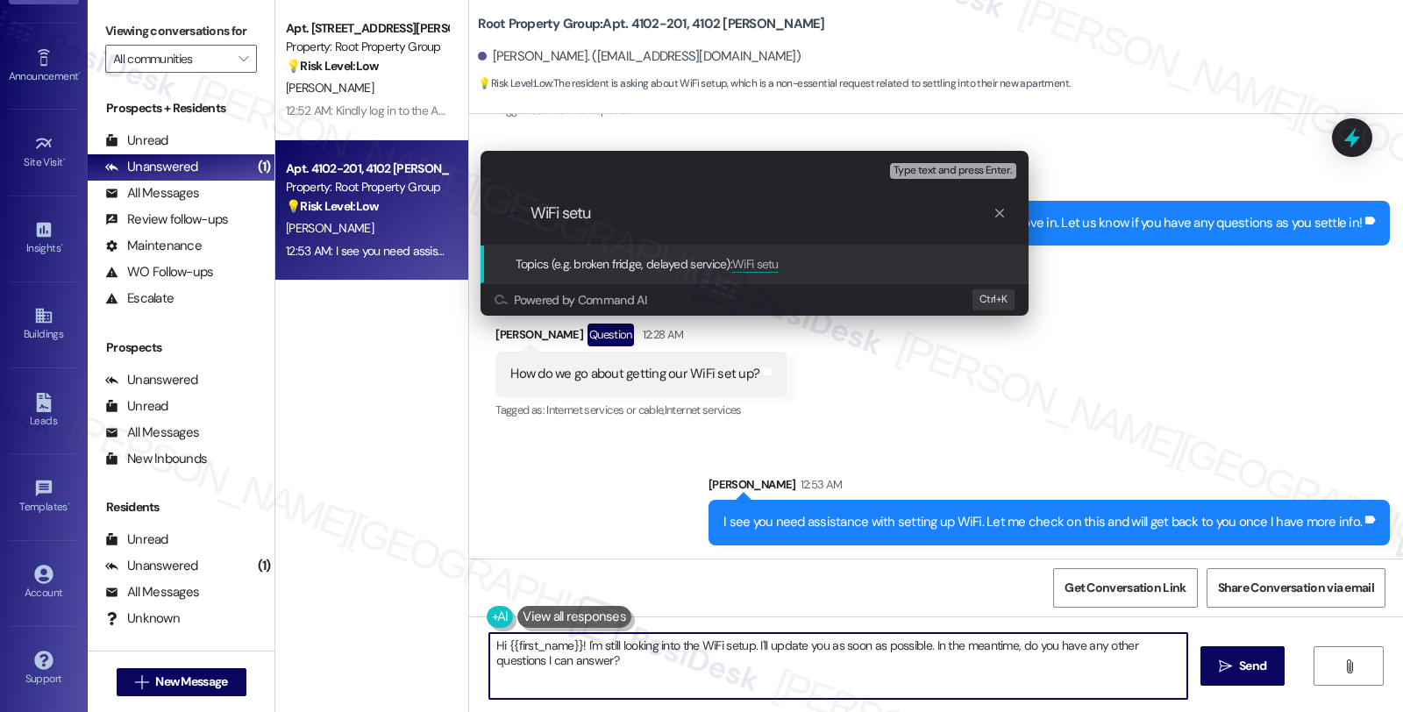
type input "WiFi setup"
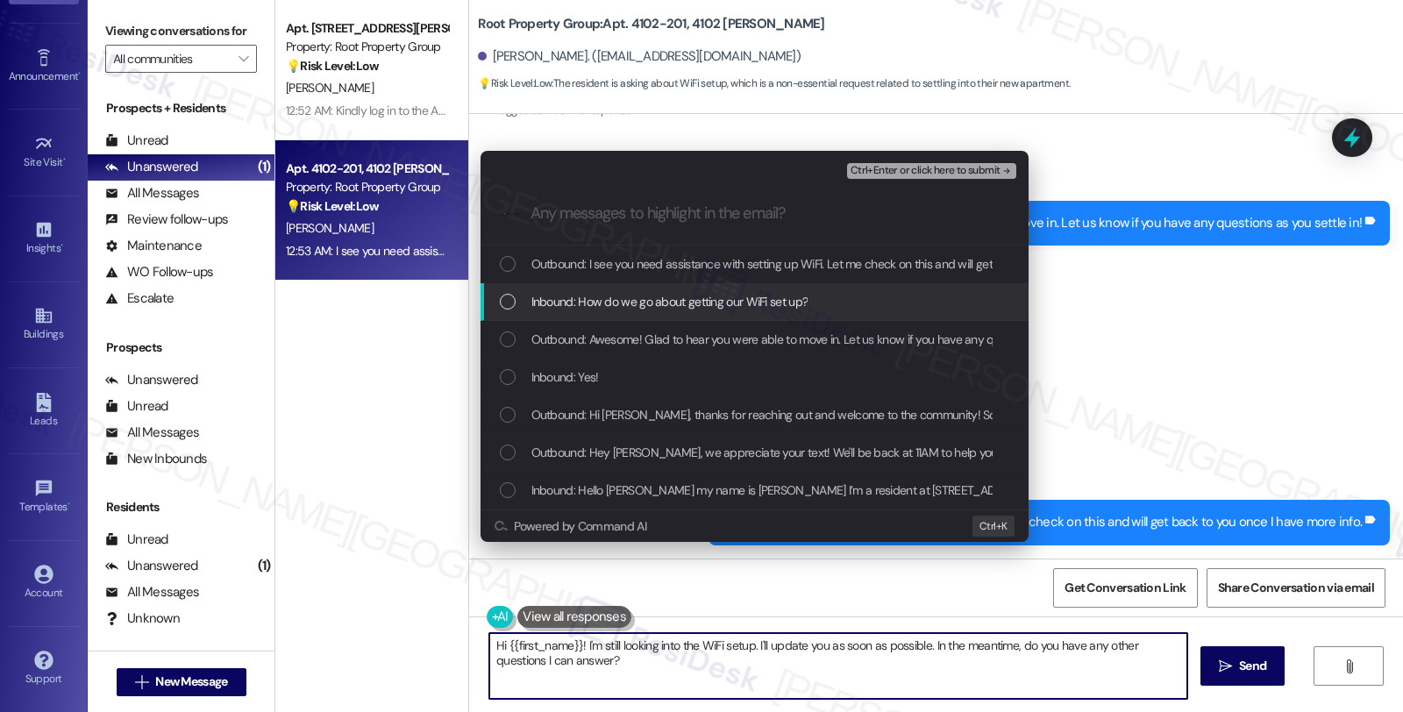
click at [601, 295] on span "Inbound: How do we go about getting our WiFi set up?" at bounding box center [669, 301] width 277 height 19
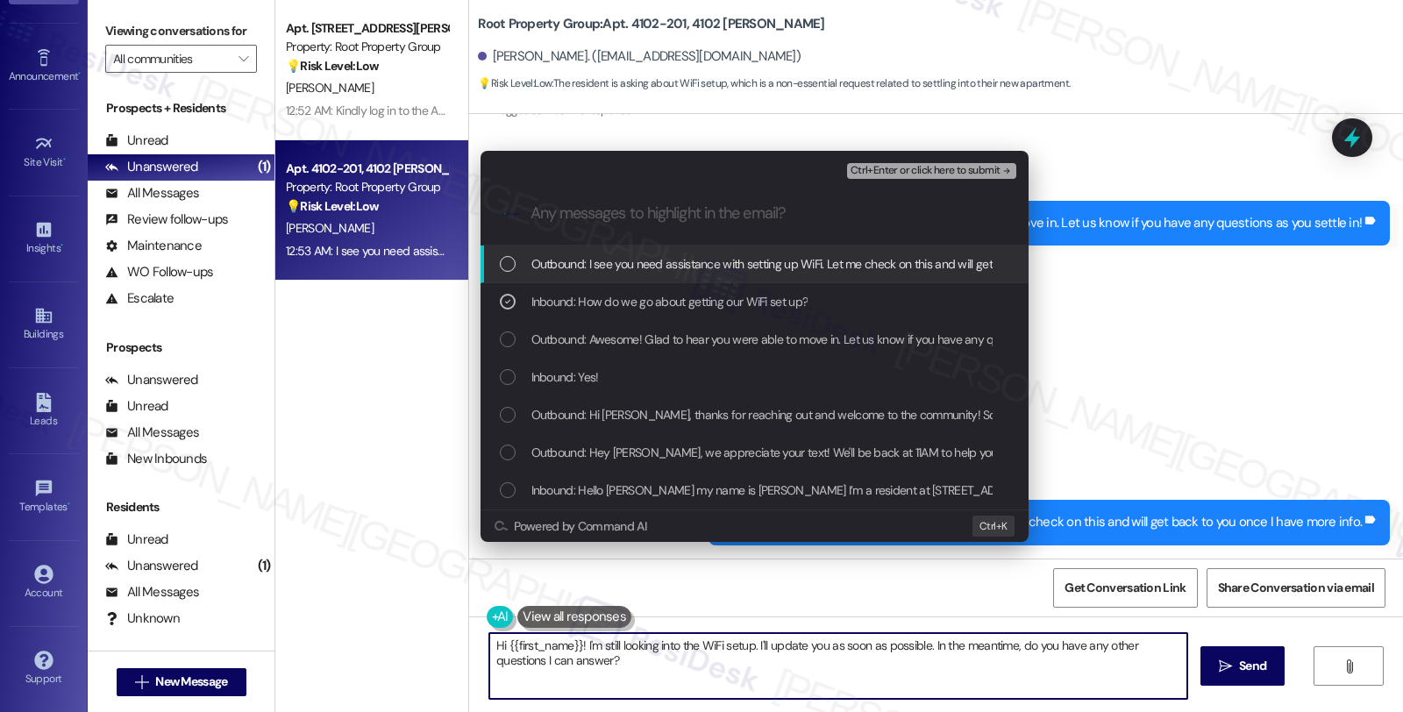
click at [952, 176] on span "Ctrl+Enter or click here to submit" at bounding box center [925, 171] width 150 height 12
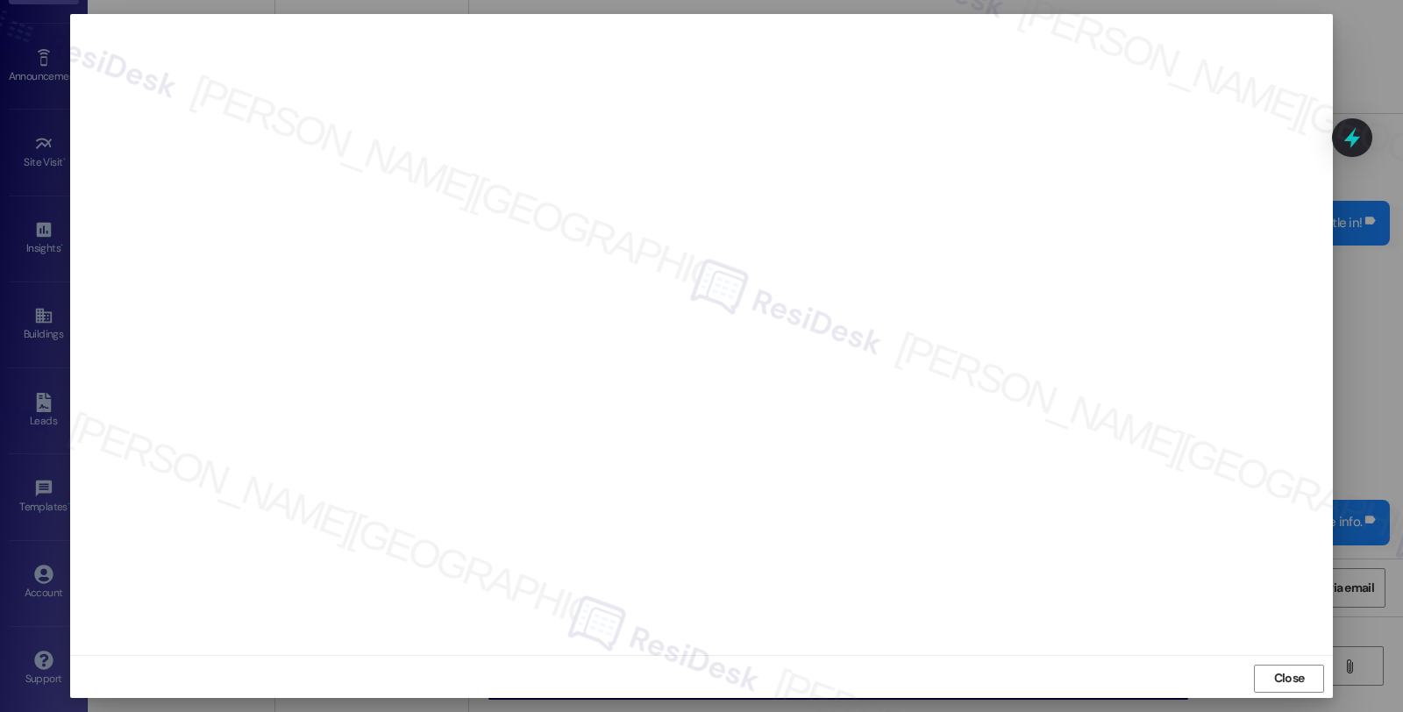
scroll to position [3, 0]
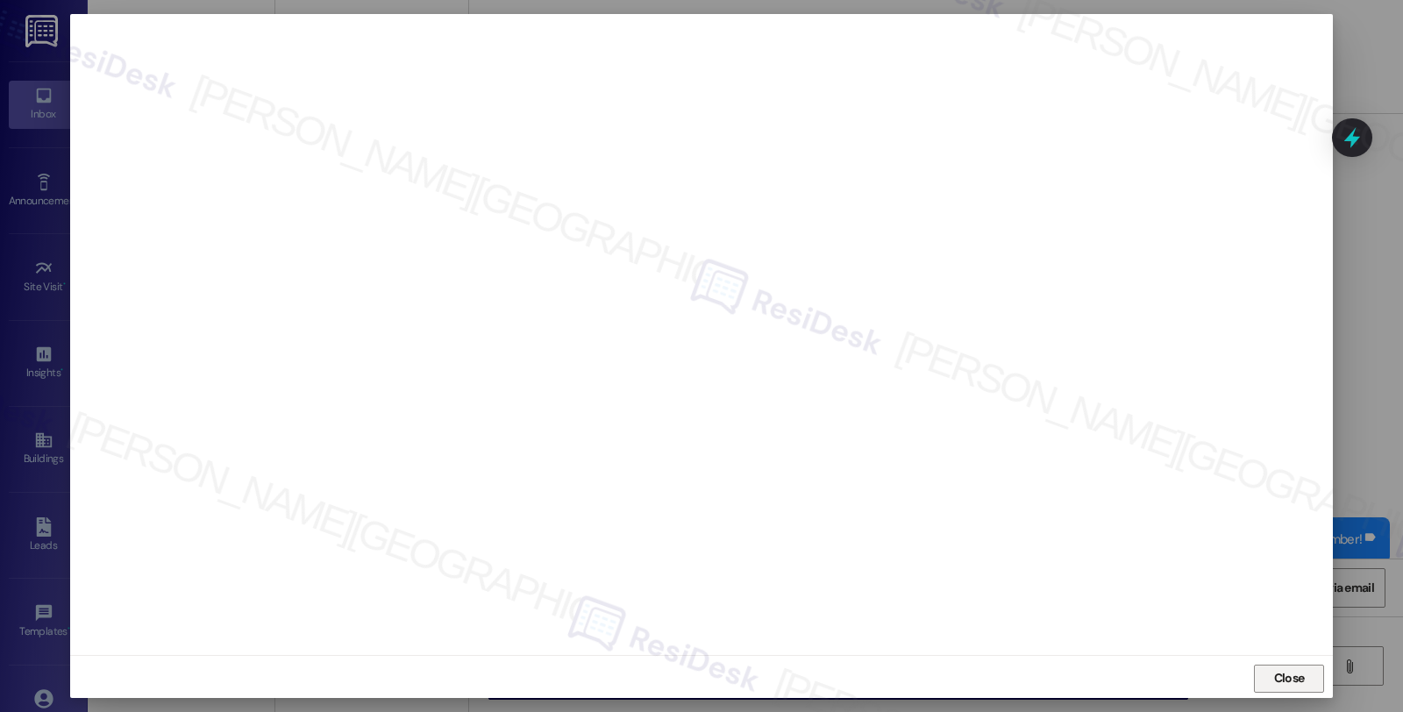
scroll to position [3, 0]
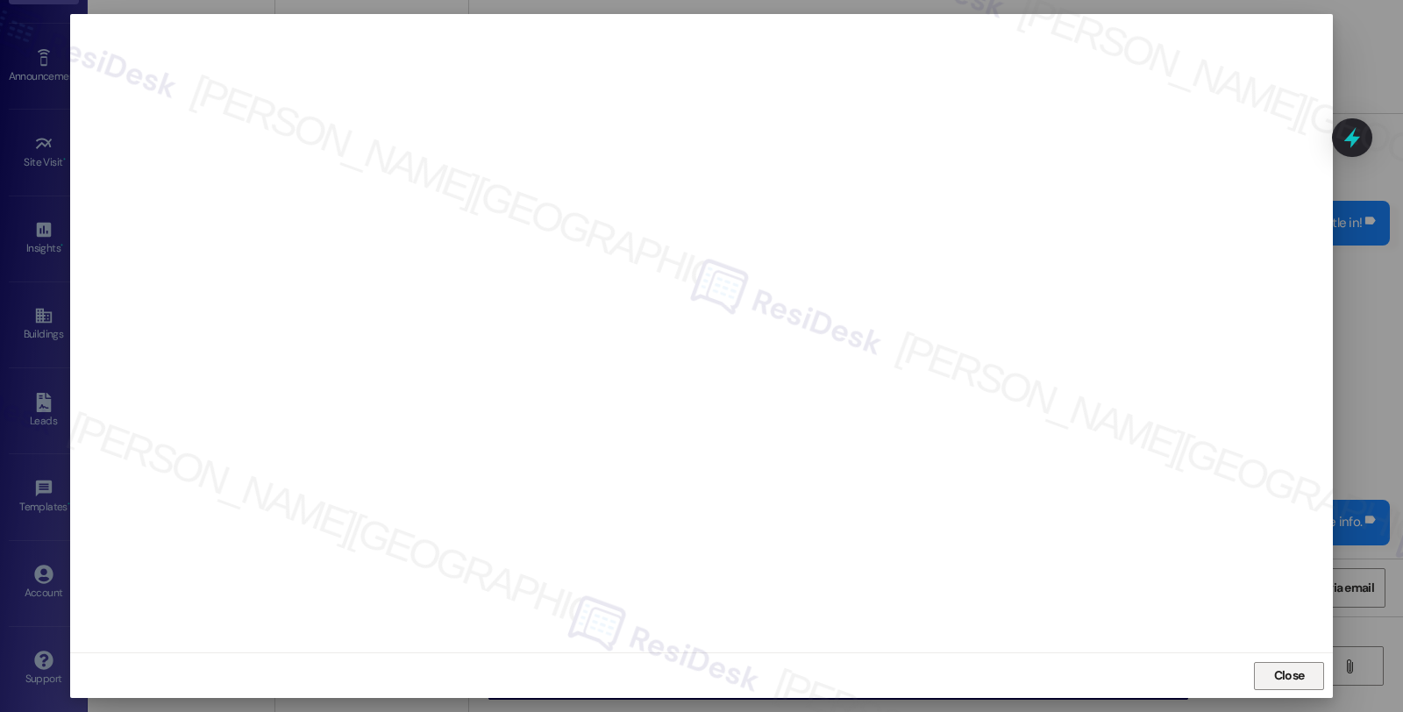
click at [1274, 669] on span "Close" at bounding box center [1289, 675] width 31 height 18
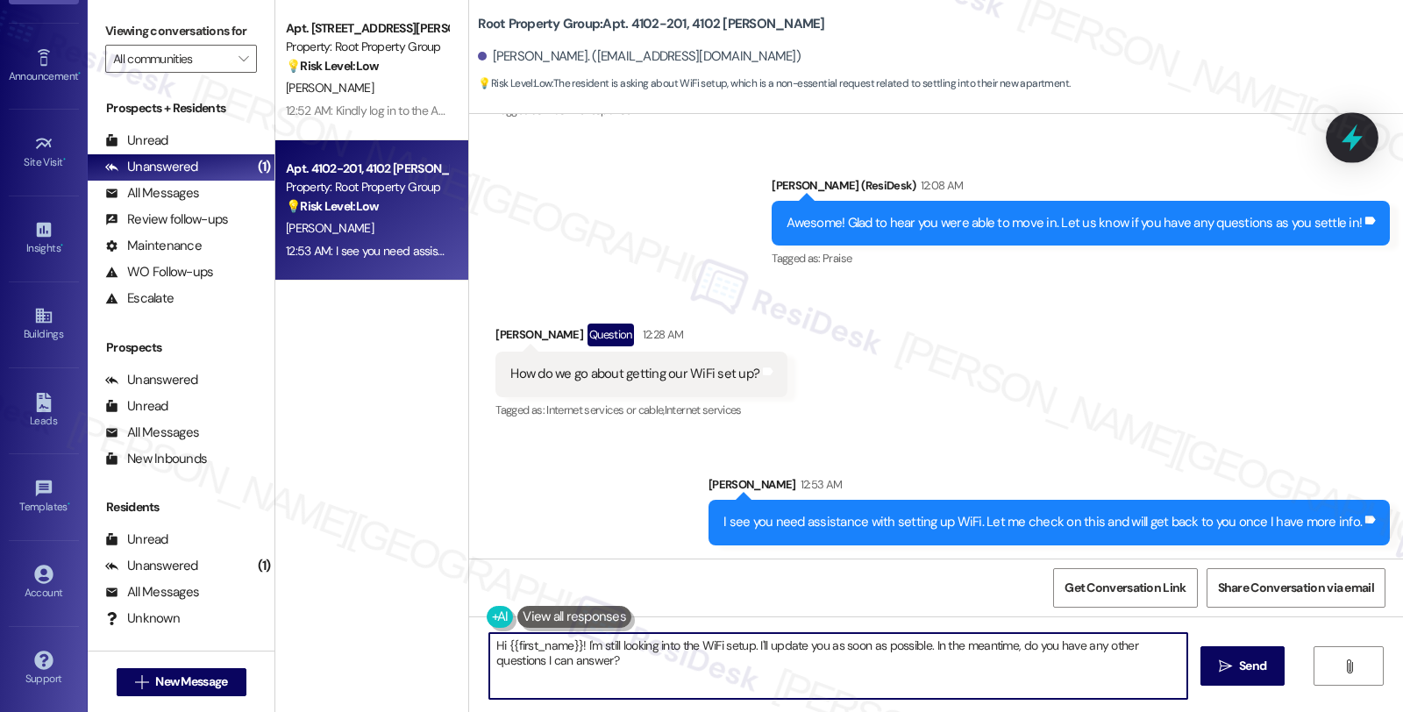
click at [1362, 125] on icon at bounding box center [1352, 138] width 30 height 30
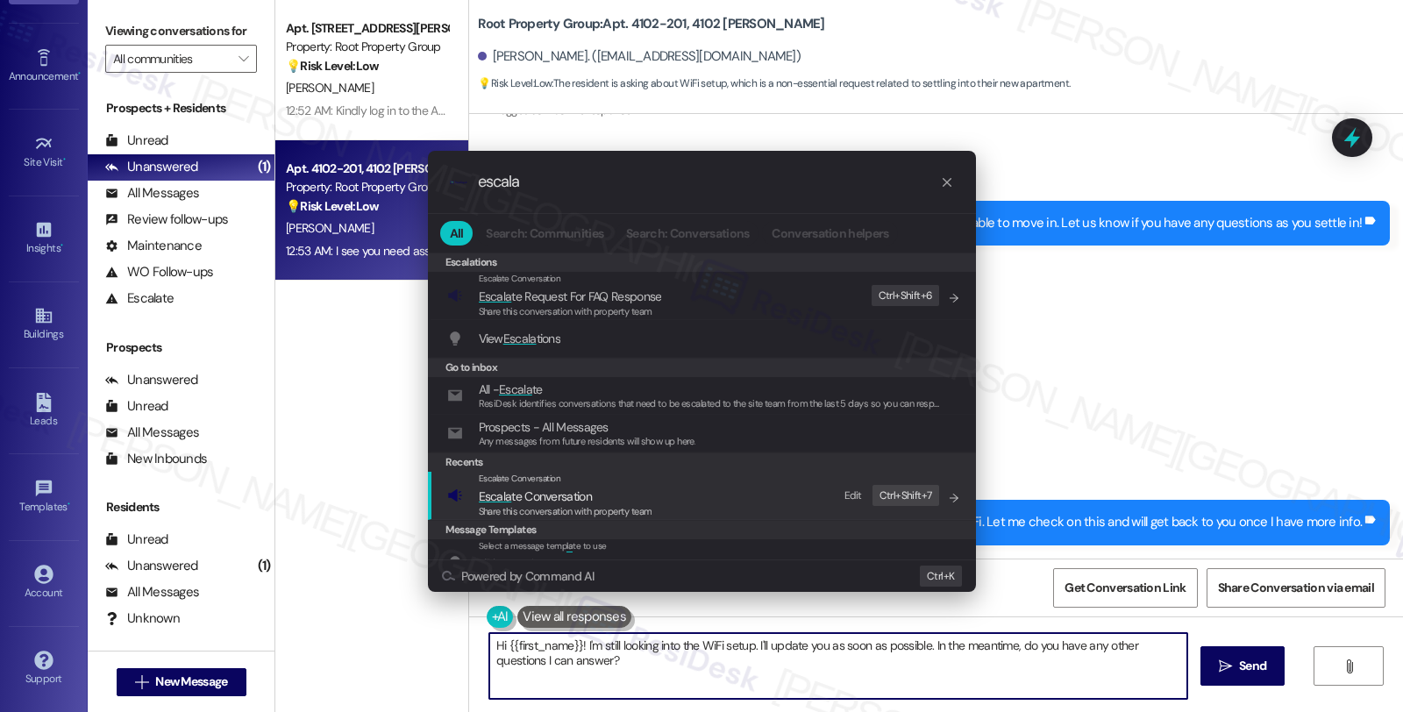
type input "escala"
click at [538, 487] on span "Escala te Conversation" at bounding box center [535, 496] width 113 height 19
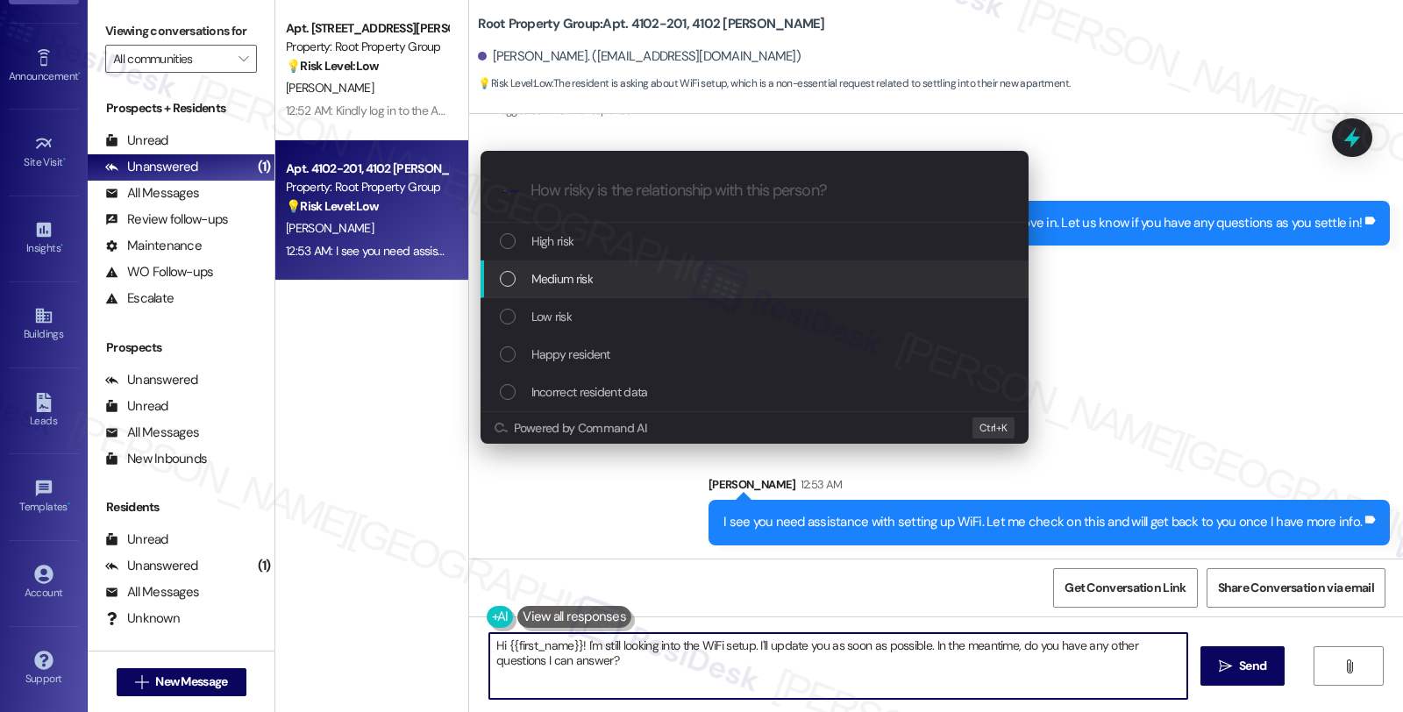
click at [583, 283] on span "Medium risk" at bounding box center [561, 278] width 61 height 19
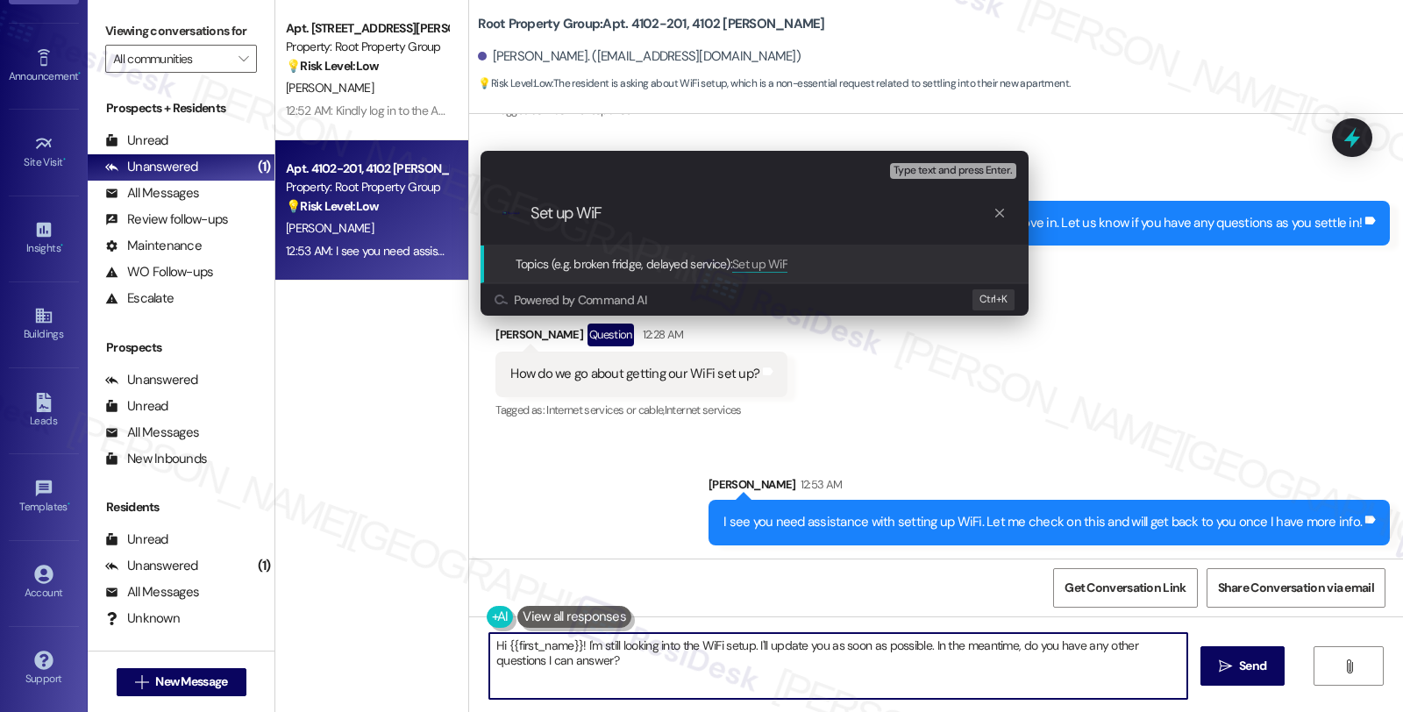
type input "Set up WiFi"
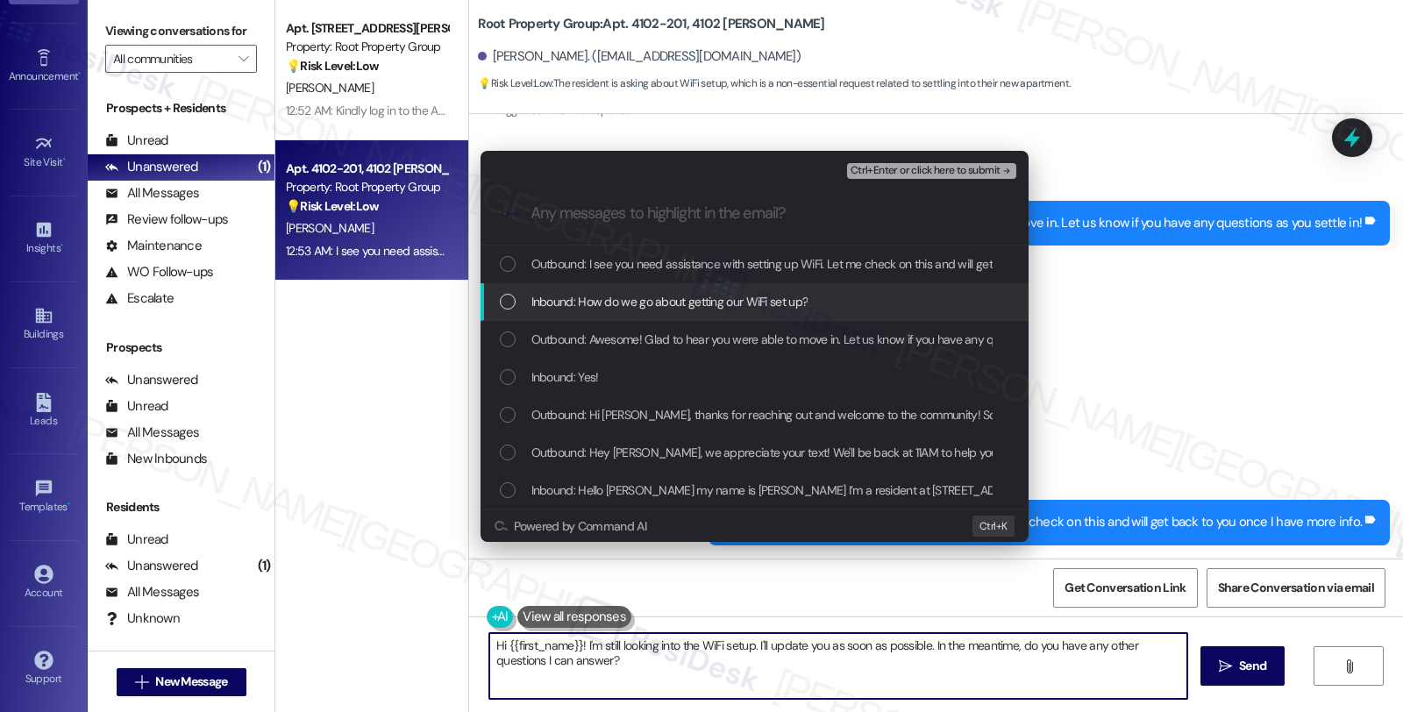
click at [590, 304] on span "Inbound: How do we go about getting our WiFi set up?" at bounding box center [669, 301] width 277 height 19
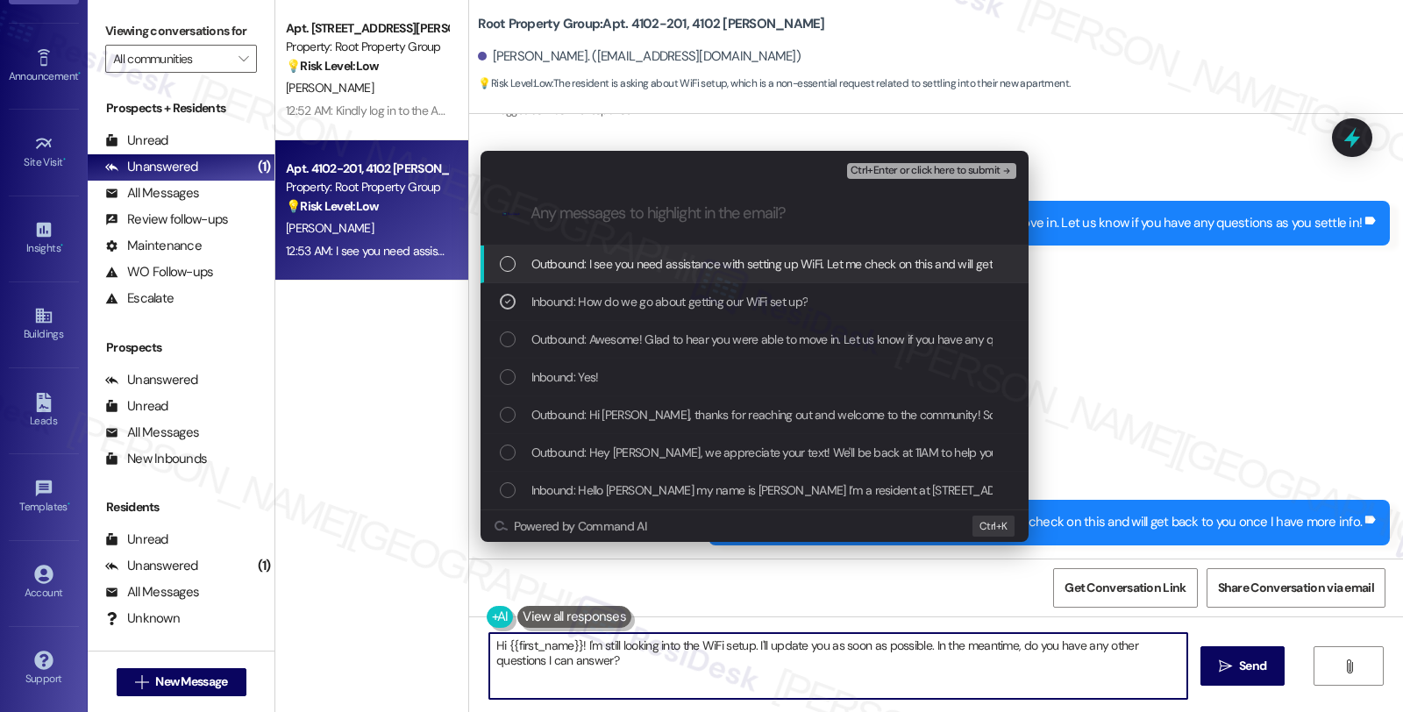
click at [923, 179] on div "Ctrl+Enter or click here to submit" at bounding box center [933, 171] width 173 height 23
click at [922, 167] on span "Ctrl+Enter or click here to submit" at bounding box center [925, 171] width 150 height 12
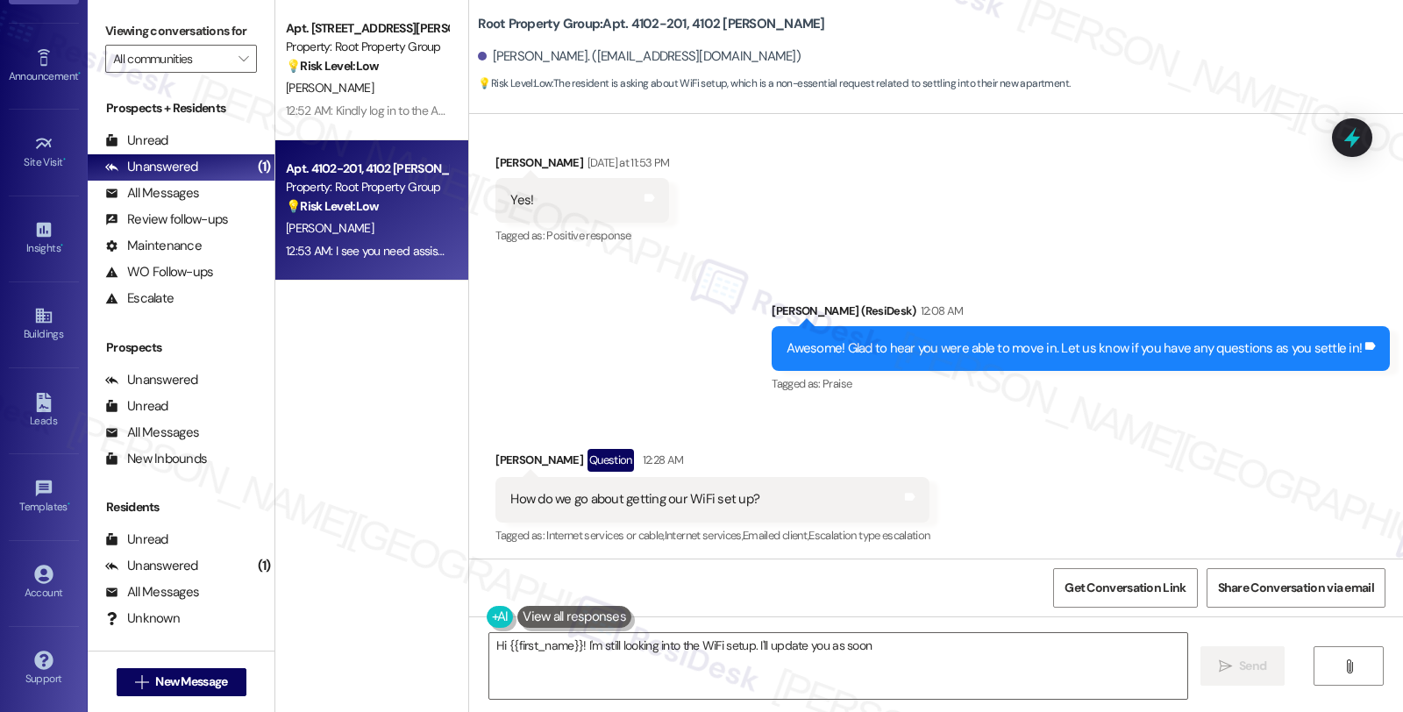
scroll to position [676, 0]
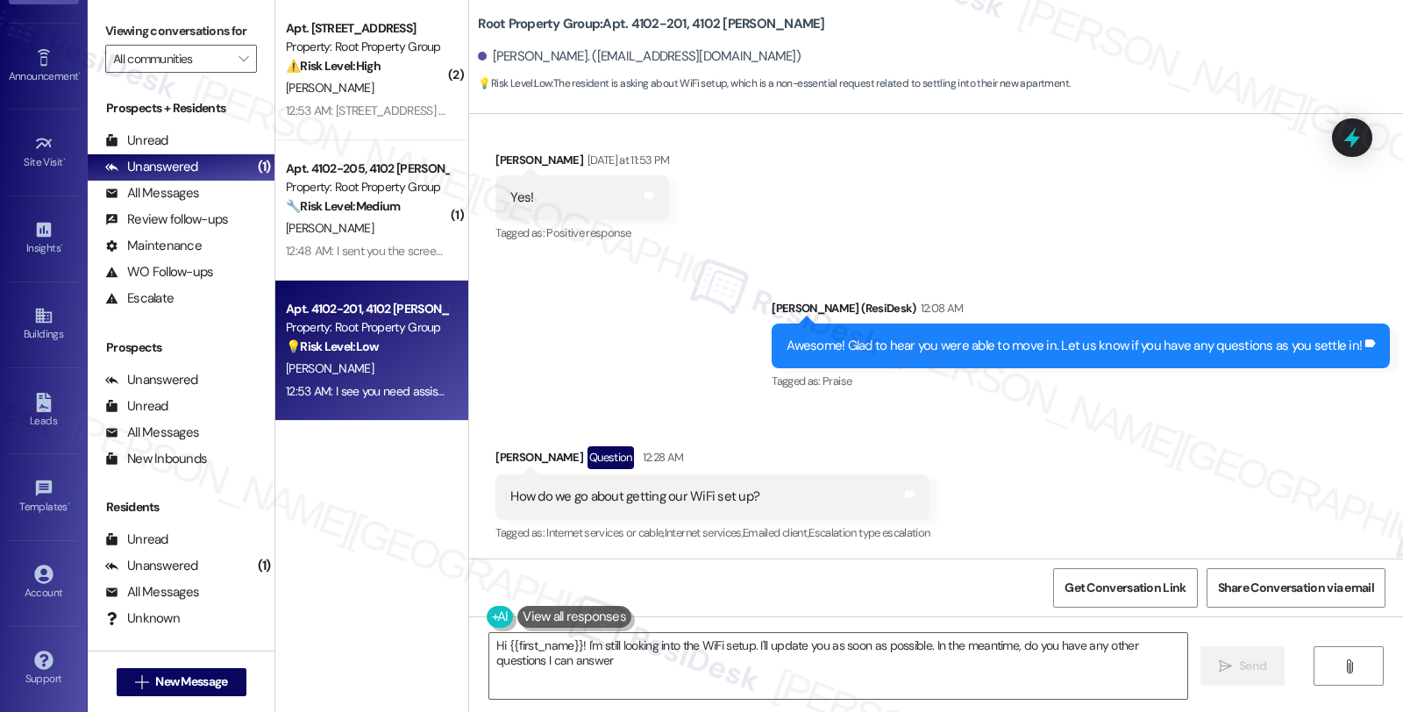
type textarea "Hi {{first_name}}! I'm still looking into the WiFi setup. I'll update you as so…"
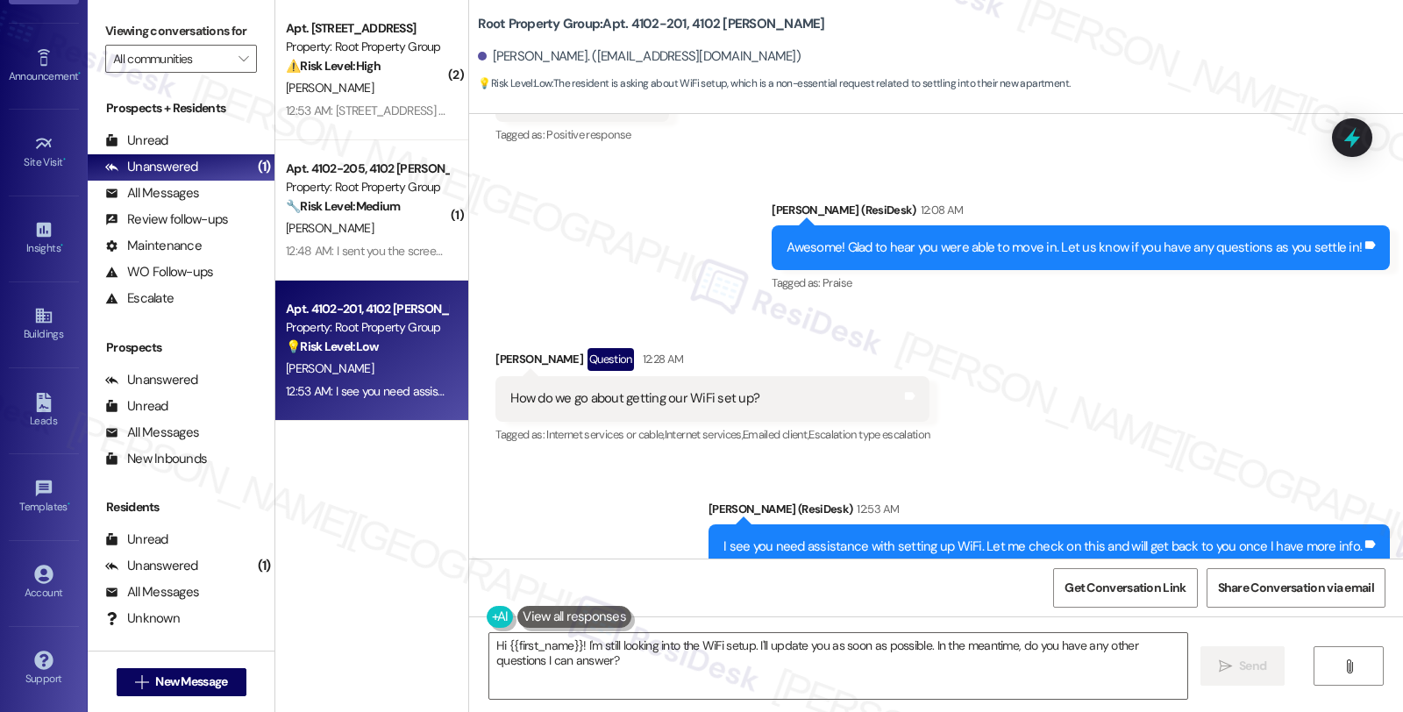
scroll to position [824, 0]
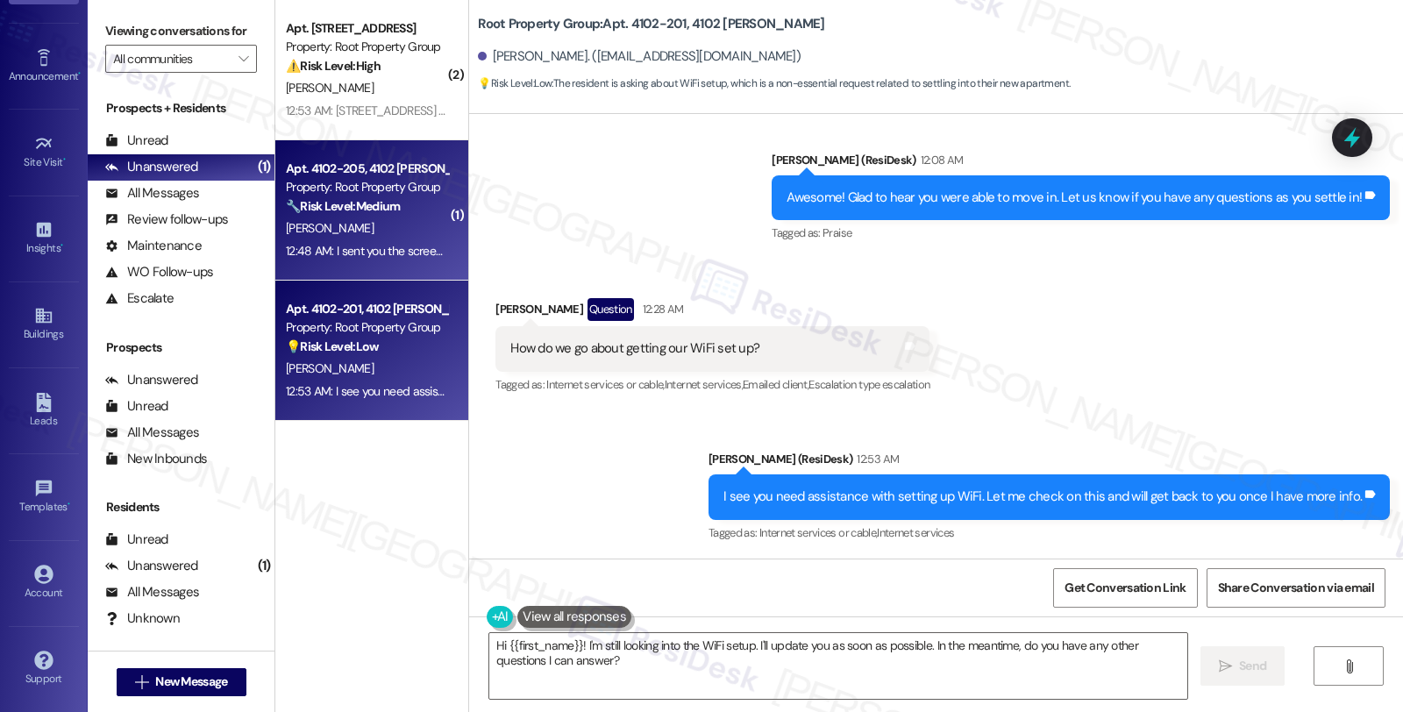
click at [366, 240] on div "12:48 AM: I sent you the screenshot of the vehicle and the license plate number…" at bounding box center [367, 251] width 166 height 22
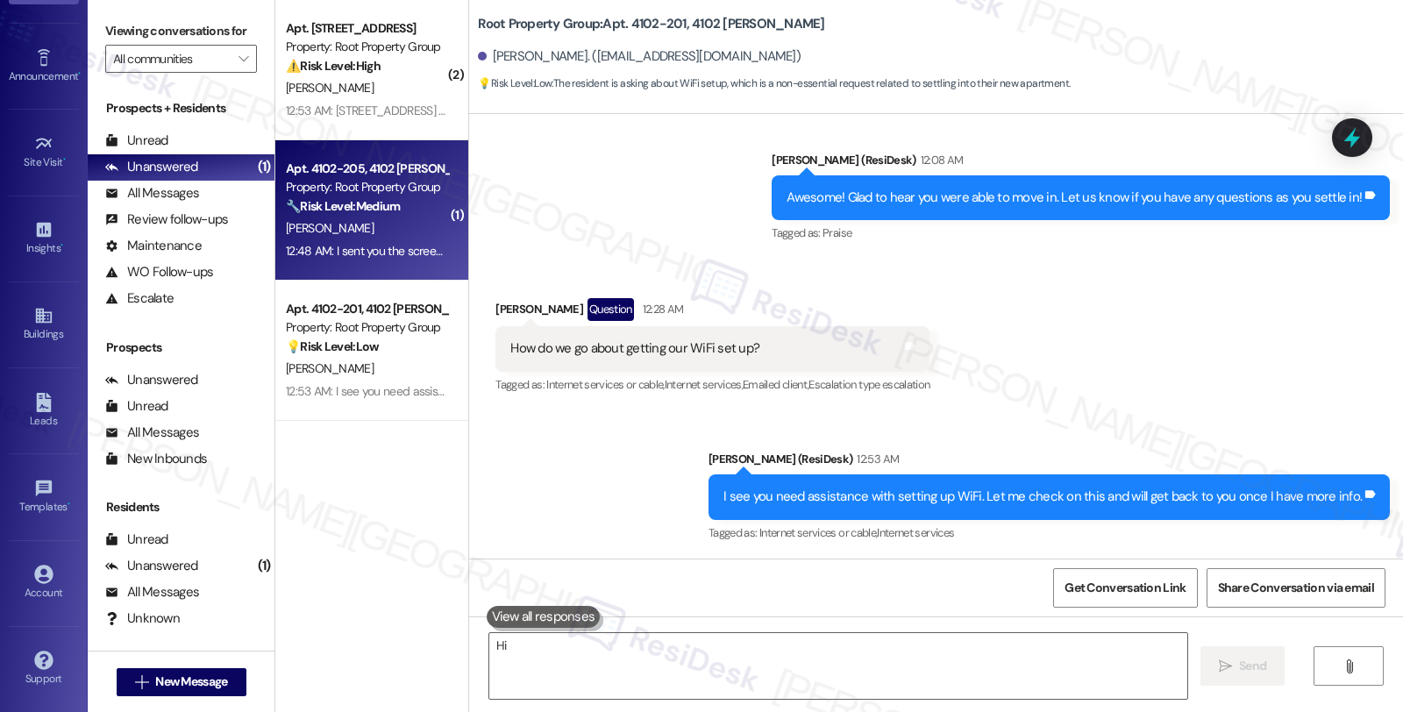
type textarea "Hi"
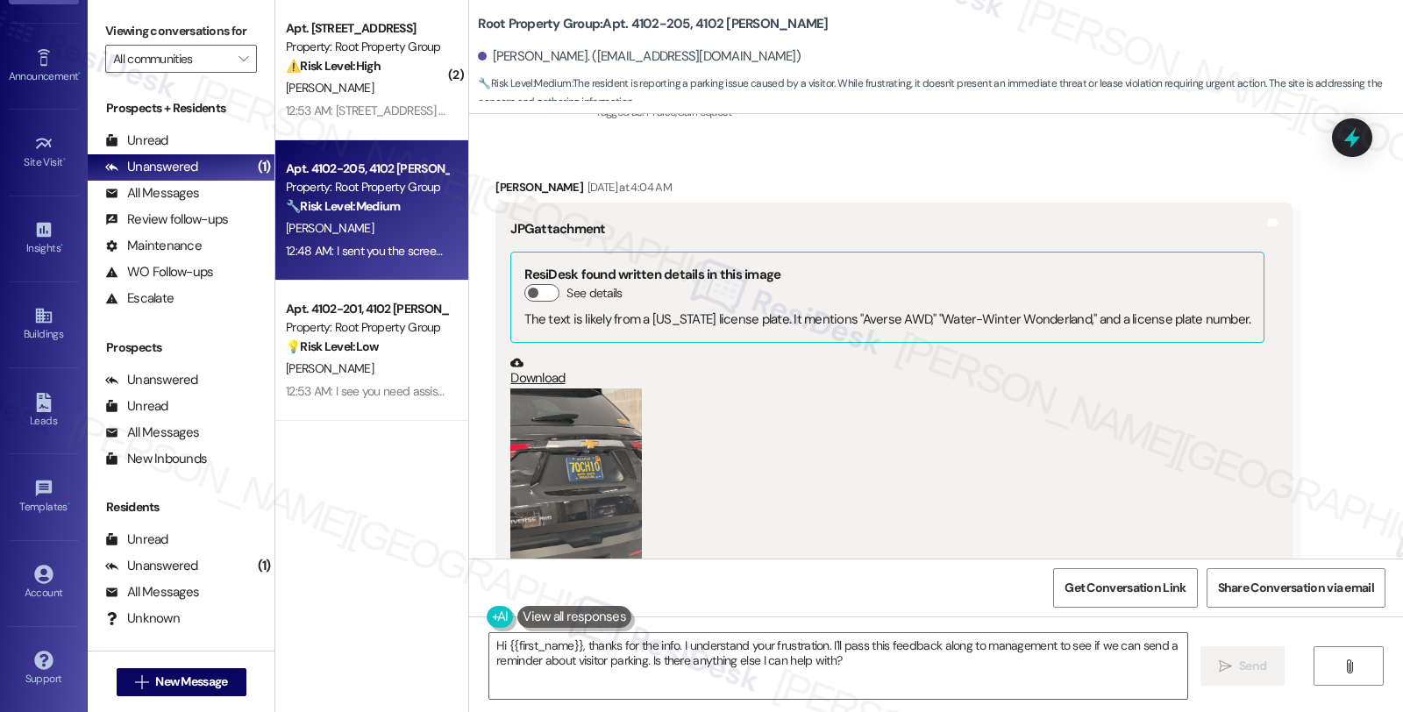
scroll to position [1157, 0]
click at [567, 442] on button "Zoom image" at bounding box center [576, 476] width 132 height 174
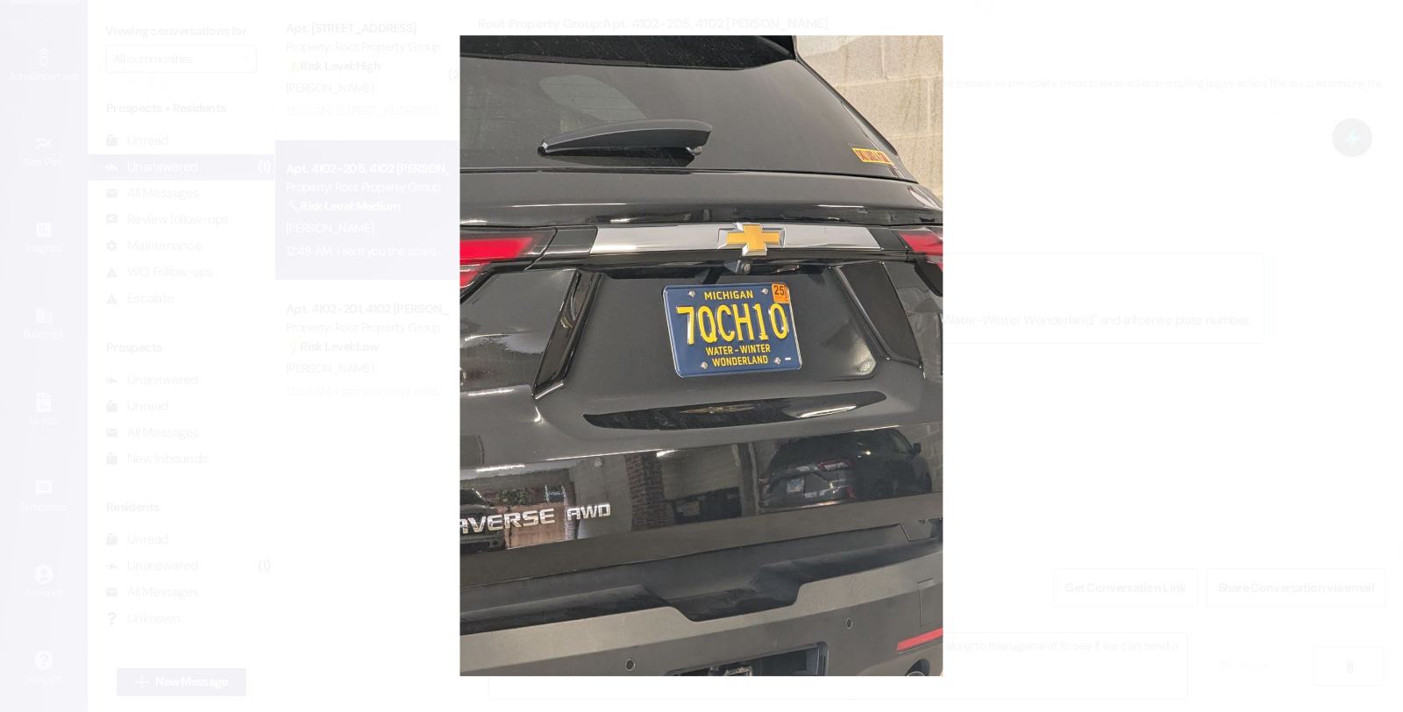
click at [1044, 399] on button "Unzoom image" at bounding box center [701, 356] width 1403 height 712
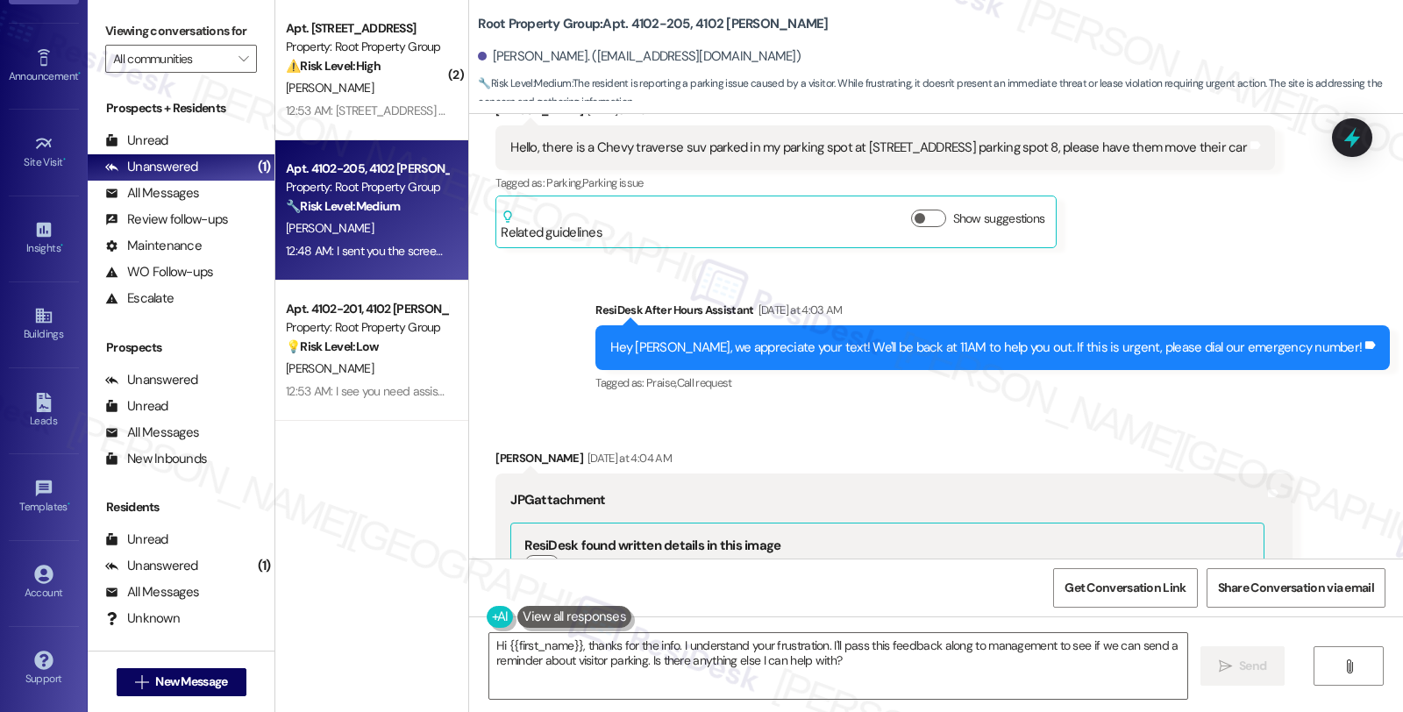
scroll to position [1059, 0]
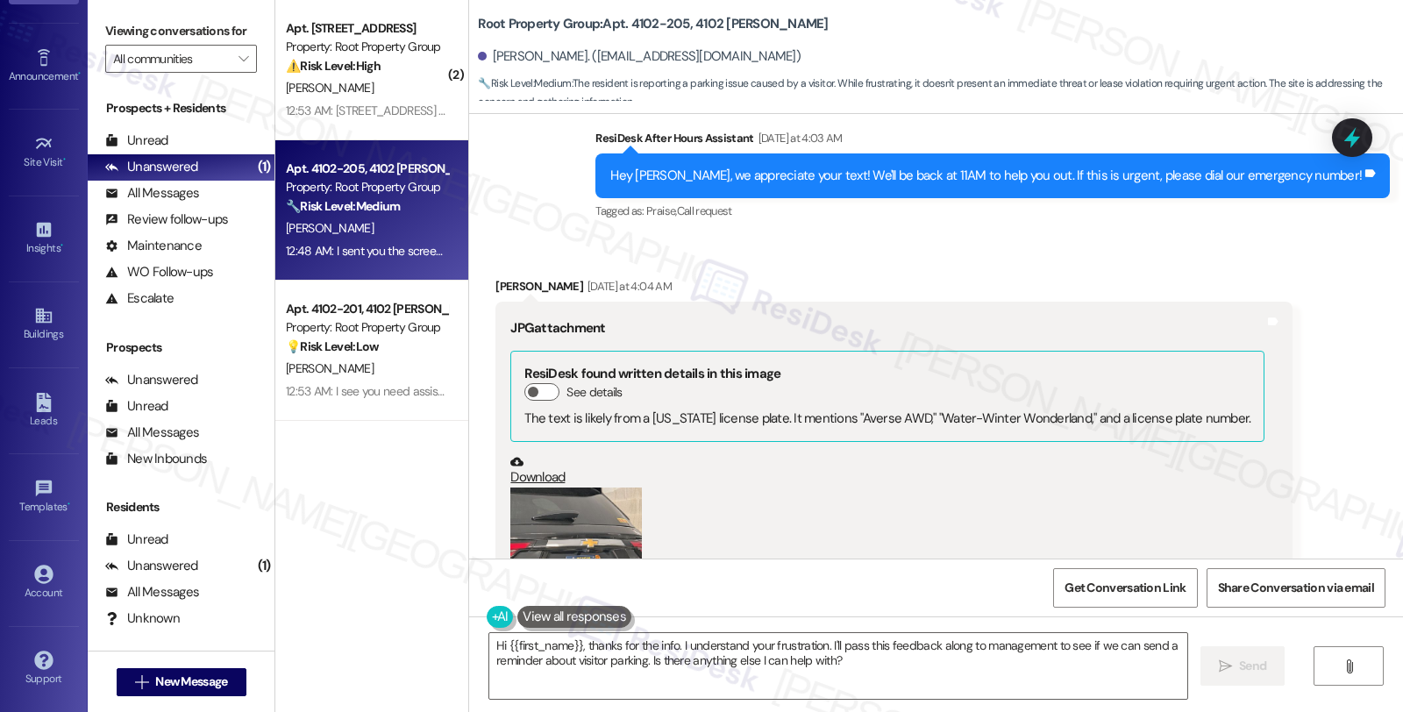
click at [1159, 459] on link "Download" at bounding box center [887, 470] width 754 height 31
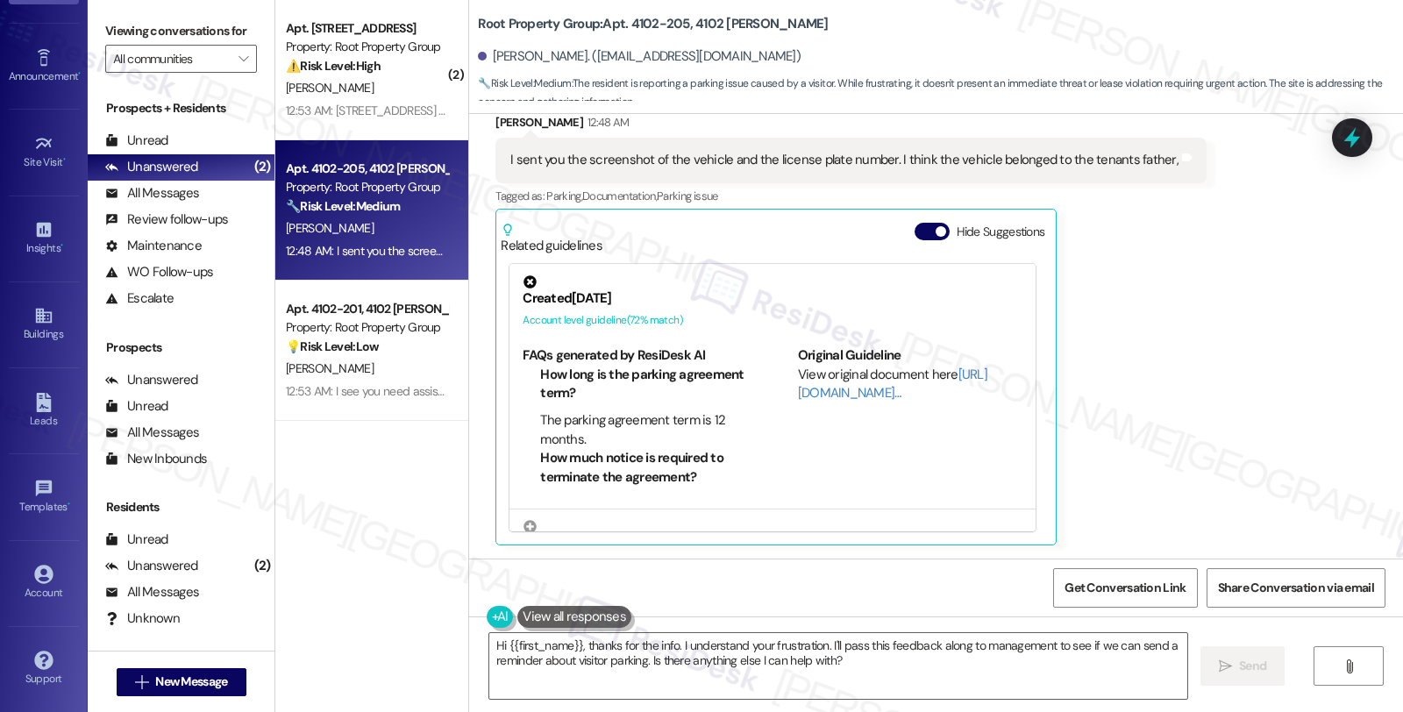
scroll to position [487, 0]
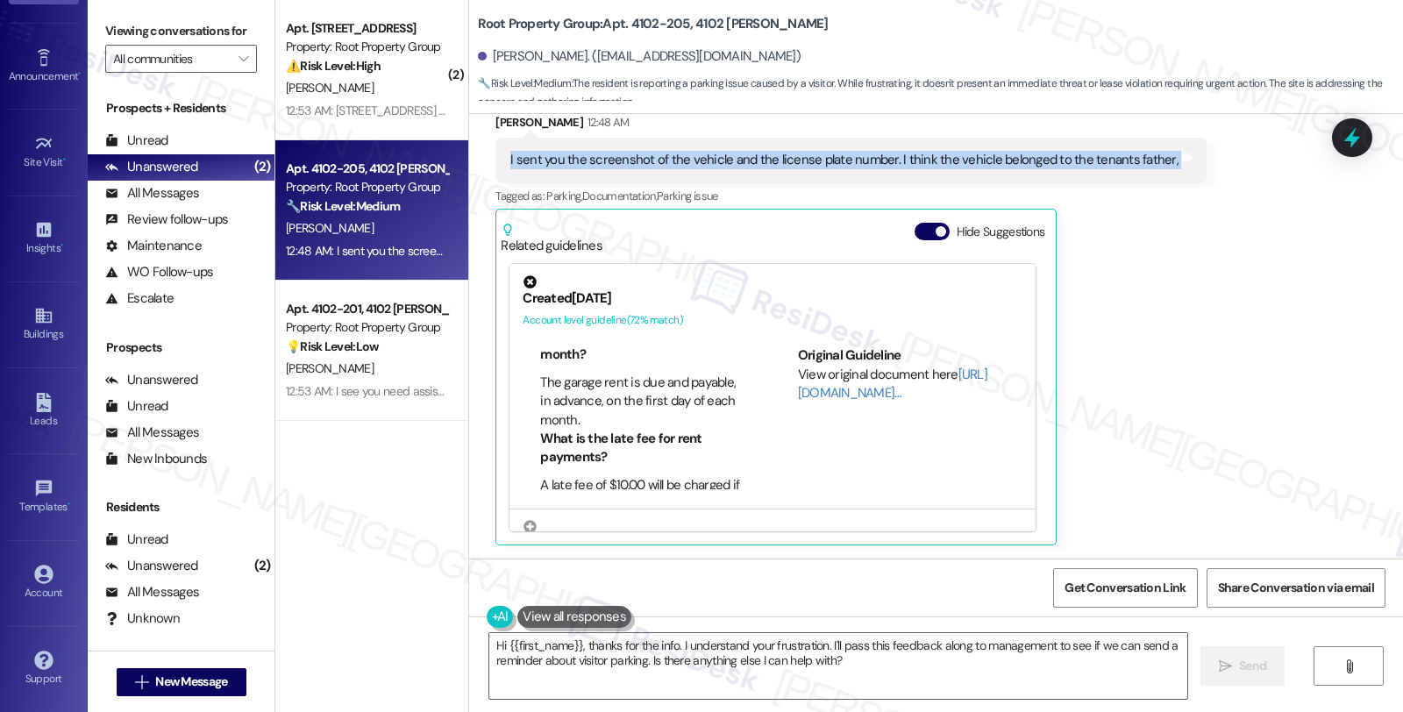
copy div "I sent you the screenshot of the vehicle and the license plate number. I think …"
drag, startPoint x: 493, startPoint y: 159, endPoint x: 1170, endPoint y: 160, distance: 677.7
click at [1170, 160] on div "I sent you the screenshot of the vehicle and the license plate number. I think …" at bounding box center [850, 160] width 711 height 45
click at [489, 637] on textarea "Hi {{first_name}}, thanks for the info. I understand your frustration. I'll pas…" at bounding box center [838, 666] width 698 height 66
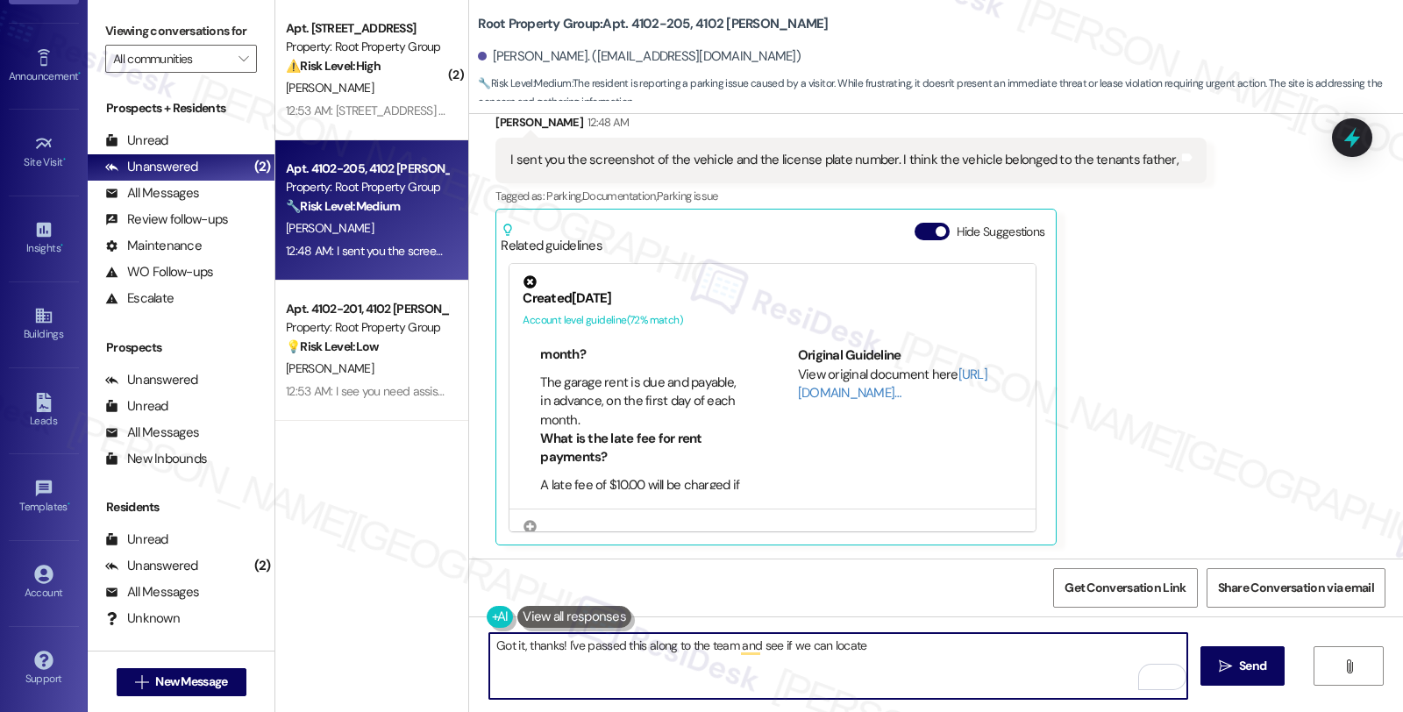
type textarea "Got it, thanks! I've passed this along to the team and see if we can locate"
click at [573, 625] on button at bounding box center [574, 617] width 114 height 22
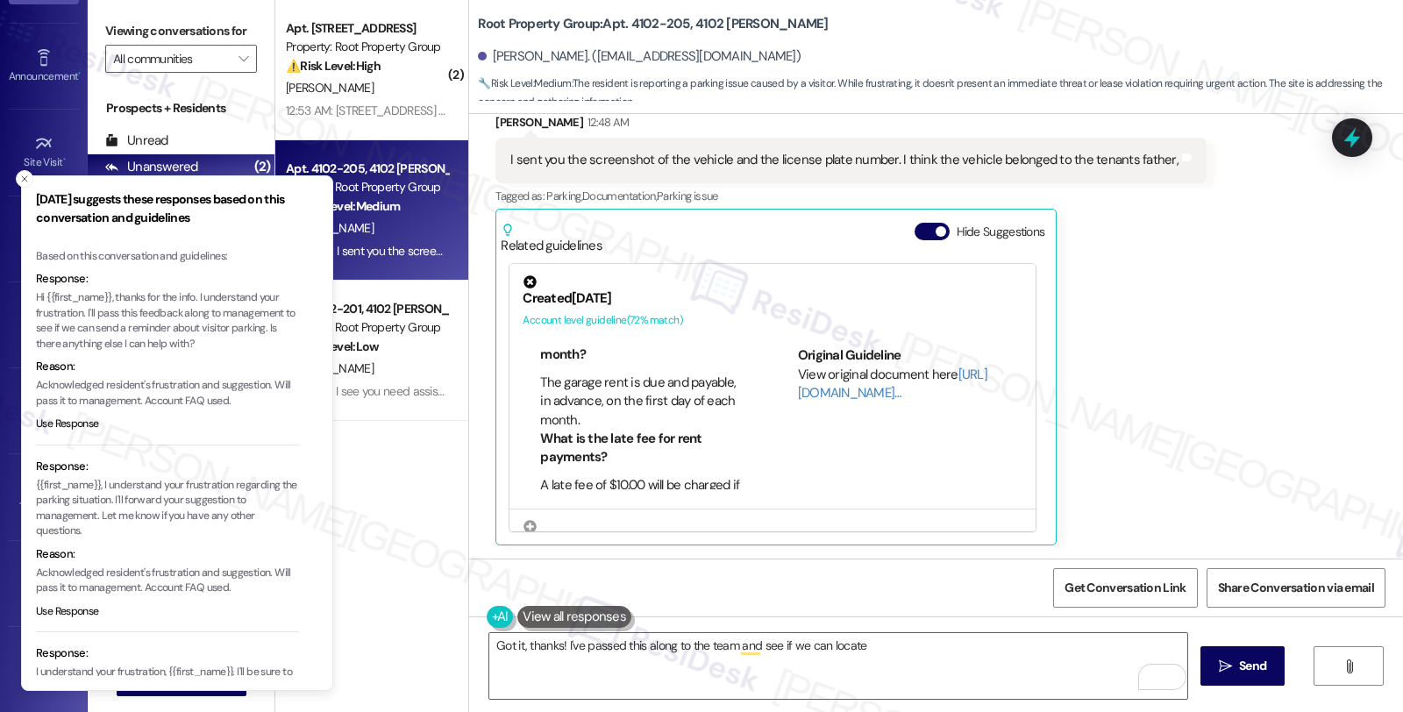
click at [64, 325] on p "Hi {{first_name}}, thanks for the info. I understand your frustration. I'll pas…" at bounding box center [167, 320] width 263 height 61
click at [66, 327] on p "Hi {{first_name}}, thanks for the info. I understand your frustration. I'll pas…" at bounding box center [167, 320] width 263 height 61
drag, startPoint x: 277, startPoint y: 327, endPoint x: 64, endPoint y: 326, distance: 213.0
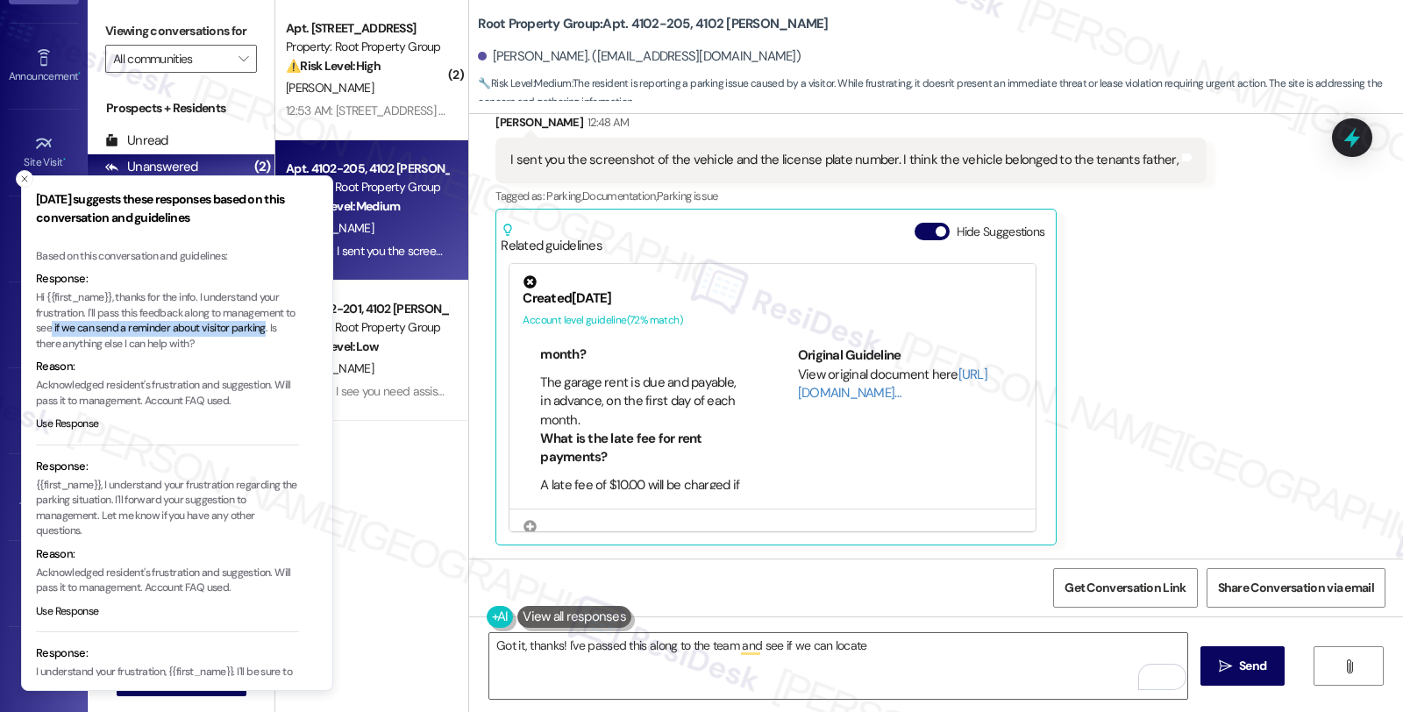
click at [64, 326] on p "Hi {{first_name}}, thanks for the info. I understand your frustration. I'll pas…" at bounding box center [167, 320] width 263 height 61
copy p "if we can send a reminder about visitor parking"
click at [868, 644] on textarea "Got it, thanks! I've passed this along to the team and see if we can locate" at bounding box center [838, 666] width 698 height 66
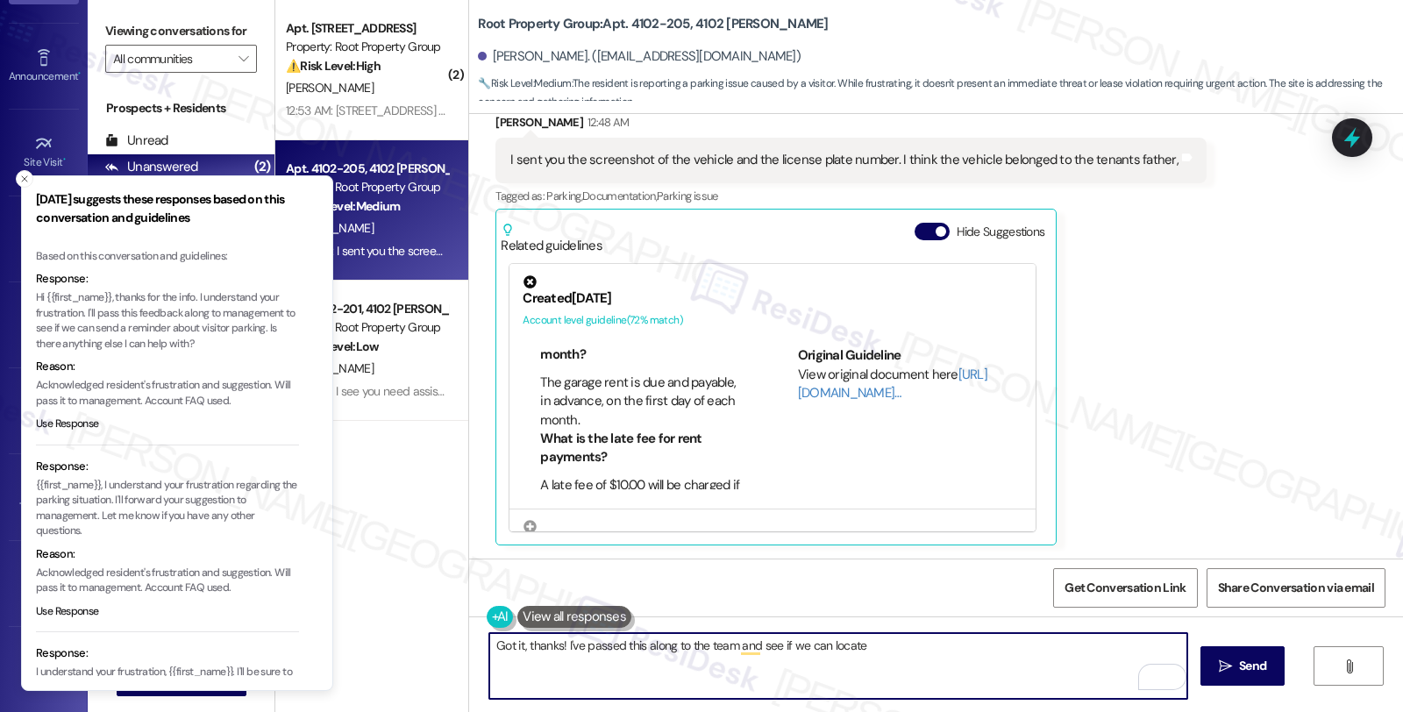
click at [863, 644] on textarea "Got it, thanks! I've passed this along to the team and see if we can locate" at bounding box center [838, 666] width 698 height 66
paste textarea "if we can send a reminder about visitor parking"
type textarea "Got it, thanks! I've passed this along to the team and see if we can locate the…"
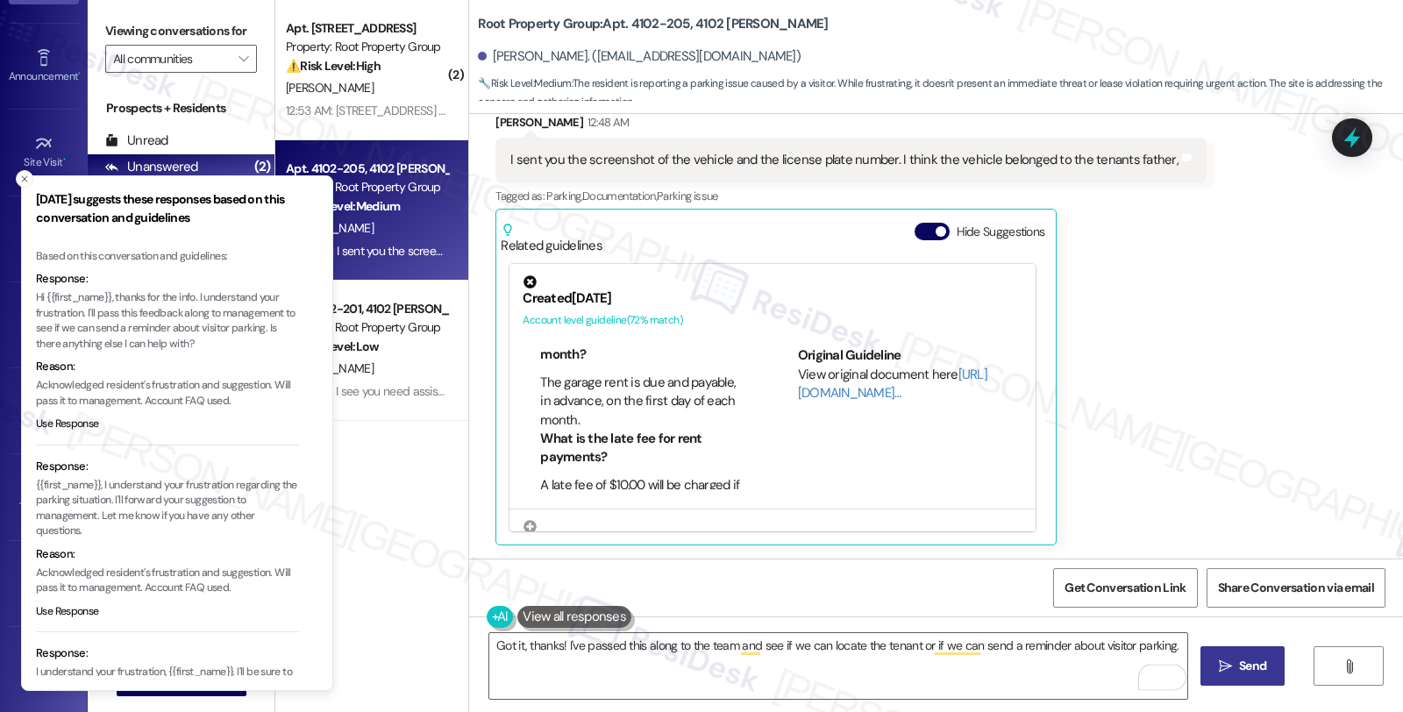
click at [1230, 666] on span " Send" at bounding box center [1242, 666] width 55 height 18
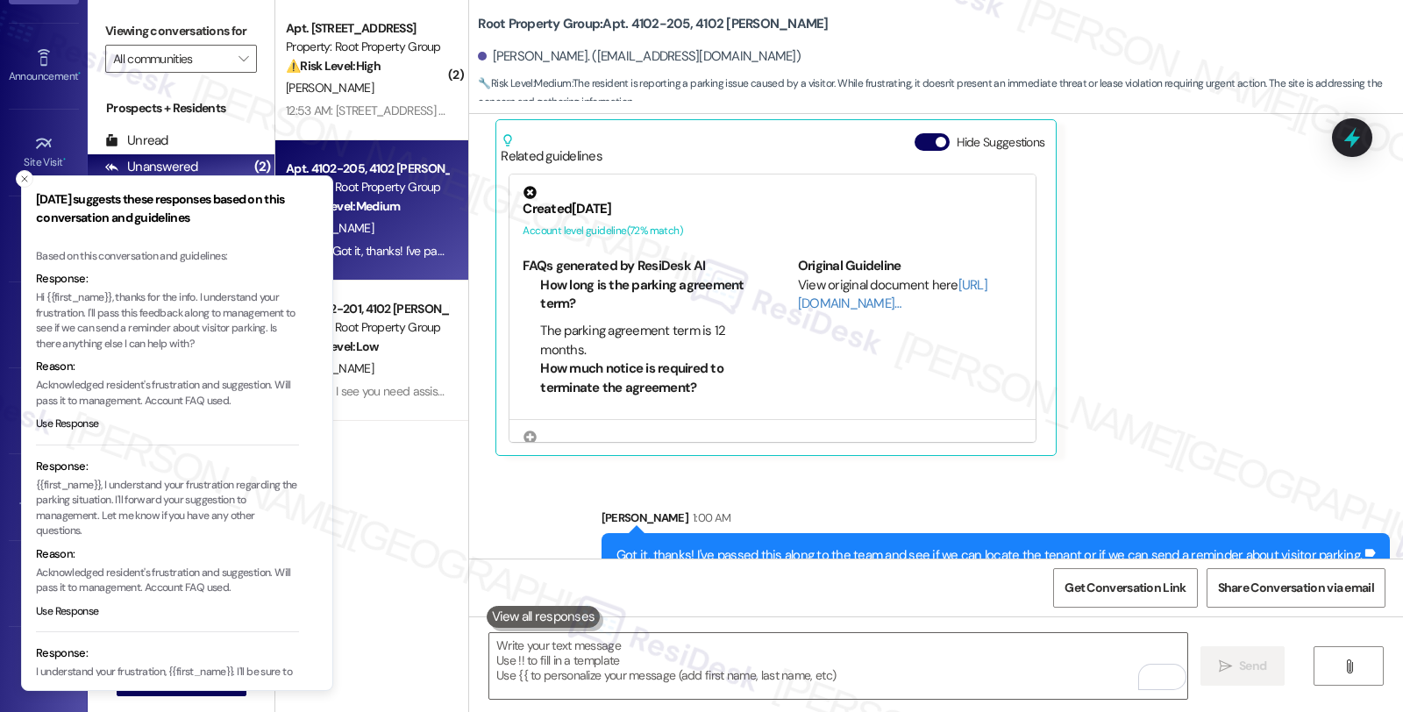
scroll to position [3423, 0]
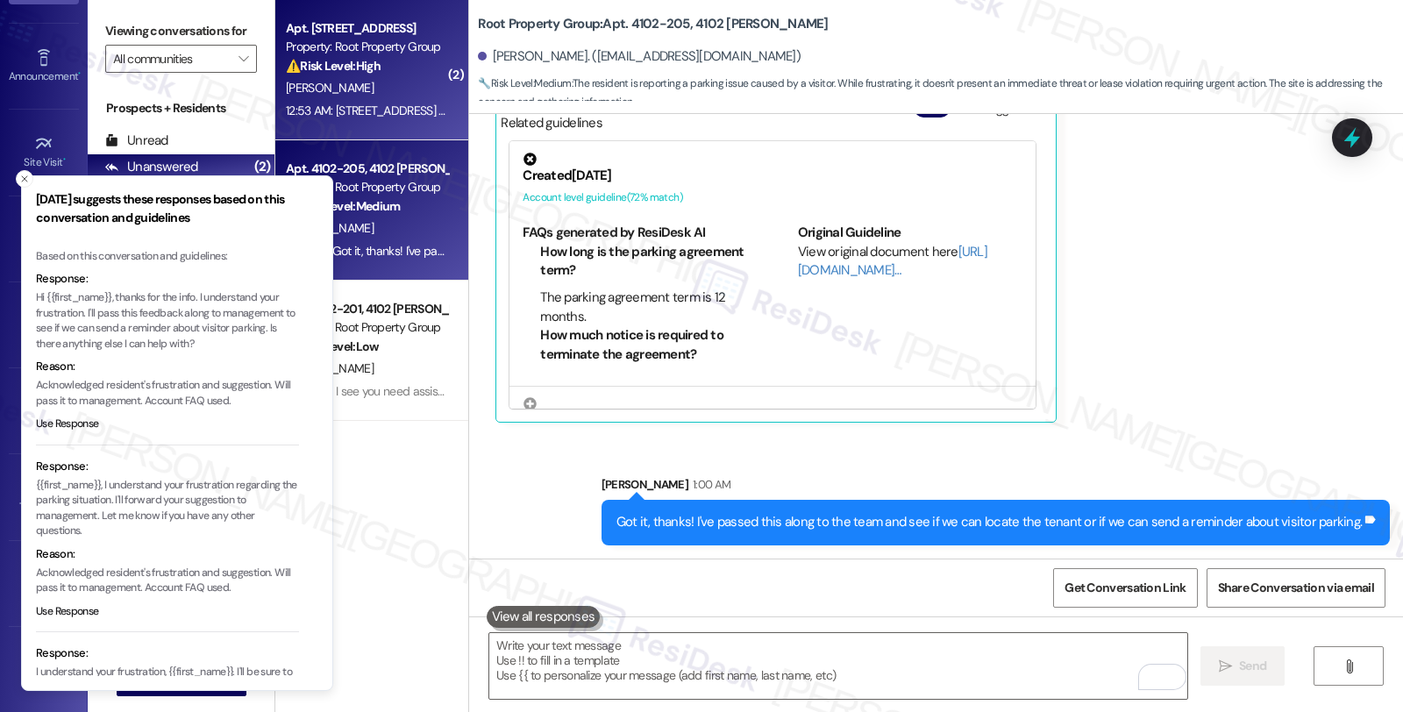
click at [389, 46] on div "Property: Root Property Group" at bounding box center [367, 47] width 162 height 18
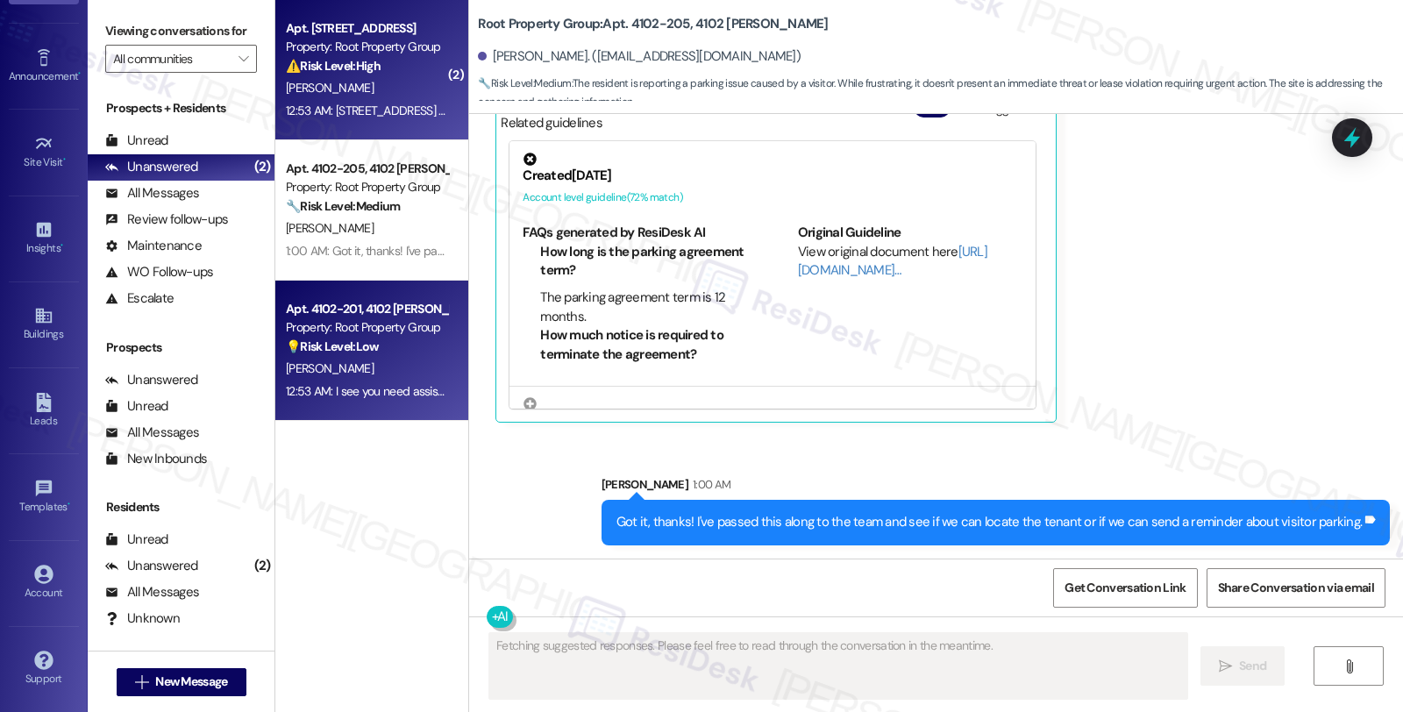
type textarea "Fetching suggested responses. Please feel free to read through the conversation…"
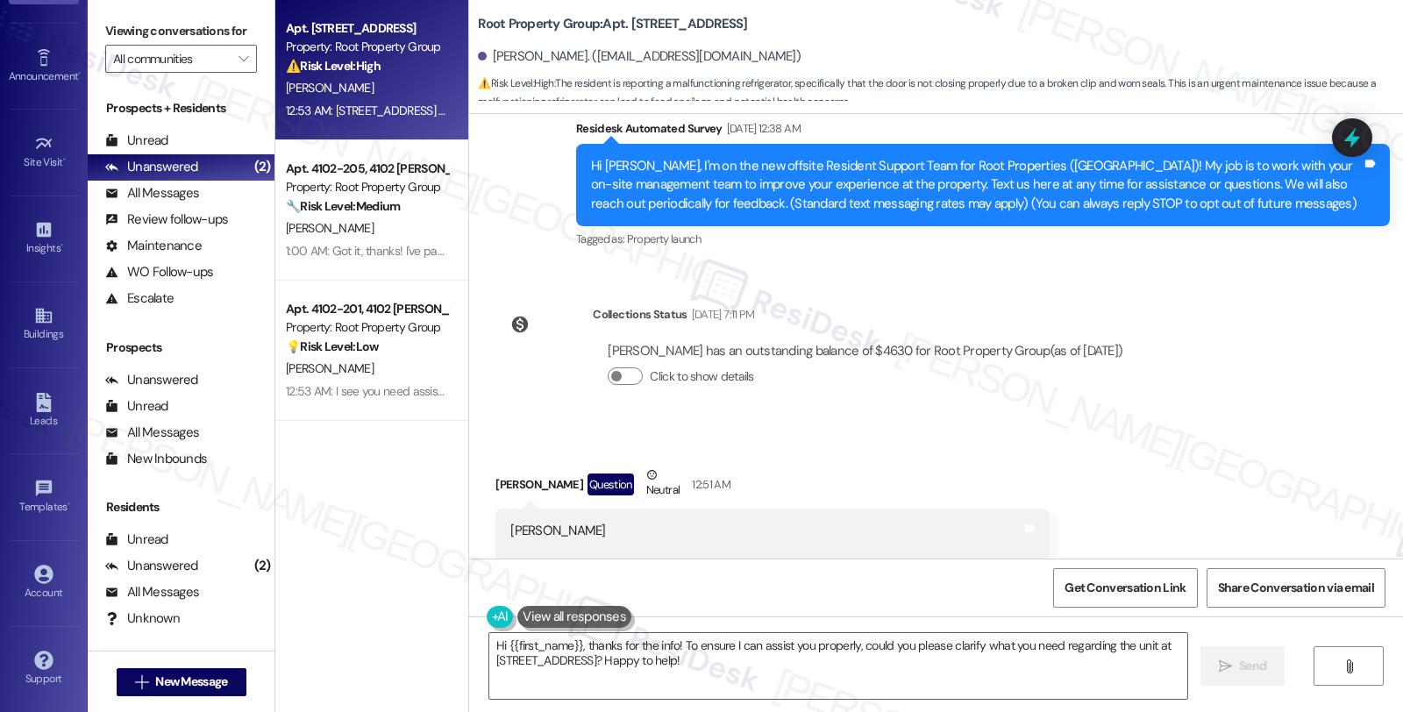
scroll to position [330, 0]
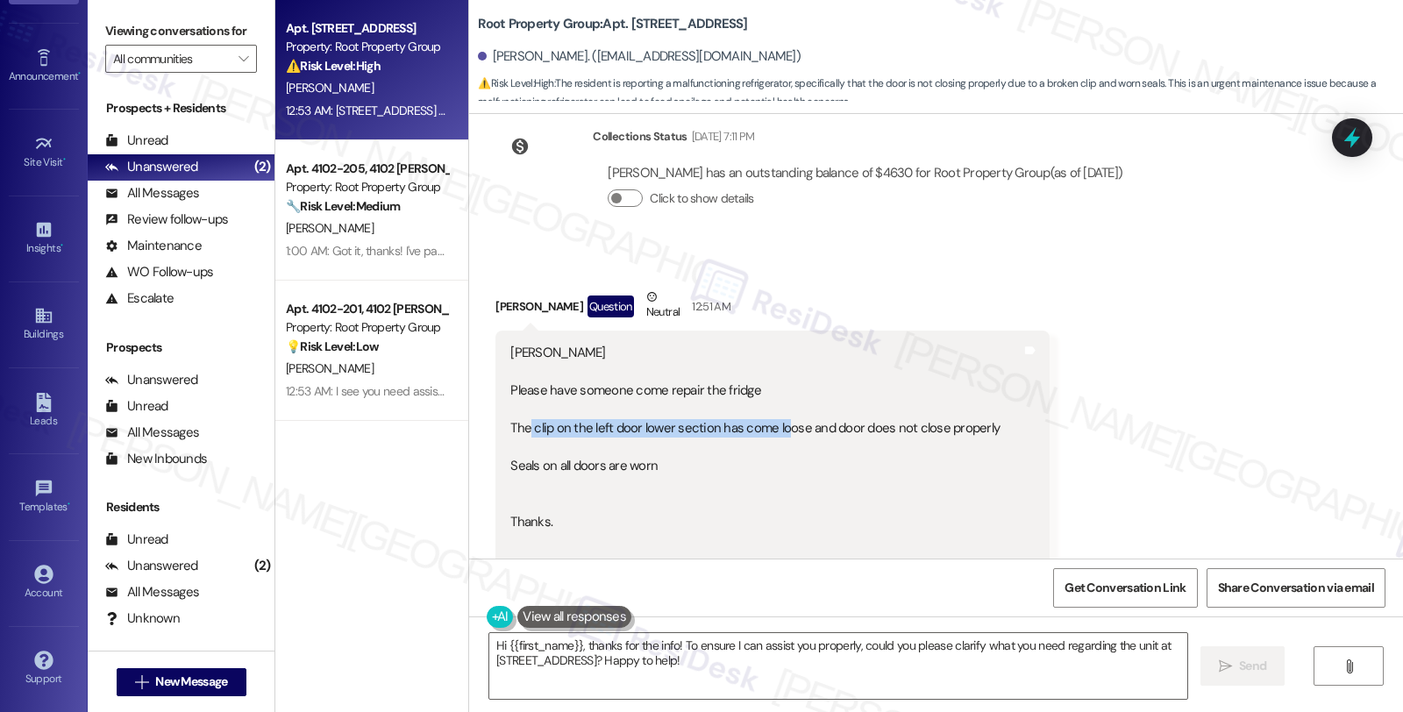
drag, startPoint x: 519, startPoint y: 431, endPoint x: 770, endPoint y: 431, distance: 250.7
click at [770, 431] on div "Sarah Please have someone come repair the fridge The clip on the left door lowe…" at bounding box center [754, 447] width 489 height 207
click at [577, 643] on textarea "Hi {{first_name}}, thanks for the info! To ensure I can assist you properly, co…" at bounding box center [838, 666] width 698 height 66
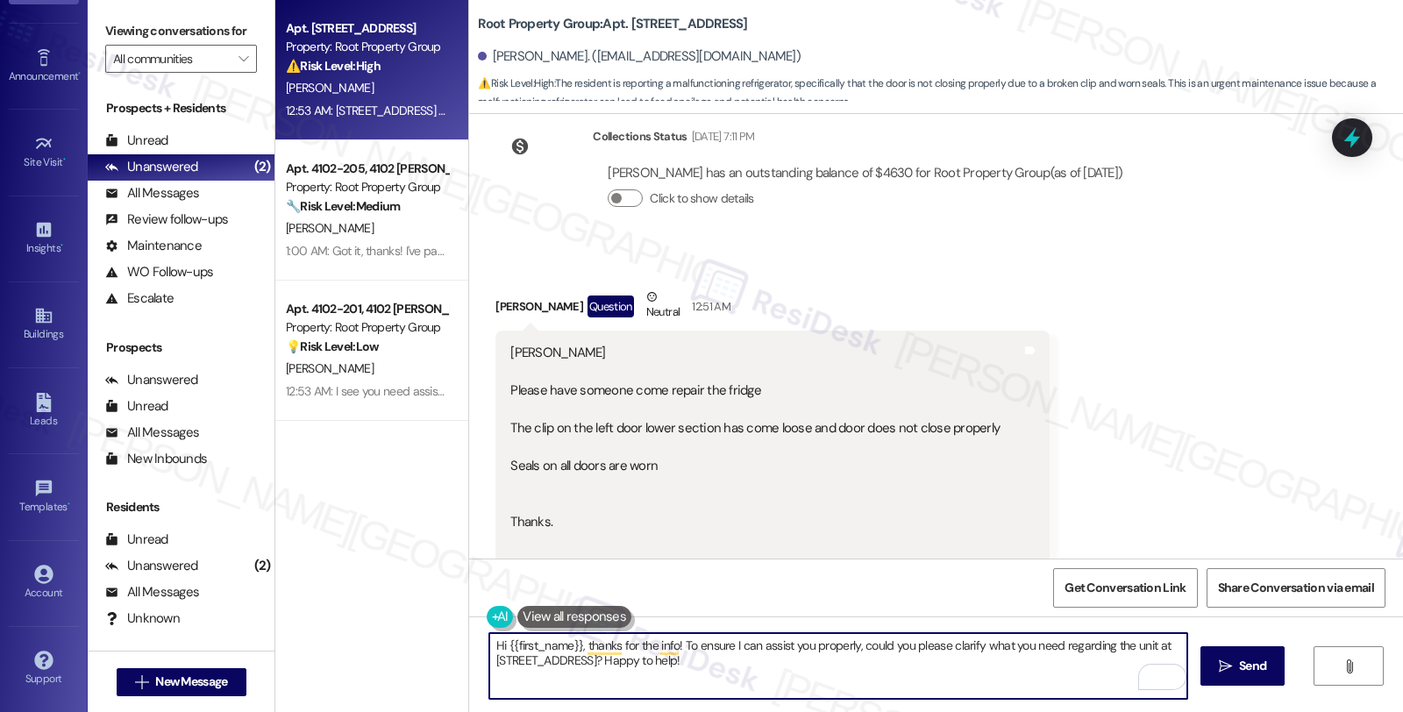
click at [629, 647] on textarea "Hi {{first_name}}, thanks for the info! To ensure I can assist you properly, co…" at bounding box center [838, 666] width 698 height 66
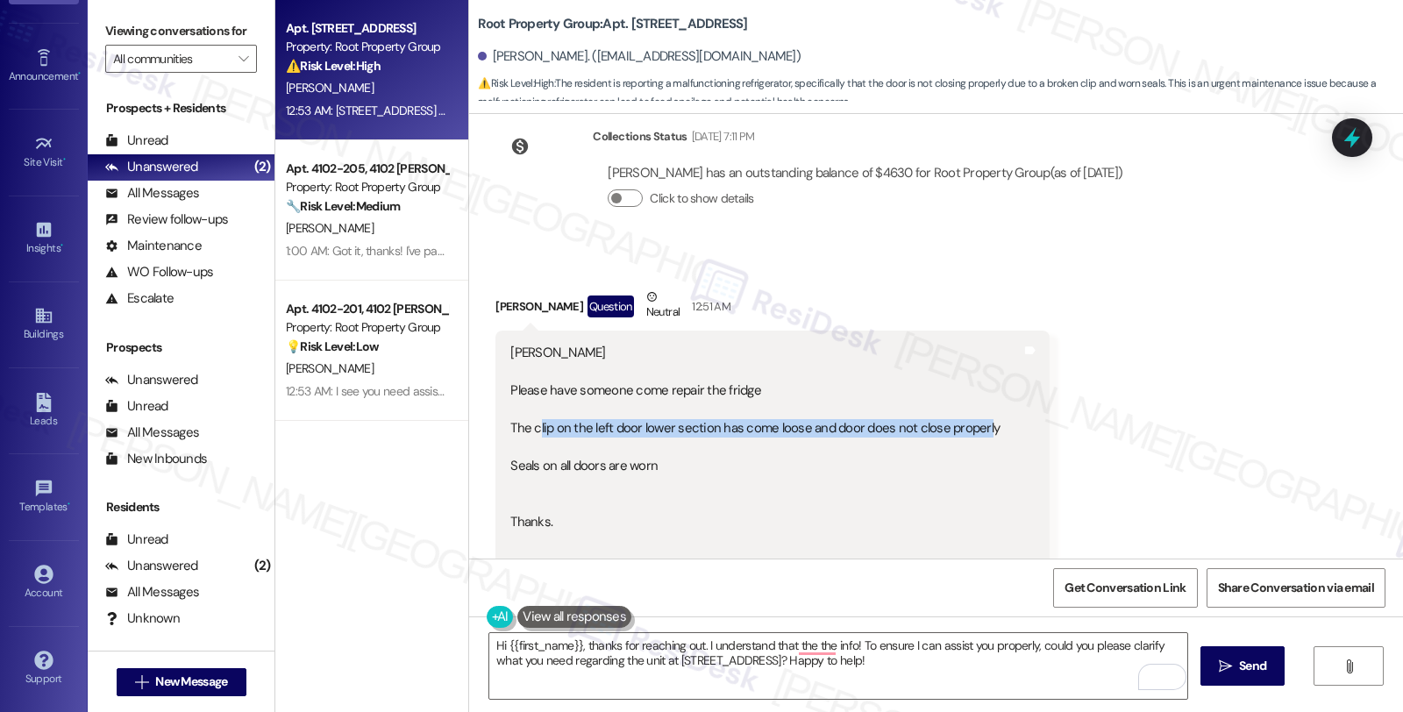
copy div "lip on the left door lower section has come loose and door does not close prope…"
drag, startPoint x: 528, startPoint y: 425, endPoint x: 973, endPoint y: 425, distance: 445.4
click at [973, 425] on div "Sarah Please have someone come repair the fridge The clip on the left door lowe…" at bounding box center [754, 447] width 489 height 207
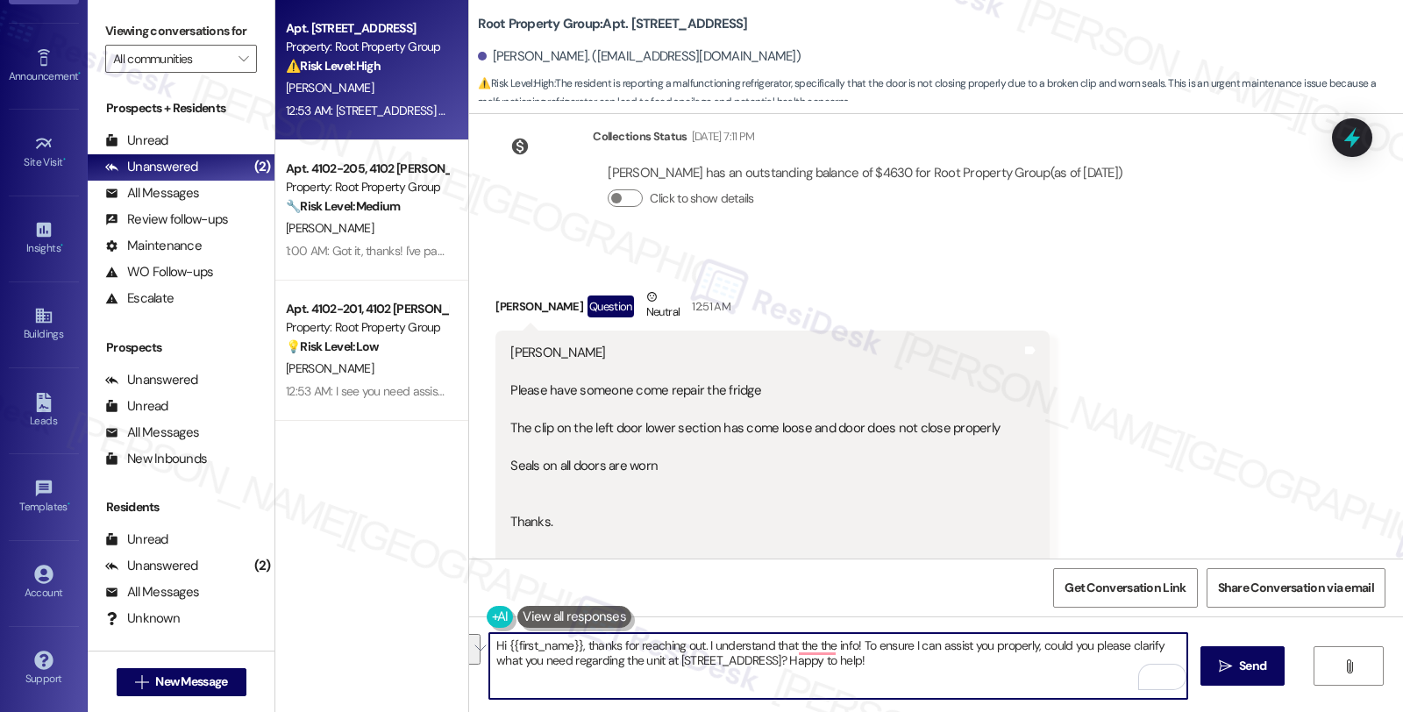
drag, startPoint x: 805, startPoint y: 645, endPoint x: 884, endPoint y: 656, distance: 79.6
click at [884, 656] on textarea "Hi {{first_name}}, thanks for reaching out. I understand that the the info! To …" at bounding box center [838, 666] width 698 height 66
paste textarea "lip on the left door lower section has come loose and door does not close prope…"
click at [807, 643] on textarea "Hi {{first_name}}, thanks for reaching out. I understand that the lip on the le…" at bounding box center [838, 666] width 698 height 66
click at [1057, 646] on textarea "Hi {{first_name}}, thanks for reaching out. I understand that the clip on the l…" at bounding box center [838, 666] width 698 height 66
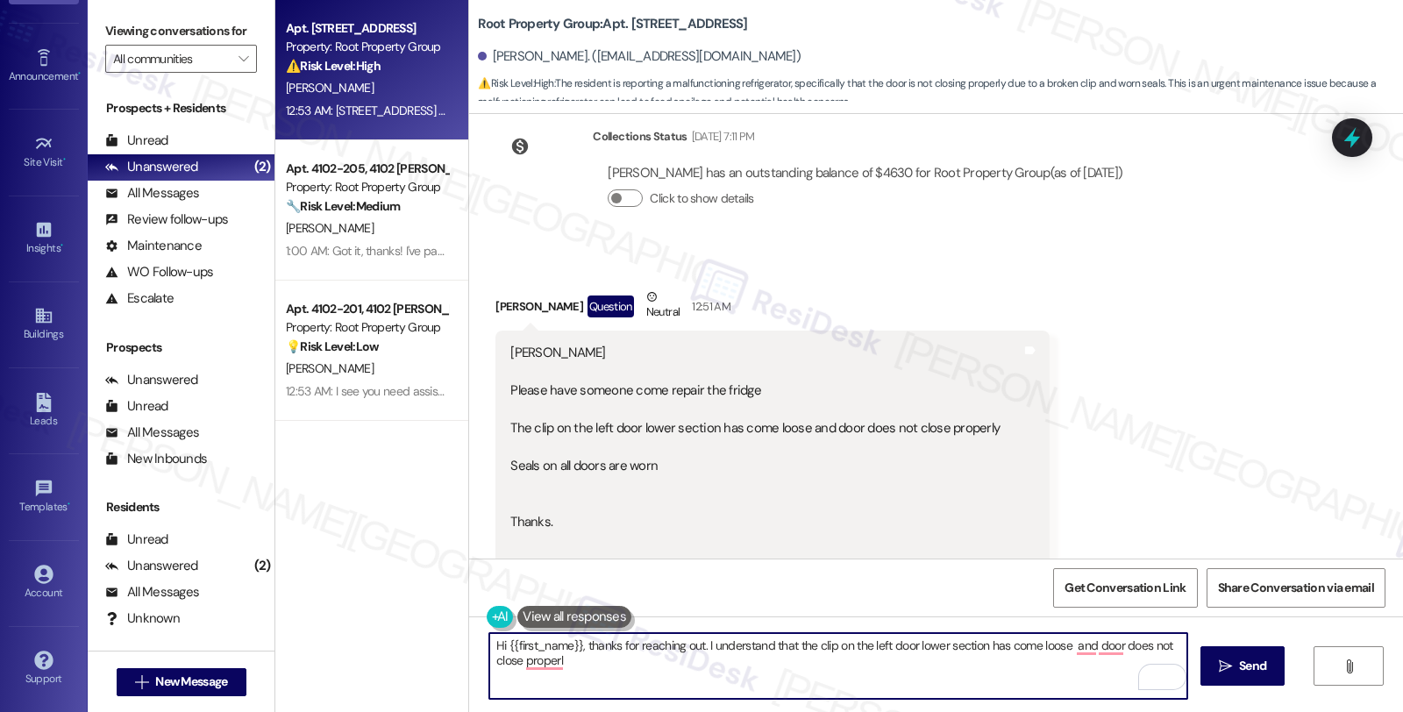
click at [804, 643] on textarea "Hi {{first_name}}, thanks for reaching out. I understand that the clip on the l…" at bounding box center [838, 666] width 698 height 66
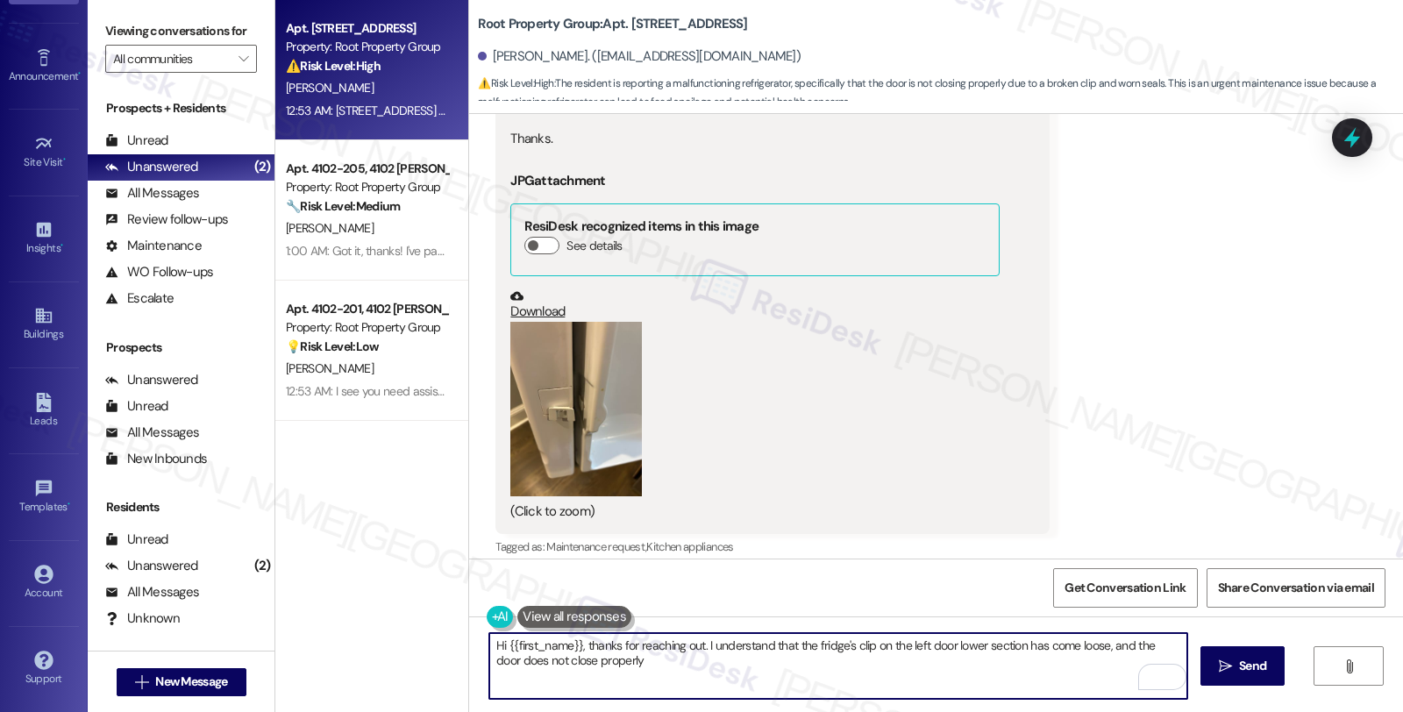
scroll to position [817, 0]
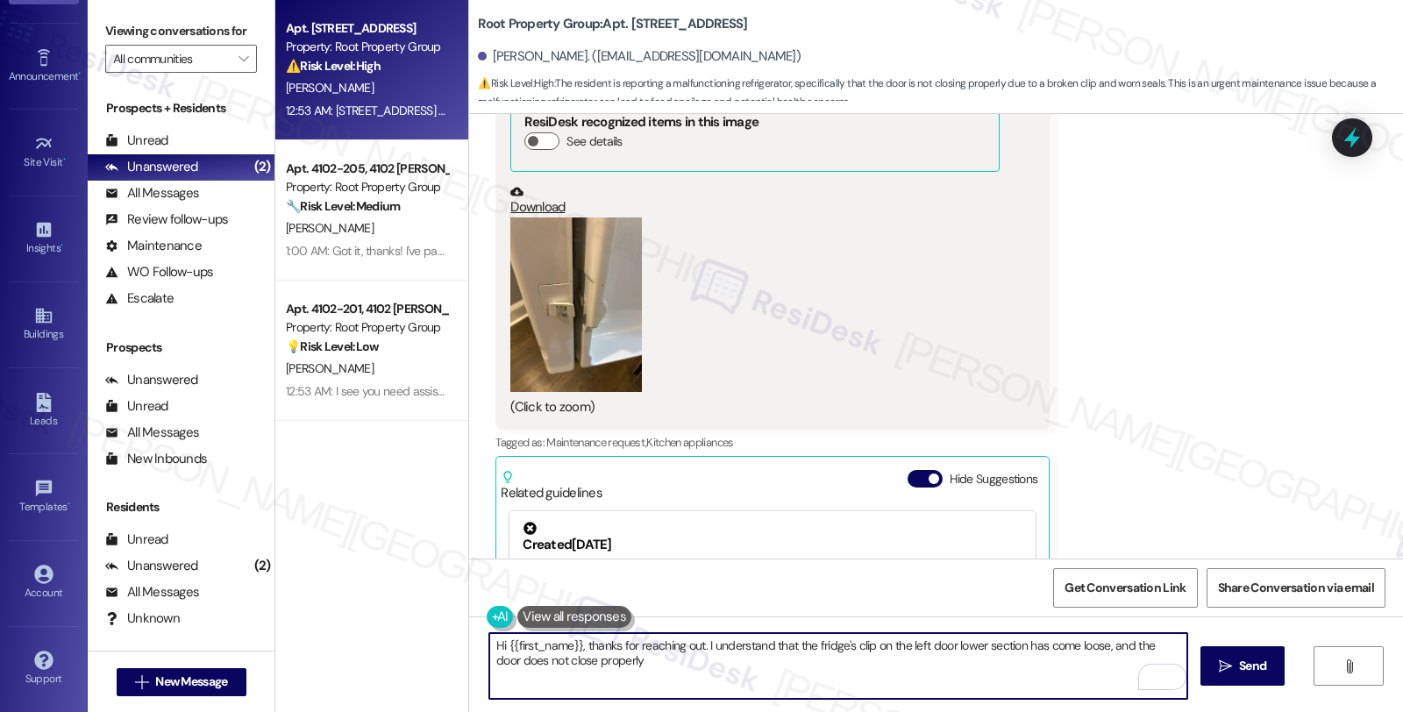
click at [574, 365] on button "Zoom image" at bounding box center [576, 304] width 132 height 175
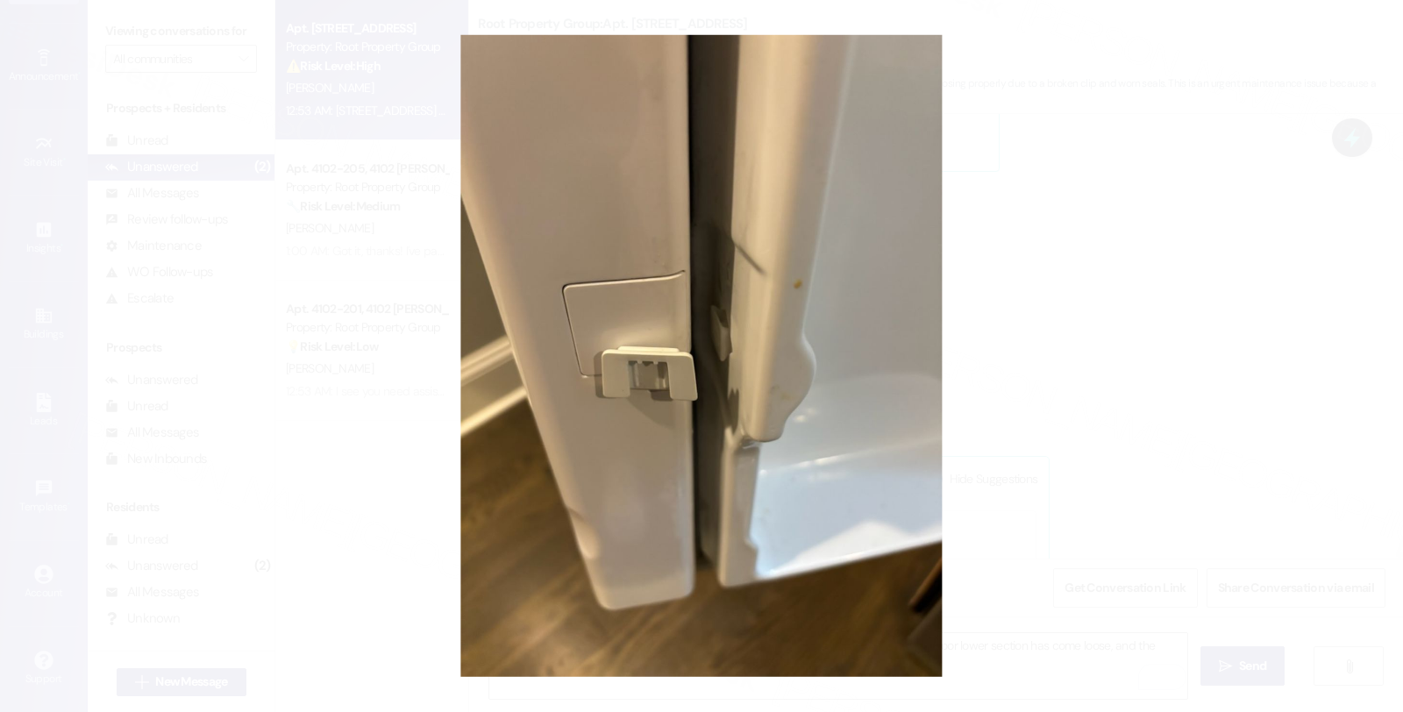
click at [1211, 373] on button "Unzoom image" at bounding box center [701, 356] width 1403 height 712
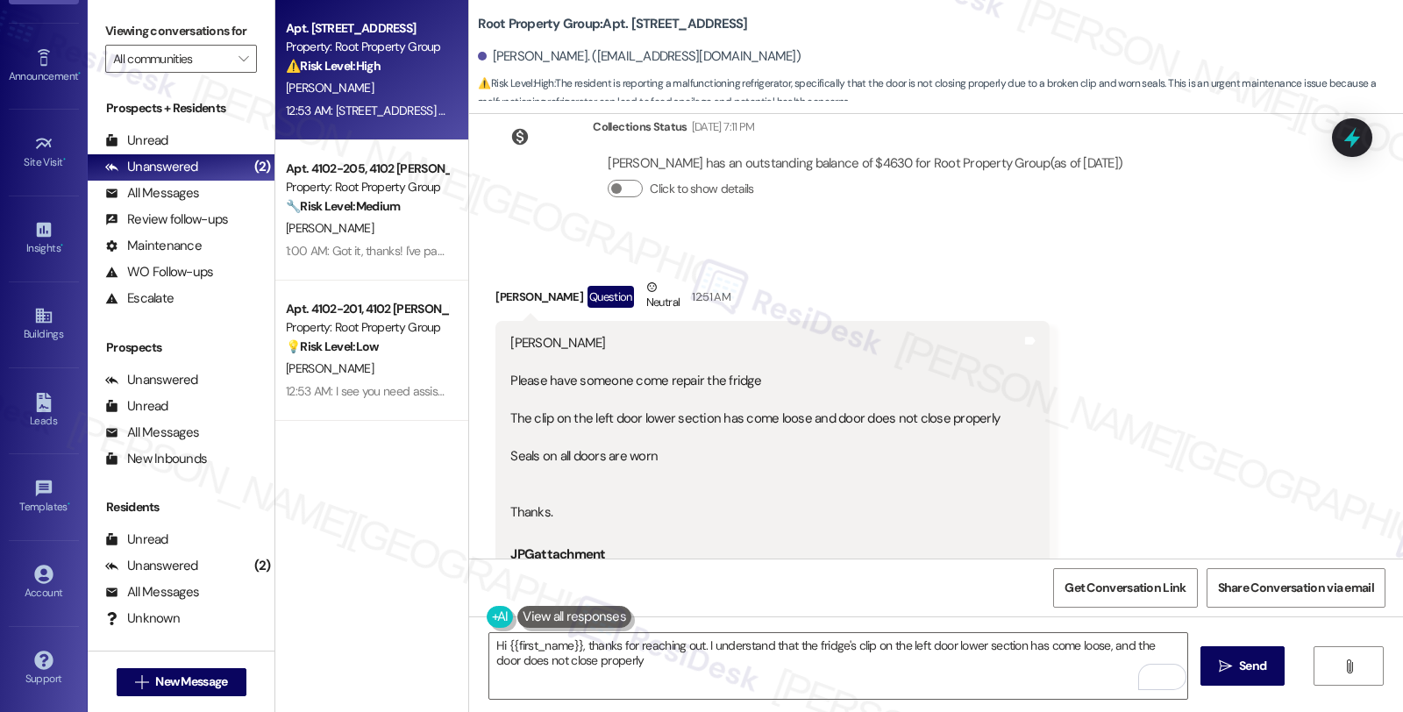
scroll to position [330, 0]
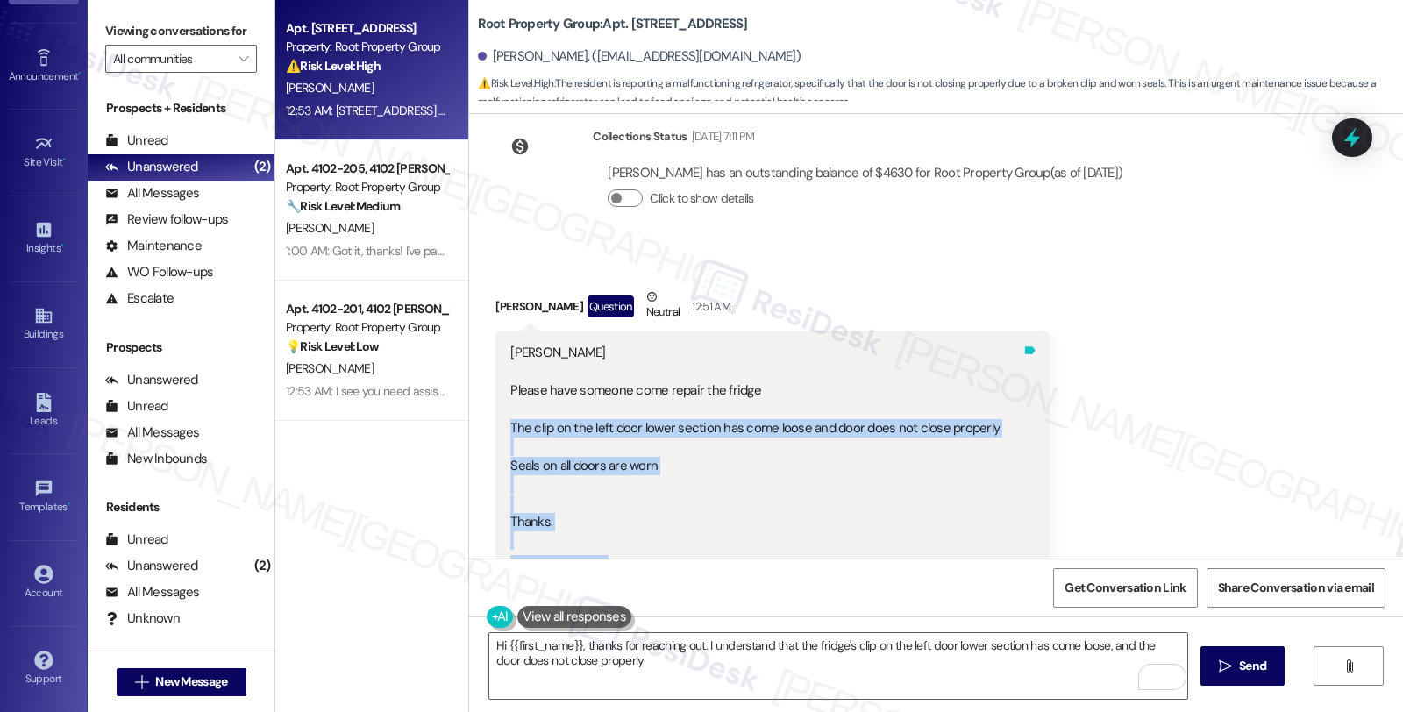
drag, startPoint x: 498, startPoint y: 428, endPoint x: 1015, endPoint y: 428, distance: 517.2
click at [1015, 428] on div "Sarah Please have someone come repair the fridge The clip on the left door lowe…" at bounding box center [772, 624] width 554 height 587
copy div "The clip on the left door lower section has come loose and door does not close …"
click at [717, 478] on div "Sarah Please have someone come repair the fridge The clip on the left door lowe…" at bounding box center [754, 447] width 489 height 207
drag, startPoint x: 494, startPoint y: 426, endPoint x: 978, endPoint y: 426, distance: 483.9
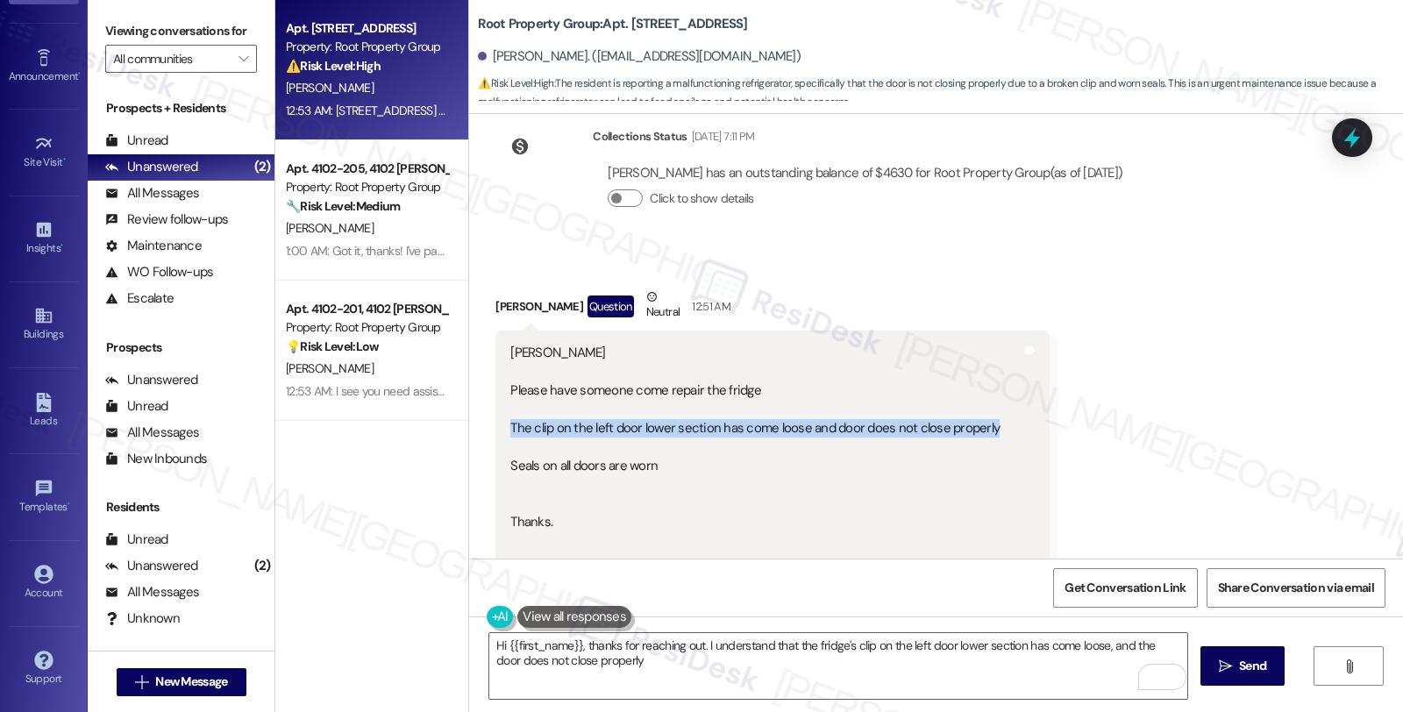
click at [978, 426] on div "Sarah Please have someone come repair the fridge The clip on the left door lowe…" at bounding box center [772, 624] width 554 height 587
copy div "The clip on the left door lower section has come loose and door does not close …"
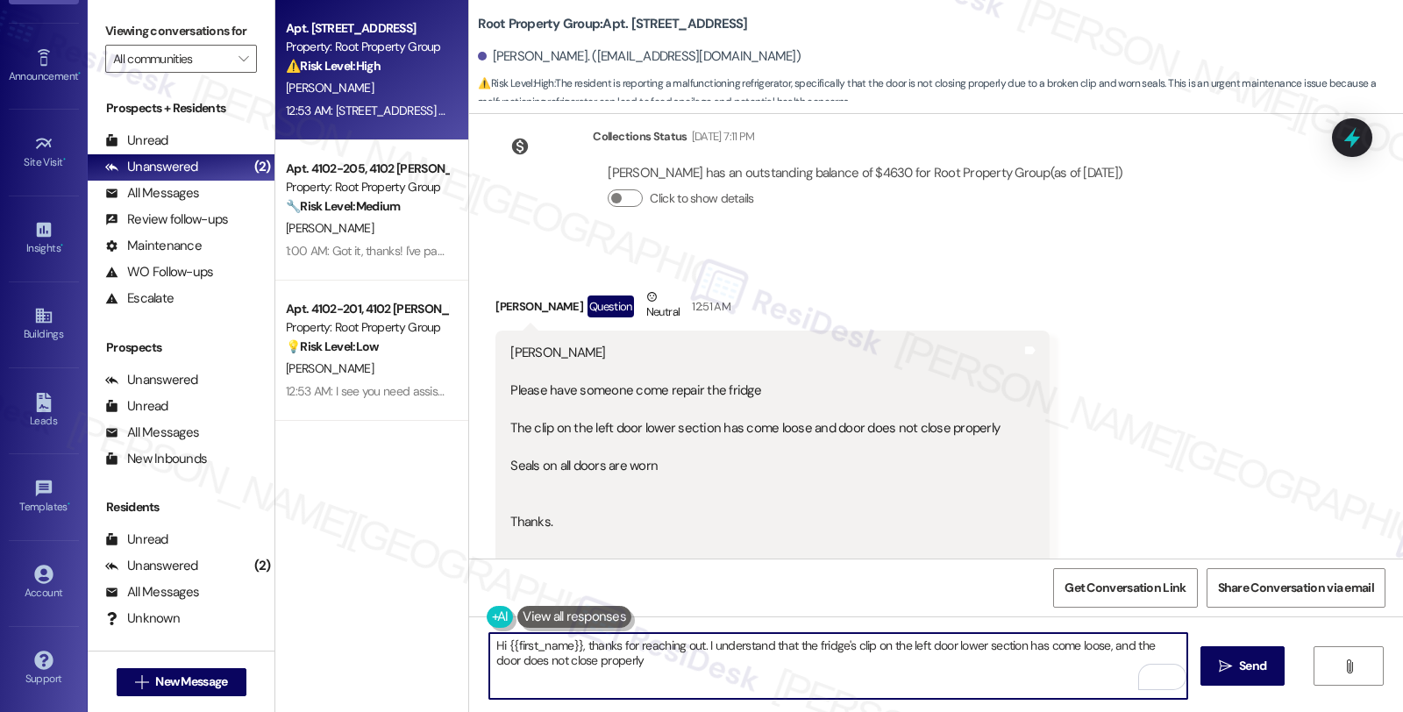
click at [642, 665] on textarea "Hi {{first_name}}, thanks for reaching out. I understand that the fridge's clip…" at bounding box center [838, 666] width 698 height 66
click at [707, 667] on textarea "Hi {{first_name}}, thanks for reaching out. I understand that the fridge's clip…" at bounding box center [838, 666] width 698 height 66
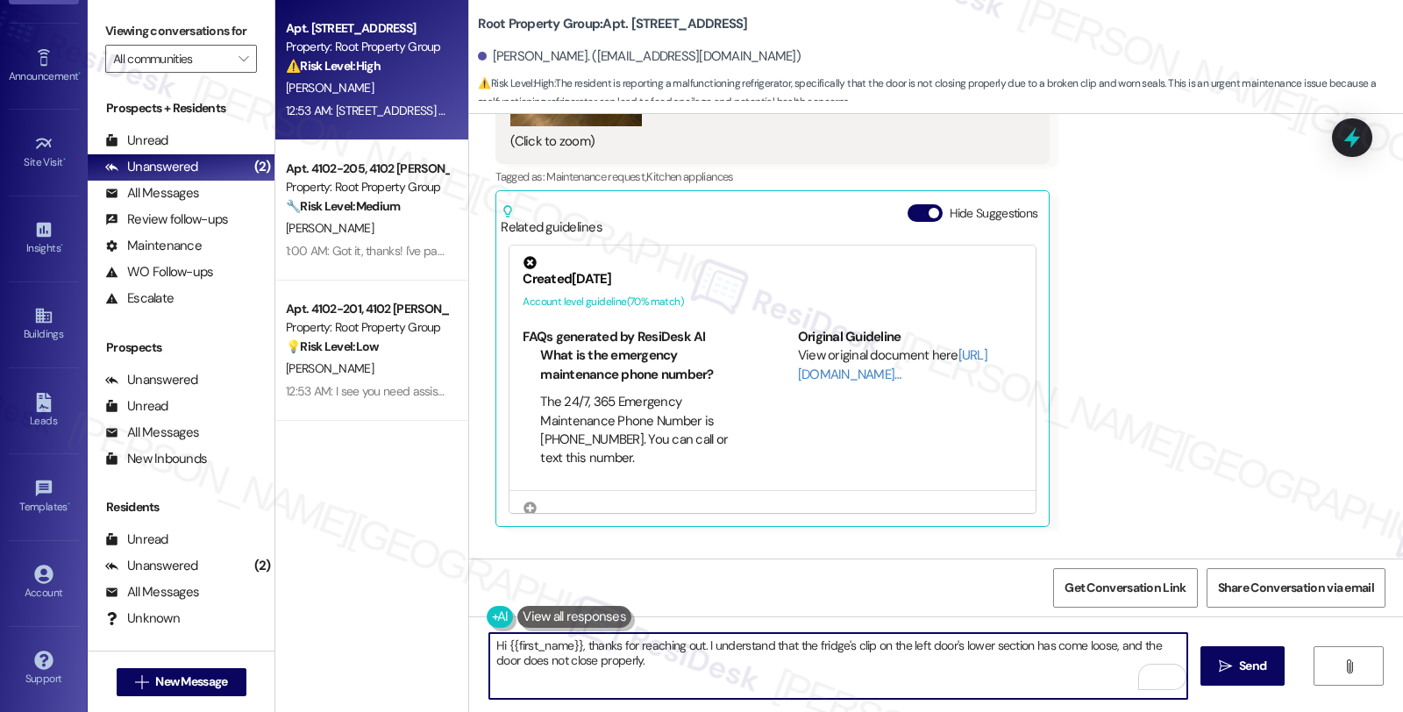
scroll to position [1206, 0]
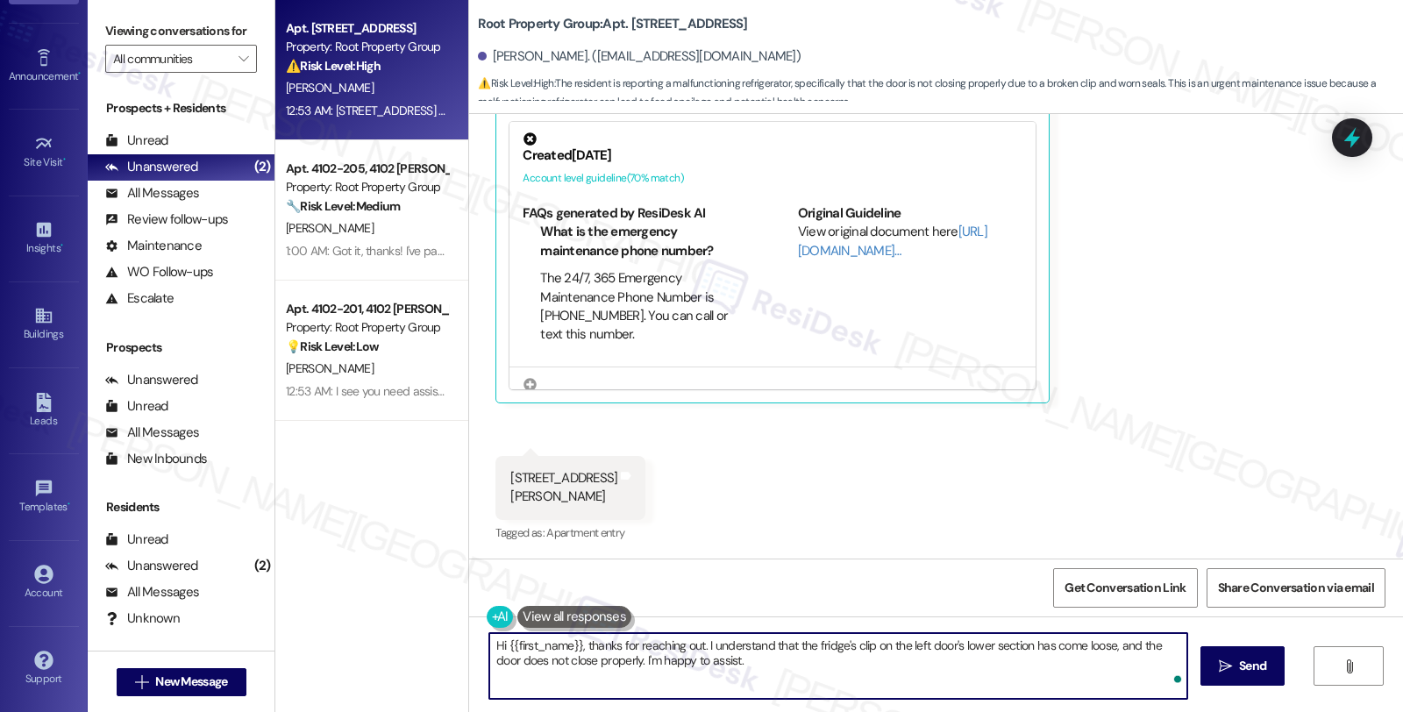
paste textarea "> AppFolio needs residents to submit work orders directly so maintenance gets n…"
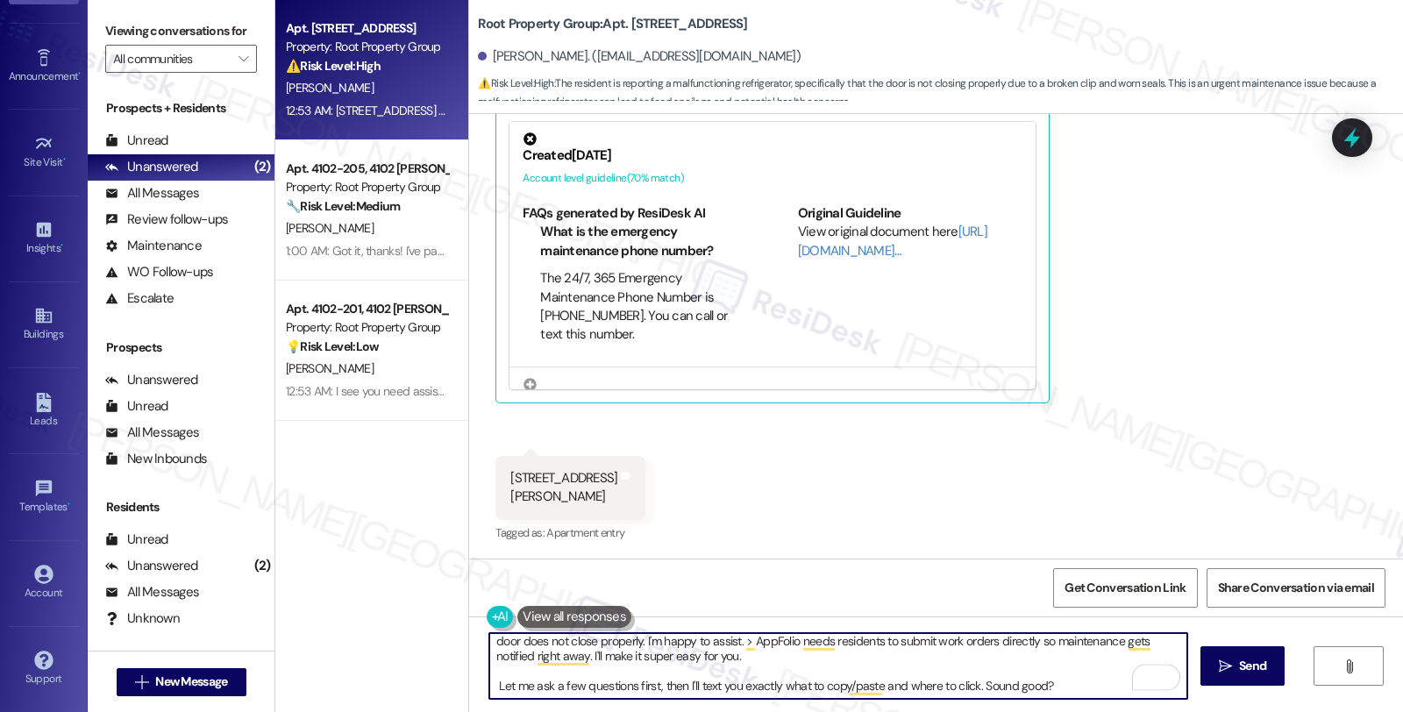
scroll to position [0, 0]
click at [800, 647] on textarea "Hi {{first_name}}, thanks for reaching out. I understand that the fridge's clip…" at bounding box center [838, 666] width 698 height 66
type textarea "Hi {{first_name}}, thanks for reaching out. I understand that the fridge's clip…"
click at [1212, 667] on button " Send" at bounding box center [1242, 665] width 85 height 39
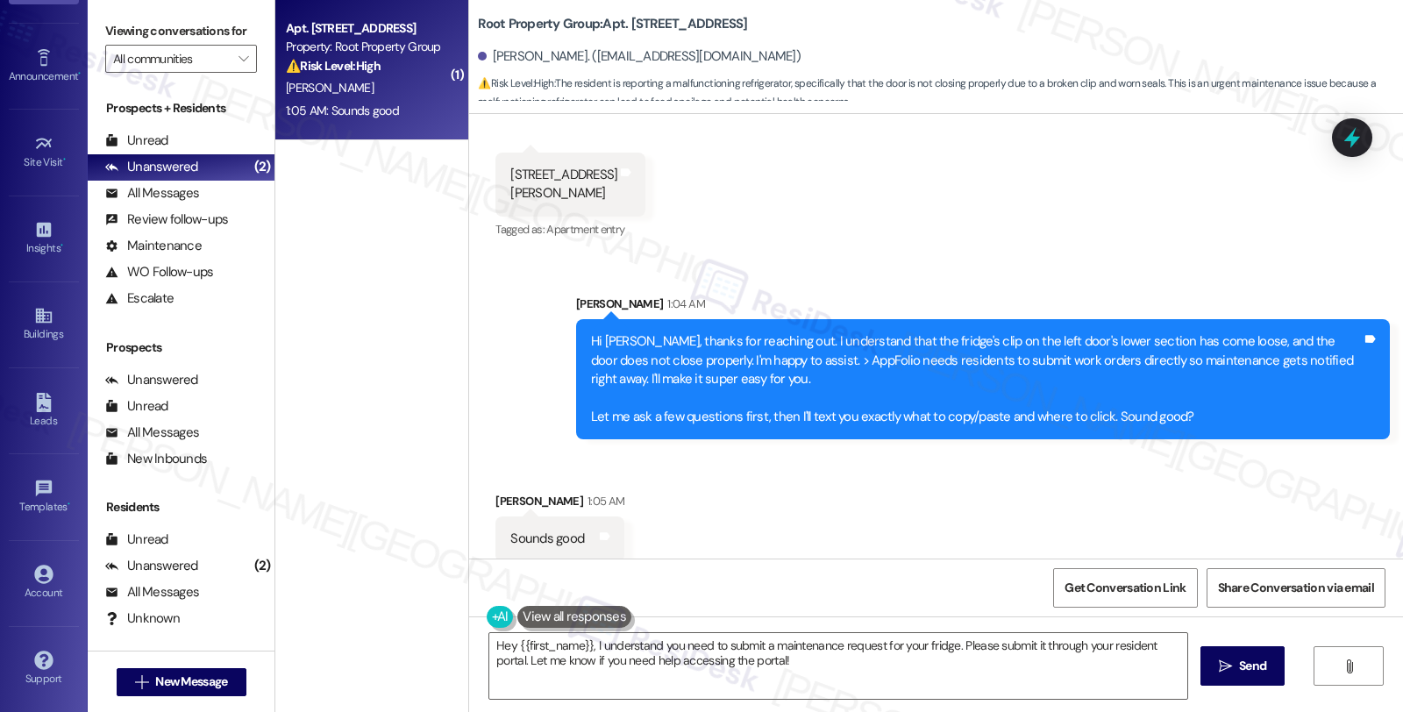
scroll to position [1525, 0]
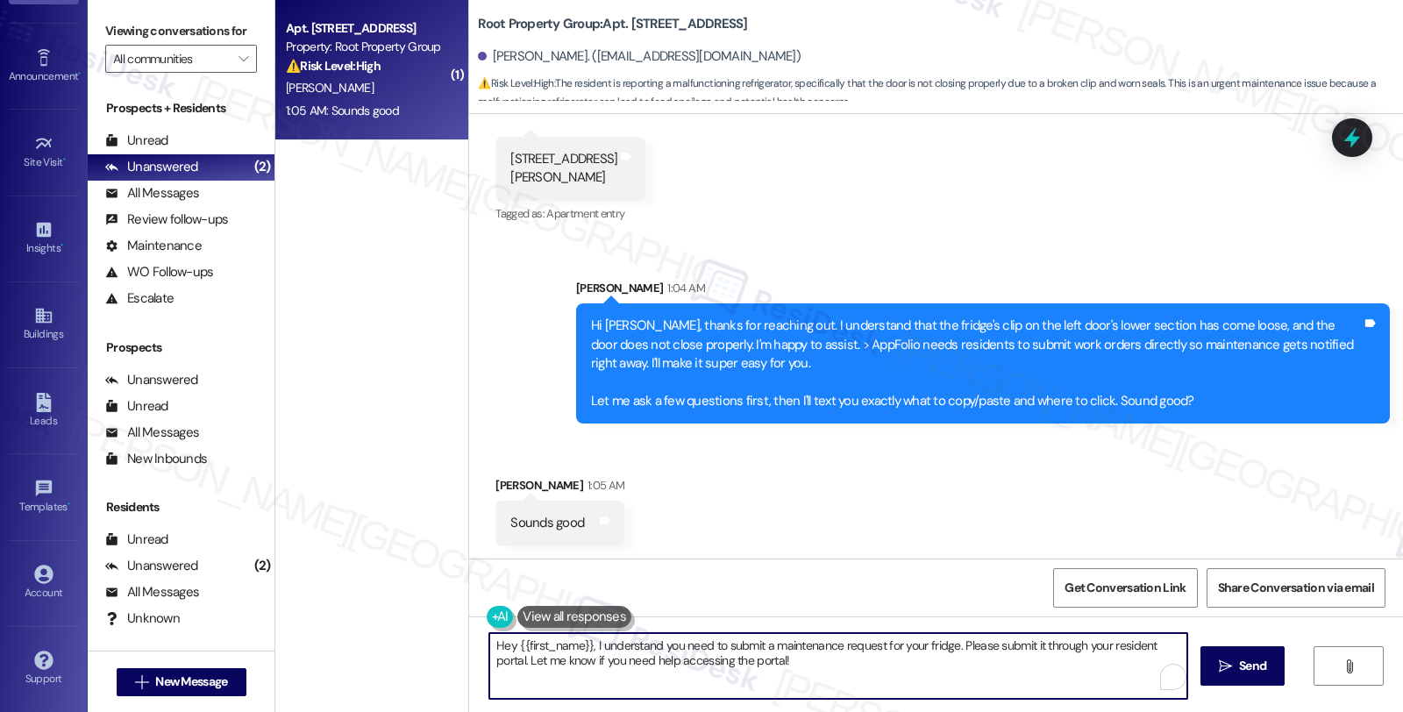
drag, startPoint x: 568, startPoint y: 617, endPoint x: 449, endPoint y: 599, distance: 120.6
click at [449, 599] on div "( 1 ) Apt. 3849-4, 3849 N. Southport Avenue Property: Root Property Group ⚠️ Ri…" at bounding box center [838, 356] width 1127 height 712
paste textarea "Is the loose clip on the left fridge door or the left freezer door?"
click at [926, 650] on textarea "Great! Is the loose clip on the left fridge door or the left freezer door?" at bounding box center [838, 666] width 698 height 66
type textarea "Great! Is the loose clip on the left fridge door or the left freezer door?"
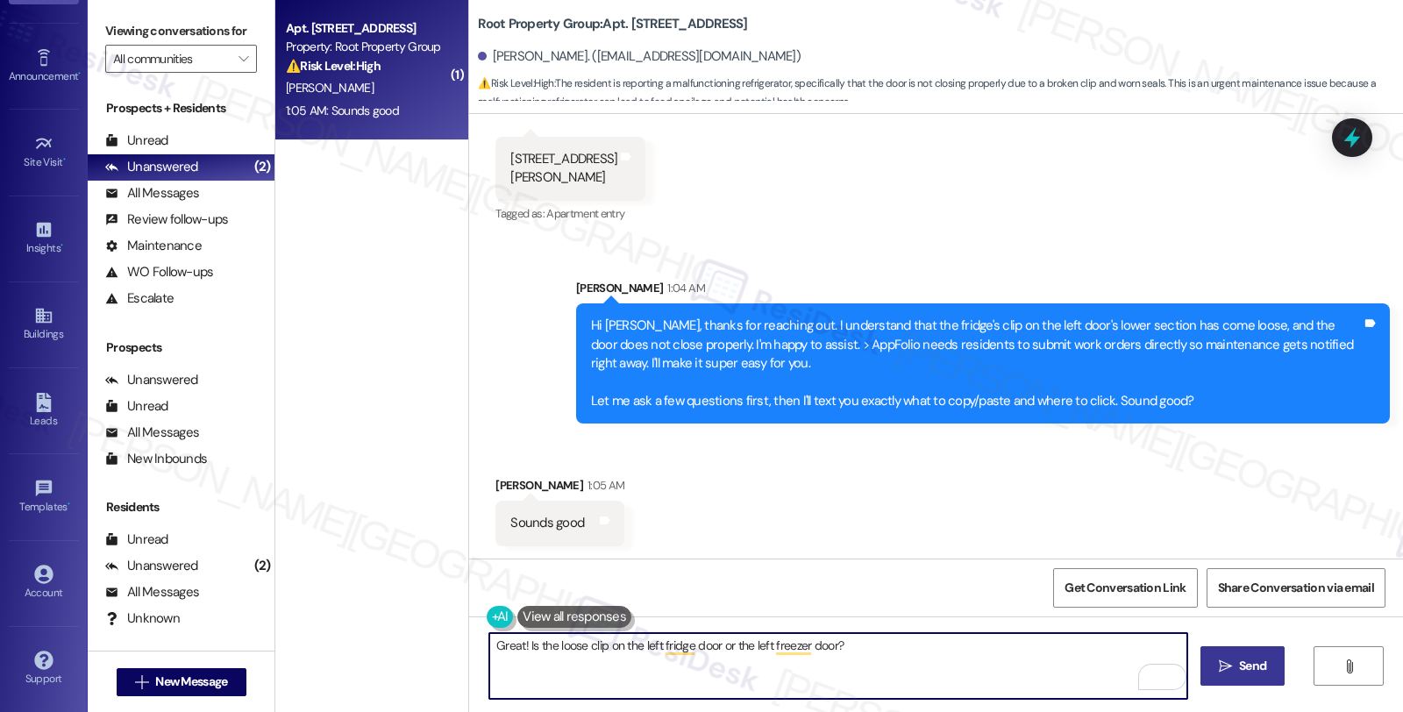
click at [1263, 658] on span "Send" at bounding box center [1252, 666] width 27 height 18
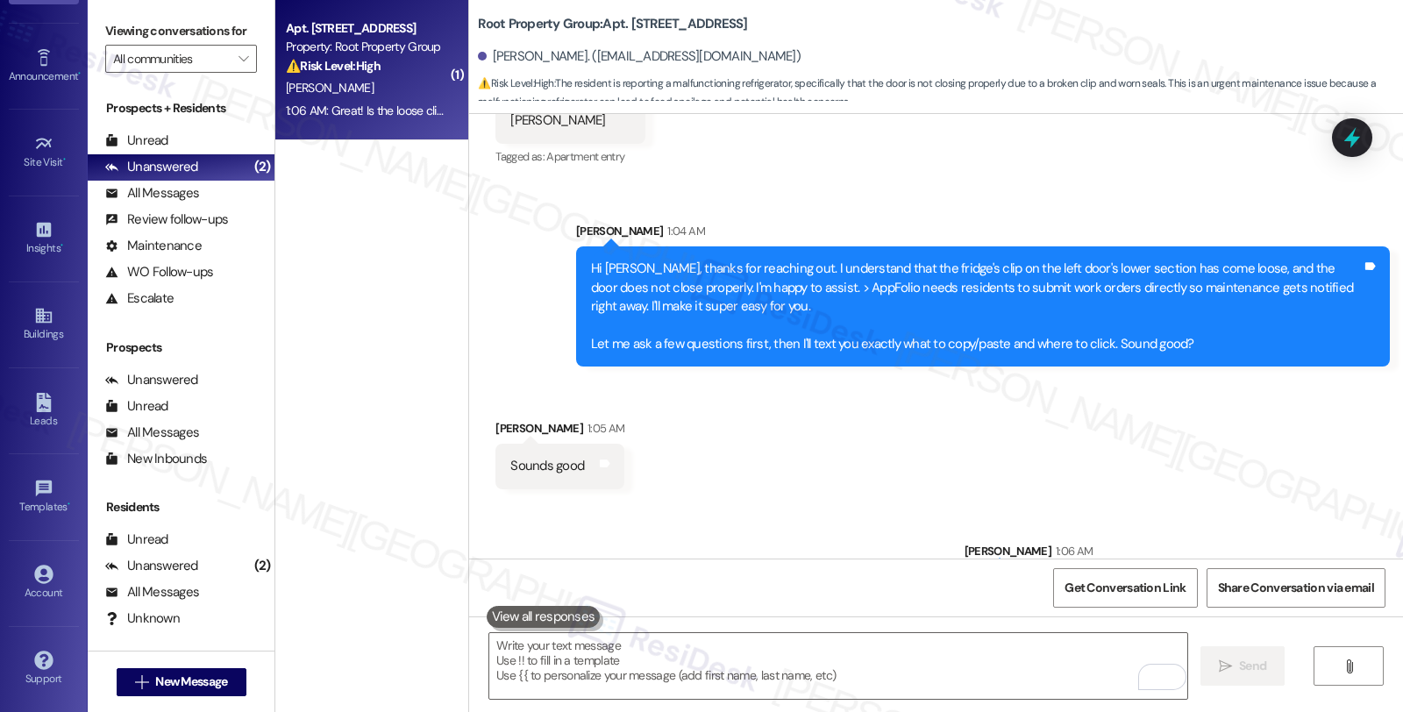
scroll to position [1648, 0]
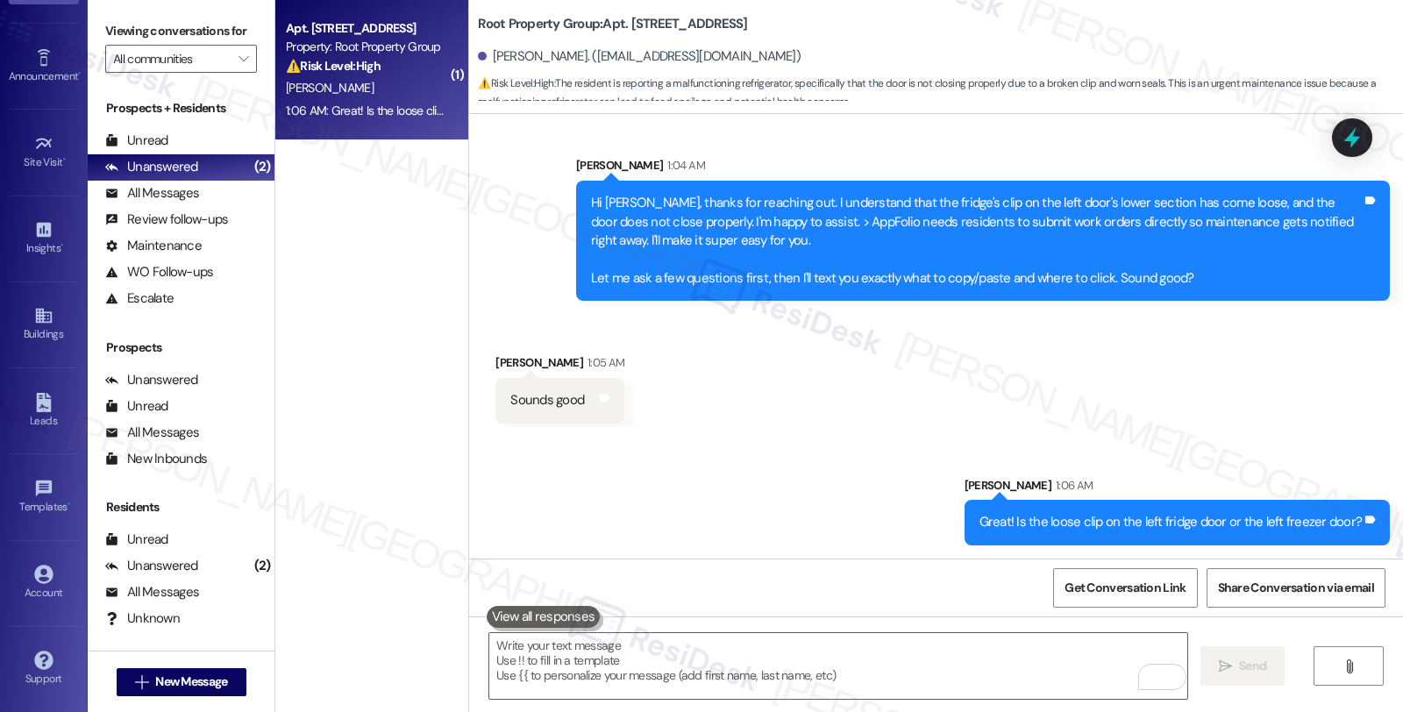
click at [1162, 358] on div "Received via SMS Michael Shydlowski 1:05 AM Sounds good Tags and notes" at bounding box center [936, 375] width 934 height 122
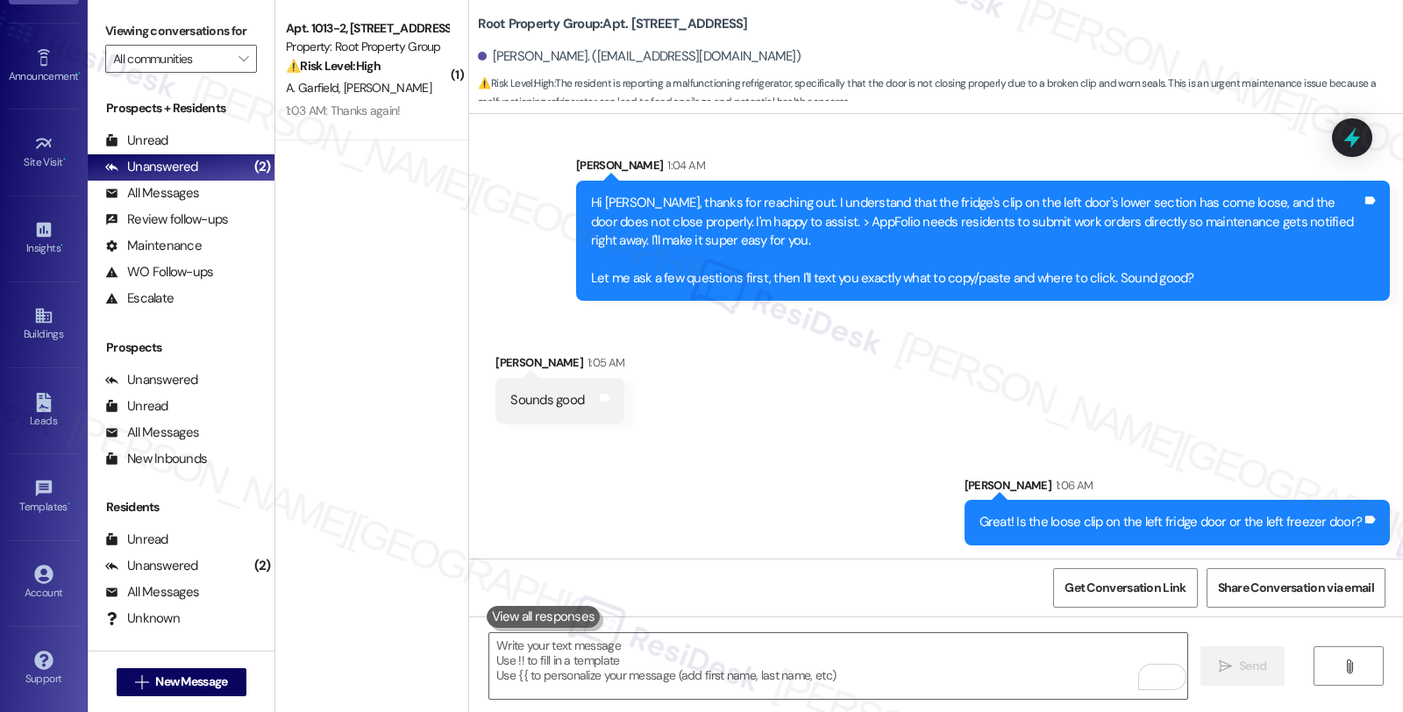
scroll to position [1808, 0]
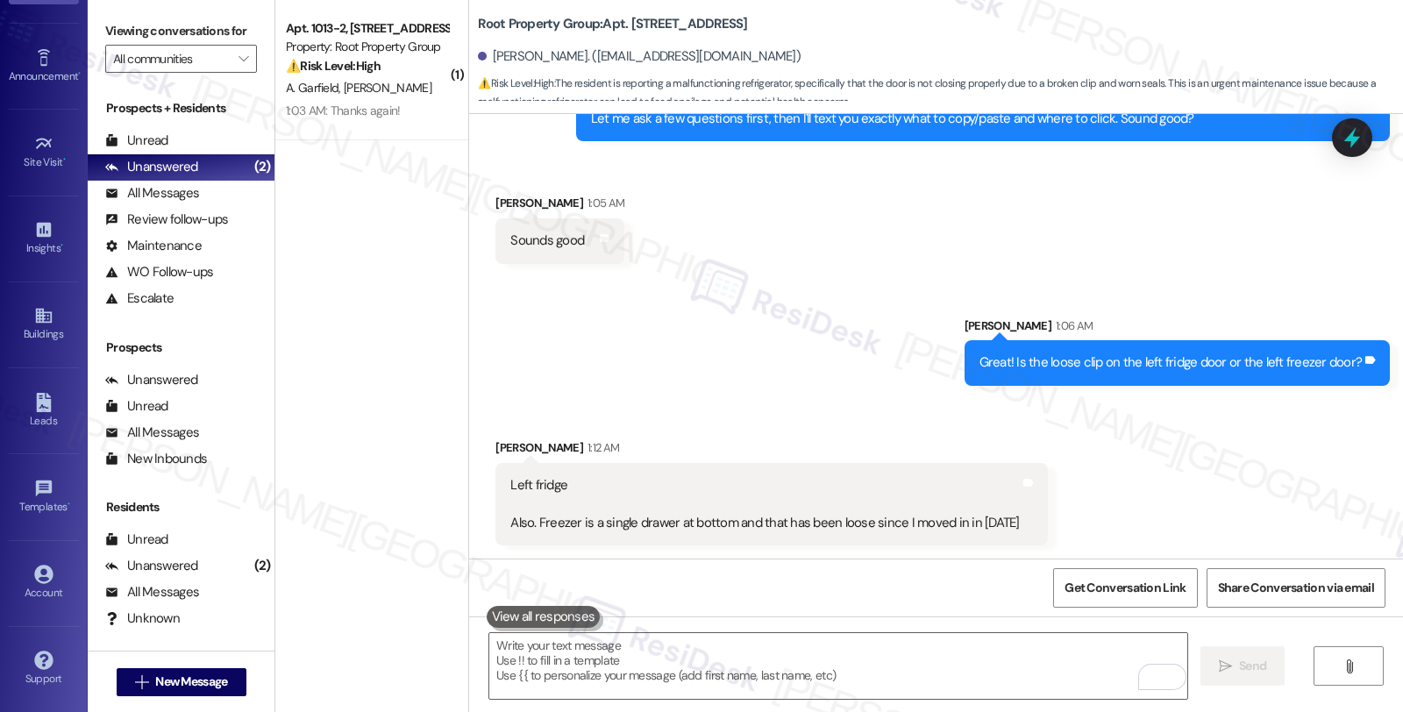
click at [510, 542] on div "Left fridge Also. Freezer is a single drawer at bottom and that has been loose …" at bounding box center [770, 504] width 551 height 82
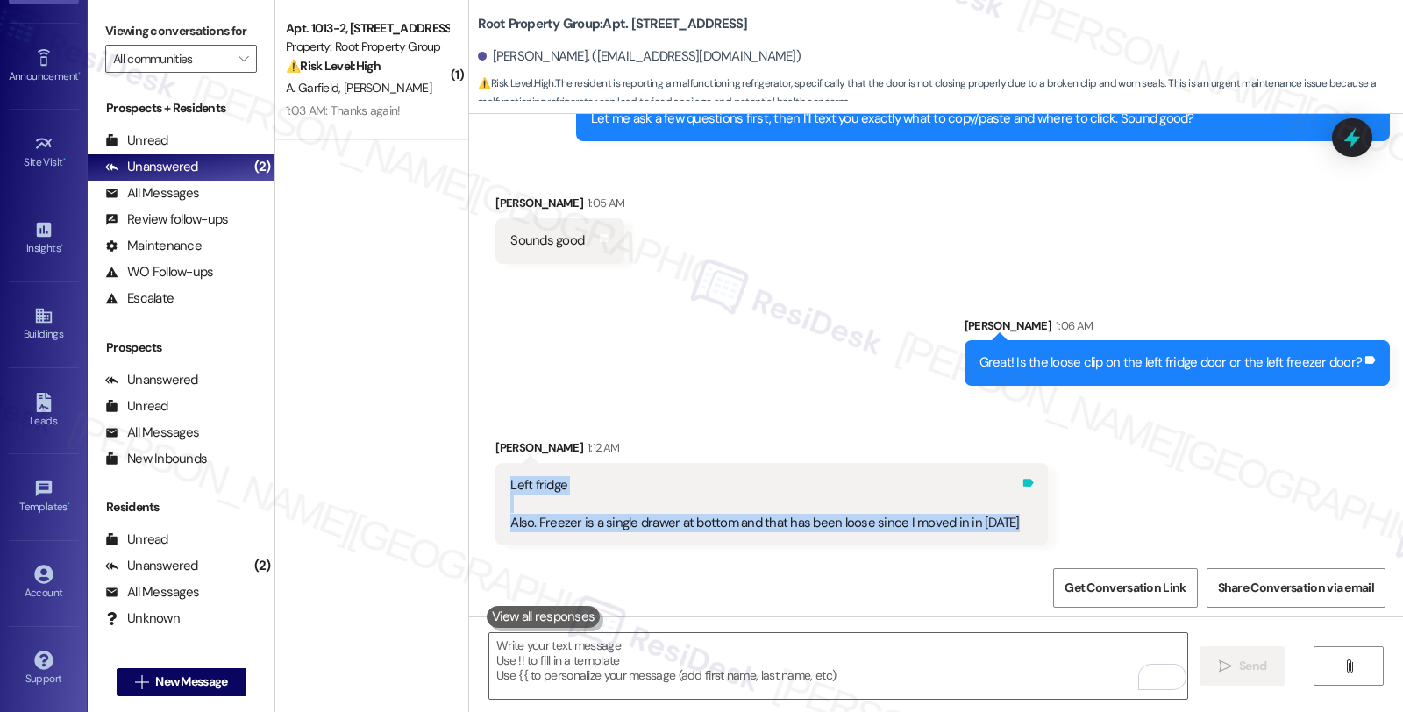
drag, startPoint x: 492, startPoint y: 477, endPoint x: 992, endPoint y: 523, distance: 502.7
click at [992, 523] on div "Left fridge Also. Freezer is a single drawer at bottom and that has been loose …" at bounding box center [770, 504] width 551 height 82
copy div "Left fridge Also. Freezer is a single drawer at bottom and that has been loose …"
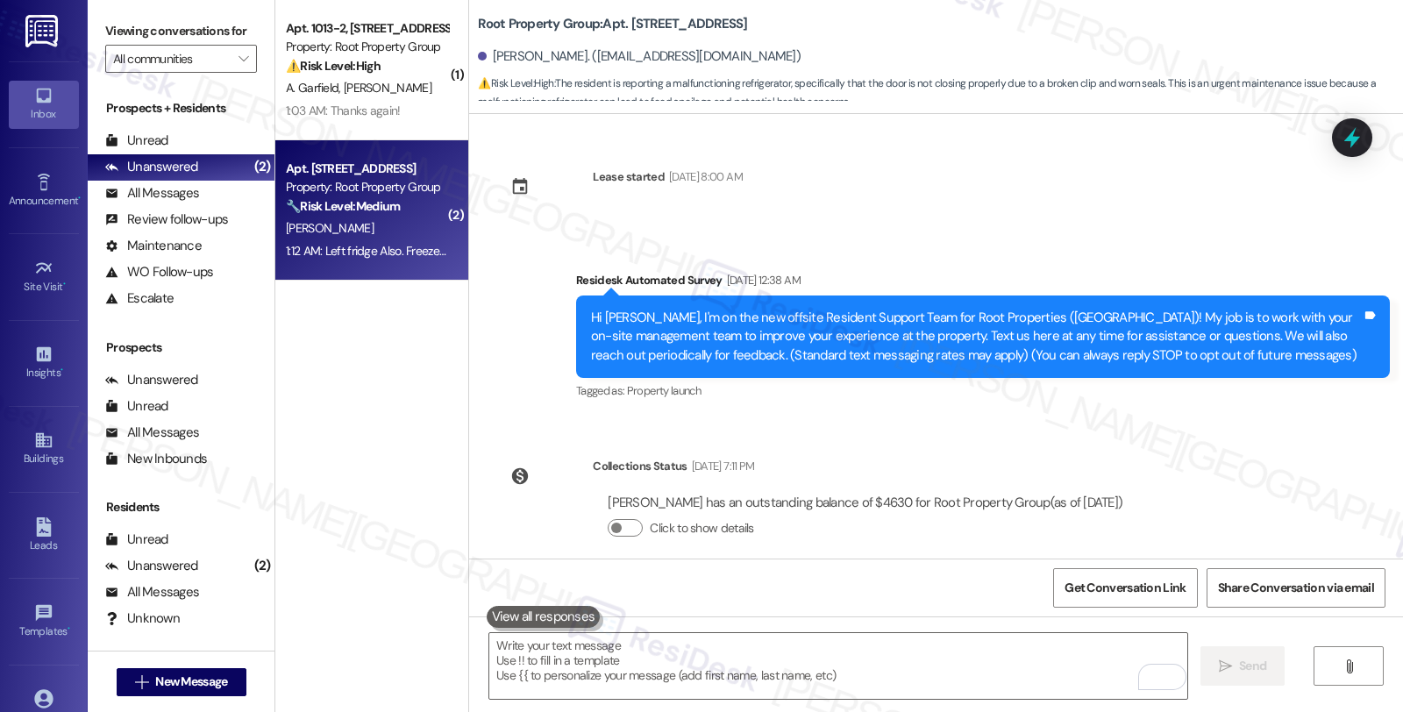
scroll to position [1808, 0]
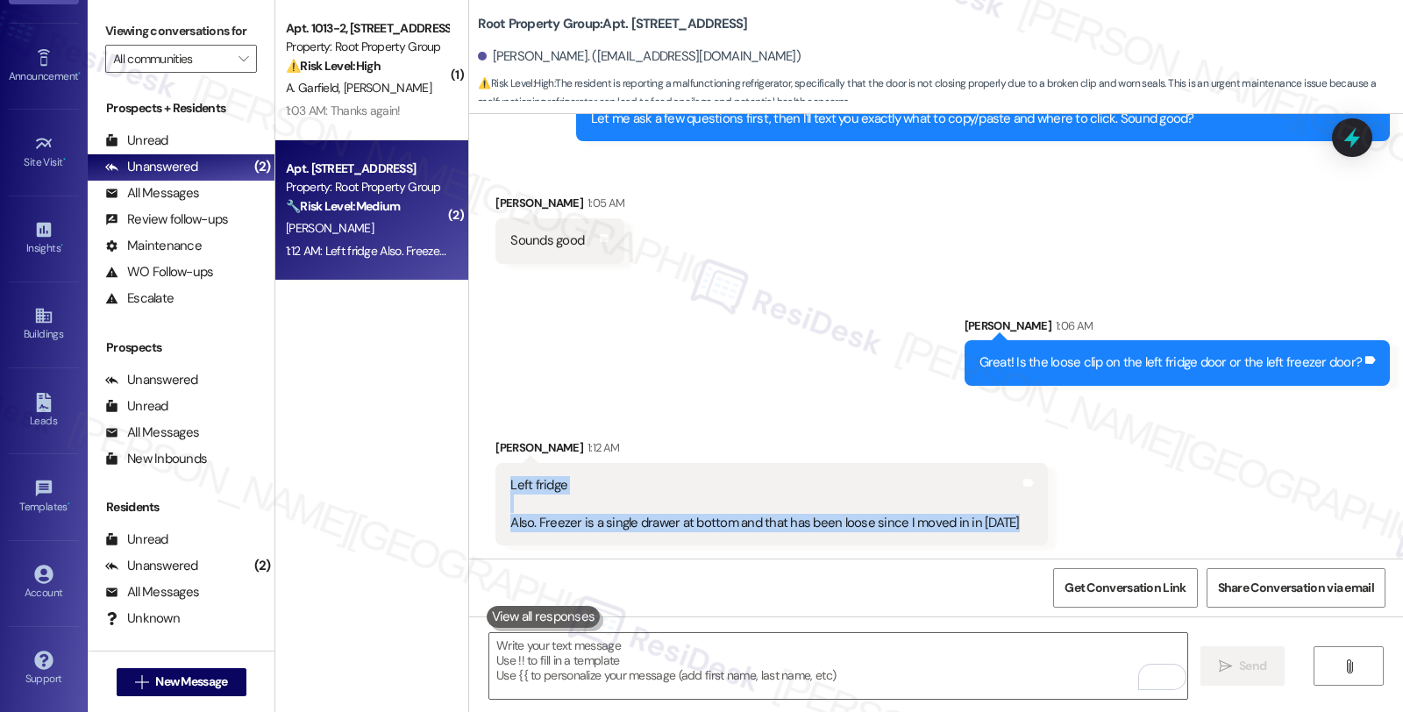
click at [695, 557] on div "Received via SMS [PERSON_NAME] 1:12 AM Left fridge Also. Freezer is a single dr…" at bounding box center [771, 491] width 578 height 133
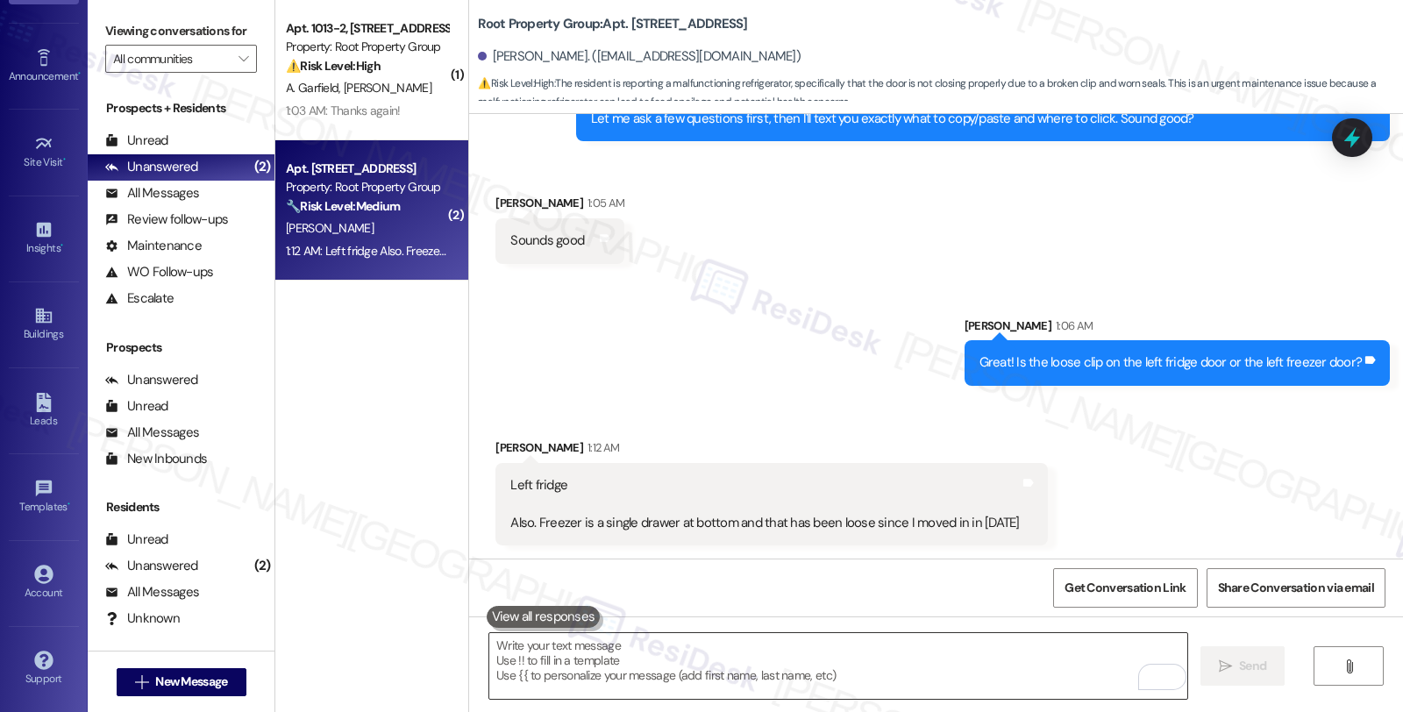
click at [765, 668] on textarea "To enrich screen reader interactions, please activate Accessibility in Grammarl…" at bounding box center [838, 666] width 698 height 66
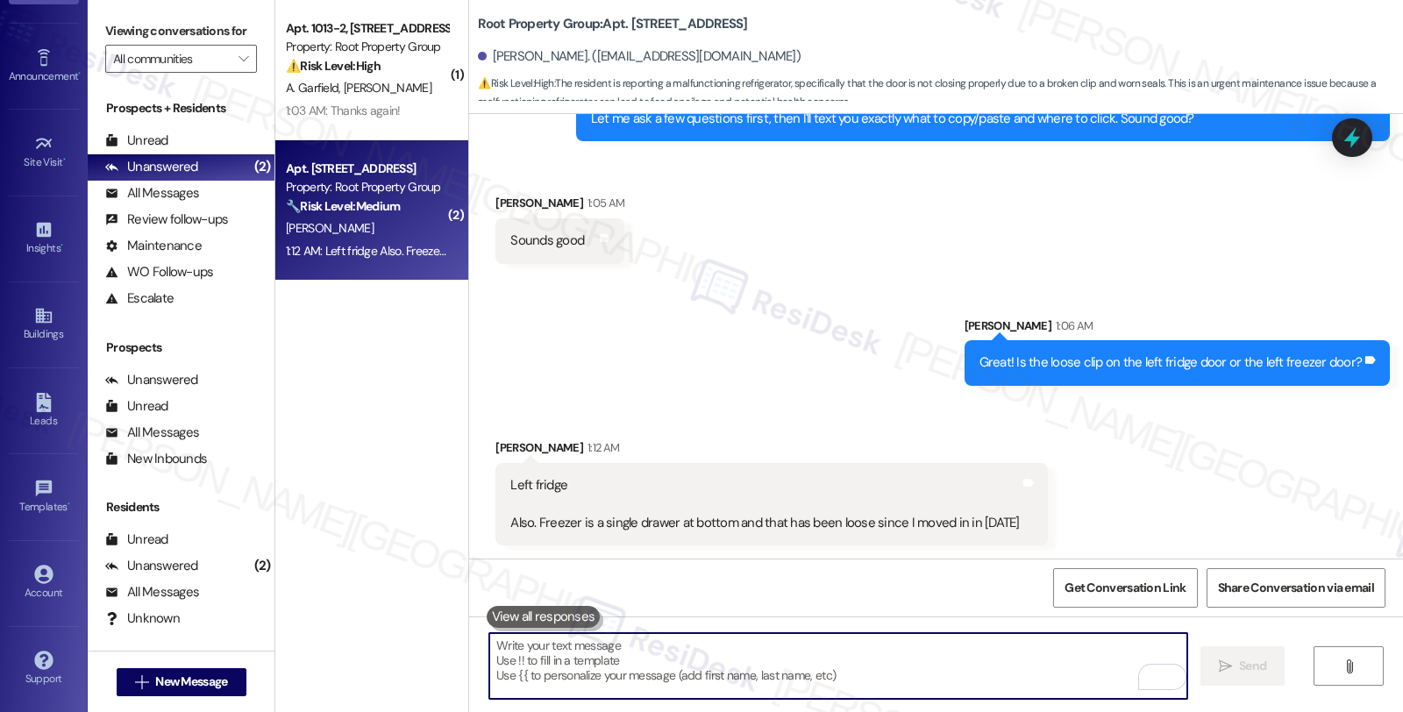
paste textarea "Are you noticing cold air escaping, frost buildup, or condensation around the e…"
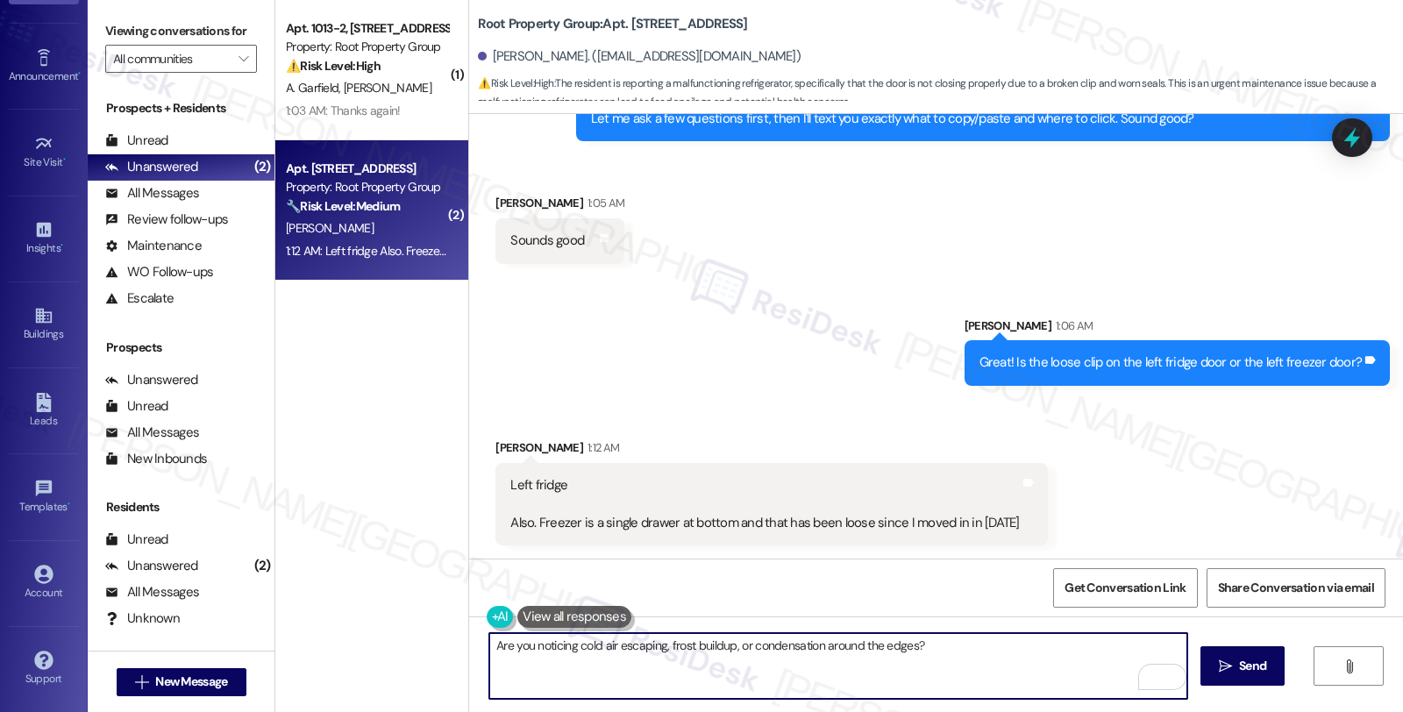
click at [986, 649] on textarea "Are you noticing cold air escaping, frost buildup, or condensation around the e…" at bounding box center [838, 666] width 698 height 66
type textarea "Are you noticing cold air escaping, frost buildup, or condensation around the e…"
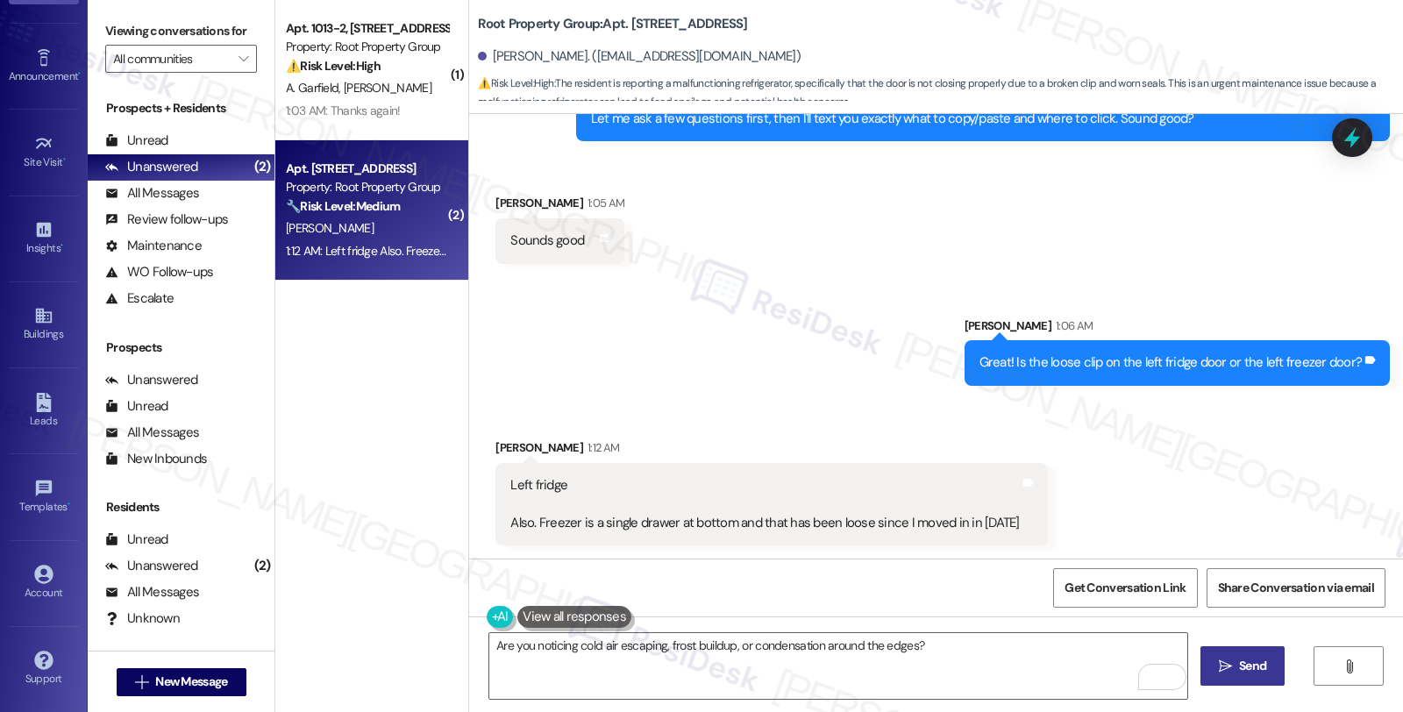
click at [1227, 657] on span " Send" at bounding box center [1242, 666] width 55 height 18
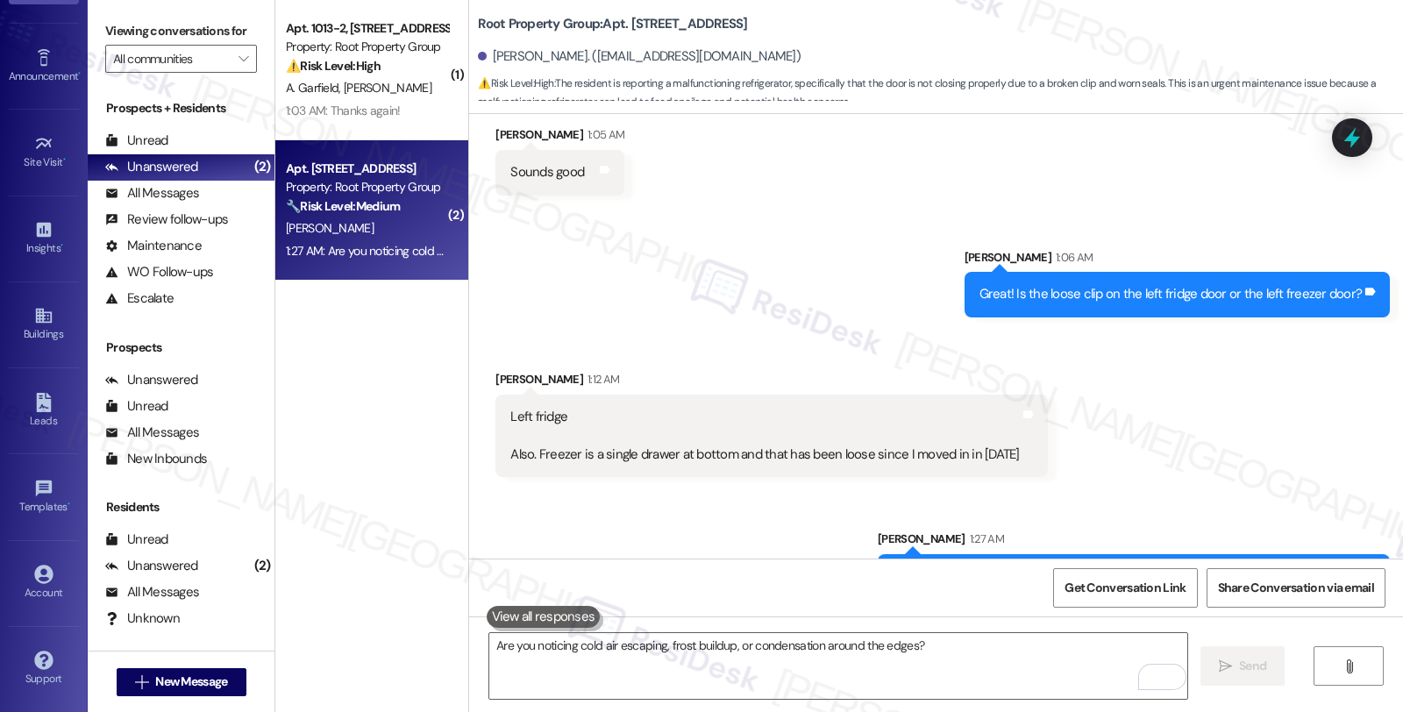
scroll to position [1930, 0]
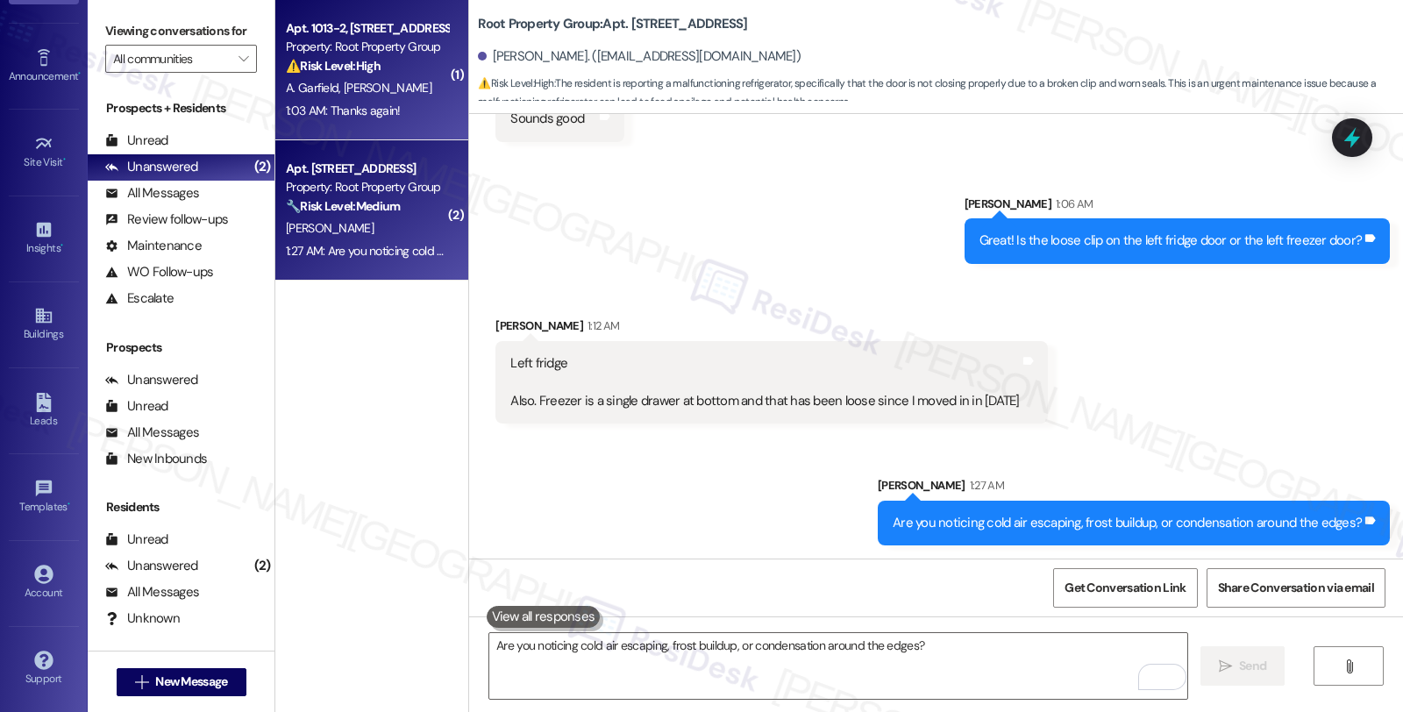
click at [430, 109] on div "1:03 AM: Thanks again! 1:03 AM: Thanks again!" at bounding box center [367, 111] width 166 height 22
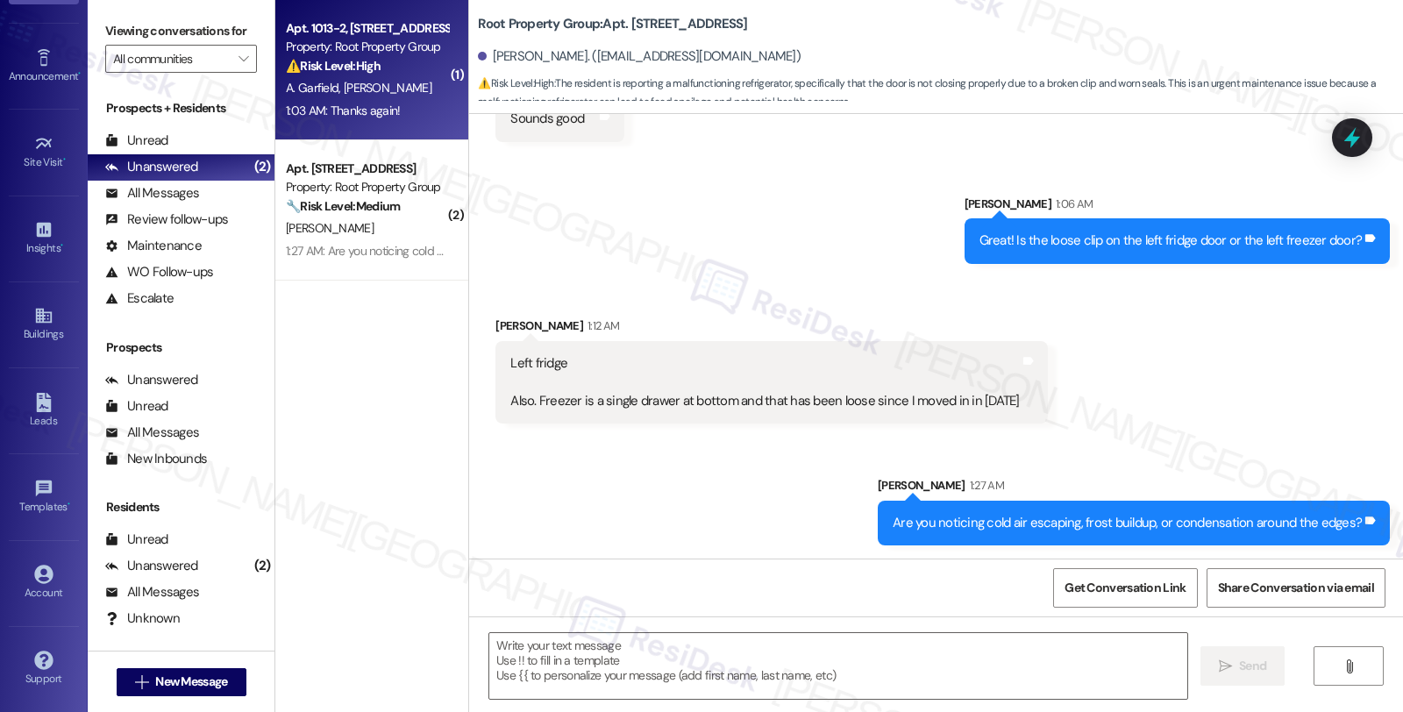
type textarea "Fetching suggested responses. Please feel free to read through the conversation…"
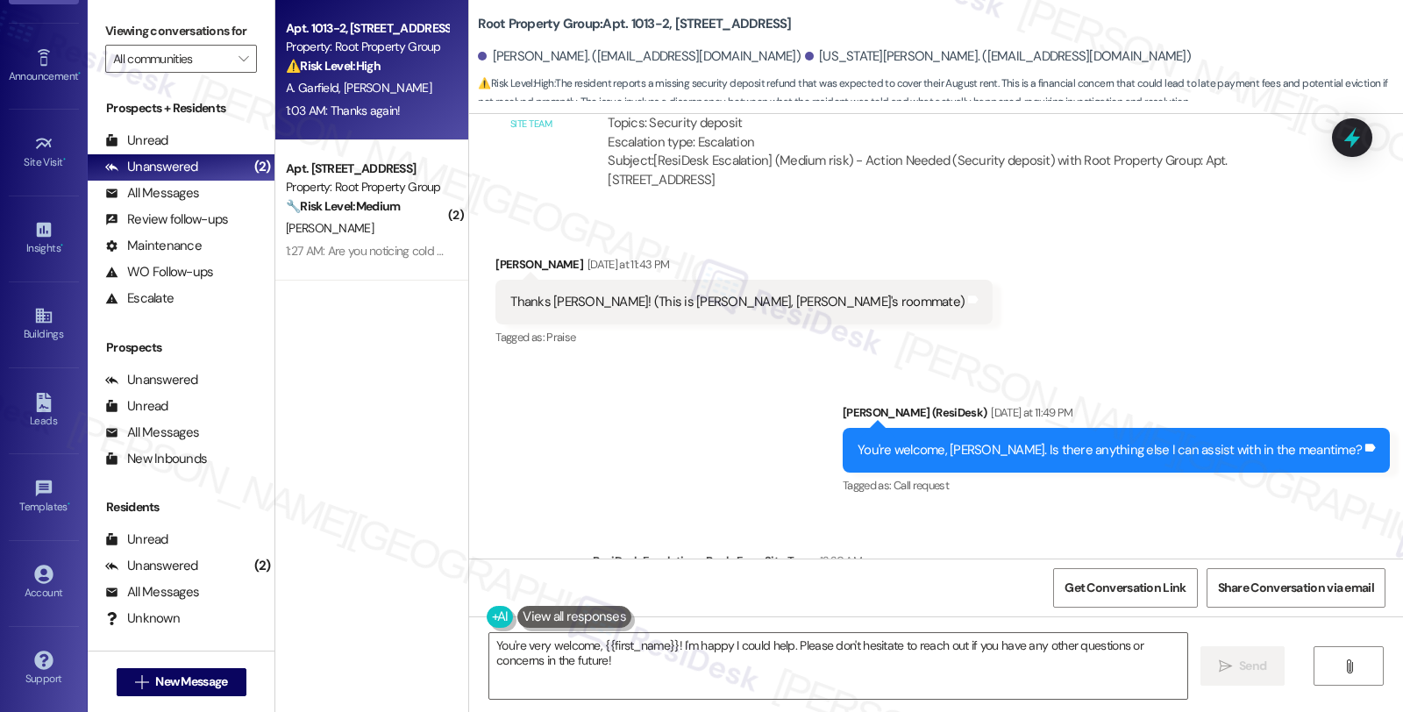
scroll to position [2038, 0]
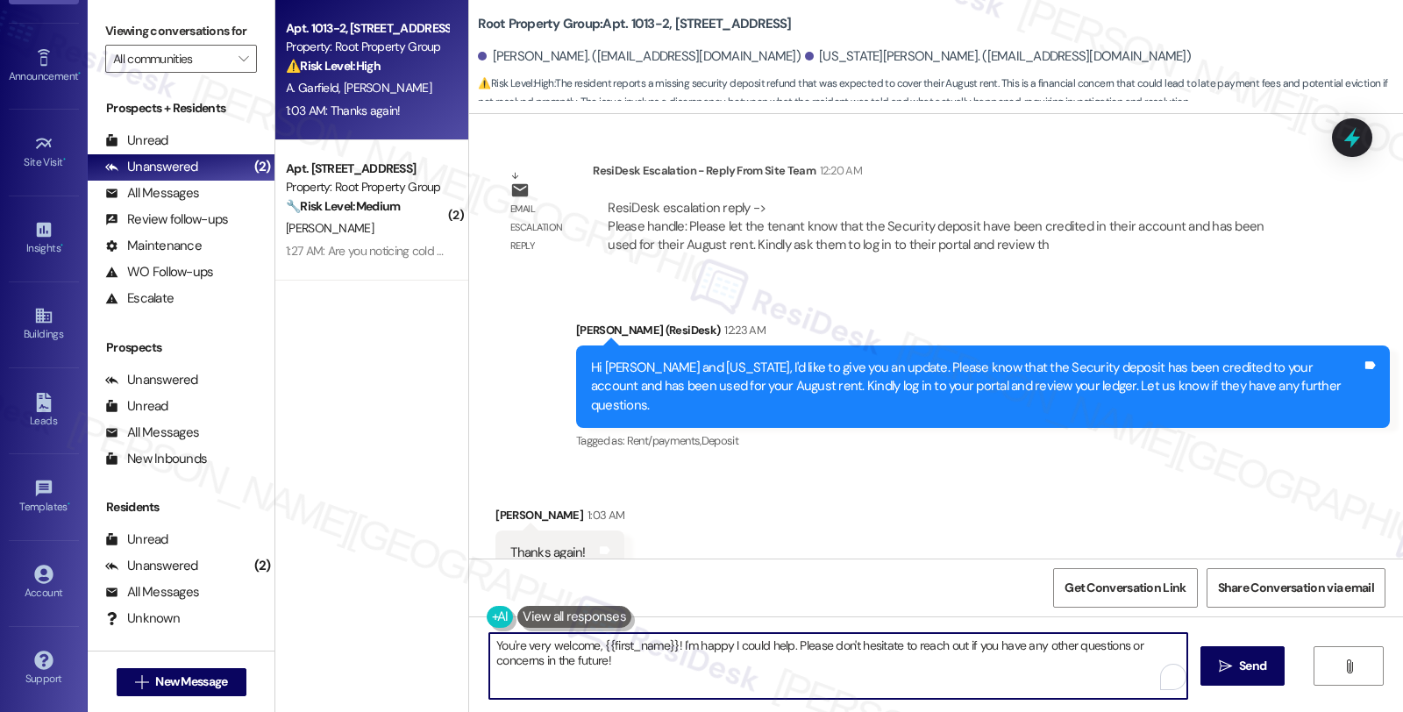
click at [670, 644] on textarea "You're very welcome, {{first_name}}! I'm happy I could help. Please don't hesit…" at bounding box center [838, 666] width 698 height 66
click at [672, 644] on textarea "You're very welcome, {{first_name}}! I'm happy I could help. Please don't hesit…" at bounding box center [838, 666] width 698 height 66
drag, startPoint x: 672, startPoint y: 643, endPoint x: 736, endPoint y: 640, distance: 65.0
click at [779, 644] on textarea "You're very welcome, {{first_name}}! I'm happy I could help. Please don't hesit…" at bounding box center [838, 666] width 698 height 66
click at [665, 645] on textarea "You're very welcome, {{first_name}}! I'm happy I could help. Please don't hesit…" at bounding box center [838, 666] width 698 height 66
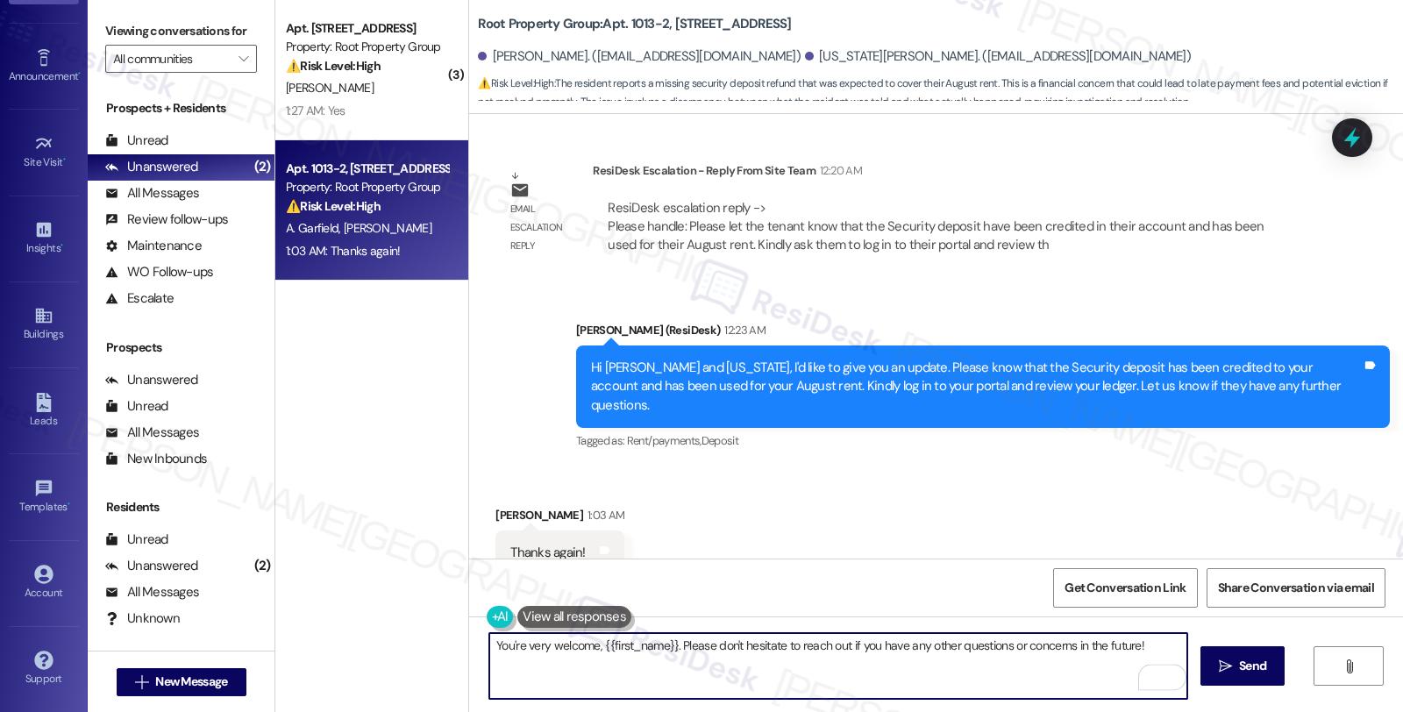
click at [1147, 644] on textarea "You're very welcome, {{first_name}}. Please don't hesitate to reach out if you …" at bounding box center [838, 666] width 698 height 66
type textarea "You're very welcome, {{first_name}}. Please don't hesitate to reach out if you …"
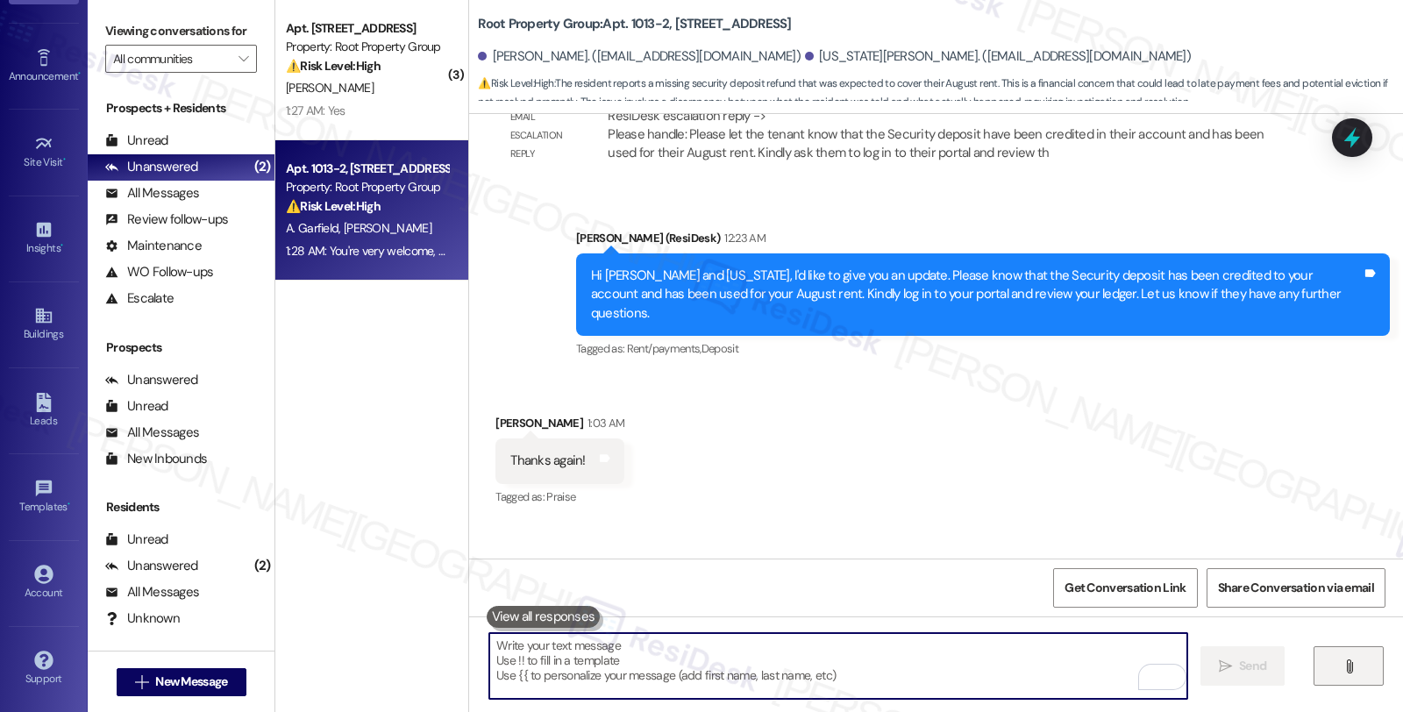
scroll to position [2179, 0]
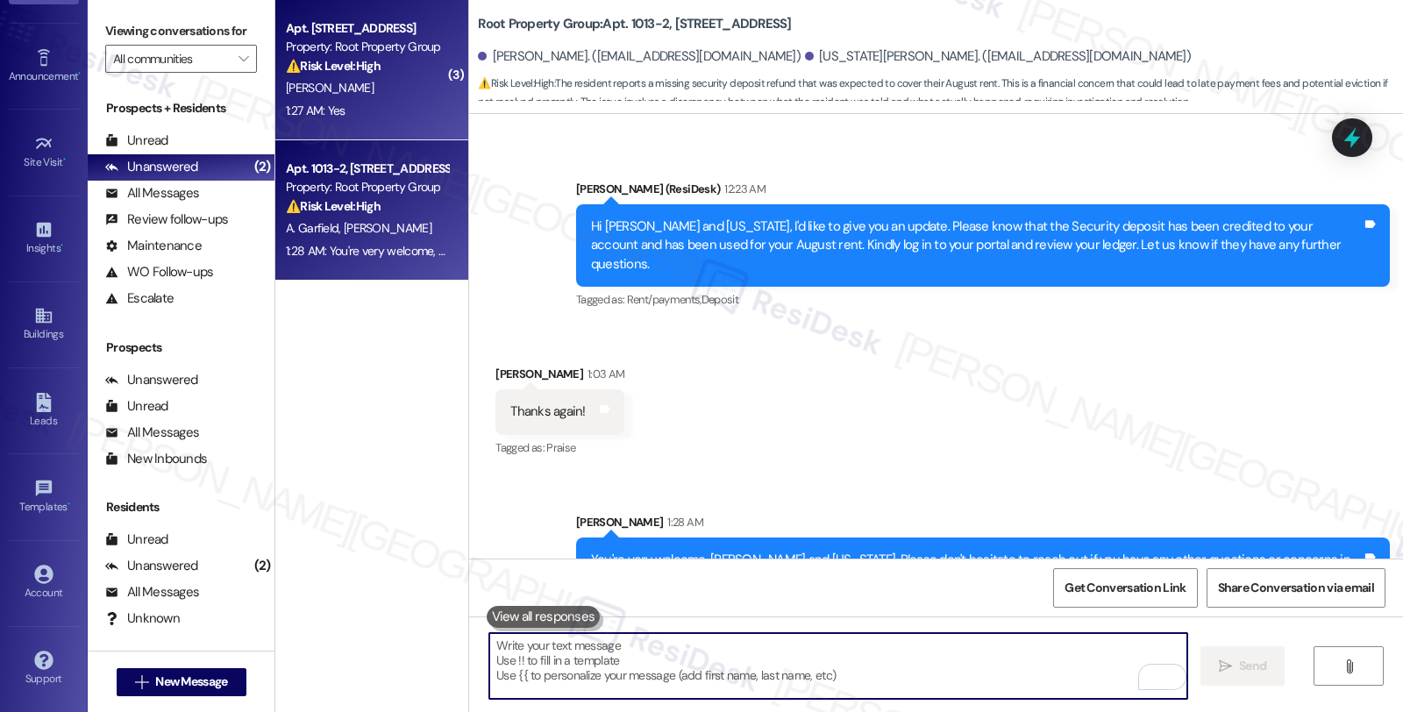
click at [371, 106] on div "1:27 AM: Yes 1:27 AM: Yes" at bounding box center [367, 111] width 166 height 22
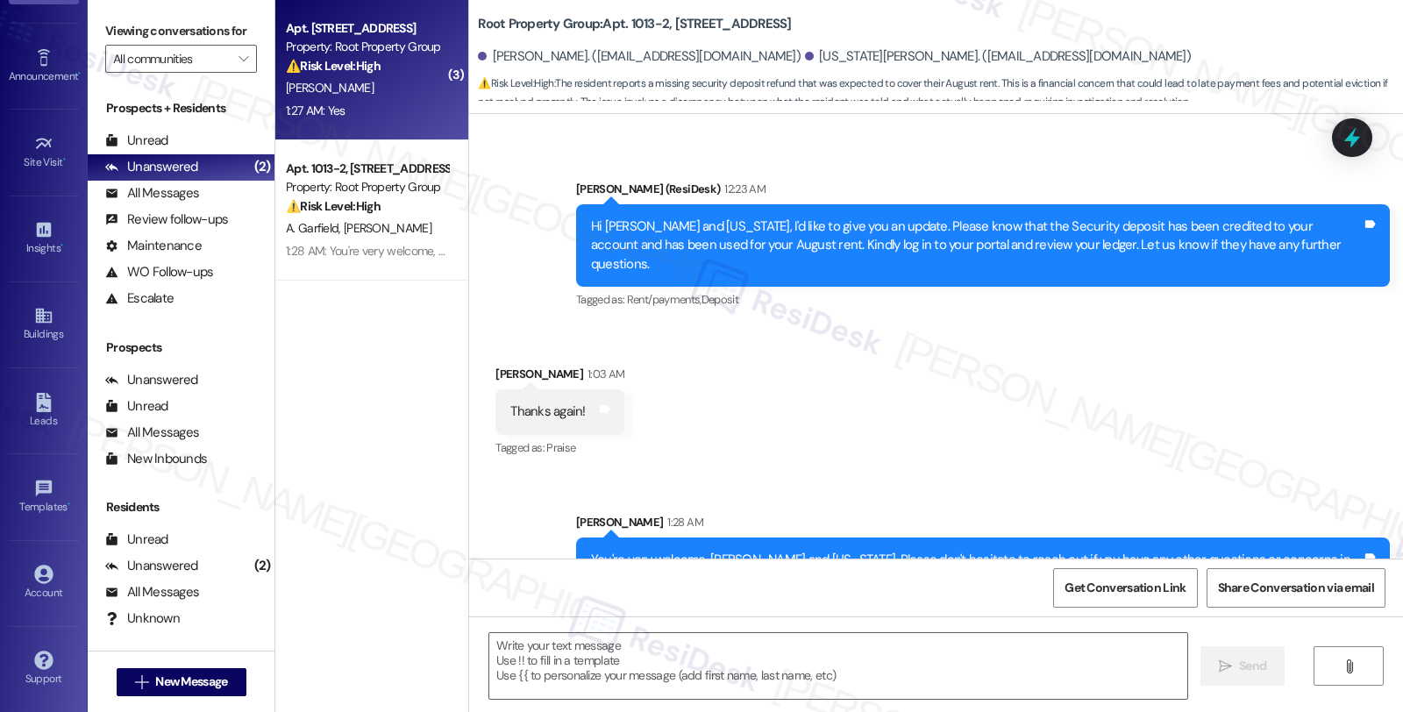
type textarea "Fetching suggested responses. Please feel free to read through the conversation…"
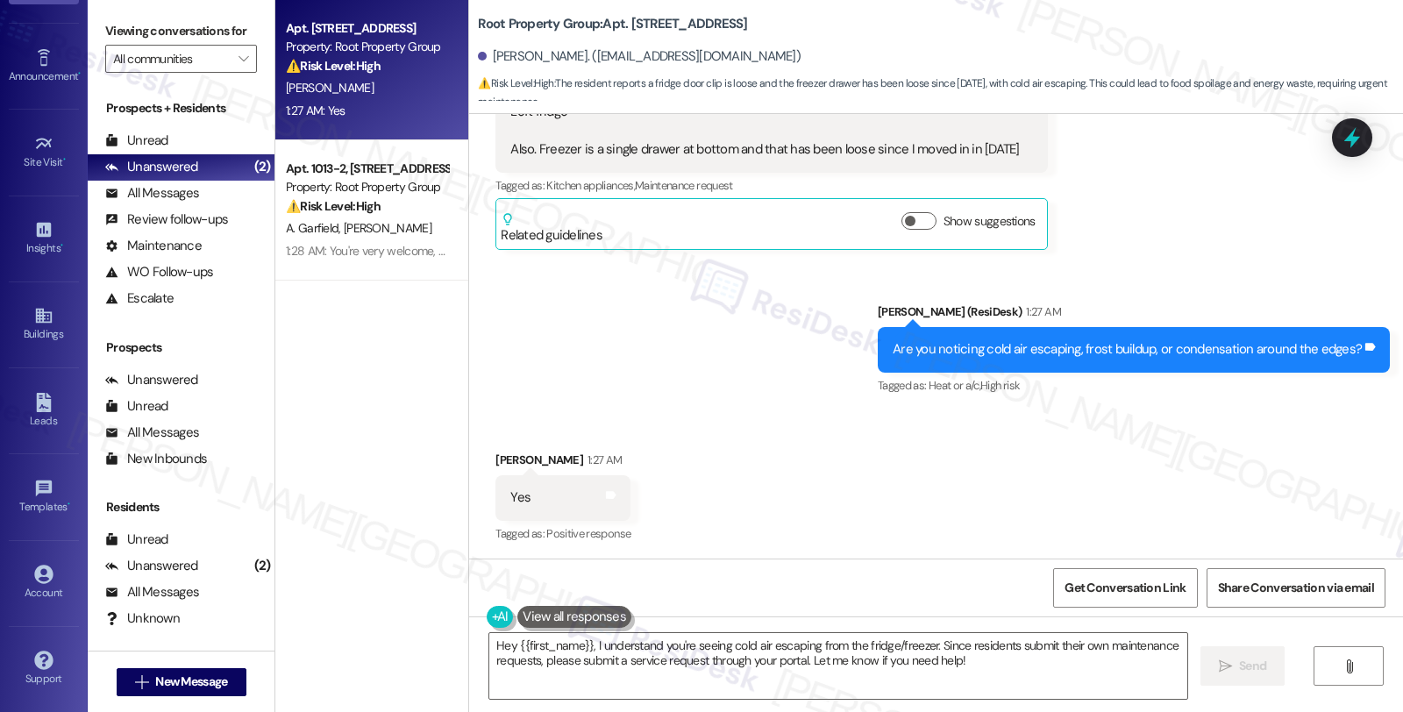
scroll to position [1993, 0]
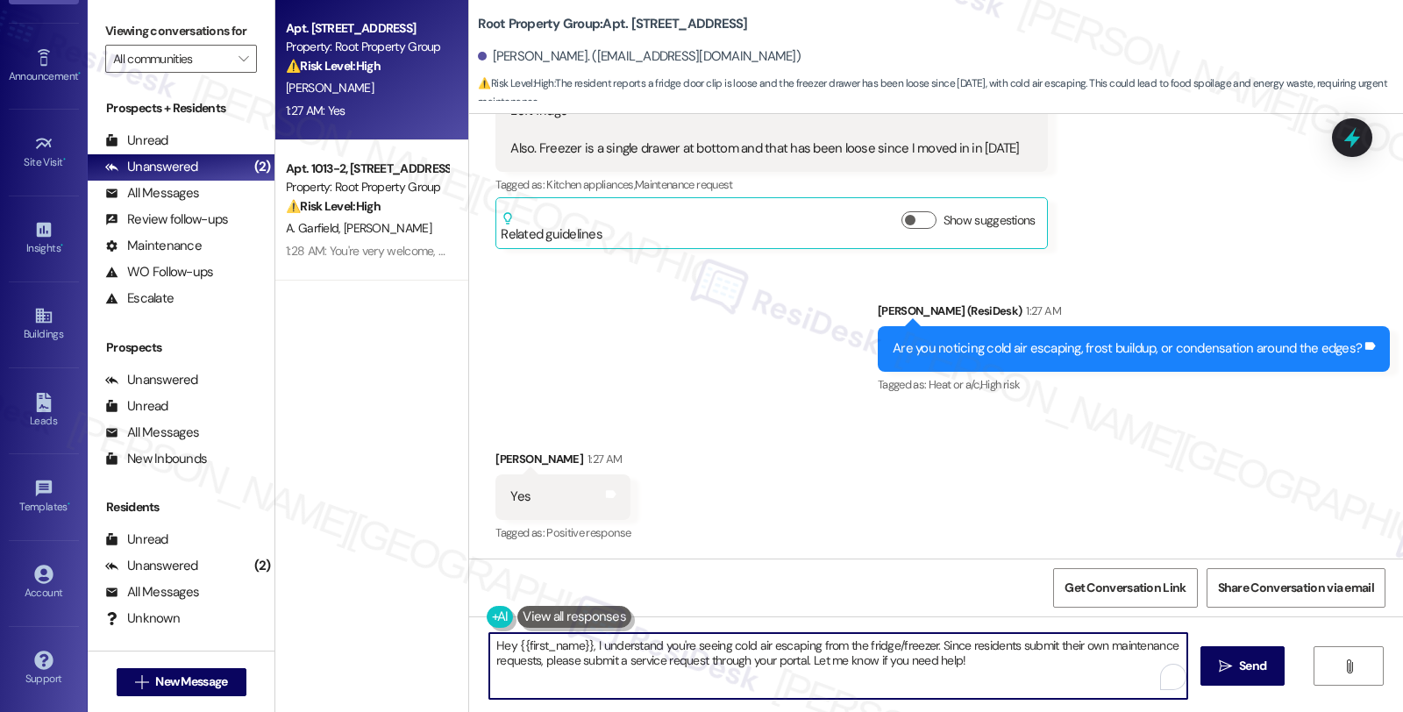
drag, startPoint x: 487, startPoint y: 644, endPoint x: 1017, endPoint y: 659, distance: 530.6
click at [1017, 659] on textarea "Hey {{first_name}}, I understand you're seeing cold air escaping from the fridg…" at bounding box center [838, 666] width 698 height 66
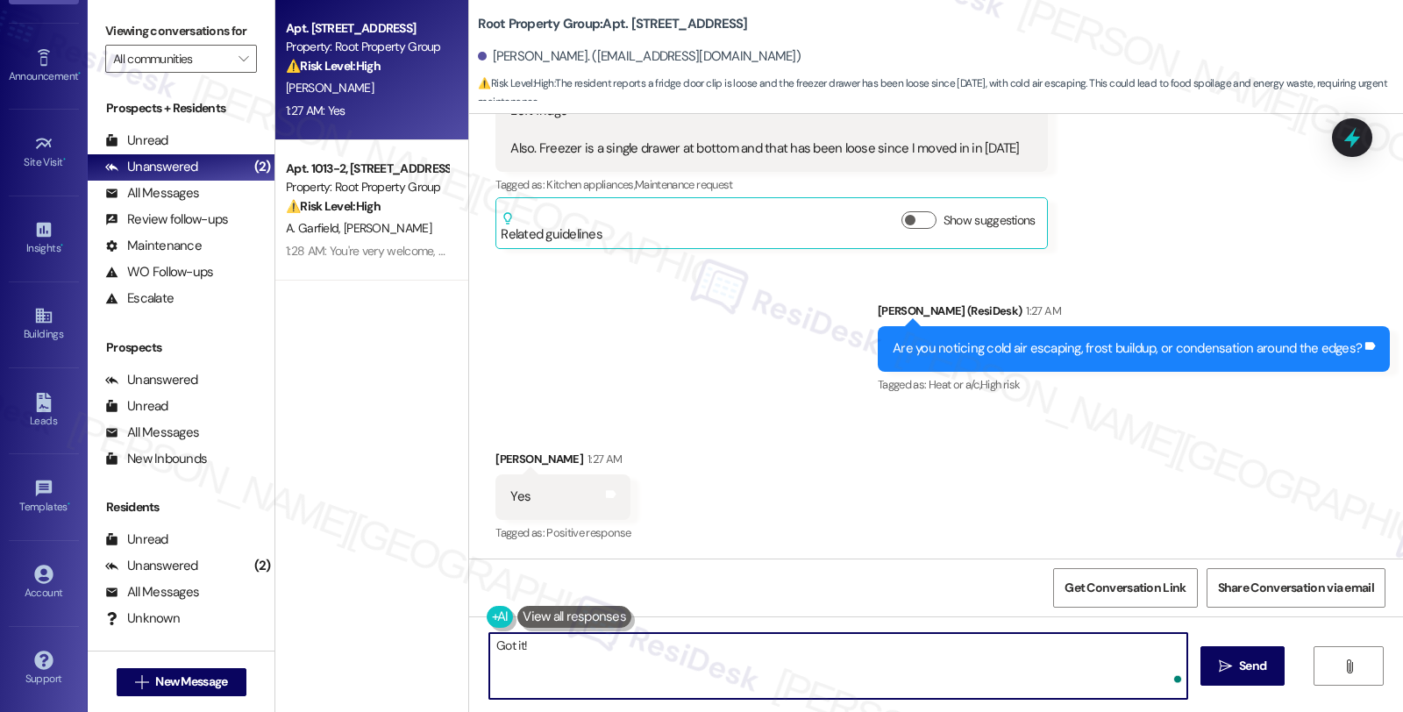
paste textarea "Kindly log in to the AppFolio portal and click on New Service Request. -For per…"
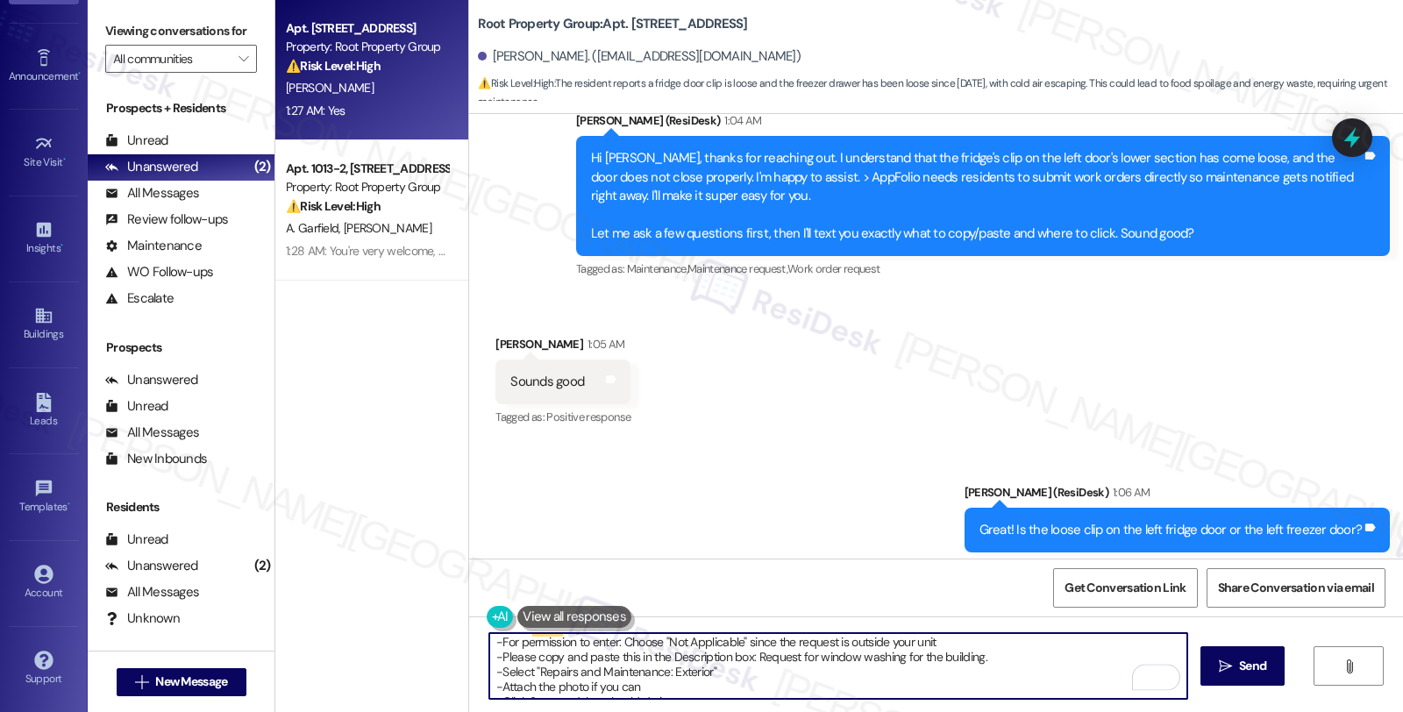
scroll to position [0, 0]
click at [521, 644] on textarea "Got it! Kindly log in to the AppFolio portal and click on New Service Request. …" at bounding box center [838, 666] width 698 height 66
click at [493, 661] on textarea "Got it! Kindly log in to the AppFolio portal and click on New Service Request. …" at bounding box center [838, 666] width 698 height 66
drag, startPoint x: 675, startPoint y: 659, endPoint x: 1076, endPoint y: 659, distance: 400.6
click at [1076, 659] on textarea "Got it! Kindly log in to the AppFolio portal and click on New Service Request. …" at bounding box center [838, 666] width 698 height 66
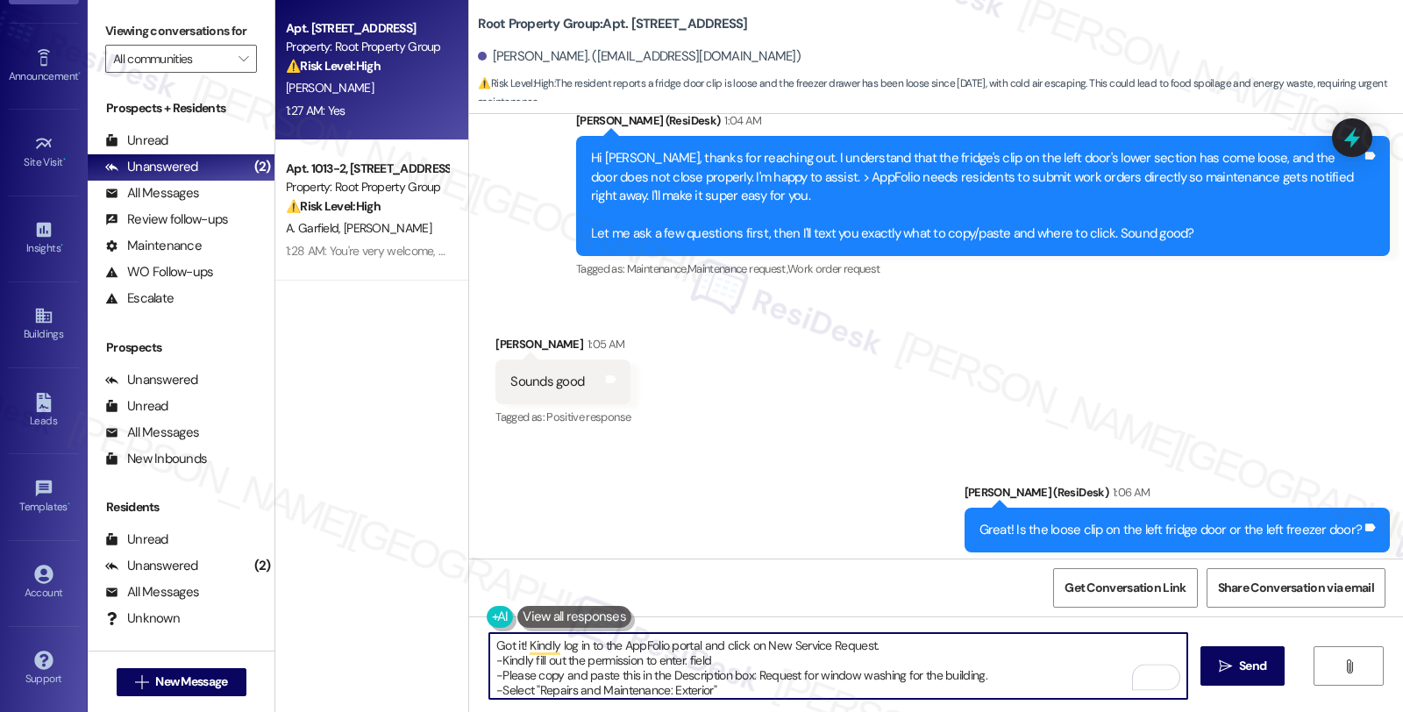
click at [675, 661] on textarea "Got it! Kindly log in to the AppFolio portal and click on New Service Request. …" at bounding box center [838, 666] width 698 height 66
click at [736, 661] on textarea "Got it! Kindly log in to the AppFolio portal and click on New Service Request. …" at bounding box center [838, 666] width 698 height 66
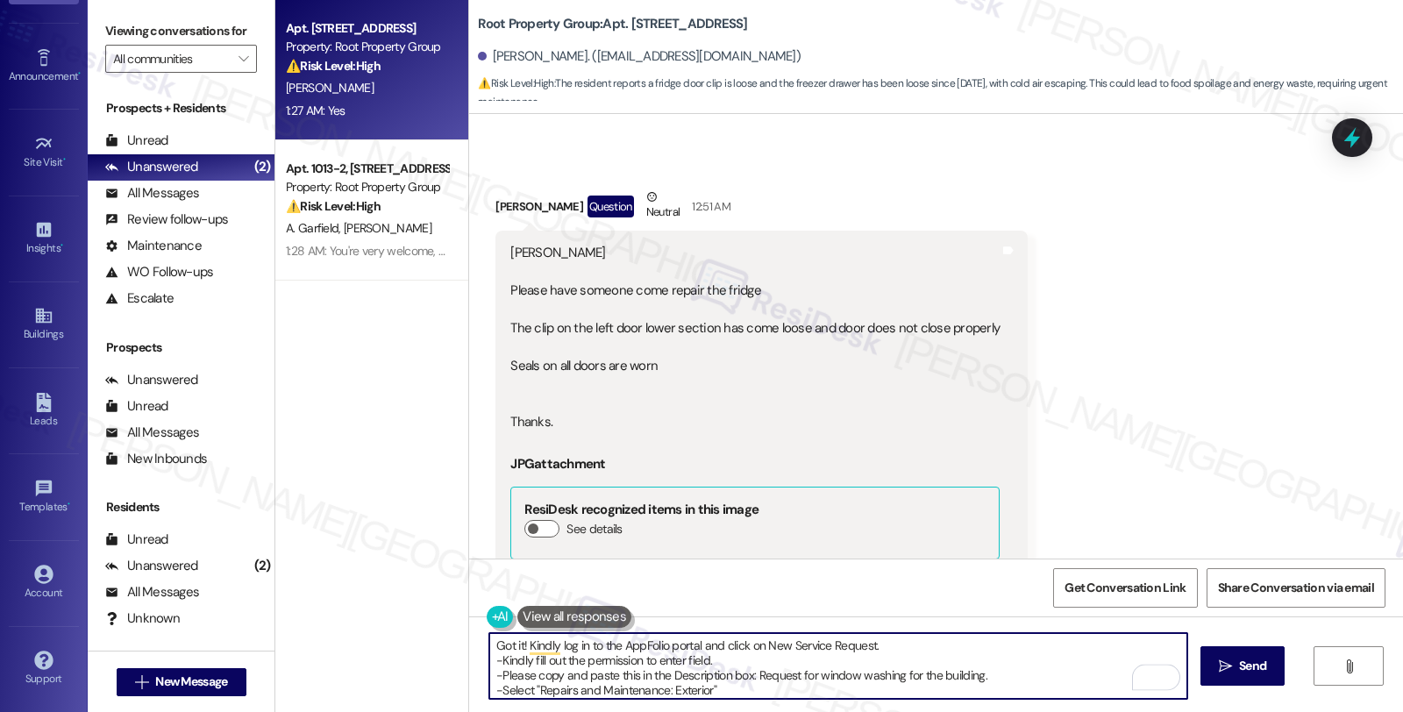
scroll to position [434, 0]
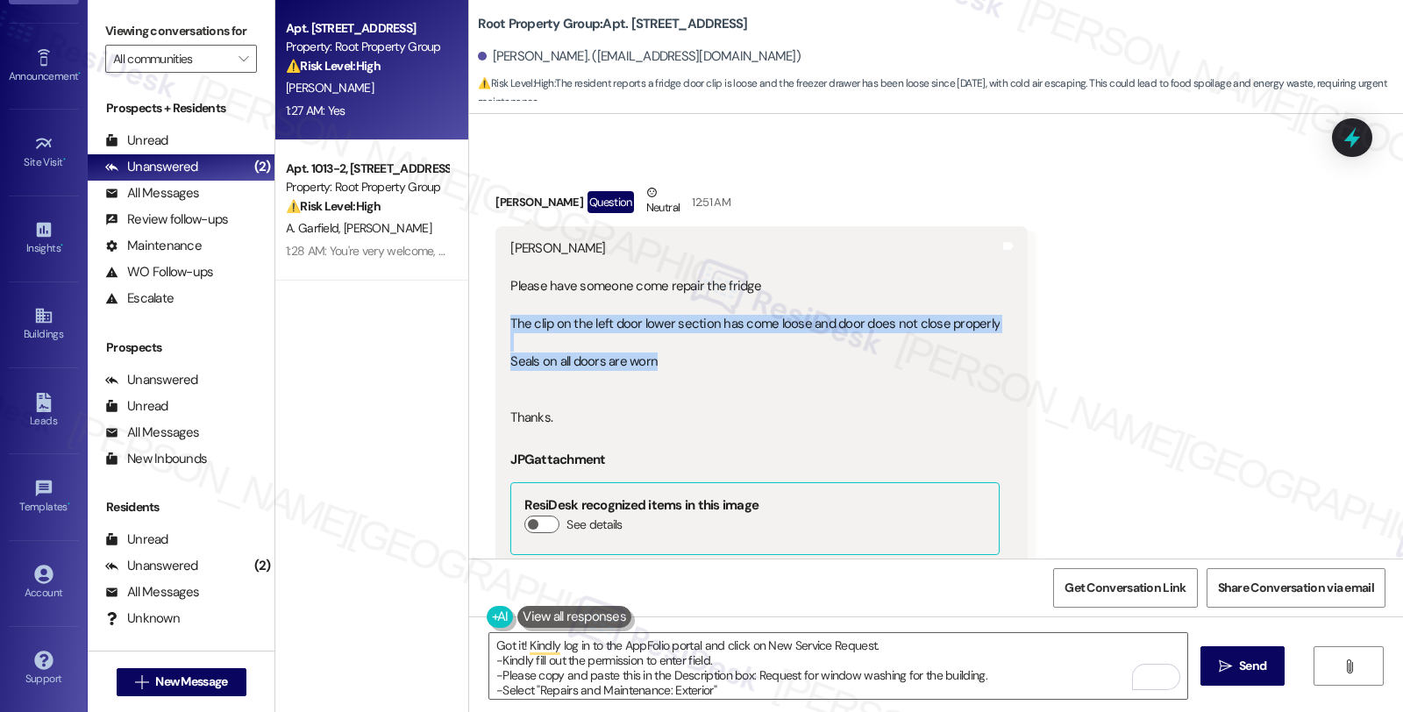
drag, startPoint x: 496, startPoint y: 318, endPoint x: 814, endPoint y: 363, distance: 320.5
click at [814, 363] on div "Sarah Please have someone come repair the fridge The clip on the left door lowe…" at bounding box center [754, 519] width 493 height 560
copy div "The clip on the left door lower section has come loose and door does not close …"
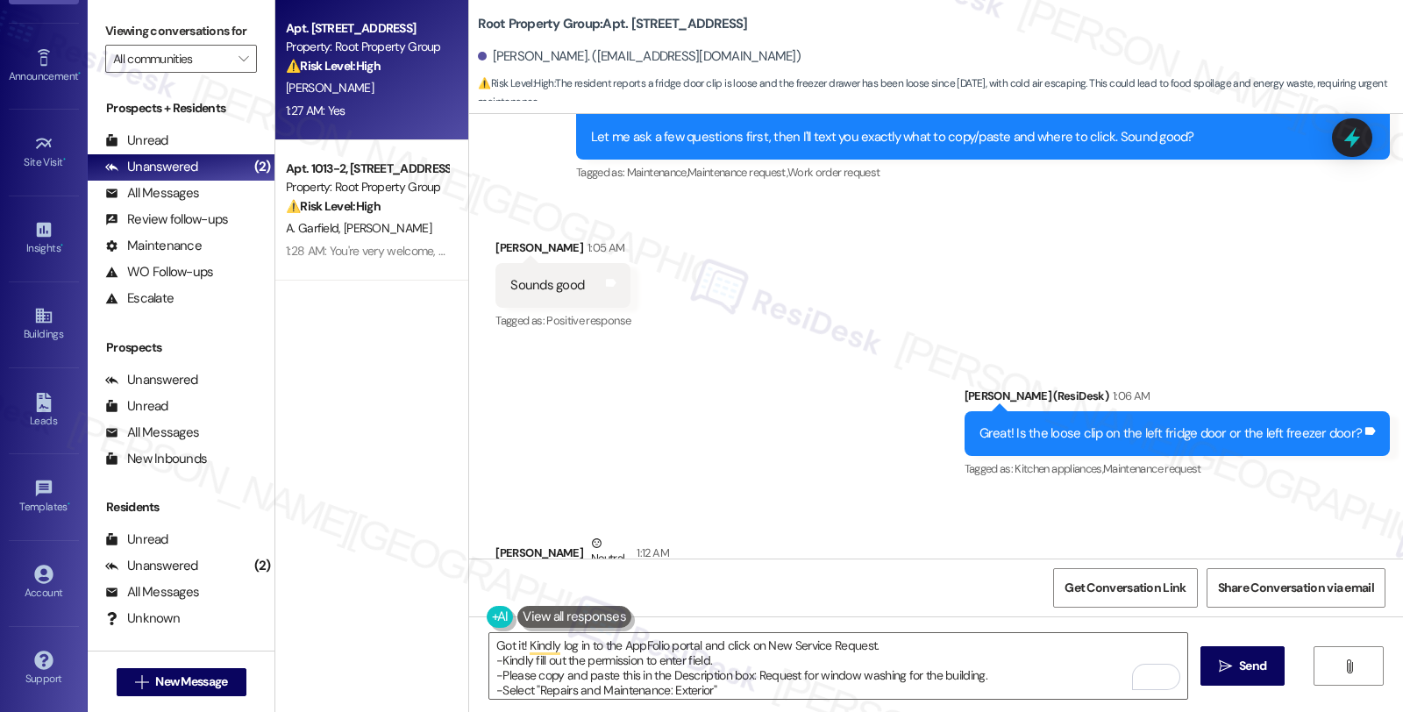
scroll to position [1701, 0]
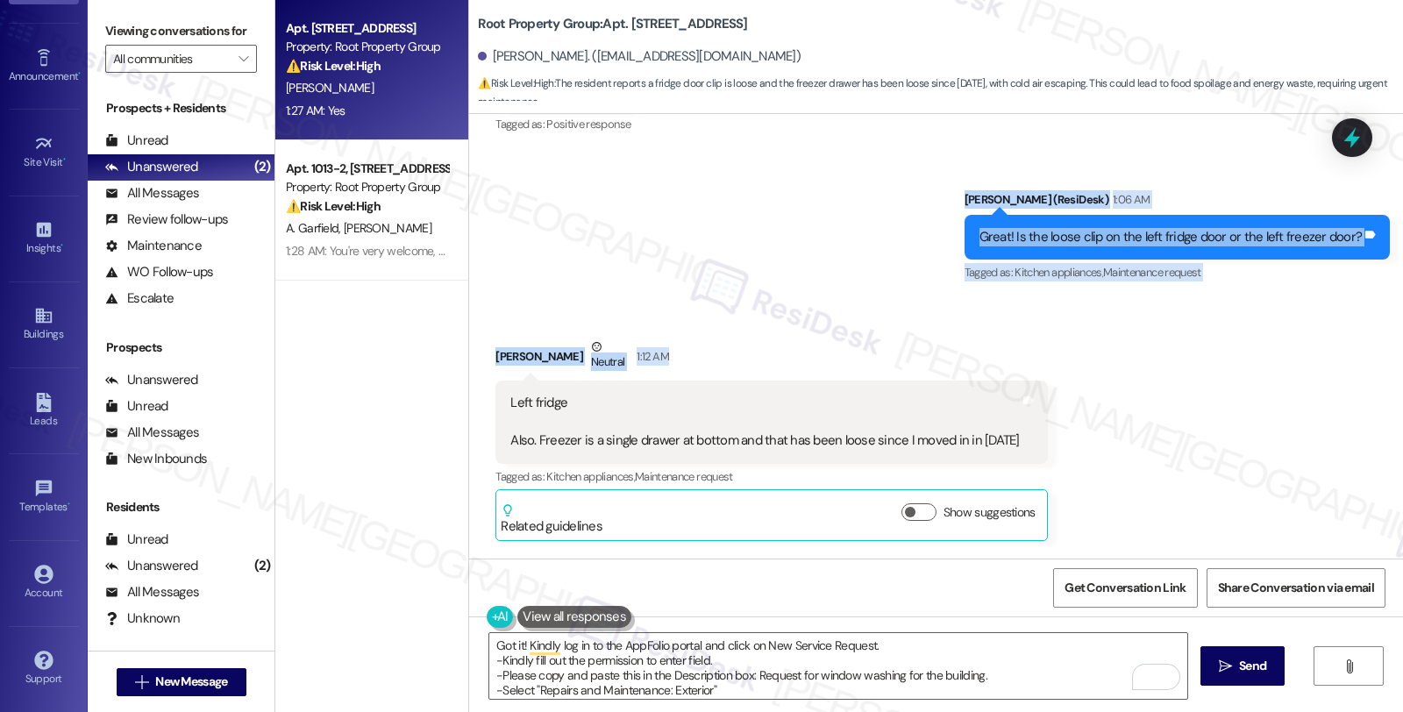
drag, startPoint x: 963, startPoint y: 195, endPoint x: 1022, endPoint y: 339, distance: 156.5
click at [1022, 339] on div "Lease started Apr 01, 2021 at 8:00 AM Survey, sent via SMS Residesk Automated S…" at bounding box center [936, 336] width 934 height 444
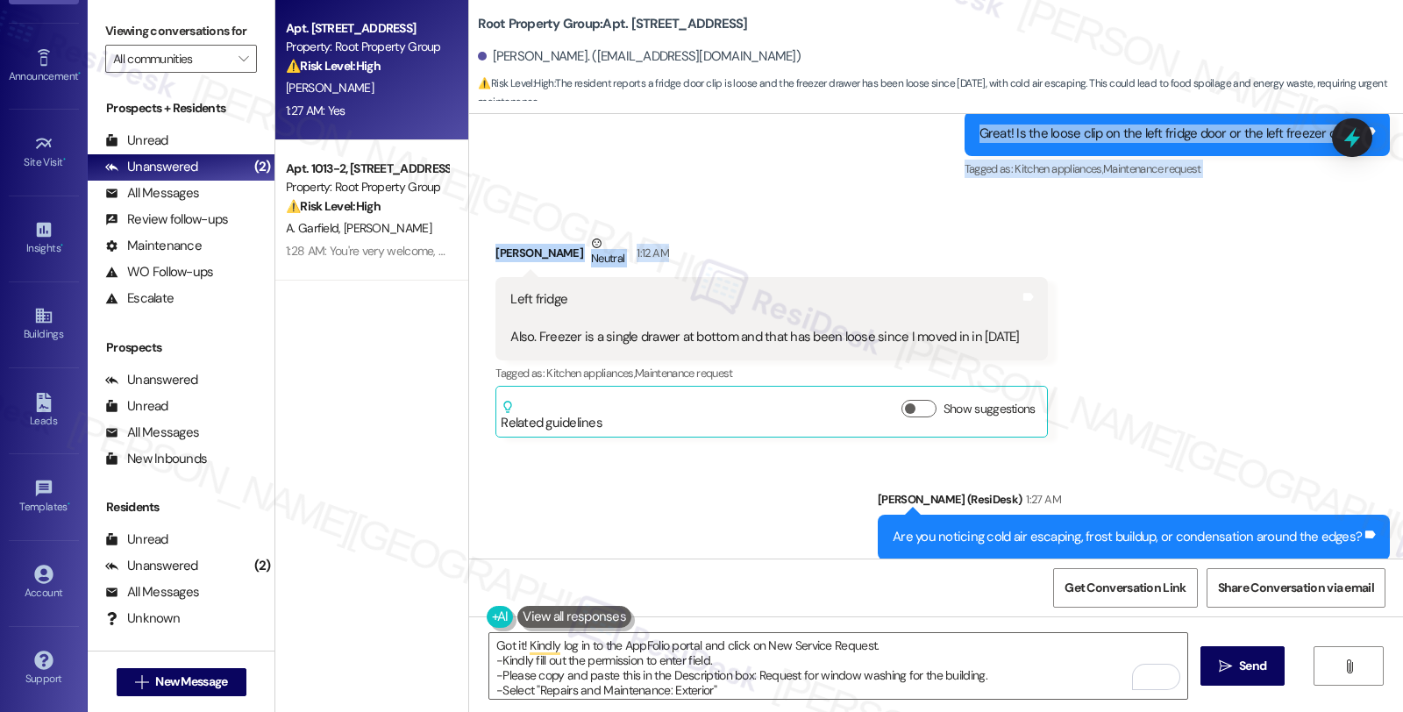
scroll to position [1993, 0]
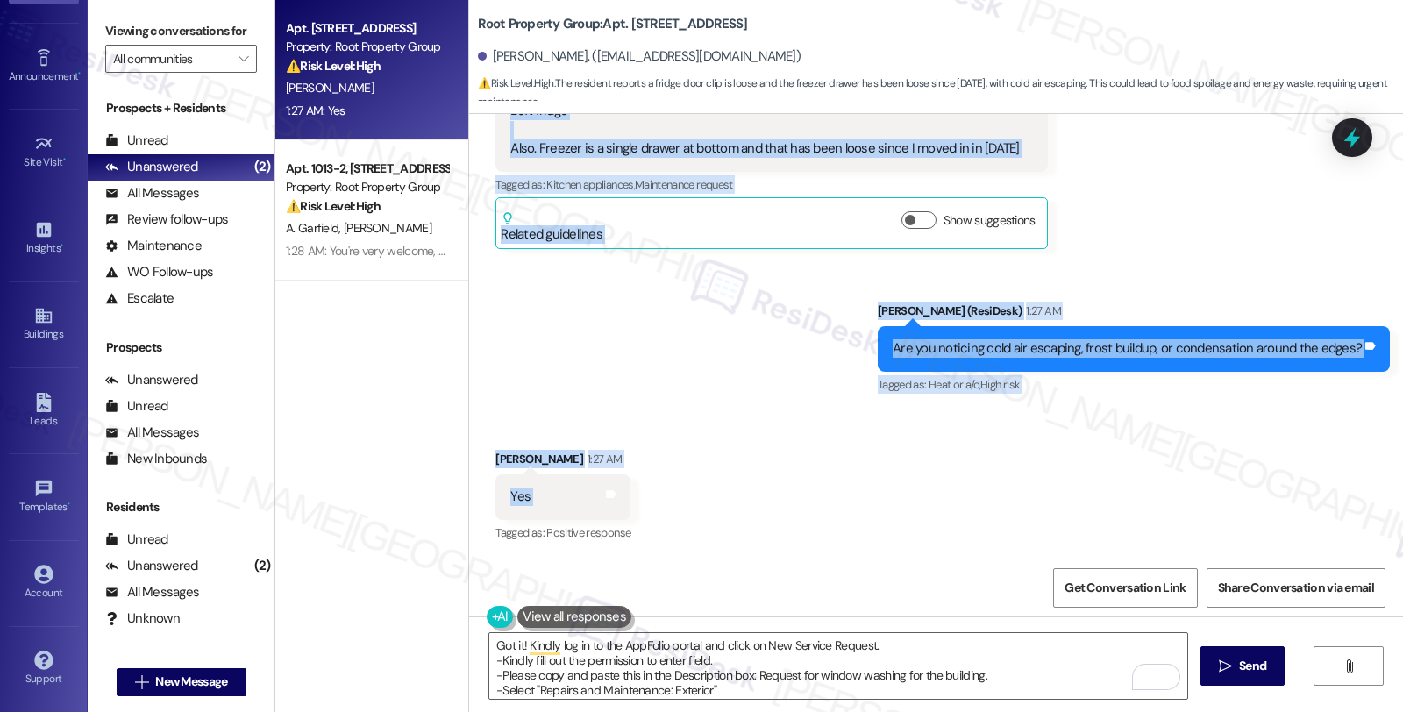
click at [649, 503] on div "Received via SMS Michael Shydlowski 1:27 AM Yes Tags and notes Tagged as: Posit…" at bounding box center [936, 484] width 934 height 148
copy div "Sarah (ResiDesk) 1:06 AM Great! Is the loose clip on the left fridge door or th…"
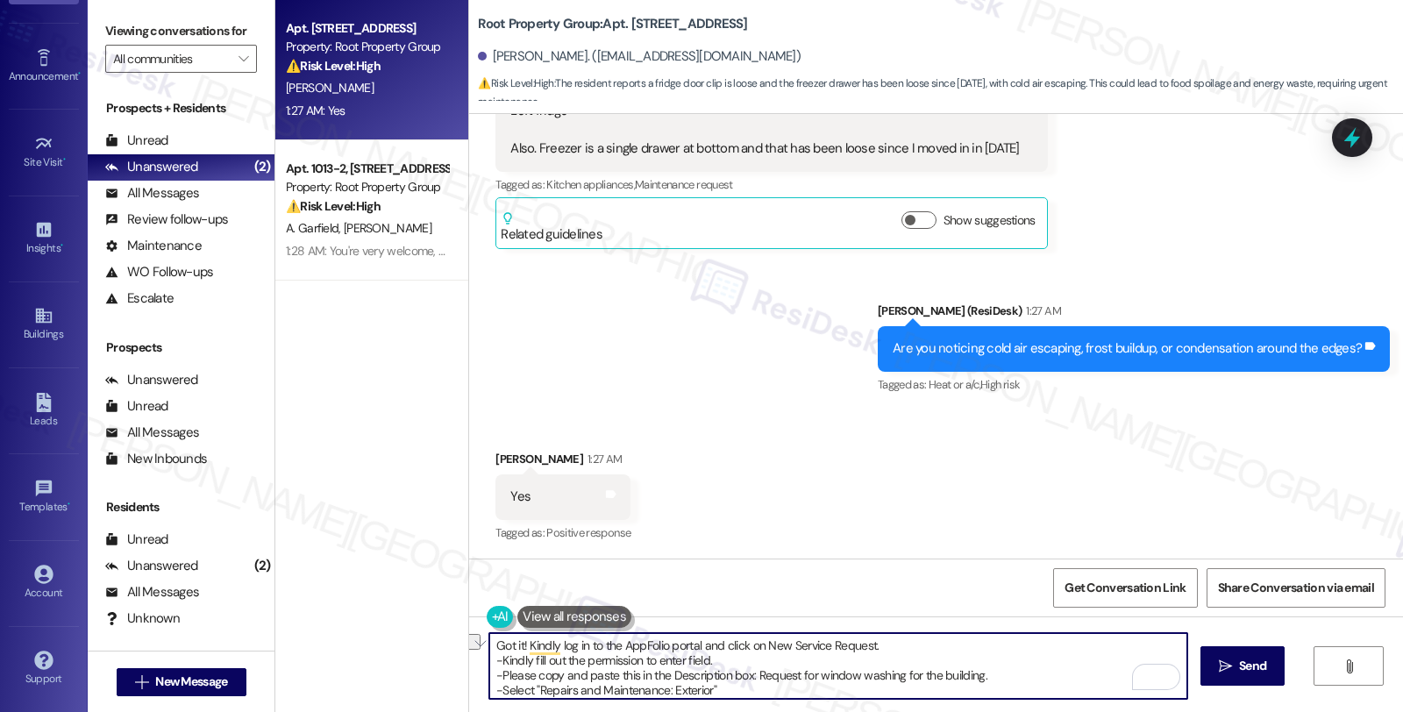
drag, startPoint x: 746, startPoint y: 672, endPoint x: 989, endPoint y: 672, distance: 242.8
click at [989, 672] on textarea "Got it! Kindly log in to the AppFolio portal and click on New Service Request. …" at bounding box center [838, 666] width 698 height 66
paste textarea "Left refrigerator door lower clip is loose, causing the door not to close prope…"
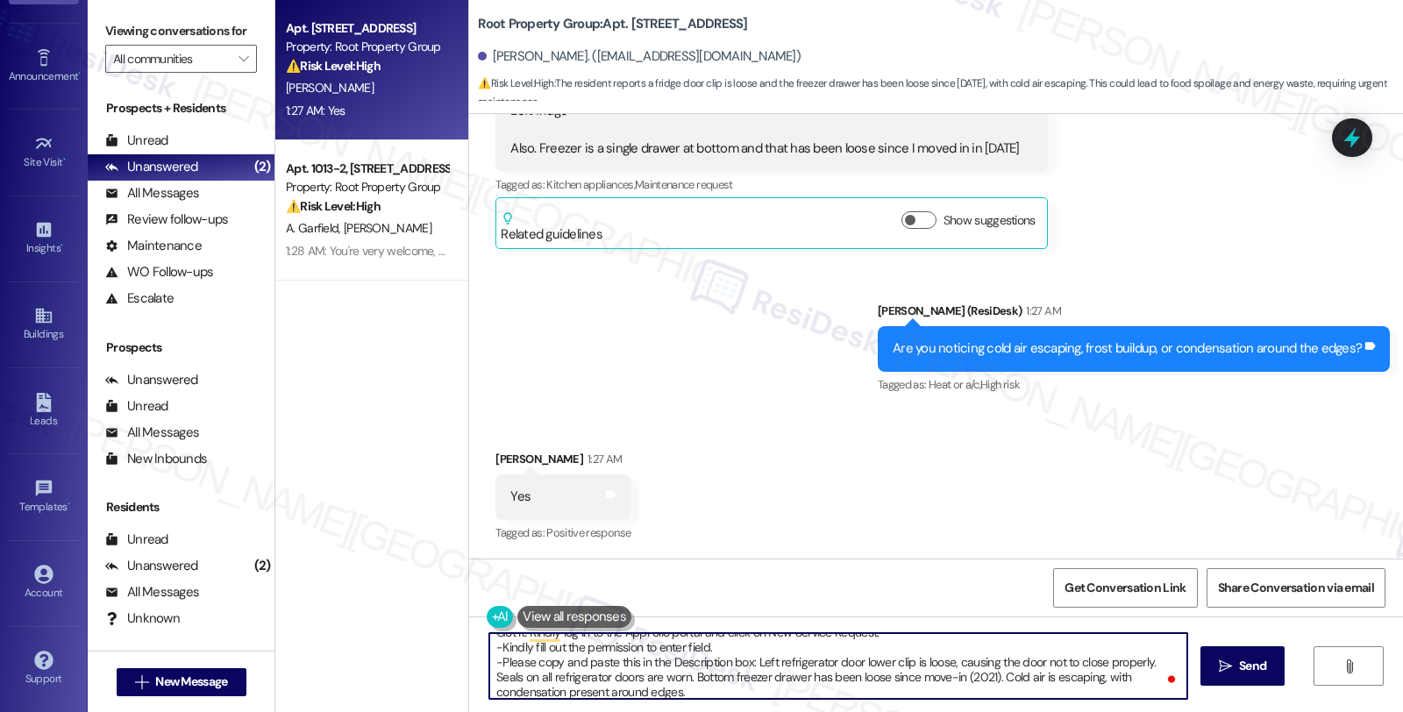
click at [745, 659] on textarea "Got it! Kindly log in to the AppFolio portal and click on New Service Request. …" at bounding box center [838, 666] width 698 height 66
click at [774, 658] on textarea "Got it! Kindly log in to the AppFolio portal and click on New Service Request. …" at bounding box center [838, 666] width 698 height 66
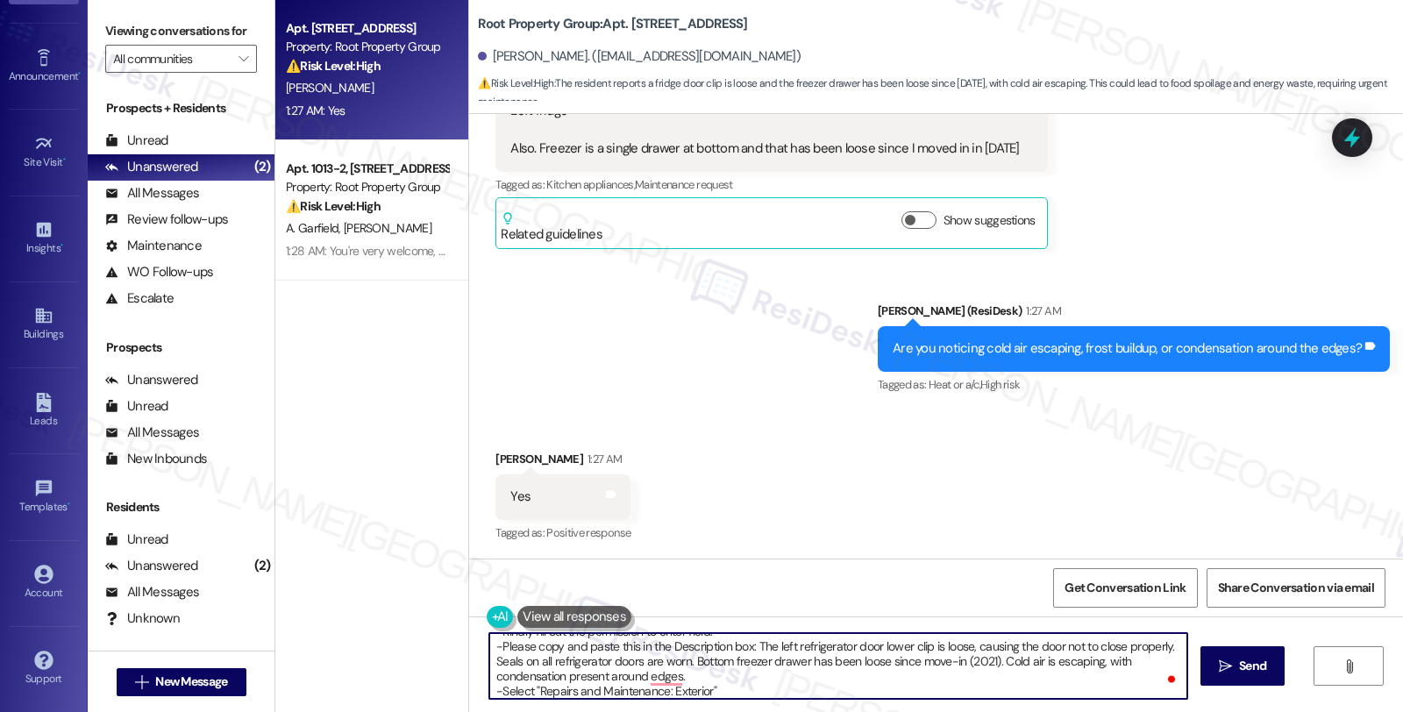
click at [682, 695] on textarea "Got it! Kindly log in to the AppFolio portal and click on New Service Request. …" at bounding box center [838, 666] width 698 height 66
click at [691, 693] on textarea "Got it! Kindly log in to the AppFolio portal and click on New Service Request. …" at bounding box center [838, 666] width 698 height 66
click at [745, 687] on textarea "Got it! Kindly log in to the AppFolio portal and click on New Service Request. …" at bounding box center [838, 666] width 698 height 66
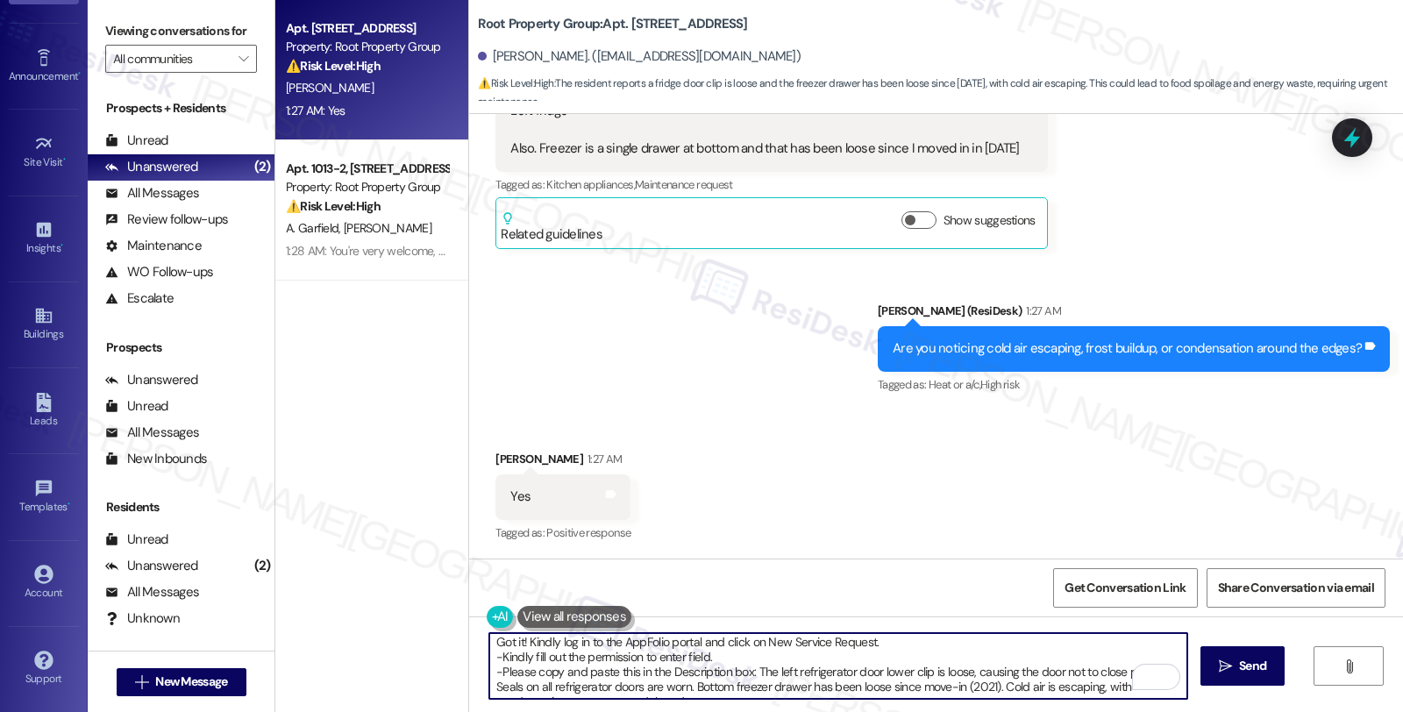
scroll to position [0, 0]
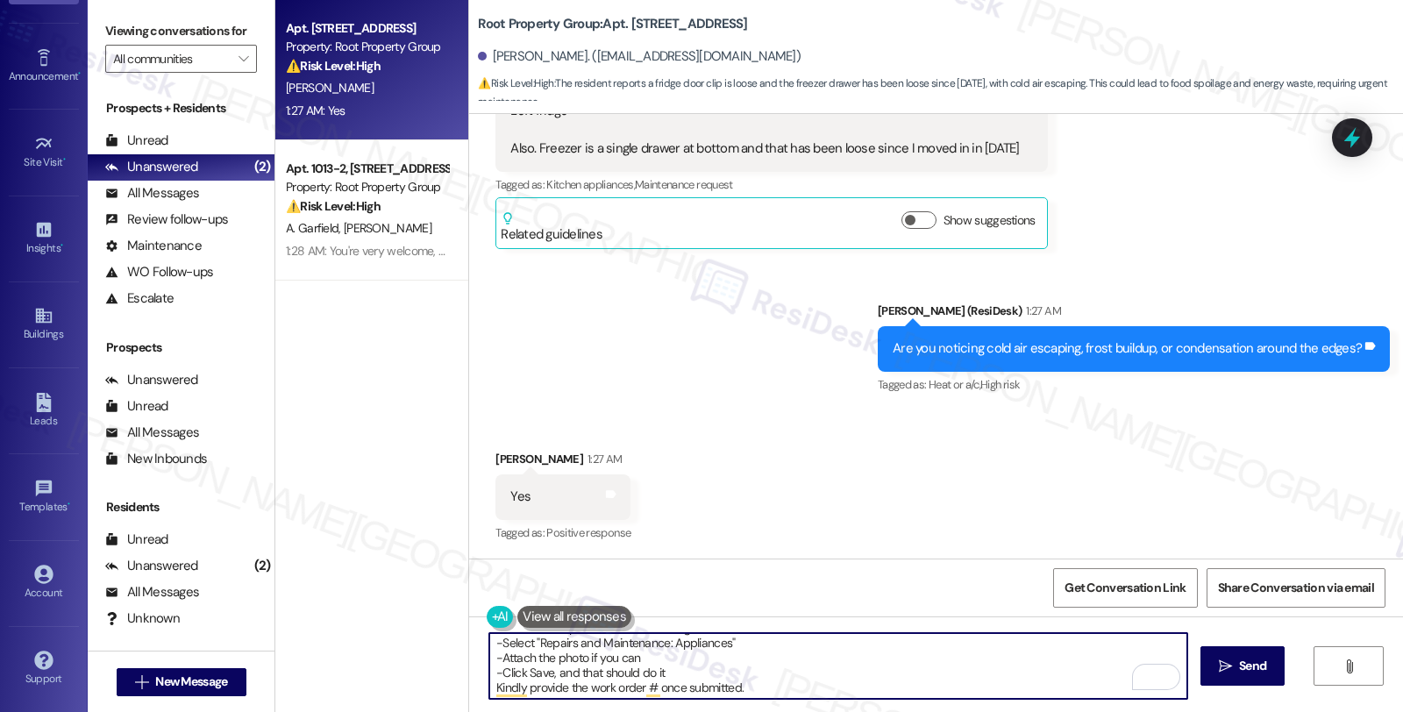
drag, startPoint x: 530, startPoint y: 687, endPoint x: 715, endPoint y: 694, distance: 186.0
click at [715, 694] on textarea "Got it! Kindly log in to the AppFolio portal and click on New Service Request. …" at bounding box center [838, 666] width 698 height 66
click at [662, 638] on textarea "Got it! Kindly log in to the AppFolio portal and click on New Service Request. …" at bounding box center [838, 666] width 698 height 66
click at [607, 642] on textarea "Got it! Kindly log in to the AppFolio portal and click on New Service Request. …" at bounding box center [838, 666] width 698 height 66
click at [489, 688] on textarea "Got it! Kindly log in to the AppFolio portal and click on New Service Request. …" at bounding box center [838, 666] width 698 height 66
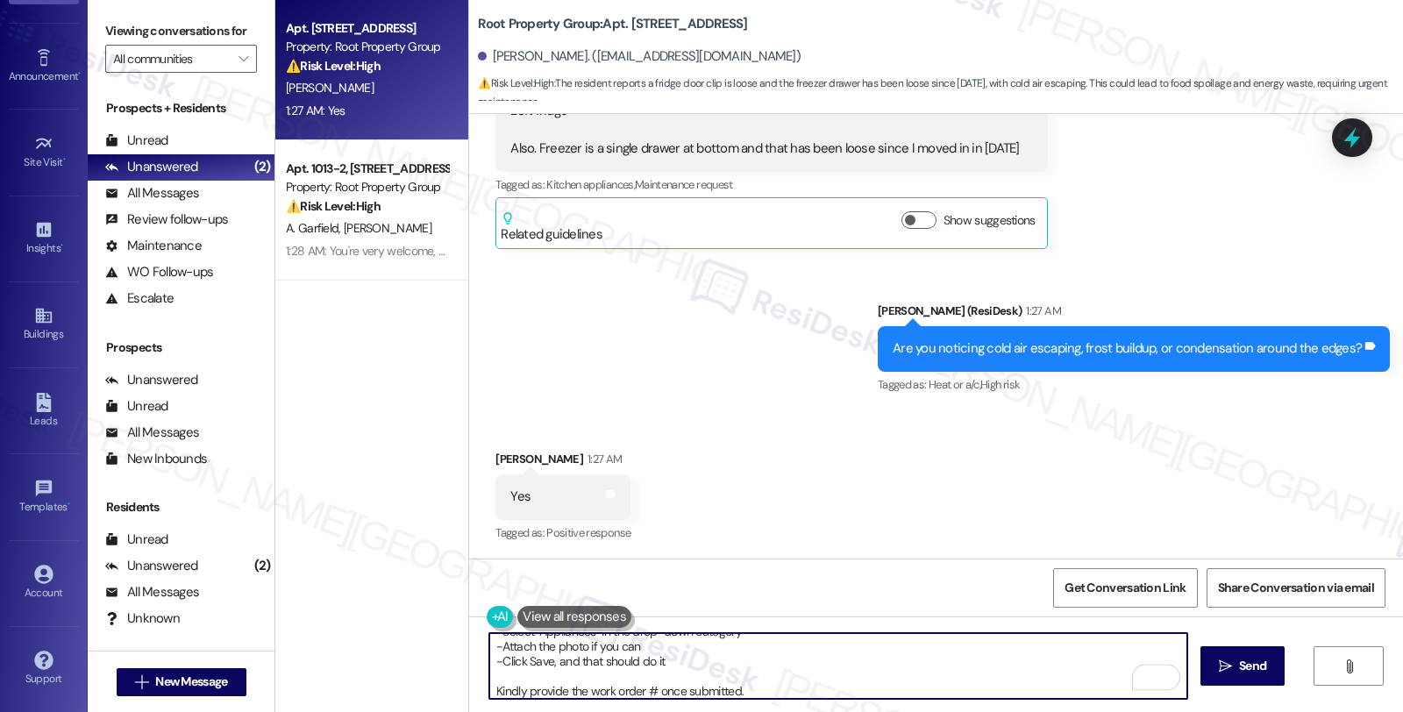
scroll to position [93, 0]
click at [810, 679] on textarea "Got it! Kindly log in to the AppFolio portal and click on New Service Request. …" at bounding box center [838, 666] width 698 height 66
click at [828, 669] on textarea "Got it! Kindly log in to the AppFolio portal and click on New Service Request. …" at bounding box center [838, 666] width 698 height 66
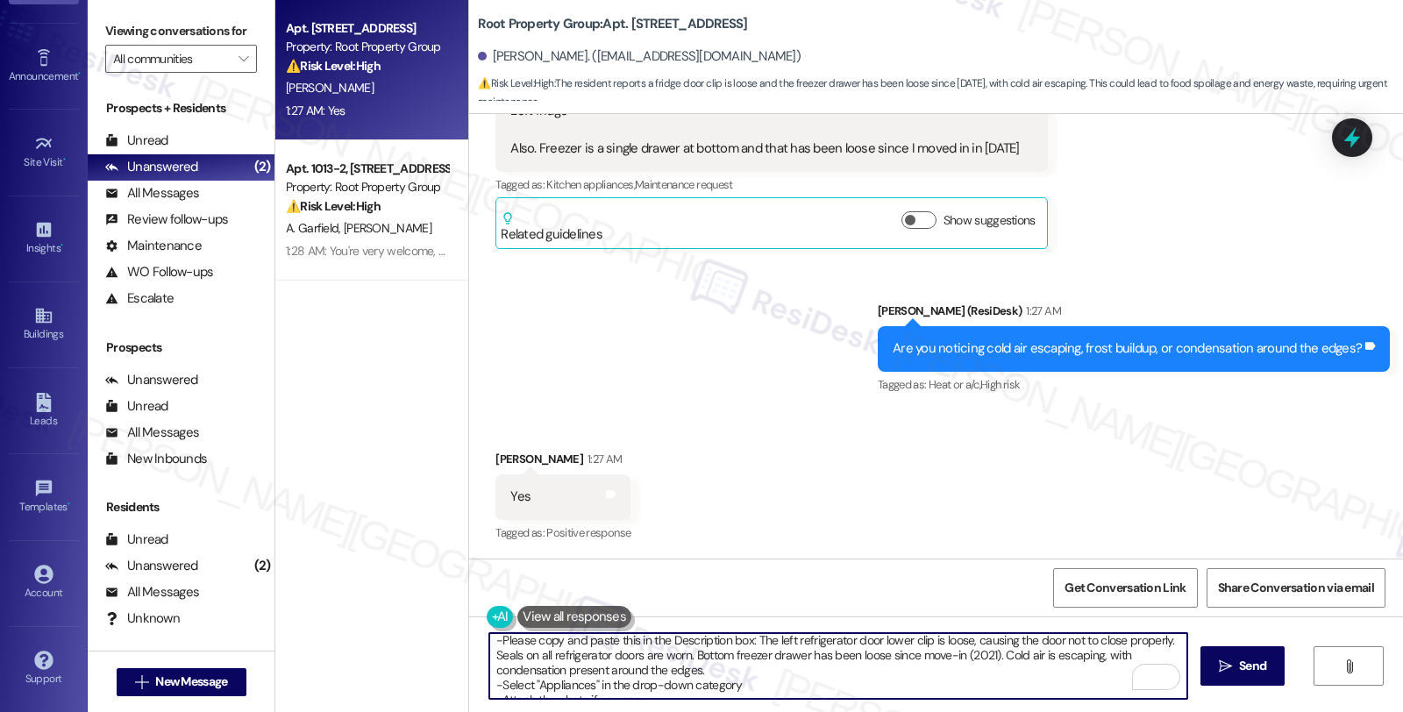
scroll to position [0, 0]
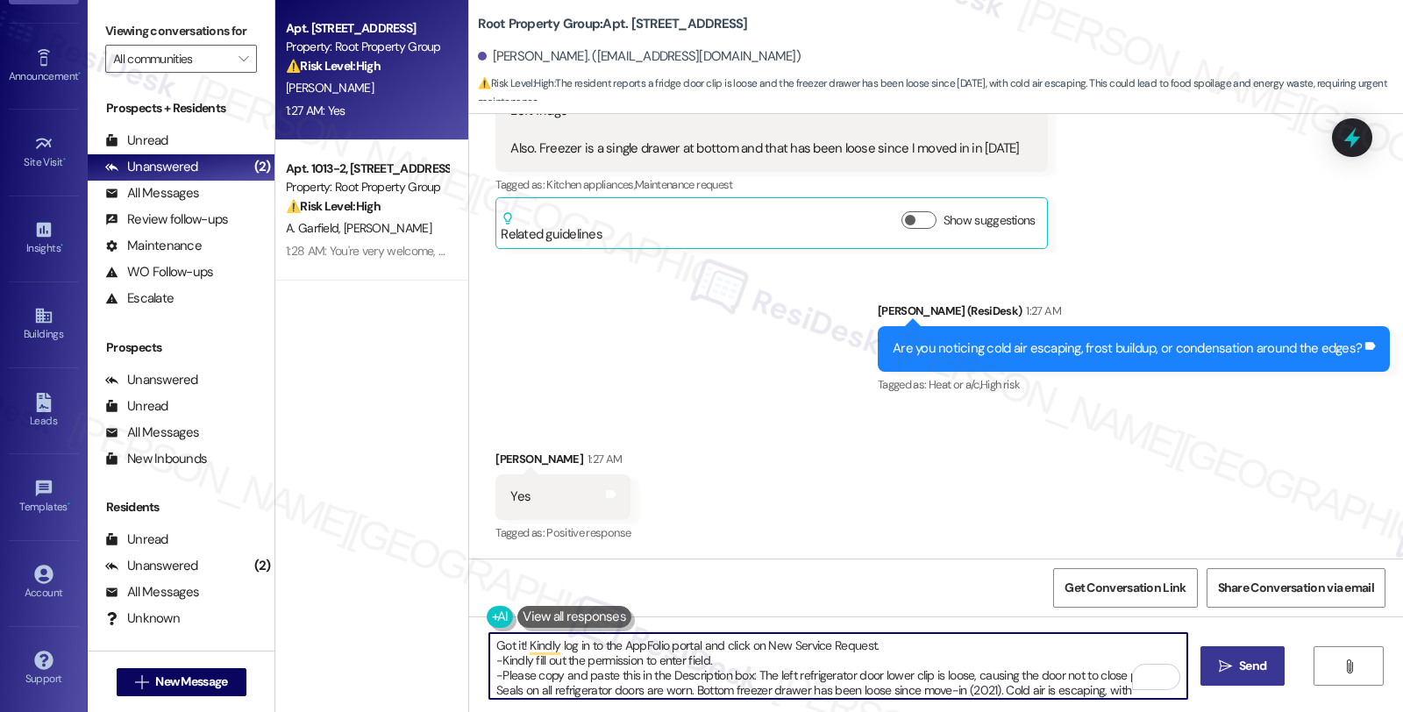
click at [1239, 671] on span "Send" at bounding box center [1252, 666] width 27 height 18
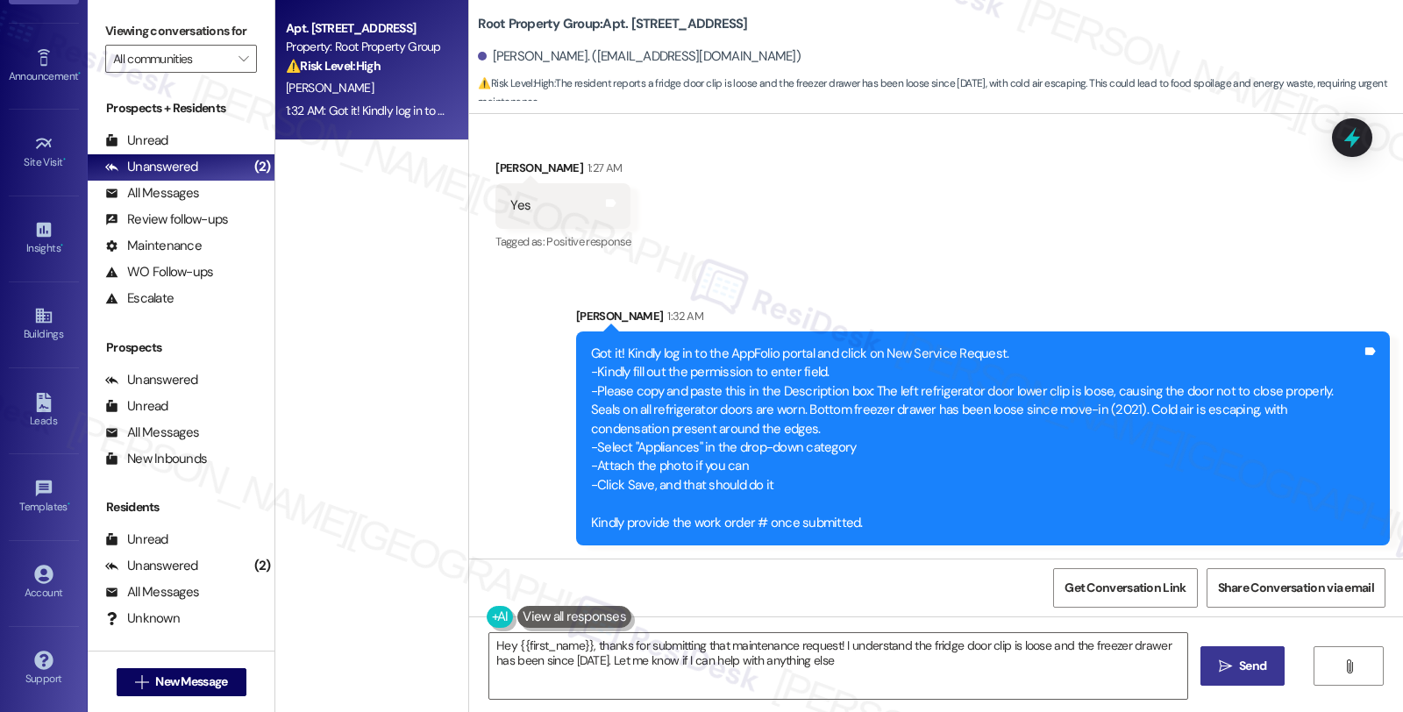
type textarea "Hey {{first_name}}, thanks for submitting that maintenance request! I understan…"
click at [386, 47] on div "Property: Root Property Group" at bounding box center [367, 47] width 162 height 18
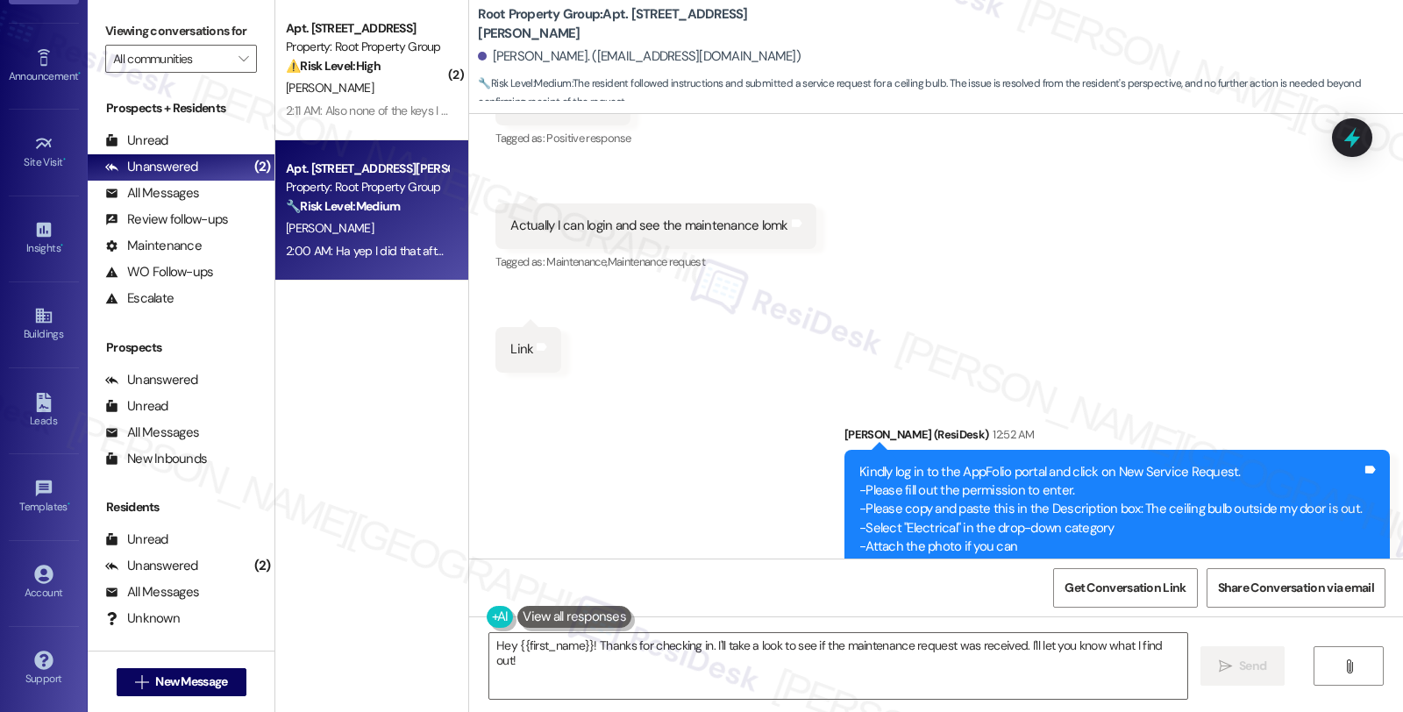
scroll to position [2315, 0]
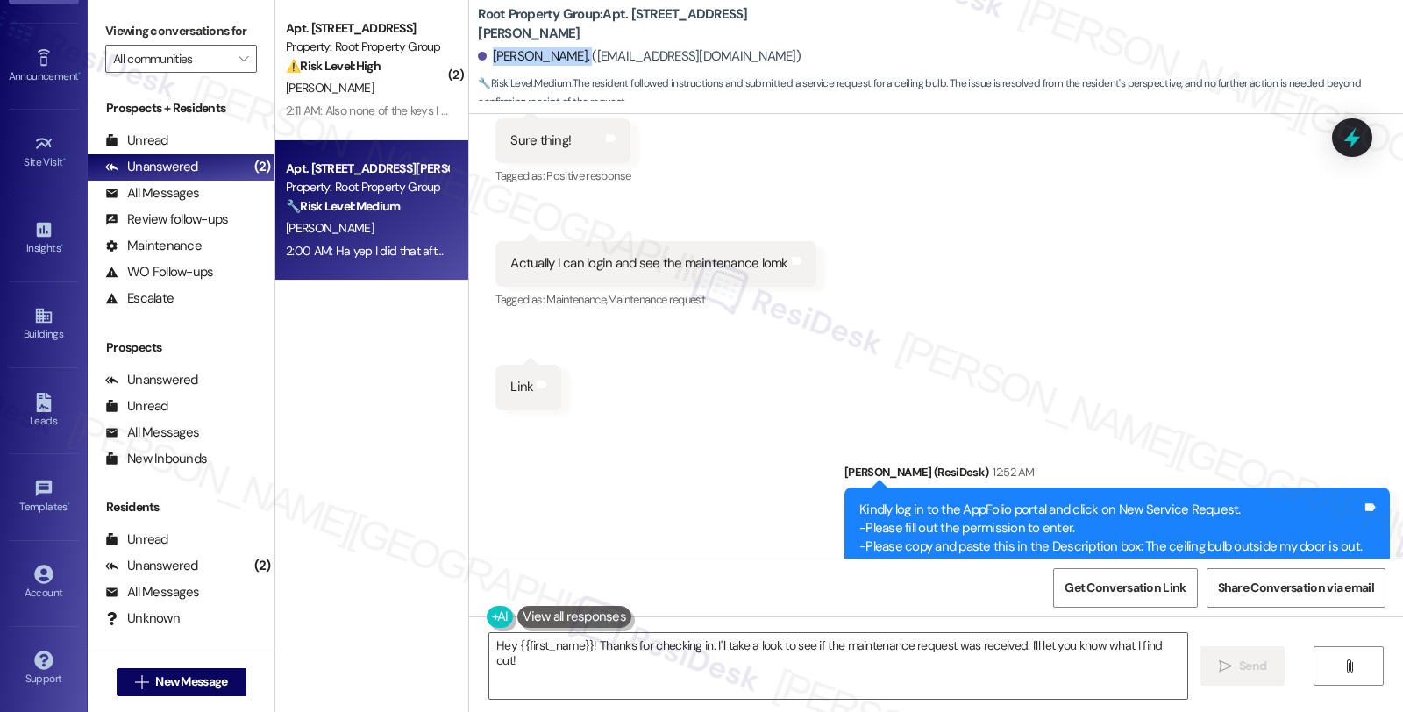
drag, startPoint x: 479, startPoint y: 56, endPoint x: 559, endPoint y: 56, distance: 80.7
click at [559, 56] on div "Elizabeth Oyer. (eoyer@live.com)" at bounding box center [639, 56] width 323 height 18
copy div "Elizabeth Oyer."
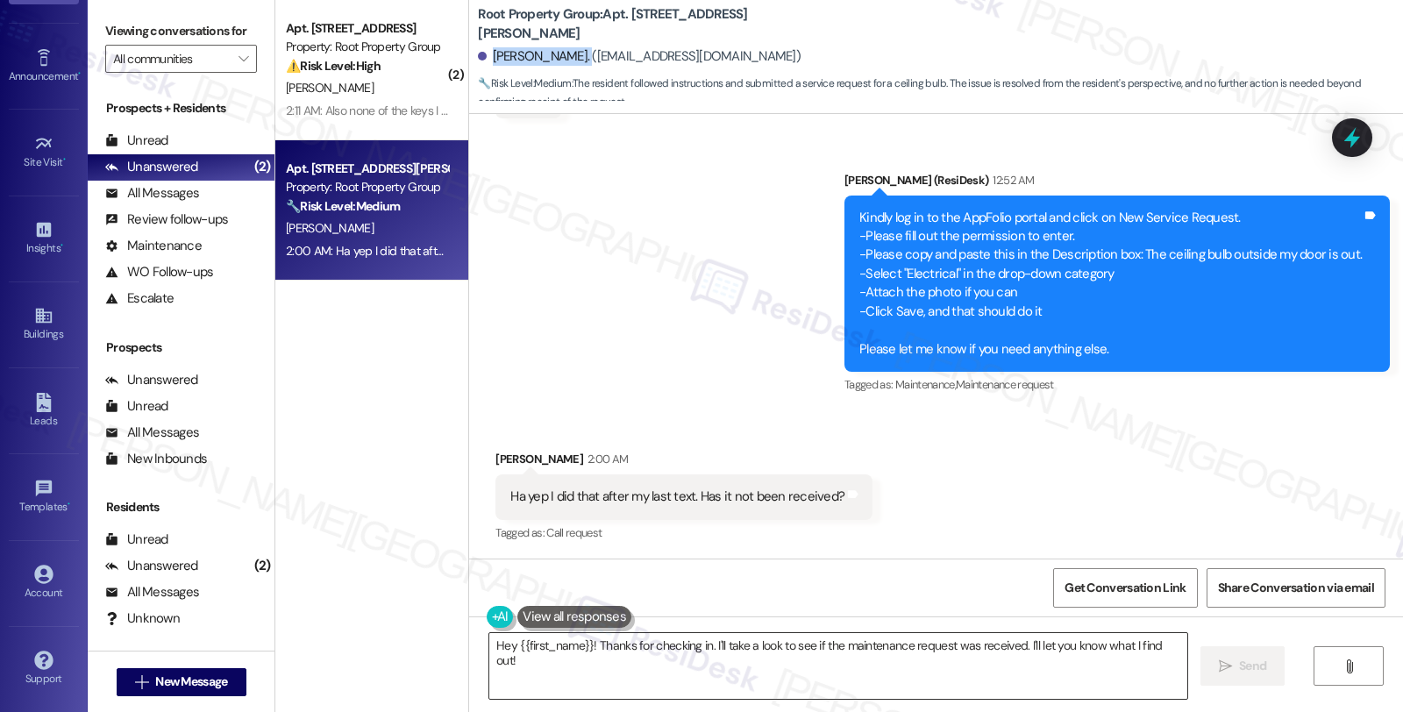
drag, startPoint x: 482, startPoint y: 646, endPoint x: 999, endPoint y: 658, distance: 517.4
click at [1166, 658] on textarea "Hey {{first_name}}! Thanks for checking in. I'll take a look to see if the main…" at bounding box center [838, 666] width 698 height 66
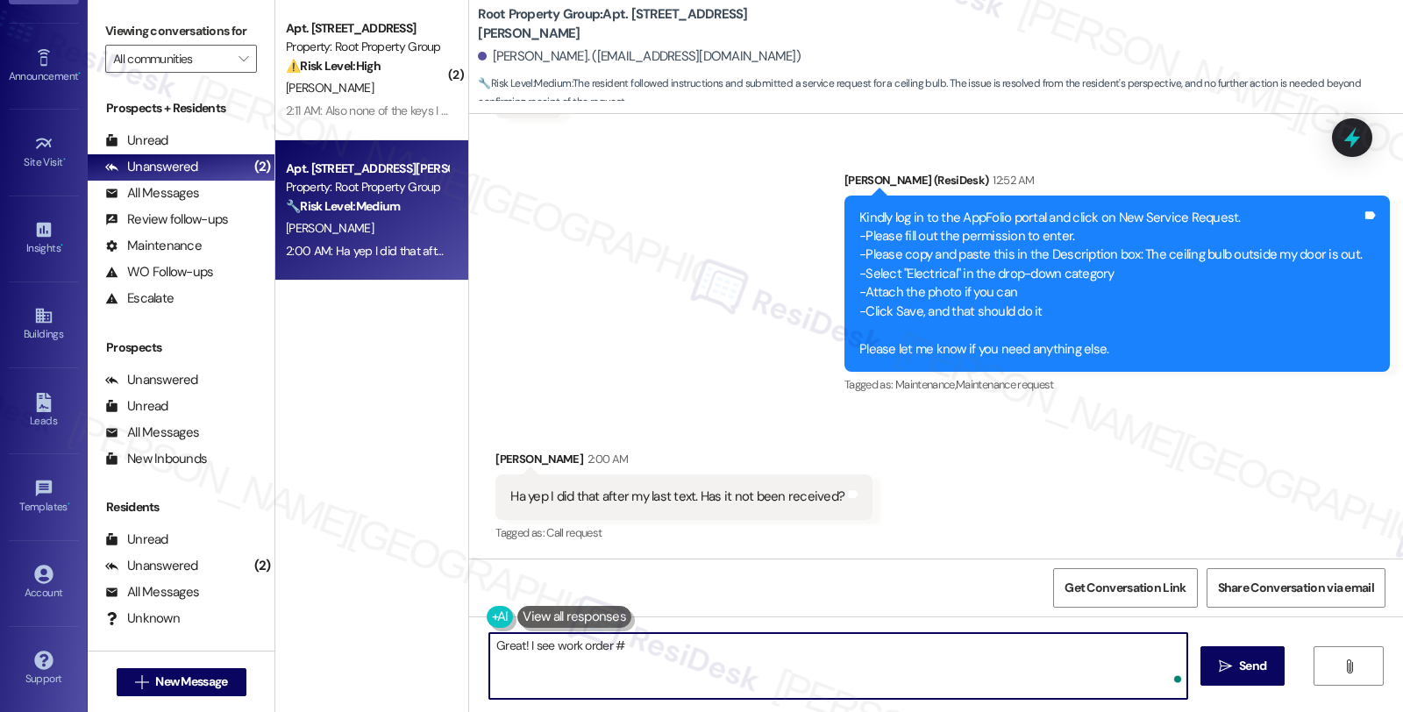
paste textarea "#36920-1"
click at [614, 643] on textarea "Great! I see work order ##36920-1" at bounding box center [838, 666] width 698 height 66
click at [711, 643] on textarea "Great! I see work order #36920-1" at bounding box center [838, 666] width 698 height 66
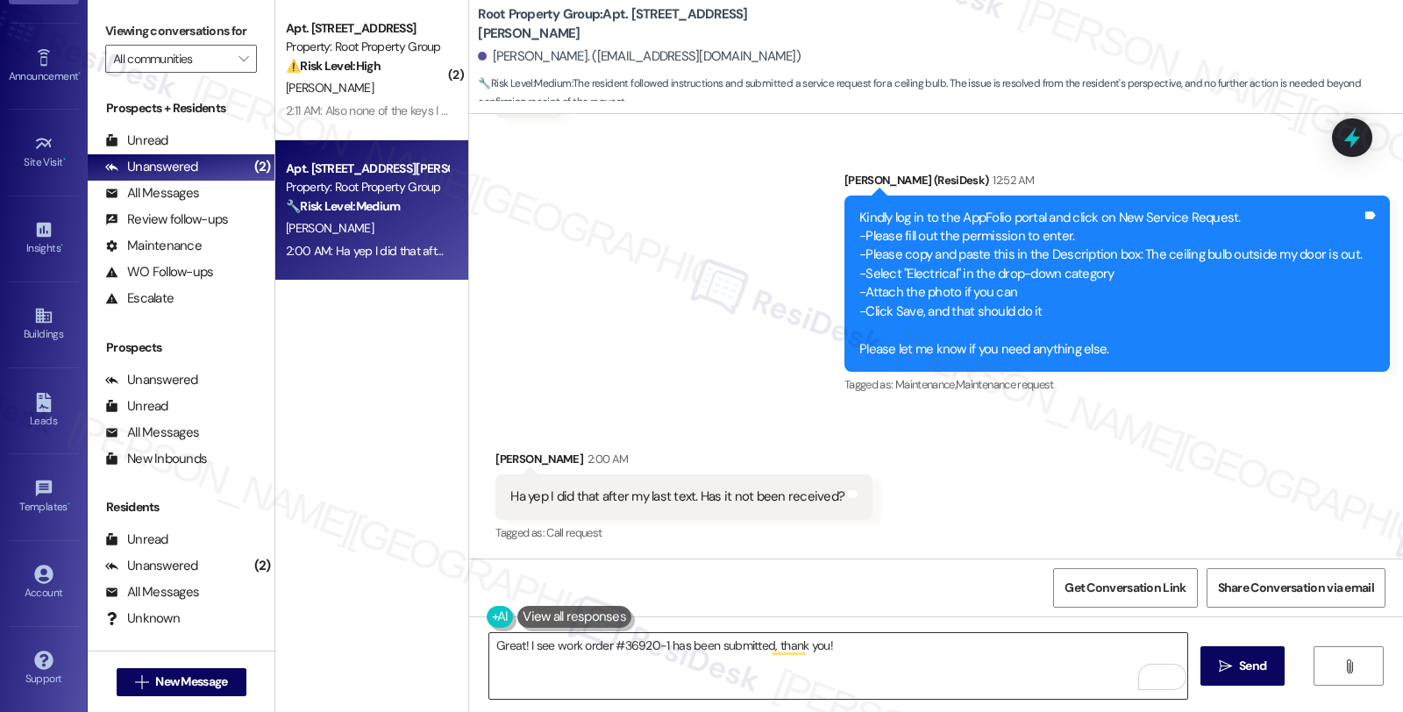
drag, startPoint x: 749, startPoint y: 668, endPoint x: 798, endPoint y: 668, distance: 49.1
click at [750, 668] on textarea "Great! I see work order #36920-1 has been submitted, thank you!" at bounding box center [838, 666] width 698 height 66
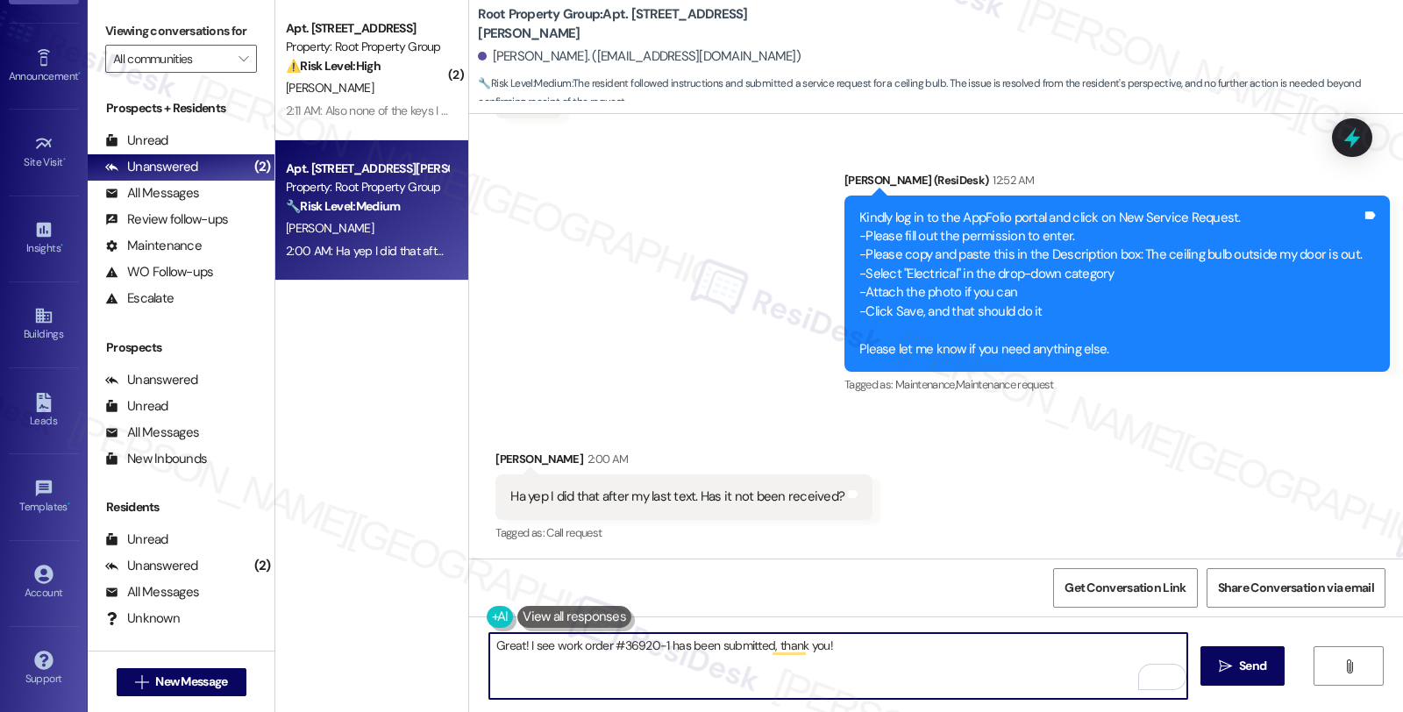
click at [895, 651] on textarea "Great! I see work order #36920-1 has been submitted, thank you!" at bounding box center [838, 666] width 698 height 66
paste textarea "Should you have other concerns, please feel free to reach out. Have a great day!"
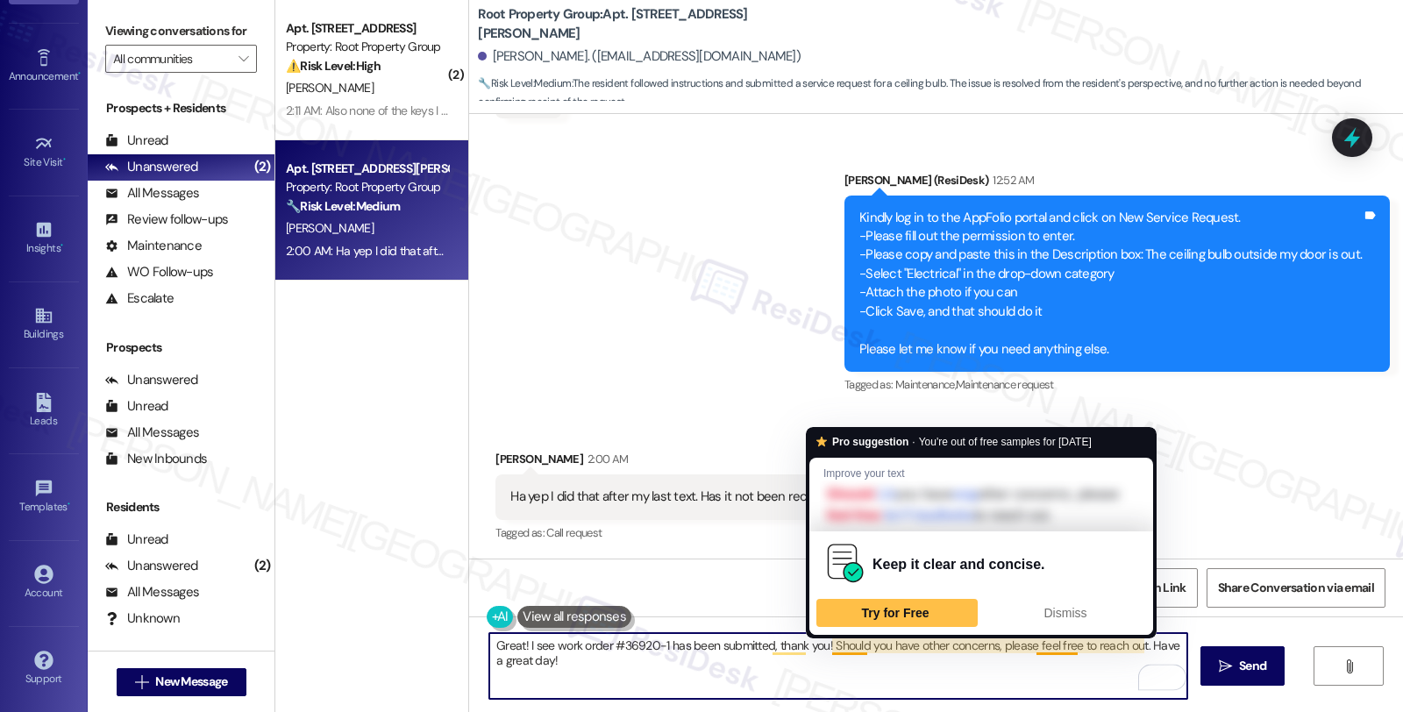
click at [839, 669] on textarea "Great! I see work order #36920-1 has been submitted, thank you! Should you have…" at bounding box center [838, 666] width 698 height 66
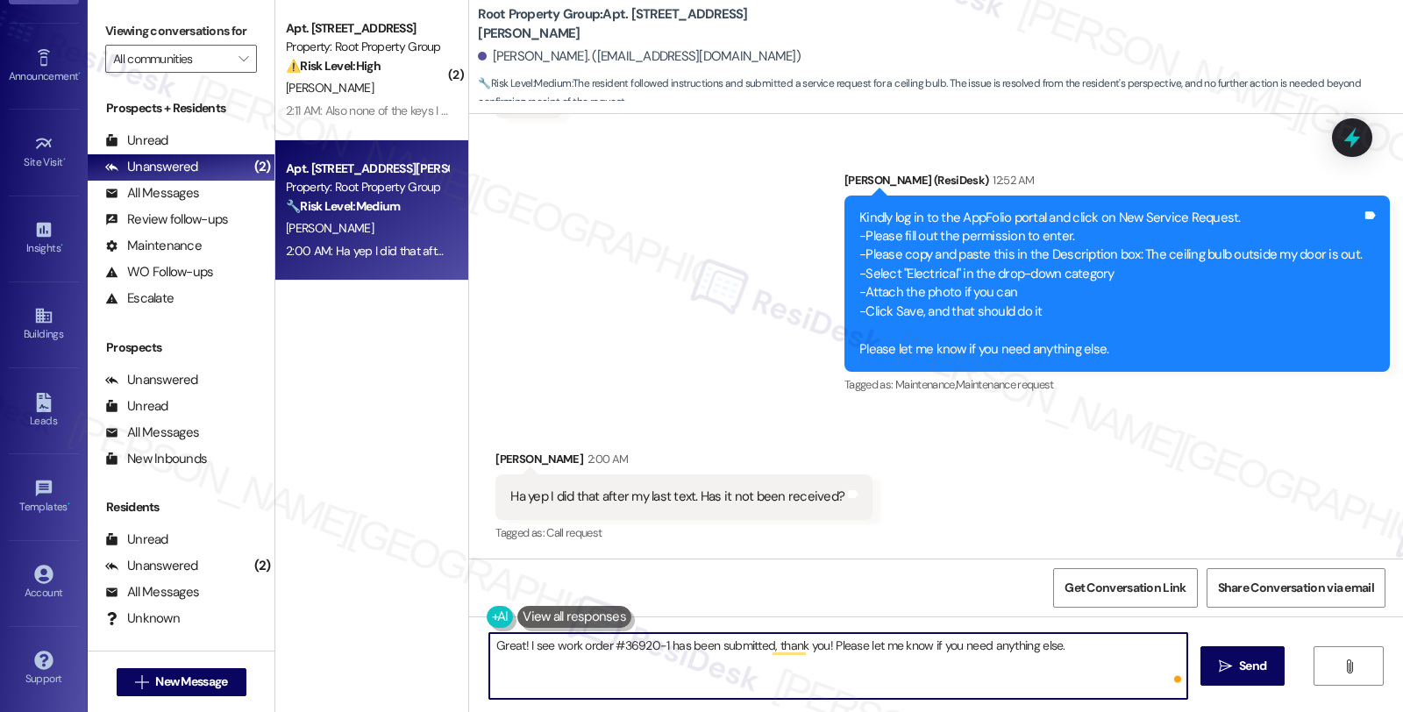
type textarea "Great! I see work order #36920-1 has been submitted, thank you! Please let me k…"
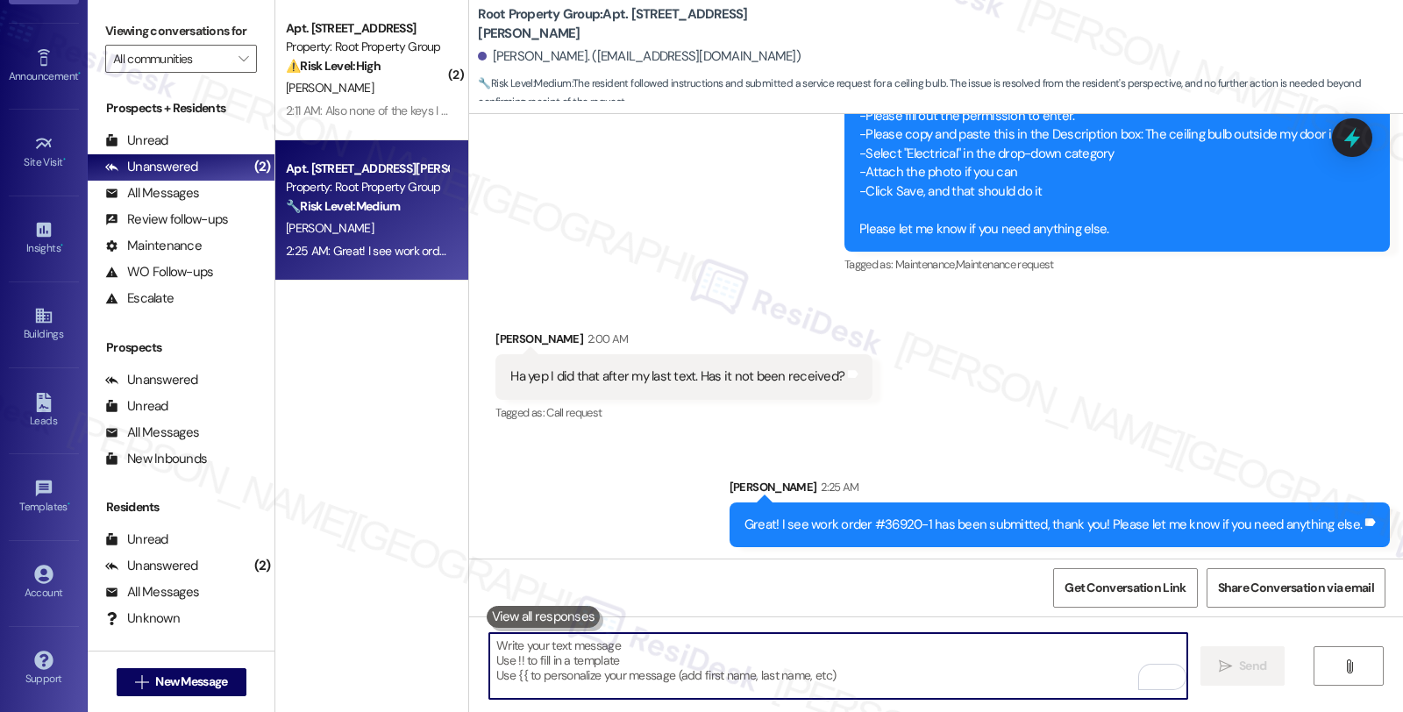
scroll to position [2729, 0]
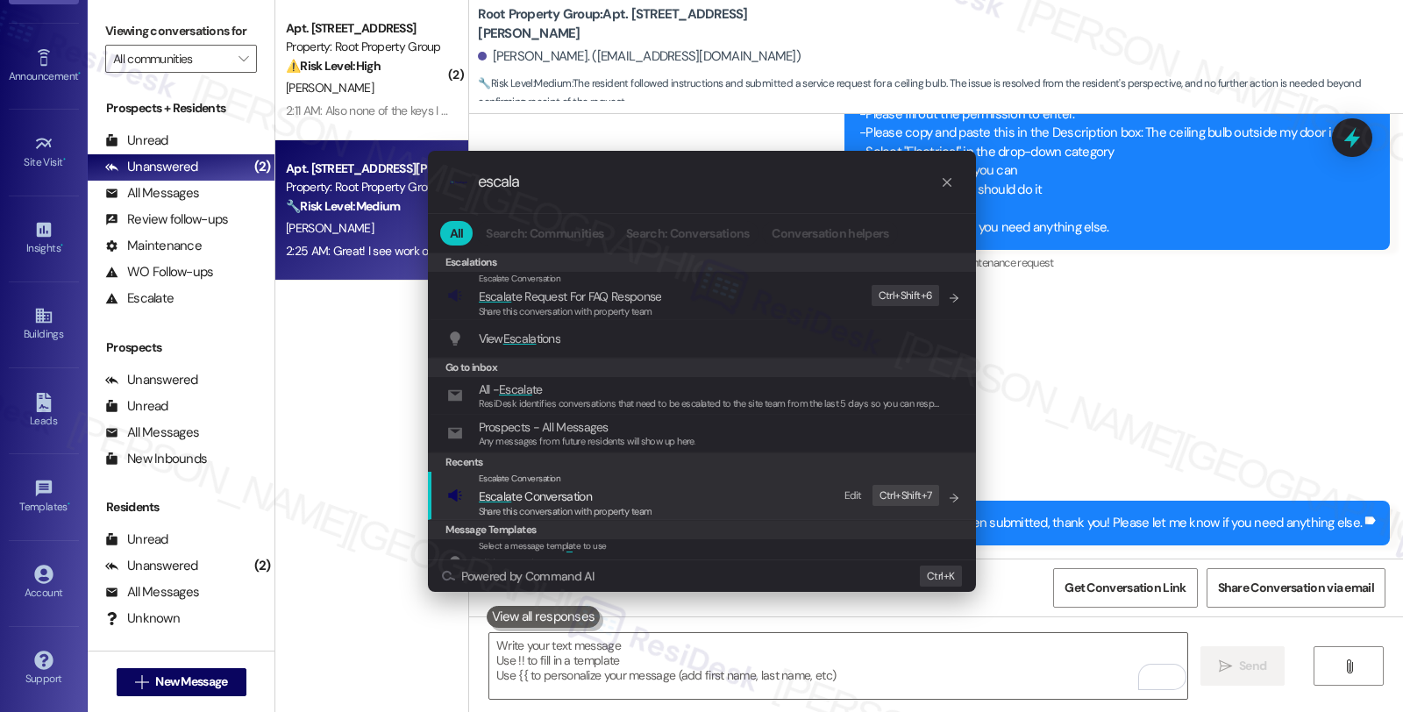
type input "escala"
click at [600, 492] on span "Escala te Conversation" at bounding box center [566, 496] width 174 height 19
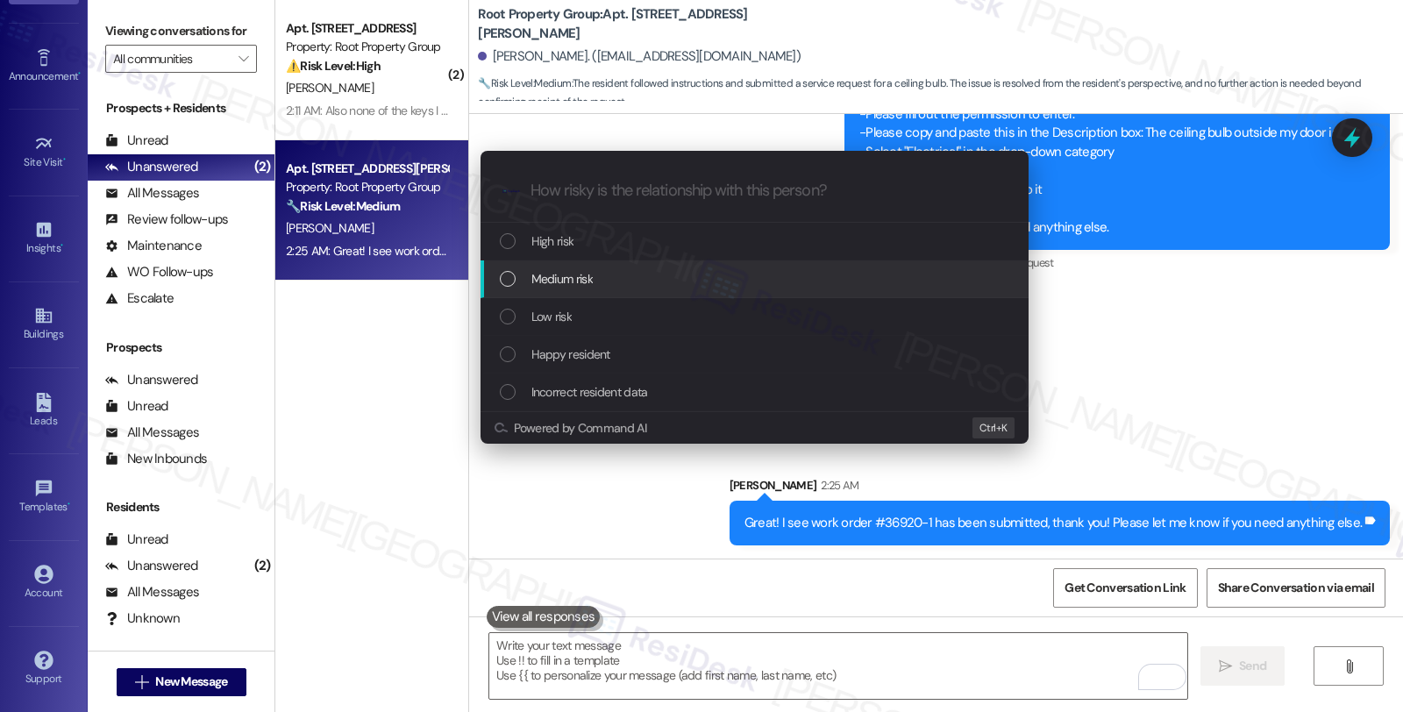
click at [582, 276] on span "Medium risk" at bounding box center [561, 278] width 61 height 19
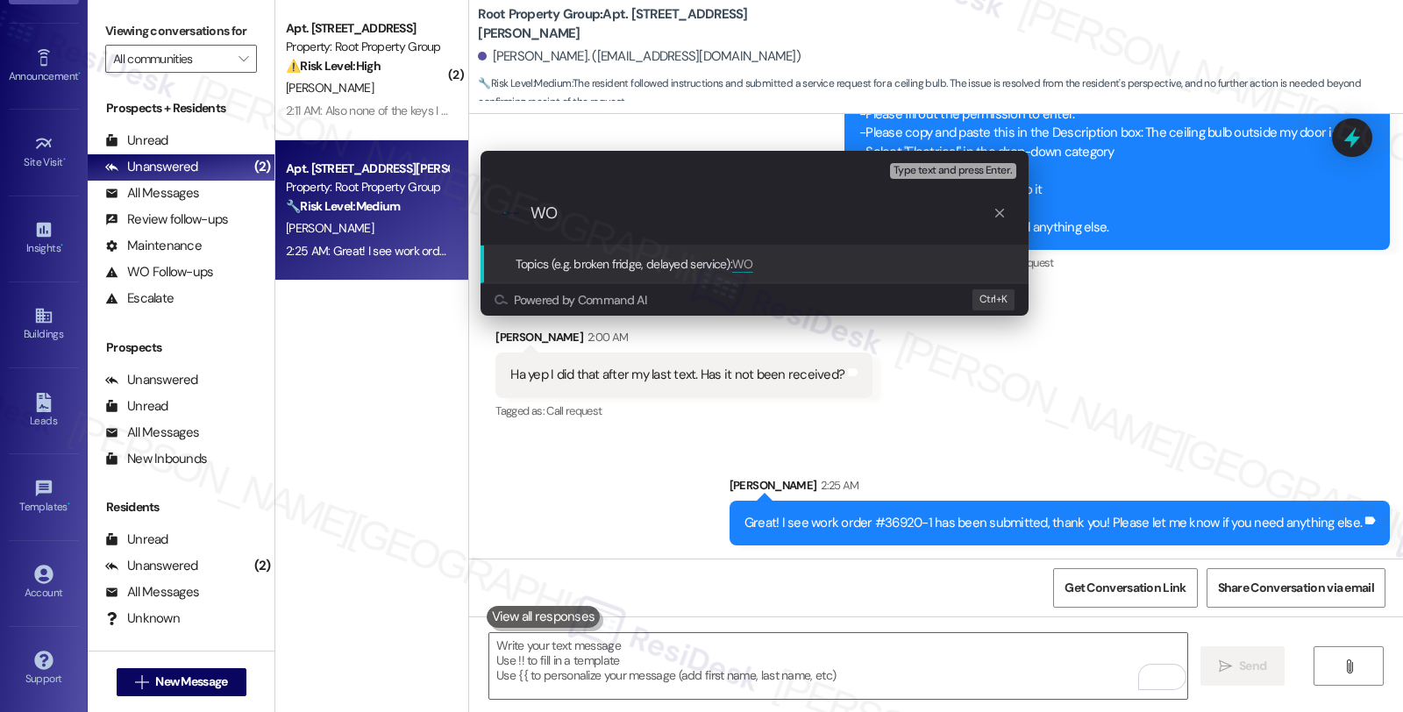
paste input "Should you have other concerns, please feel free to reach out. Have a great day!"
paste input "#36920-1"
click at [675, 212] on input "WO #36920-1 (bulbs)" at bounding box center [761, 213] width 462 height 18
type input "WO #36920-1 (bulbs replacement)"
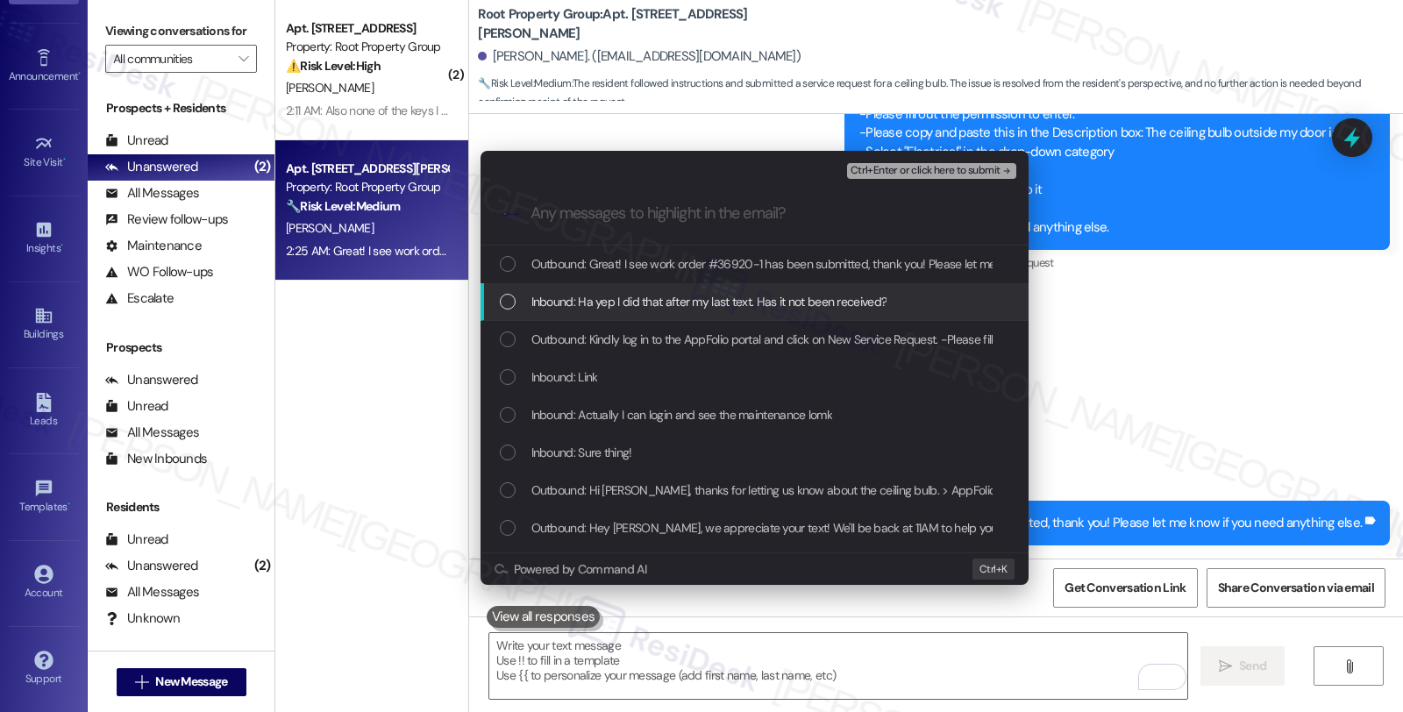
click at [615, 304] on span "Inbound: Ha yep I did that after my last text. Has it not been received?" at bounding box center [709, 301] width 356 height 19
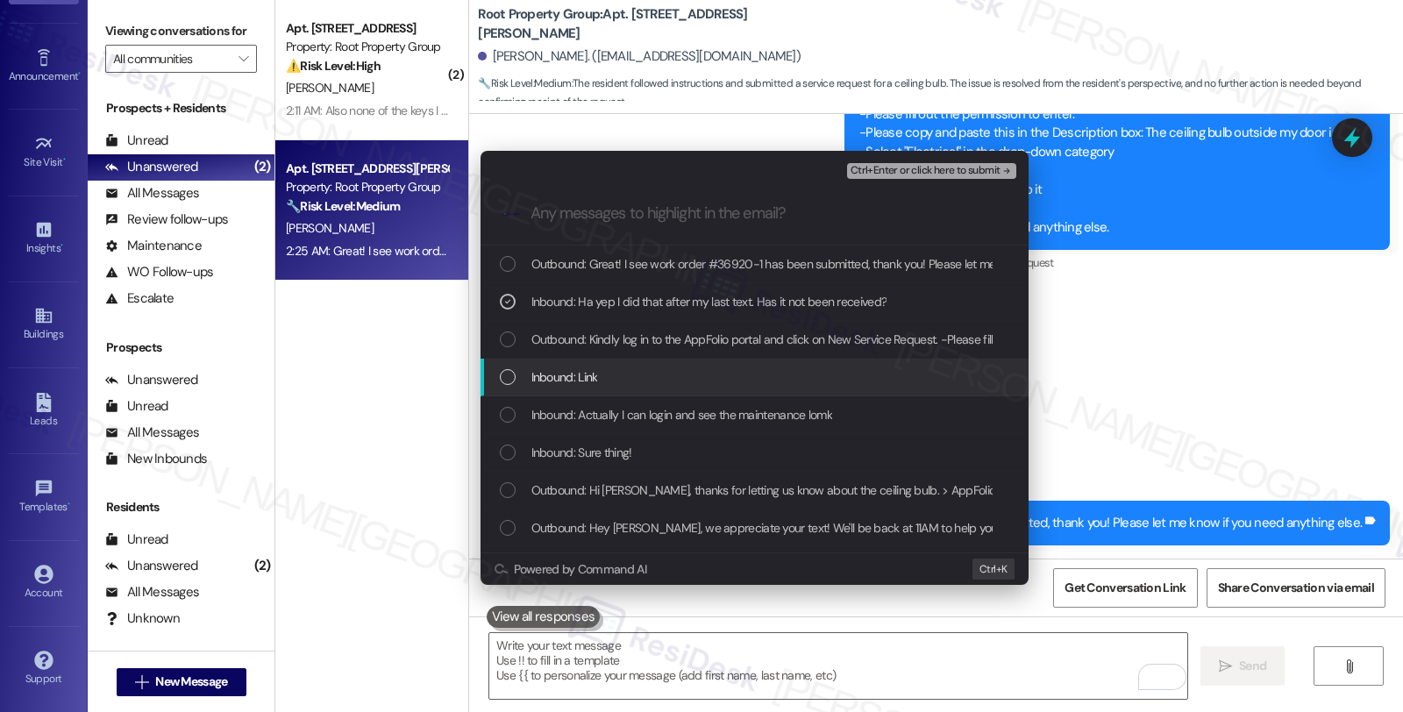
click at [593, 379] on span "Inbound: Link" at bounding box center [564, 376] width 67 height 19
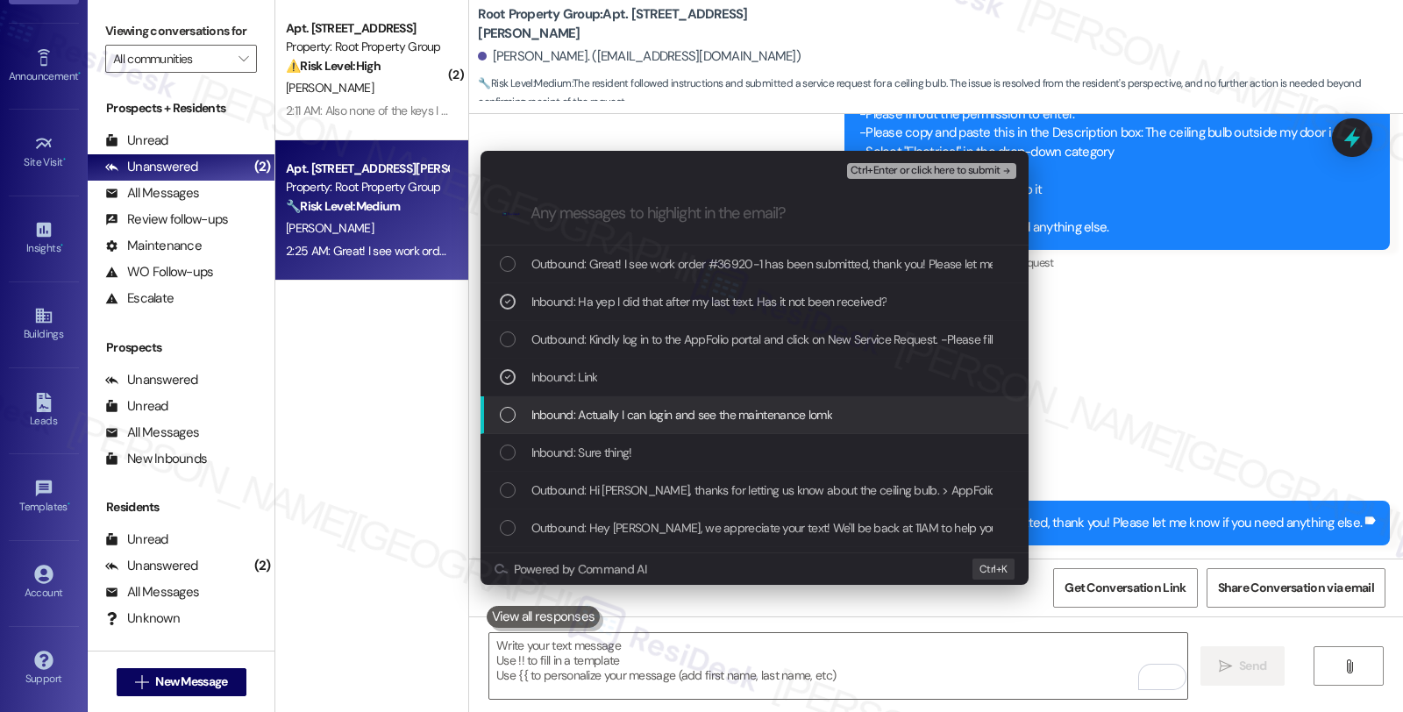
click at [593, 416] on span "Inbound: Actually I can login and see the maintenance lomk" at bounding box center [681, 414] width 301 height 19
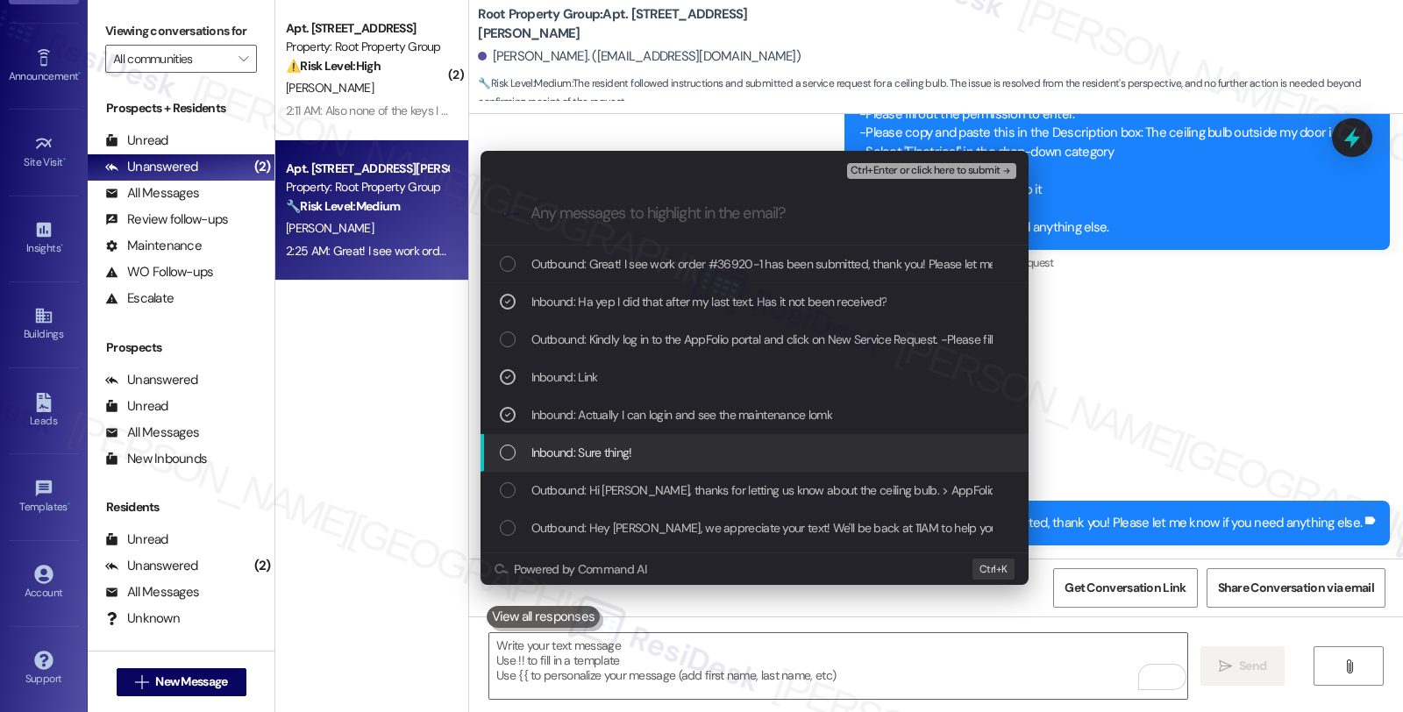
click at [593, 438] on div "Inbound: Sure thing!" at bounding box center [754, 453] width 548 height 38
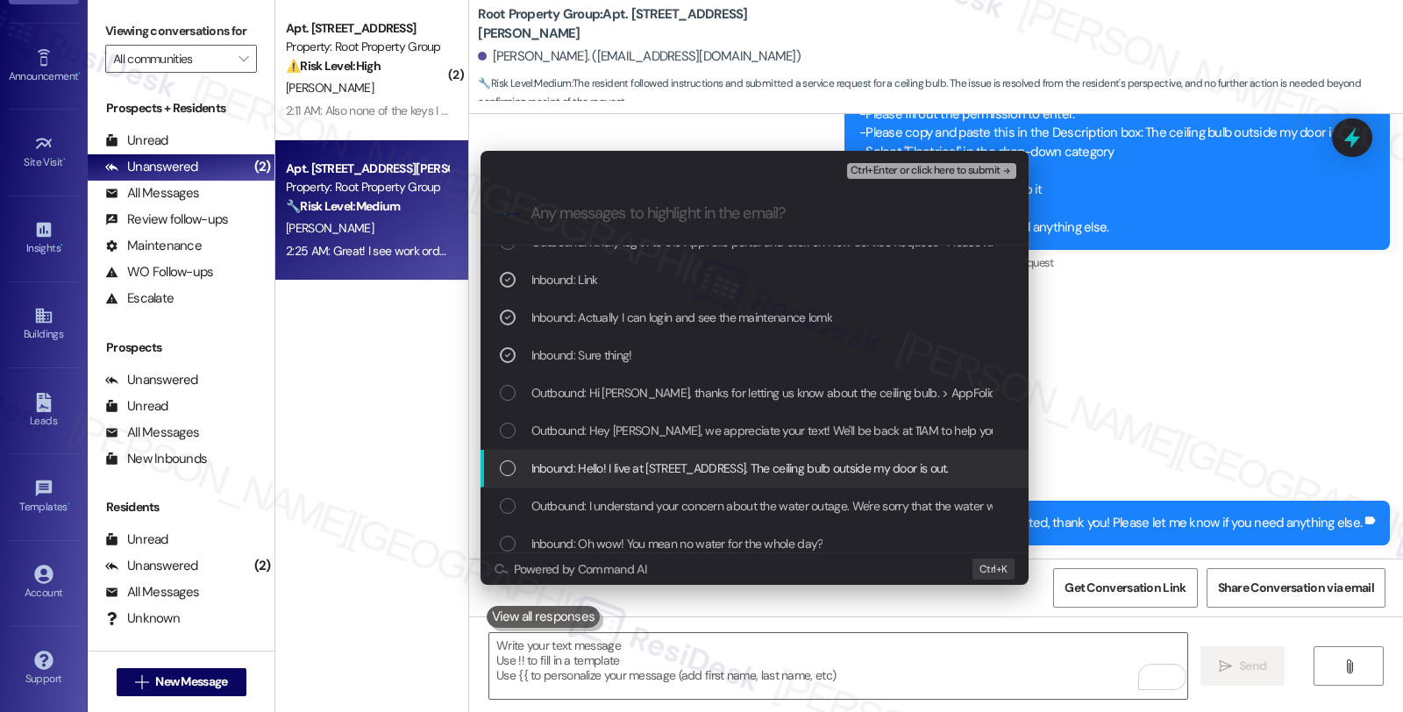
click at [644, 471] on span "Inbound: Hello! I live at 3220 N Lincoln Ave #202. The ceiling bulb outside my …" at bounding box center [739, 468] width 417 height 19
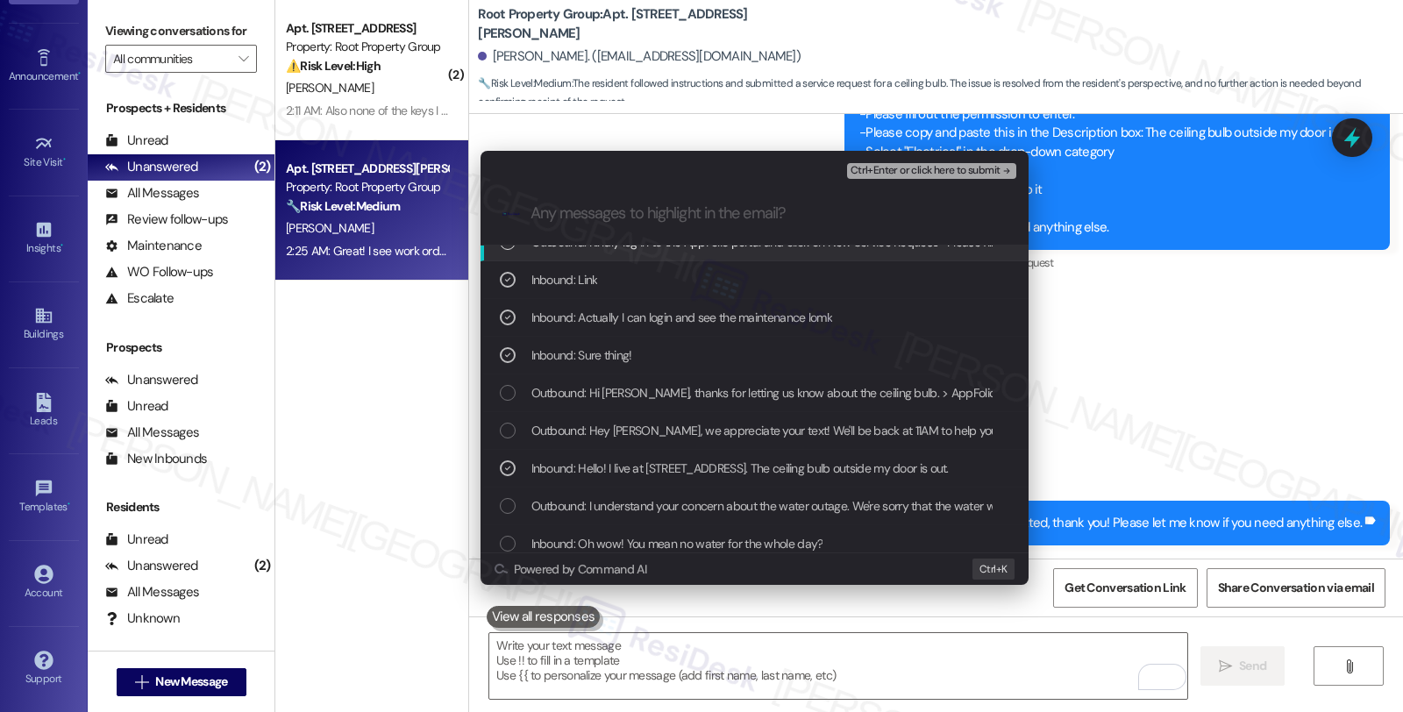
click at [912, 171] on span "Ctrl+Enter or click here to submit" at bounding box center [925, 171] width 150 height 12
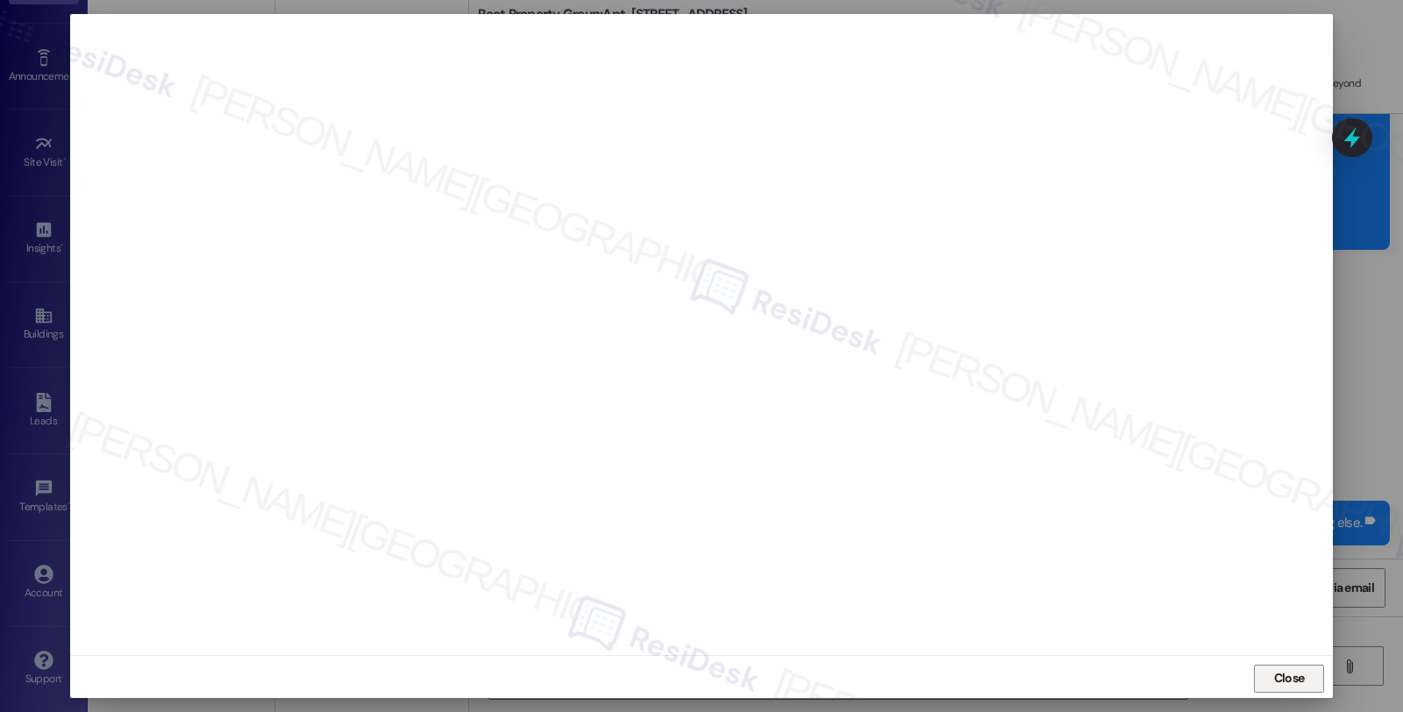
click at [1312, 686] on button "Close" at bounding box center [1289, 679] width 70 height 28
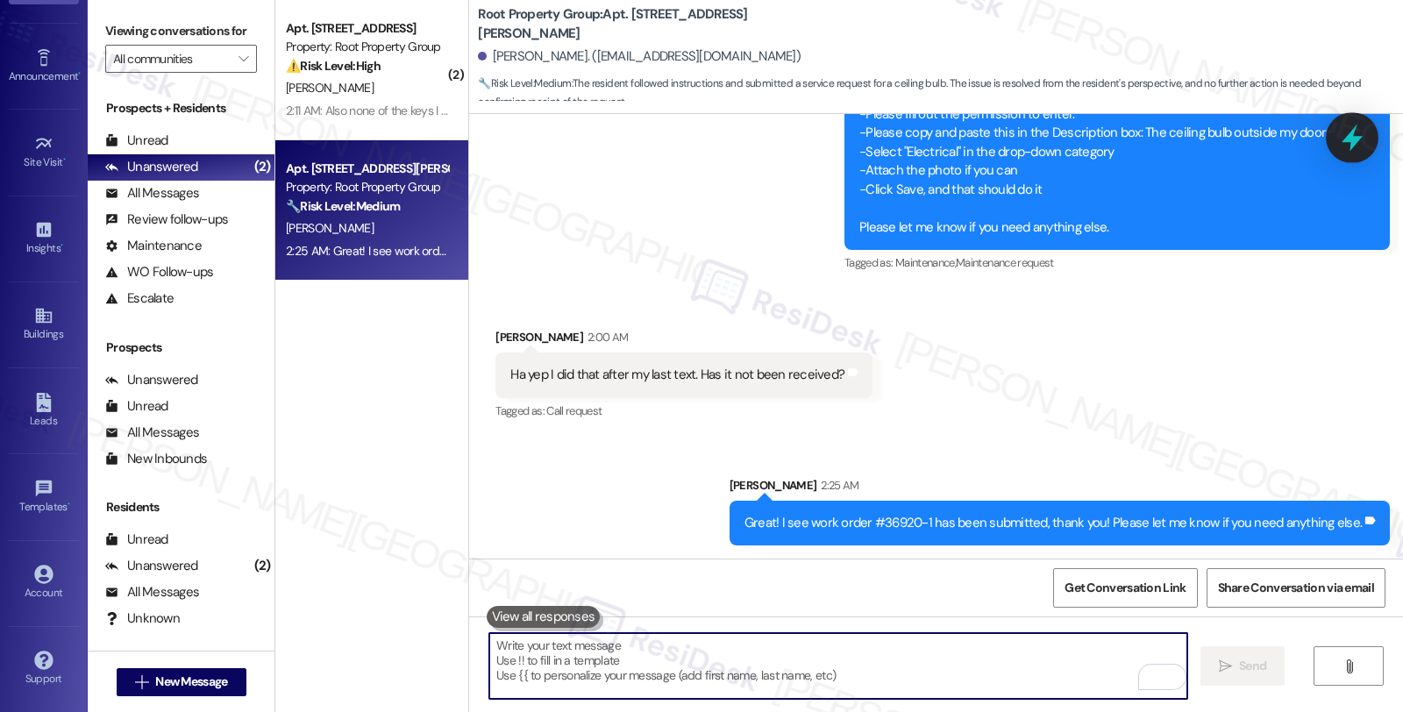
click at [1359, 139] on icon at bounding box center [1351, 137] width 21 height 27
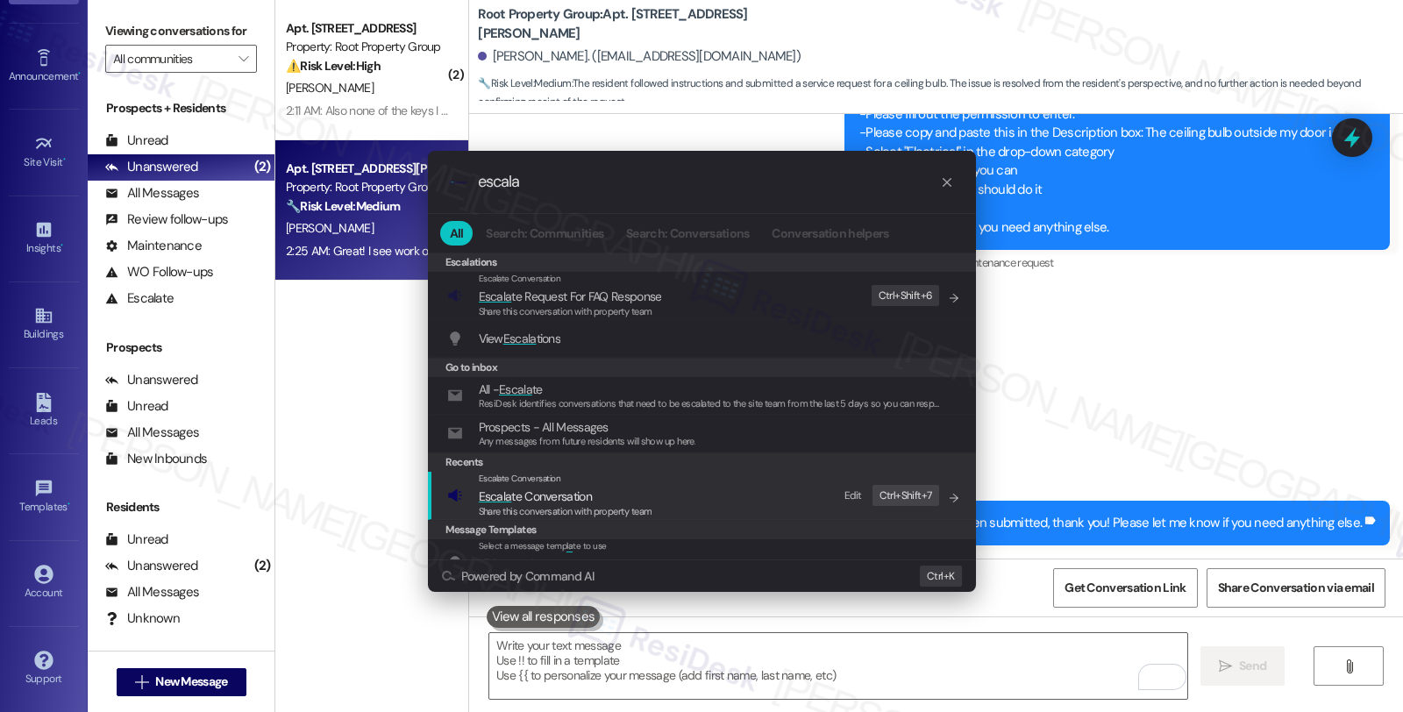
type input "escala"
click at [523, 505] on span "Share this conversation with property team" at bounding box center [566, 511] width 174 height 12
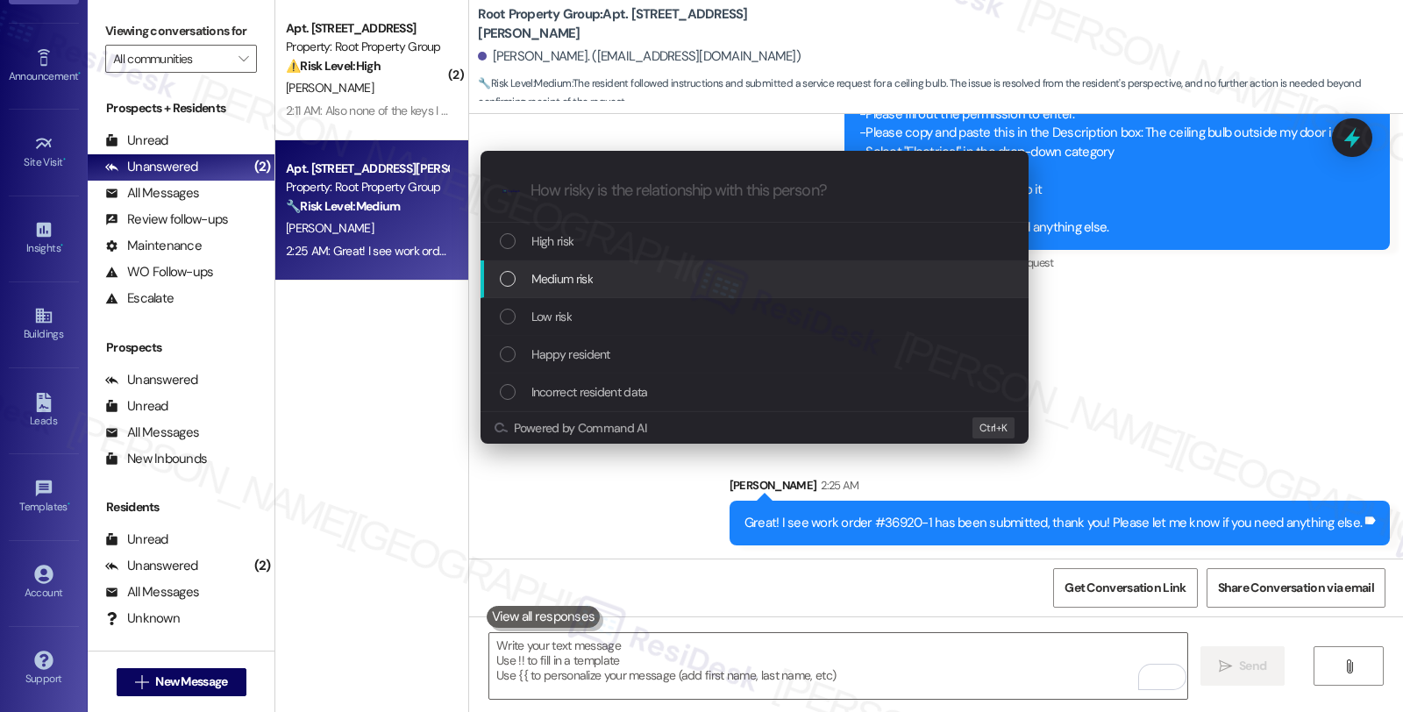
click at [609, 260] on div "Medium risk" at bounding box center [754, 279] width 548 height 38
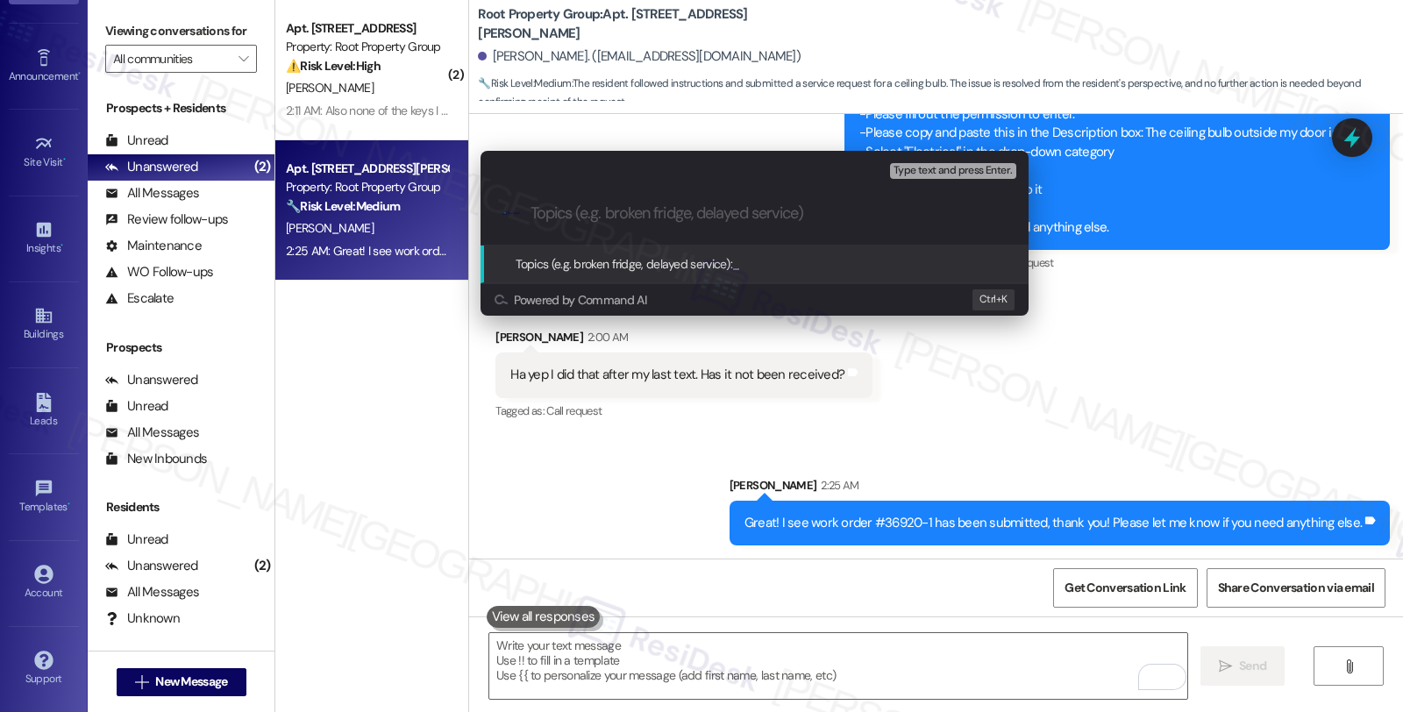
paste input "WO #36920-1 (bulbs replacement)"
type input "WO #36920-1 (bulbs replacement)"
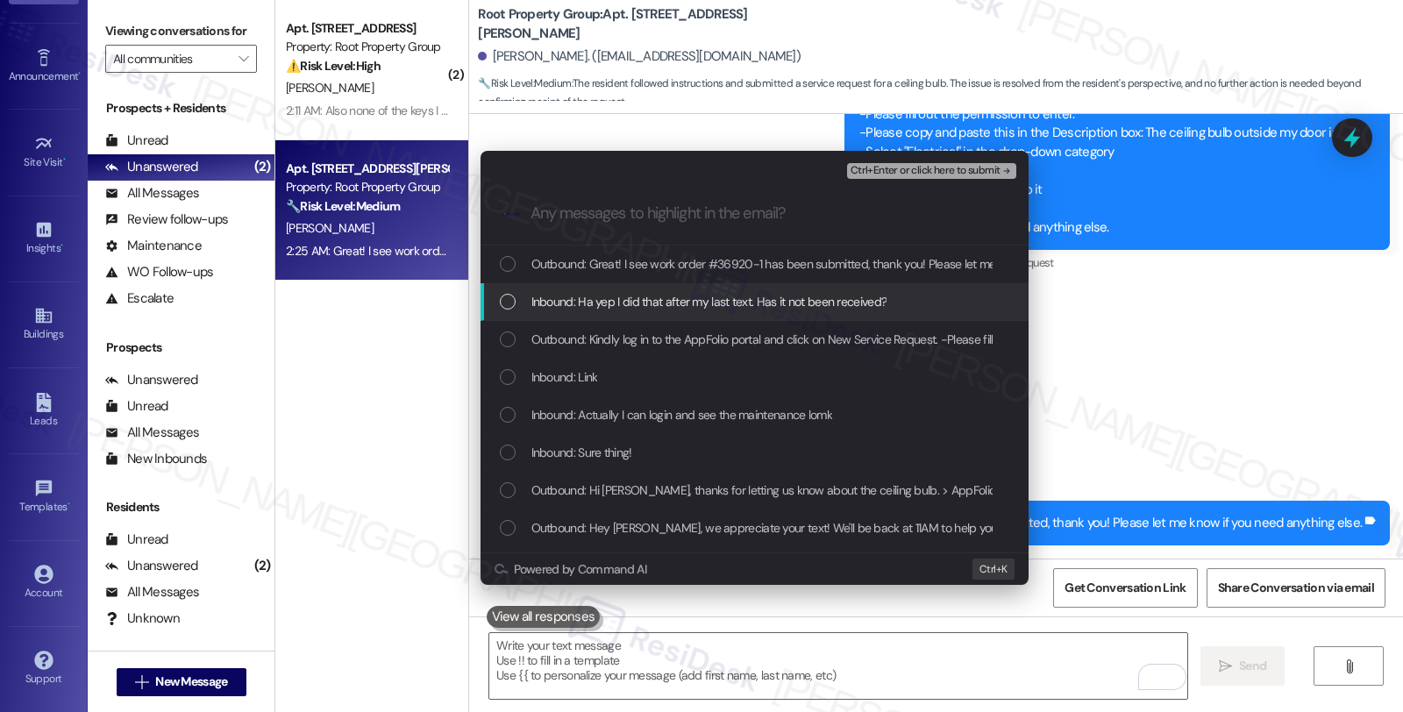
click at [609, 307] on span "Inbound: Ha yep I did that after my last text. Has it not been received?" at bounding box center [709, 301] width 356 height 19
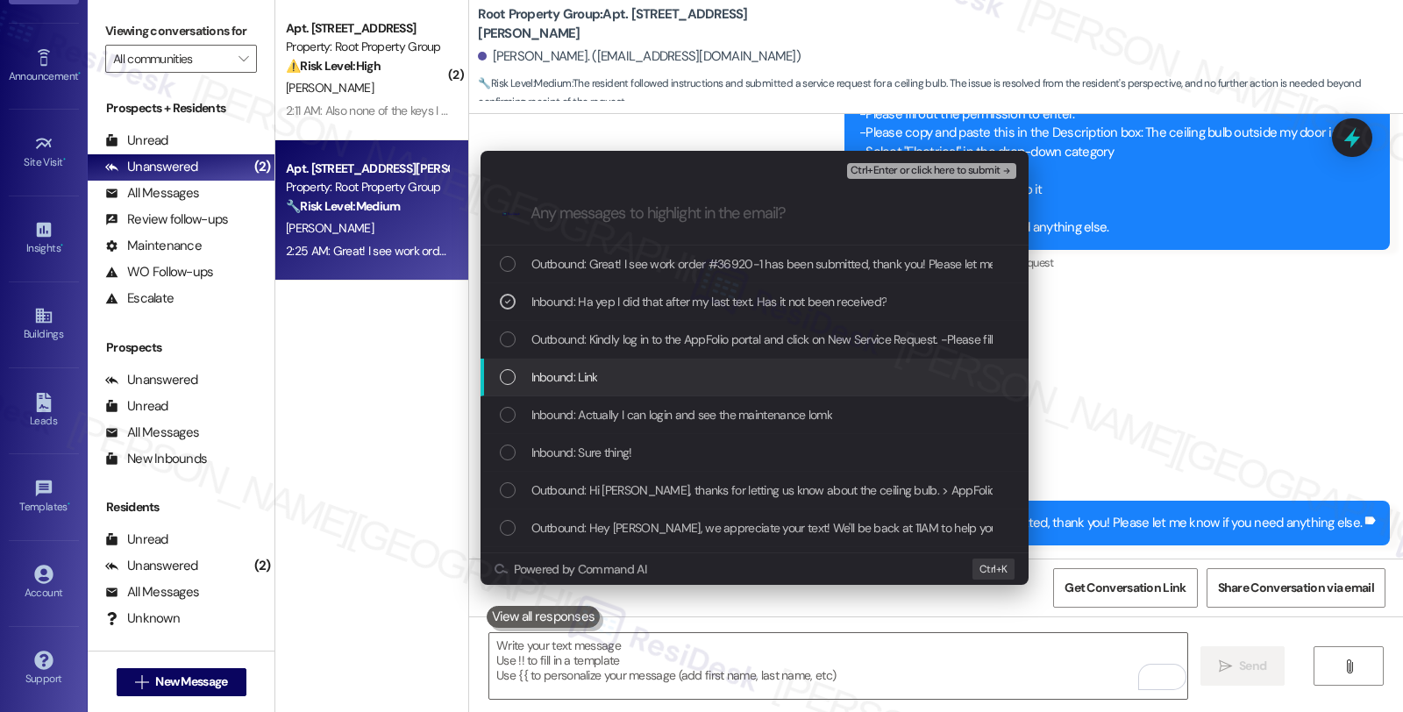
click at [601, 377] on div "Inbound: Link" at bounding box center [756, 376] width 513 height 19
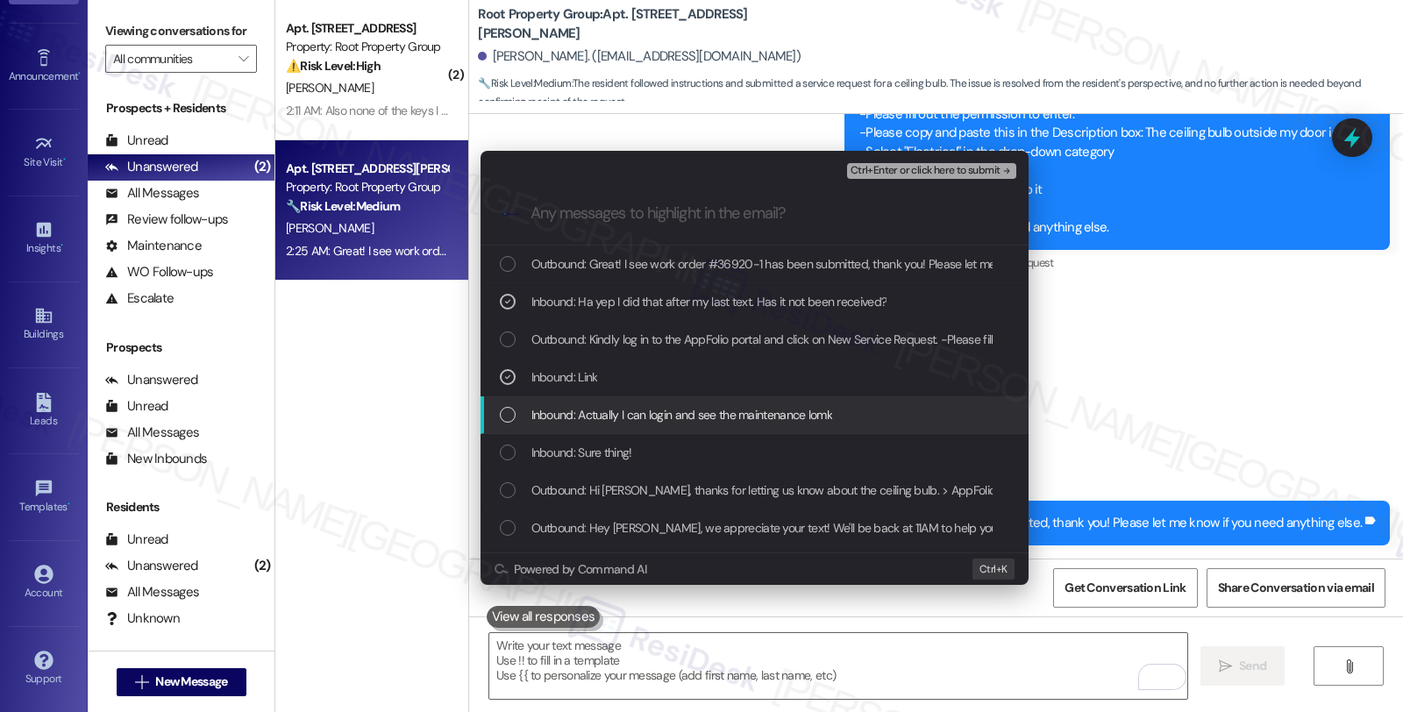
click at [605, 428] on div "Inbound: Actually I can login and see the maintenance lomk" at bounding box center [754, 415] width 548 height 38
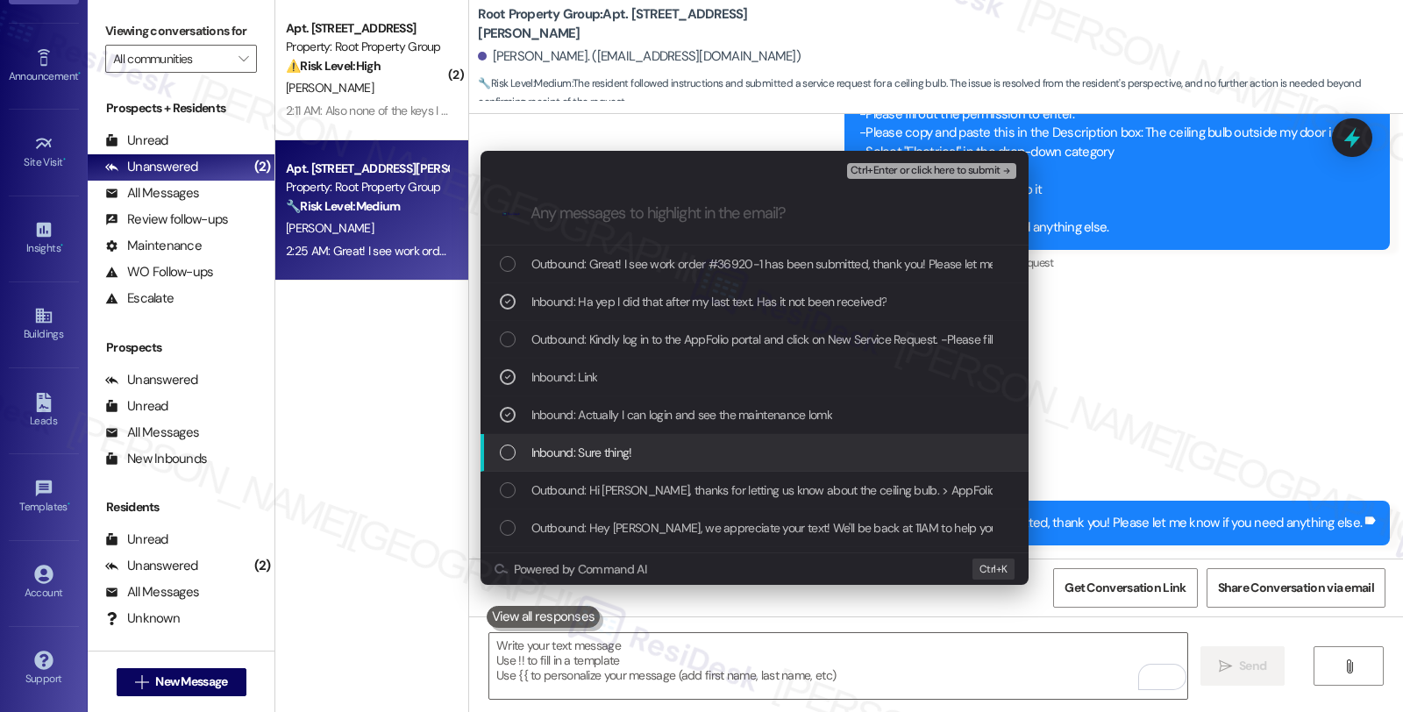
click at [605, 448] on span "Inbound: Sure thing!" at bounding box center [581, 452] width 101 height 19
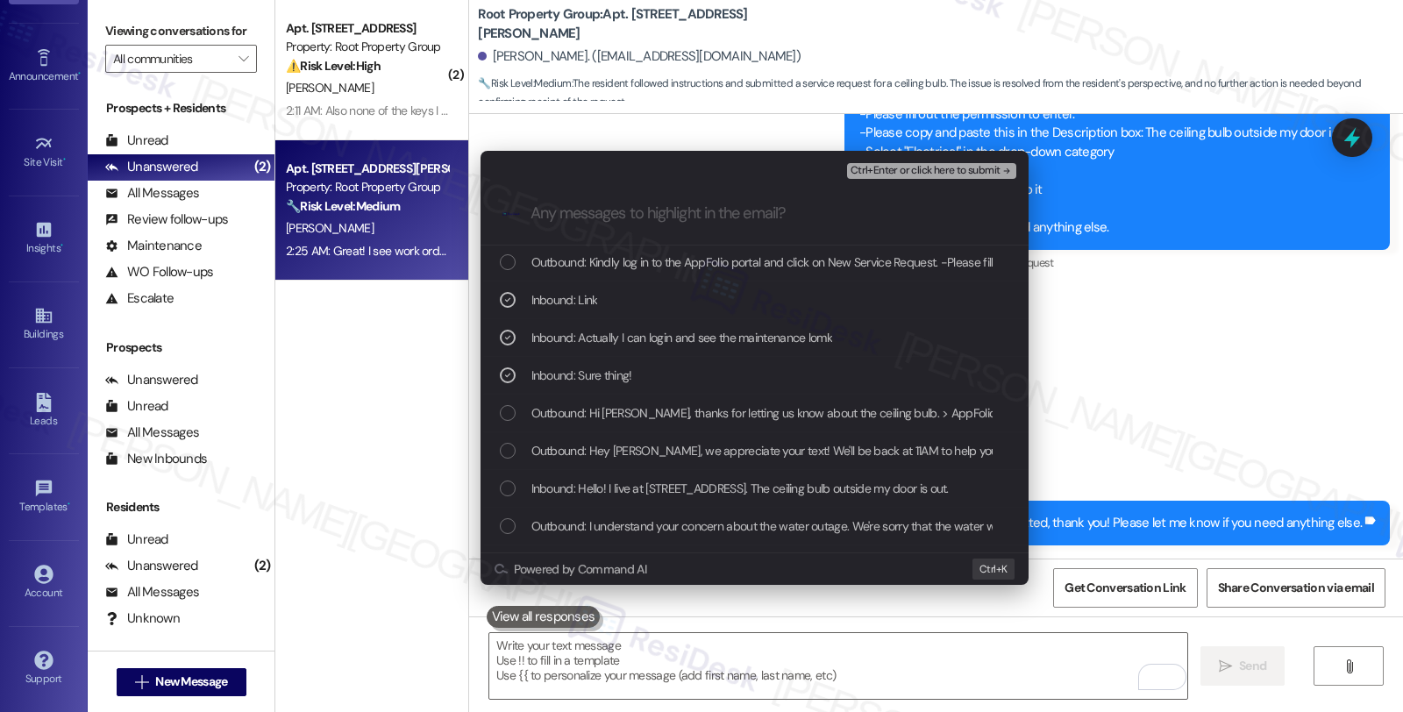
scroll to position [195, 0]
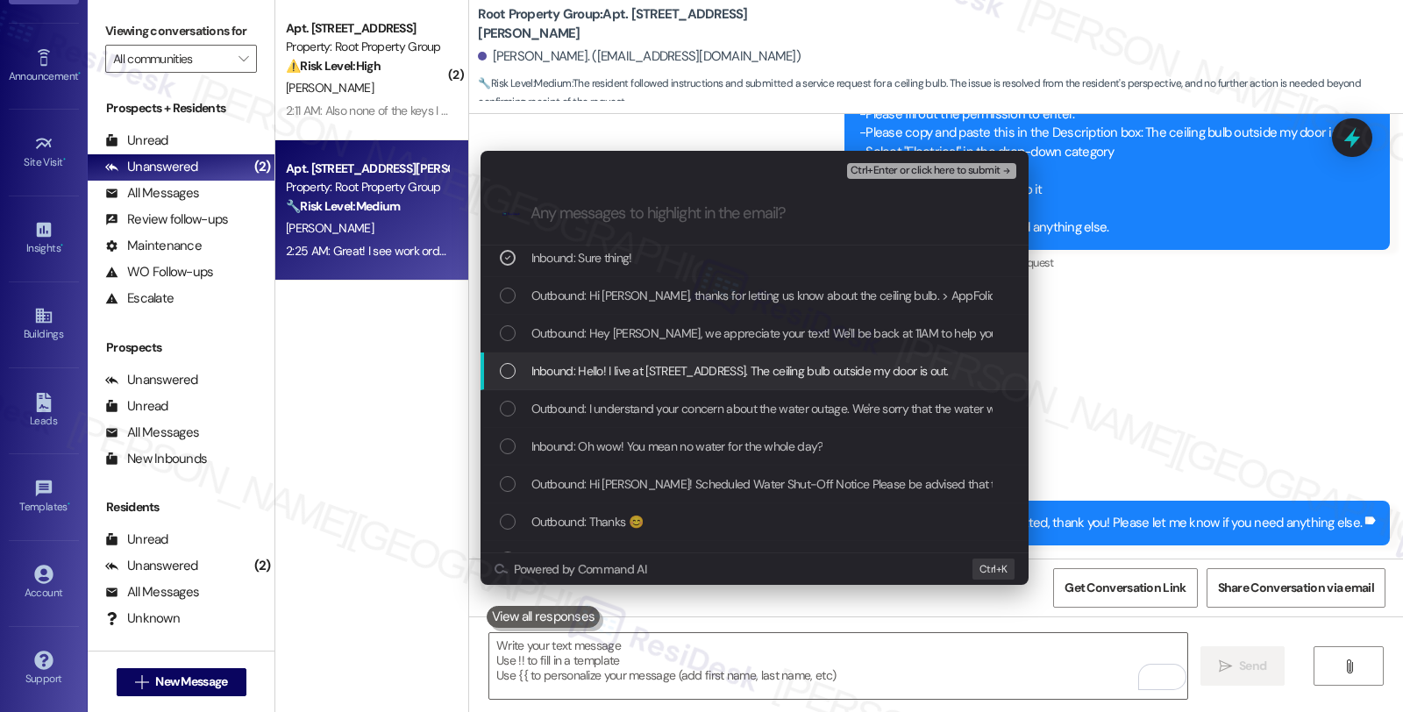
click at [636, 363] on span "Inbound: Hello! I live at 3220 N Lincoln Ave #202. The ceiling bulb outside my …" at bounding box center [739, 370] width 417 height 19
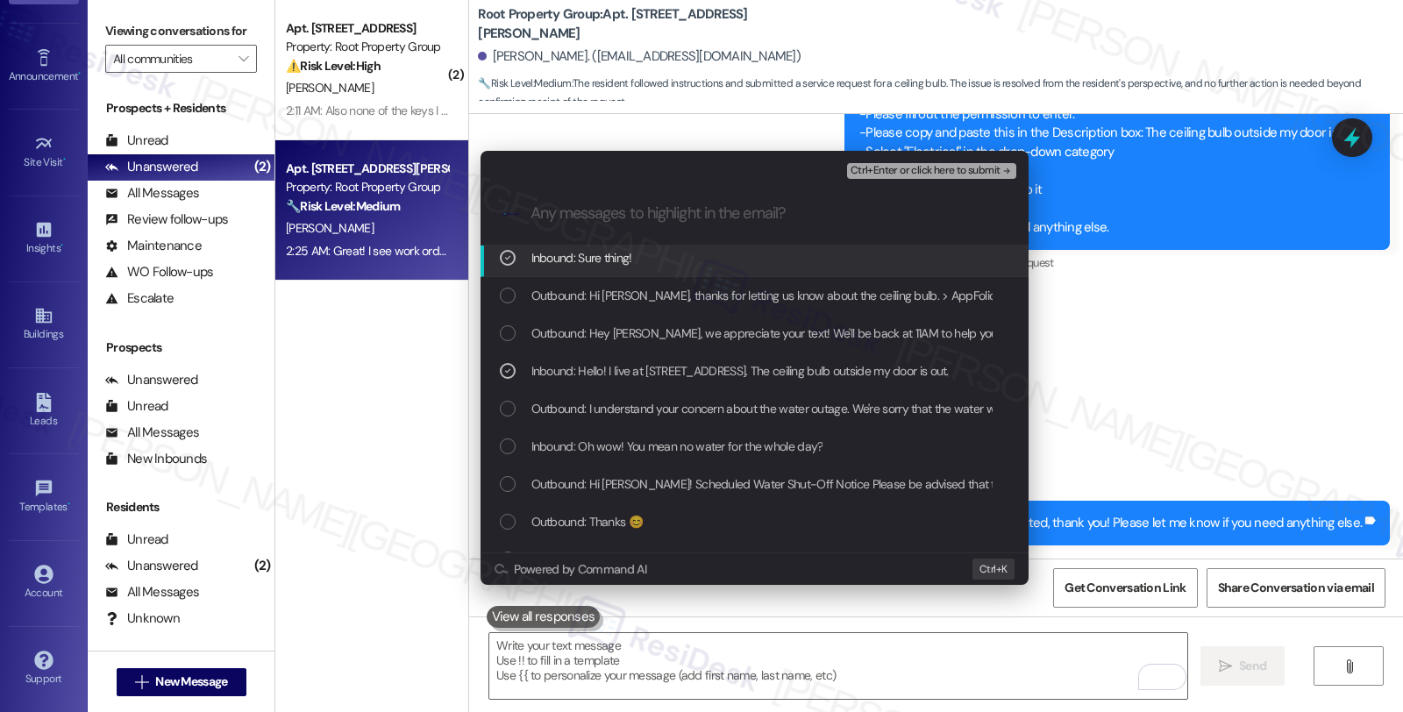
click at [907, 175] on span "Ctrl+Enter or click here to submit" at bounding box center [925, 171] width 150 height 12
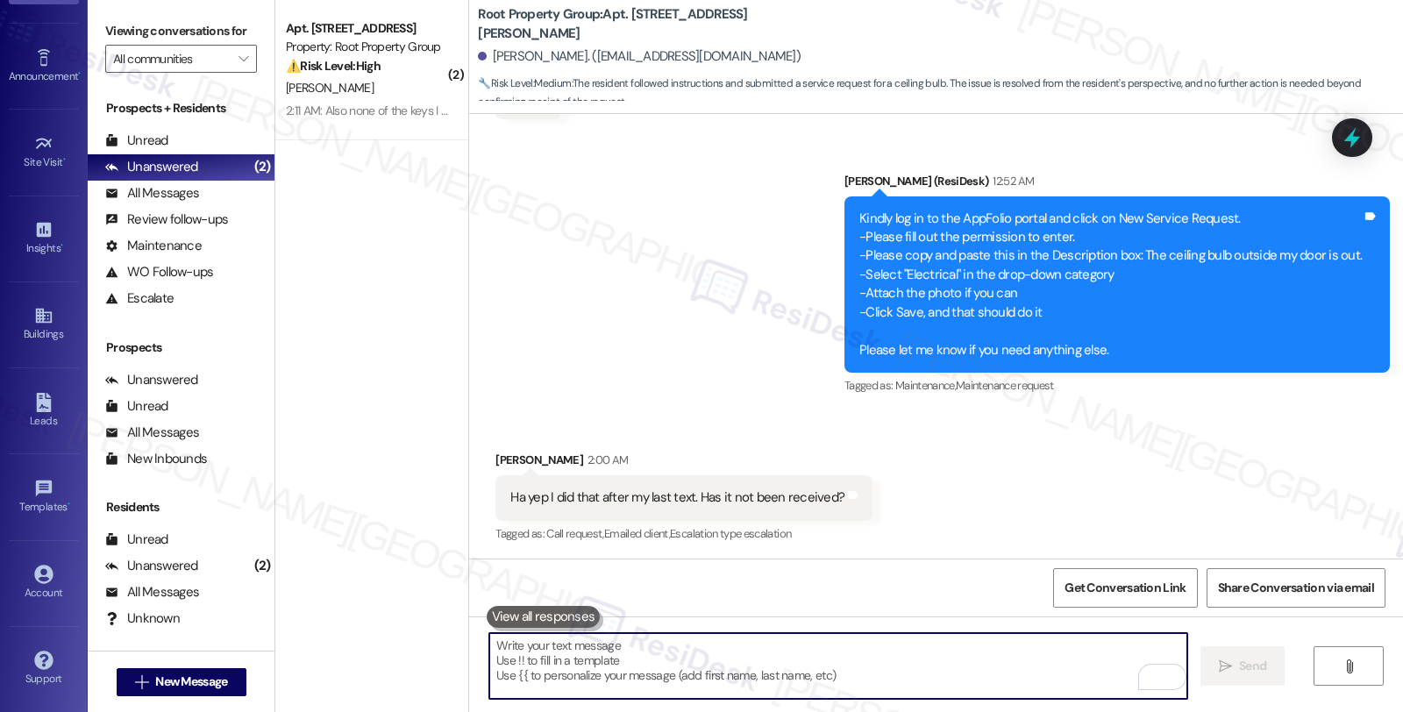
scroll to position [2755, 0]
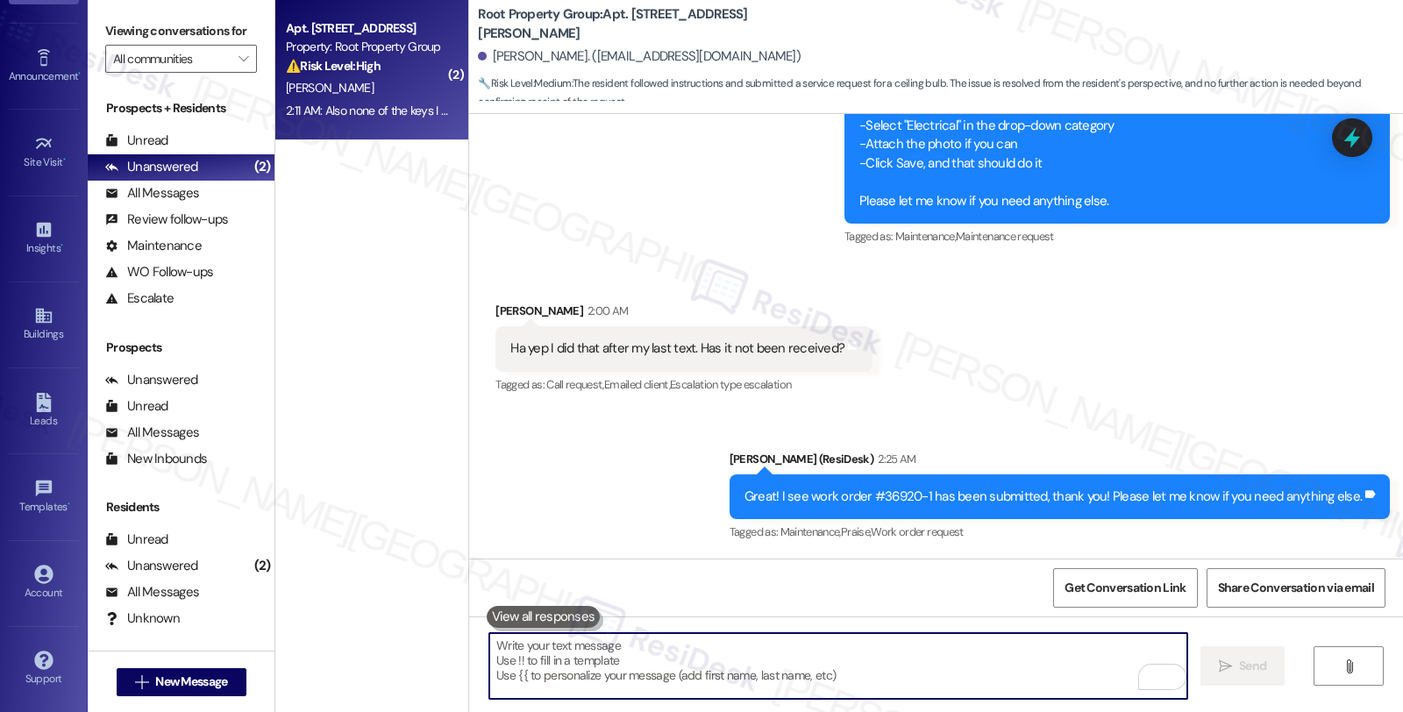
click at [366, 61] on strong "⚠️ Risk Level: High" at bounding box center [333, 66] width 95 height 16
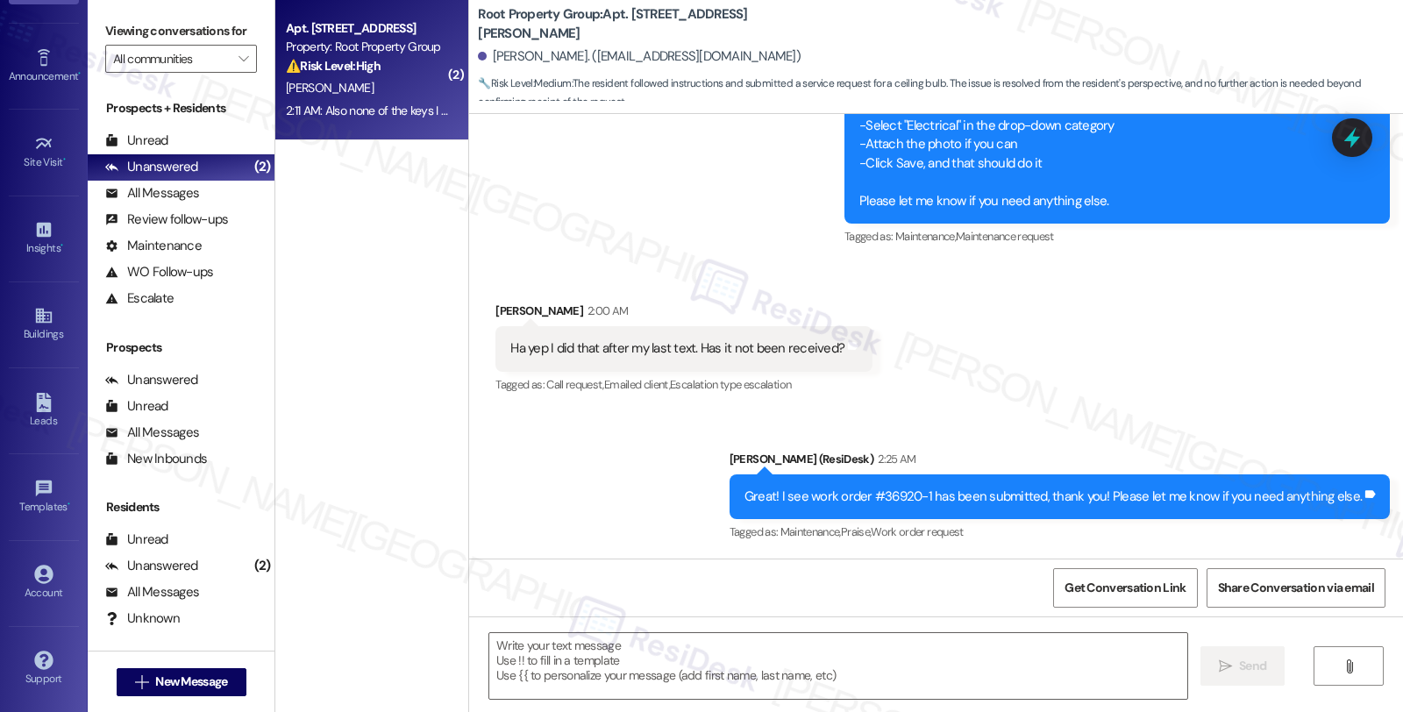
type textarea "Fetching suggested responses. Please feel free to read through the conversation…"
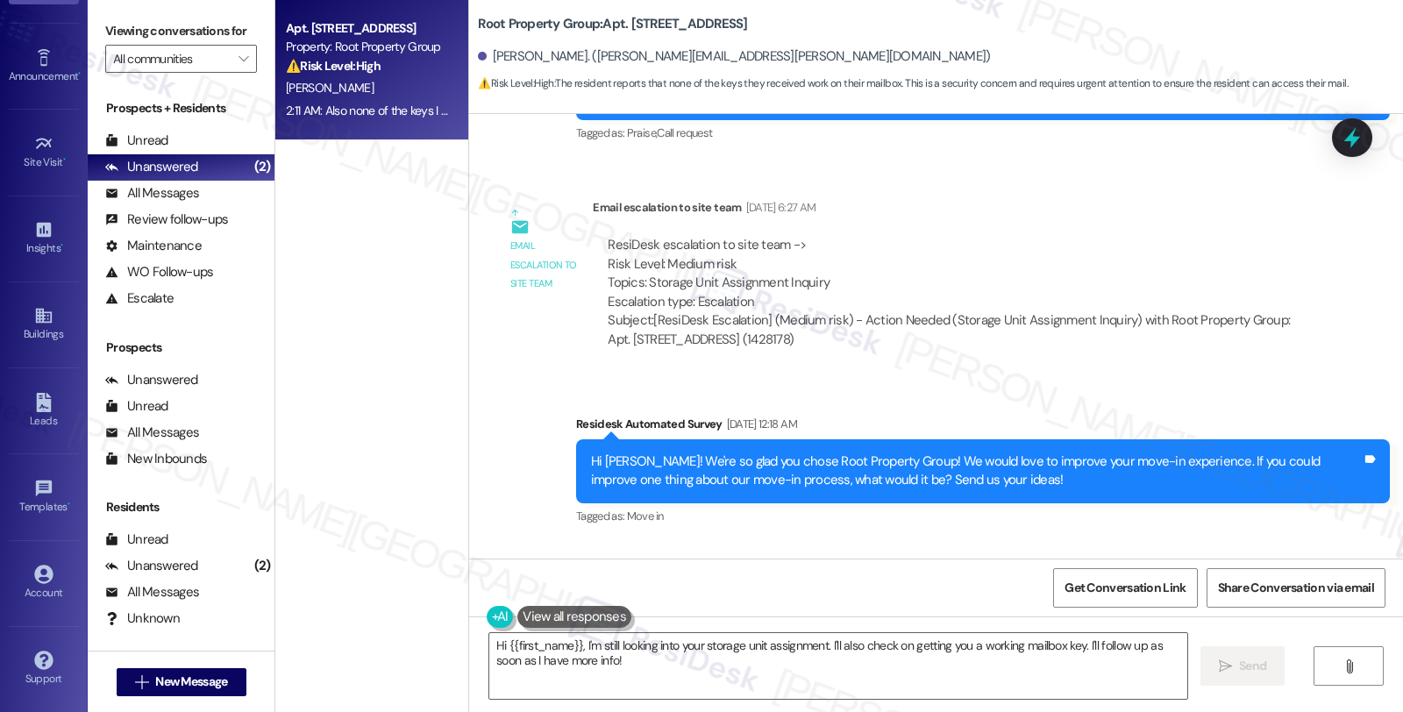
scroll to position [4826, 0]
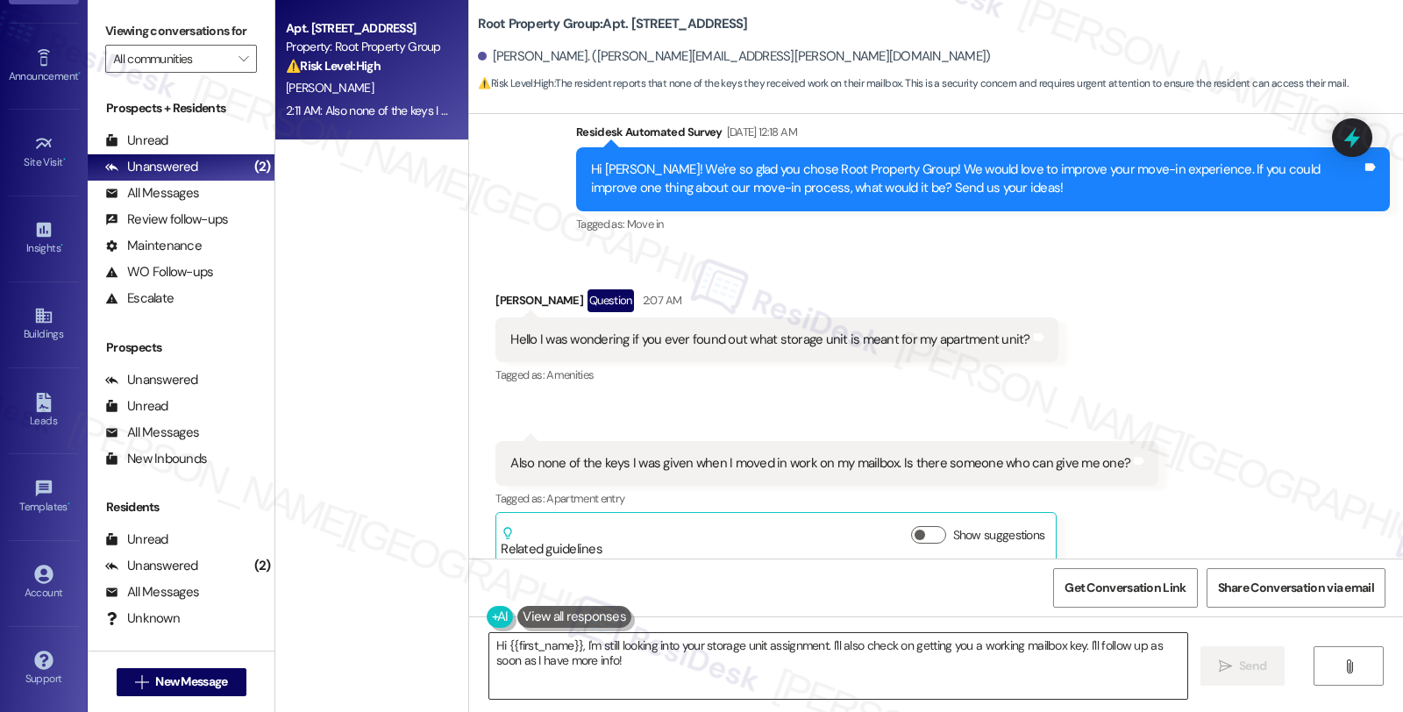
click at [575, 643] on textarea "Hi {{first_name}}, I'm still looking into your storage unit assignment. I'll al…" at bounding box center [838, 666] width 698 height 66
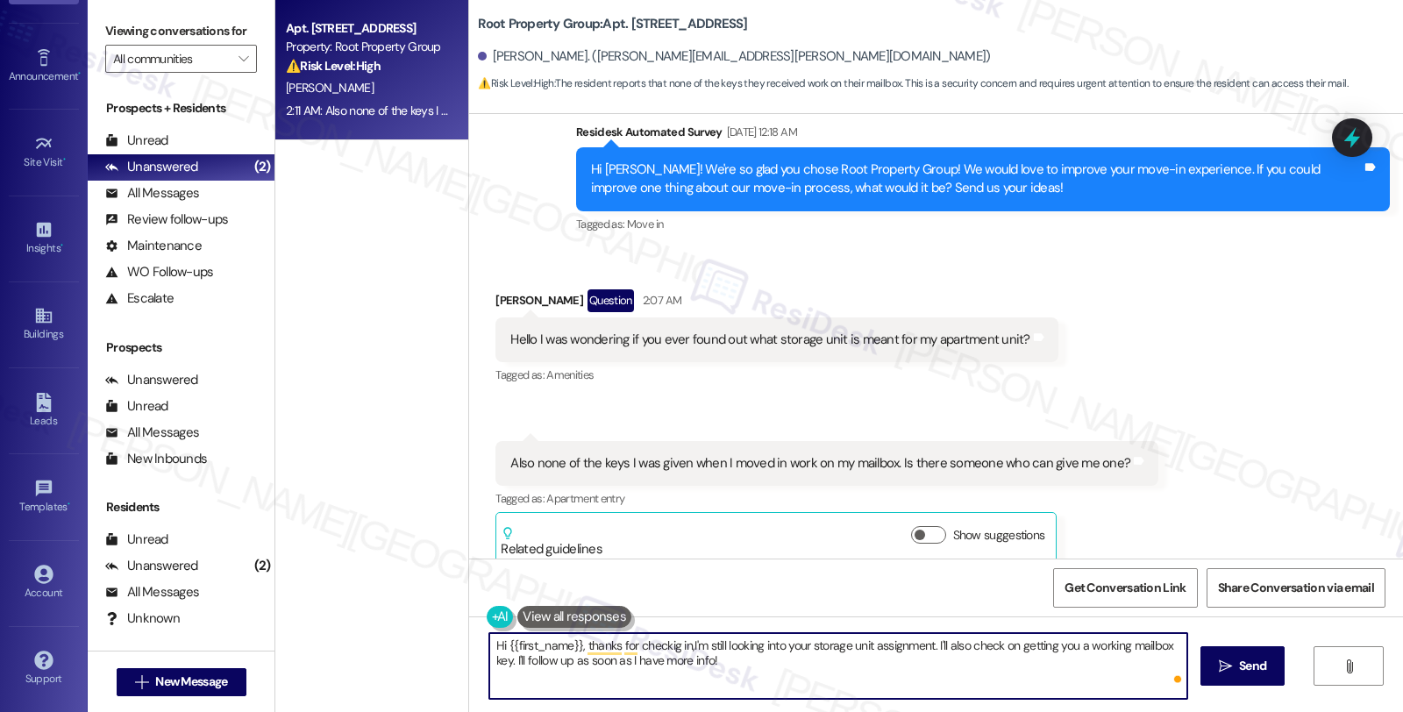
type textarea "Hi {{first_name}}, thanks for checkig in, I'm still looking into your storage u…"
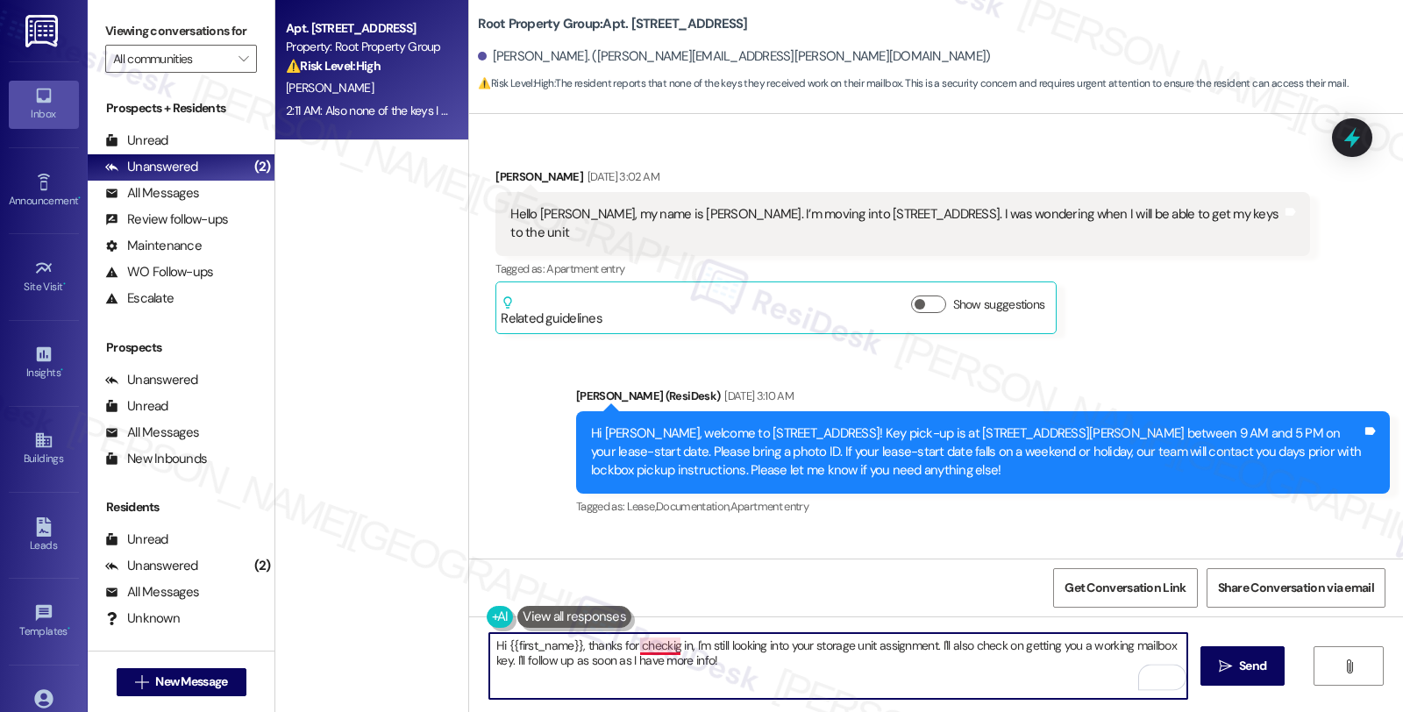
scroll to position [4826, 0]
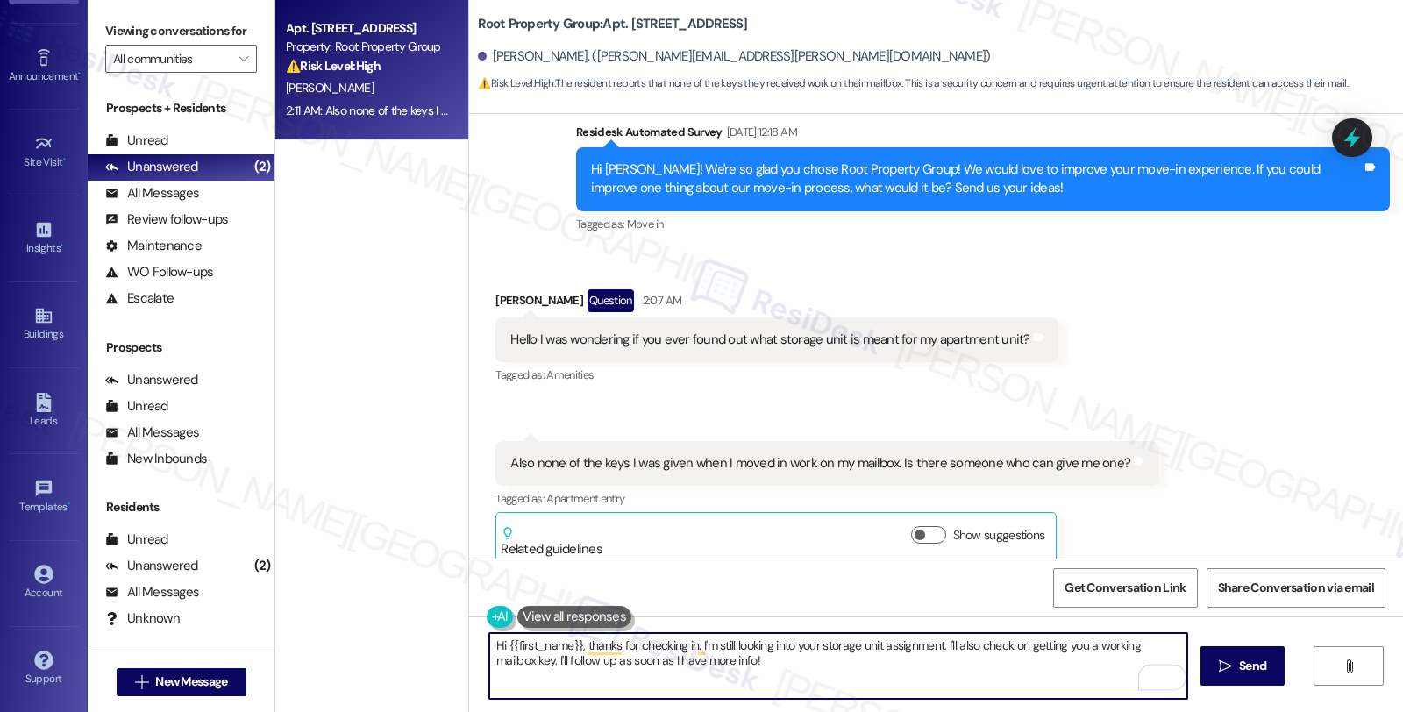
click at [694, 650] on textarea "Hi {{first_name}}, thanks for checking in. I'm still looking into your storage …" at bounding box center [838, 666] width 698 height 66
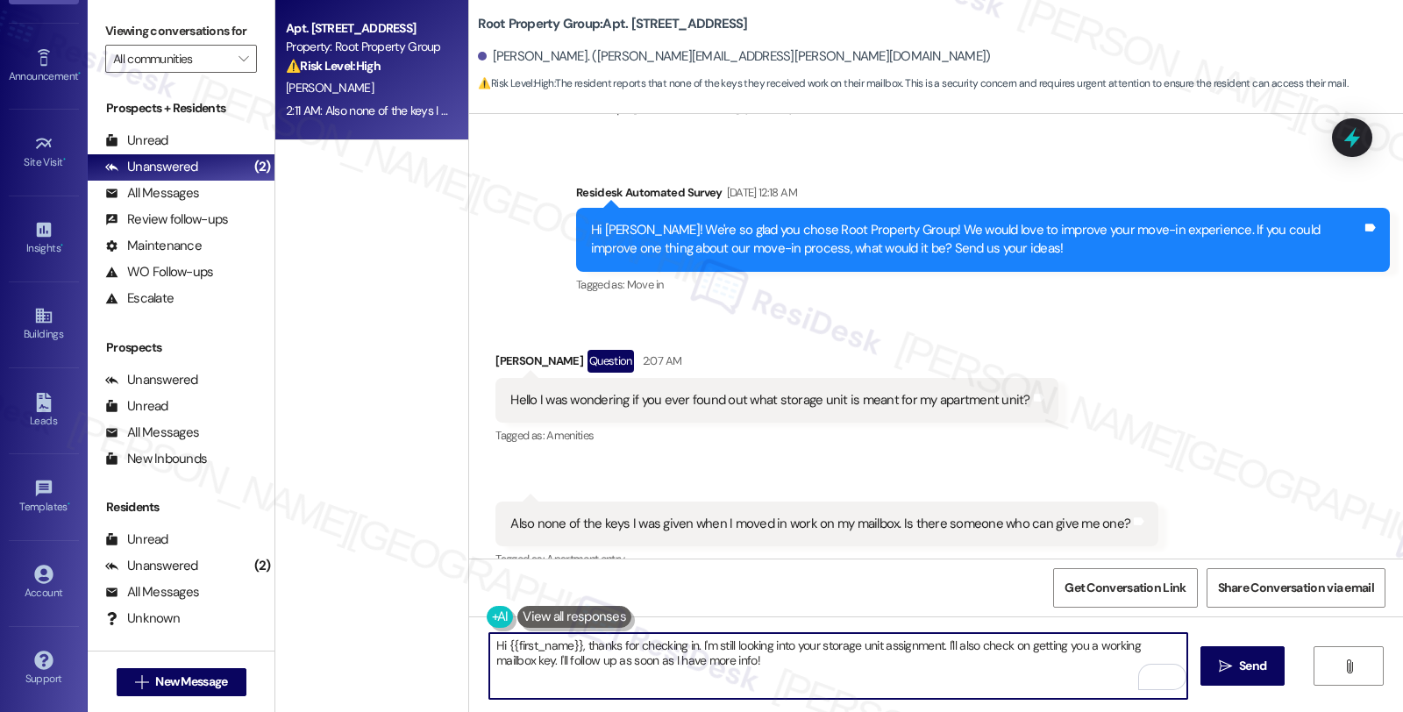
scroll to position [4729, 0]
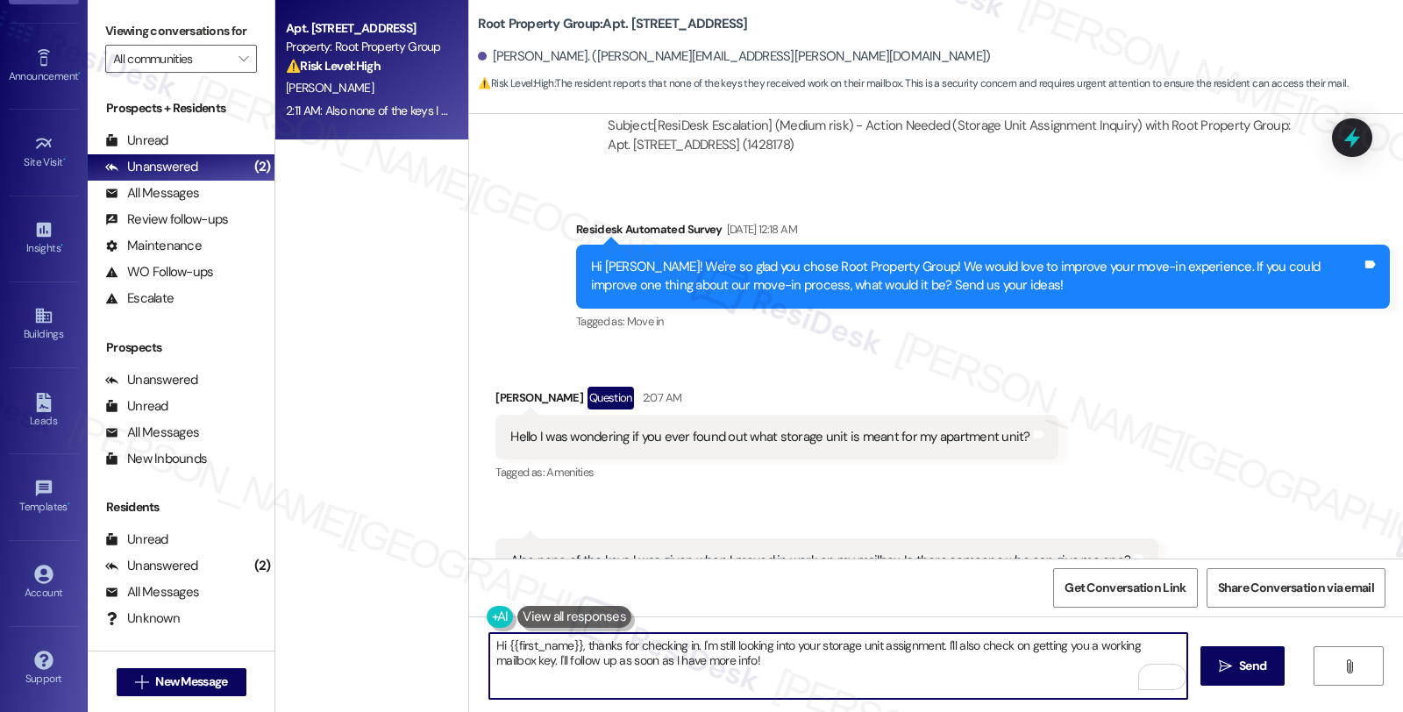
click at [682, 643] on textarea "Hi {{first_name}}, thanks for checking in. I'm still looking into your storage …" at bounding box center [838, 666] width 698 height 66
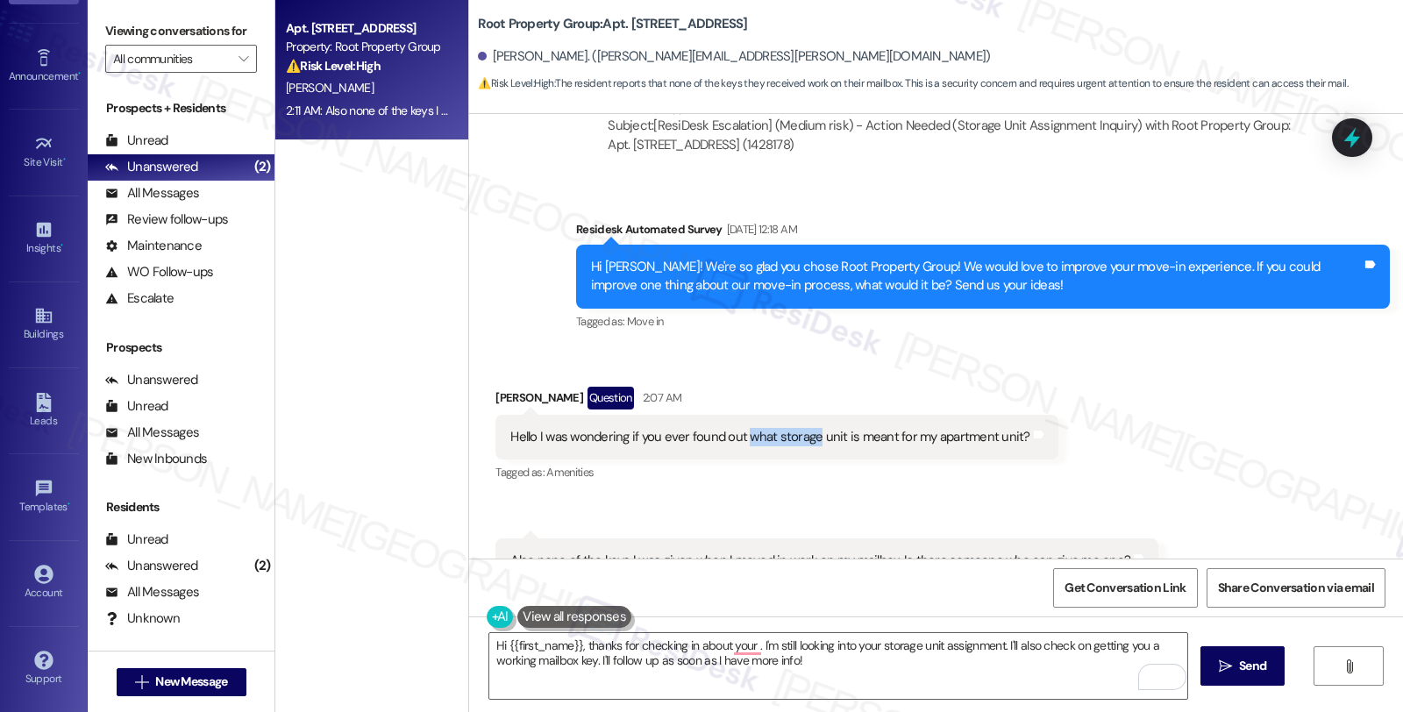
drag, startPoint x: 734, startPoint y: 416, endPoint x: 803, endPoint y: 416, distance: 69.3
click at [803, 428] on div "Hello I was wondering if you ever found out what storage unit is meant for my a…" at bounding box center [769, 437] width 519 height 18
copy div "what storage"
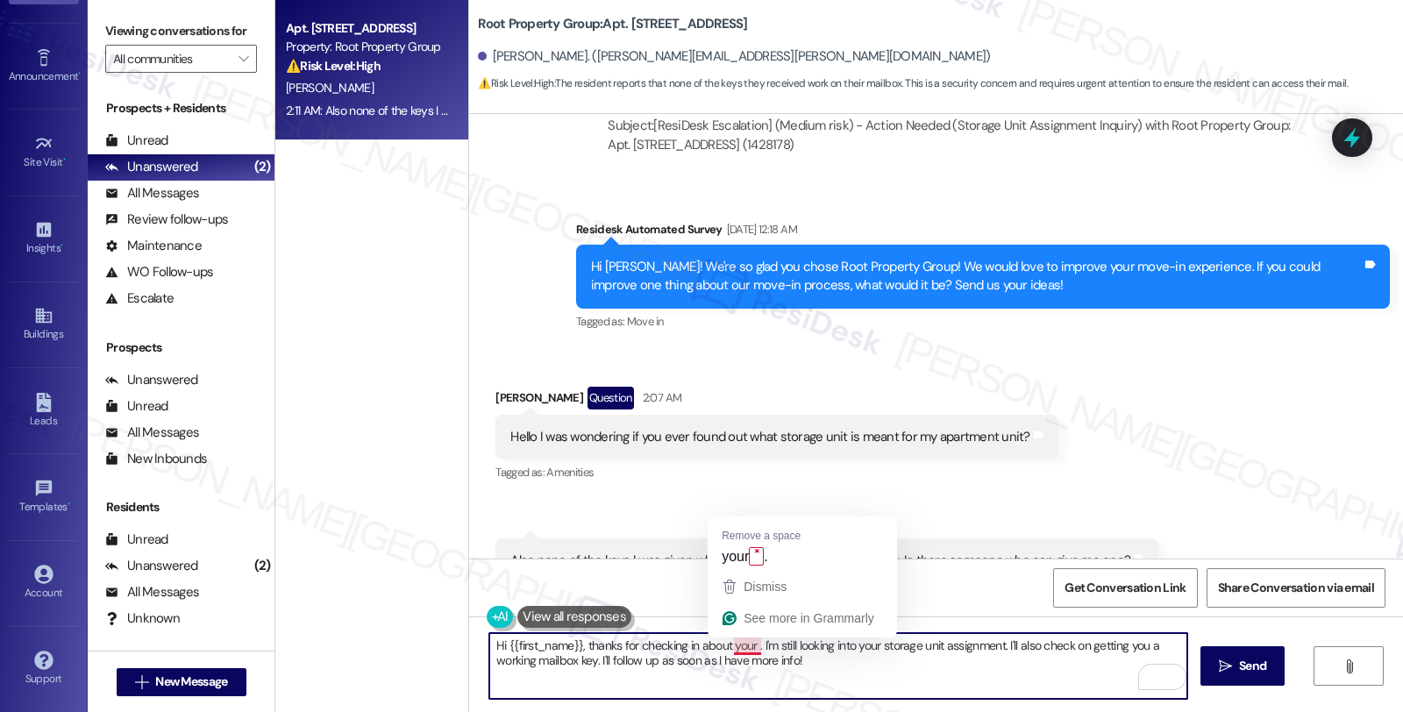
click at [746, 646] on textarea "Hi {{first_name}}, thanks for checking in about your . I'm still looking into y…" at bounding box center [838, 666] width 698 height 66
paste textarea "what storage"
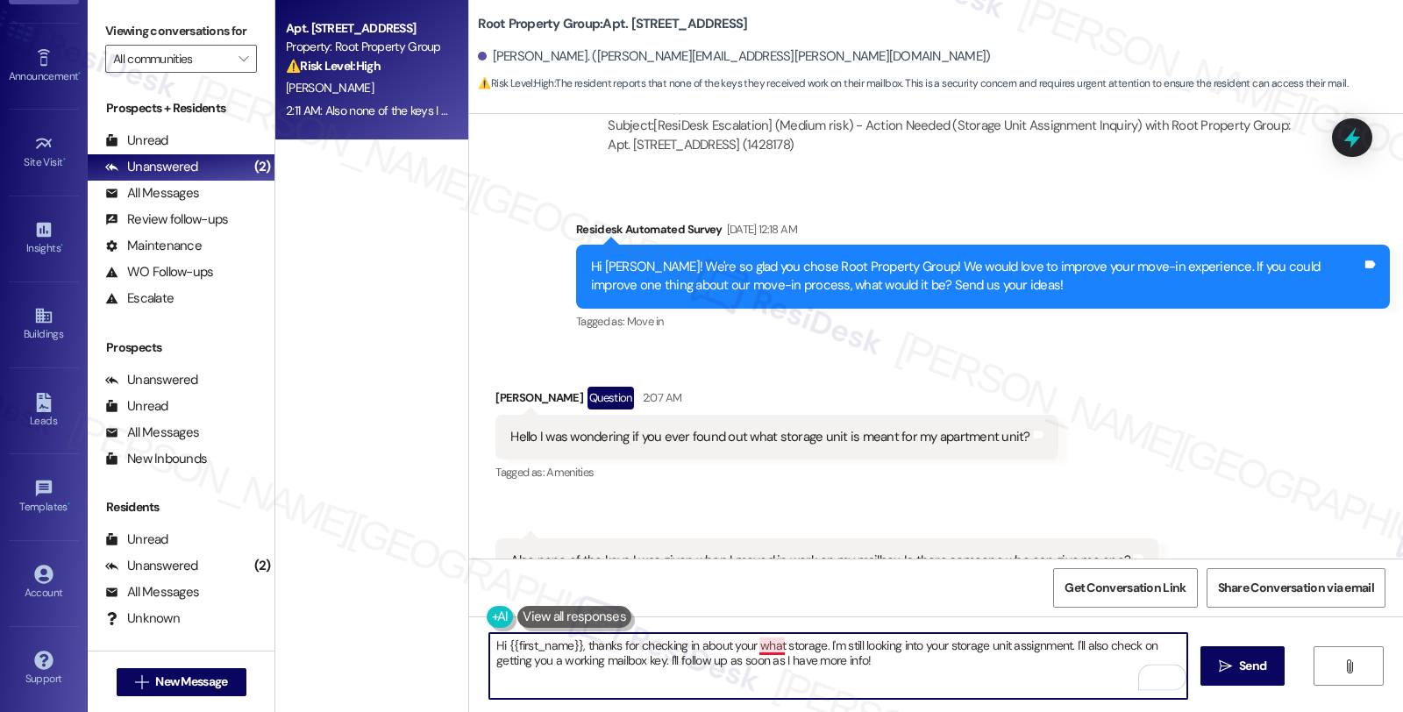
click at [754, 644] on textarea "Hi {{first_name}}, thanks for checking in about your what storage. I'm still lo…" at bounding box center [838, 666] width 698 height 66
click at [786, 645] on textarea "Hi {{first_name}}, thanks for checking in about your storage. I'm still looking…" at bounding box center [838, 666] width 698 height 66
click at [784, 643] on textarea "Hi {{first_name}}, thanks for checking in about your storage. unit and I'm stil…" at bounding box center [838, 666] width 698 height 66
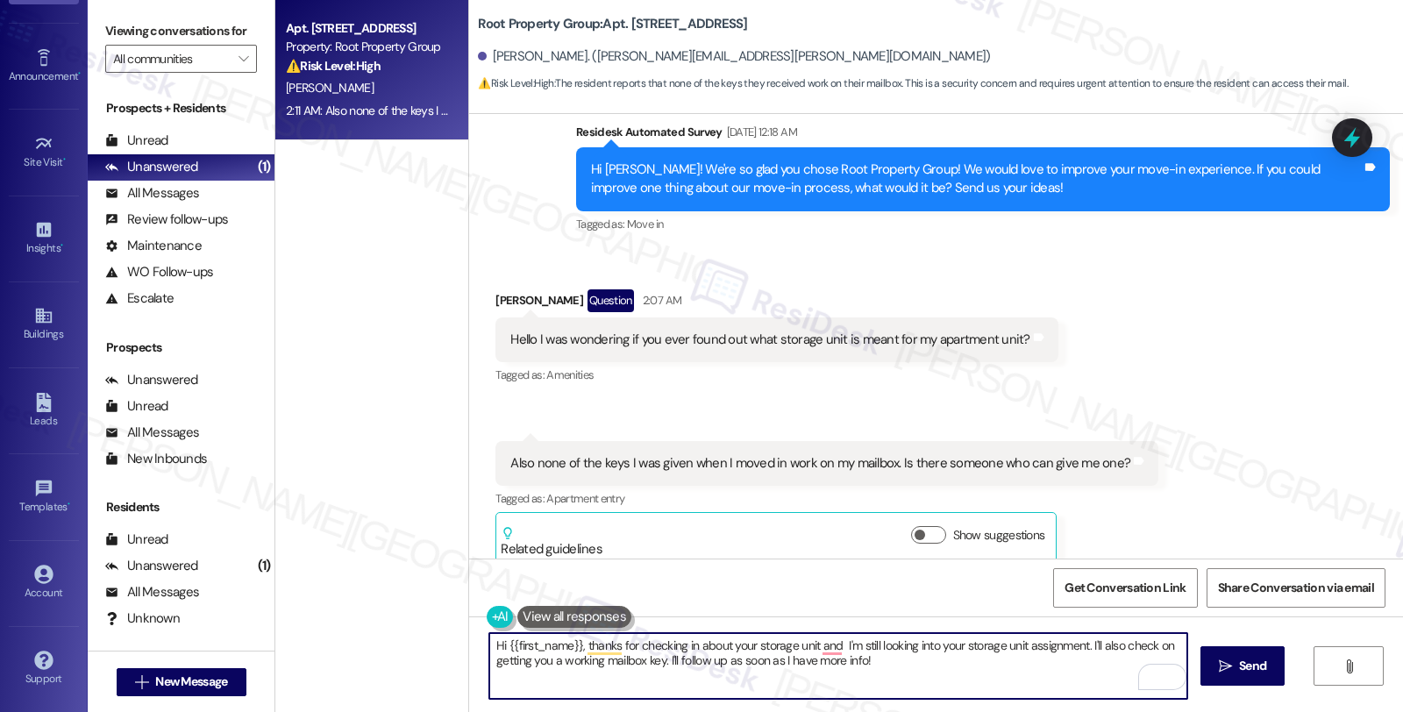
click at [835, 646] on textarea "Hi {{first_name}}, thanks for checking in about your storage unit and I'm still…" at bounding box center [838, 666] width 698 height 66
drag, startPoint x: 940, startPoint y: 640, endPoint x: 1053, endPoint y: 667, distance: 116.3
click at [1053, 667] on textarea "Hi {{first_name}}, thanks for checking in about your storage unit and keys to y…" at bounding box center [838, 666] width 698 height 66
click at [670, 668] on textarea "Hi {{first_name}}, thanks for checking in about your storage unit and keys to y…" at bounding box center [838, 666] width 698 height 66
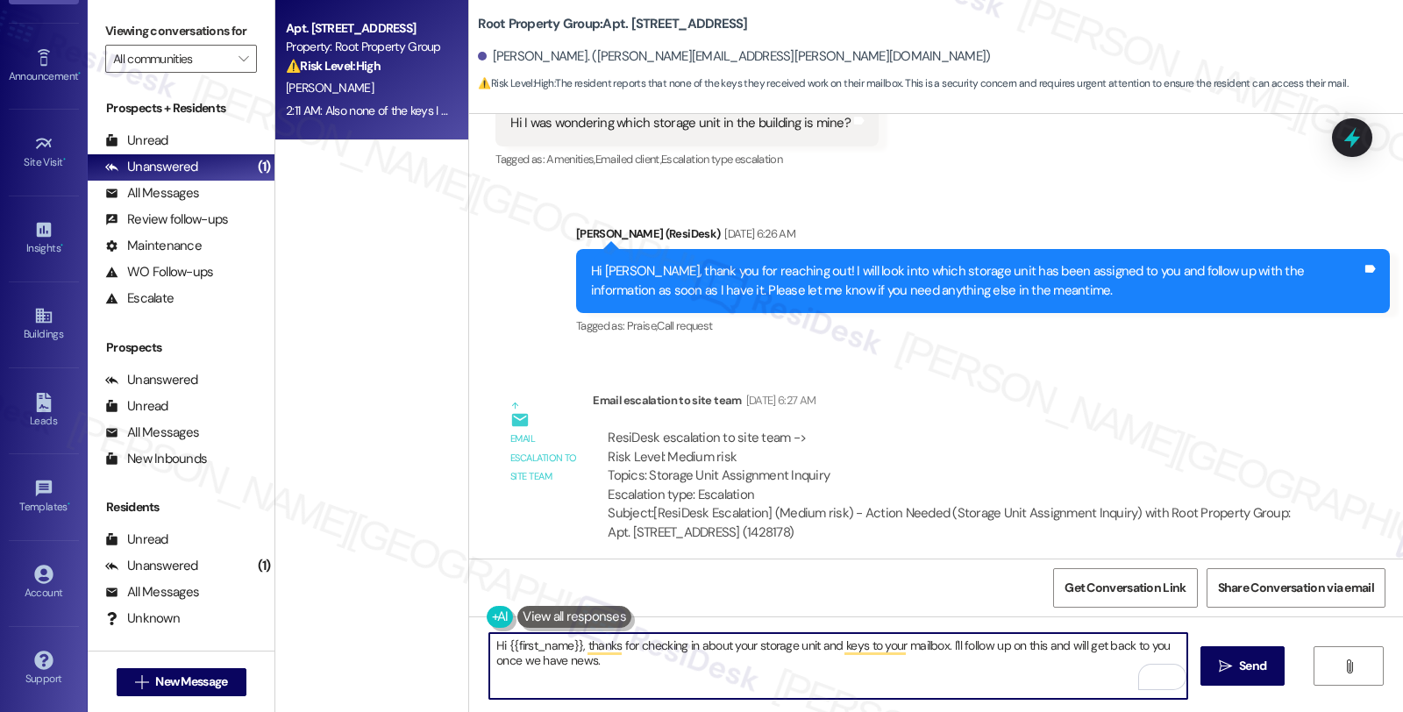
scroll to position [4437, 0]
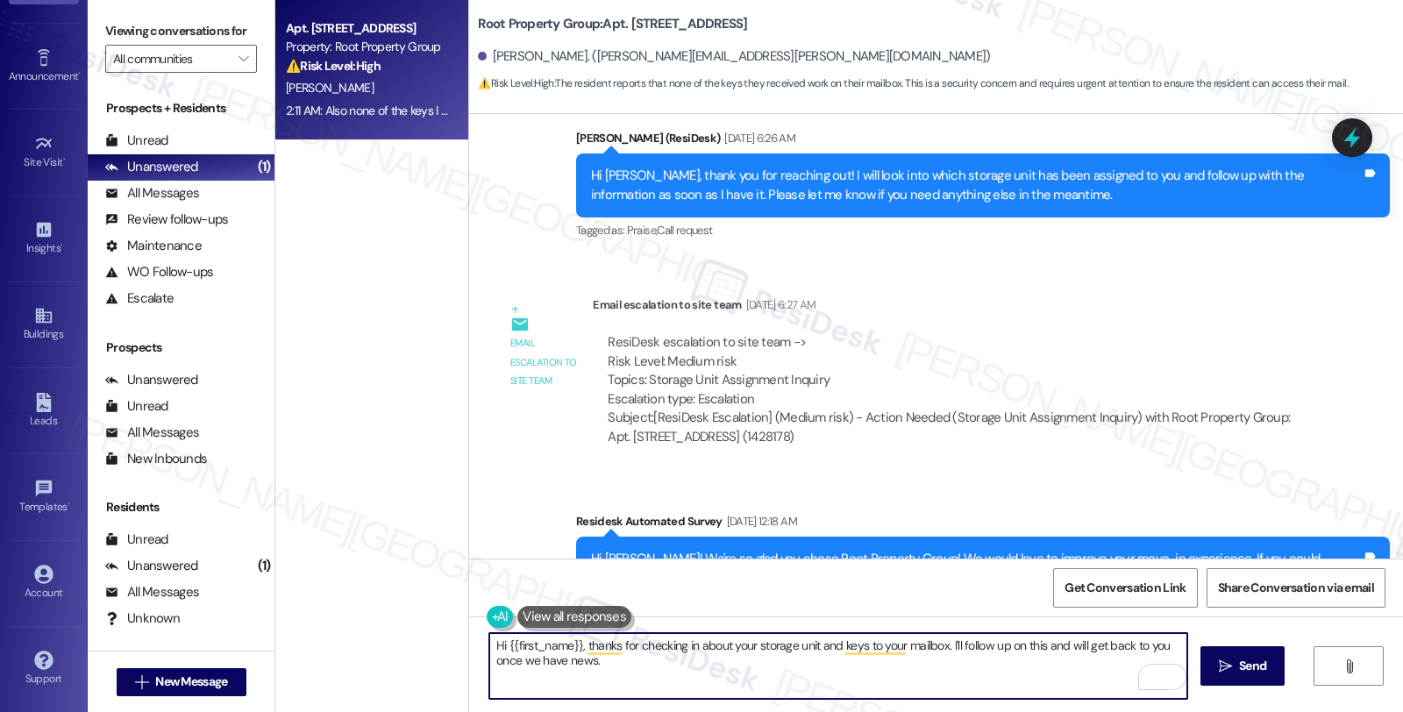
click at [682, 662] on textarea "Hi {{first_name}}, thanks for checking in about your storage unit and keys to y…" at bounding box center [838, 666] width 698 height 66
type textarea "Hi {{first_name}}, thanks for checking in about your storage unit and keys to y…"
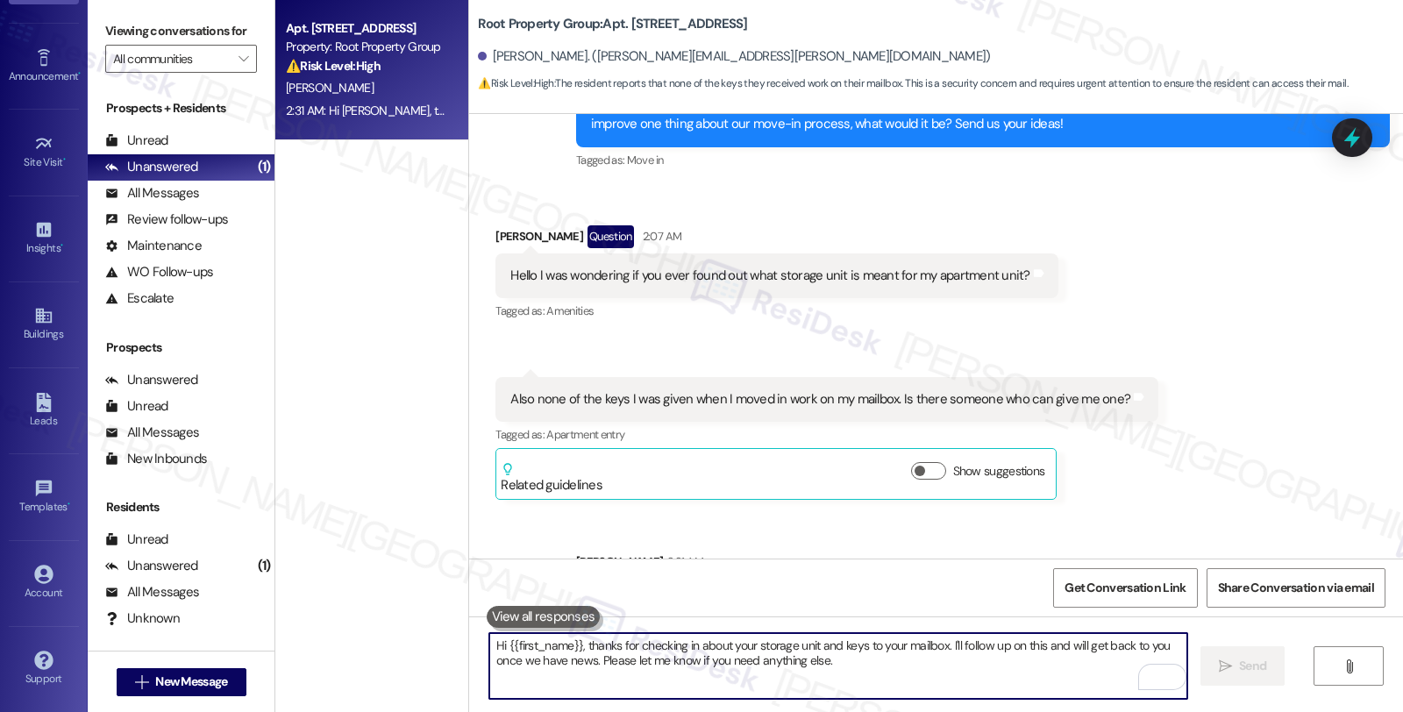
scroll to position [4967, 0]
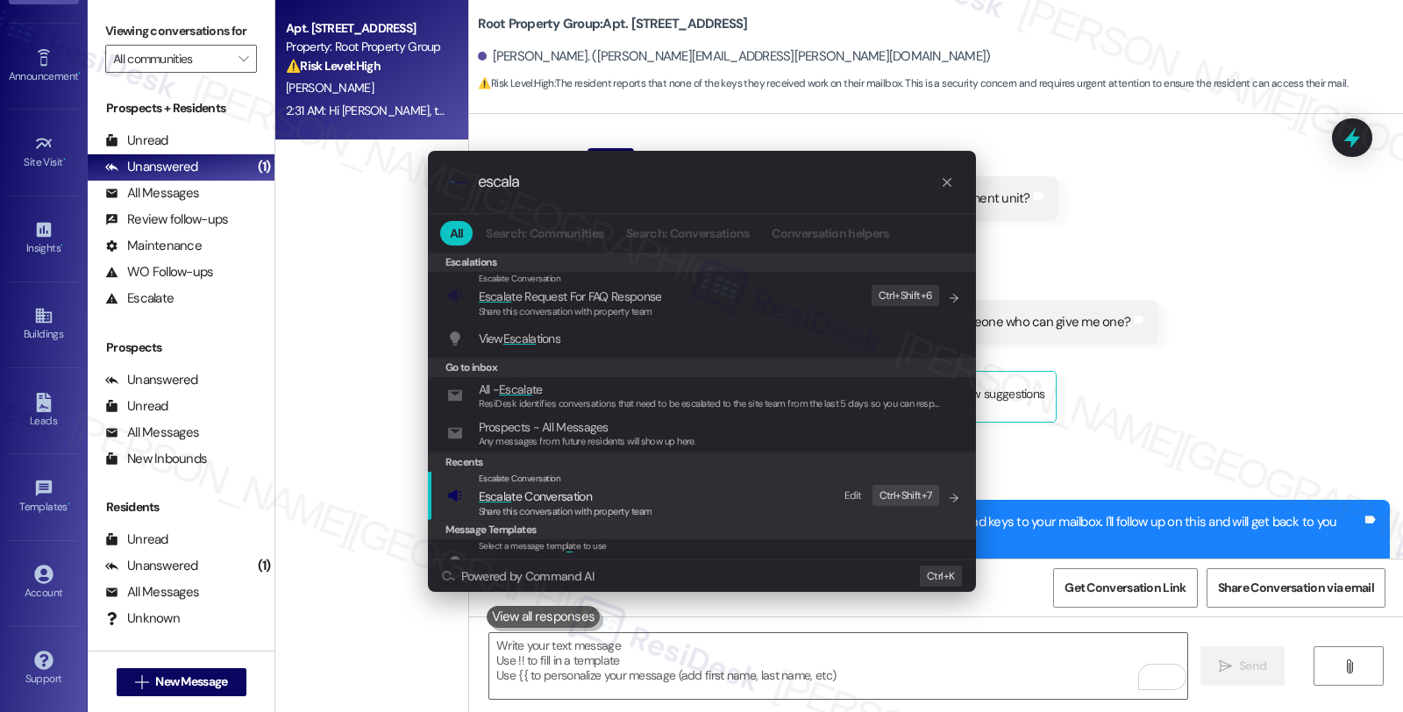
type input "escala"
click at [563, 498] on span "Escala te Conversation" at bounding box center [535, 496] width 113 height 16
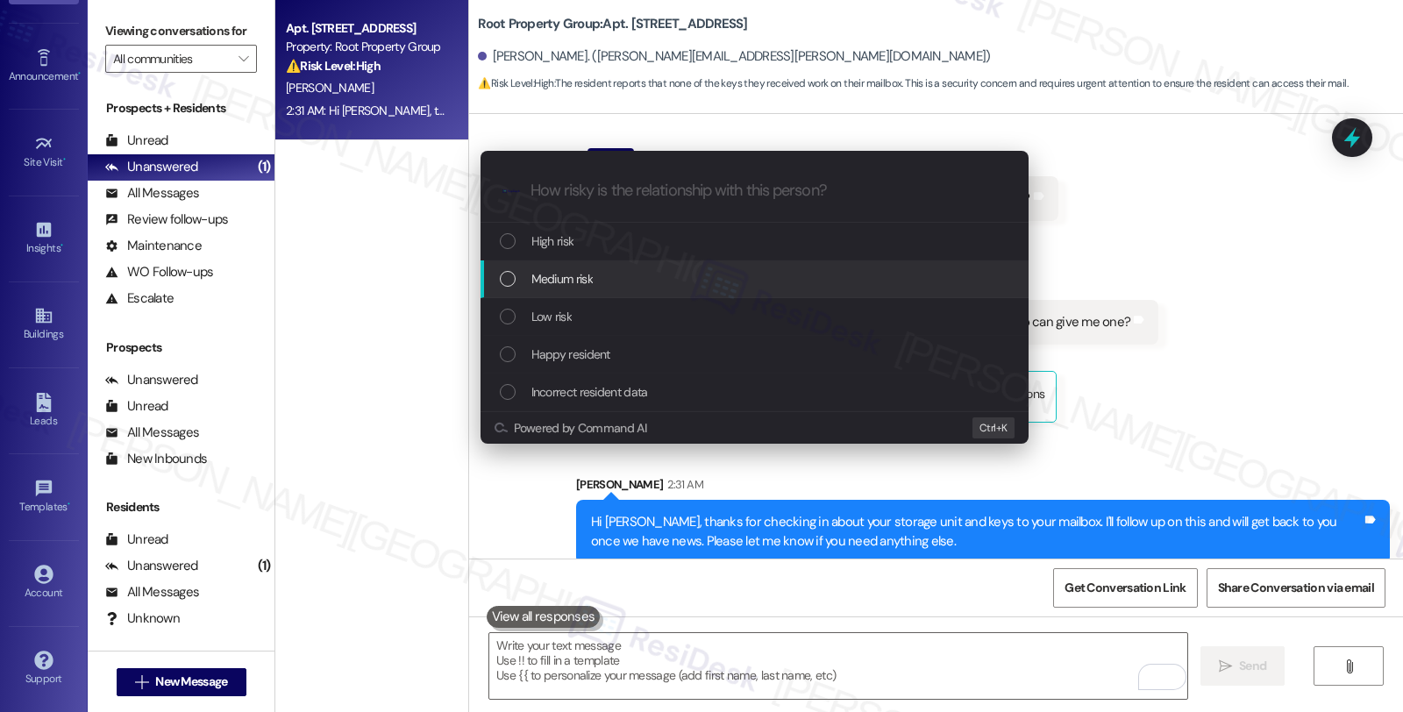
click at [584, 267] on div "Medium risk" at bounding box center [754, 279] width 548 height 38
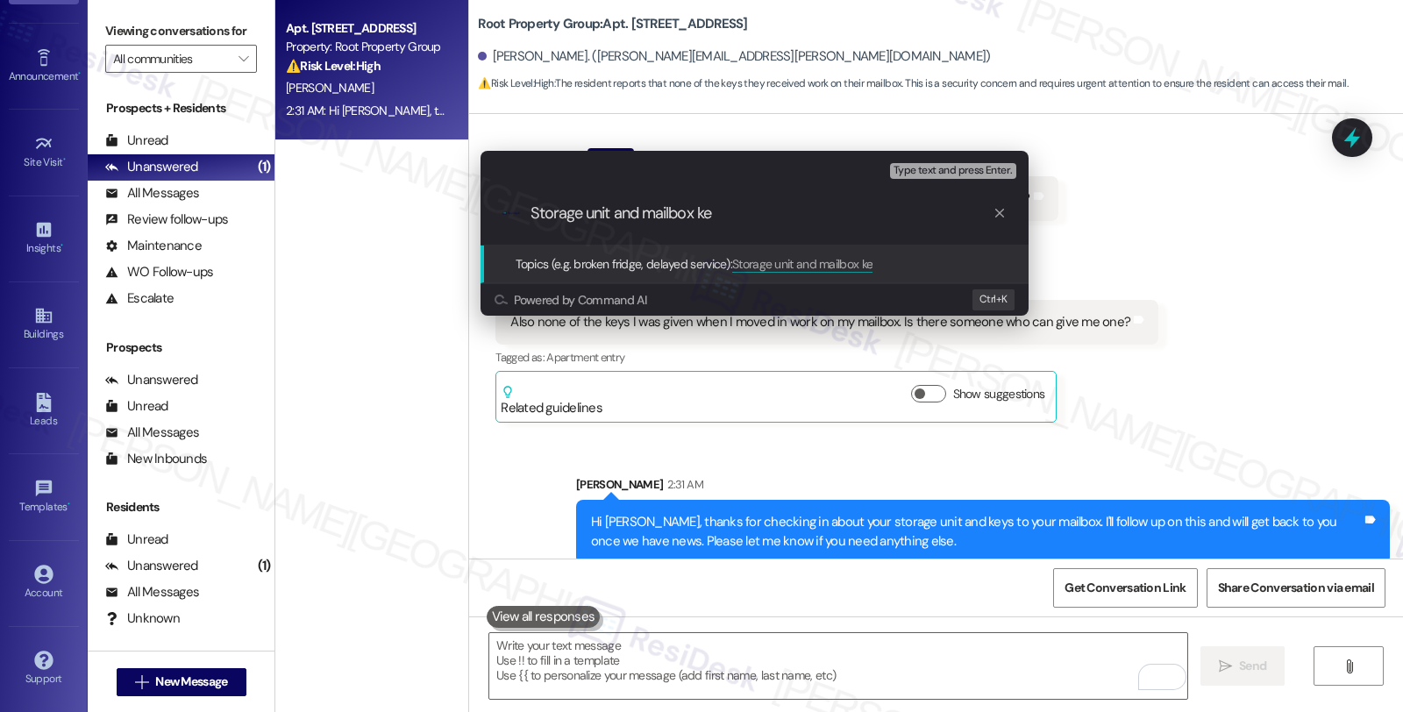
type input "Storage unit and mailbox key"
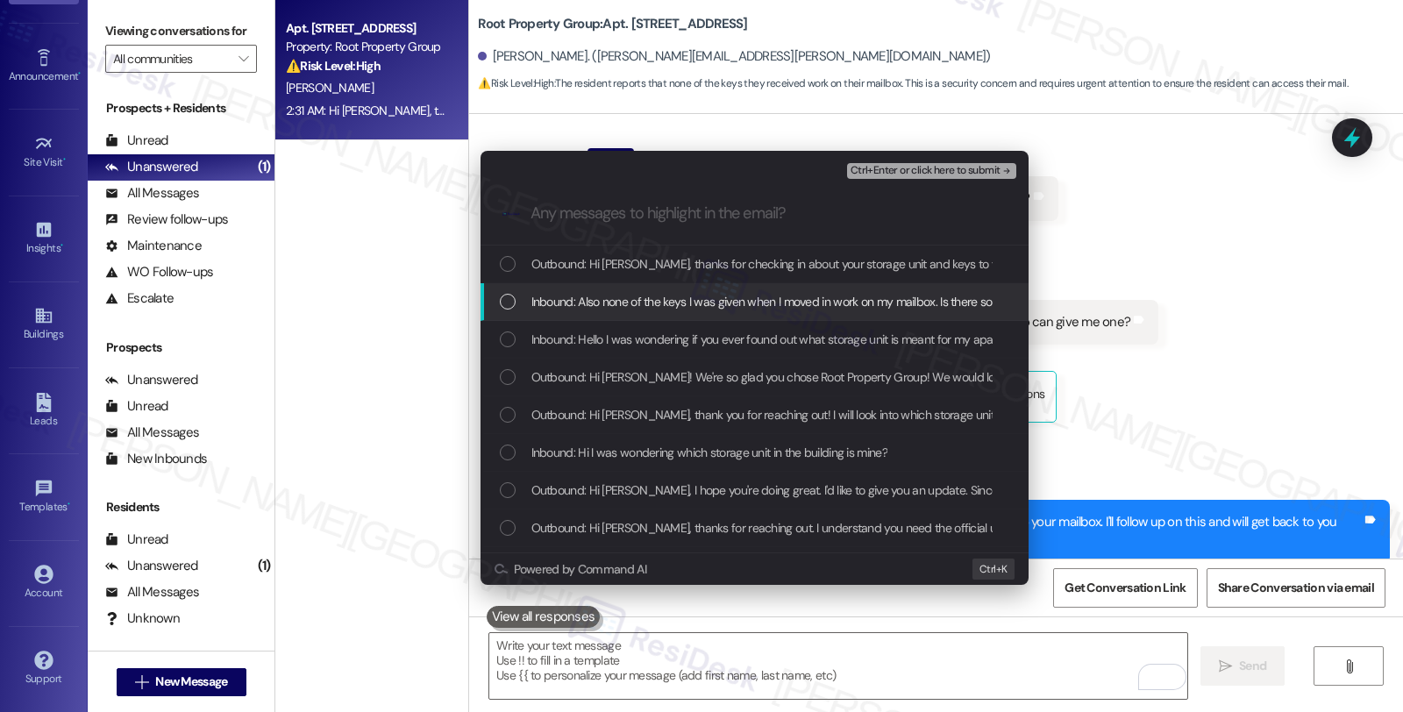
click at [586, 295] on span "Inbound: Also none of the keys I was given when I moved in work on my mailbox. …" at bounding box center [838, 301] width 614 height 19
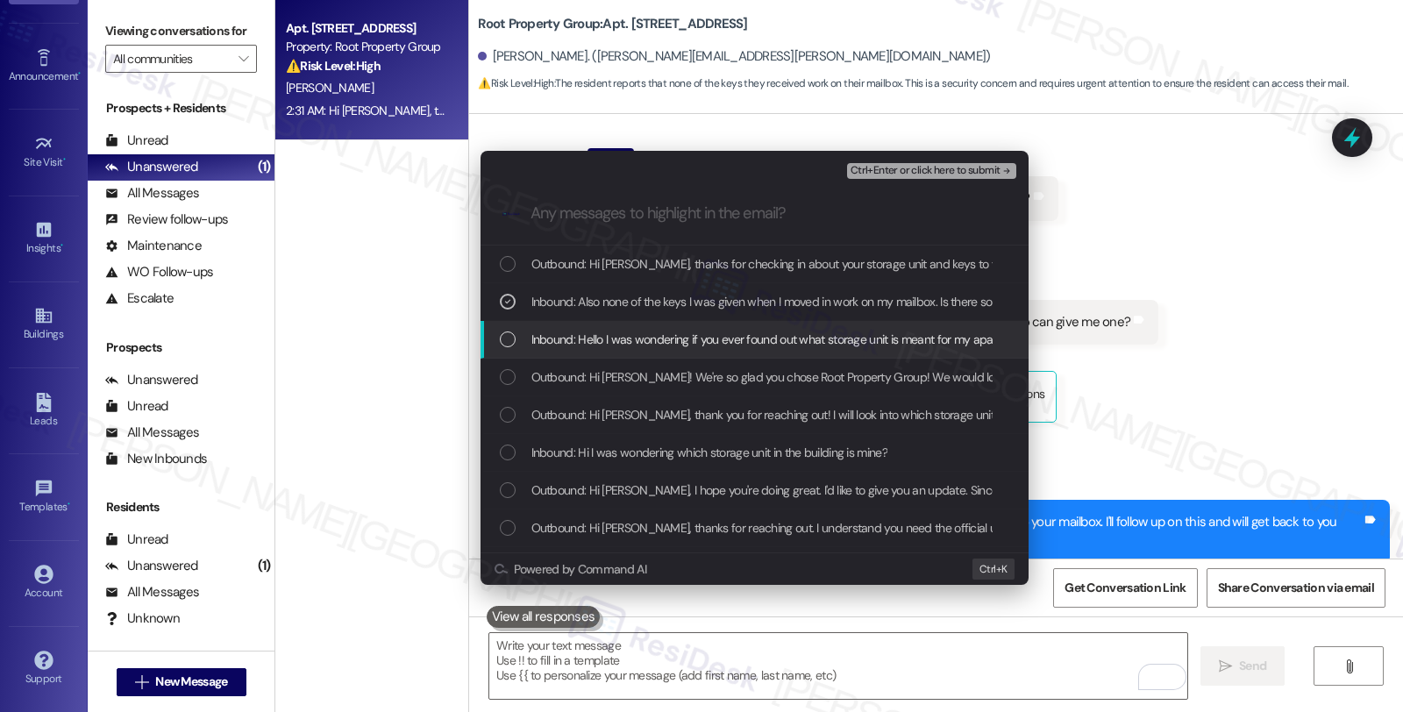
click at [591, 330] on span "Inbound: Hello I was wondering if you ever found out what storage unit is meant…" at bounding box center [792, 339] width 523 height 19
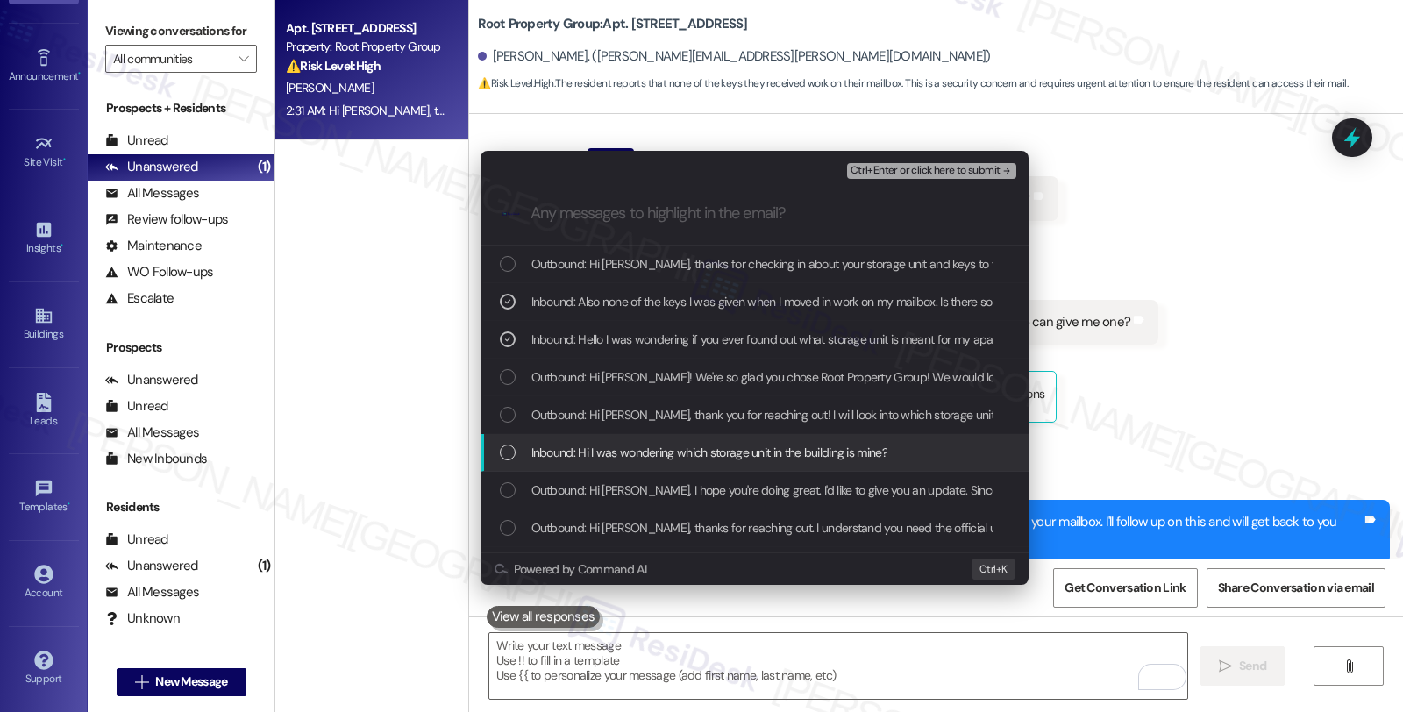
click at [898, 454] on div "Inbound: Hi I was wondering which storage unit in the building is mine?" at bounding box center [756, 452] width 513 height 19
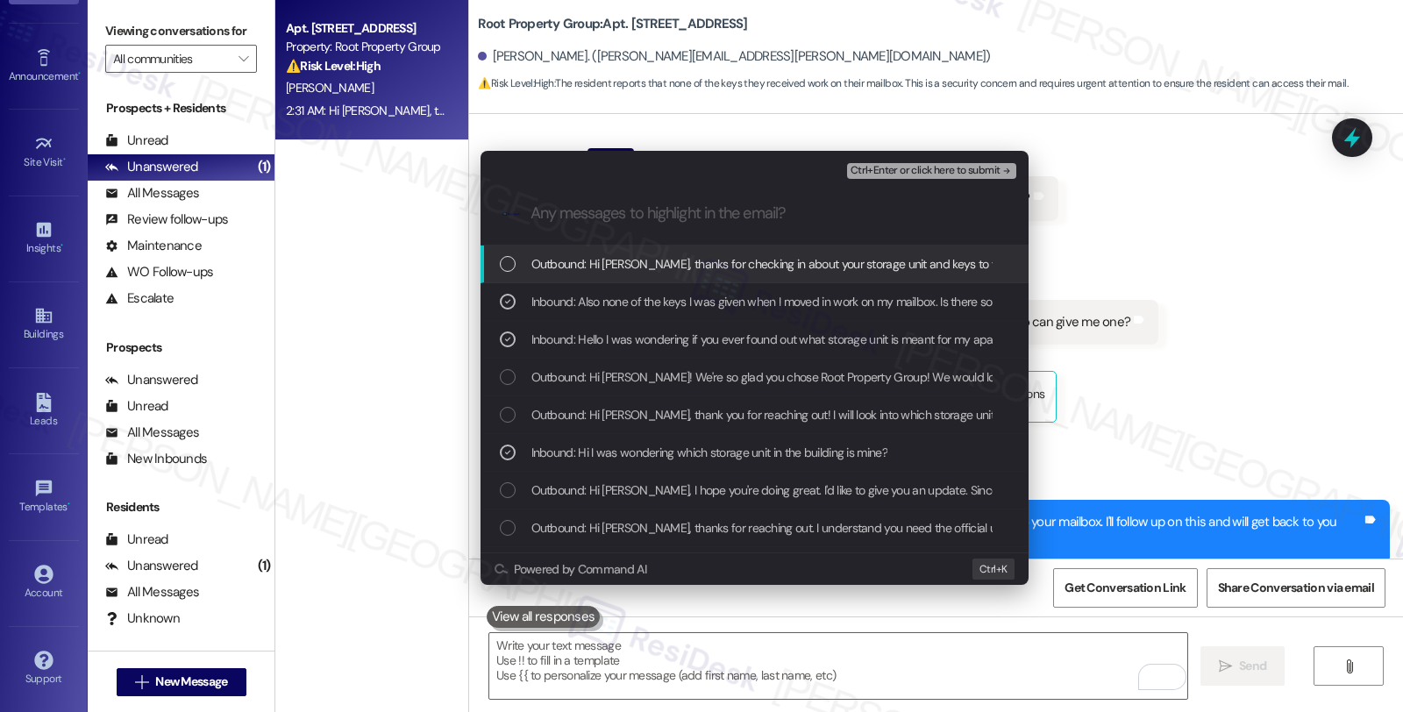
click at [936, 165] on span "Ctrl+Enter or click here to submit" at bounding box center [925, 171] width 150 height 12
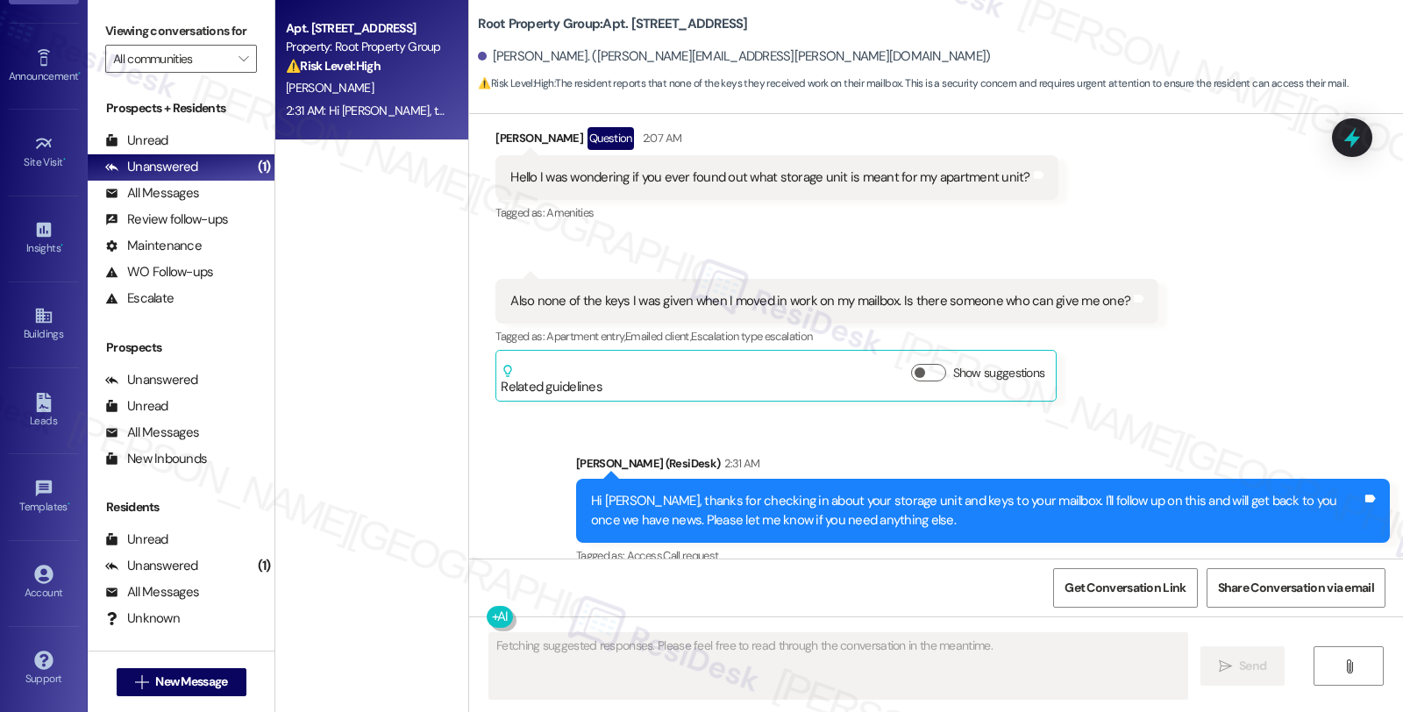
scroll to position [4993, 0]
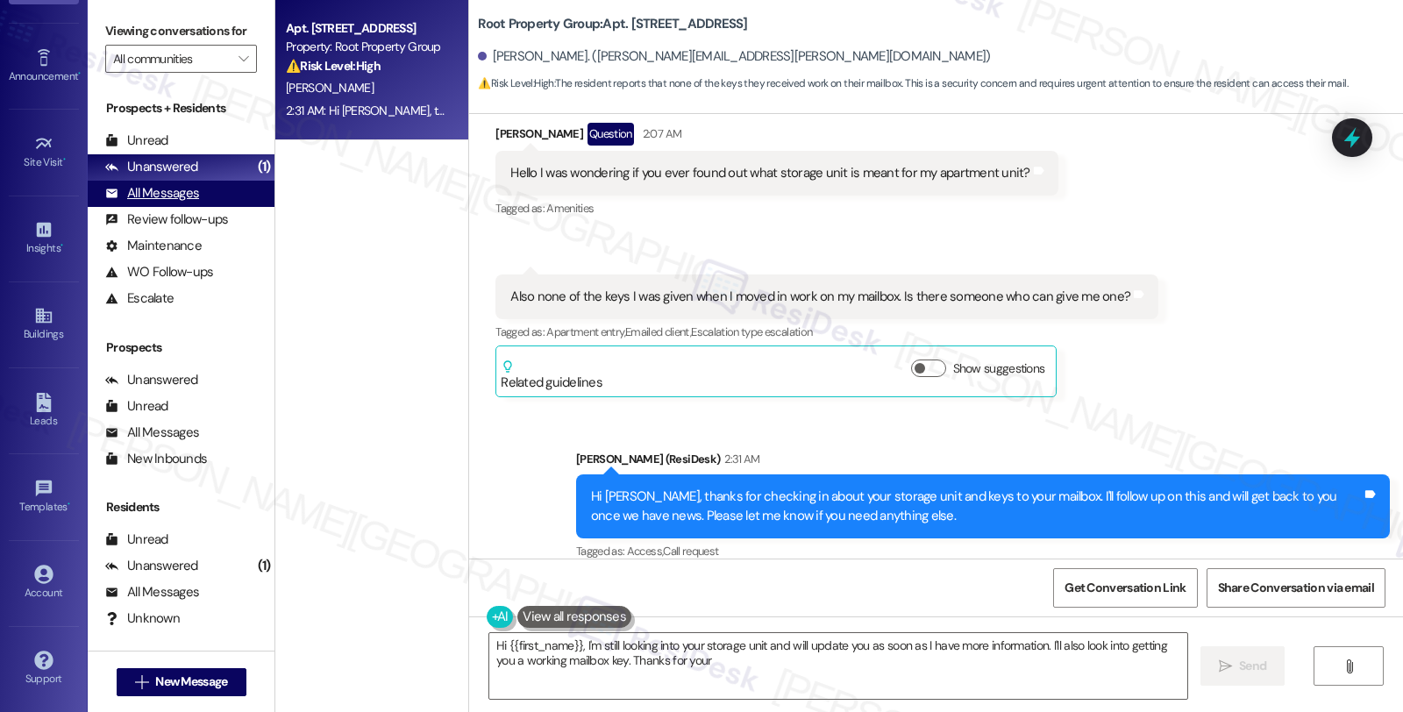
click at [182, 203] on div "All Messages" at bounding box center [152, 193] width 94 height 18
type textarea "Hi {{first_name}}, I'm still looking into your storage unit and will update you…"
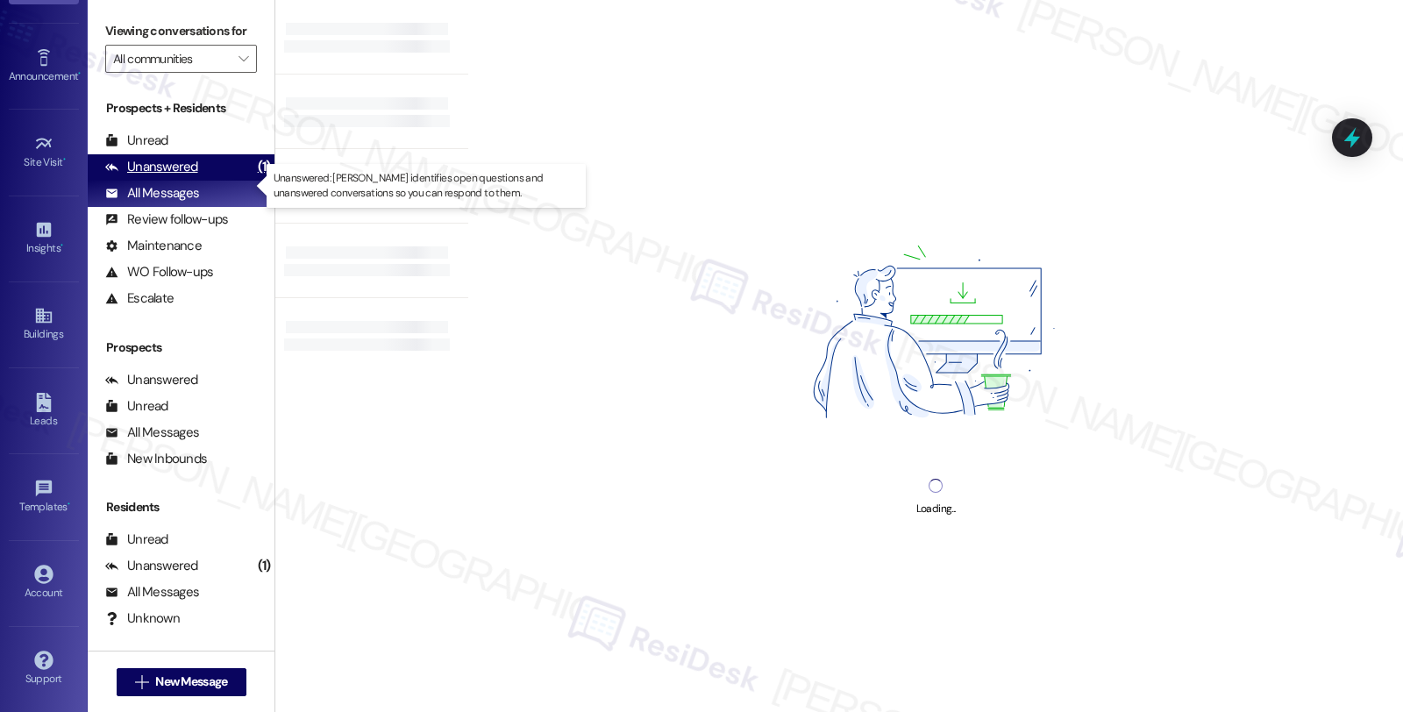
click at [189, 176] on div "Unanswered" at bounding box center [151, 167] width 93 height 18
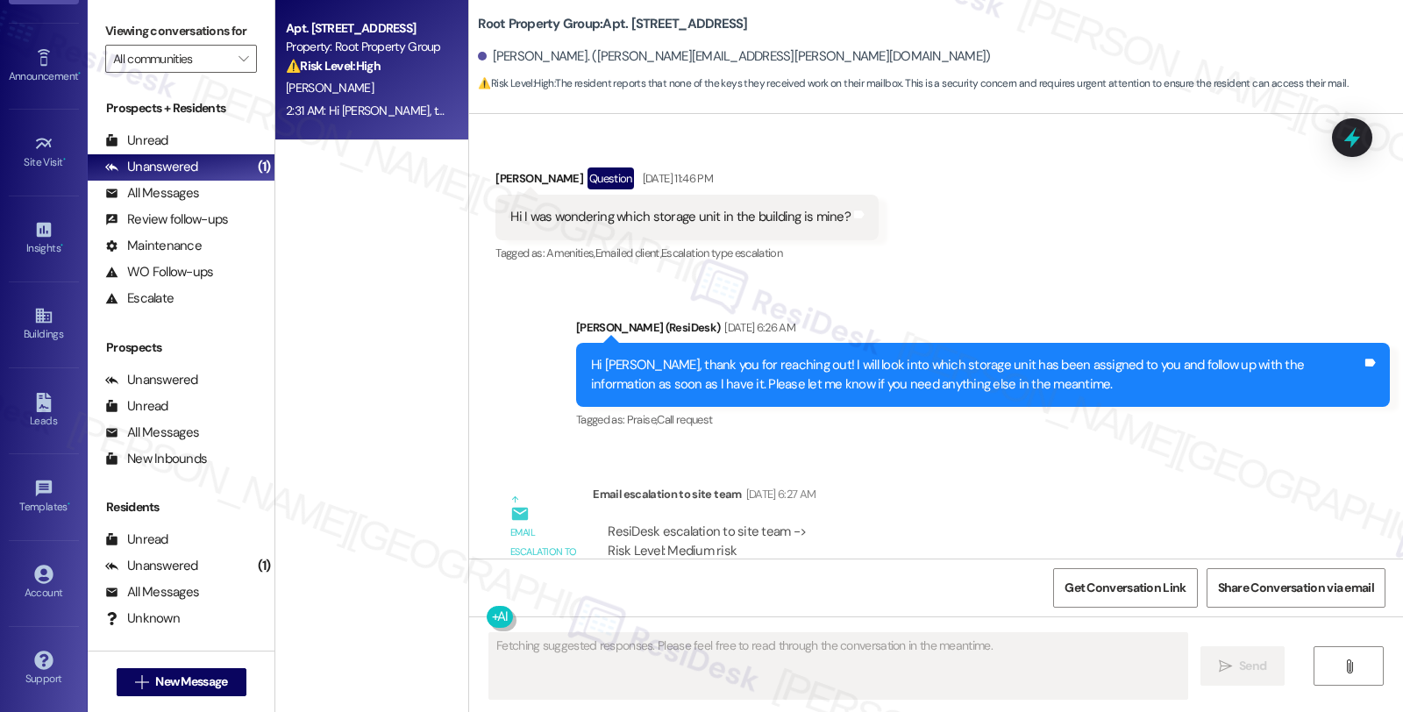
scroll to position [4826, 0]
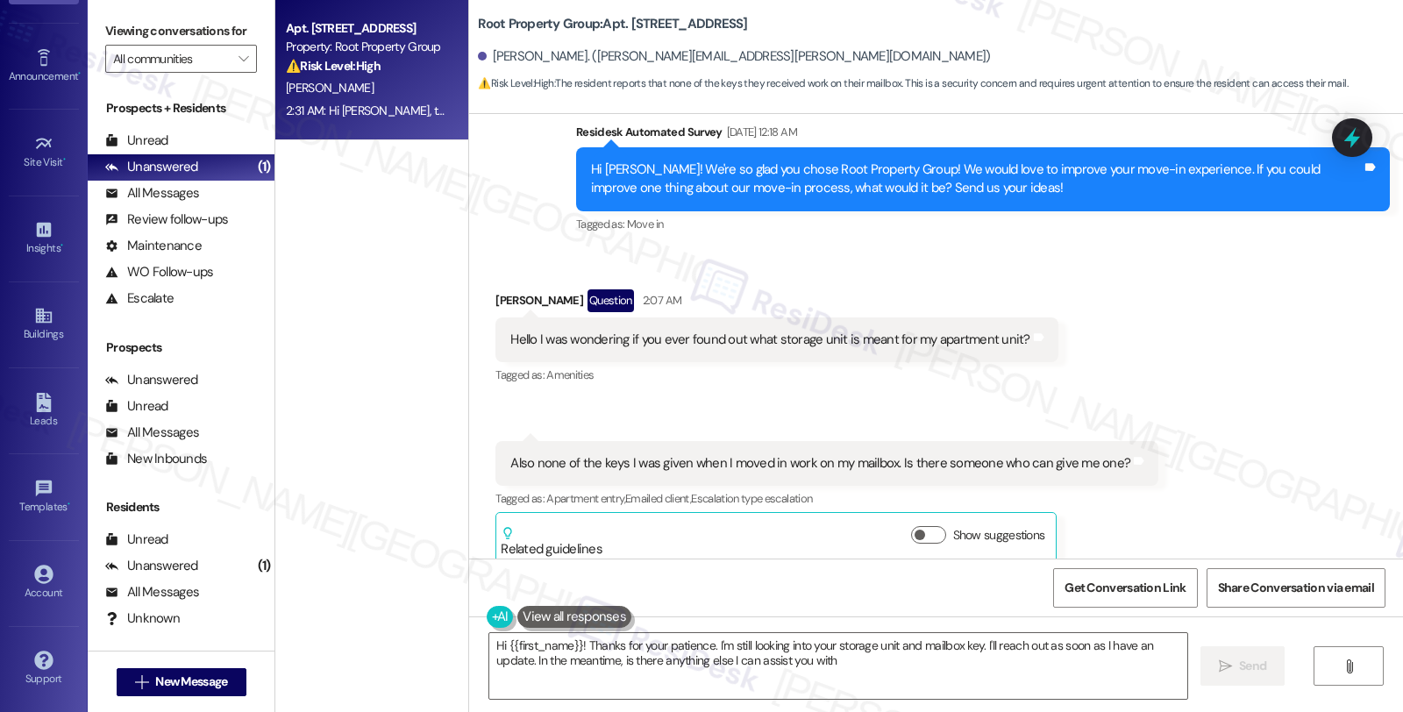
type textarea "Hi {{first_name}}! Thanks for your patience. I'm still looking into your storag…"
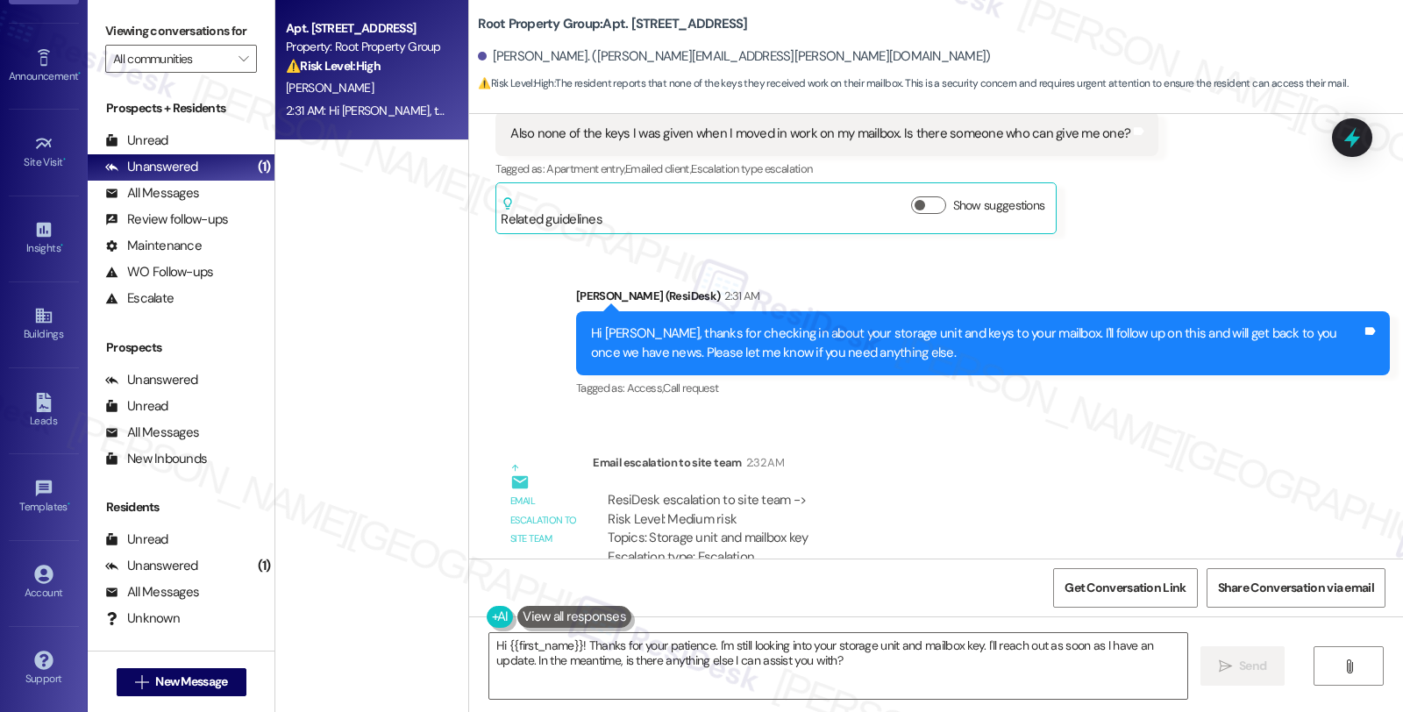
scroll to position [5350, 0]
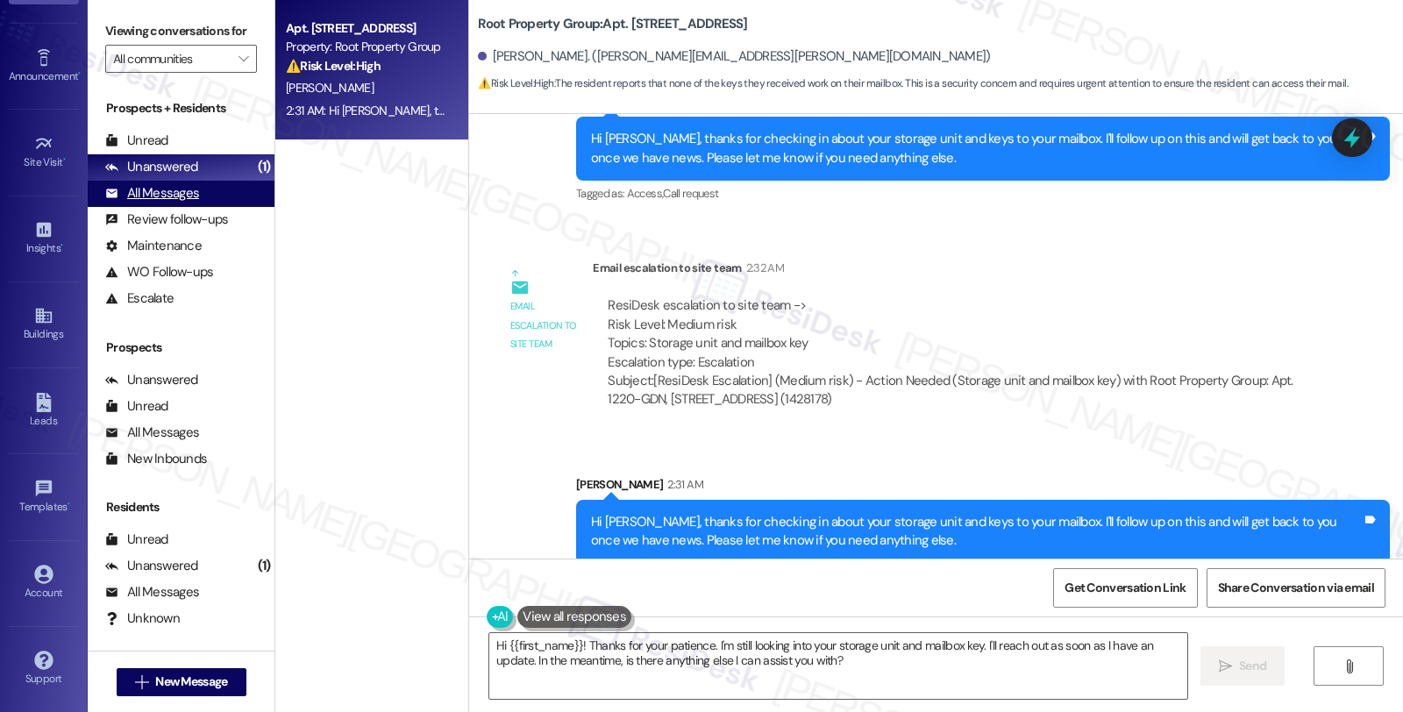
click at [196, 203] on div "All Messages" at bounding box center [152, 193] width 94 height 18
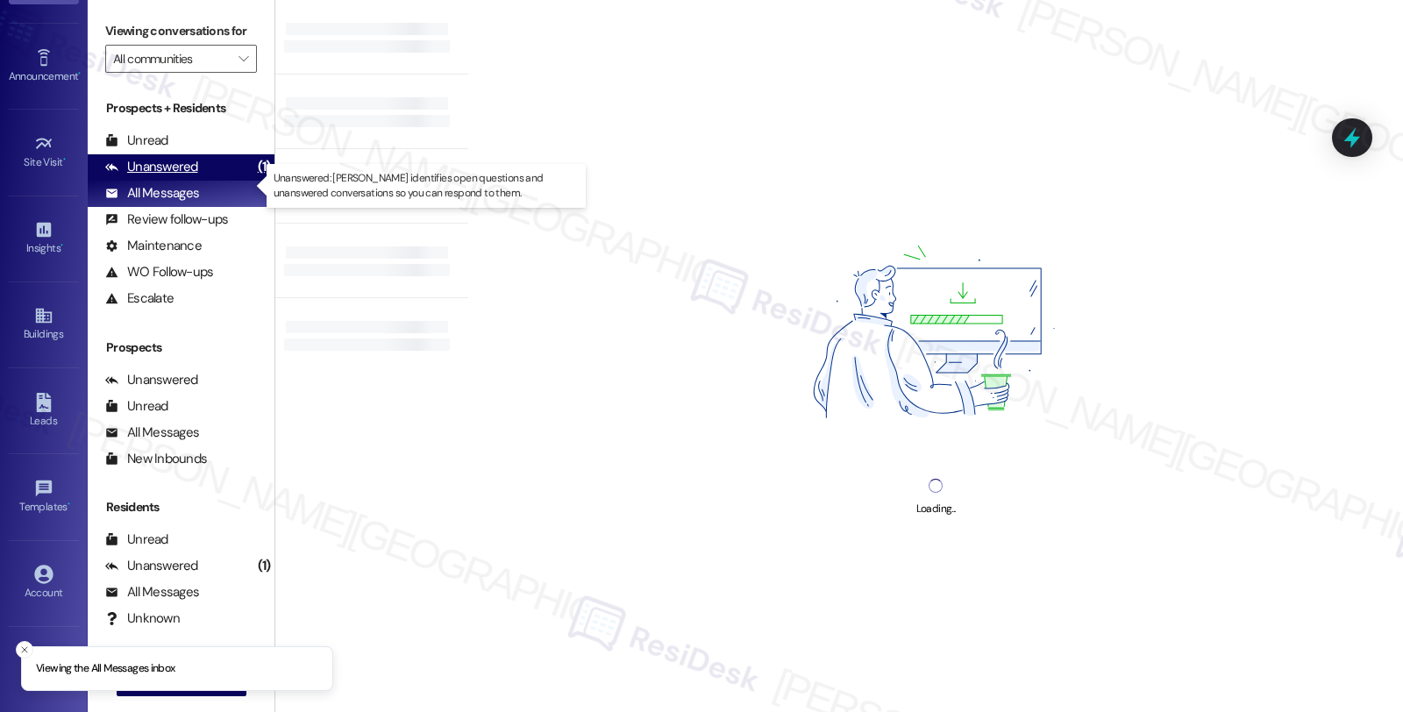
click at [175, 176] on div "Unanswered" at bounding box center [151, 167] width 93 height 18
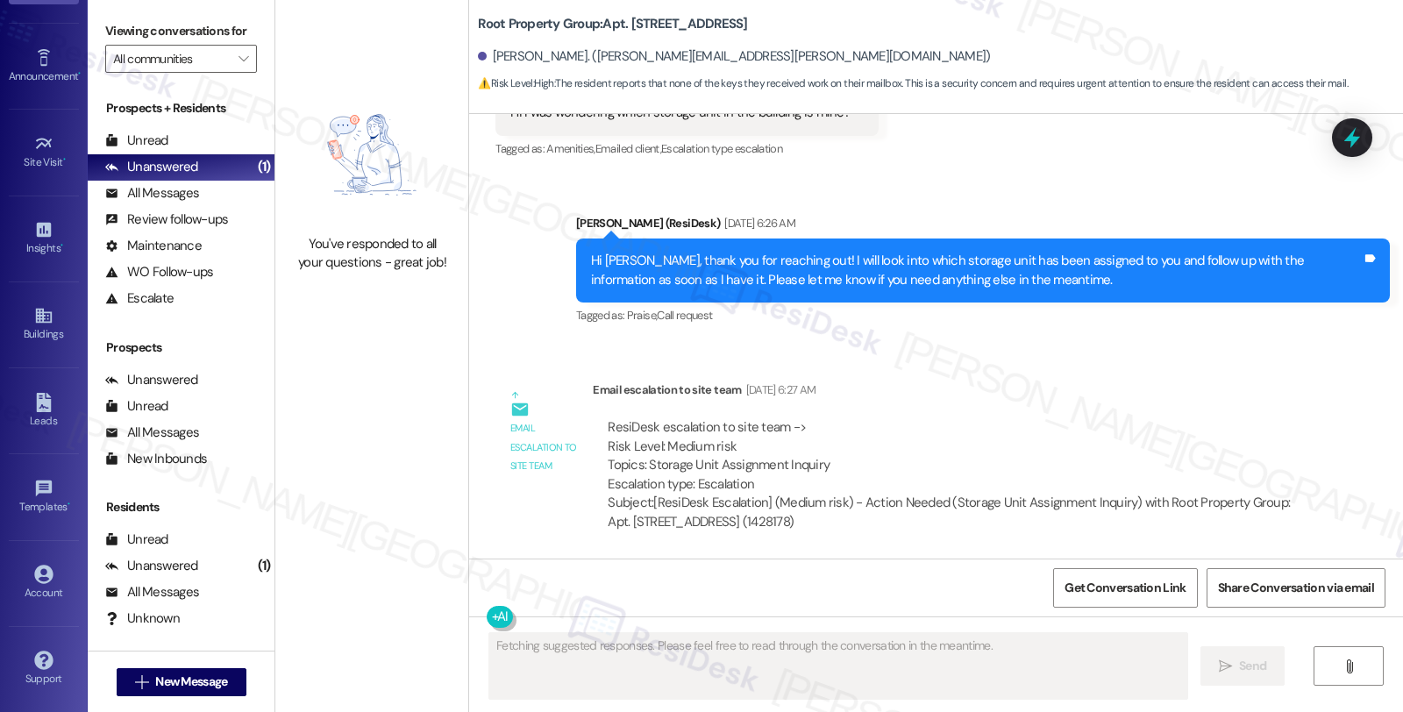
scroll to position [4826, 0]
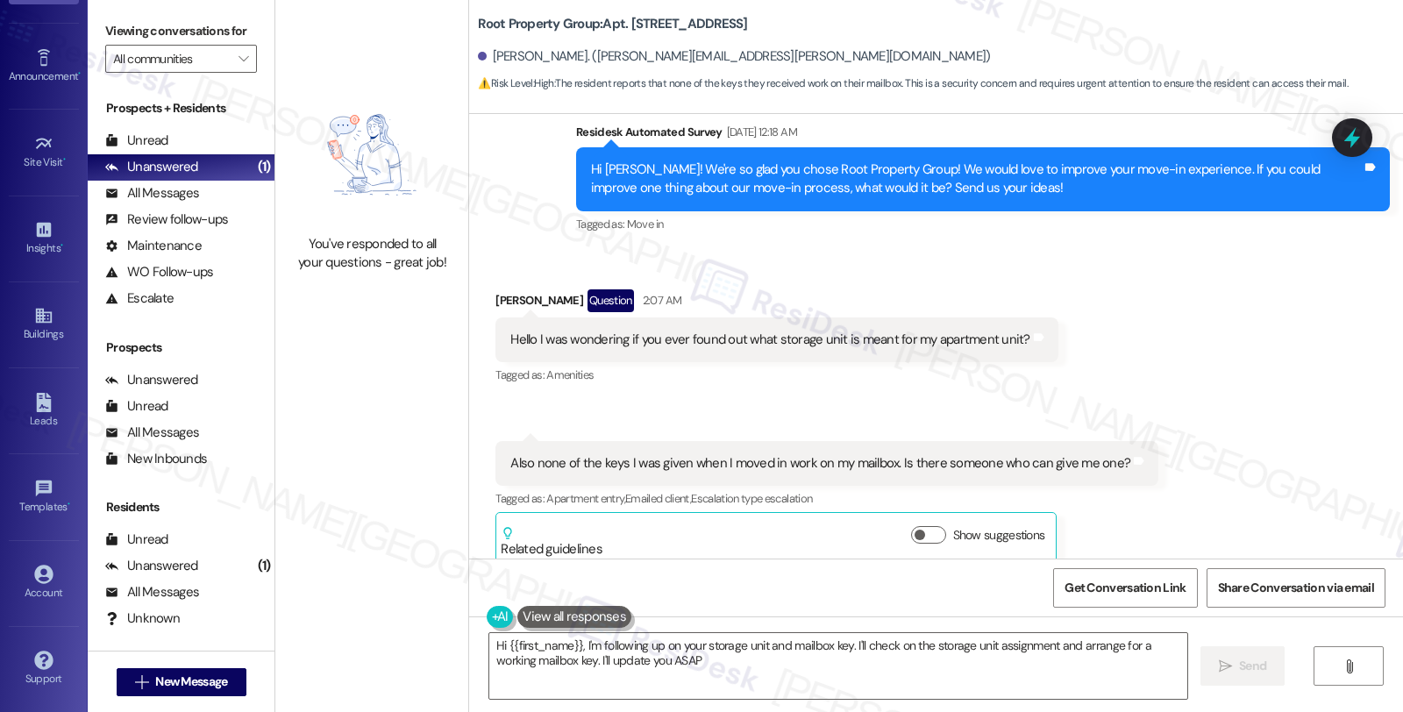
type textarea "Hi {{first_name}}, I'm following up on your storage unit and mailbox key. I'll …"
